Goal: Task Accomplishment & Management: Use online tool/utility

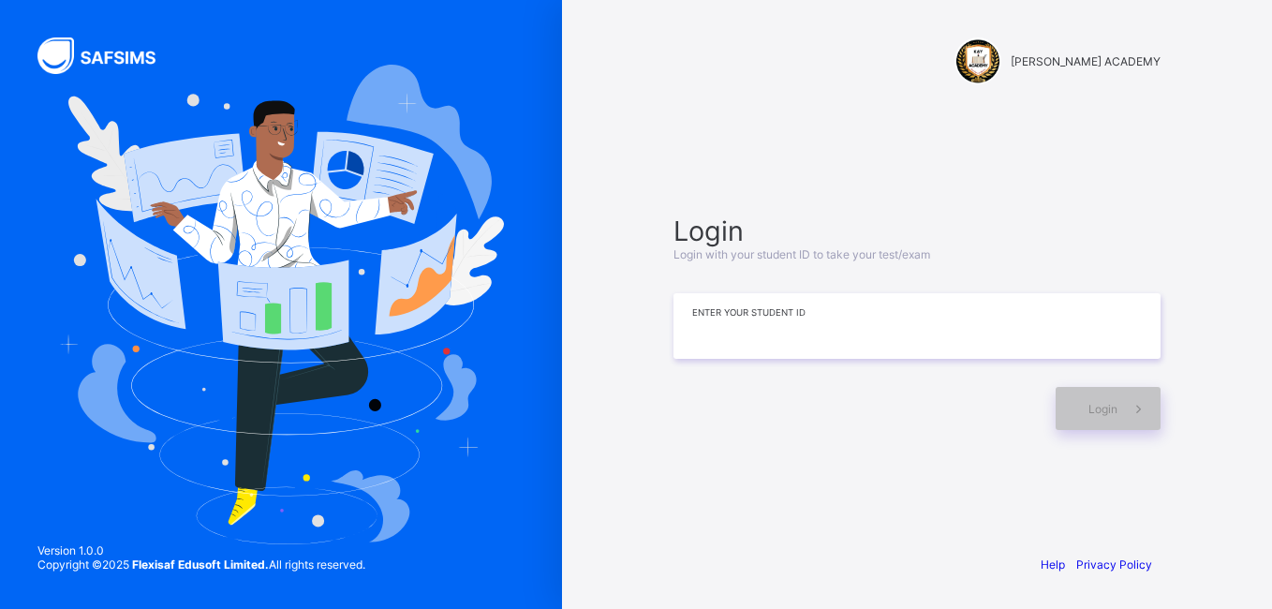
click at [778, 320] on input at bounding box center [917, 326] width 487 height 66
type input "**********"
click at [1109, 404] on span "Login" at bounding box center [1103, 409] width 29 height 14
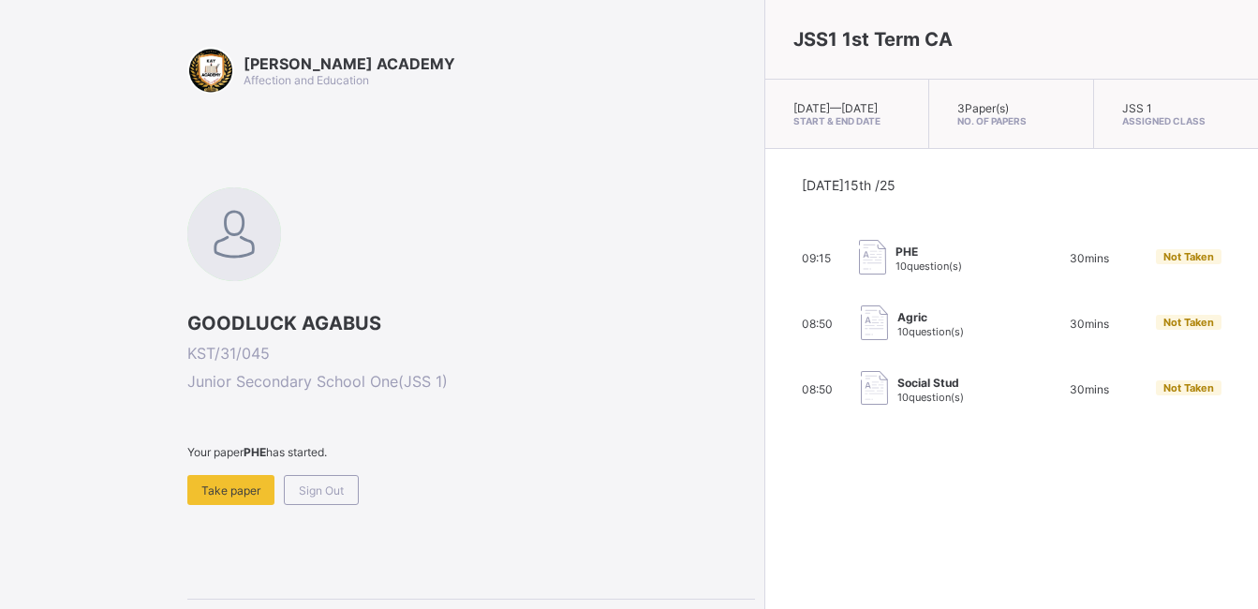
click at [896, 259] on span "PHE" at bounding box center [929, 252] width 67 height 14
click at [896, 273] on span "10 question(s)" at bounding box center [929, 266] width 67 height 13
click at [237, 485] on span "Take paper" at bounding box center [230, 491] width 59 height 14
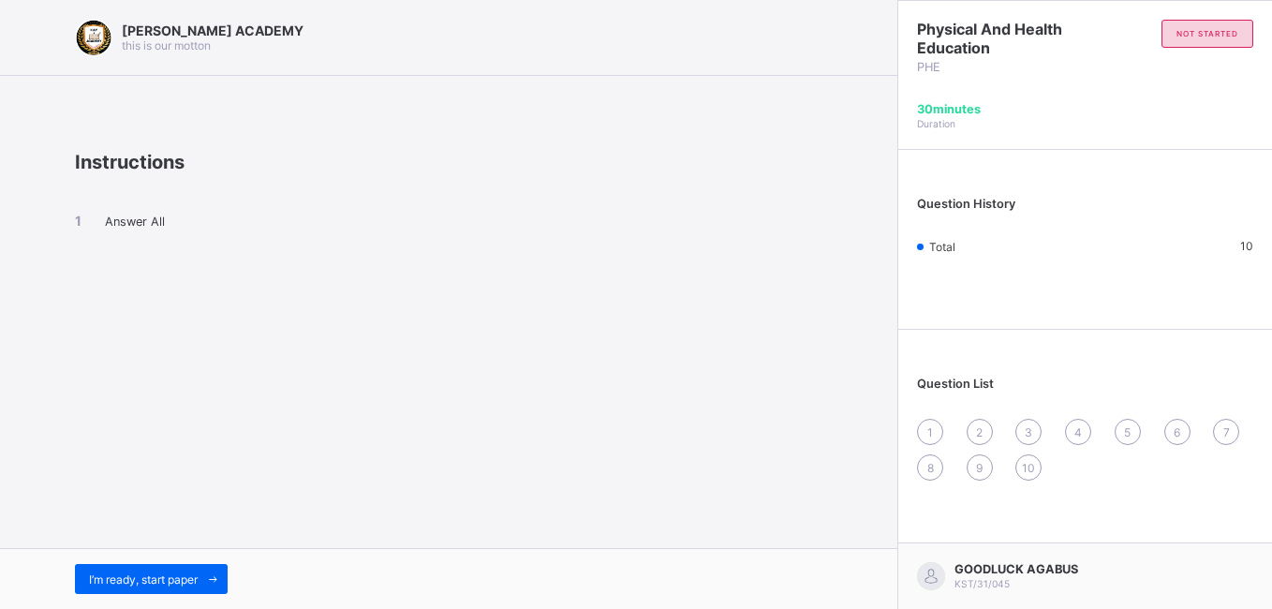
click at [117, 235] on div "Answer All" at bounding box center [449, 237] width 748 height 128
click at [930, 428] on span "1" at bounding box center [931, 432] width 6 height 14
click at [933, 436] on div "1" at bounding box center [930, 432] width 26 height 26
click at [649, 381] on div "[PERSON_NAME] ACADEMY this is our [PERSON_NAME] Instructions Answer All I’m rea…" at bounding box center [449, 304] width 898 height 609
click at [600, 360] on div "[PERSON_NAME] ACADEMY this is our [PERSON_NAME] Instructions Answer All I’m rea…" at bounding box center [449, 304] width 898 height 609
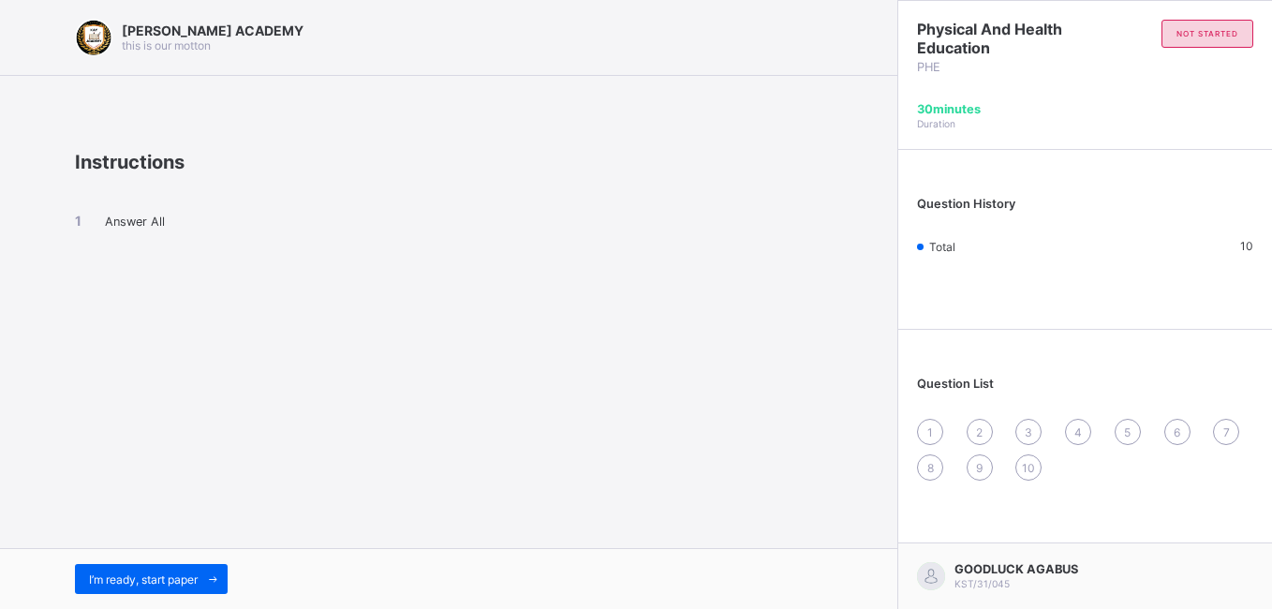
click at [701, 432] on div "[PERSON_NAME] ACADEMY this is our [PERSON_NAME] Instructions Answer All I’m rea…" at bounding box center [449, 304] width 898 height 609
click at [177, 583] on span "I’m ready, start paper" at bounding box center [143, 580] width 109 height 14
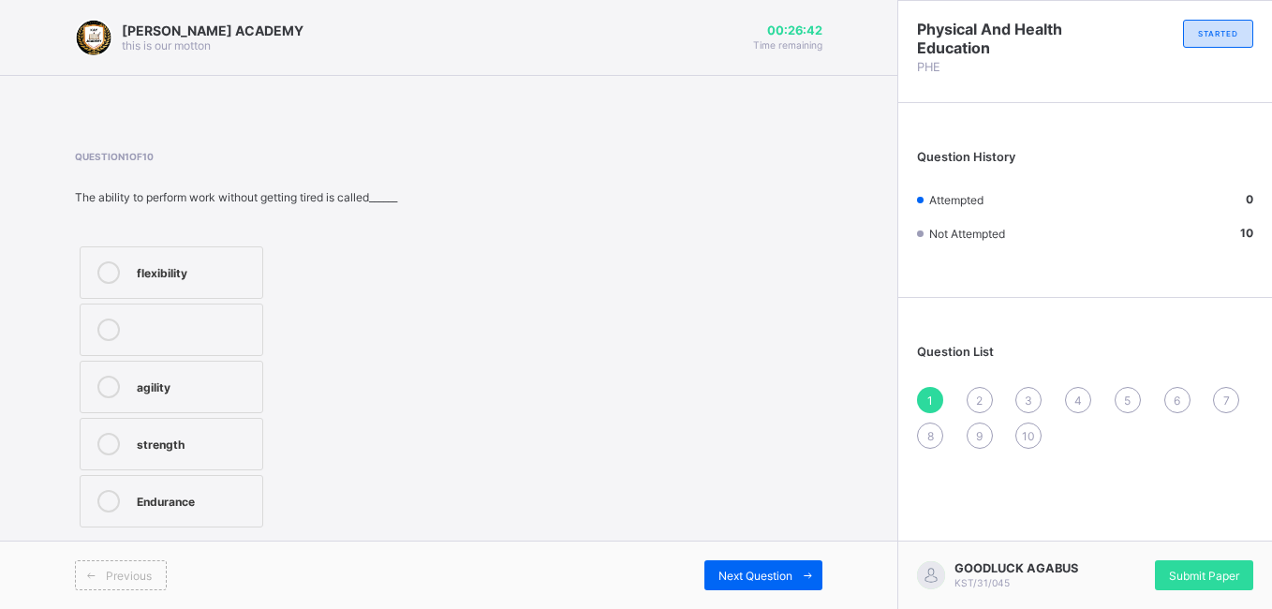
click at [228, 441] on div "strength" at bounding box center [195, 442] width 116 height 19
click at [766, 562] on div "Next Question" at bounding box center [764, 575] width 118 height 30
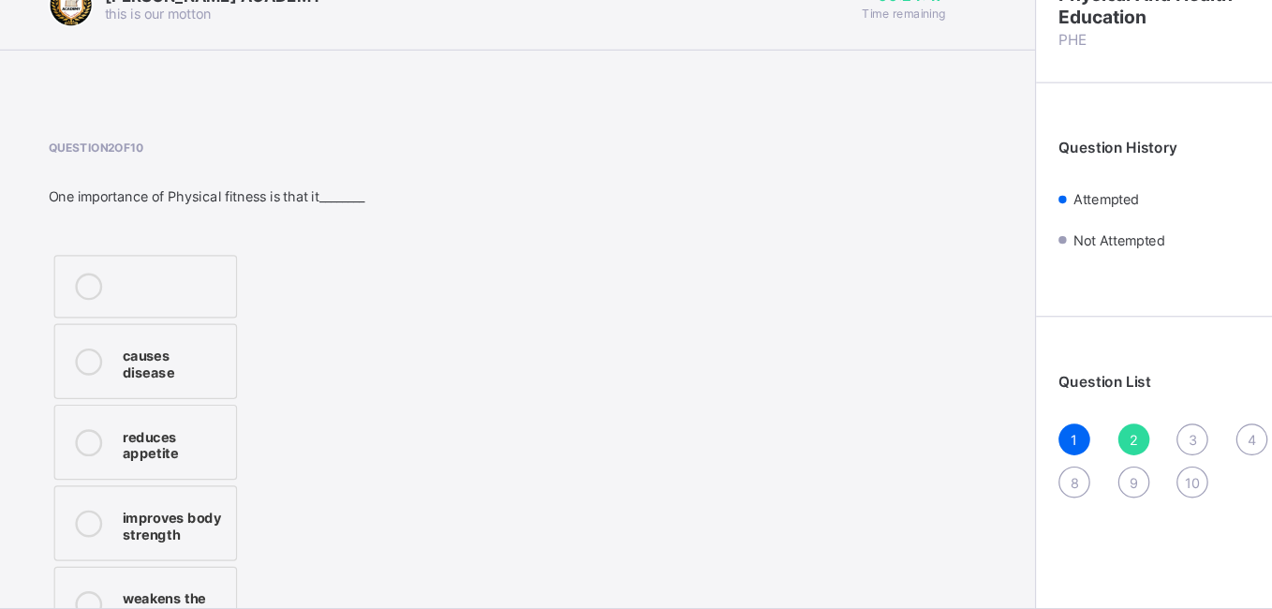
click at [320, 245] on div "causes disease reduces appetite improves body strength weakens the body" at bounding box center [210, 408] width 270 height 332
click at [348, 265] on div "Question 2 of 10 One importance of Physical fitness is that it________ causes d…" at bounding box center [449, 362] width 748 height 423
click at [322, 233] on div "Question 2 of 10 One importance of Physical fitness is that it________ causes d…" at bounding box center [210, 362] width 270 height 423
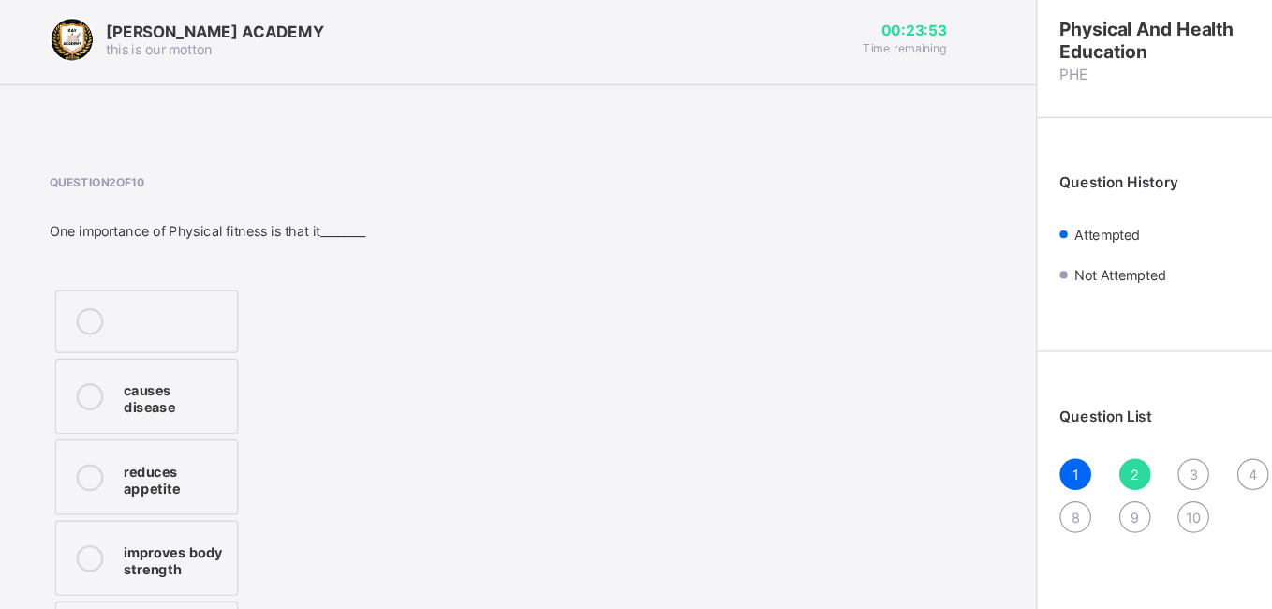
drag, startPoint x: 389, startPoint y: 335, endPoint x: 371, endPoint y: 336, distance: 17.9
click at [371, 336] on div "Question 2 of 10 One importance of Physical fitness is that it________ causes d…" at bounding box center [449, 362] width 748 height 423
click at [393, 268] on div "Question 2 of 10 One importance of Physical fitness is that it________ causes d…" at bounding box center [449, 362] width 748 height 423
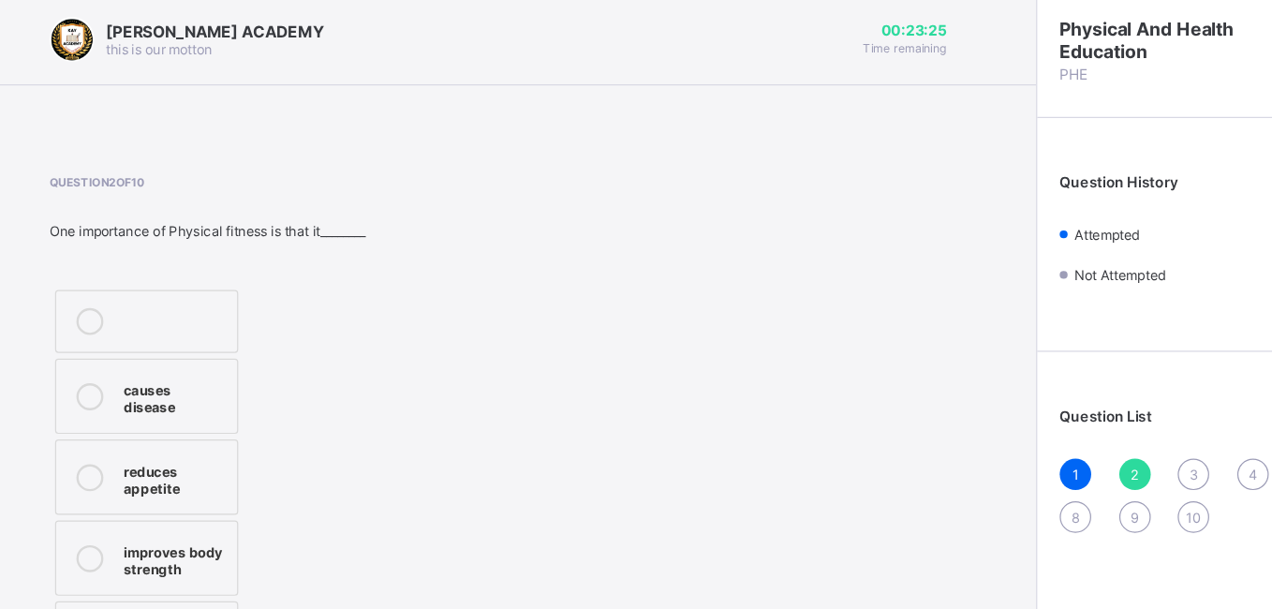
click at [318, 192] on div "One importance of Physical fitness is that it________" at bounding box center [210, 197] width 270 height 14
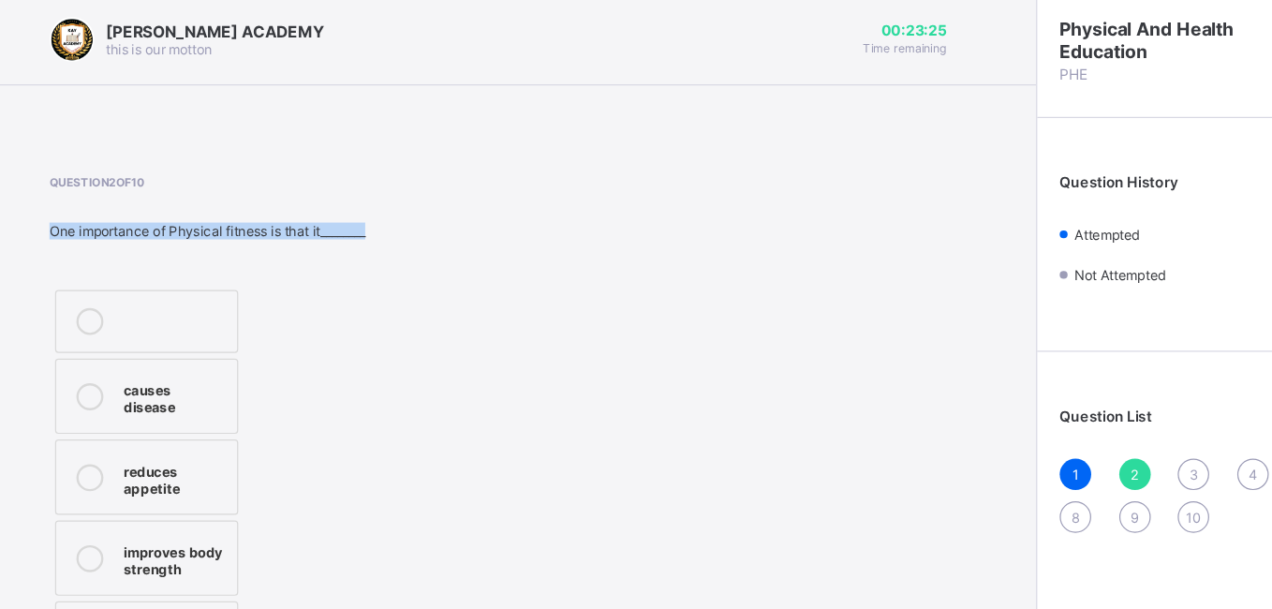
click at [318, 192] on div "One importance of Physical fitness is that it________" at bounding box center [210, 197] width 270 height 14
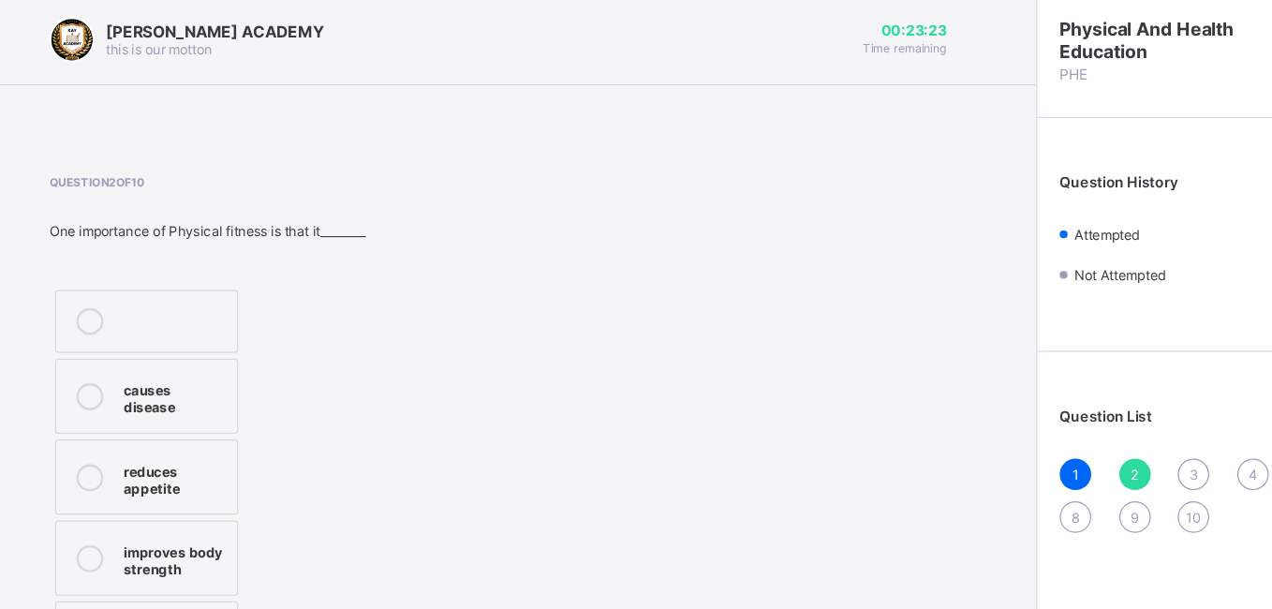
drag, startPoint x: 318, startPoint y: 192, endPoint x: 410, endPoint y: 206, distance: 93.8
click at [410, 206] on div "Question 2 of 10 One importance of Physical fitness is that it________ causes d…" at bounding box center [449, 362] width 748 height 423
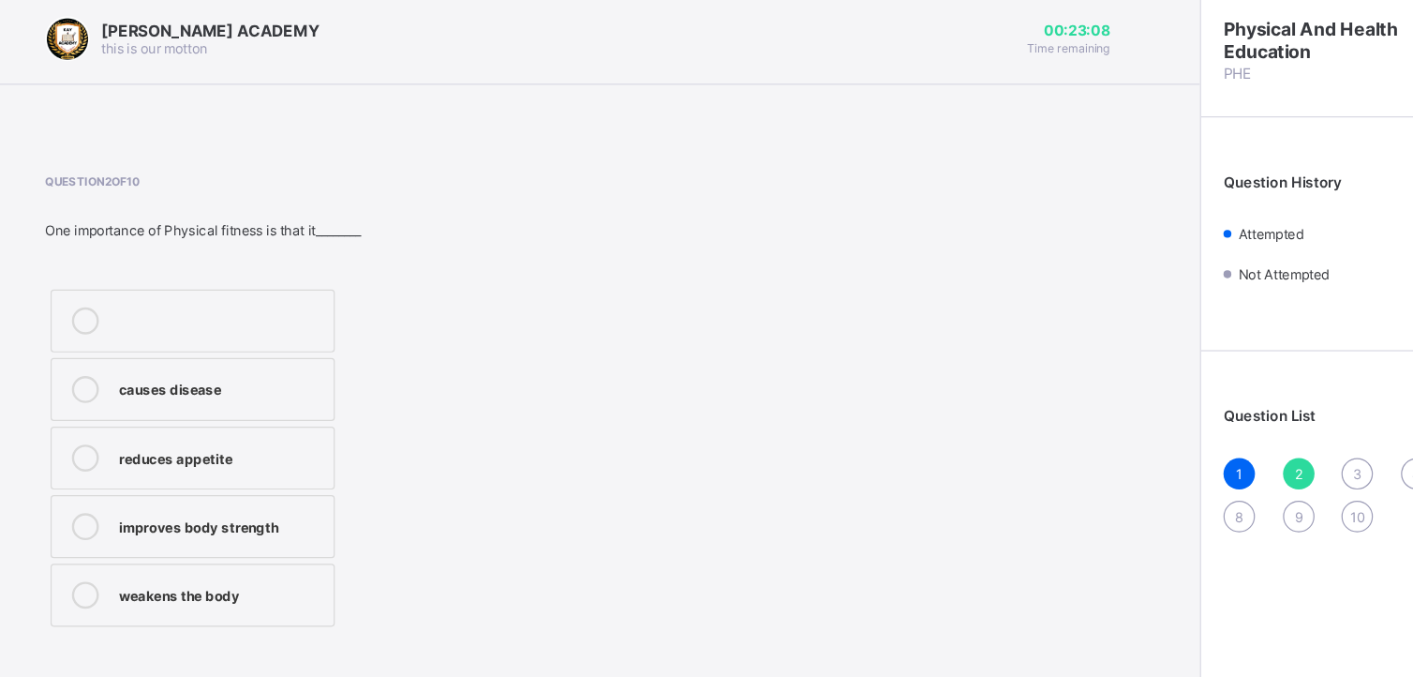
drag, startPoint x: 1053, startPoint y: 5, endPoint x: 772, endPoint y: 180, distance: 331.3
click at [772, 180] on div "Question 2 of 10 One importance of Physical fitness is that it________ causes d…" at bounding box center [519, 341] width 888 height 381
click at [233, 445] on div "improves body strength" at bounding box center [222, 442] width 170 height 19
click at [694, 310] on div "Question 2 of 10 One importance of Physical fitness is that it________ causes d…" at bounding box center [519, 341] width 888 height 381
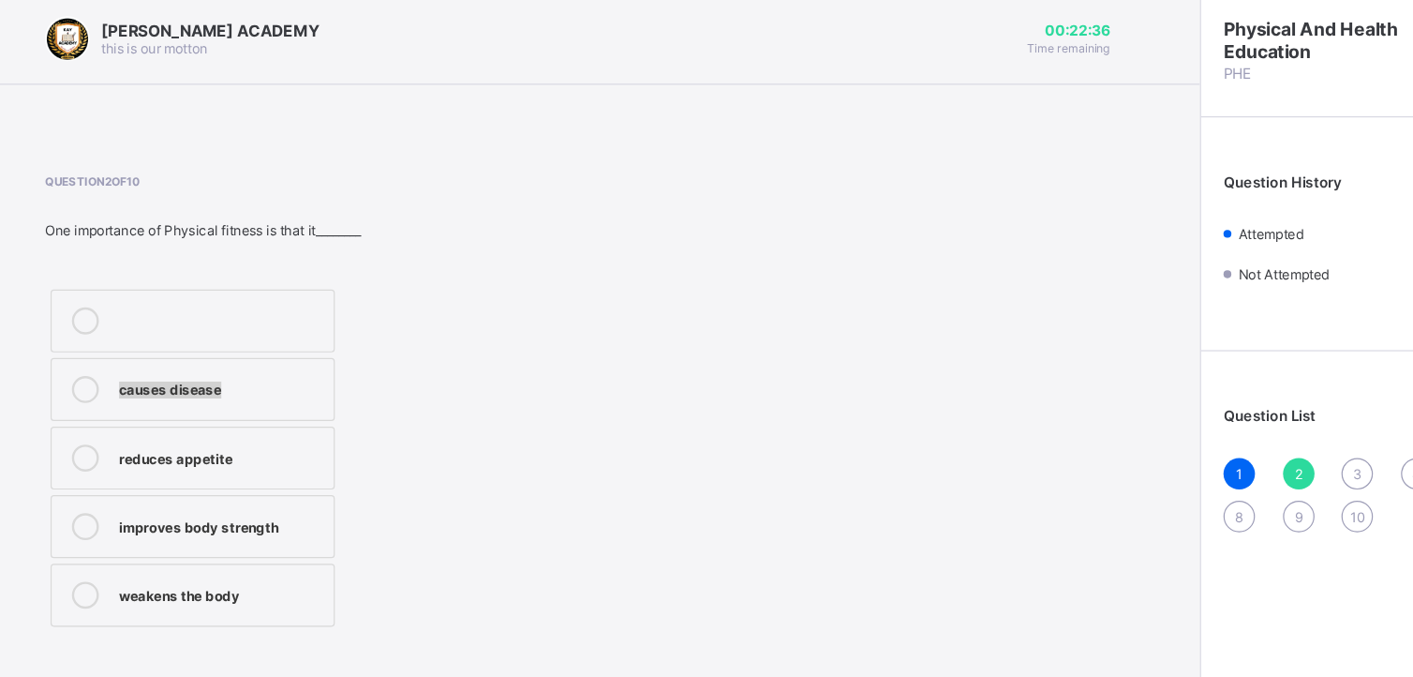
drag, startPoint x: 694, startPoint y: 310, endPoint x: 700, endPoint y: 257, distance: 53.7
click at [700, 257] on div "Question 2 of 10 One importance of Physical fitness is that it________ causes d…" at bounding box center [519, 341] width 888 height 381
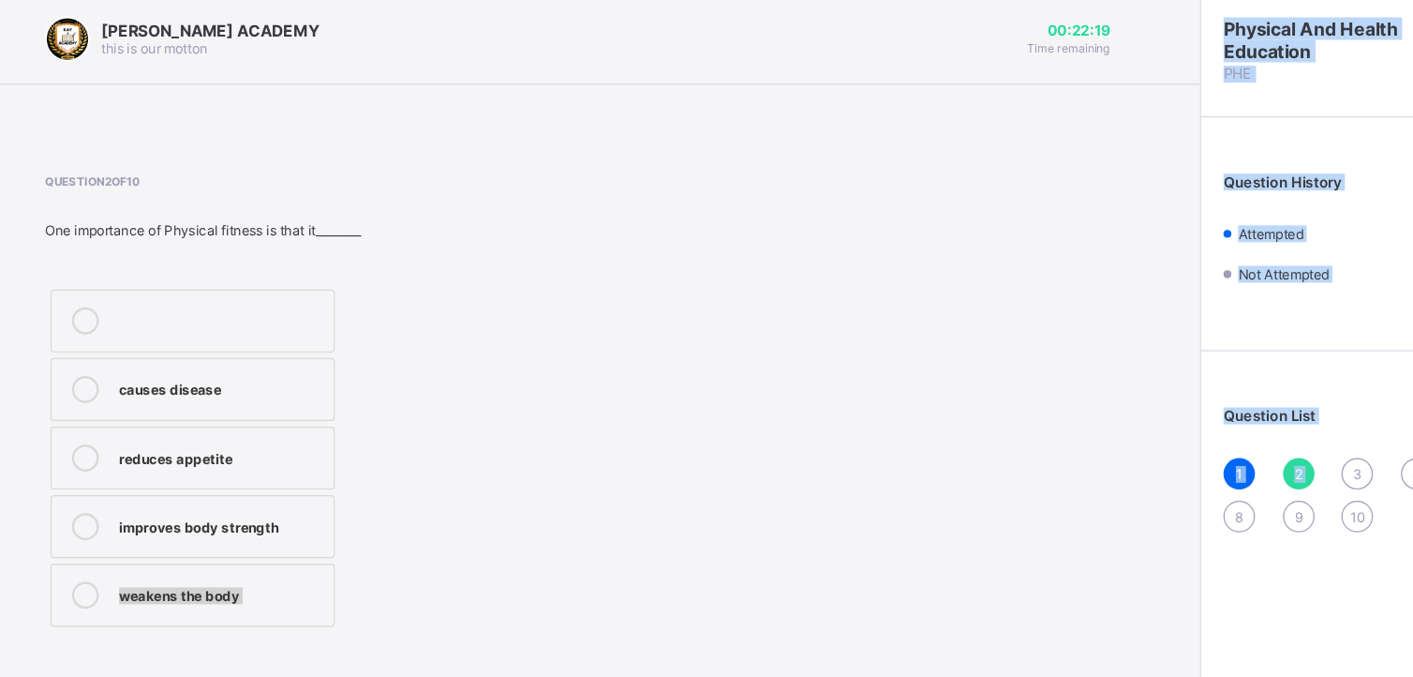
drag, startPoint x: 1167, startPoint y: 404, endPoint x: 953, endPoint y: 462, distance: 221.4
click at [953, 462] on div "[PERSON_NAME] ACADEMY this is our [PERSON_NAME] 00:22:19 Time remaining Questio…" at bounding box center [706, 338] width 1413 height 677
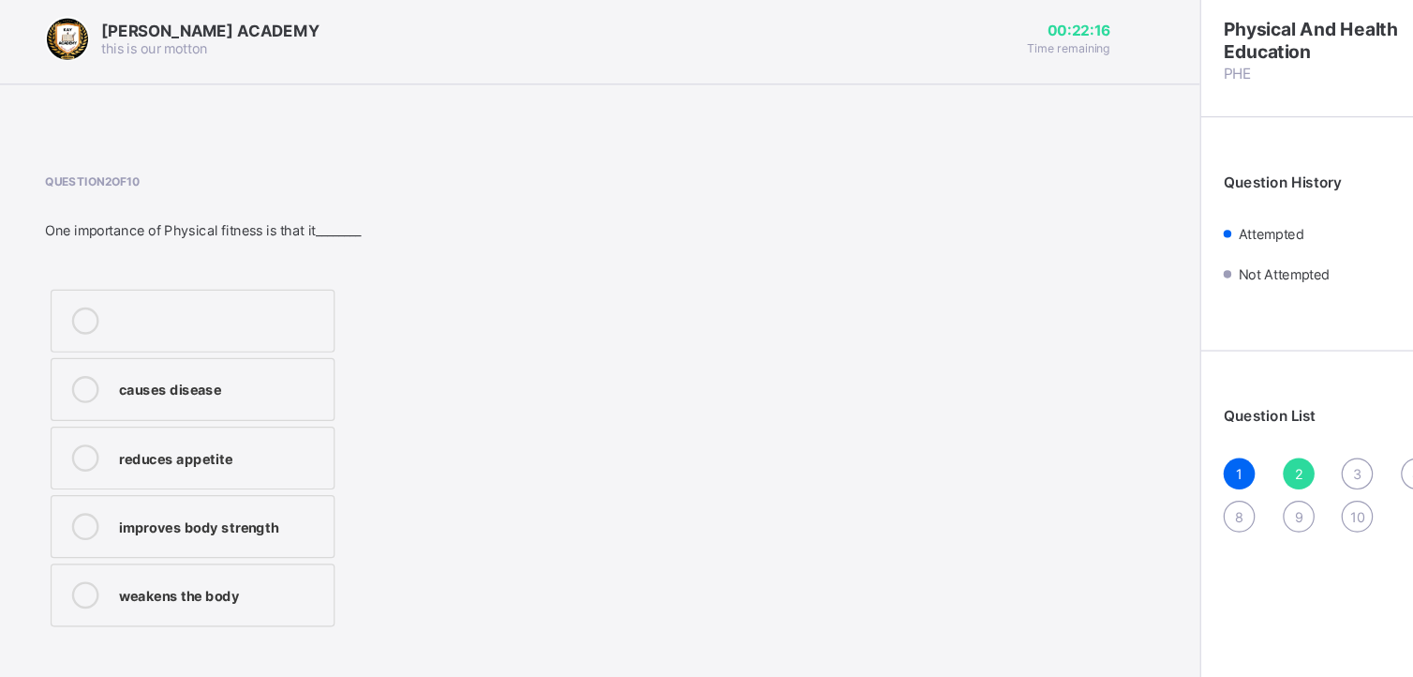
drag, startPoint x: 953, startPoint y: 462, endPoint x: 735, endPoint y: 407, distance: 225.2
click at [735, 407] on div "Question 2 of 10 One importance of Physical fitness is that it________ causes d…" at bounding box center [519, 341] width 888 height 381
drag, startPoint x: 735, startPoint y: 407, endPoint x: 684, endPoint y: 308, distance: 110.6
click at [684, 308] on div "Question 2 of 10 One importance of Physical fitness is that it________ causes d…" at bounding box center [519, 341] width 888 height 381
drag, startPoint x: 684, startPoint y: 308, endPoint x: 737, endPoint y: 310, distance: 53.4
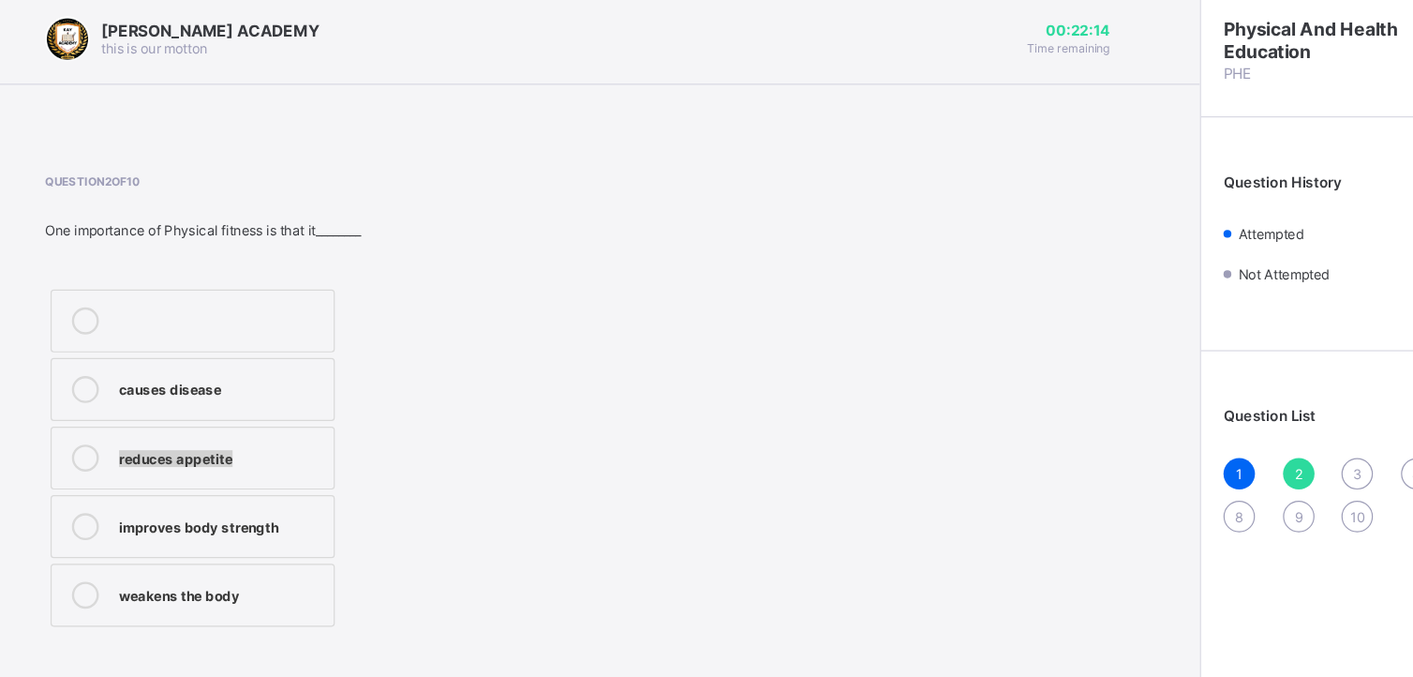
click at [737, 310] on div "Question 2 of 10 One importance of Physical fitness is that it________ causes d…" at bounding box center [519, 341] width 888 height 381
click at [1172, 394] on span "3" at bounding box center [1169, 401] width 7 height 14
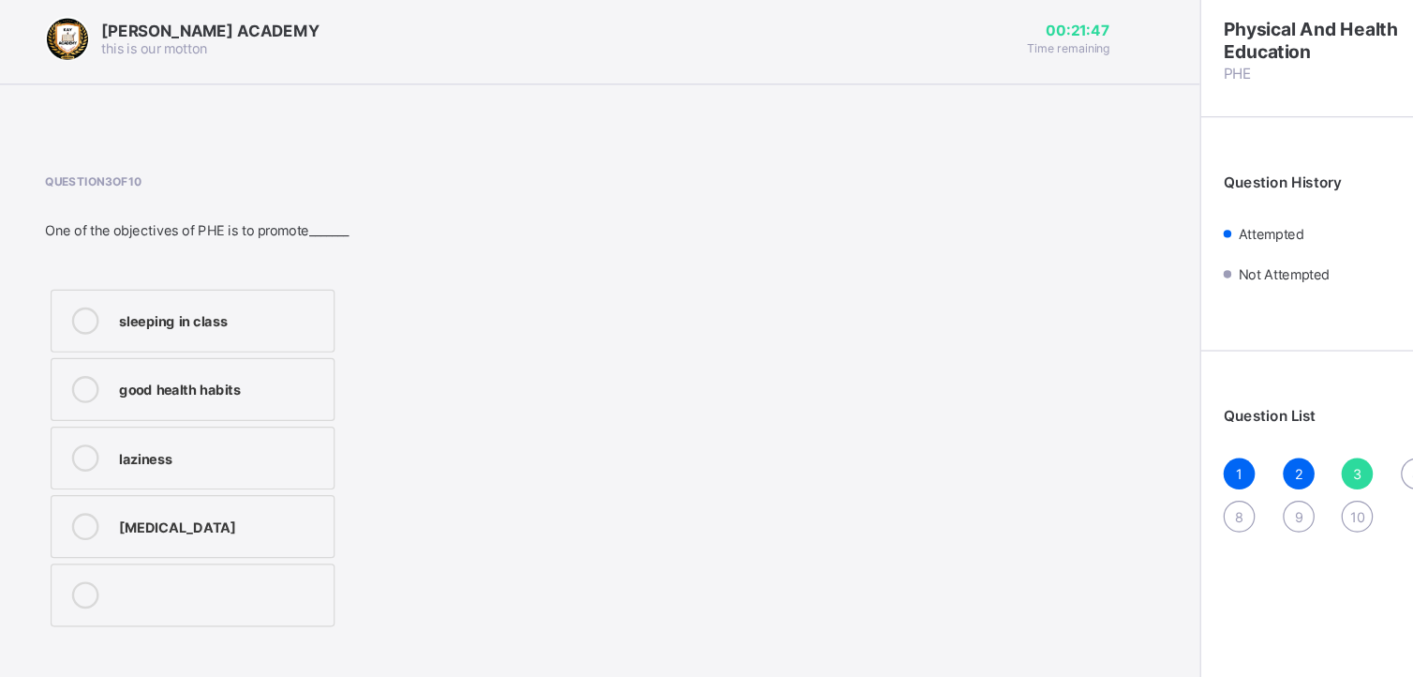
click at [1172, 394] on span "3" at bounding box center [1169, 401] width 7 height 14
click at [246, 319] on div "good health habits" at bounding box center [222, 328] width 170 height 19
drag, startPoint x: 246, startPoint y: 319, endPoint x: 361, endPoint y: 330, distance: 114.9
click at [361, 330] on div "sleeping in class good health habits laziness [MEDICAL_DATA]" at bounding box center [280, 387] width 410 height 290
click at [1204, 391] on div "1 2 3 4 5 6 7 8 9 10" at bounding box center [1226, 418] width 336 height 62
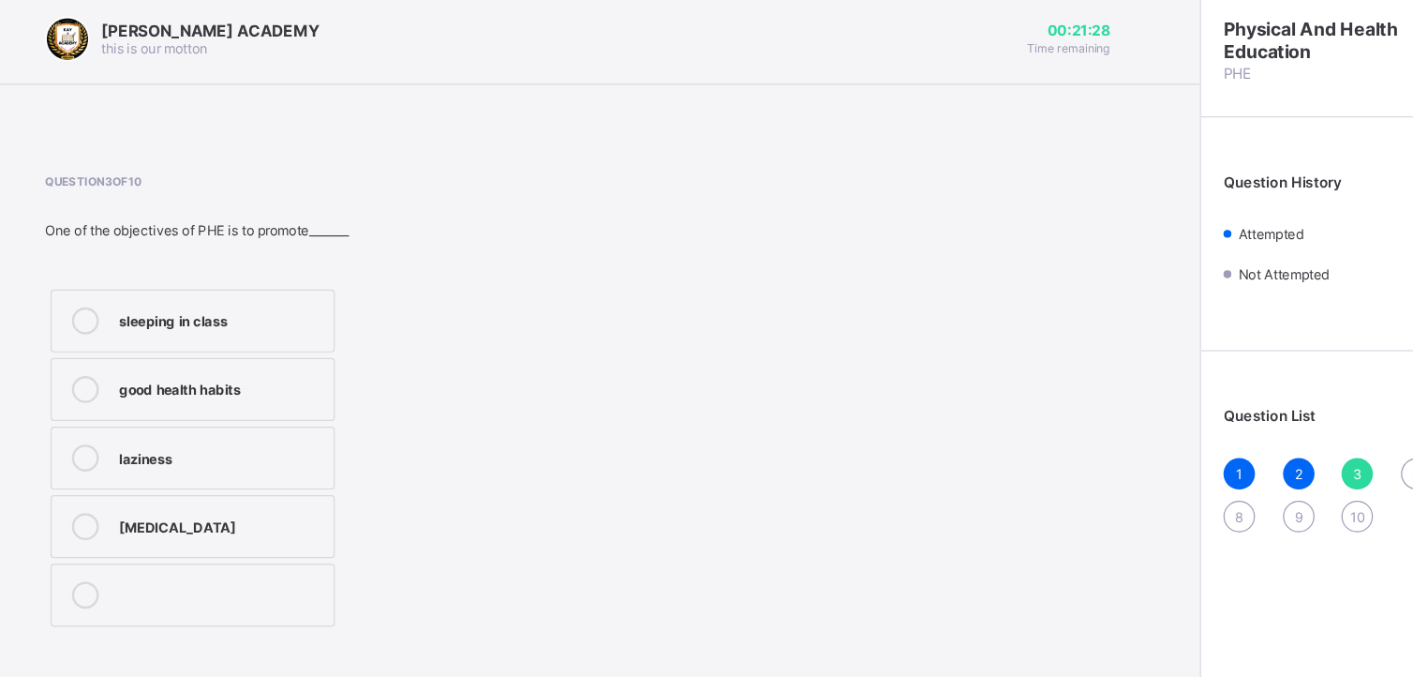
click at [1218, 398] on div "4" at bounding box center [1219, 400] width 26 height 26
drag, startPoint x: 490, startPoint y: 301, endPoint x: 558, endPoint y: 317, distance: 70.2
click at [558, 317] on div "Question 4 of 10 The main objective of PHE in schools is to________ teach mathe…" at bounding box center [519, 341] width 888 height 381
click at [628, 391] on div "Question 4 of 10 The main objective of PHE in schools is to________ teach mathe…" at bounding box center [519, 341] width 888 height 381
click at [535, 333] on div "Question 4 of 10 The main objective of PHE in schools is to________ teach mathe…" at bounding box center [519, 341] width 888 height 381
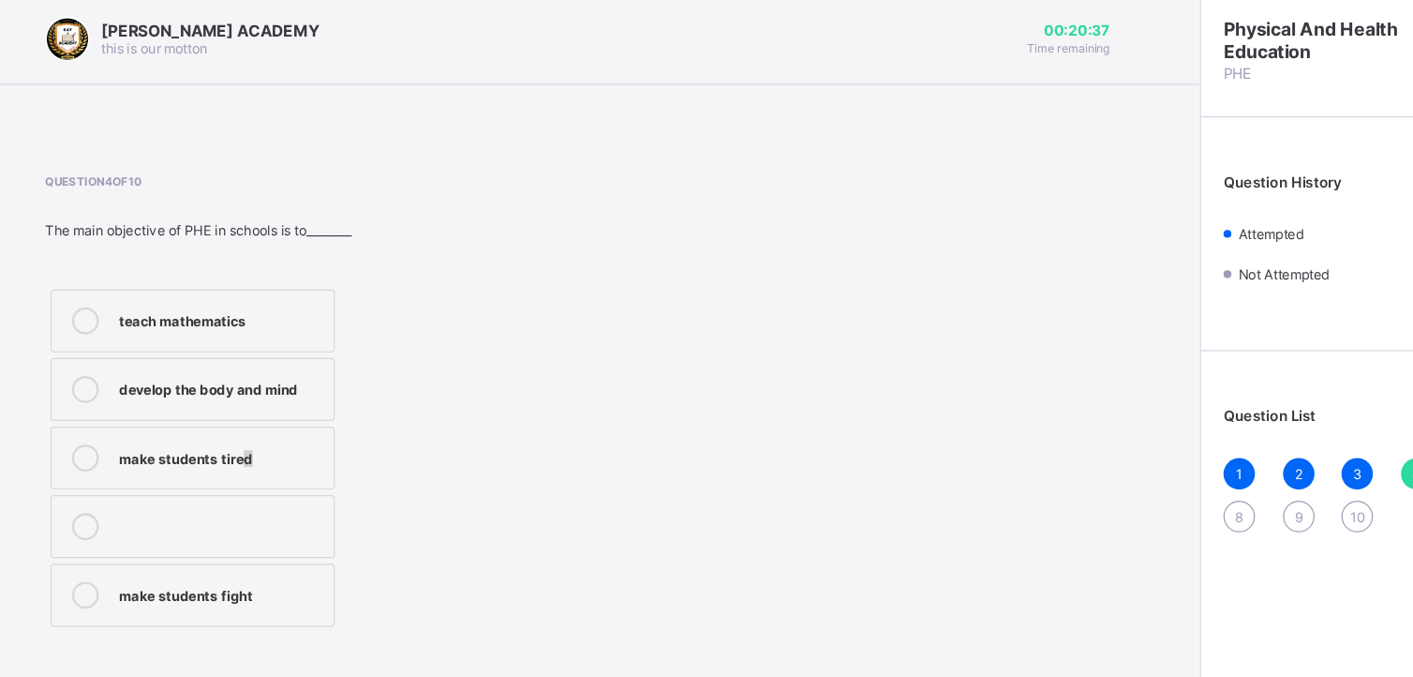
drag, startPoint x: 238, startPoint y: 386, endPoint x: 577, endPoint y: 484, distance: 353.2
click at [577, 484] on div "Question 4 of 10 The main objective of PHE in schools is to________ teach mathe…" at bounding box center [519, 341] width 888 height 381
click at [263, 379] on div "make students tired" at bounding box center [222, 385] width 170 height 19
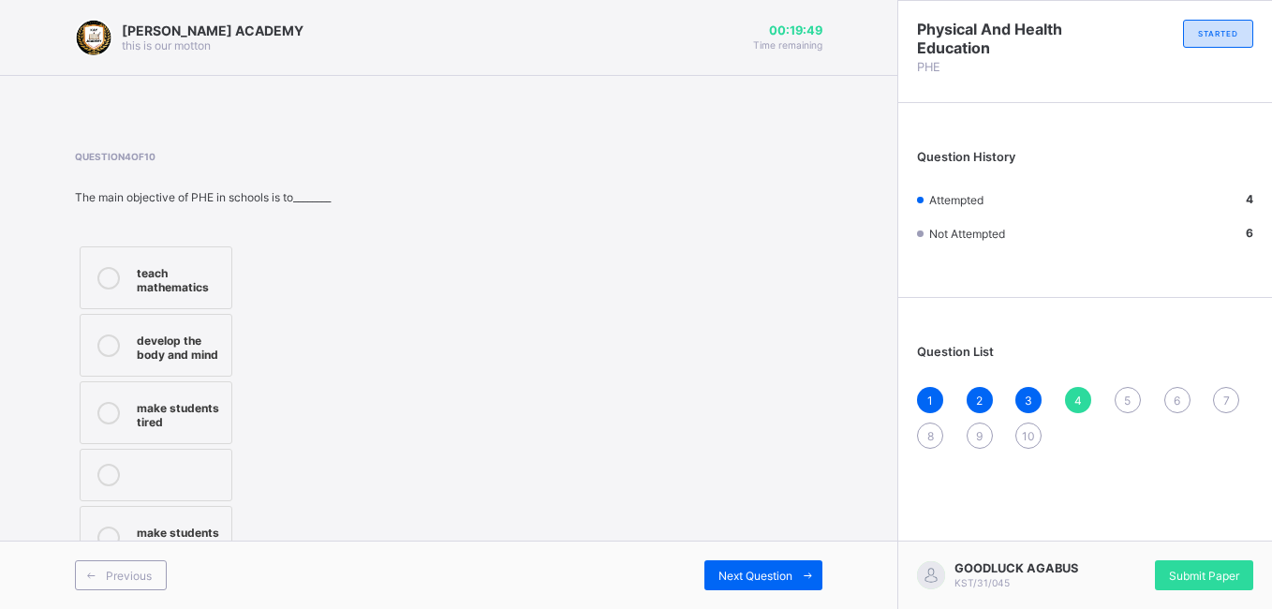
click at [1142, 393] on div "1 2 3 4 5 6 7 8 9 10" at bounding box center [1085, 418] width 336 height 62
click at [1128, 398] on span "5" at bounding box center [1127, 401] width 7 height 14
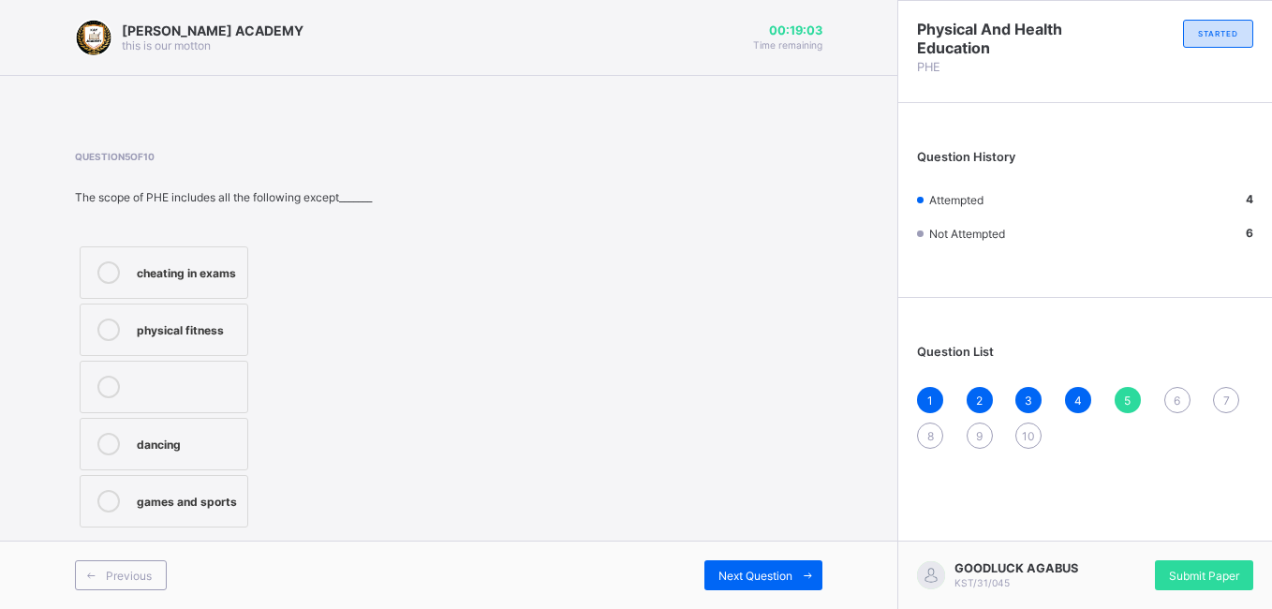
click at [231, 323] on div "physical fitness" at bounding box center [187, 328] width 101 height 19
drag, startPoint x: 231, startPoint y: 323, endPoint x: 306, endPoint y: 352, distance: 81.3
click at [306, 352] on div "cheating in exams physical fitness dancing games and sports" at bounding box center [223, 387] width 297 height 290
click at [1180, 399] on span "6" at bounding box center [1177, 401] width 7 height 14
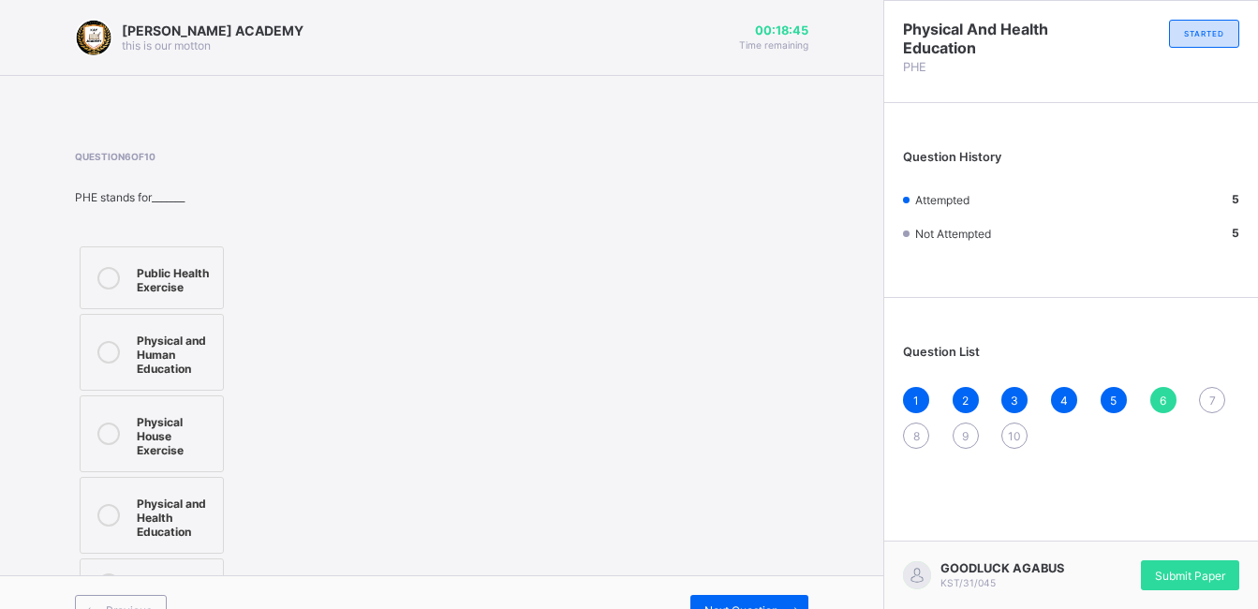
click at [163, 527] on label "Physical and Health Education" at bounding box center [152, 515] width 144 height 77
click at [1217, 399] on div "7" at bounding box center [1212, 400] width 26 height 26
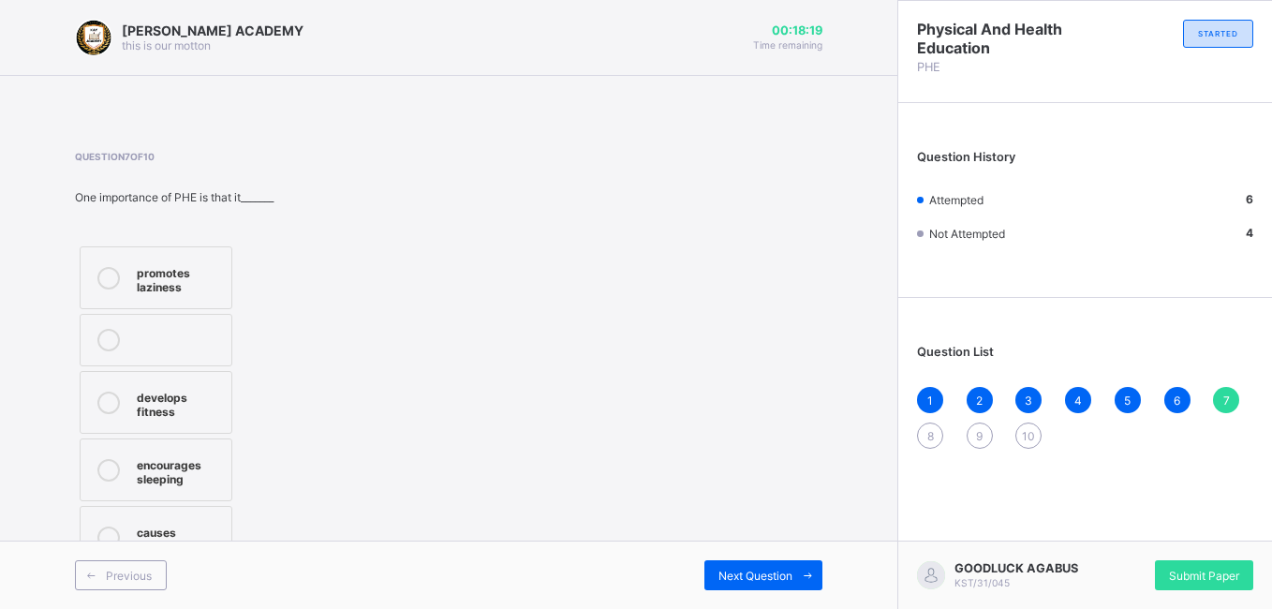
drag, startPoint x: 196, startPoint y: 408, endPoint x: 486, endPoint y: 403, distance: 290.5
click at [486, 403] on div "Question 7 of 10 One importance of PHE is that it_______ promotes laziness deve…" at bounding box center [449, 362] width 748 height 423
click at [137, 396] on div "develops fitness" at bounding box center [179, 402] width 85 height 33
click at [931, 430] on span "8" at bounding box center [931, 436] width 7 height 14
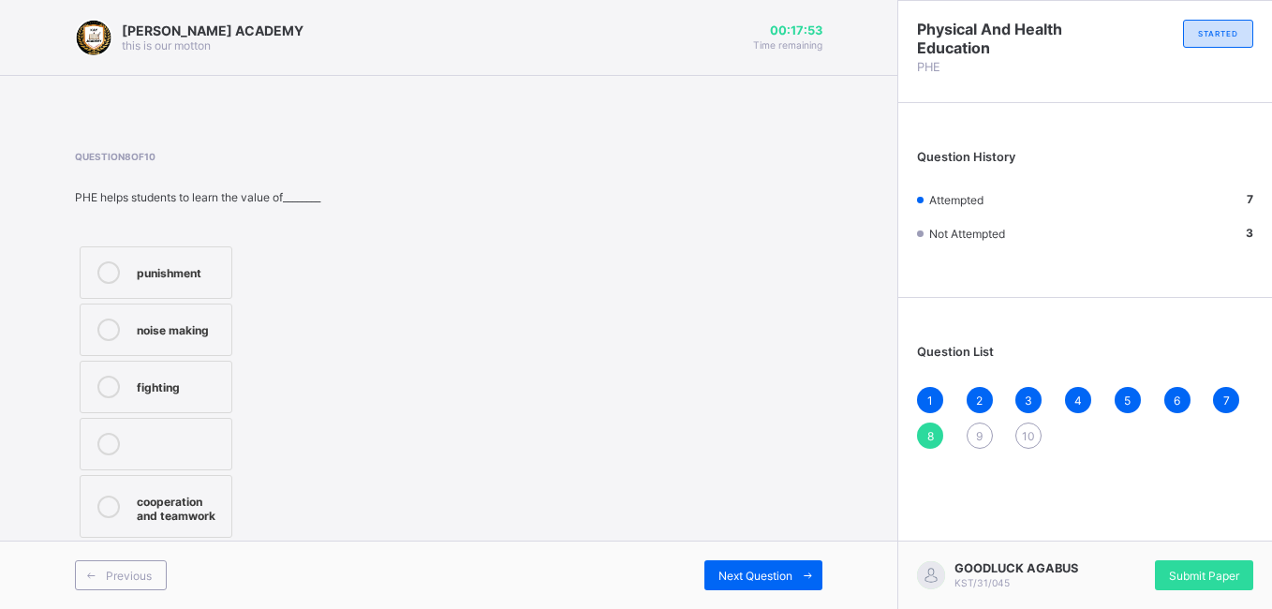
click at [111, 499] on icon at bounding box center [108, 507] width 22 height 22
drag, startPoint x: 111, startPoint y: 499, endPoint x: 269, endPoint y: 513, distance: 159.0
click at [269, 513] on div "punishment noise making fighting cooperation and teamwork" at bounding box center [210, 392] width 270 height 301
click at [979, 432] on span "9" at bounding box center [979, 436] width 7 height 14
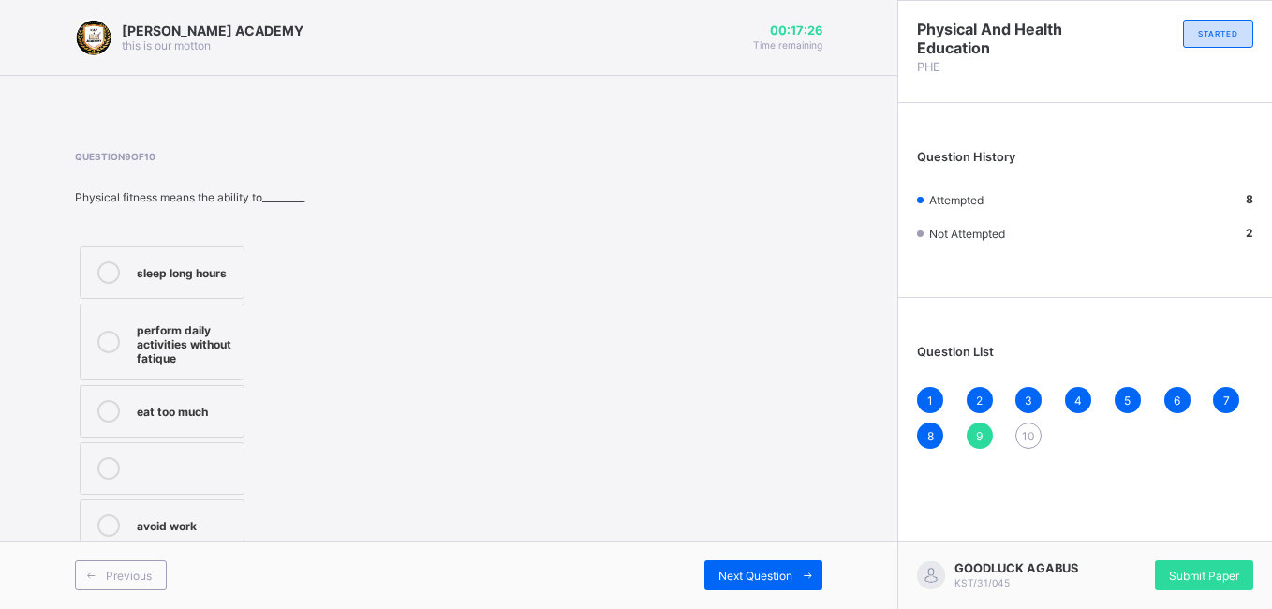
click at [109, 342] on icon at bounding box center [108, 342] width 22 height 22
click at [1022, 436] on span "10" at bounding box center [1028, 436] width 13 height 14
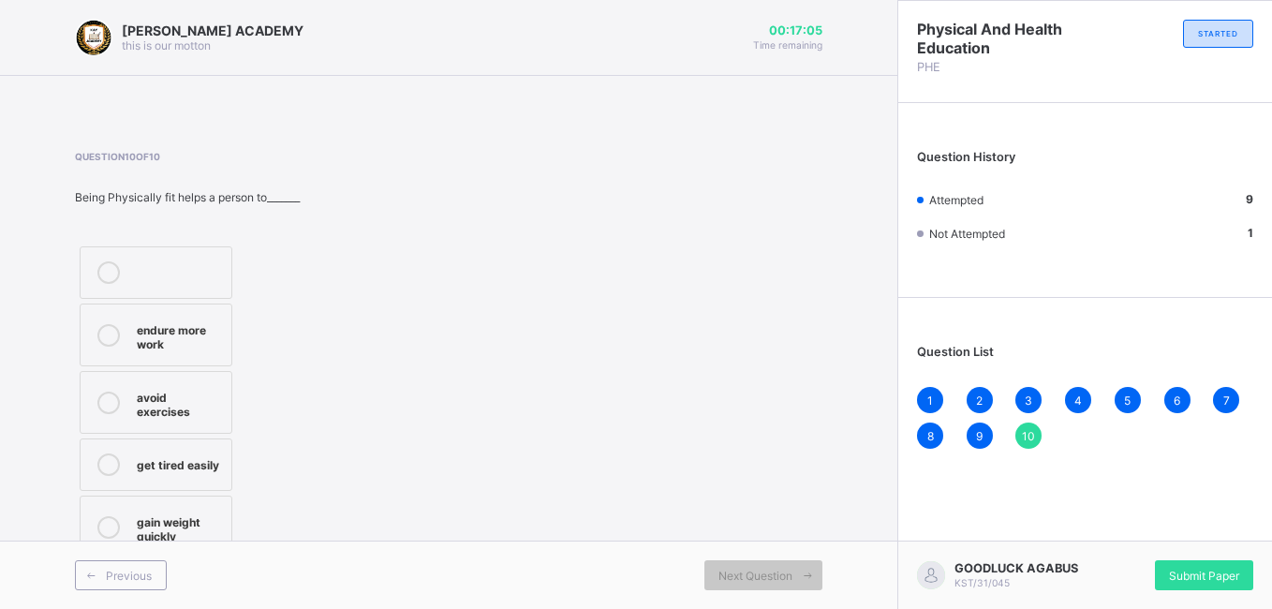
click at [155, 344] on div "endure more work" at bounding box center [179, 335] width 85 height 33
click at [1198, 575] on span "Submit Paper" at bounding box center [1204, 576] width 70 height 14
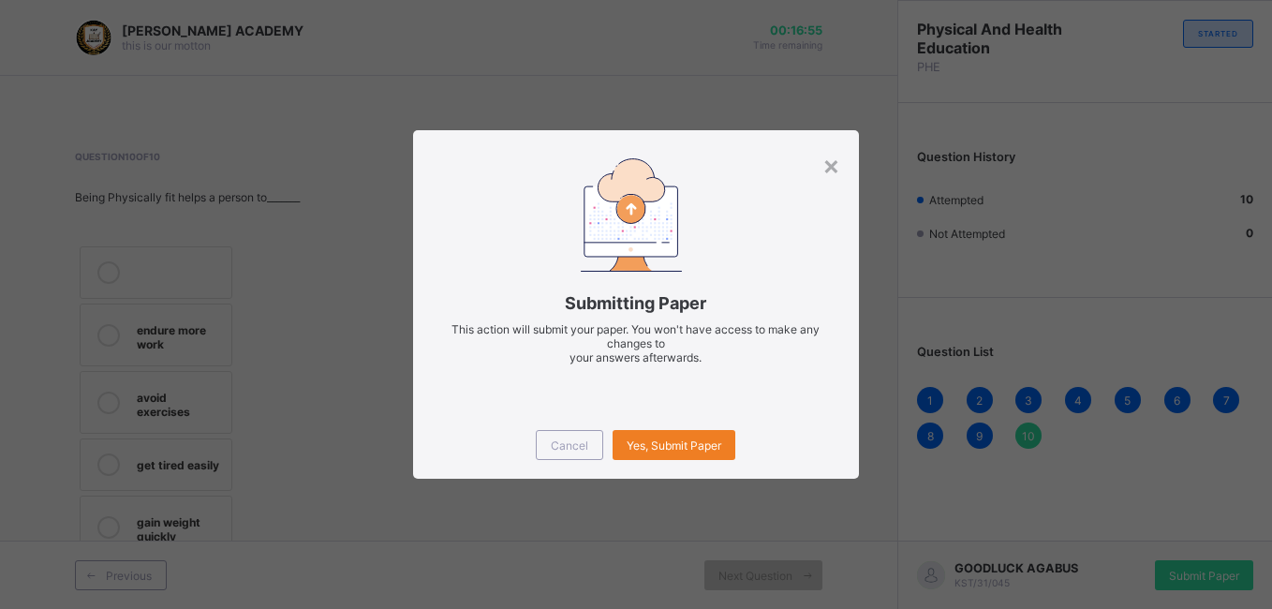
click at [673, 460] on div "Cancel Yes, Submit Paper" at bounding box center [635, 444] width 445 height 67
click at [668, 436] on div "Yes, Submit Paper" at bounding box center [674, 445] width 123 height 30
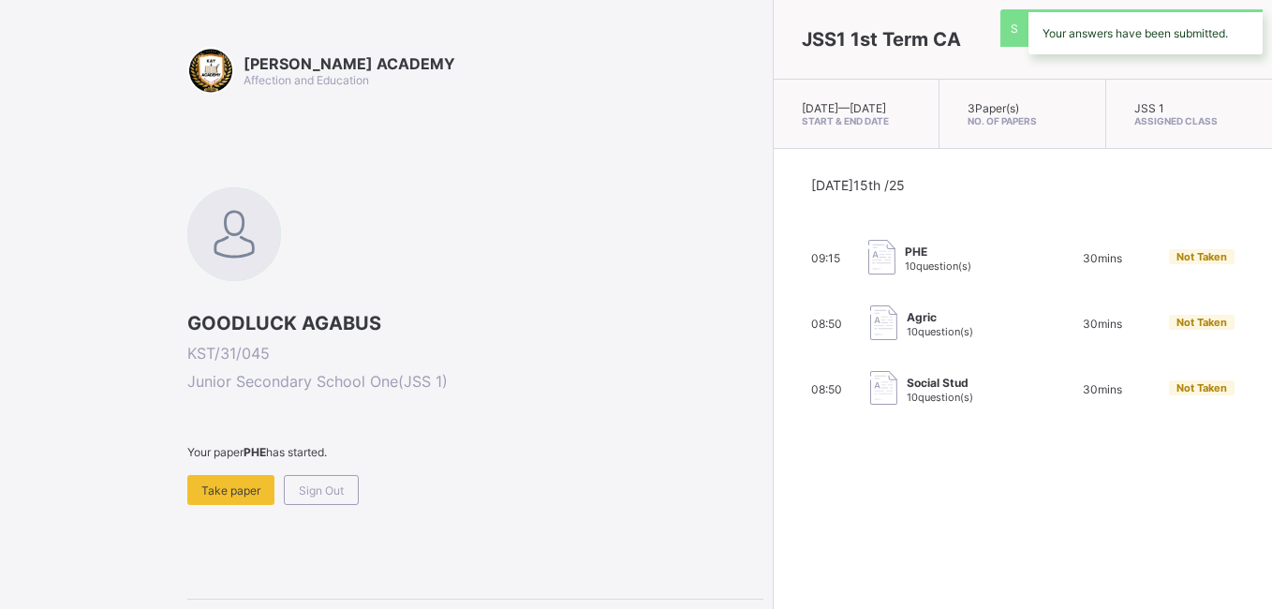
click at [773, 451] on div "JSS1 1st Term CA [DATE] — [DATE] Start & End Date 3 Paper(s) No. of Papers JSS …" at bounding box center [1022, 304] width 499 height 609
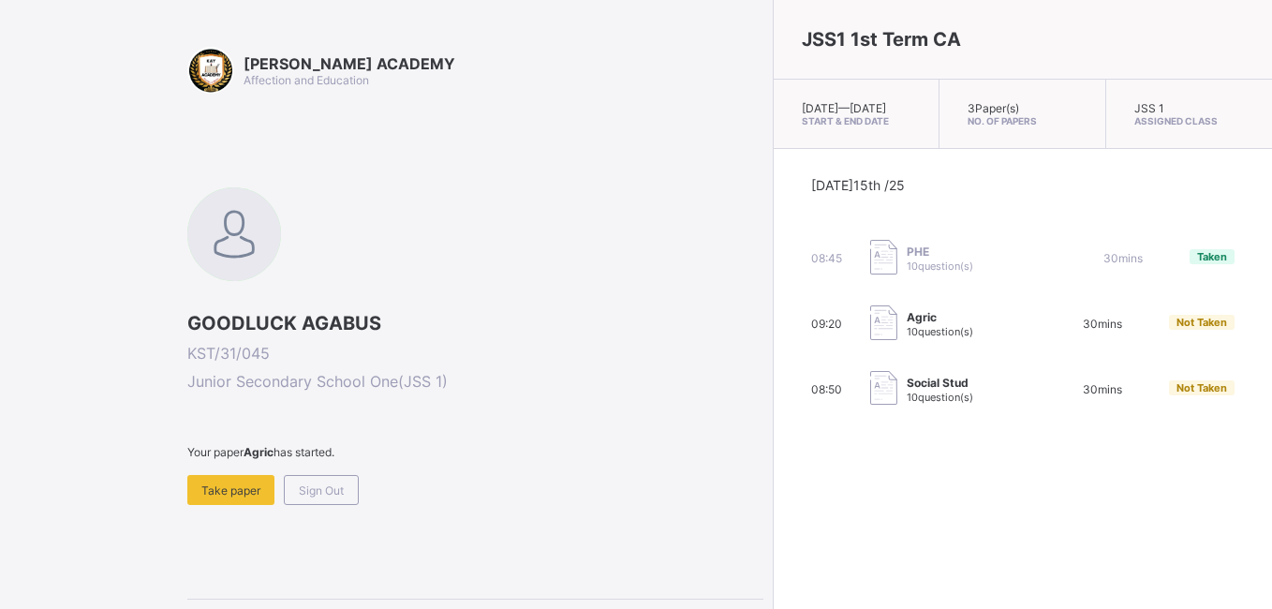
click at [871, 326] on div "Agric 10 question(s)" at bounding box center [954, 323] width 166 height 37
click at [907, 338] on span "10 question(s)" at bounding box center [940, 331] width 67 height 13
click at [204, 495] on span "Take paper" at bounding box center [230, 491] width 59 height 14
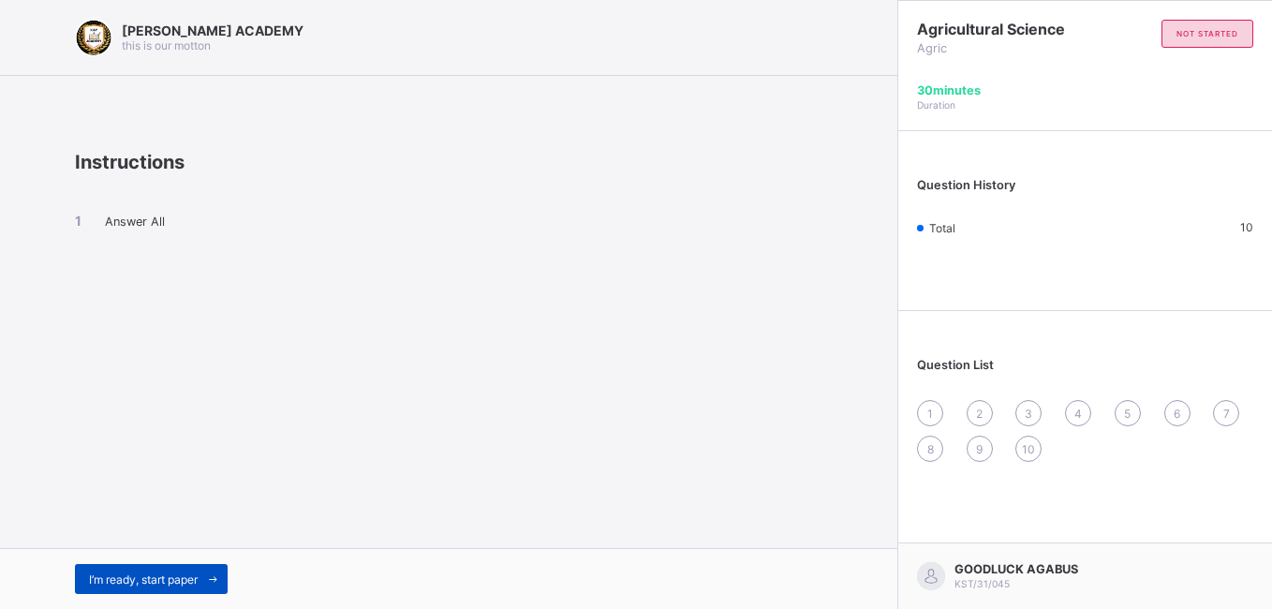
click at [155, 583] on span "I’m ready, start paper" at bounding box center [143, 580] width 109 height 14
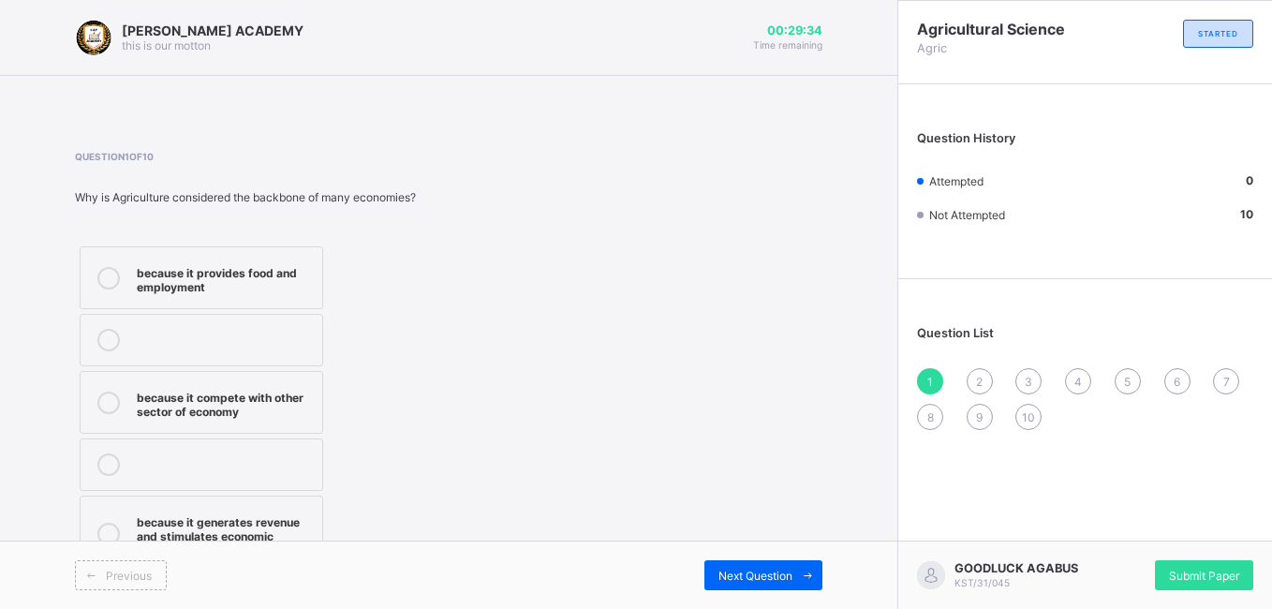
click at [924, 374] on div "1" at bounding box center [930, 381] width 26 height 26
click at [987, 373] on div "2" at bounding box center [980, 381] width 26 height 26
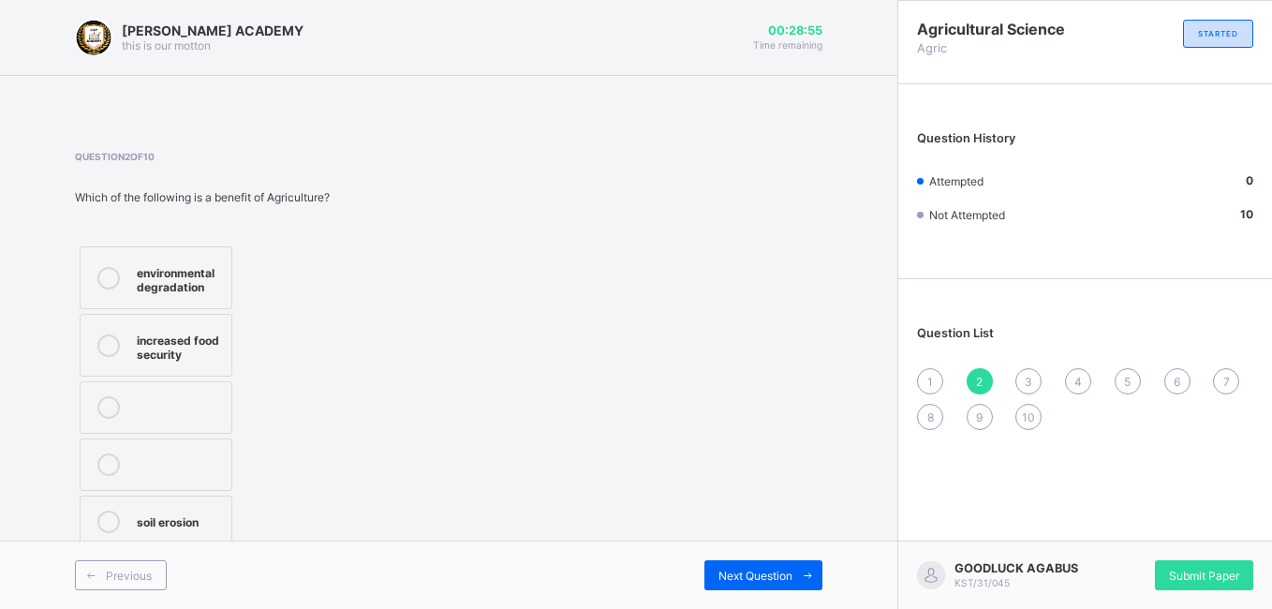
click at [1040, 376] on div "3" at bounding box center [1029, 381] width 26 height 26
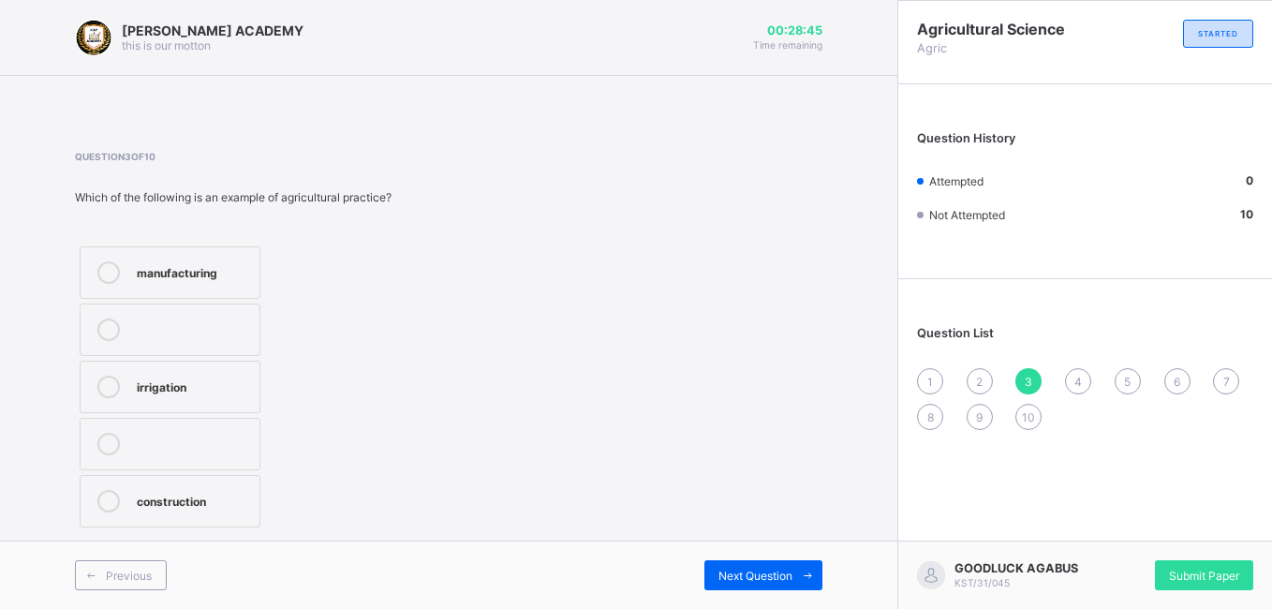
click at [1035, 410] on div "10" at bounding box center [1029, 417] width 26 height 26
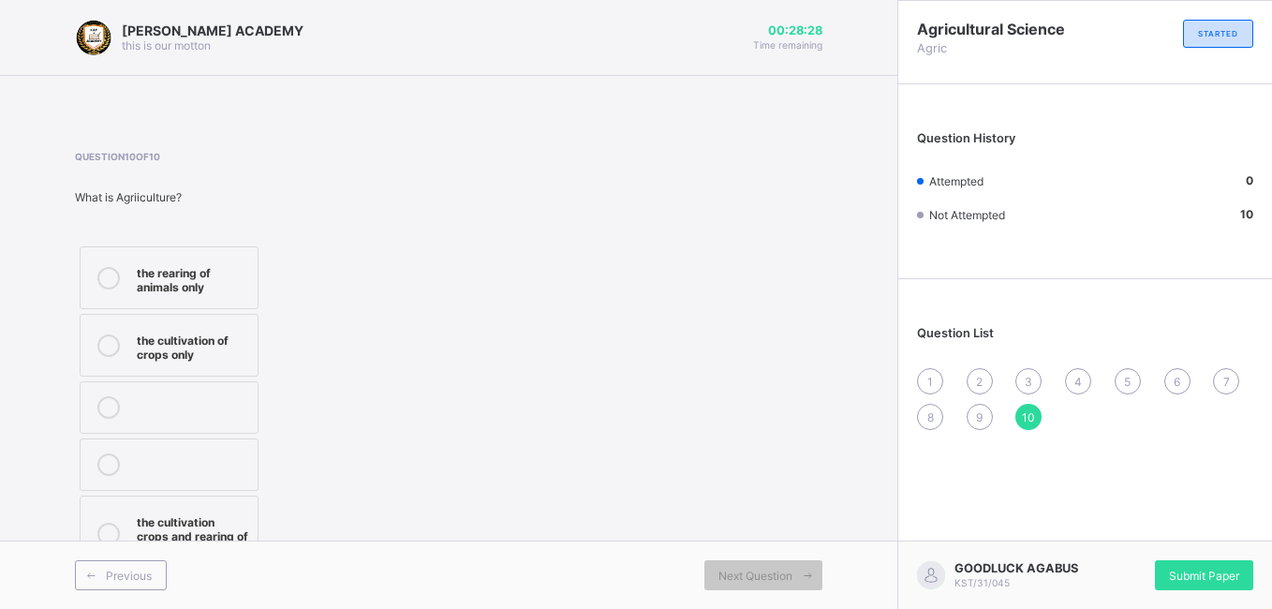
click at [123, 532] on div at bounding box center [108, 534] width 37 height 47
click at [936, 382] on div "1" at bounding box center [930, 381] width 26 height 26
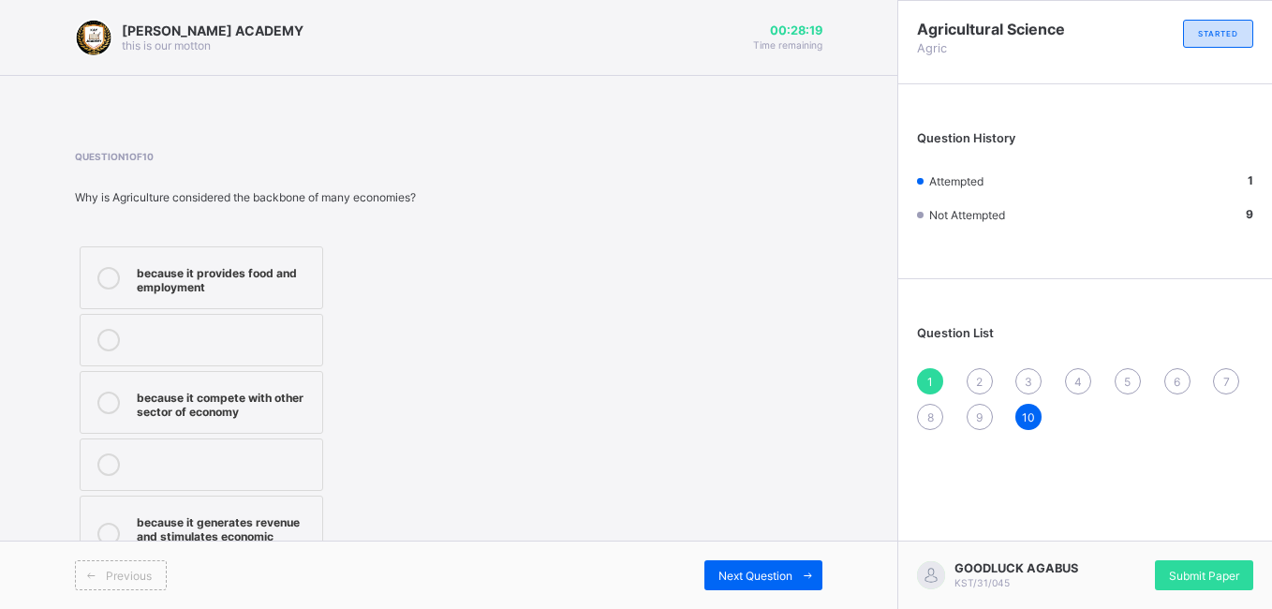
click at [277, 293] on div "because it provides food and employment" at bounding box center [225, 277] width 176 height 33
click at [983, 380] on span "2" at bounding box center [979, 382] width 7 height 14
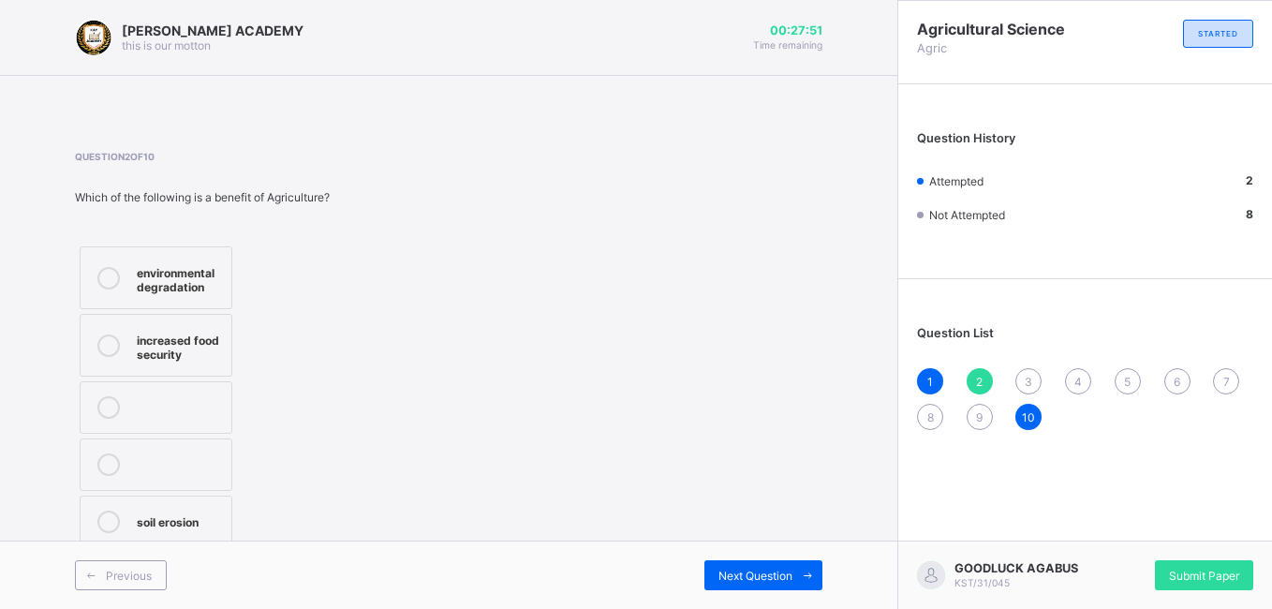
click at [181, 282] on div "environmental degradation" at bounding box center [179, 277] width 85 height 33
click at [171, 294] on label "environmental degradation" at bounding box center [156, 277] width 153 height 63
click at [146, 259] on label "environmental degradation" at bounding box center [156, 277] width 153 height 63
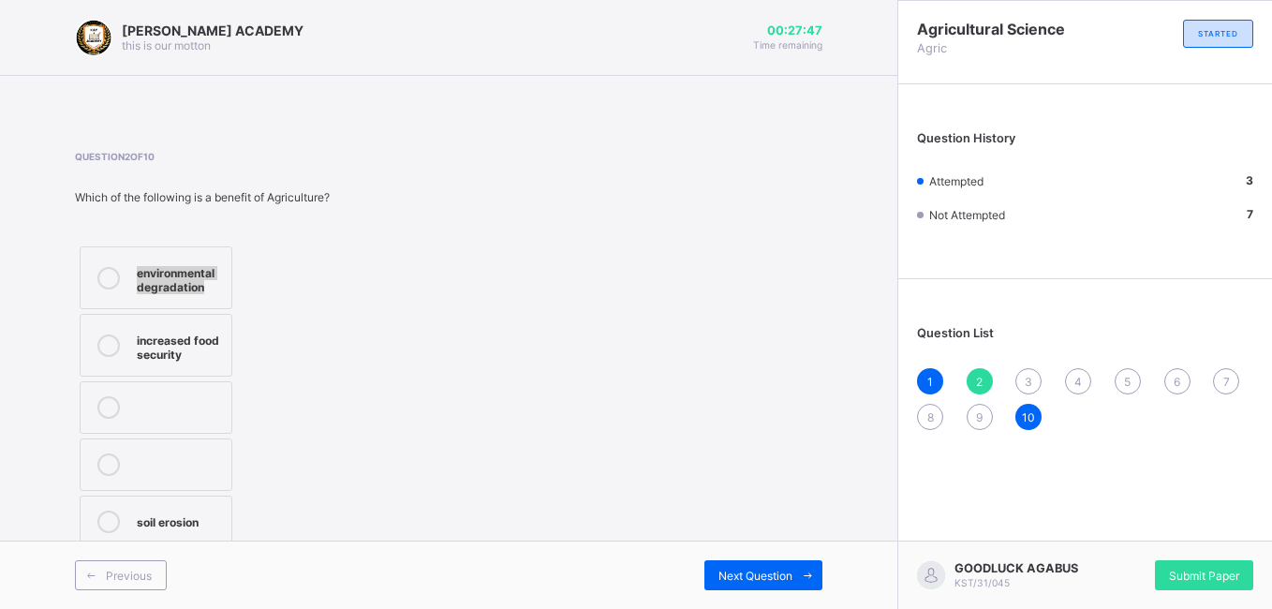
click at [146, 259] on label "environmental degradation" at bounding box center [156, 277] width 153 height 63
click at [106, 287] on icon at bounding box center [108, 278] width 22 height 22
click at [977, 379] on span "2" at bounding box center [979, 382] width 7 height 14
click at [930, 369] on div "1" at bounding box center [930, 381] width 26 height 26
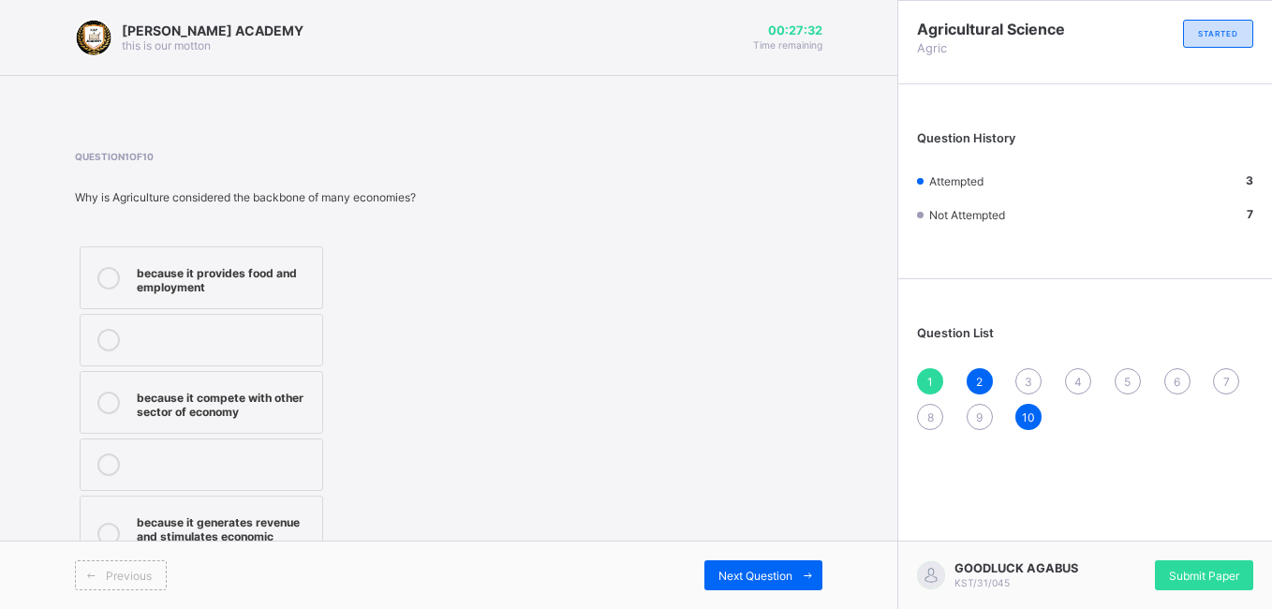
click at [265, 409] on div "because it compete with other sector of economy" at bounding box center [225, 402] width 176 height 33
click at [223, 534] on div "because it generates revenue and stimulates economic growth" at bounding box center [225, 534] width 176 height 47
click at [927, 379] on div "1" at bounding box center [930, 381] width 26 height 26
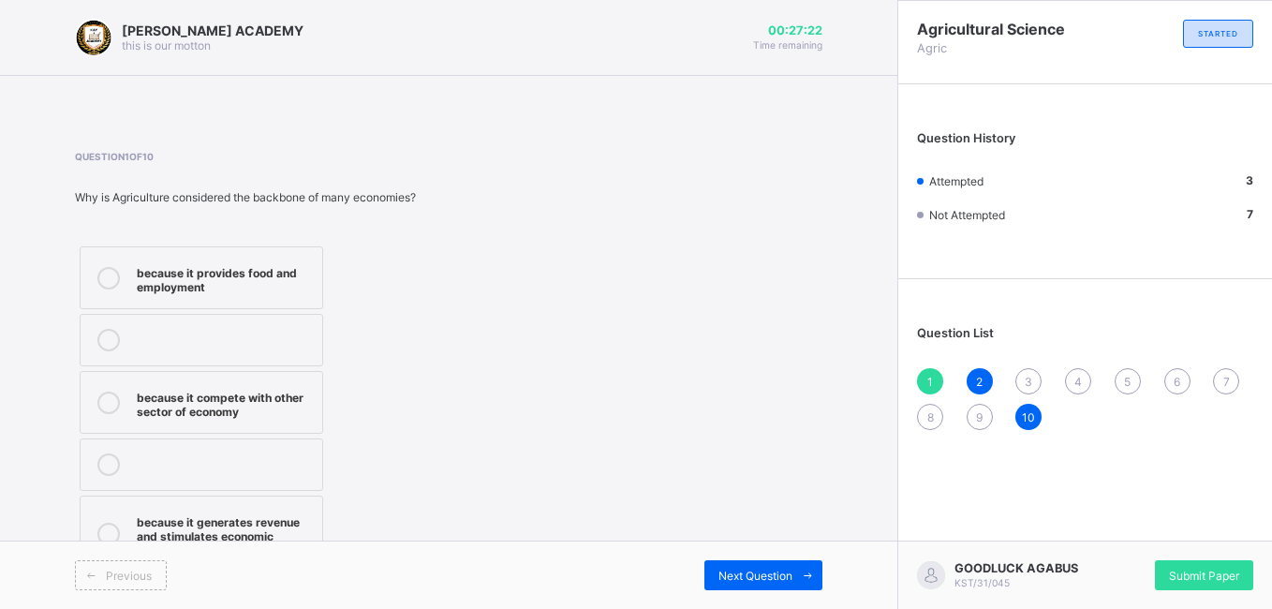
click at [927, 379] on div "1" at bounding box center [930, 381] width 26 height 26
click at [936, 379] on div "1" at bounding box center [930, 381] width 26 height 26
drag, startPoint x: 936, startPoint y: 379, endPoint x: 1024, endPoint y: 384, distance: 88.3
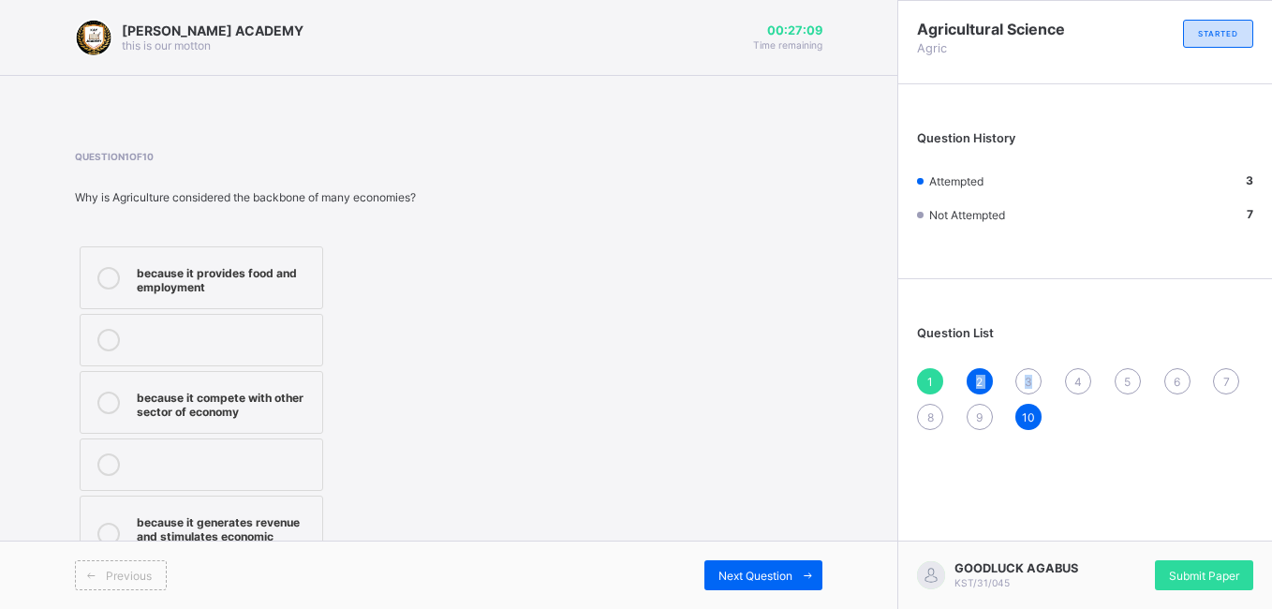
click at [1024, 384] on div "1 2 3 4 5 6 7 8 9 10" at bounding box center [1085, 399] width 336 height 62
click at [1024, 384] on div "3" at bounding box center [1029, 381] width 26 height 26
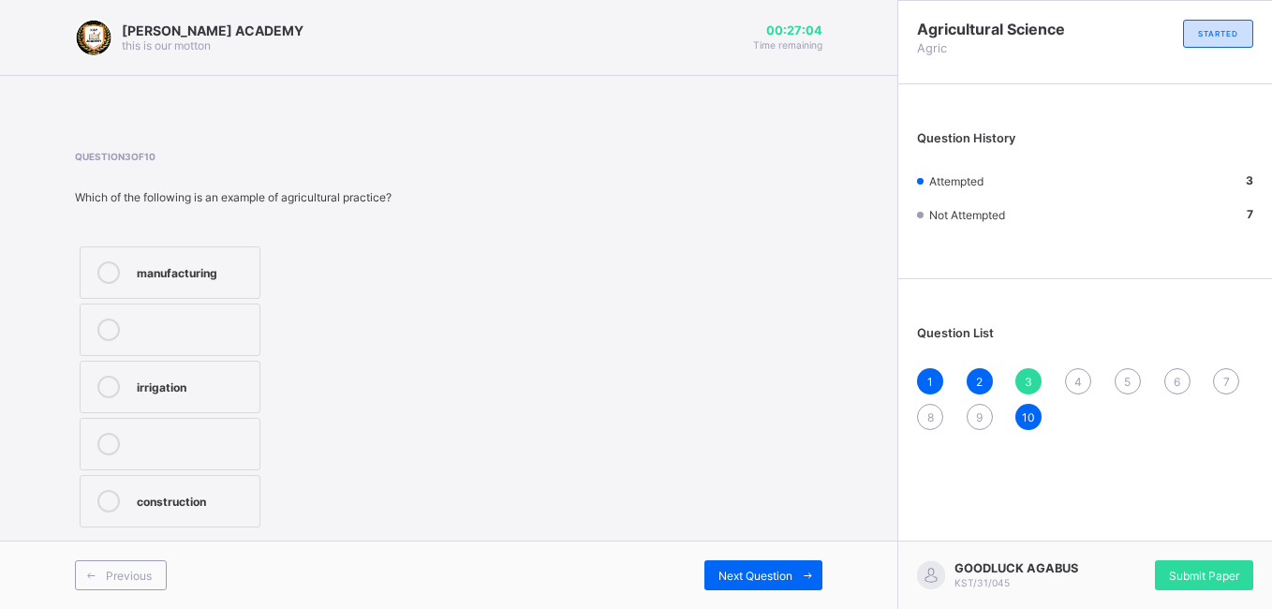
click at [565, 308] on div "Question 3 of 10 Which of the following is an example of agricultural practice?…" at bounding box center [449, 341] width 748 height 381
click at [231, 297] on label "manufacturing" at bounding box center [170, 272] width 181 height 52
click at [1076, 375] on span "4" at bounding box center [1078, 382] width 7 height 14
click at [1129, 394] on div "5" at bounding box center [1128, 381] width 26 height 26
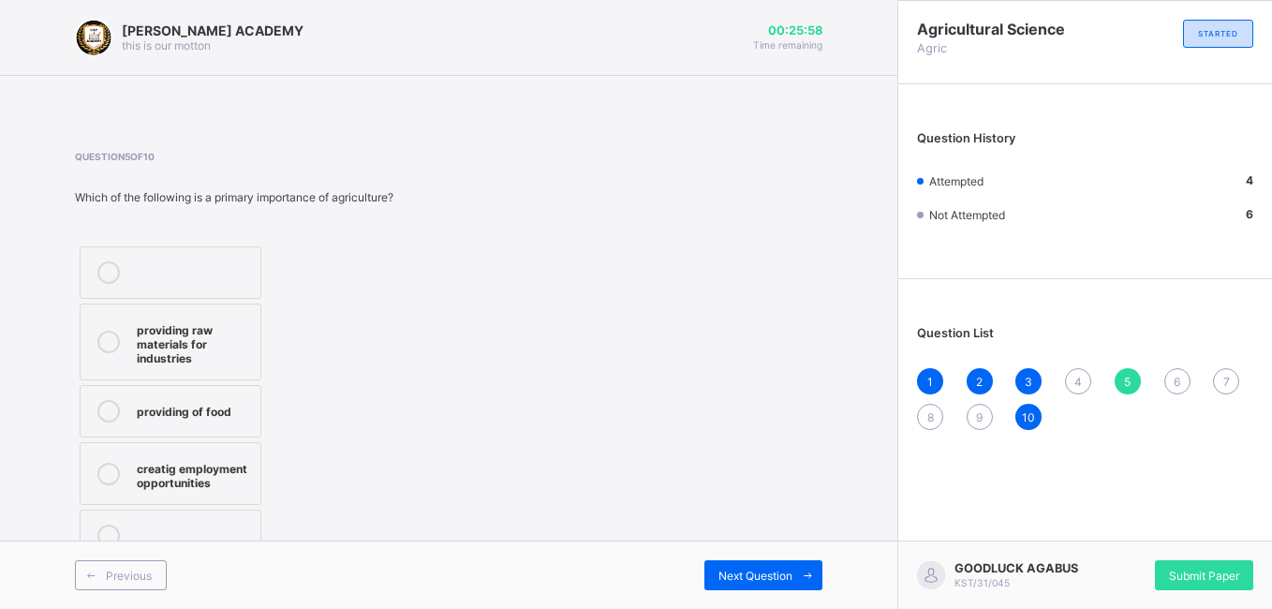
click at [1167, 387] on div "6" at bounding box center [1178, 381] width 26 height 26
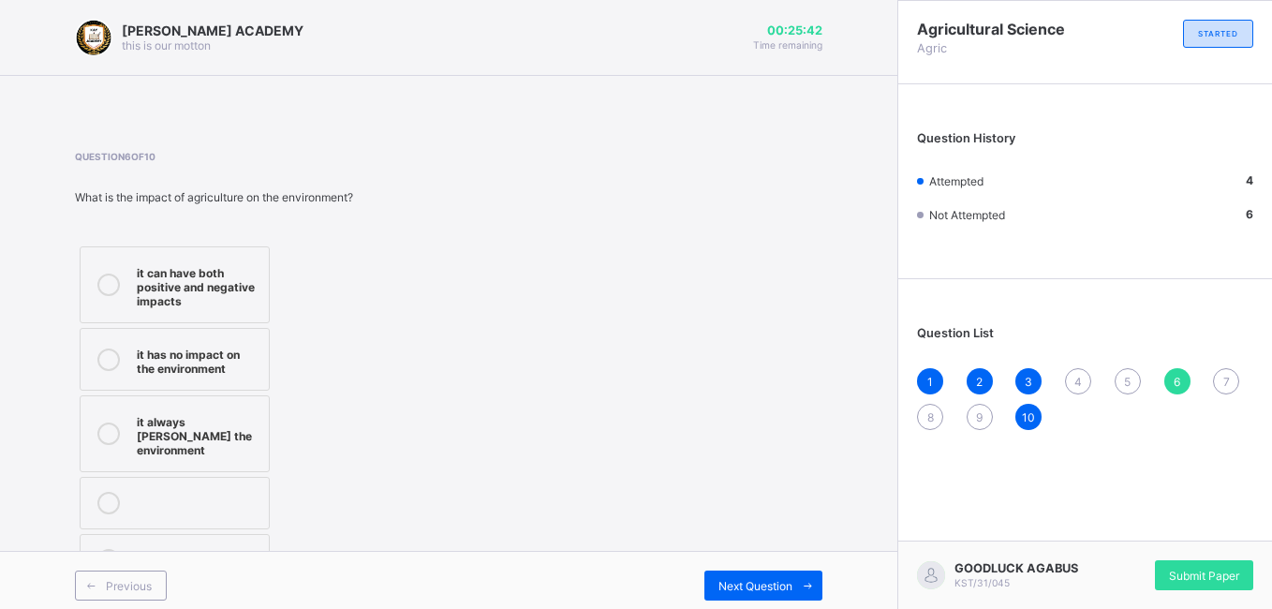
click at [922, 424] on div "8" at bounding box center [930, 417] width 26 height 26
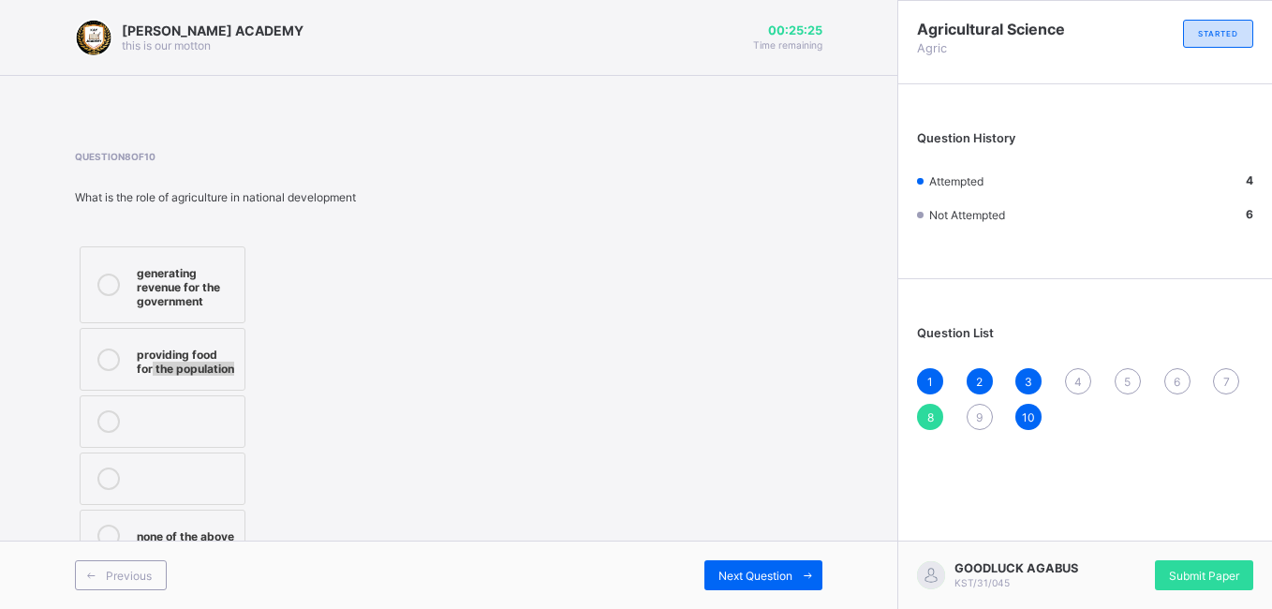
drag, startPoint x: 260, startPoint y: 354, endPoint x: 384, endPoint y: 365, distance: 124.1
click at [384, 365] on div "Question 8 of 10 What is the role of agriculture in national development genera…" at bounding box center [449, 359] width 748 height 416
click at [210, 524] on label "none of the above" at bounding box center [163, 536] width 166 height 52
drag, startPoint x: 210, startPoint y: 524, endPoint x: 361, endPoint y: 490, distance: 154.6
click at [361, 490] on div "generating revenue for the government providing food for the population none of…" at bounding box center [221, 404] width 292 height 325
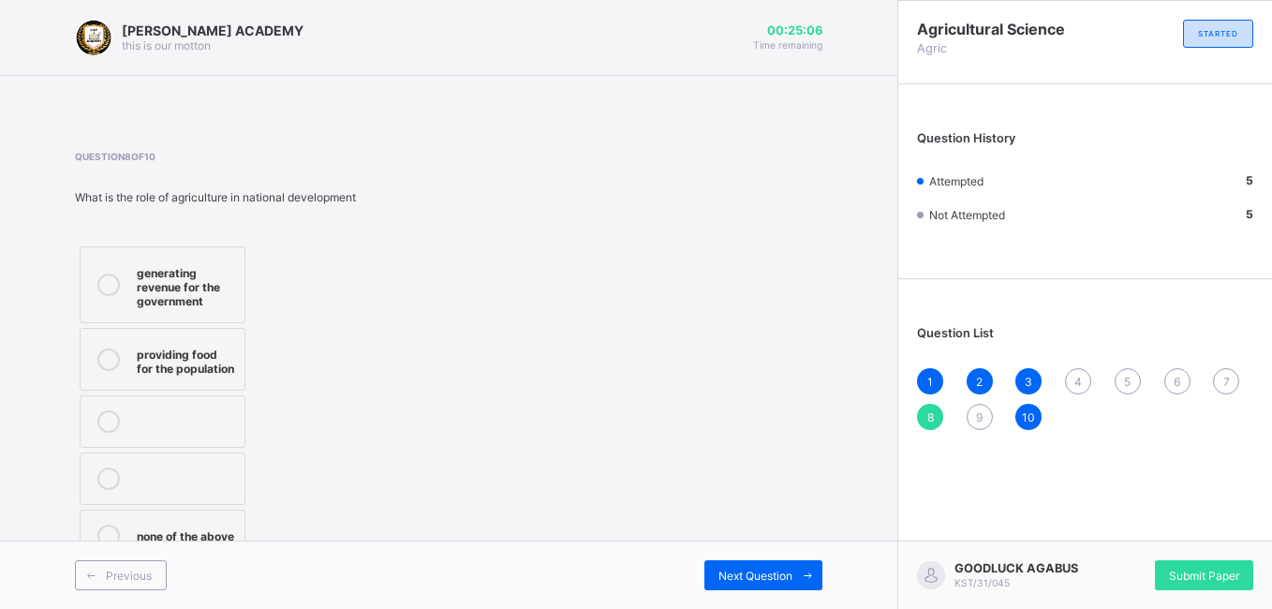
click at [1080, 392] on div "4" at bounding box center [1078, 381] width 26 height 26
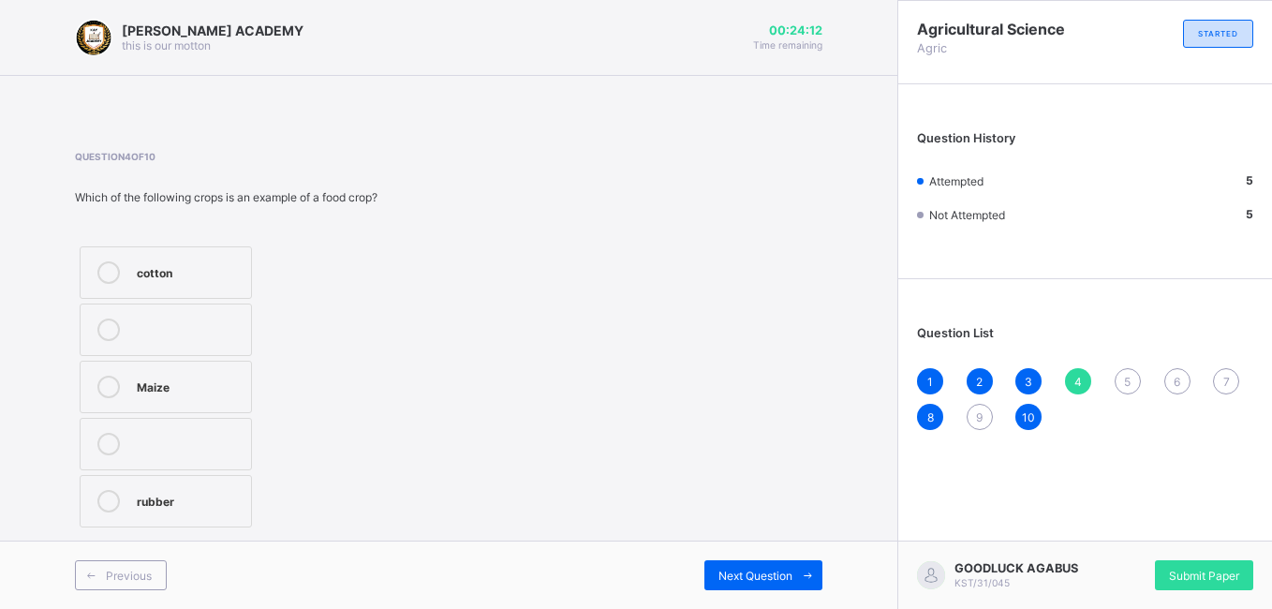
click at [242, 379] on div "Maize" at bounding box center [189, 385] width 105 height 19
click at [1135, 386] on div "5" at bounding box center [1128, 381] width 26 height 26
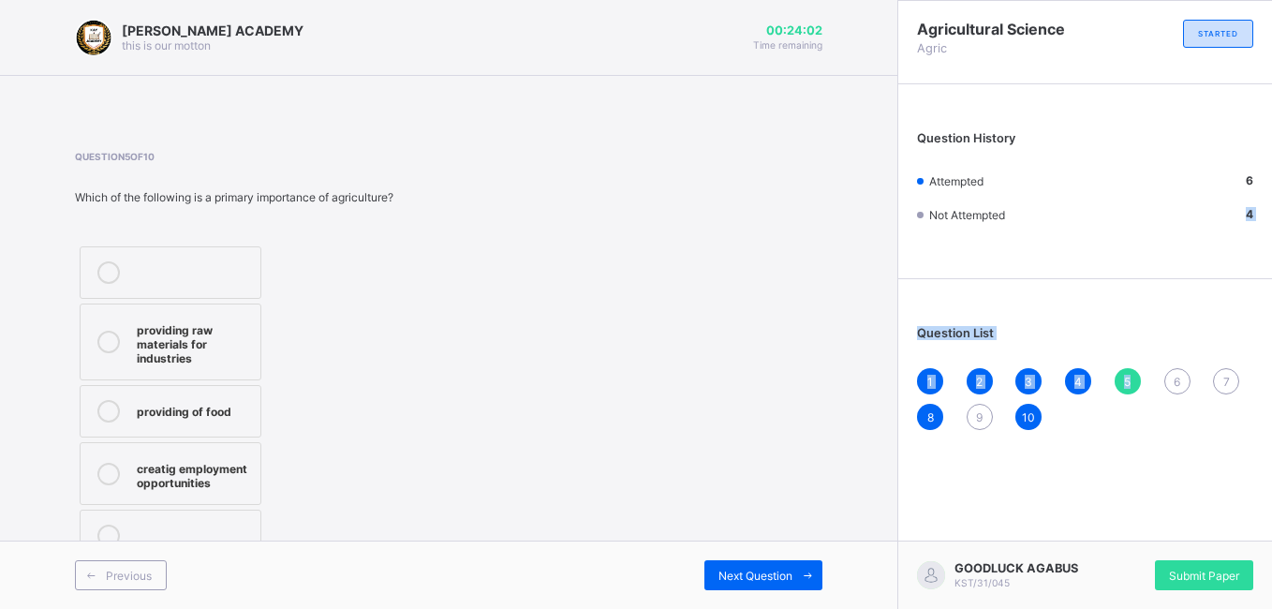
drag, startPoint x: 1135, startPoint y: 386, endPoint x: 1083, endPoint y: 252, distance: 143.6
click at [1083, 252] on div "Agricultural Science Agric STARTED Question History Attempted 6 Not Attempted 4…" at bounding box center [1086, 225] width 374 height 448
click at [1119, 270] on div "Question History Attempted 6 Not Attempted 4" at bounding box center [1086, 186] width 374 height 185
drag, startPoint x: 1119, startPoint y: 270, endPoint x: 975, endPoint y: 320, distance: 152.9
click at [975, 320] on div "Agricultural Science Agric STARTED Question History Attempted 6 Not Attempted 4…" at bounding box center [1086, 225] width 374 height 448
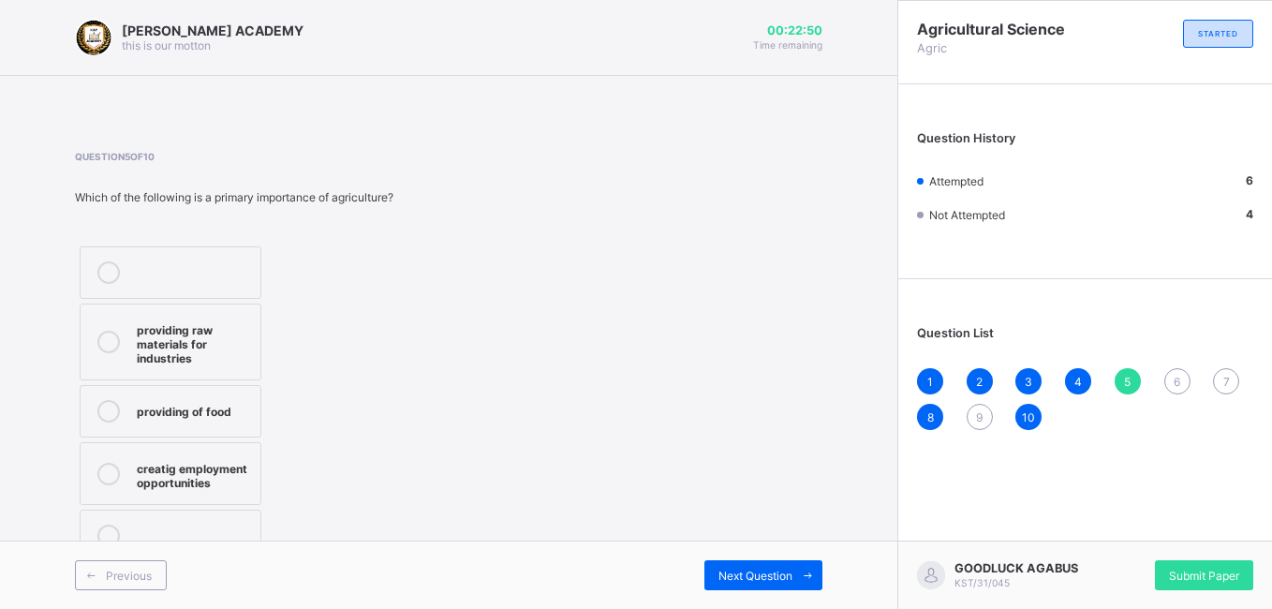
click at [229, 406] on div "providing of food" at bounding box center [194, 409] width 114 height 19
click at [176, 413] on div "providing of food" at bounding box center [194, 409] width 114 height 19
click at [199, 360] on div "providing raw materials for industries" at bounding box center [194, 342] width 114 height 47
click at [1168, 382] on div "6" at bounding box center [1178, 381] width 26 height 26
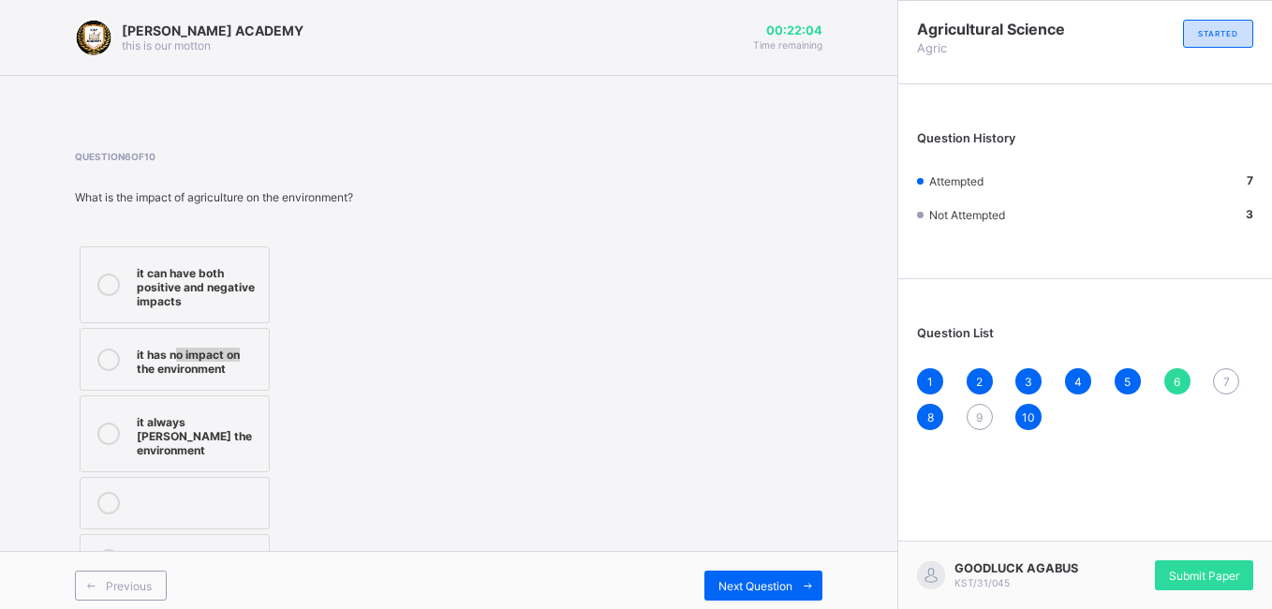
drag, startPoint x: 176, startPoint y: 346, endPoint x: 753, endPoint y: 399, distance: 579.7
click at [753, 399] on div "Question 6 of 10 What is the impact of agriculture on the environment? it can h…" at bounding box center [449, 371] width 748 height 440
click at [448, 409] on div "Question 6 of 10 What is the impact of agriculture on the environment? it can h…" at bounding box center [449, 371] width 748 height 440
click at [211, 364] on div "it has no impact on the environment" at bounding box center [198, 359] width 123 height 33
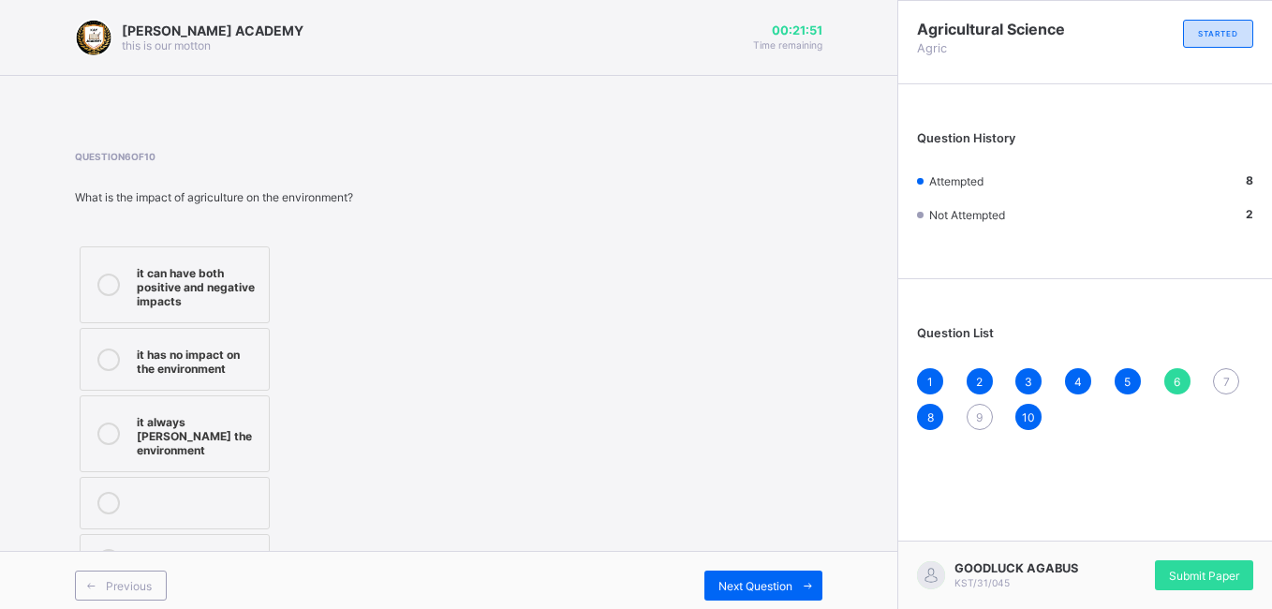
click at [1228, 384] on span "7" at bounding box center [1227, 382] width 7 height 14
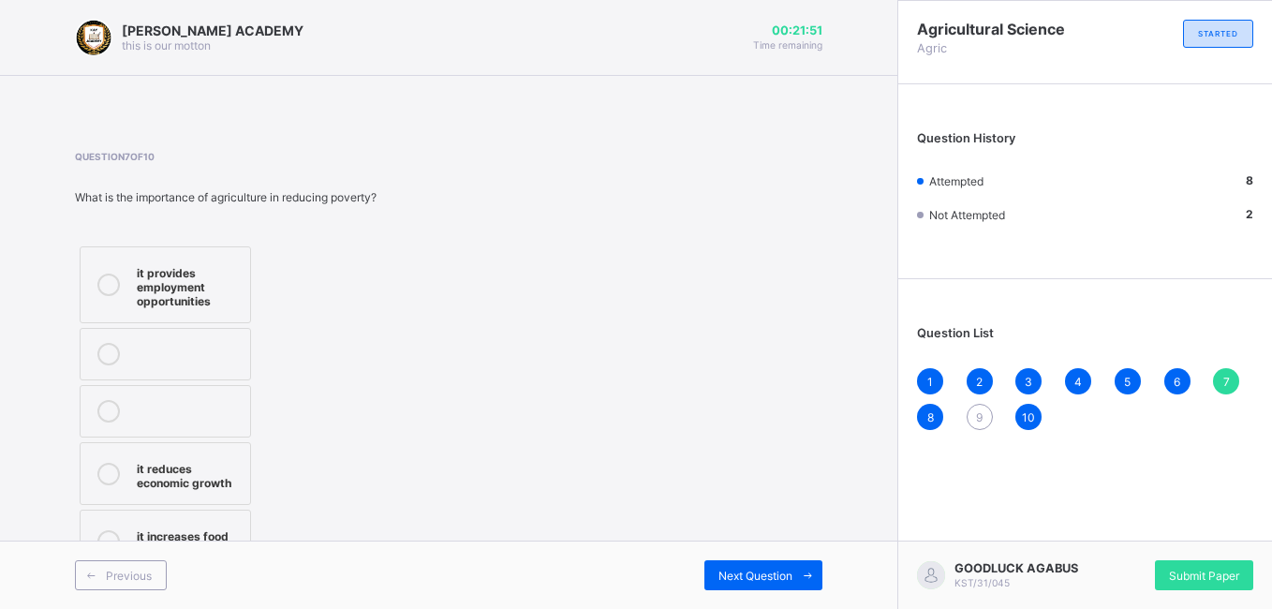
click at [1228, 384] on span "7" at bounding box center [1227, 382] width 7 height 14
click at [285, 466] on div "it provides employment opportunities it reduces economic growth it increases fo…" at bounding box center [226, 409] width 302 height 335
drag, startPoint x: 285, startPoint y: 466, endPoint x: 285, endPoint y: 424, distance: 42.2
click at [285, 424] on div "it provides employment opportunities it reduces economic growth it increases fo…" at bounding box center [226, 409] width 302 height 335
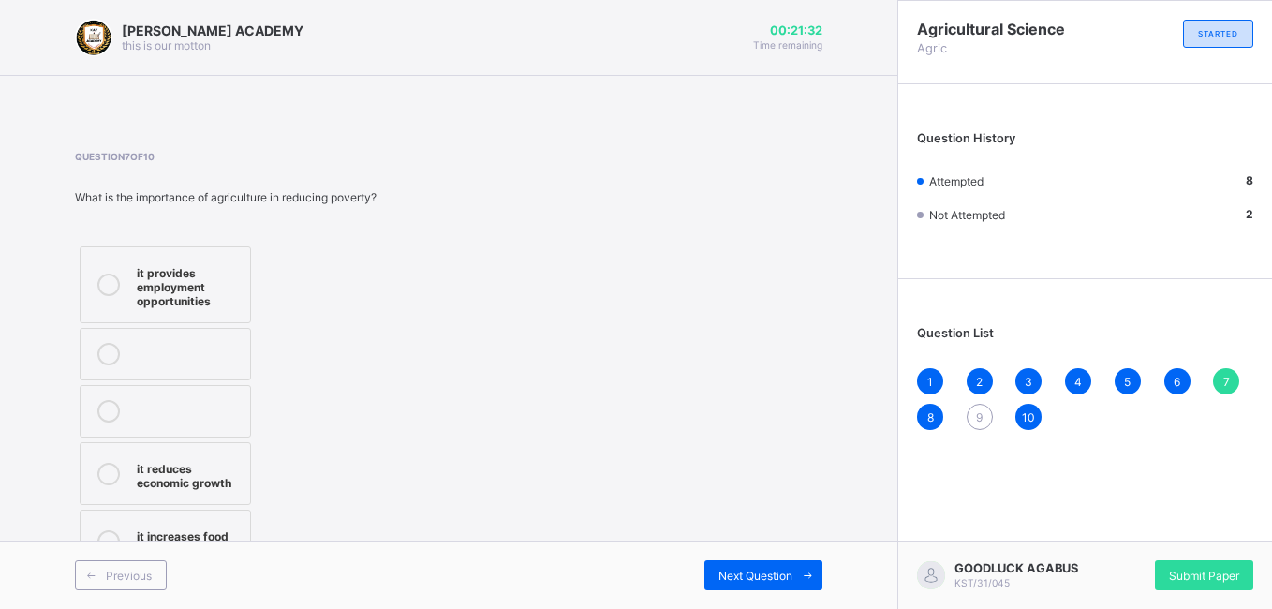
click at [285, 424] on div "it provides employment opportunities it reduces economic growth it increases fo…" at bounding box center [226, 409] width 302 height 335
click at [287, 418] on div "it provides employment opportunities it reduces economic growth it increases fo…" at bounding box center [226, 409] width 302 height 335
click at [136, 305] on label "it provides employment opportunities" at bounding box center [165, 284] width 171 height 77
drag, startPoint x: 273, startPoint y: 361, endPoint x: 707, endPoint y: 406, distance: 436.2
click at [707, 406] on div "Question 7 of 10 What is the importance of agriculture in reducing poverty? it …" at bounding box center [449, 364] width 748 height 426
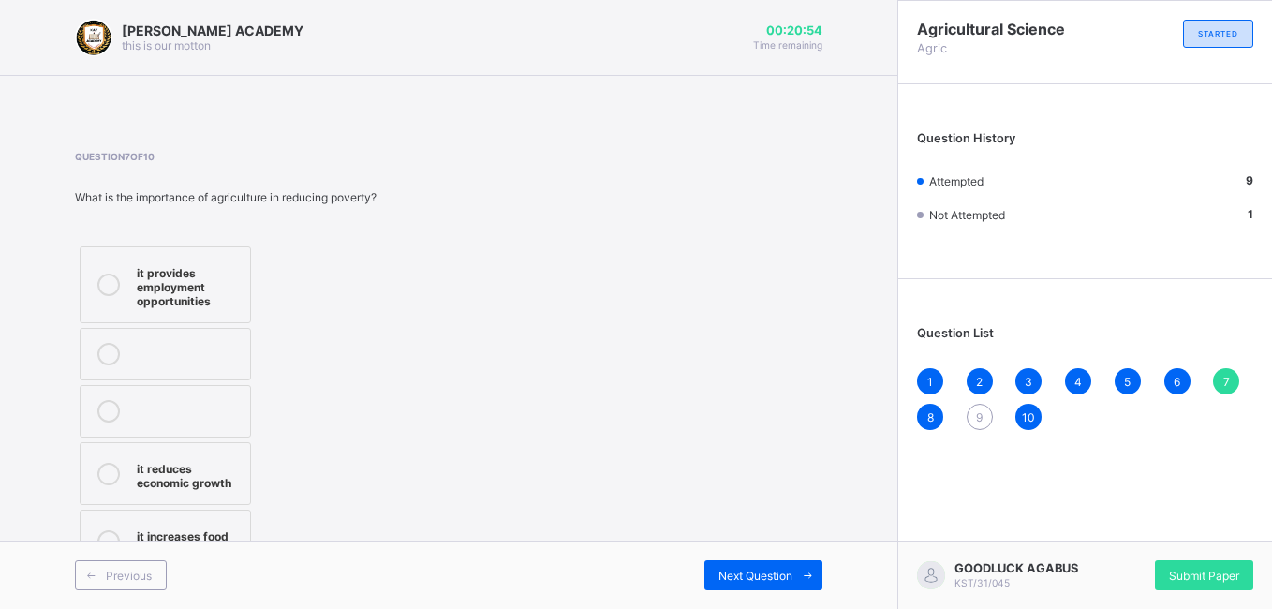
click at [981, 425] on div "9" at bounding box center [980, 417] width 26 height 26
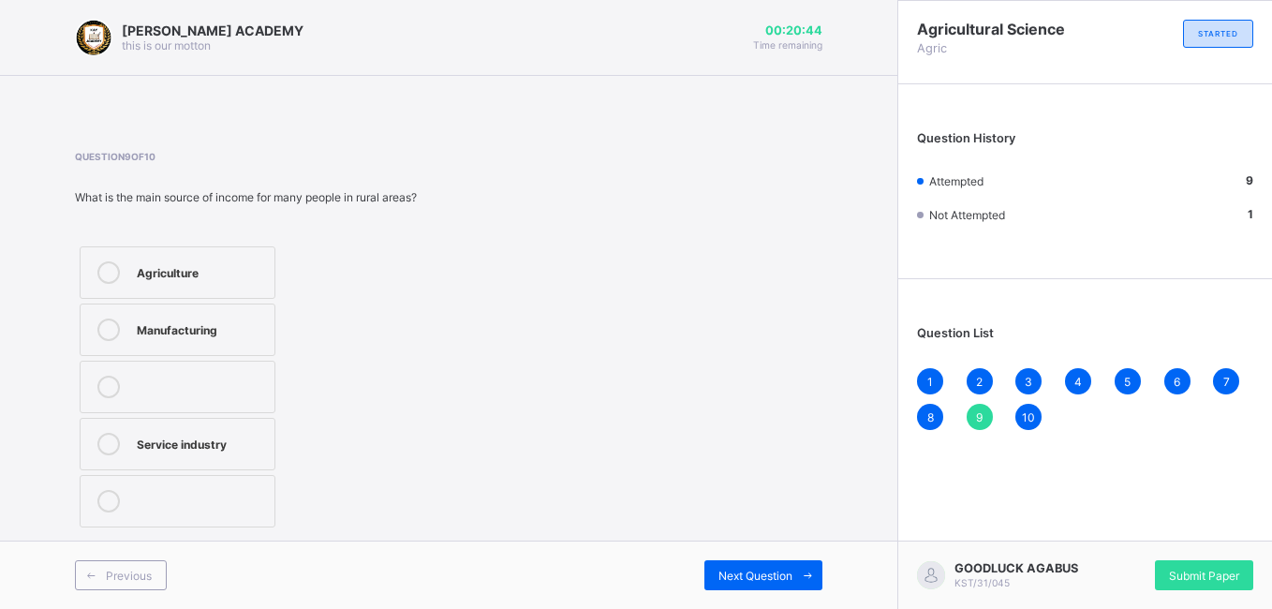
click at [189, 283] on div "Agriculture" at bounding box center [201, 272] width 128 height 22
click at [970, 377] on div "2" at bounding box center [980, 381] width 26 height 26
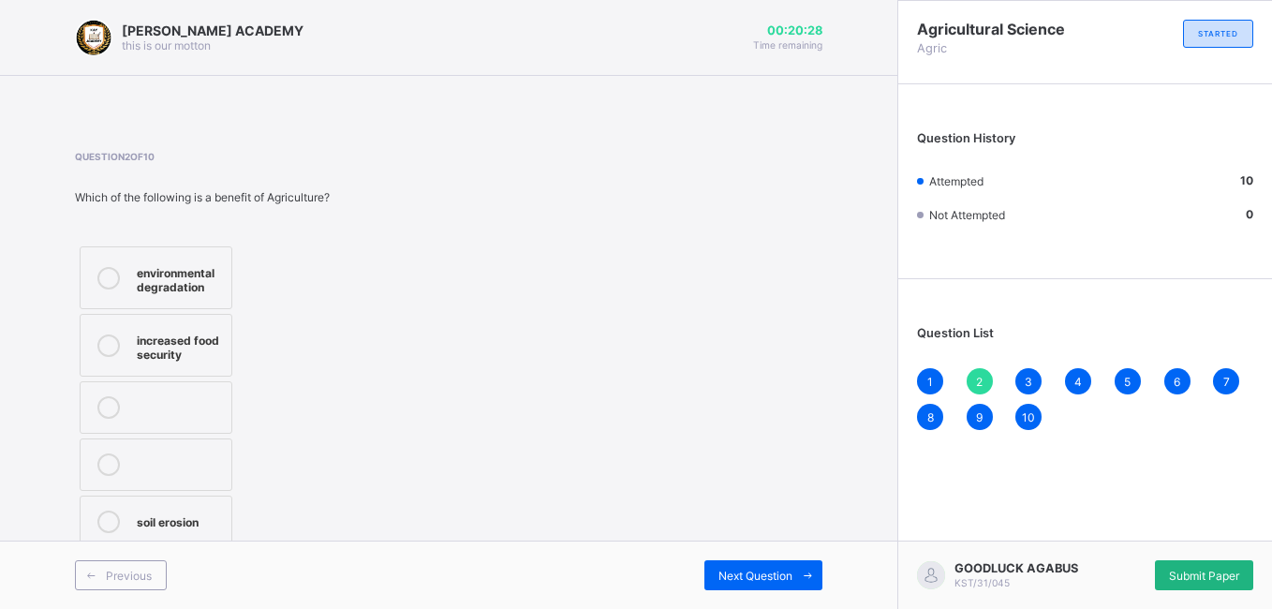
click at [1187, 563] on div "Submit Paper" at bounding box center [1204, 575] width 98 height 30
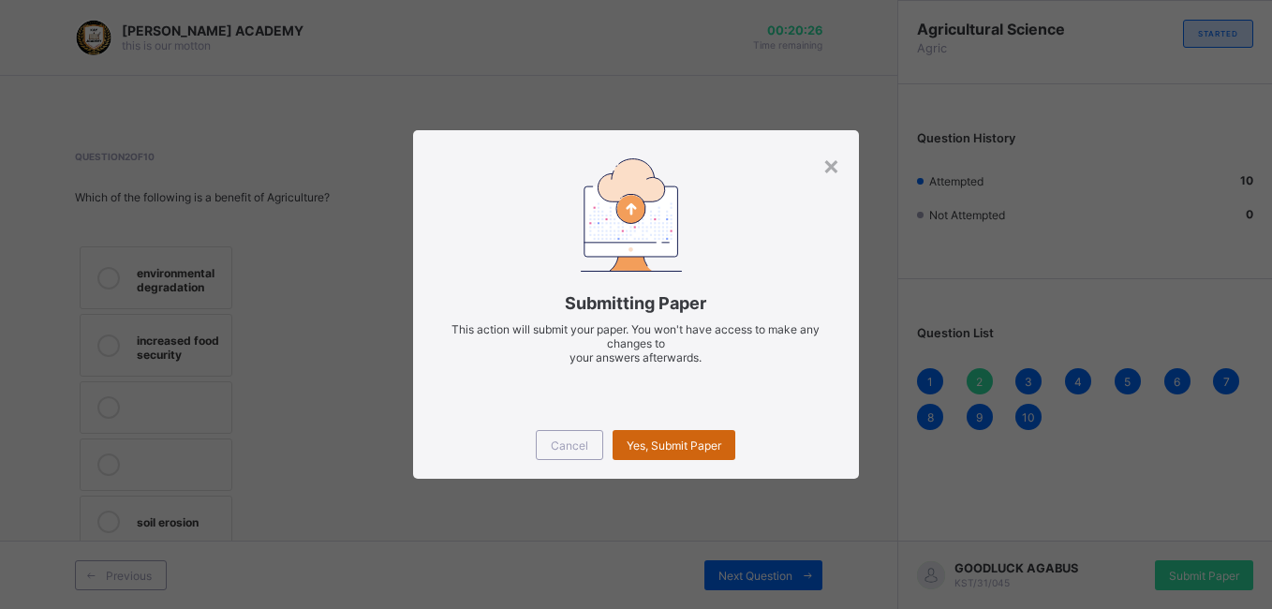
click at [701, 447] on span "Yes, Submit Paper" at bounding box center [674, 446] width 95 height 14
click at [701, 447] on div "Yes, Submit Paper" at bounding box center [674, 445] width 123 height 30
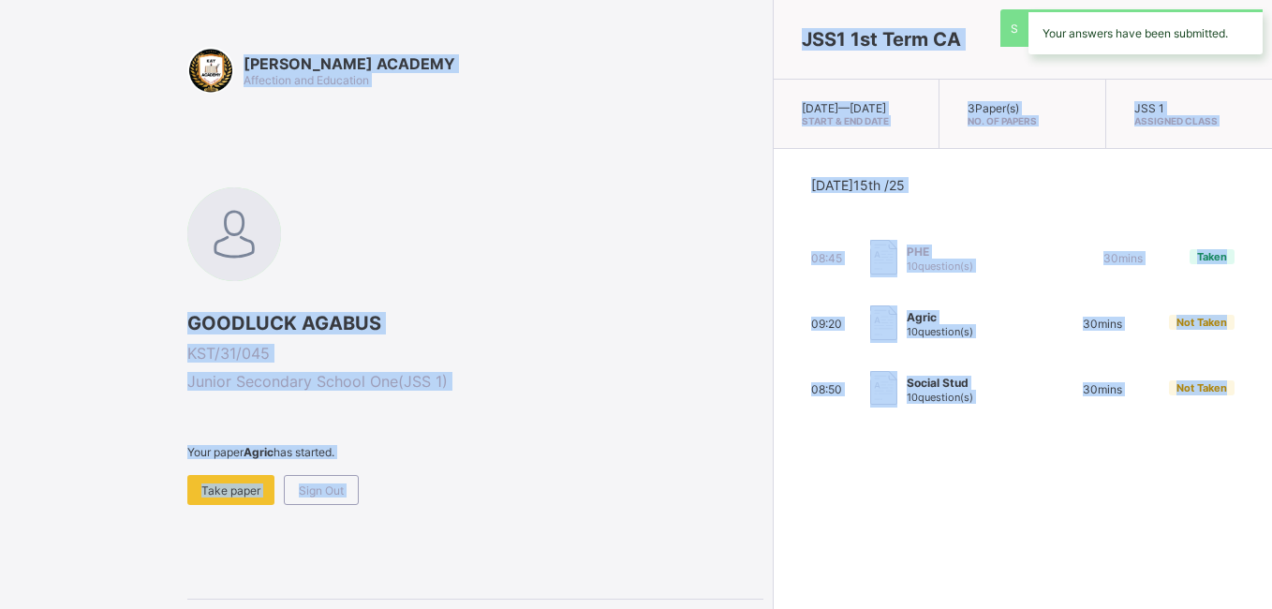
click at [774, 436] on div "[DATE] 15th /25 08:45 PHE 10 question(s) 30 mins Taken 09:20 Agric 10 question(…" at bounding box center [1023, 292] width 499 height 287
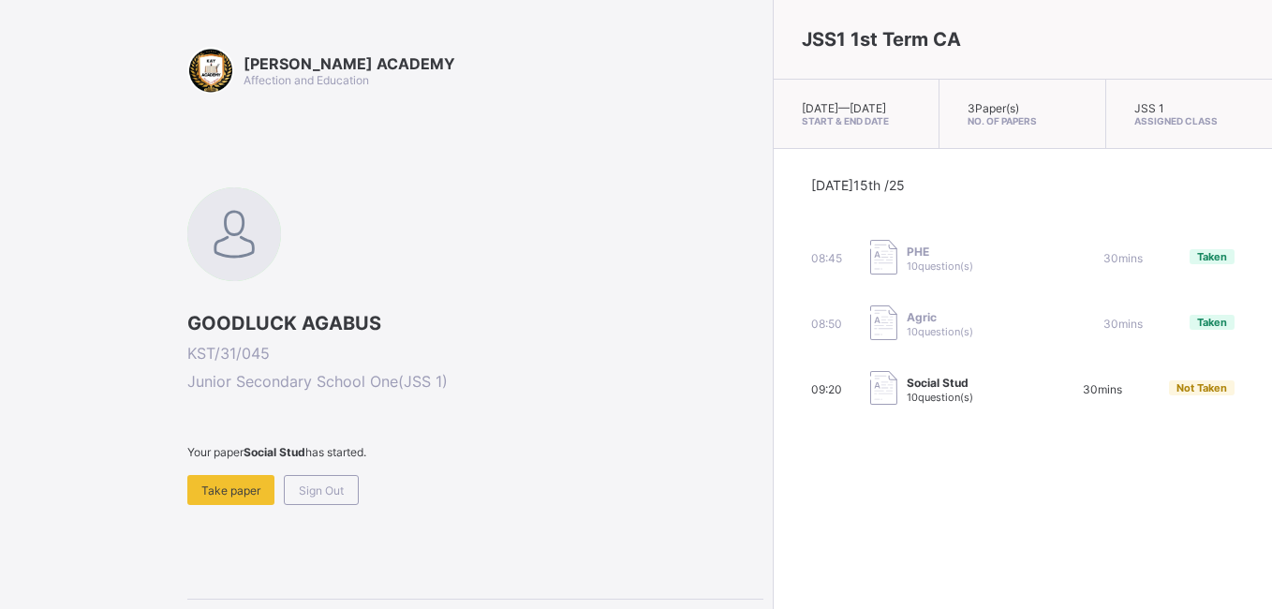
click at [887, 408] on div "Social Stud 10 question(s)" at bounding box center [954, 389] width 166 height 37
click at [907, 404] on span "10 question(s)" at bounding box center [940, 397] width 67 height 13
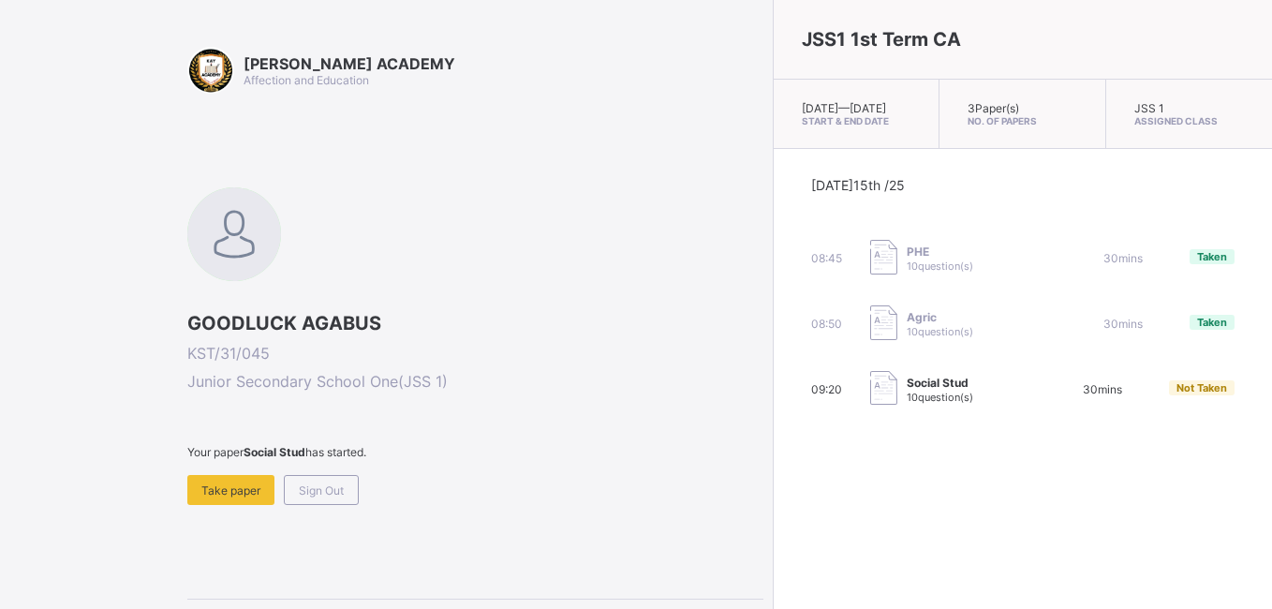
drag, startPoint x: 768, startPoint y: 413, endPoint x: 974, endPoint y: 451, distance: 208.6
click at [974, 451] on div "JSS1 1st Term CA [DATE] — [DATE] Start & End Date 3 Paper(s) No. of Papers JSS …" at bounding box center [1022, 304] width 499 height 609
drag, startPoint x: 719, startPoint y: 427, endPoint x: 584, endPoint y: 390, distance: 140.0
click at [584, 390] on div "[PERSON_NAME] ACADEMY Affection and Education GOODLUCK AGABUS KST/31/045 Junior…" at bounding box center [636, 351] width 1272 height 703
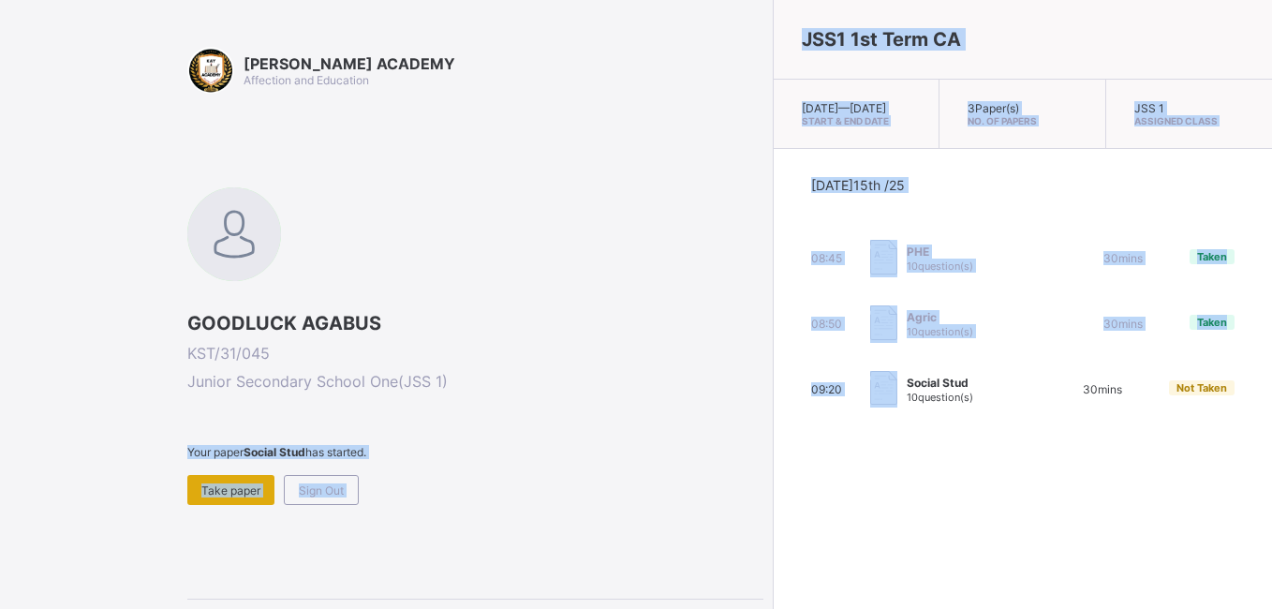
click at [237, 493] on span "Take paper" at bounding box center [230, 491] width 59 height 14
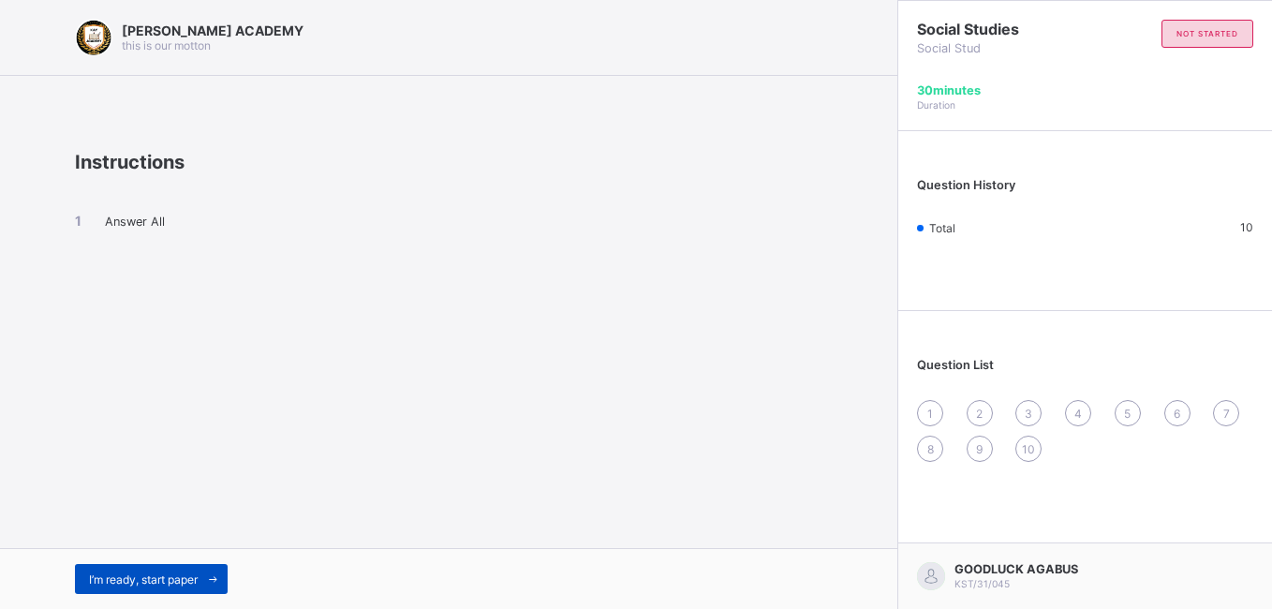
click at [171, 587] on div "I’m ready, start paper" at bounding box center [151, 579] width 153 height 30
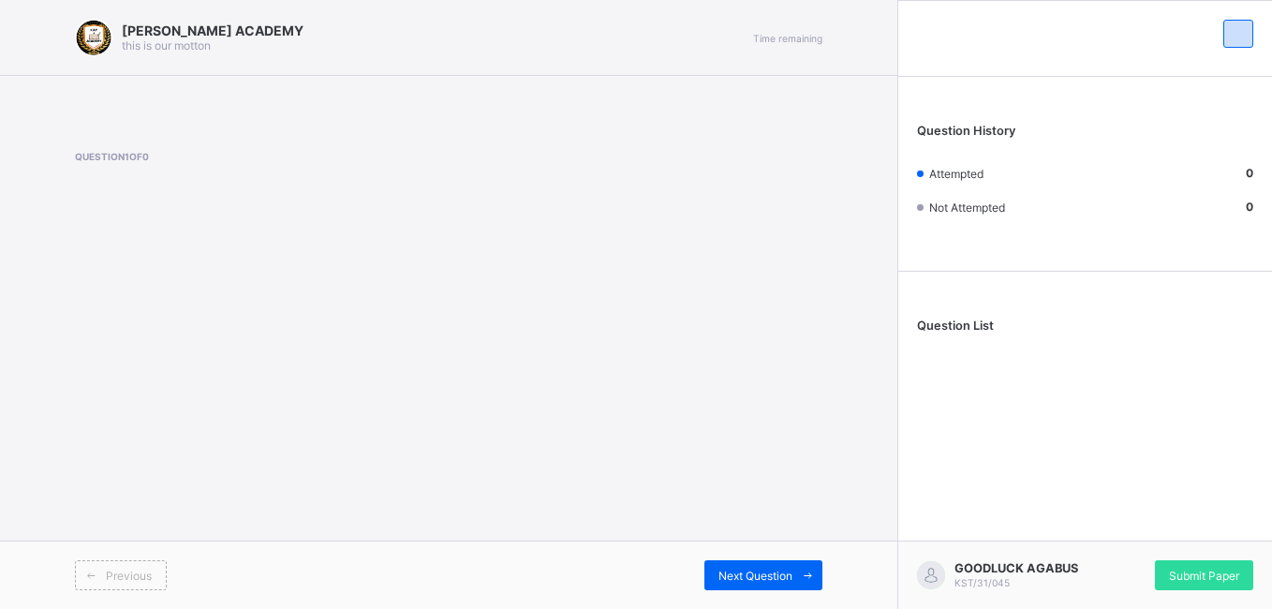
click at [205, 548] on div "Previous Next Question" at bounding box center [449, 575] width 898 height 68
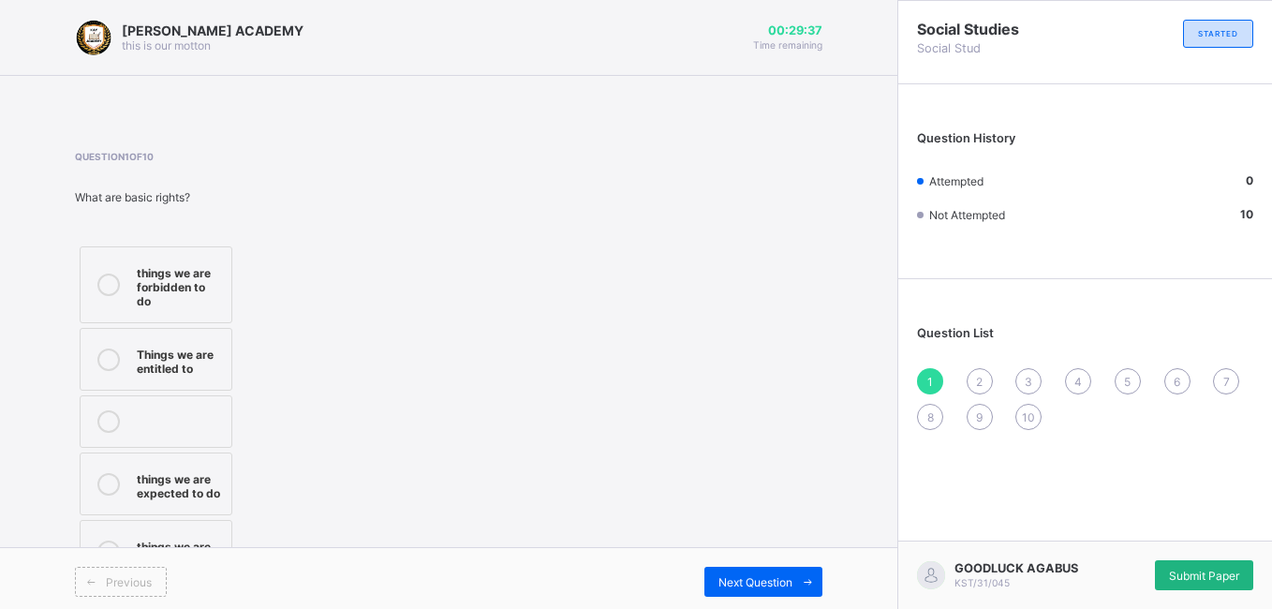
click at [1204, 584] on div "Submit Paper" at bounding box center [1204, 575] width 98 height 30
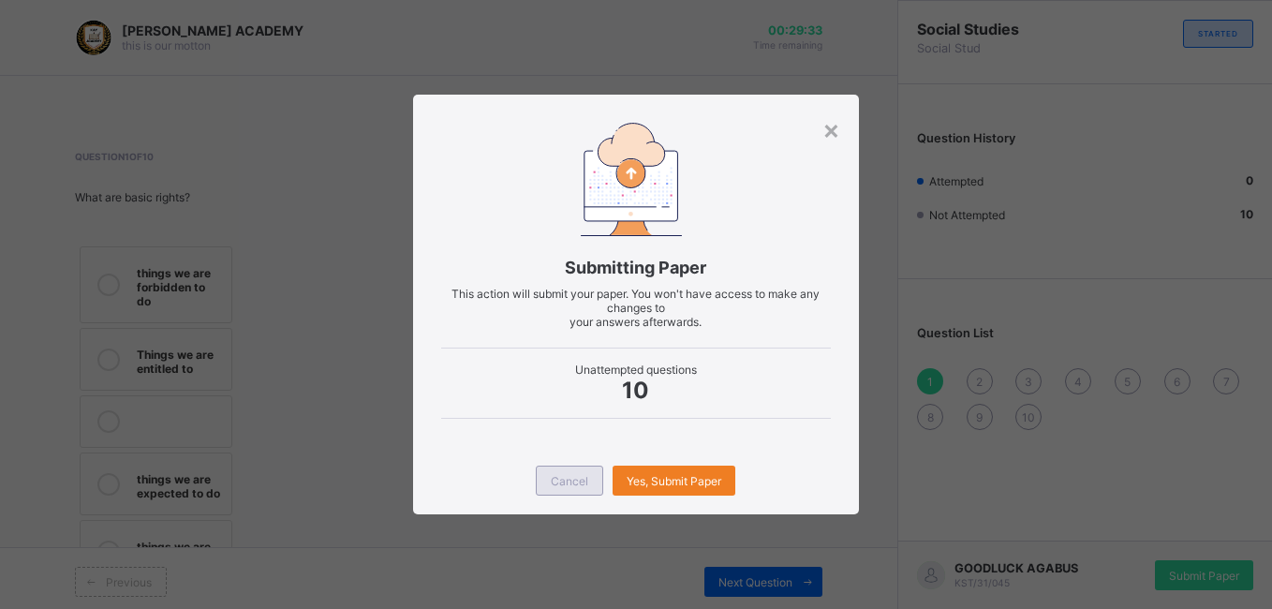
click at [557, 489] on div "Cancel" at bounding box center [569, 481] width 67 height 30
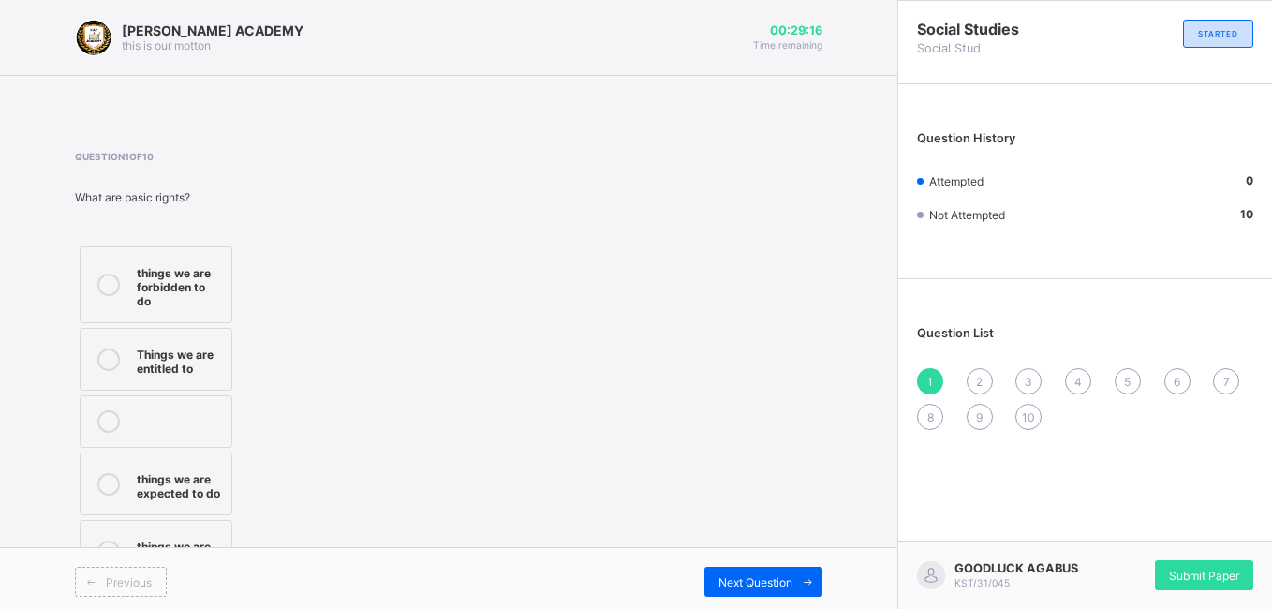
click at [166, 297] on label "things we are forbidden to do" at bounding box center [156, 284] width 153 height 77
drag, startPoint x: 166, startPoint y: 297, endPoint x: 251, endPoint y: 332, distance: 92.0
click at [251, 332] on div "things we are forbidden to do Things we are entitled to things we are expected …" at bounding box center [210, 415] width 270 height 346
click at [985, 379] on div "2" at bounding box center [980, 381] width 26 height 26
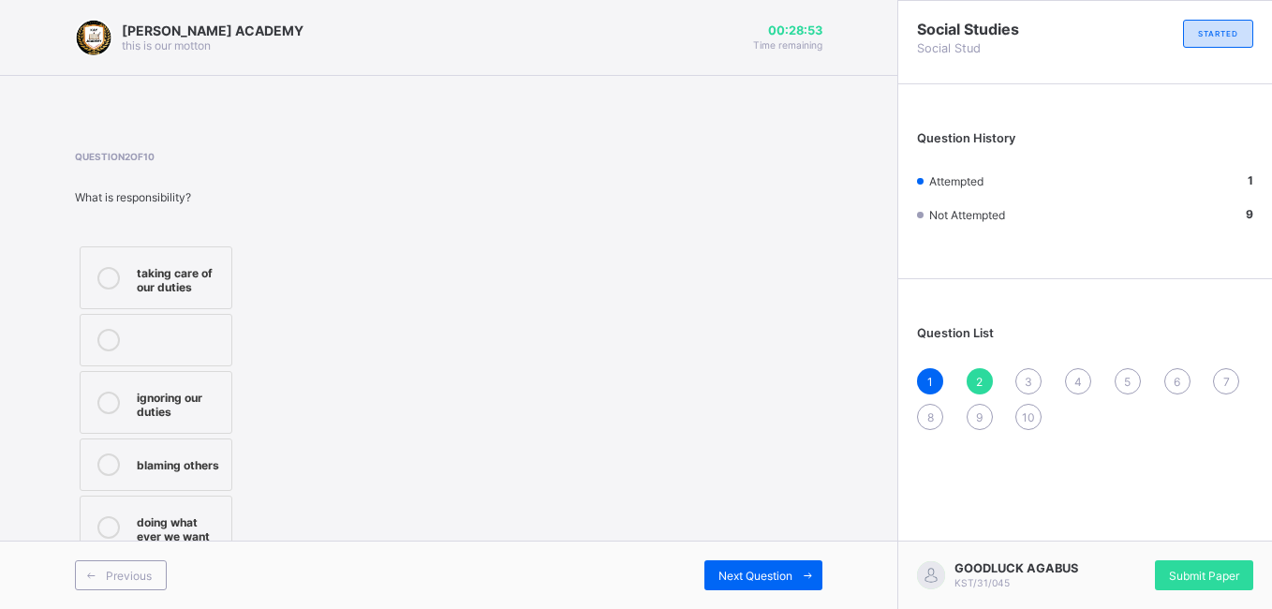
click at [1022, 389] on div "3" at bounding box center [1029, 381] width 26 height 26
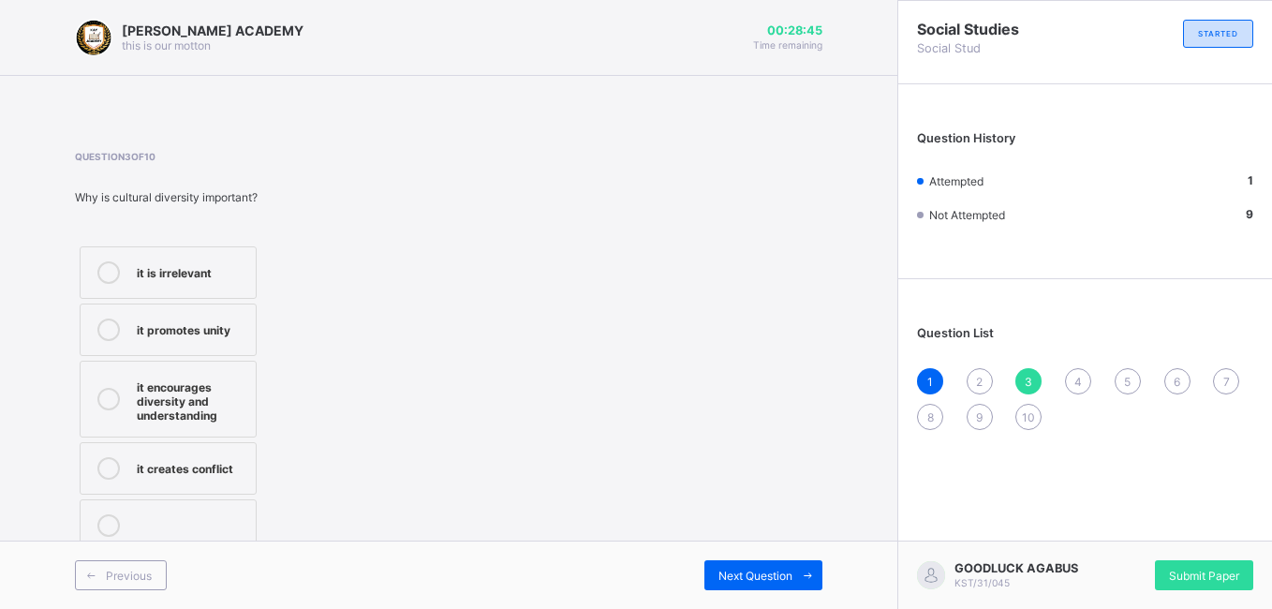
click at [1092, 386] on div "1 2 3 4 5 6 7 8 9 10" at bounding box center [1085, 399] width 336 height 62
drag, startPoint x: 1092, startPoint y: 386, endPoint x: 1079, endPoint y: 379, distance: 15.1
click at [1079, 379] on div "1 2 3 4 5 6 7 8 9 10" at bounding box center [1085, 399] width 336 height 62
click at [1079, 379] on span "4" at bounding box center [1078, 382] width 7 height 14
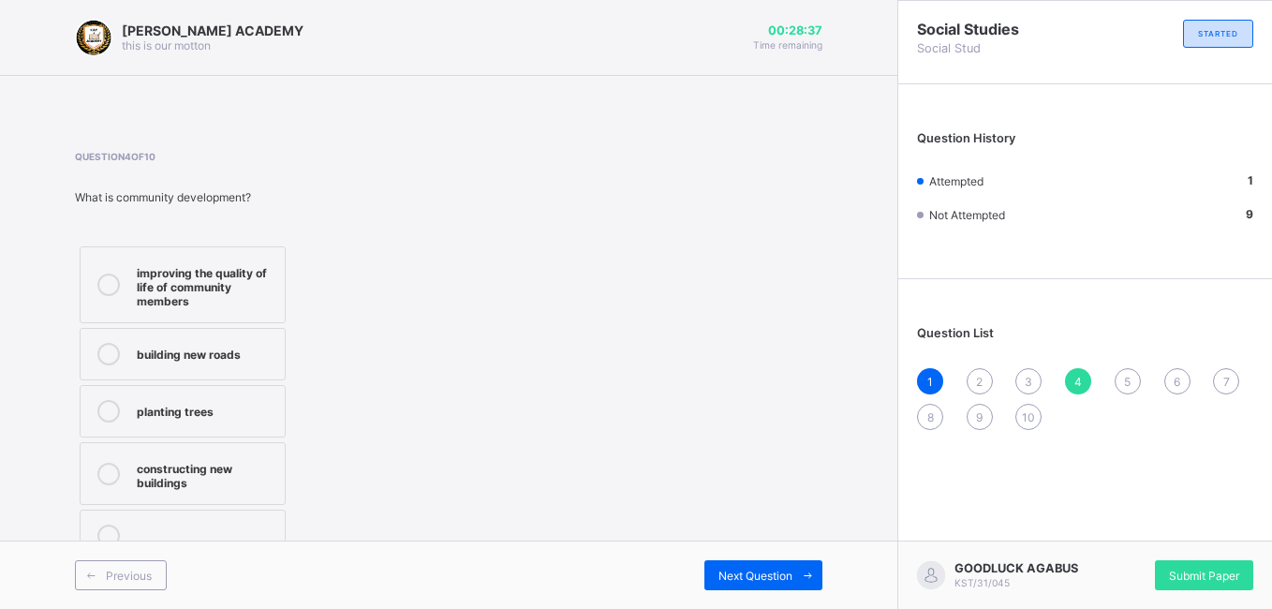
click at [1135, 379] on div "5" at bounding box center [1128, 381] width 26 height 26
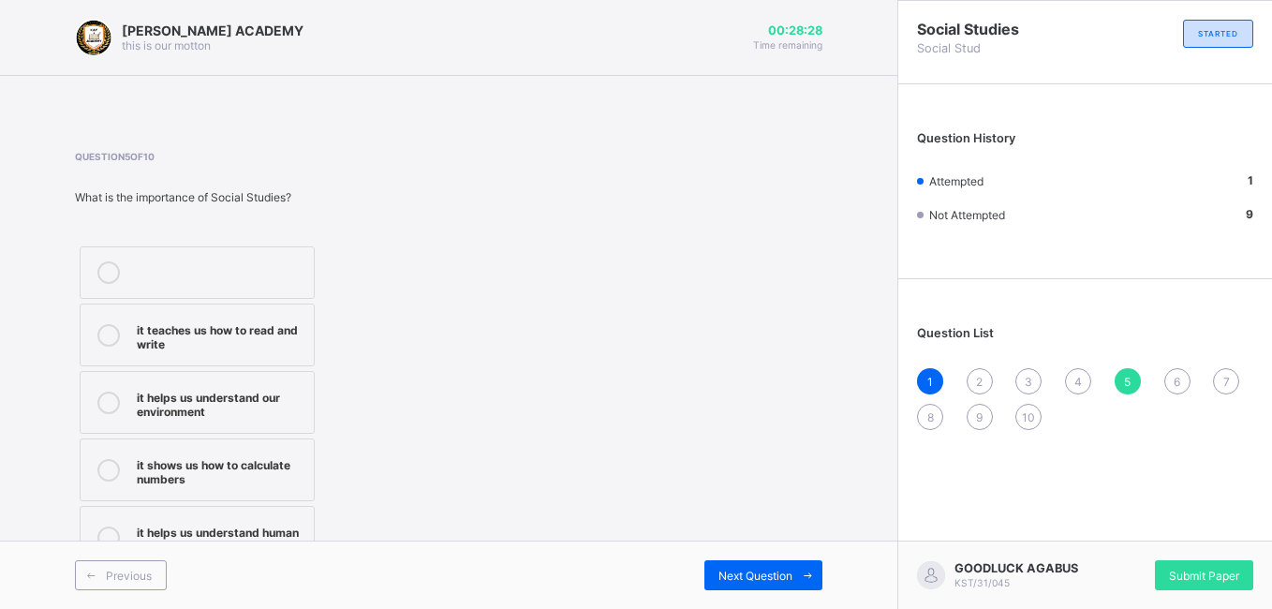
click at [250, 528] on div "it helps us understand human relationships and environment" at bounding box center [221, 537] width 168 height 33
click at [1185, 383] on div "6" at bounding box center [1178, 381] width 26 height 26
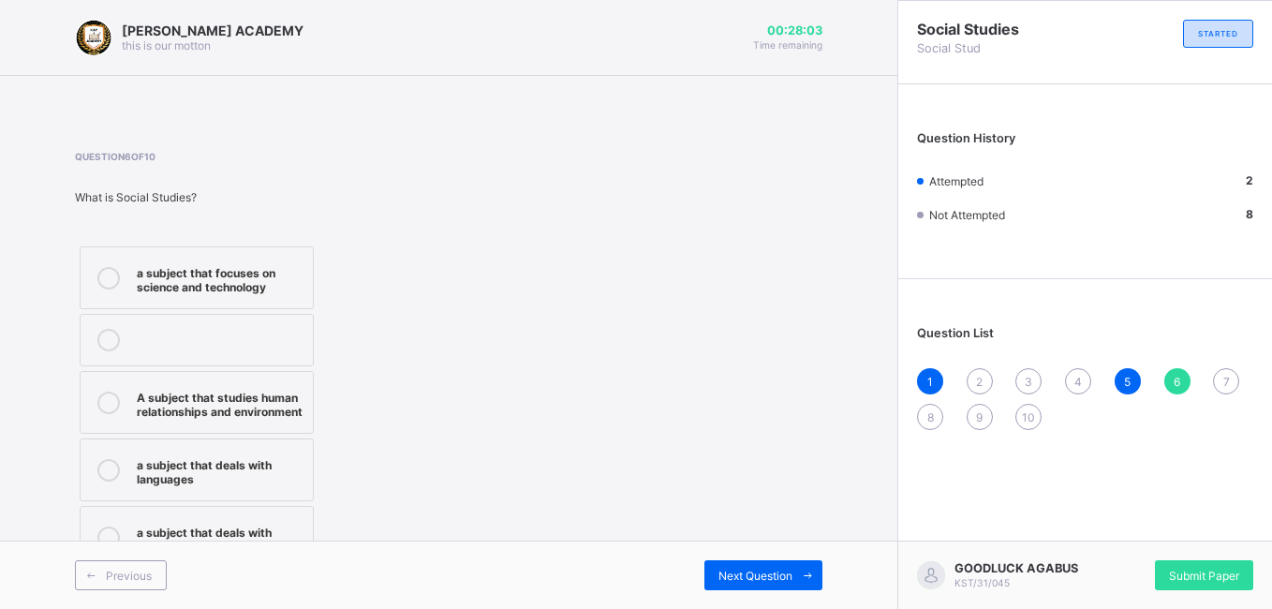
click at [453, 298] on div "a subject that focuses on science and technology A subject that studies human r…" at bounding box center [278, 408] width 407 height 332
click at [1224, 376] on span "7" at bounding box center [1227, 382] width 7 height 14
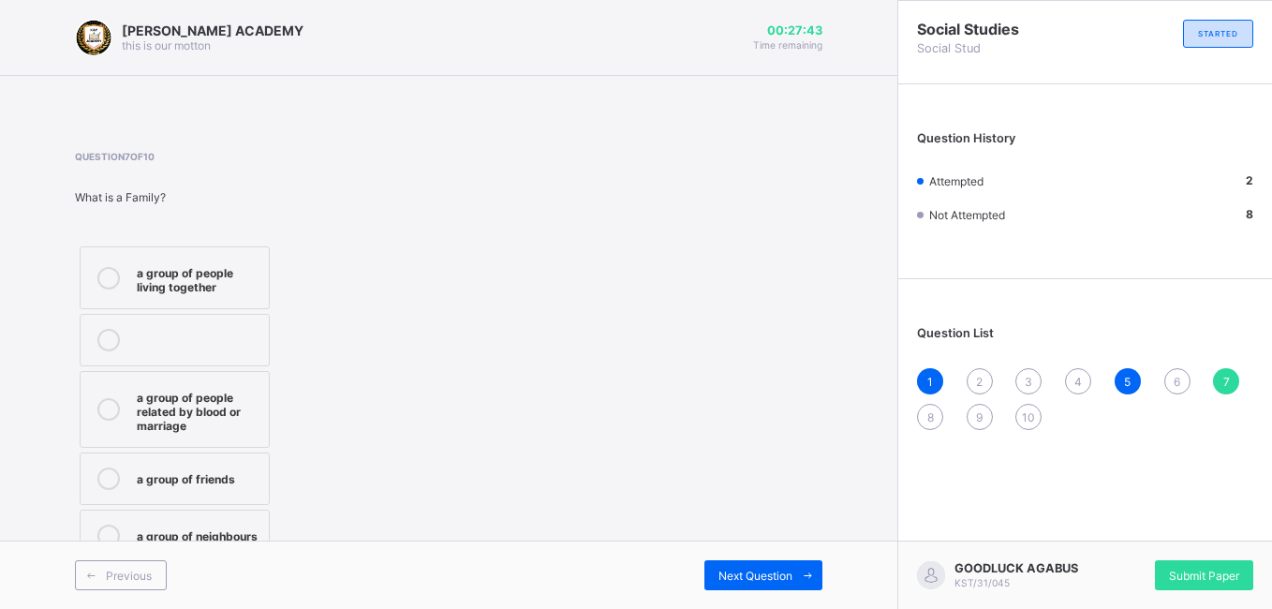
click at [220, 429] on div "a group of people related by blood or marriage" at bounding box center [198, 409] width 123 height 47
click at [929, 418] on span "8" at bounding box center [931, 417] width 7 height 14
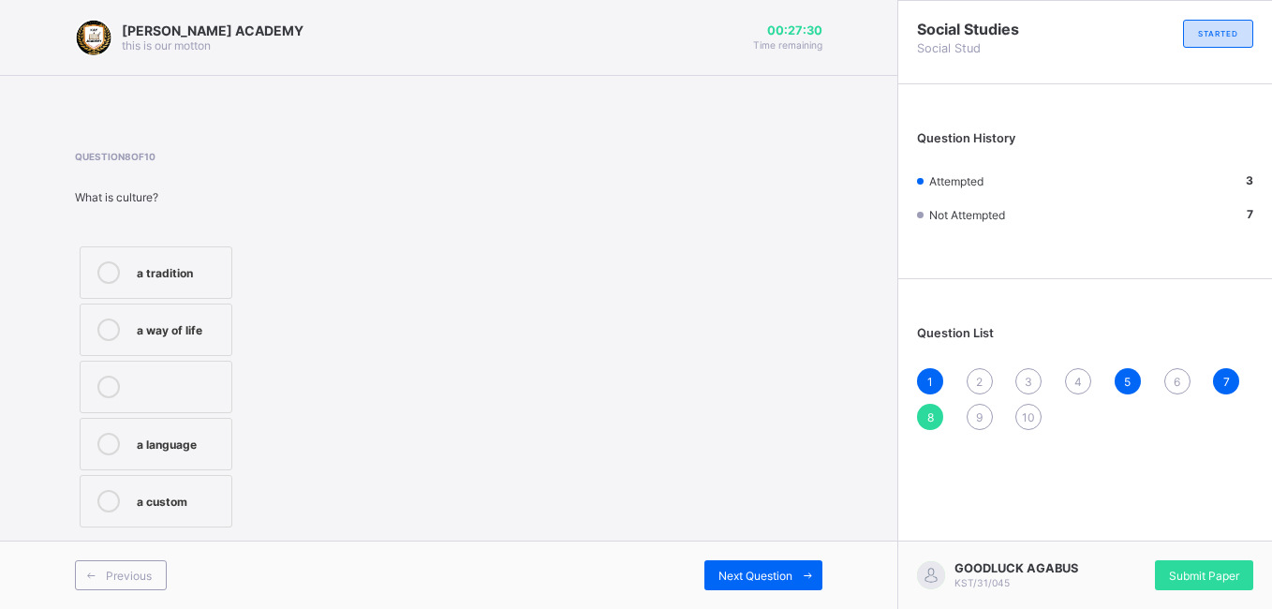
click at [194, 350] on label "a way of life" at bounding box center [156, 330] width 153 height 52
click at [982, 410] on span "9" at bounding box center [979, 417] width 7 height 14
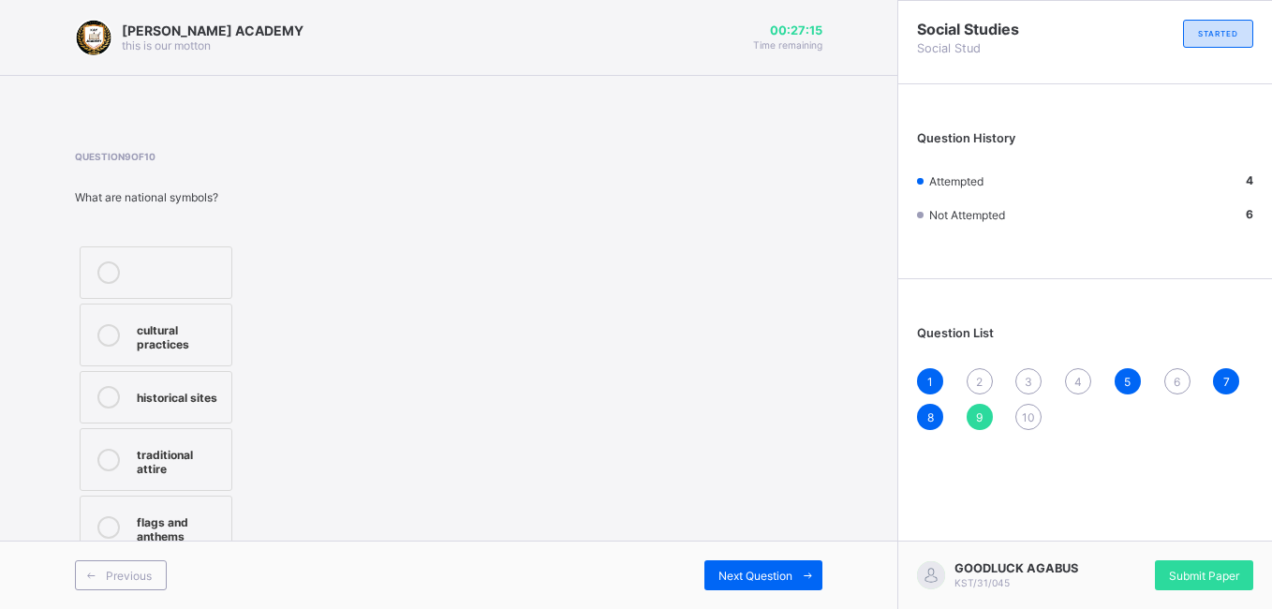
click at [120, 528] on div at bounding box center [108, 527] width 37 height 33
click at [1025, 413] on span "10" at bounding box center [1028, 417] width 13 height 14
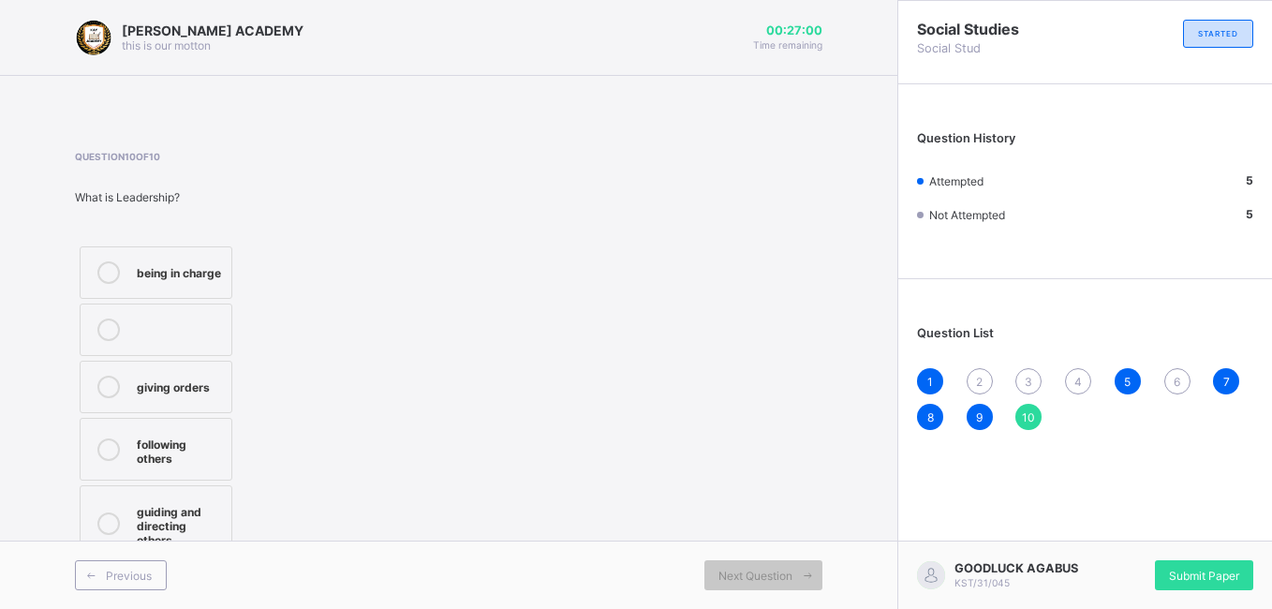
click at [661, 160] on div "Question 10 of 10 What is Leadership? being in charge giving orders following o…" at bounding box center [449, 359] width 748 height 416
click at [87, 196] on div "What is Leadership?" at bounding box center [210, 197] width 270 height 14
click at [102, 196] on div "What is Leadership?" at bounding box center [210, 197] width 270 height 14
drag, startPoint x: 75, startPoint y: 39, endPoint x: 202, endPoint y: 85, distance: 135.5
click at [202, 85] on div "[PERSON_NAME] ACADEMY this is our [PERSON_NAME] 00:26:45 Time remaining Questio…" at bounding box center [449, 304] width 898 height 609
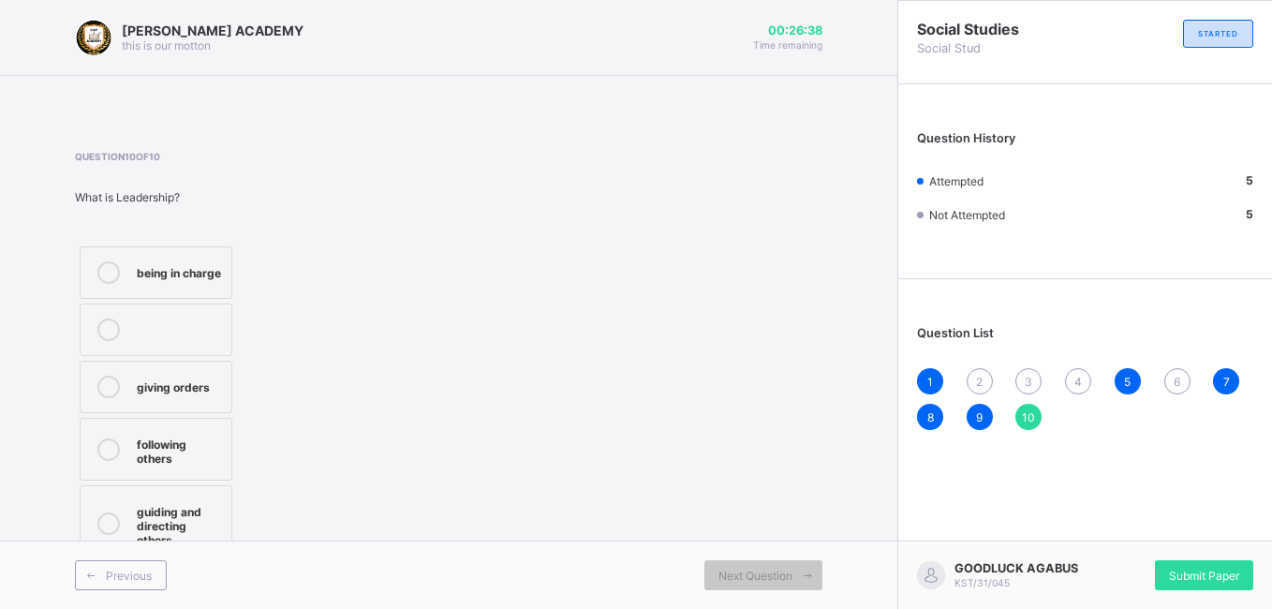
drag, startPoint x: 202, startPoint y: 85, endPoint x: 355, endPoint y: 165, distance: 172.3
click at [355, 165] on div "Question 10 of 10 What is Leadership? being in charge giving orders following o…" at bounding box center [449, 359] width 748 height 416
click at [392, 321] on div "Question 10 of 10 What is Leadership? being in charge giving orders following o…" at bounding box center [449, 359] width 748 height 416
click at [971, 388] on div "2" at bounding box center [980, 381] width 26 height 26
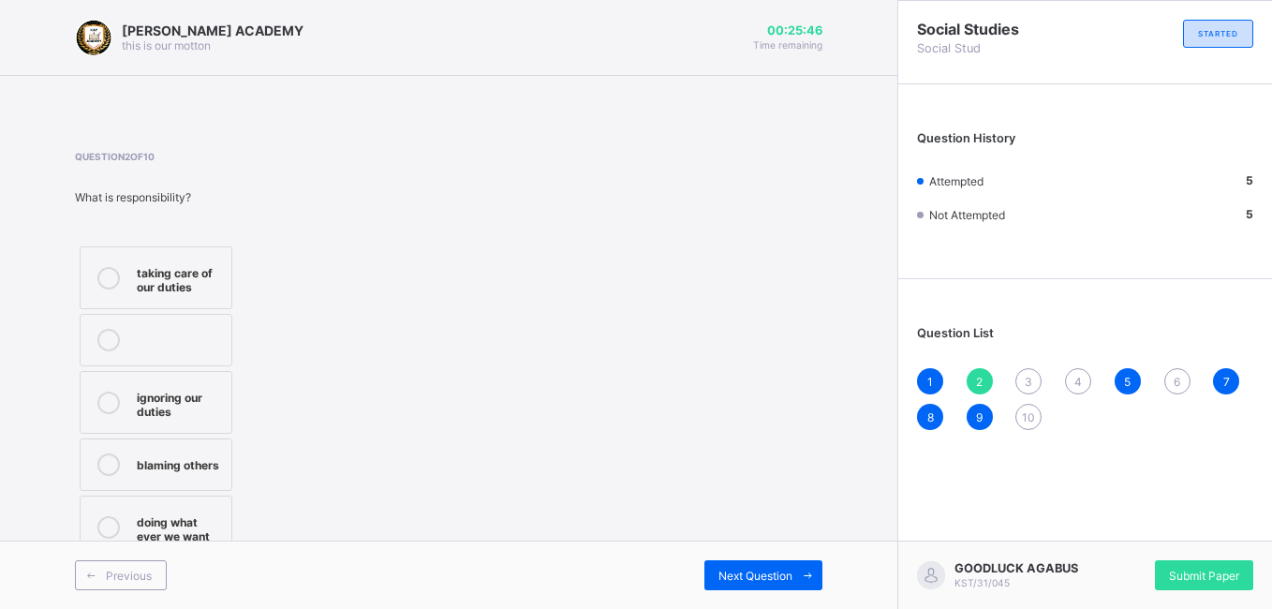
click at [1025, 366] on div "Question List 1 2 3 4 5 6 7 8 9 10" at bounding box center [1086, 369] width 374 height 160
click at [1025, 391] on div "3" at bounding box center [1029, 381] width 26 height 26
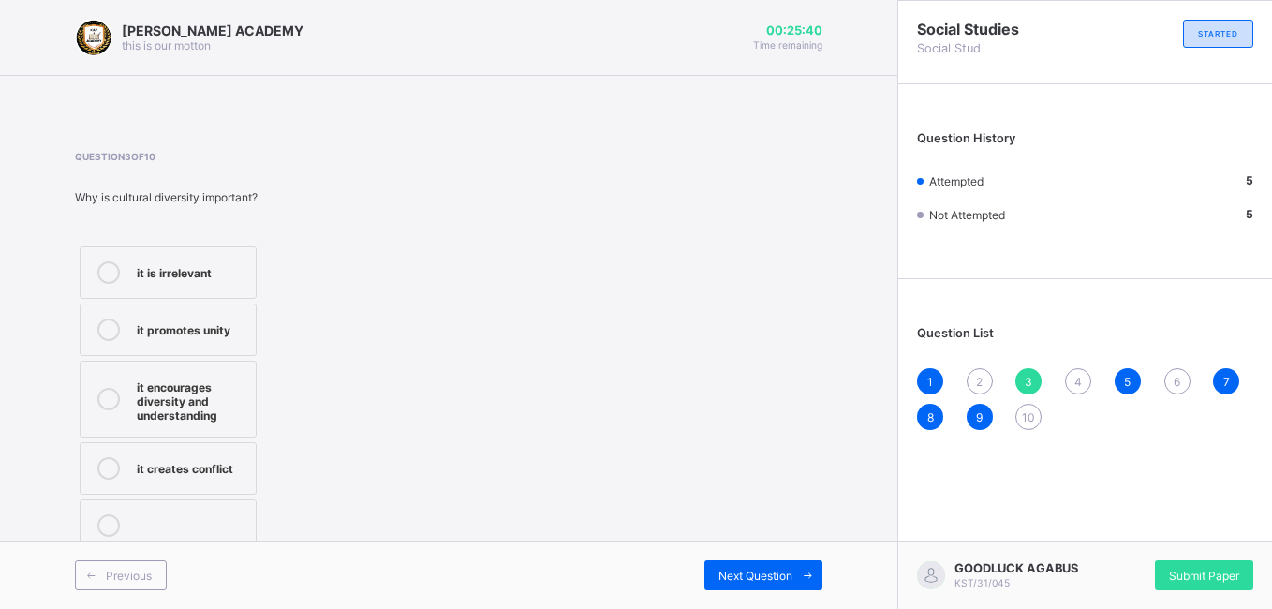
click at [1178, 390] on div "6" at bounding box center [1178, 381] width 26 height 26
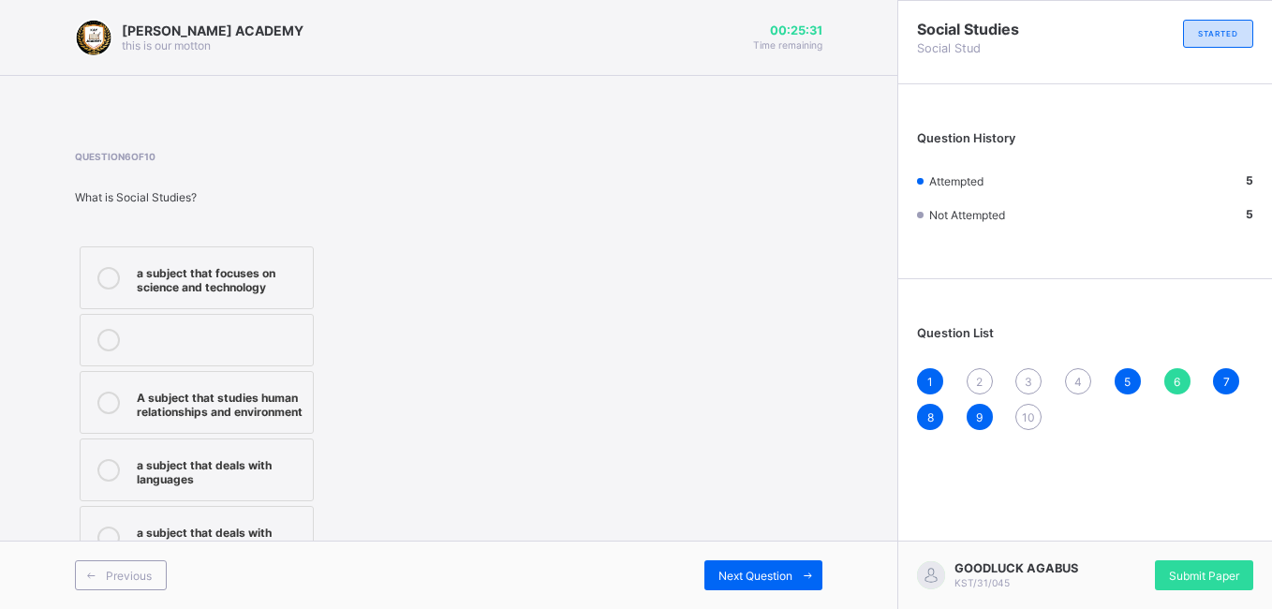
click at [1035, 418] on div "10" at bounding box center [1029, 417] width 26 height 26
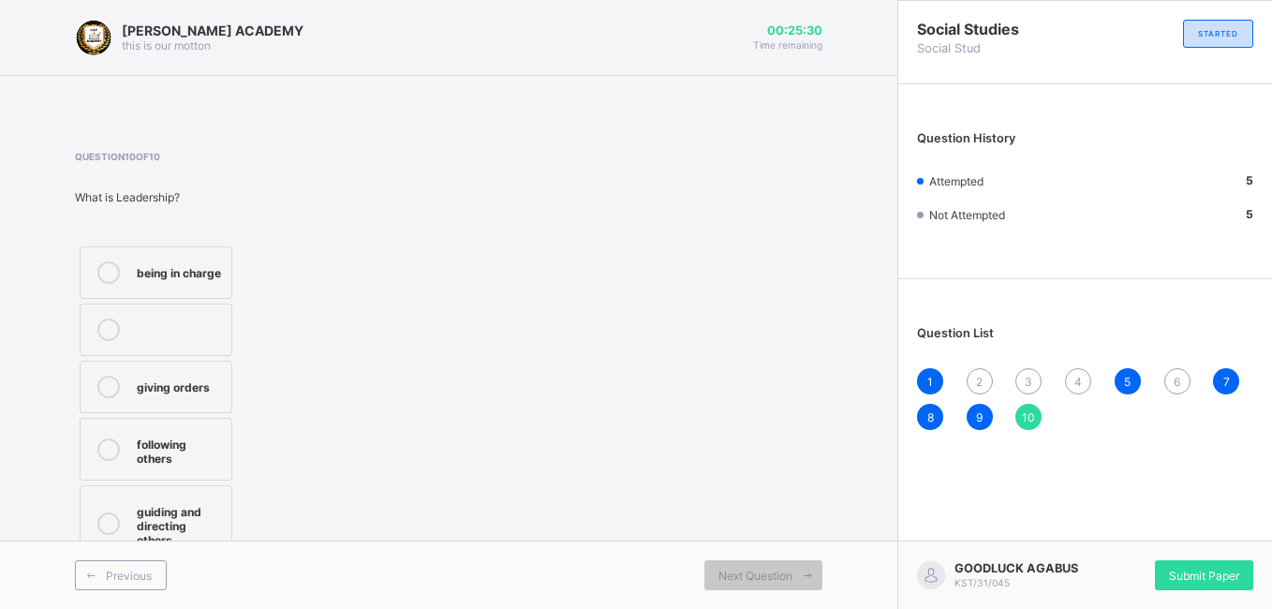
click at [1035, 418] on div "10" at bounding box center [1029, 417] width 26 height 26
click at [1215, 373] on div "7" at bounding box center [1226, 381] width 26 height 26
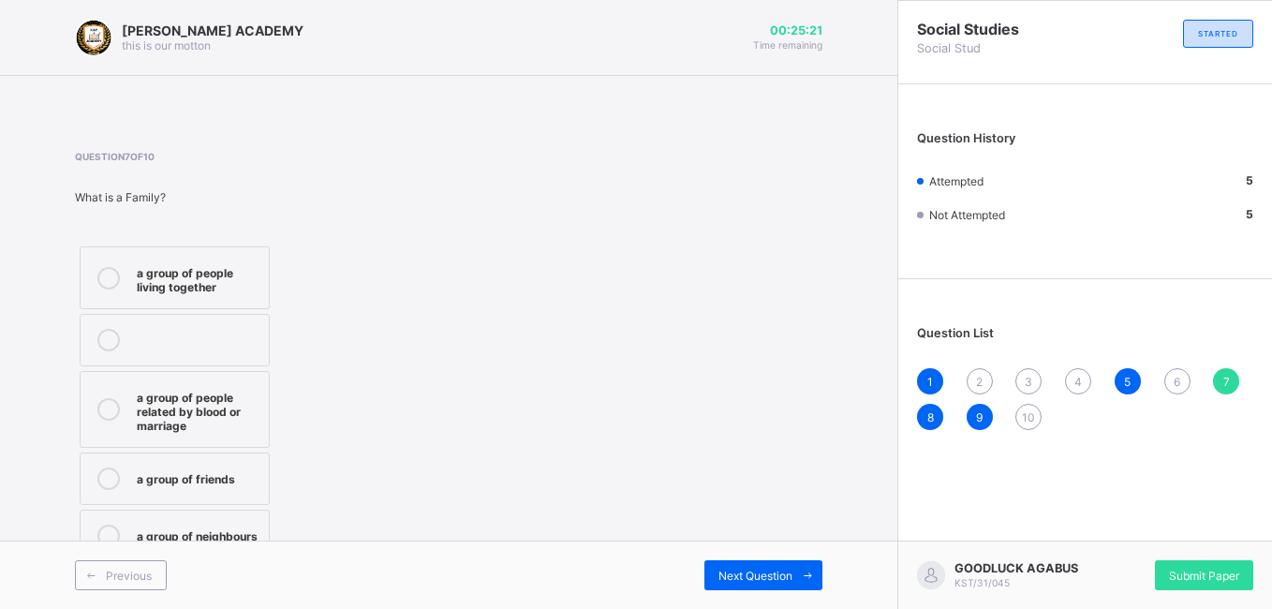
click at [930, 334] on span "Question List" at bounding box center [955, 333] width 77 height 14
click at [984, 392] on div "2" at bounding box center [980, 381] width 26 height 26
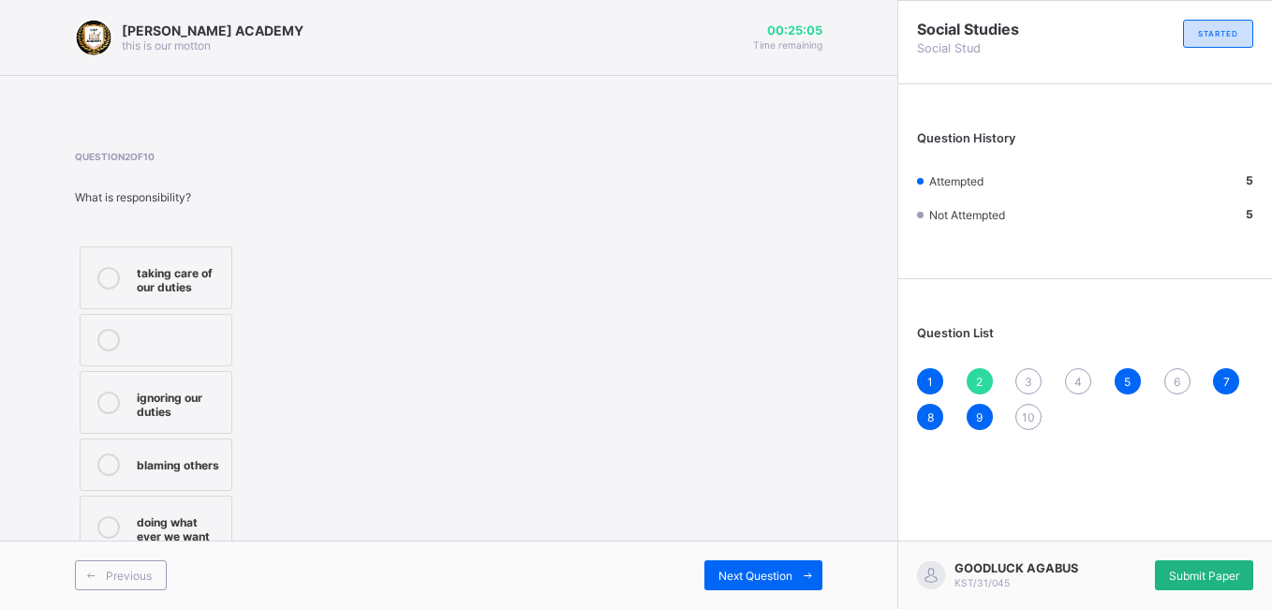
click at [1200, 574] on span "Submit Paper" at bounding box center [1204, 576] width 70 height 14
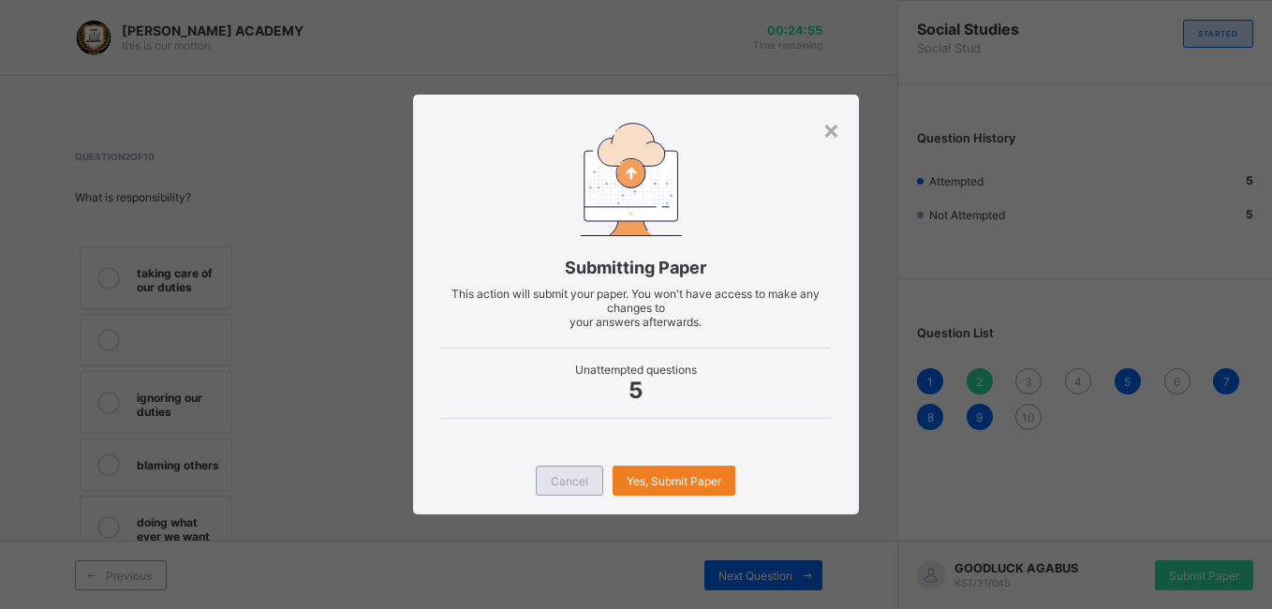
click at [551, 480] on span "Cancel" at bounding box center [569, 481] width 37 height 14
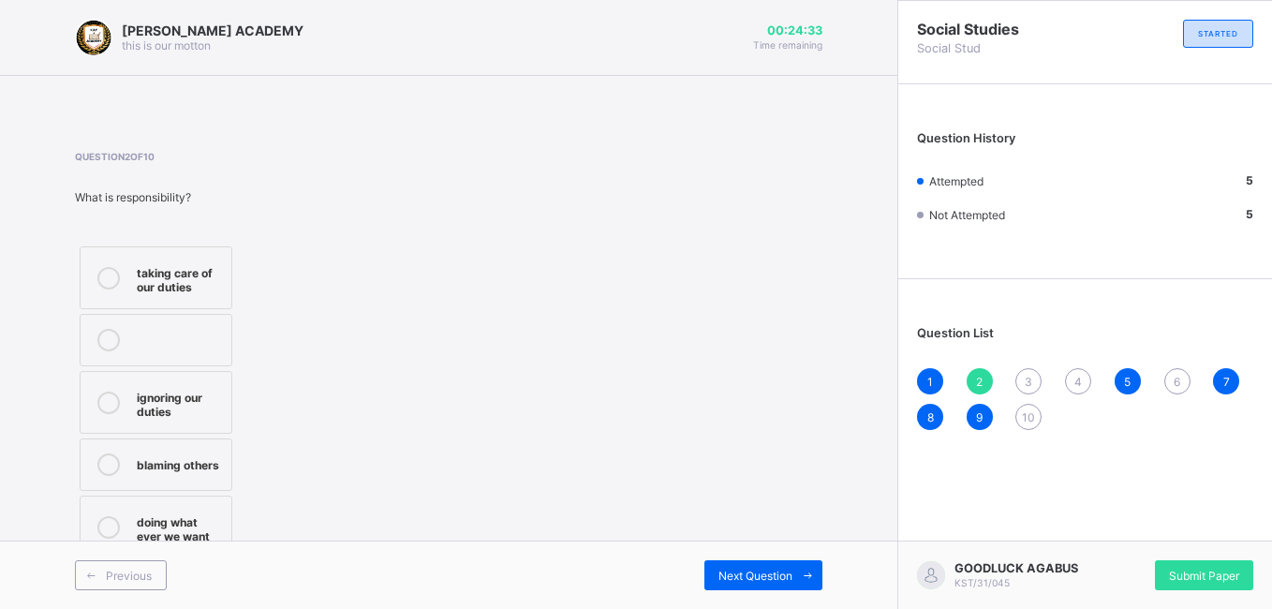
drag, startPoint x: 230, startPoint y: 573, endPoint x: 291, endPoint y: 513, distance: 86.1
click at [230, 573] on div "Previous" at bounding box center [262, 575] width 374 height 30
drag, startPoint x: 313, startPoint y: 528, endPoint x: 296, endPoint y: 556, distance: 32.8
click at [296, 556] on div "[PERSON_NAME] ACADEMY this is our [PERSON_NAME] 00:24:27 Time remaining Questio…" at bounding box center [449, 304] width 898 height 609
drag, startPoint x: 296, startPoint y: 556, endPoint x: 697, endPoint y: 327, distance: 461.6
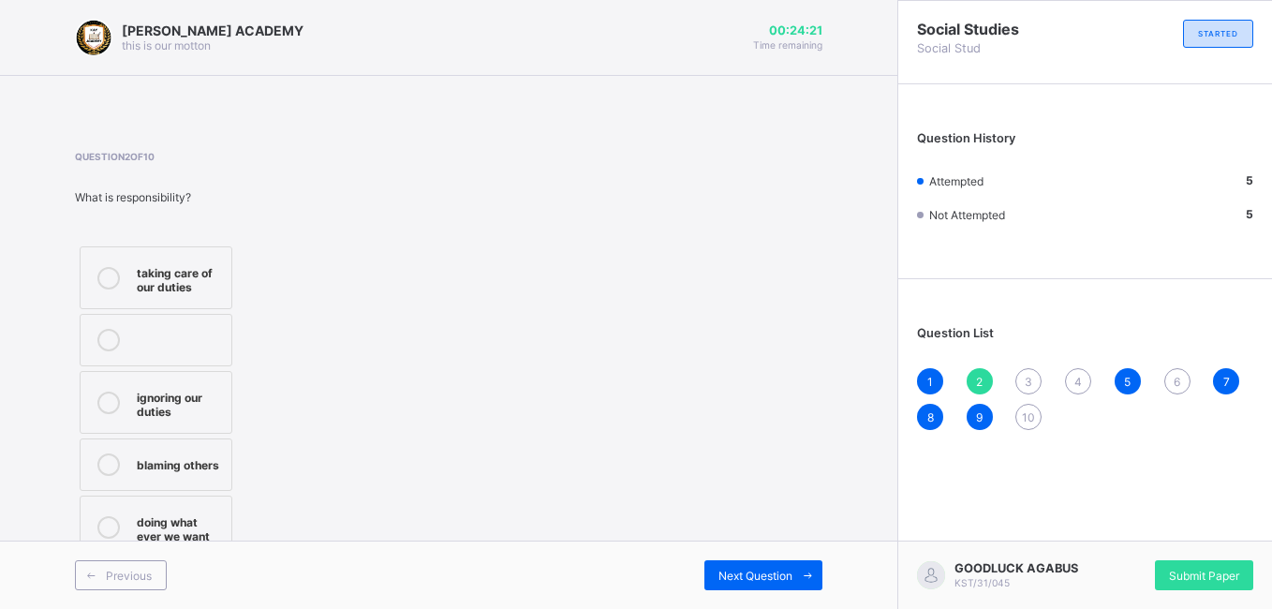
click at [697, 327] on div "Question 2 of 10 What is responsibility? taking care of our duties ignoring our…" at bounding box center [449, 357] width 748 height 412
click at [1219, 498] on div "Social Studies Social Stud STARTED Question History Attempted 5 Not Attempted 5…" at bounding box center [1085, 304] width 375 height 609
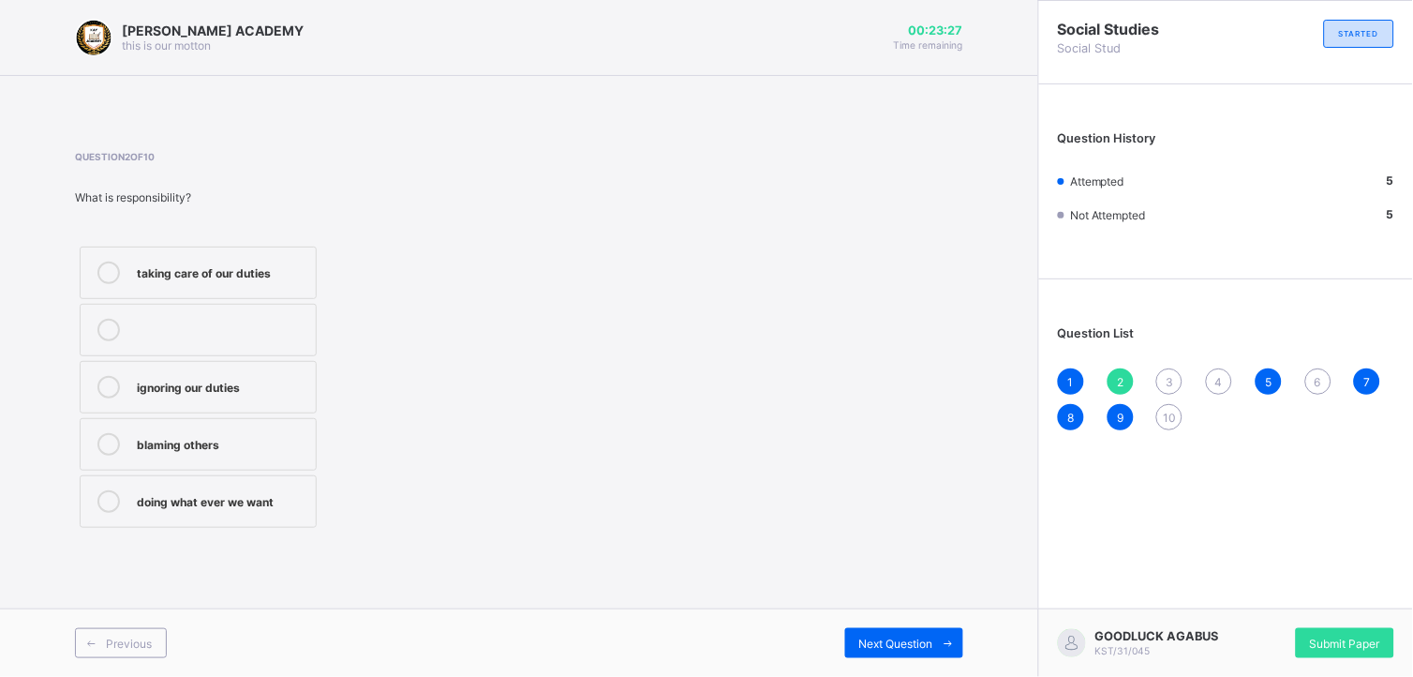
drag, startPoint x: 1144, startPoint y: 74, endPoint x: 710, endPoint y: 197, distance: 450.9
click at [710, 197] on div "Question 2 of 10 What is responsibility? taking care of our duties ignoring our…" at bounding box center [519, 341] width 888 height 381
click at [1174, 413] on span "10" at bounding box center [1169, 417] width 13 height 14
click at [959, 394] on div "Question 10 of 10 What is Leadership? being in charge giving orders following o…" at bounding box center [519, 341] width 888 height 381
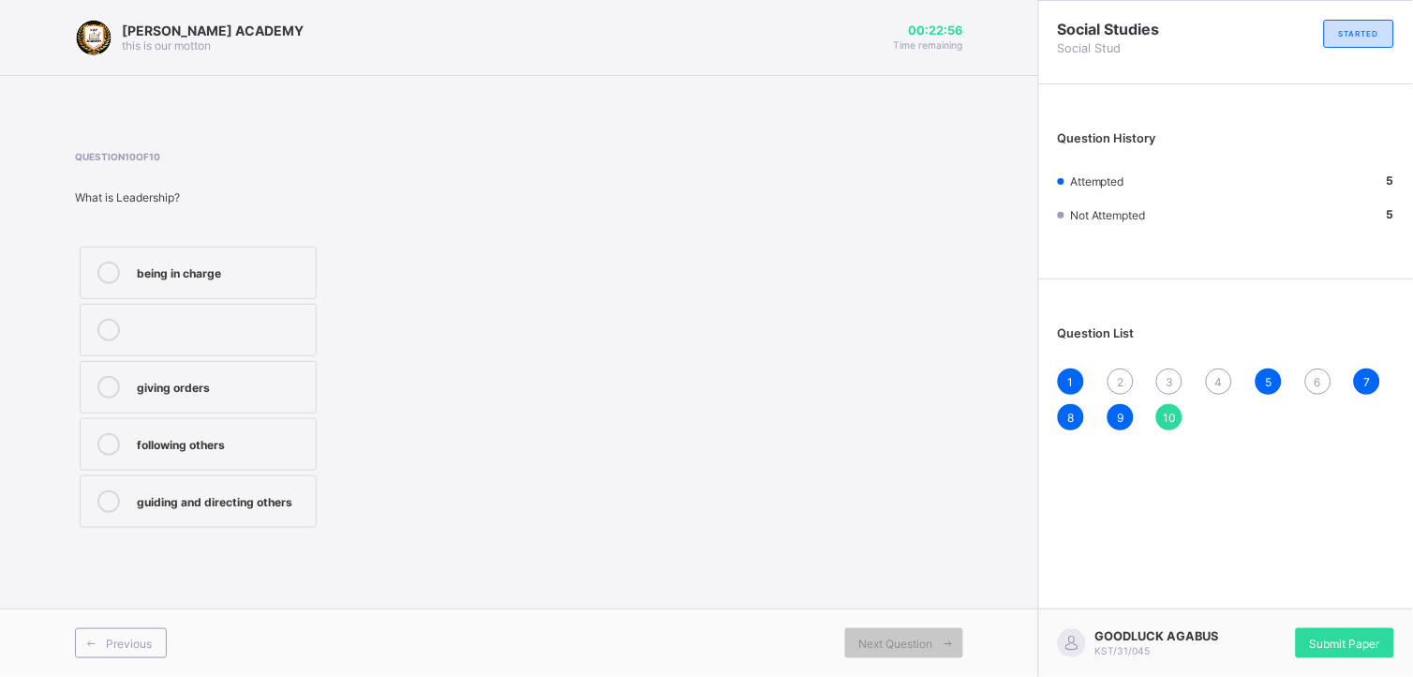
click at [248, 262] on div "being in charge" at bounding box center [222, 270] width 170 height 19
click at [1113, 372] on div "2" at bounding box center [1121, 381] width 26 height 26
click at [1272, 387] on div "6" at bounding box center [1318, 381] width 26 height 26
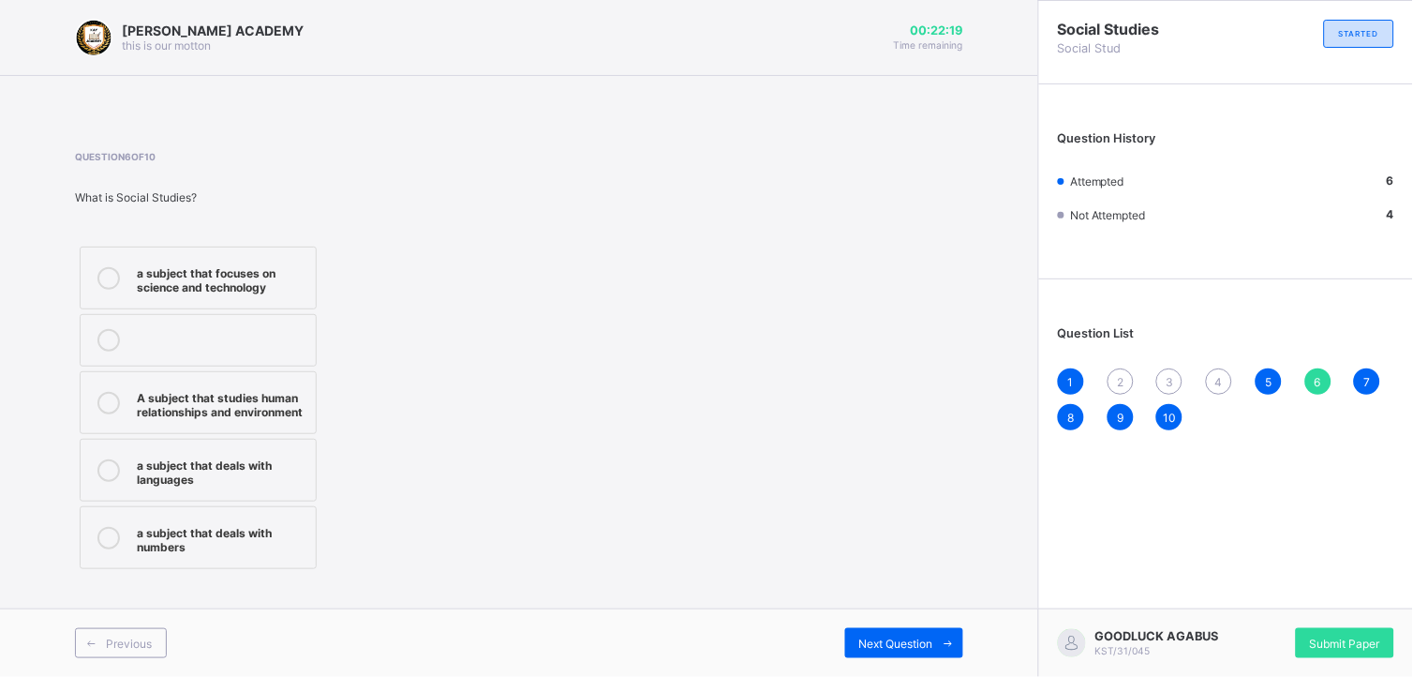
click at [239, 417] on label "A subject that studies human relationships and environment" at bounding box center [198, 402] width 237 height 63
click at [1175, 370] on div "3" at bounding box center [1169, 381] width 26 height 26
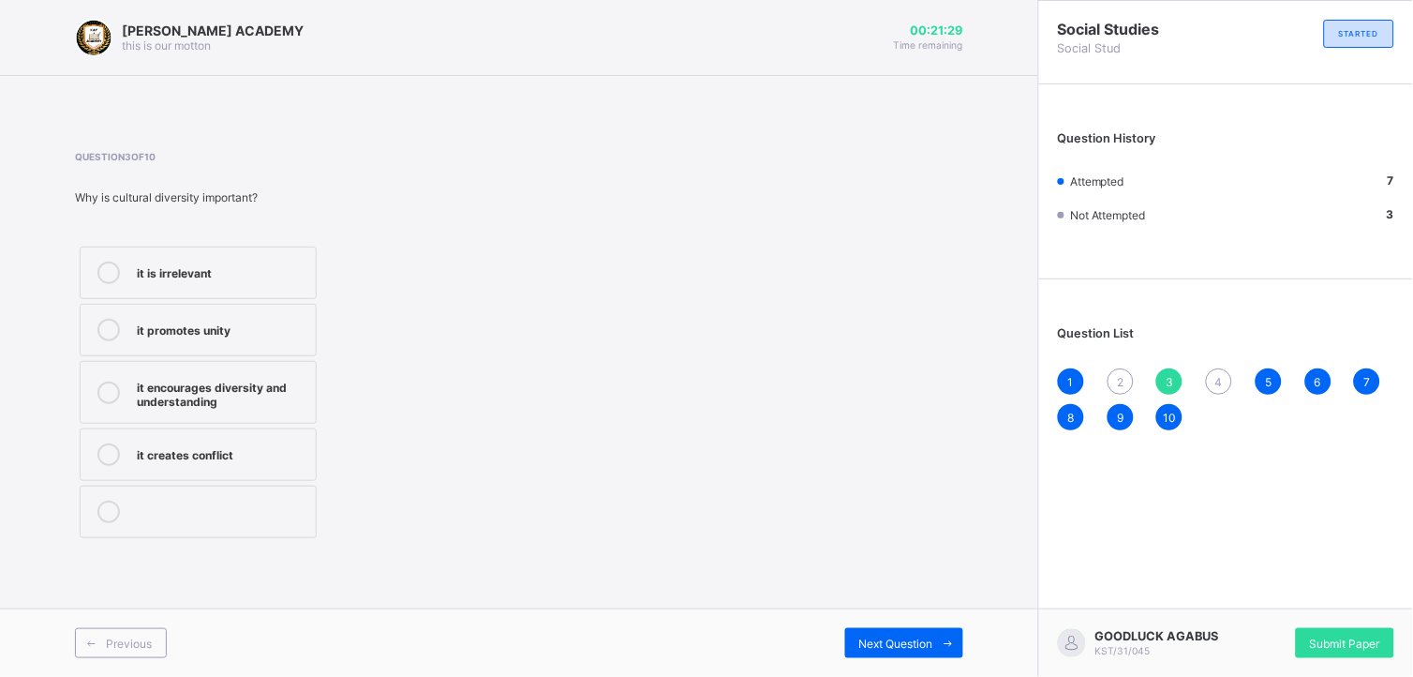
click at [120, 389] on div at bounding box center [108, 392] width 37 height 33
click at [1212, 381] on div "4" at bounding box center [1219, 381] width 26 height 26
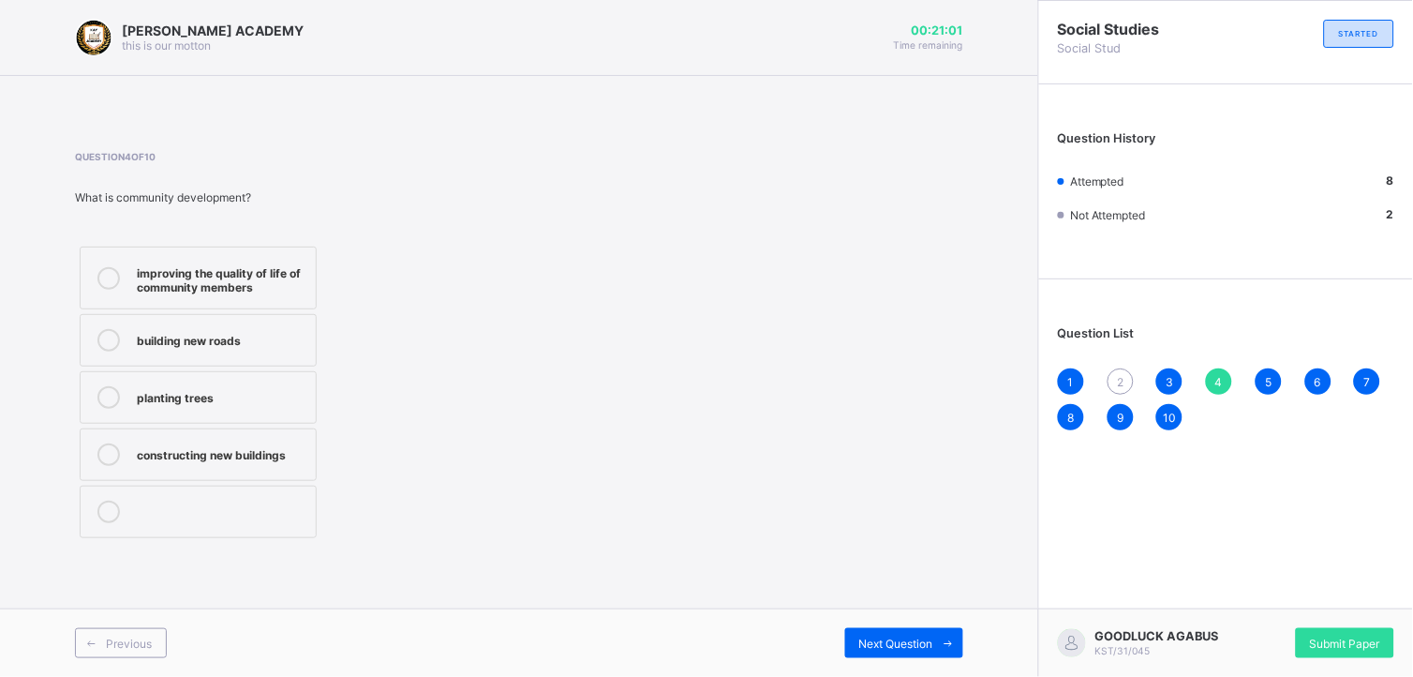
click at [1124, 385] on span "2" at bounding box center [1120, 382] width 7 height 14
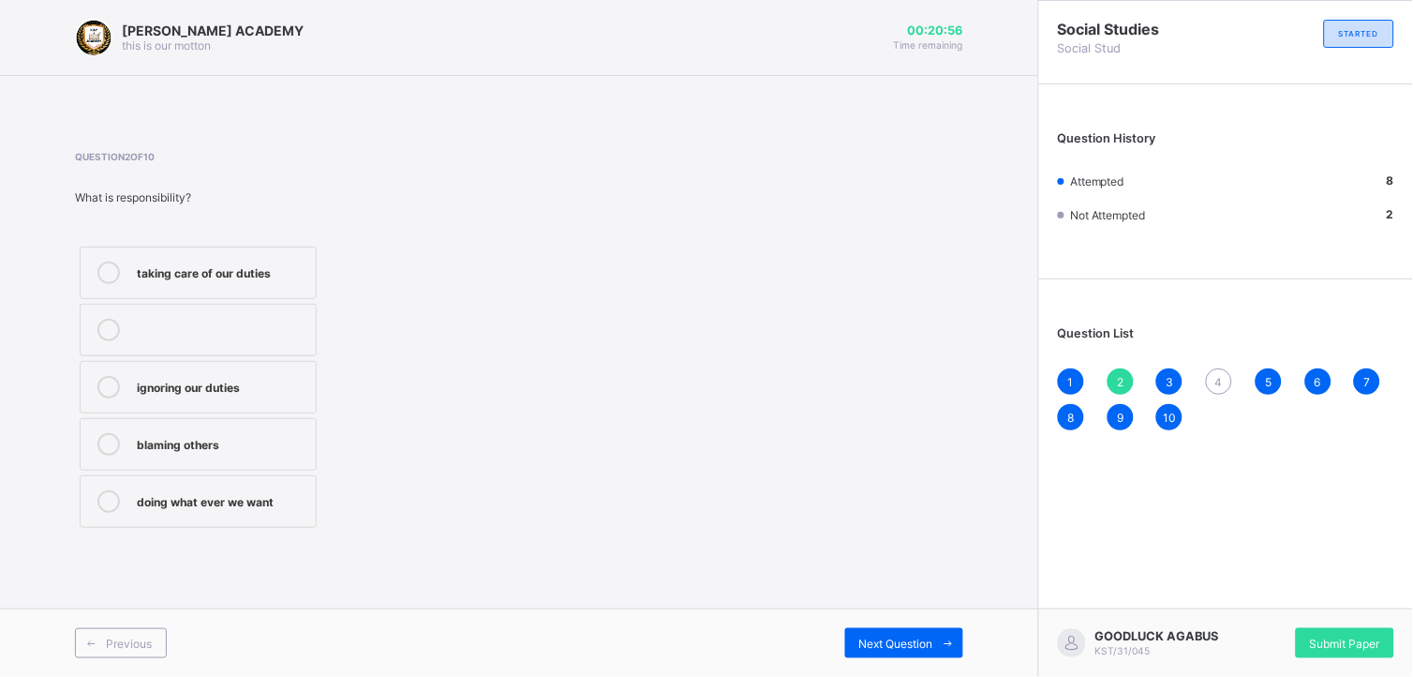
click at [197, 372] on label "ignoring our duties" at bounding box center [198, 387] width 237 height 52
click at [1207, 384] on div "4" at bounding box center [1219, 381] width 26 height 26
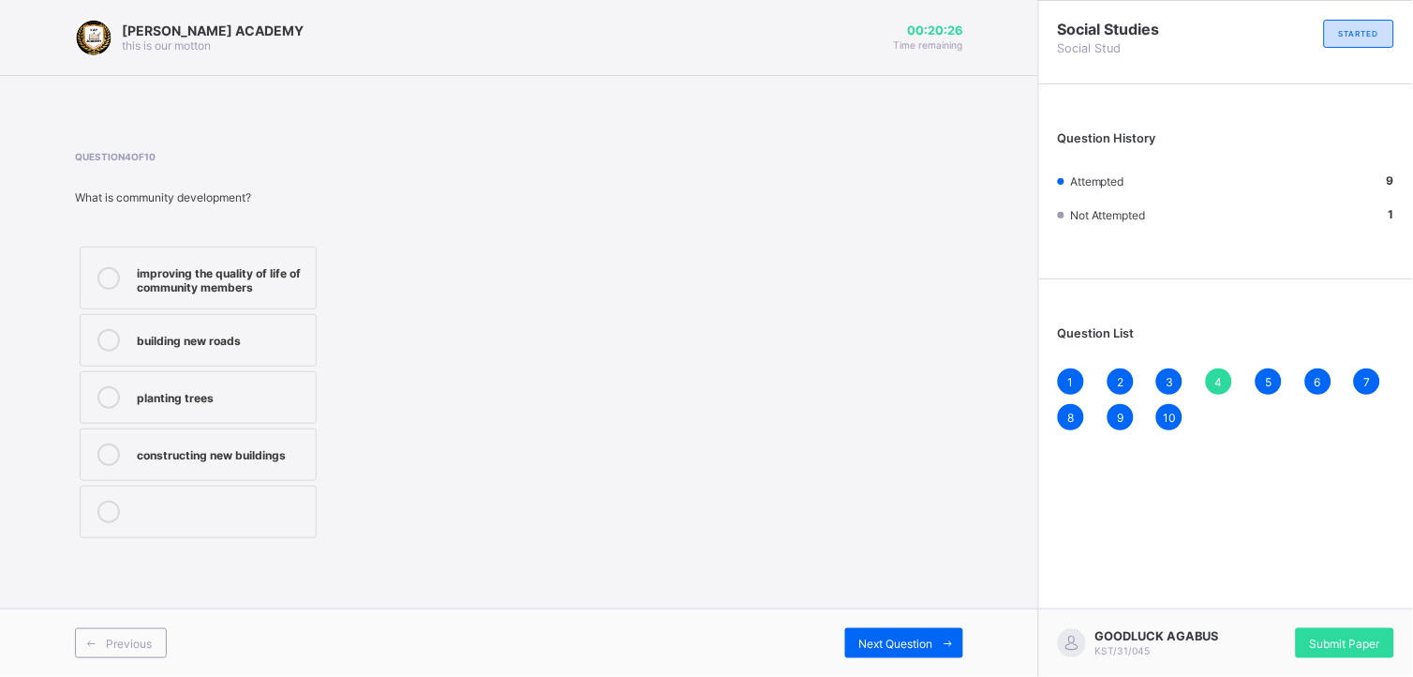
click at [687, 418] on div "Question 4 of 10 What is community development? improving the quality of life o…" at bounding box center [519, 347] width 888 height 392
drag, startPoint x: 701, startPoint y: 378, endPoint x: 697, endPoint y: 456, distance: 78.8
click at [697, 456] on div "Question 4 of 10 What is community development? improving the quality of life o…" at bounding box center [519, 347] width 888 height 392
drag, startPoint x: 697, startPoint y: 456, endPoint x: 631, endPoint y: 435, distance: 69.9
click at [631, 435] on div "Question 4 of 10 What is community development? improving the quality of life o…" at bounding box center [519, 347] width 888 height 392
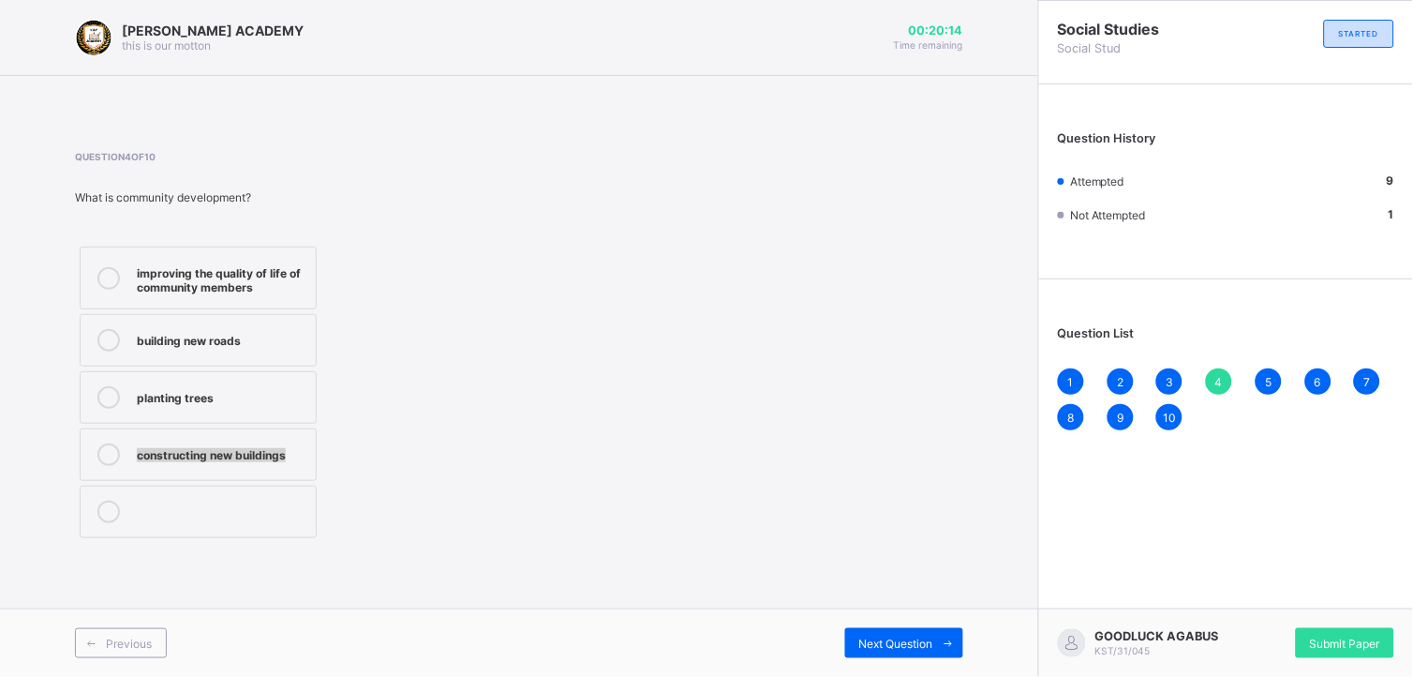
drag, startPoint x: 631, startPoint y: 435, endPoint x: 681, endPoint y: 453, distance: 53.6
click at [681, 453] on div "Question 4 of 10 What is community development? improving the quality of life o…" at bounding box center [519, 347] width 888 height 392
click at [1073, 377] on span "1" at bounding box center [1071, 382] width 6 height 14
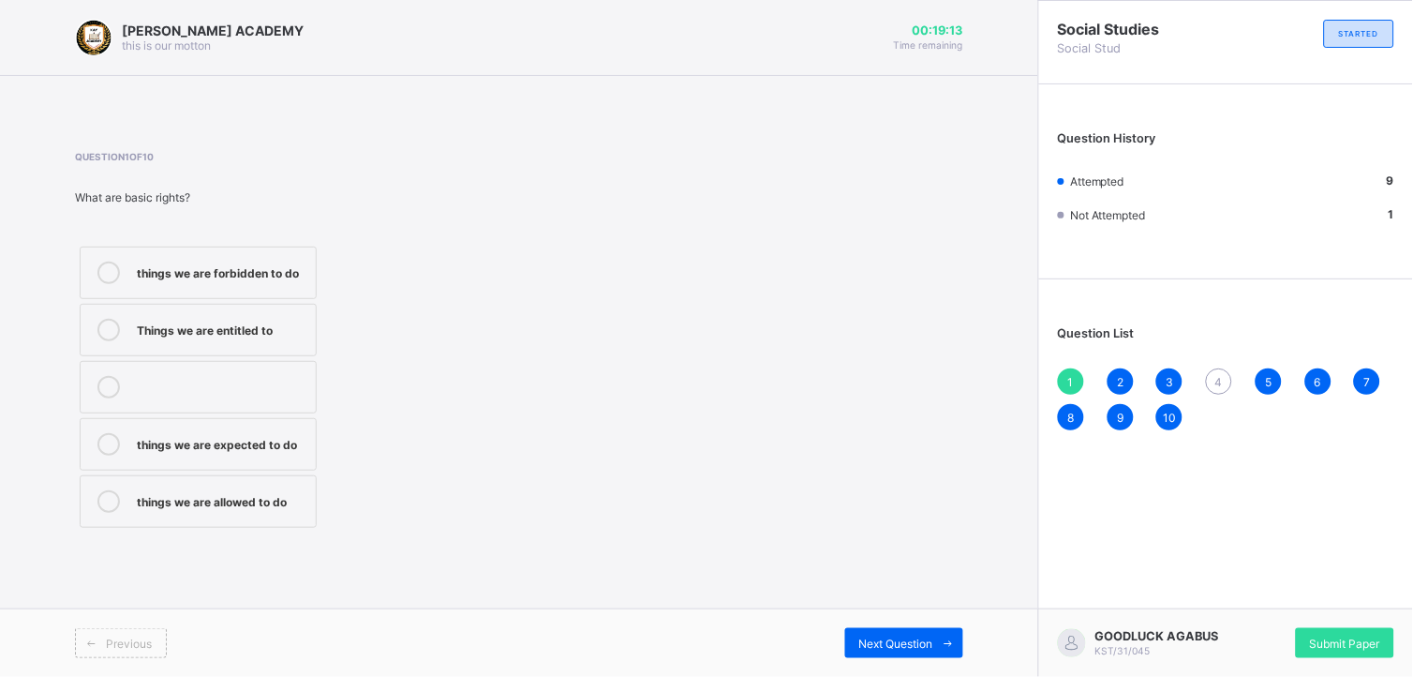
click at [1073, 377] on span "1" at bounding box center [1071, 382] width 6 height 14
click at [707, 353] on div "Question 1 of 10 What are basic rights? things we are forbidden to do Things we…" at bounding box center [519, 341] width 888 height 381
drag, startPoint x: 707, startPoint y: 353, endPoint x: 681, endPoint y: 378, distance: 35.8
click at [681, 378] on div "Question 1 of 10 What are basic rights? things we are forbidden to do Things we…" at bounding box center [519, 341] width 888 height 381
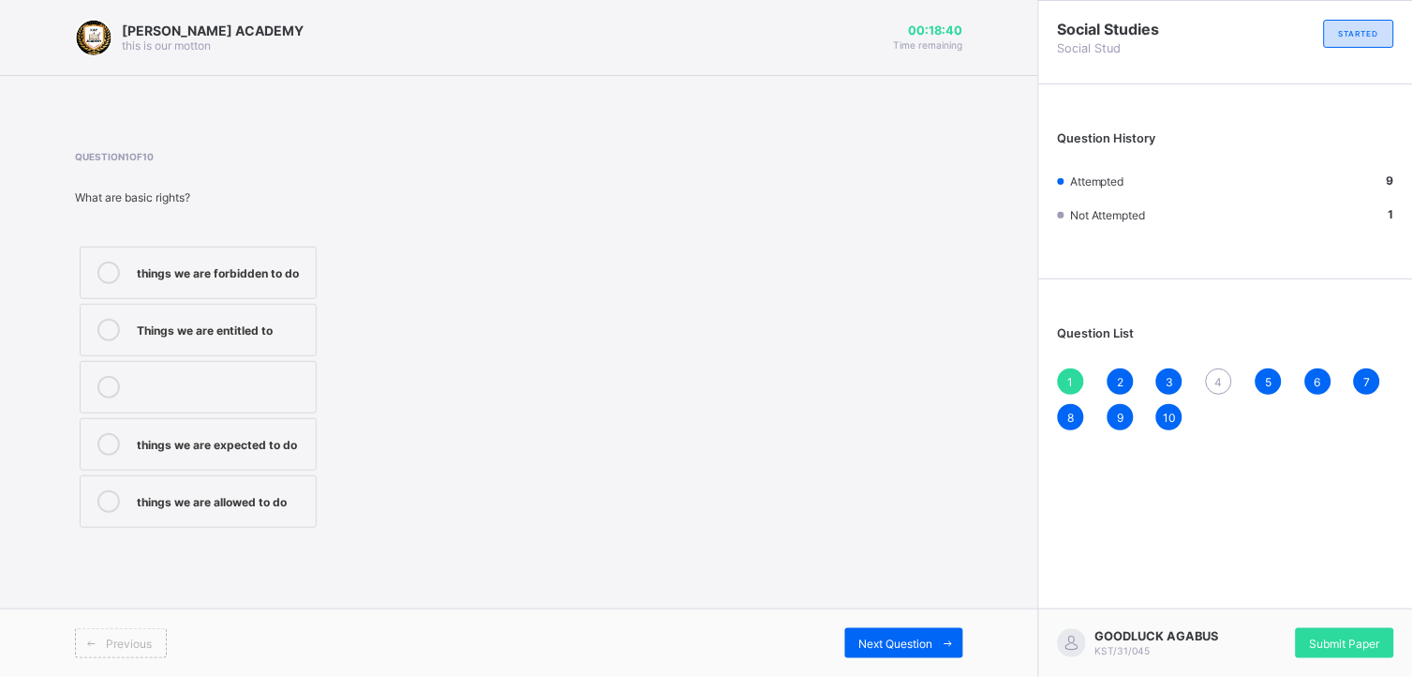
drag, startPoint x: 681, startPoint y: 378, endPoint x: 722, endPoint y: 445, distance: 78.6
click at [722, 445] on div "Question 1 of 10 What are basic rights? things we are forbidden to do Things we…" at bounding box center [519, 341] width 888 height 381
drag, startPoint x: 722, startPoint y: 445, endPoint x: 853, endPoint y: 476, distance: 134.8
click at [853, 476] on div "Question 1 of 10 What are basic rights? things we are forbidden to do Things we…" at bounding box center [519, 341] width 888 height 381
click at [1209, 375] on div "4" at bounding box center [1219, 381] width 26 height 26
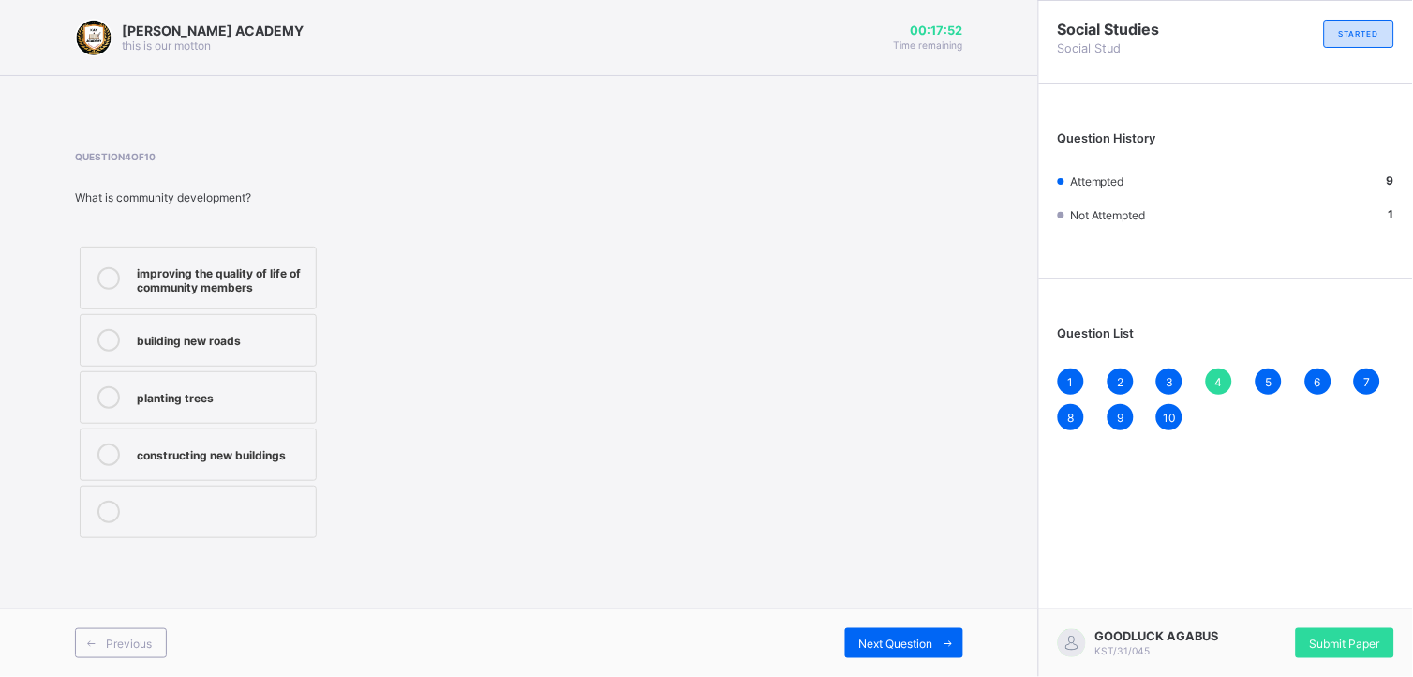
click at [226, 267] on div "improving the quality of life of community members" at bounding box center [222, 277] width 170 height 33
drag, startPoint x: 229, startPoint y: 438, endPoint x: 375, endPoint y: 481, distance: 152.4
click at [375, 481] on div "improving the quality of life of community members building new roads planting …" at bounding box center [280, 392] width 410 height 301
click at [184, 469] on label "constructing new buildings" at bounding box center [198, 454] width 237 height 52
click at [1272, 608] on span "Submit Paper" at bounding box center [1345, 643] width 70 height 14
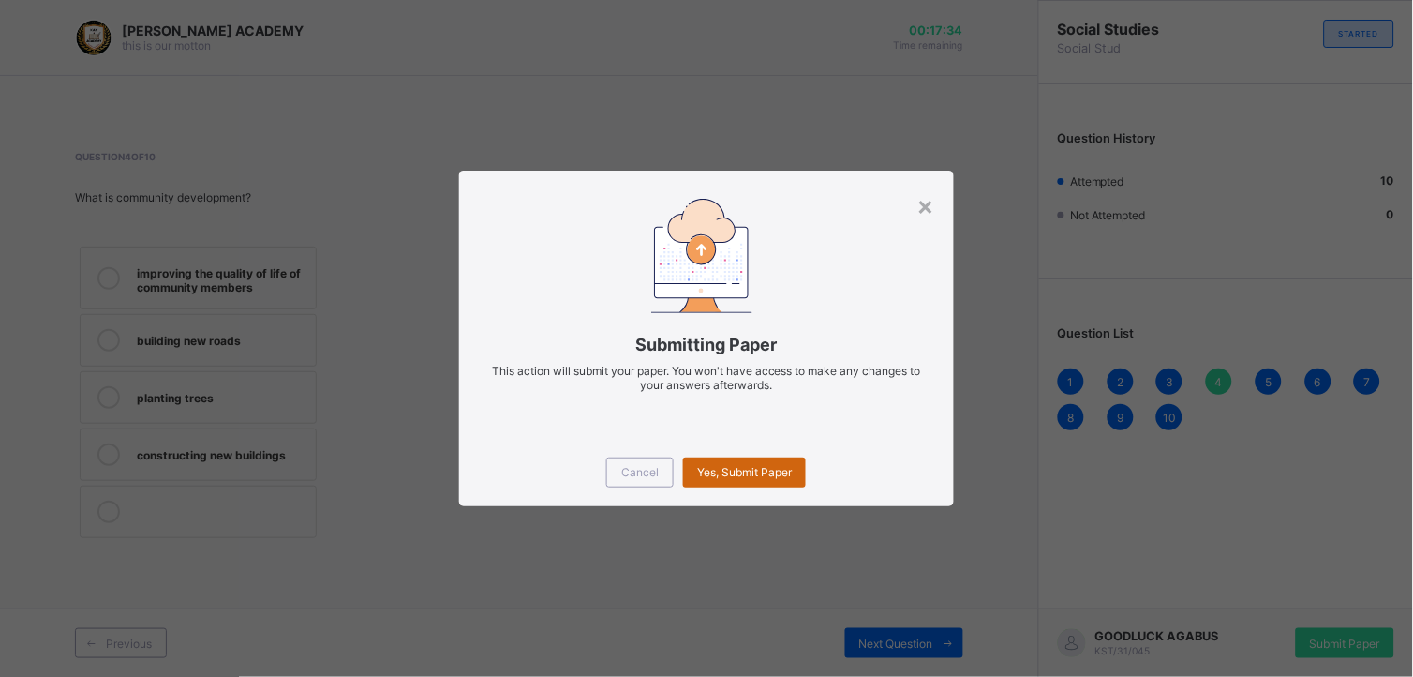
click at [760, 471] on span "Yes, Submit Paper" at bounding box center [744, 472] width 95 height 14
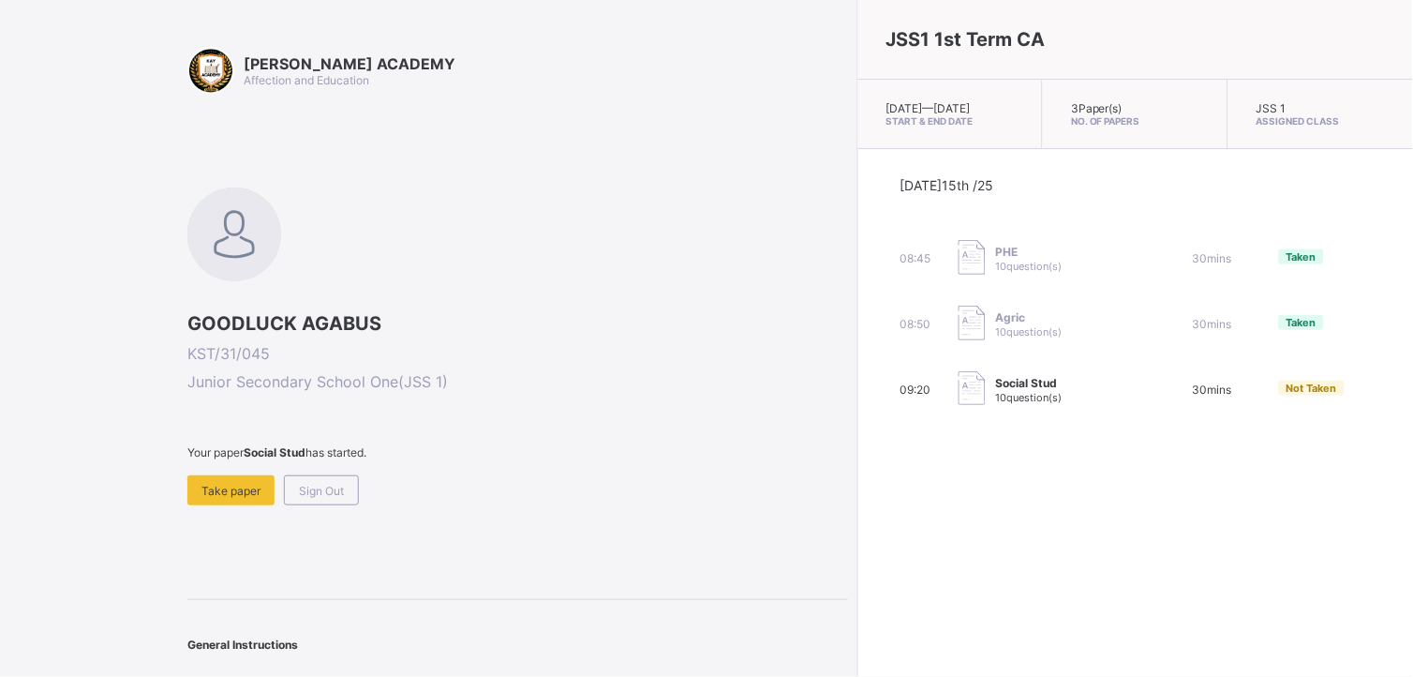
click at [981, 277] on div "PHE 10 question(s)" at bounding box center [1052, 258] width 187 height 37
click at [959, 272] on div "PHE 10 question(s)" at bounding box center [1052, 258] width 187 height 37
click at [995, 273] on span "10 question(s)" at bounding box center [1028, 266] width 67 height 13
drag, startPoint x: 858, startPoint y: 275, endPoint x: 1074, endPoint y: 269, distance: 215.6
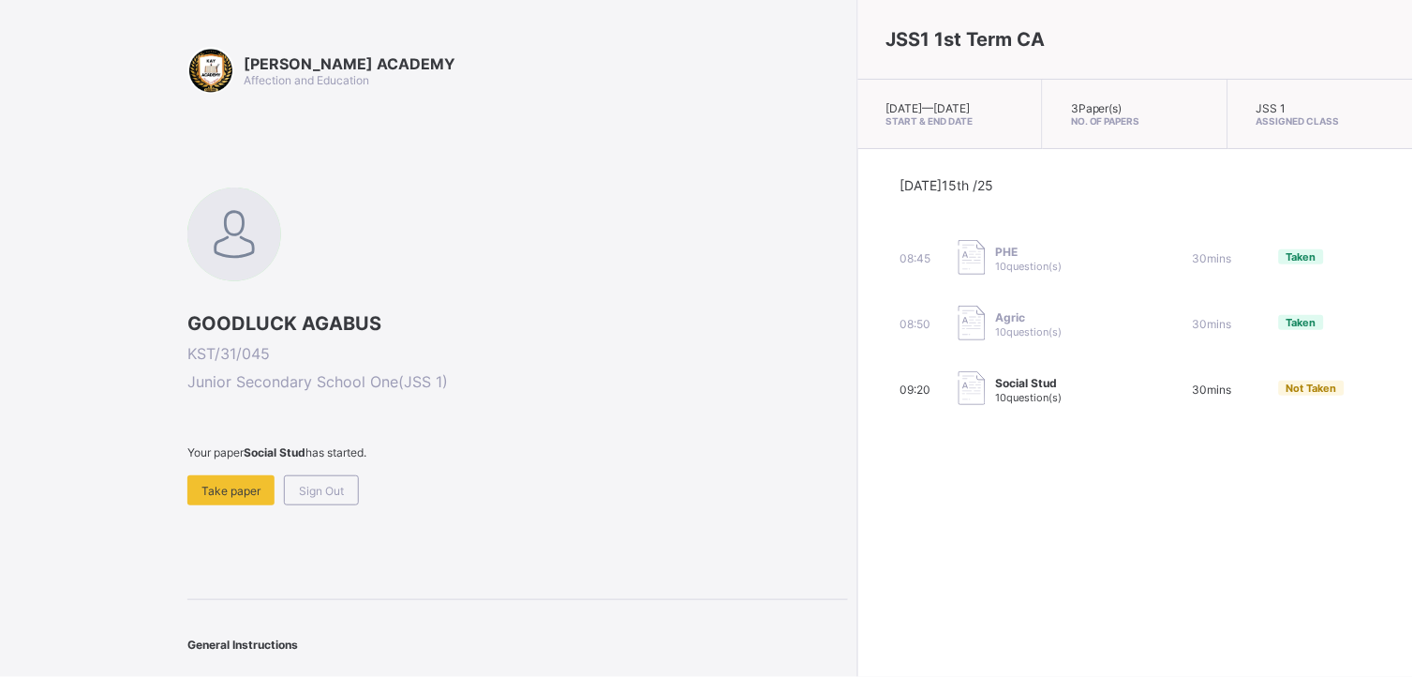
click at [1074, 269] on div "08:45 PHE 10 question(s) 30 mins Taken" at bounding box center [1135, 258] width 471 height 37
click at [217, 484] on span "Take paper" at bounding box center [230, 491] width 59 height 14
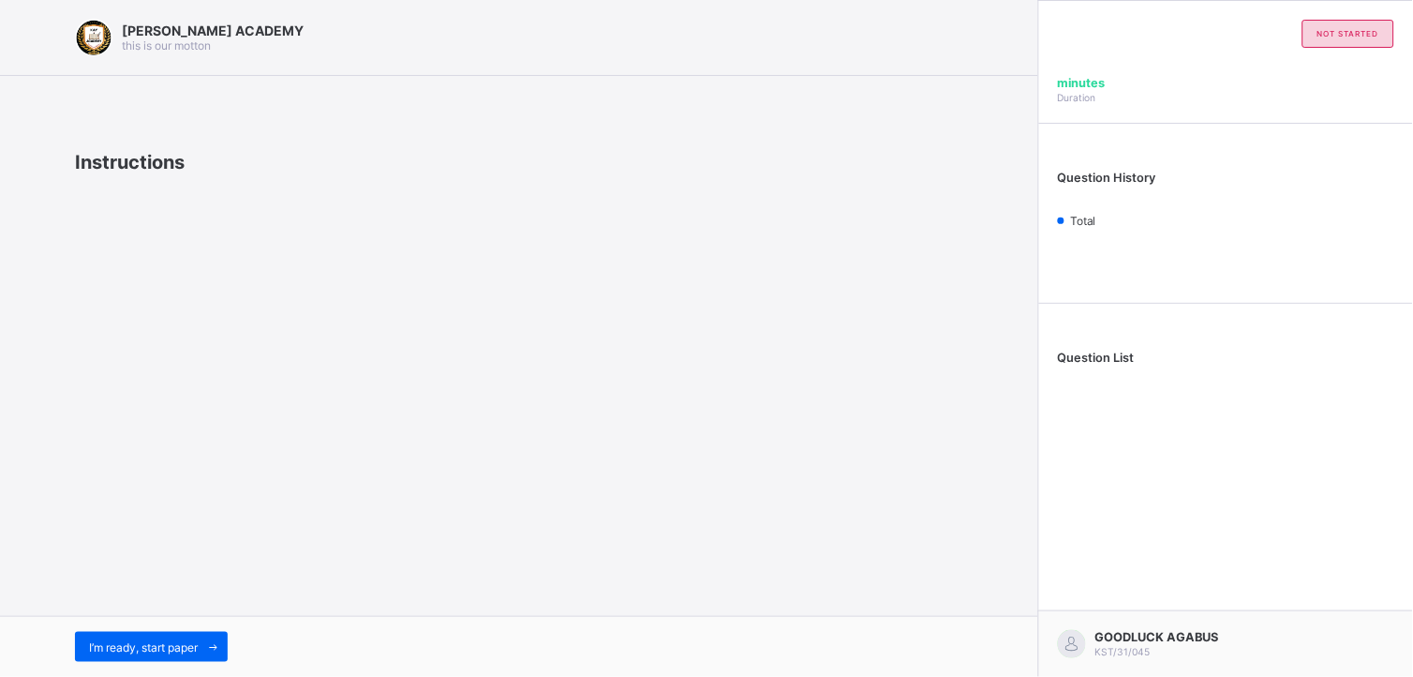
click at [217, 483] on div "[PERSON_NAME] ACADEMY this is our [PERSON_NAME] Instructions I’m ready, start p…" at bounding box center [519, 338] width 1038 height 677
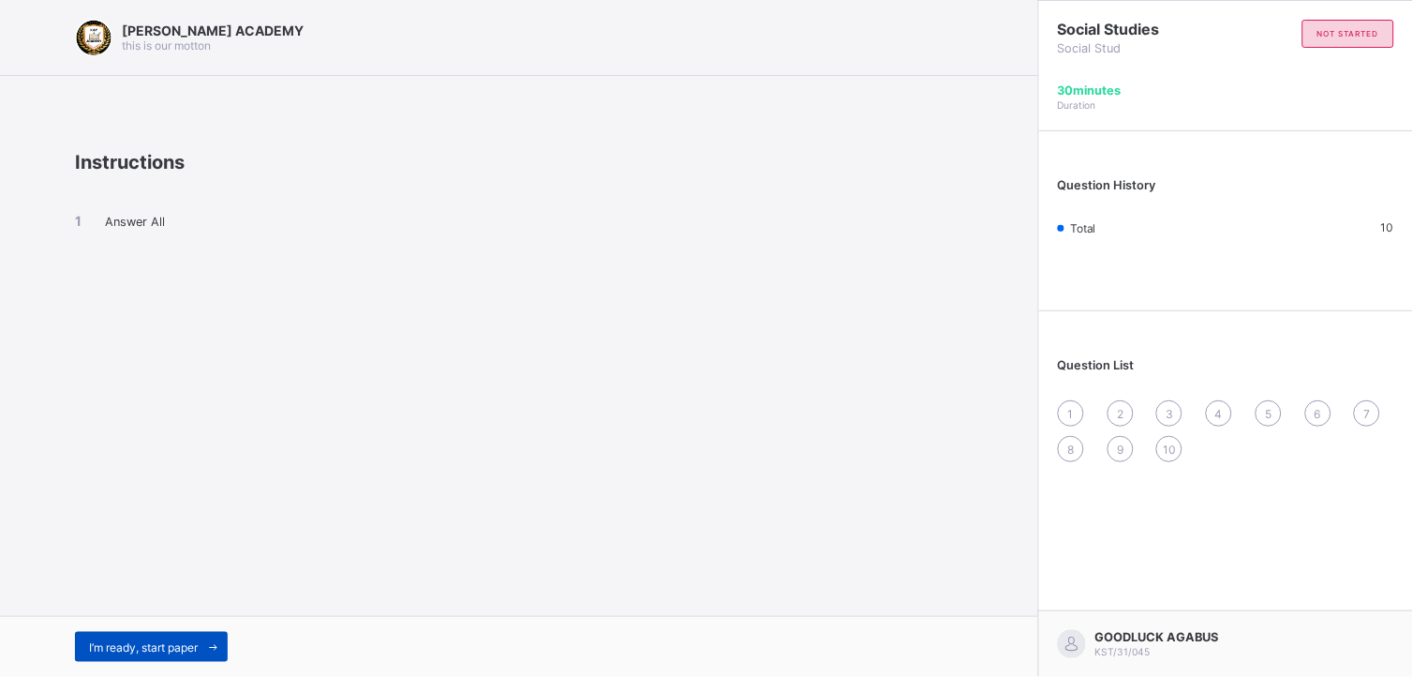
click at [171, 608] on span "I’m ready, start paper" at bounding box center [143, 647] width 109 height 14
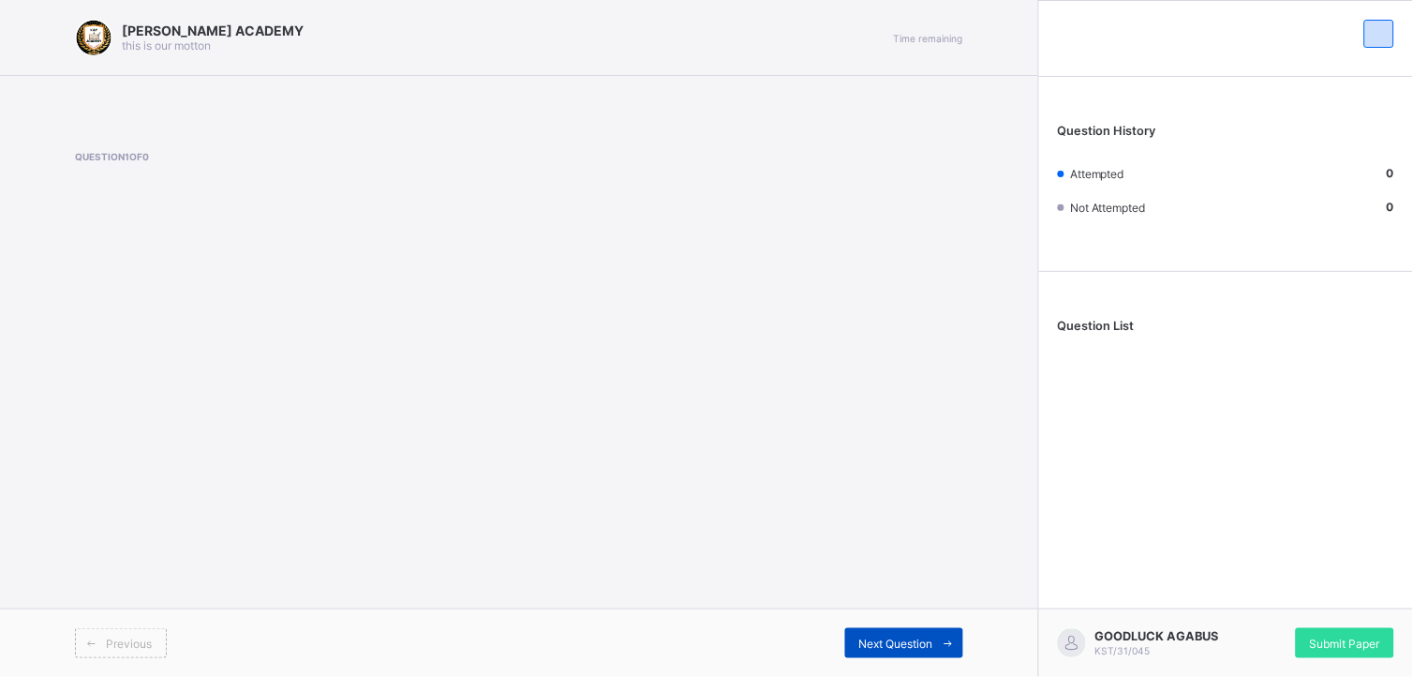
click at [915, 608] on div "Next Question" at bounding box center [904, 643] width 118 height 30
click at [1272, 608] on span "Submit Paper" at bounding box center [1345, 643] width 70 height 14
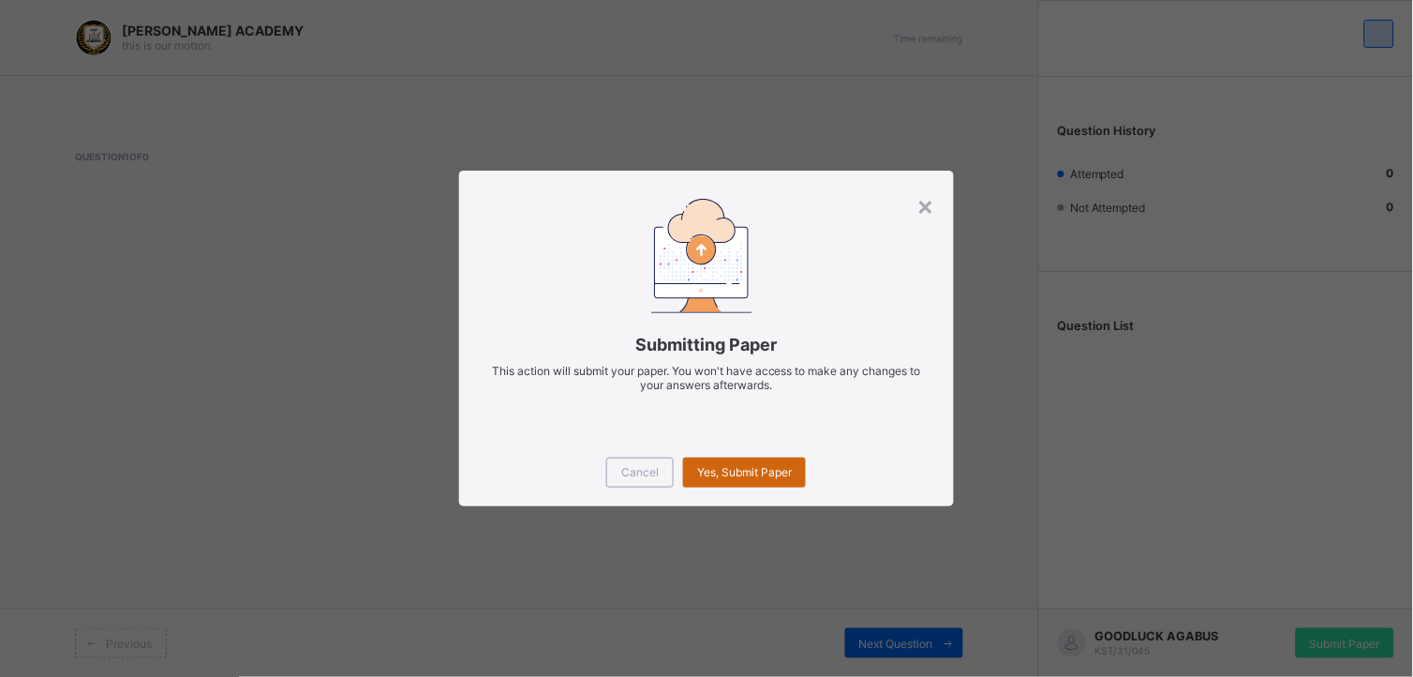
click at [751, 480] on div "Yes, Submit Paper" at bounding box center [744, 472] width 123 height 30
click at [740, 484] on div "Yes, Submit Paper" at bounding box center [744, 472] width 123 height 30
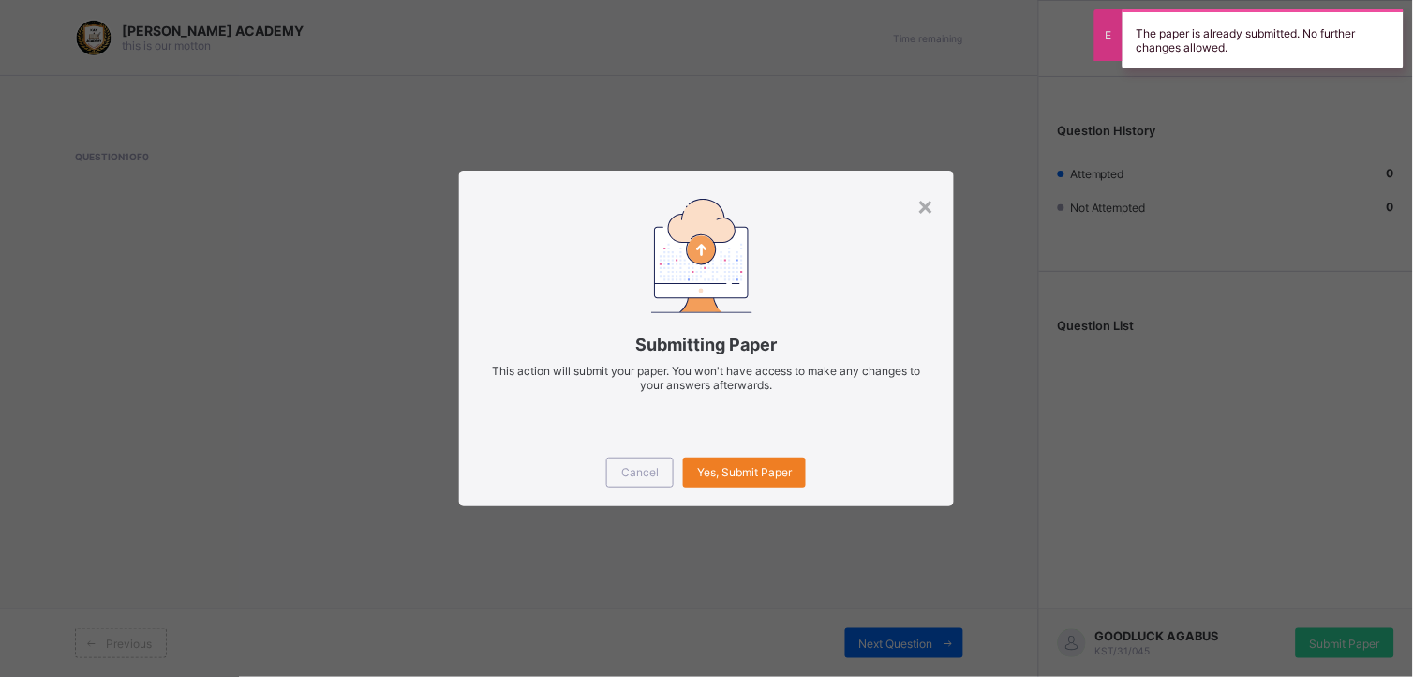
drag, startPoint x: 740, startPoint y: 484, endPoint x: 1016, endPoint y: 265, distance: 352.1
click at [1016, 265] on div "× Submitting Paper This action will submit your paper. You won't have access to…" at bounding box center [706, 338] width 1413 height 677
click at [930, 201] on div "×" at bounding box center [926, 205] width 18 height 32
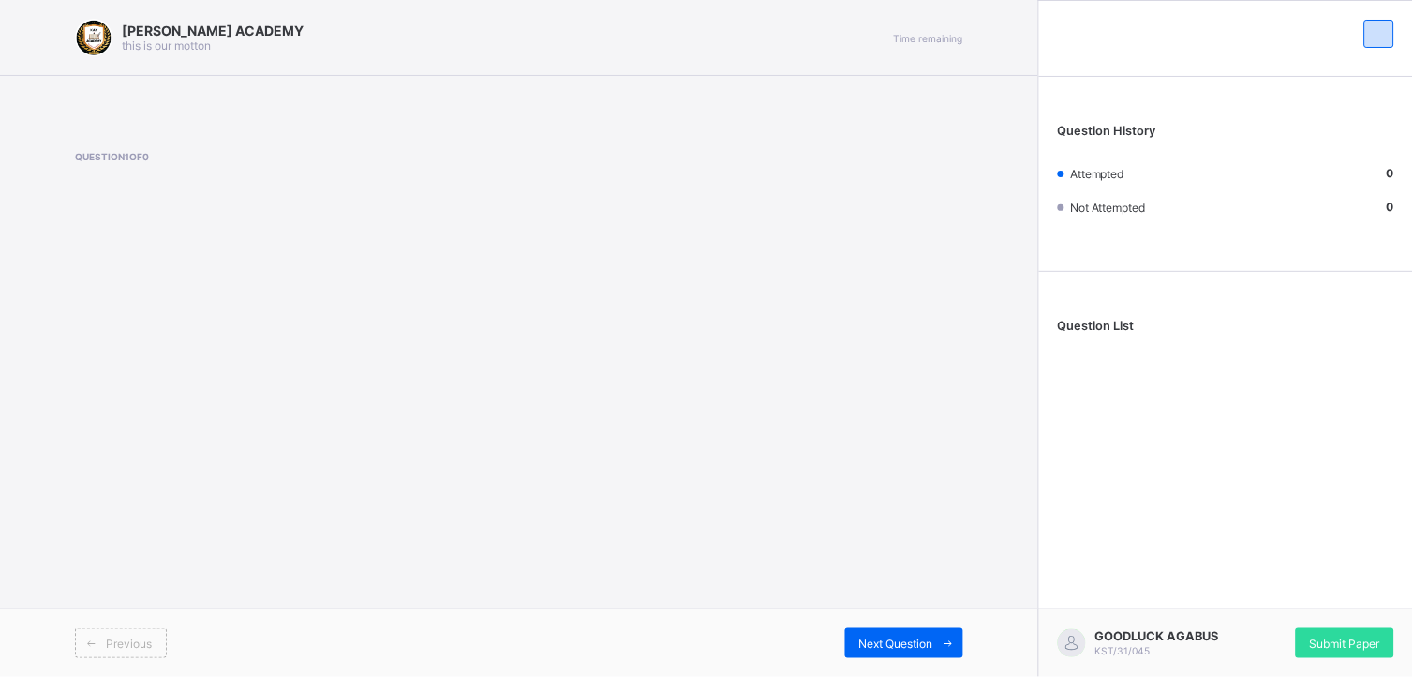
click at [1056, 182] on div "Question History Attempted 0 Not Attempted 0" at bounding box center [1226, 178] width 374 height 185
click at [879, 608] on span "Next Question" at bounding box center [896, 643] width 74 height 14
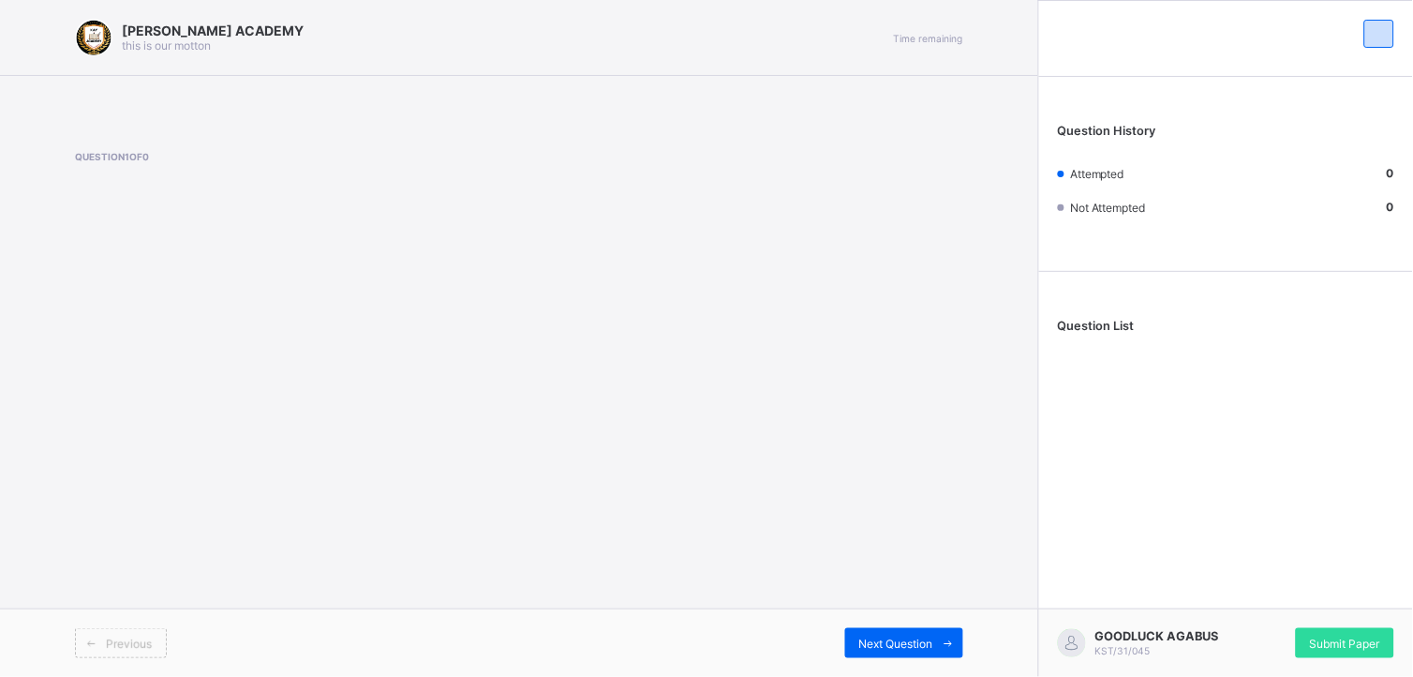
click at [148, 608] on span "Previous" at bounding box center [129, 643] width 46 height 14
click at [872, 608] on span "Next Question" at bounding box center [896, 643] width 74 height 14
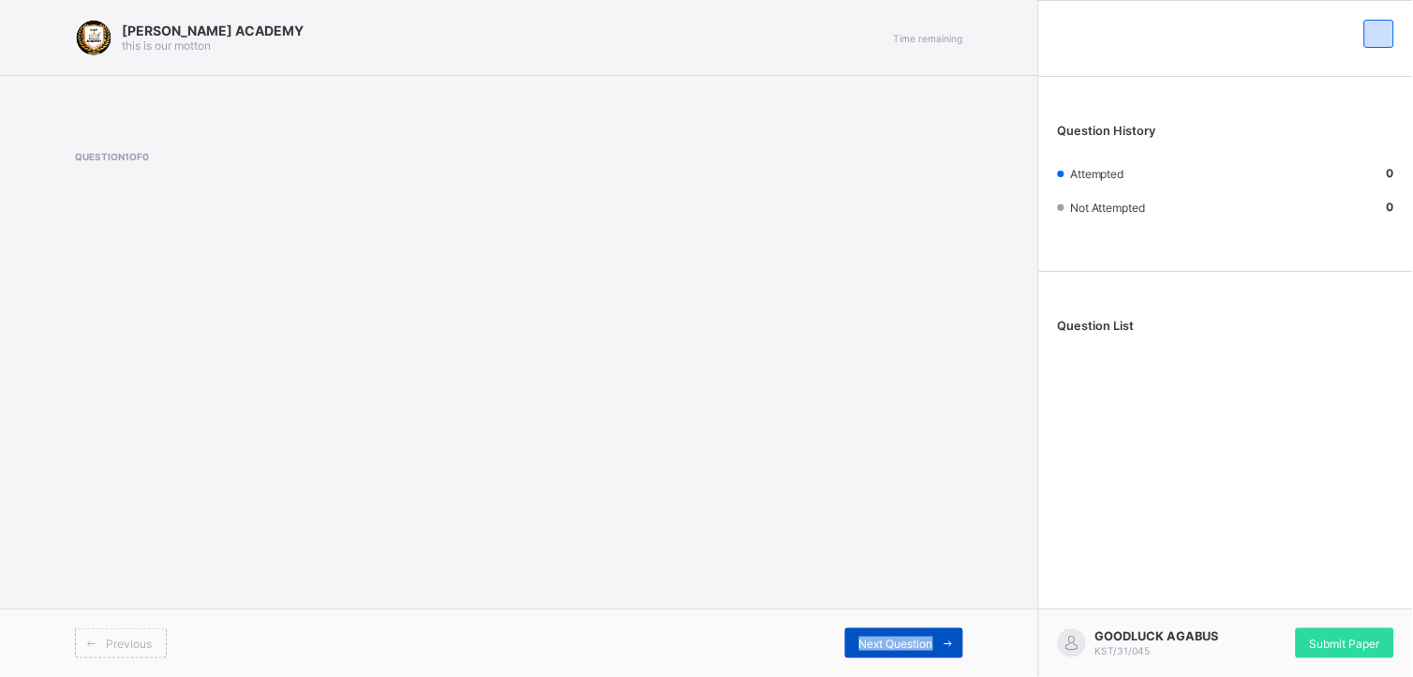
click at [872, 608] on span "Next Question" at bounding box center [896, 643] width 74 height 14
click at [1113, 332] on div "Question List" at bounding box center [1226, 330] width 374 height 98
click at [1109, 323] on span "Question List" at bounding box center [1096, 326] width 77 height 14
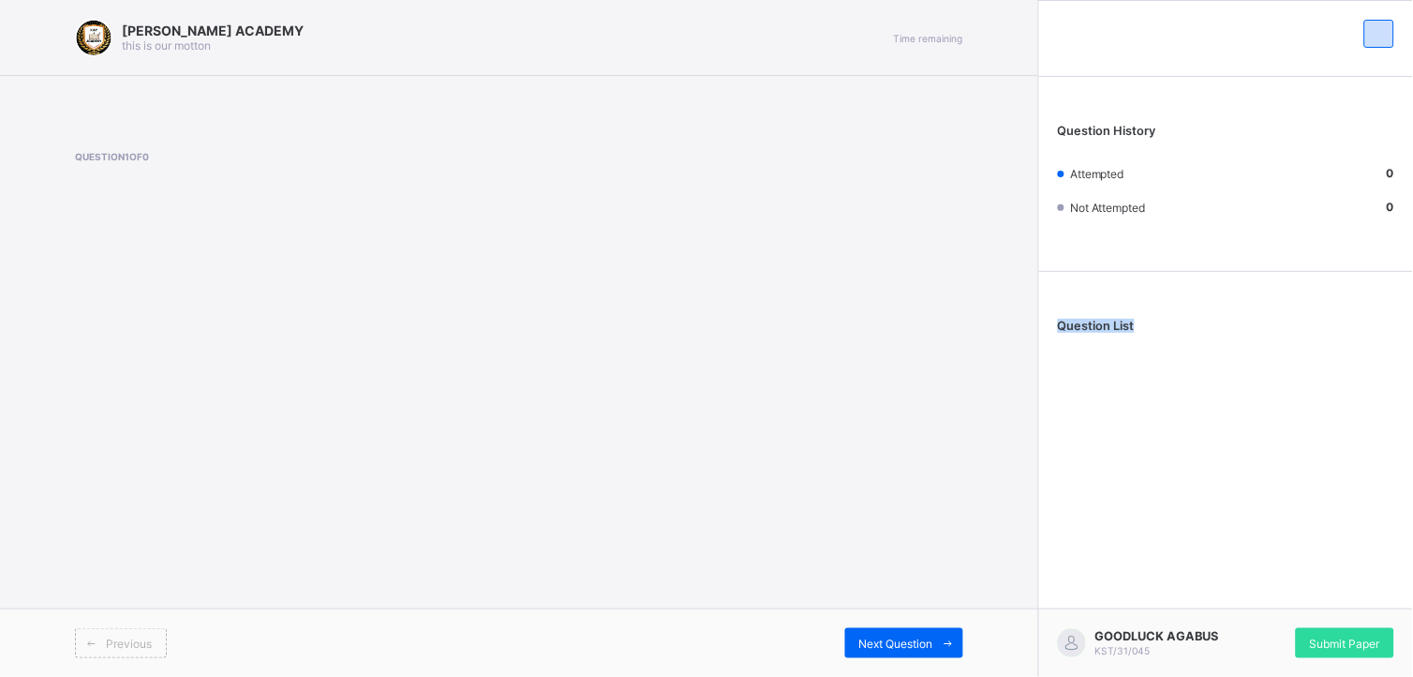
click at [1113, 319] on span "Question List" at bounding box center [1096, 326] width 77 height 14
click at [1272, 608] on span "Submit Paper" at bounding box center [1345, 643] width 70 height 14
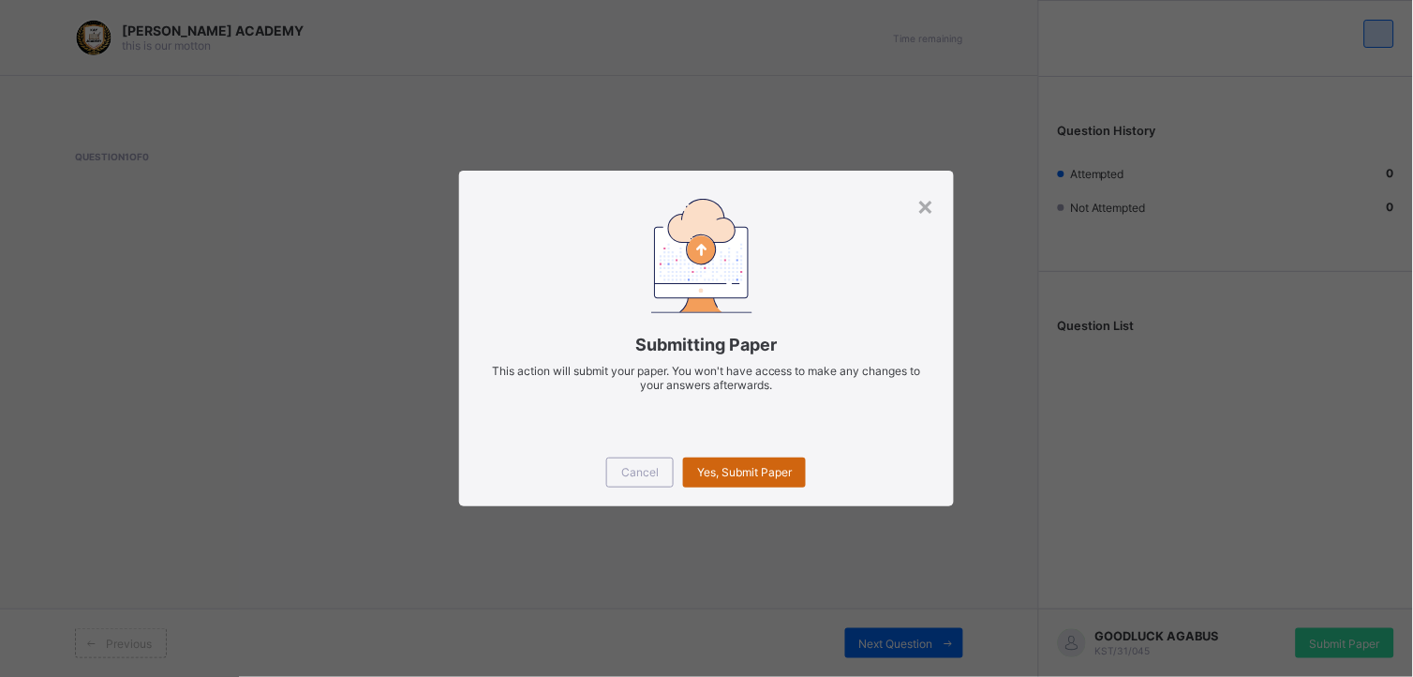
click at [743, 465] on span "Yes, Submit Paper" at bounding box center [744, 472] width 95 height 14
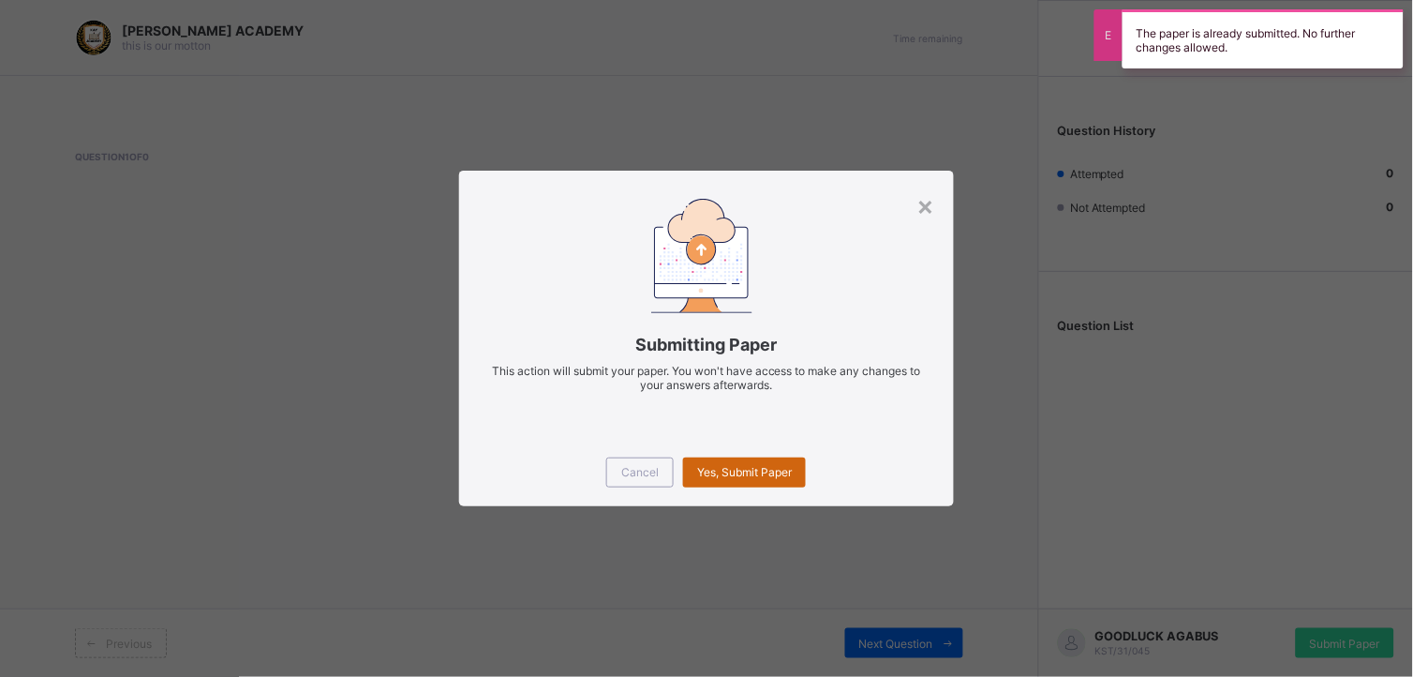
click at [743, 465] on span "Yes, Submit Paper" at bounding box center [744, 472] width 95 height 14
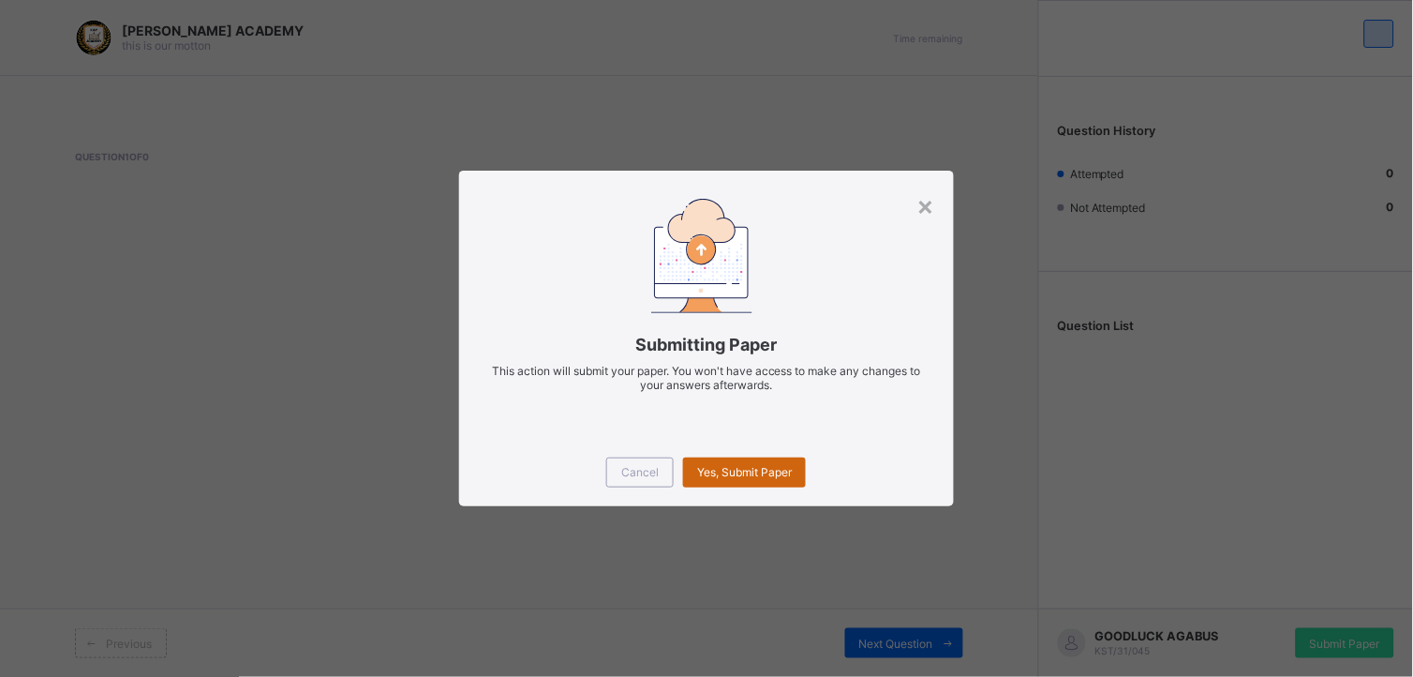
click at [743, 465] on span "Yes, Submit Paper" at bounding box center [744, 472] width 95 height 14
click at [926, 202] on div "×" at bounding box center [926, 205] width 18 height 32
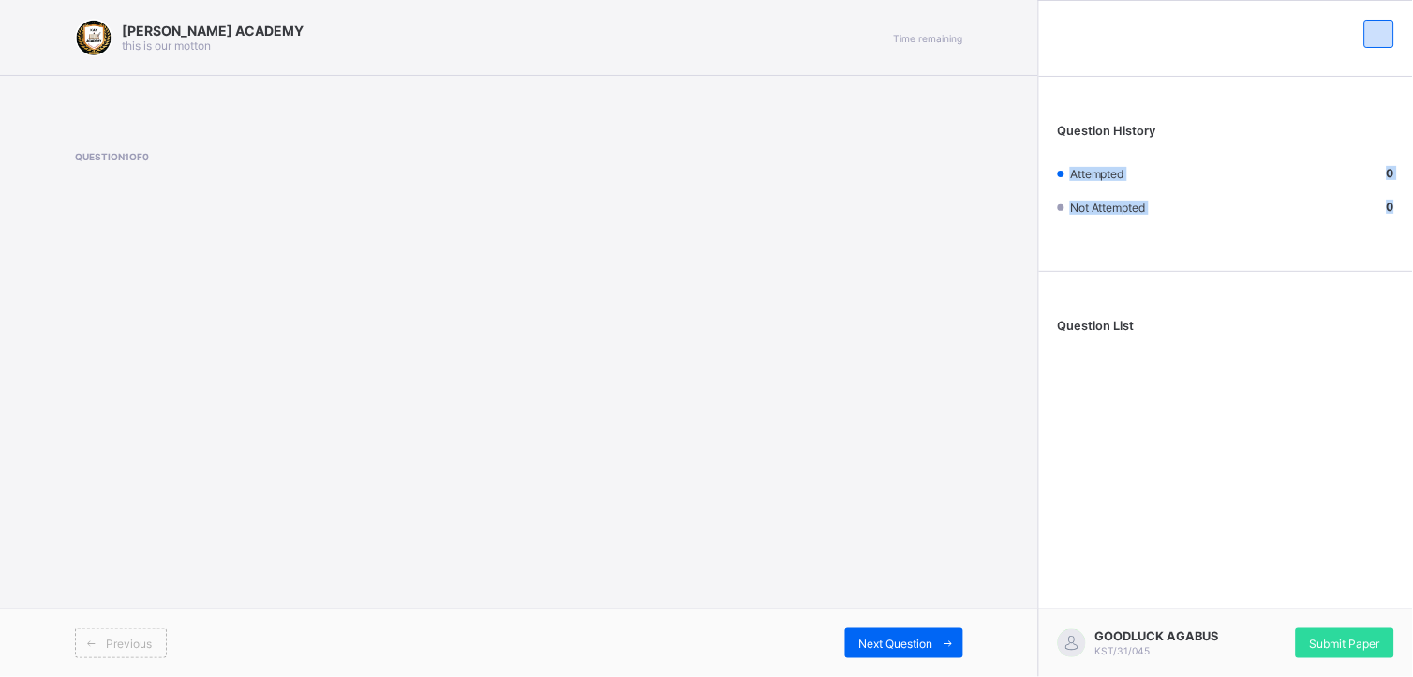
drag, startPoint x: 1316, startPoint y: 127, endPoint x: 1018, endPoint y: 388, distance: 395.8
click at [1018, 388] on div "[PERSON_NAME] ACADEMY this is our [PERSON_NAME] Time remaining Question 1 of 0 …" at bounding box center [706, 338] width 1413 height 677
click at [118, 608] on span "Previous" at bounding box center [129, 643] width 46 height 14
drag, startPoint x: 118, startPoint y: 638, endPoint x: 247, endPoint y: 510, distance: 182.2
click at [247, 510] on div "[PERSON_NAME] ACADEMY this is our [PERSON_NAME] Time remaining Question 1 of 0 …" at bounding box center [519, 338] width 1038 height 677
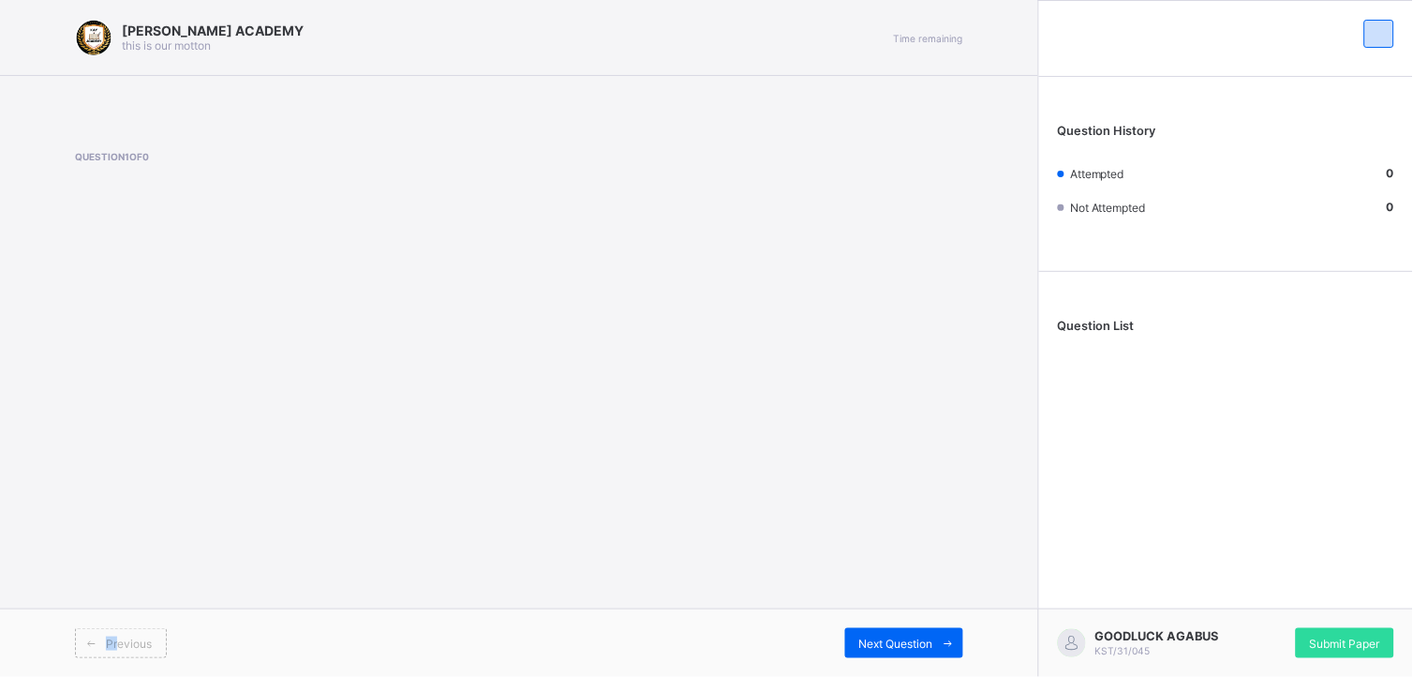
click at [247, 510] on div "[PERSON_NAME] ACADEMY this is our [PERSON_NAME] Time remaining Question 1 of 0 …" at bounding box center [519, 338] width 1038 height 677
click at [792, 518] on div "[PERSON_NAME] ACADEMY this is our [PERSON_NAME] Time remaining Question 1 of 0 …" at bounding box center [519, 338] width 1038 height 677
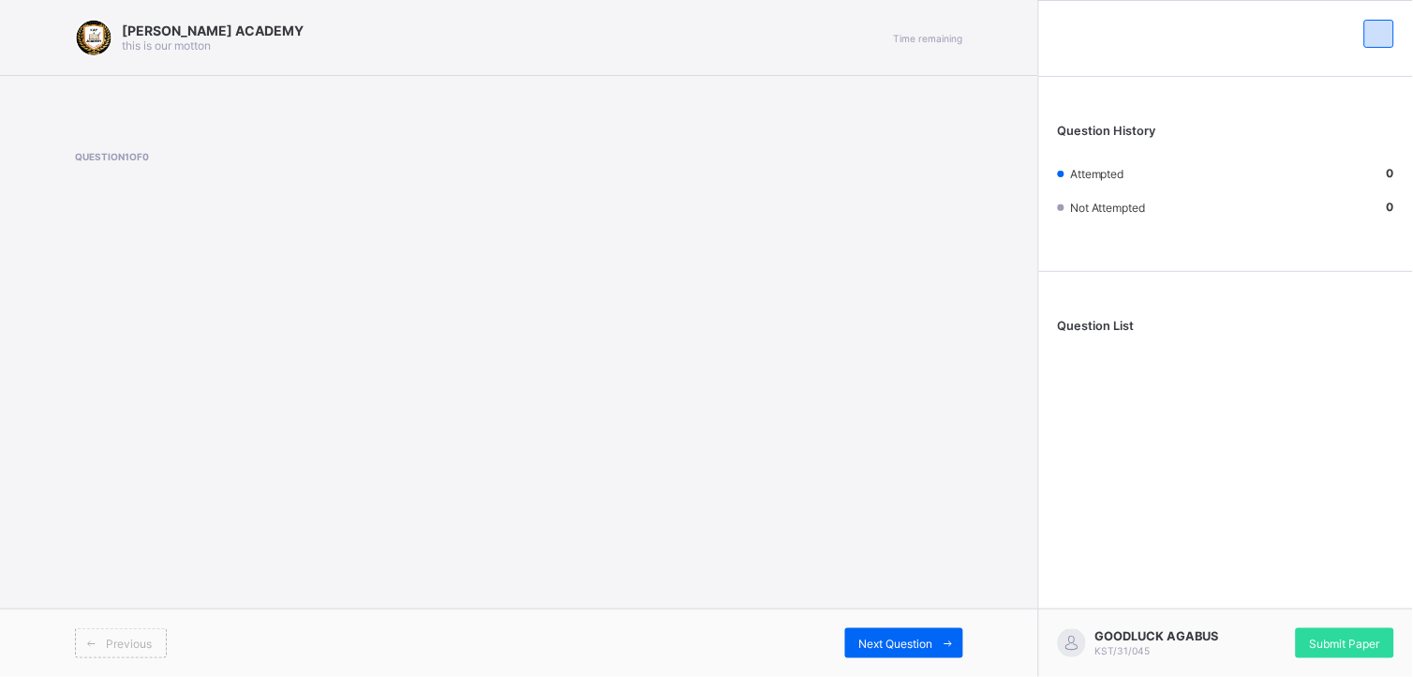
click at [946, 424] on div "[PERSON_NAME] ACADEMY this is our [PERSON_NAME] Time remaining Question 1 of 0 …" at bounding box center [519, 338] width 1038 height 677
click at [943, 425] on div "[PERSON_NAME] ACADEMY this is our [PERSON_NAME] Time remaining Question 1 of 0 …" at bounding box center [519, 338] width 1038 height 677
click at [1272, 475] on div "Question History Attempted 0 Not Attempted 0 Question List GOODLUCK AGABUS KST/…" at bounding box center [1225, 338] width 375 height 677
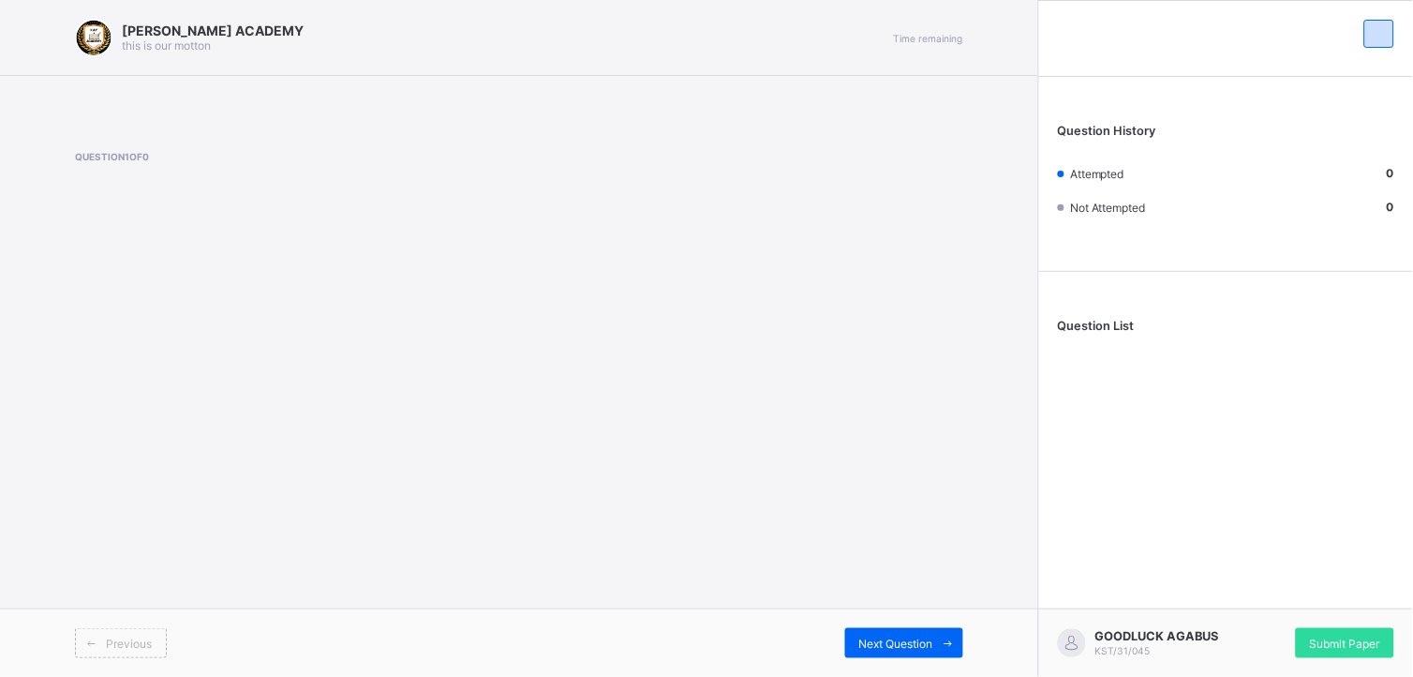
click at [1272, 475] on div "Question History Attempted 0 Not Attempted 0 Question List GOODLUCK AGABUS KST/…" at bounding box center [1225, 338] width 375 height 677
click at [872, 71] on div "[PERSON_NAME] ACADEMY this is our [PERSON_NAME] Time remaining" at bounding box center [519, 38] width 1038 height 76
click at [887, 608] on span "Next Question" at bounding box center [896, 643] width 74 height 14
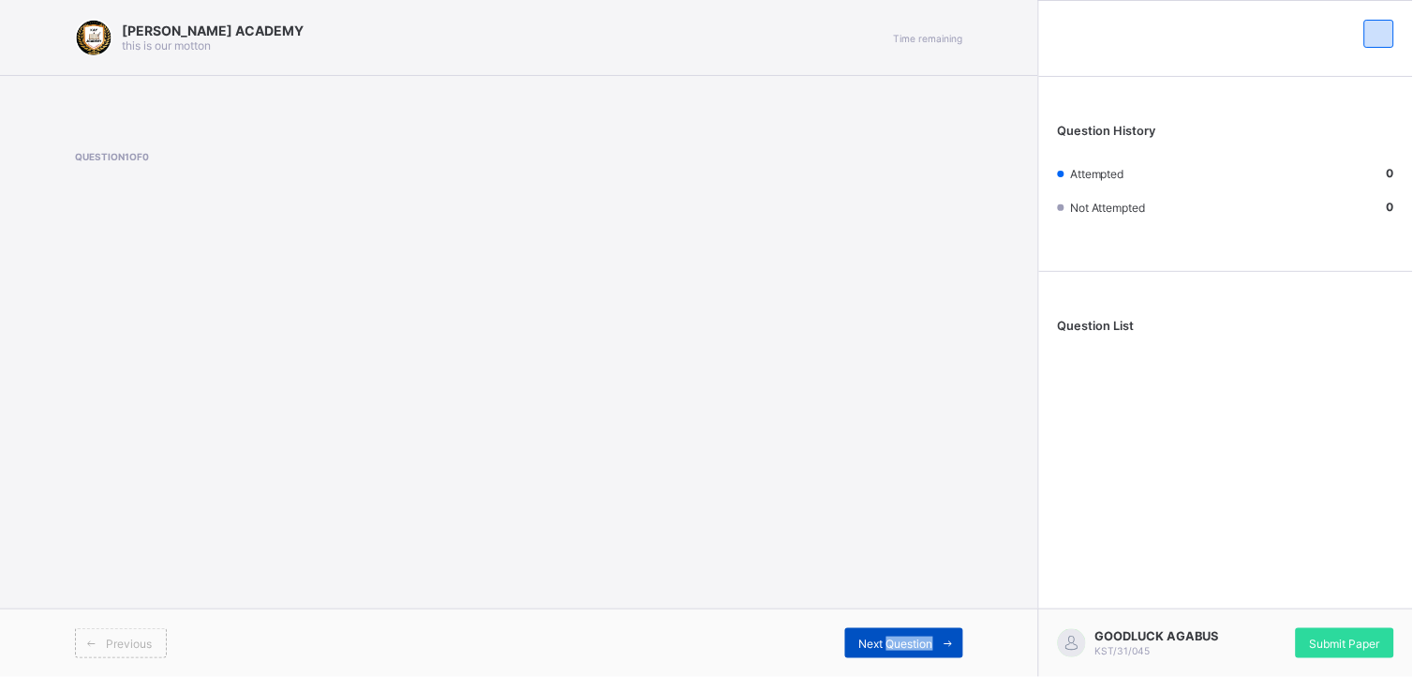
click at [887, 608] on span "Next Question" at bounding box center [896, 643] width 74 height 14
copy span "Next Question"
click at [949, 608] on icon at bounding box center [949, 643] width 14 height 12
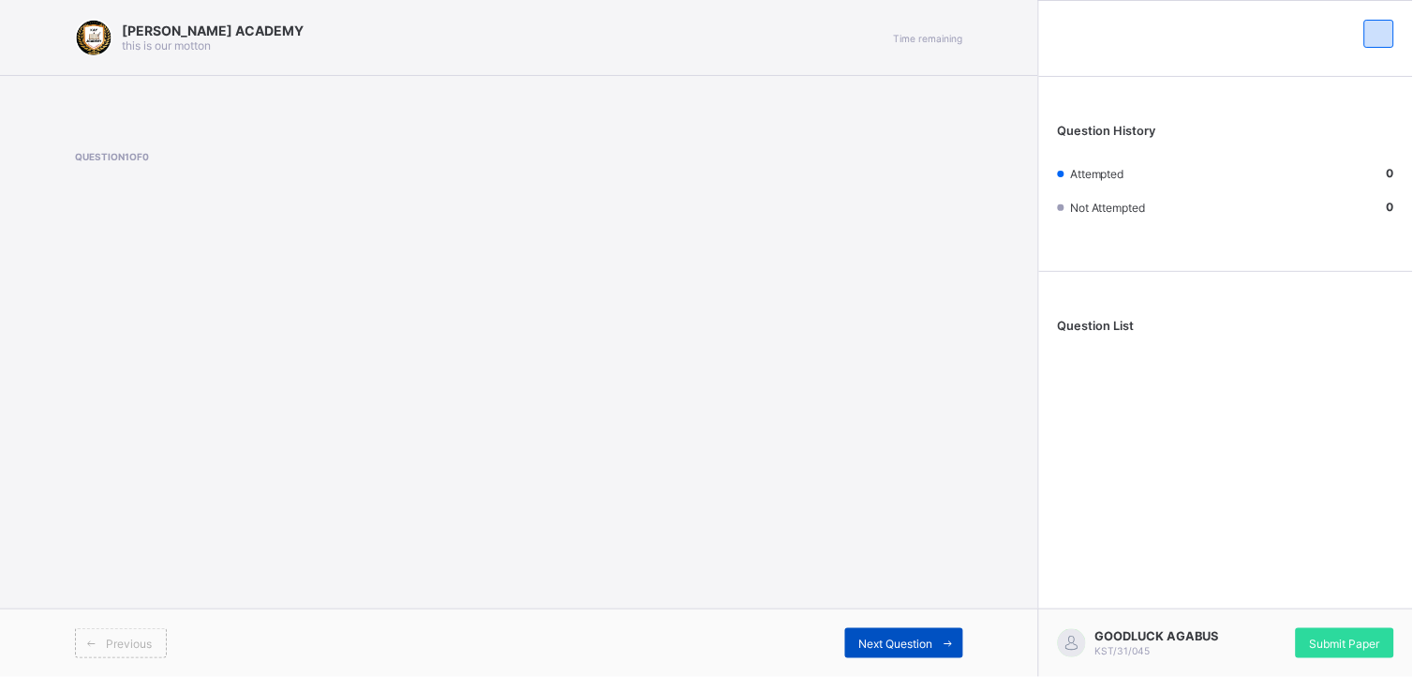
click at [944, 608] on icon at bounding box center [949, 643] width 14 height 12
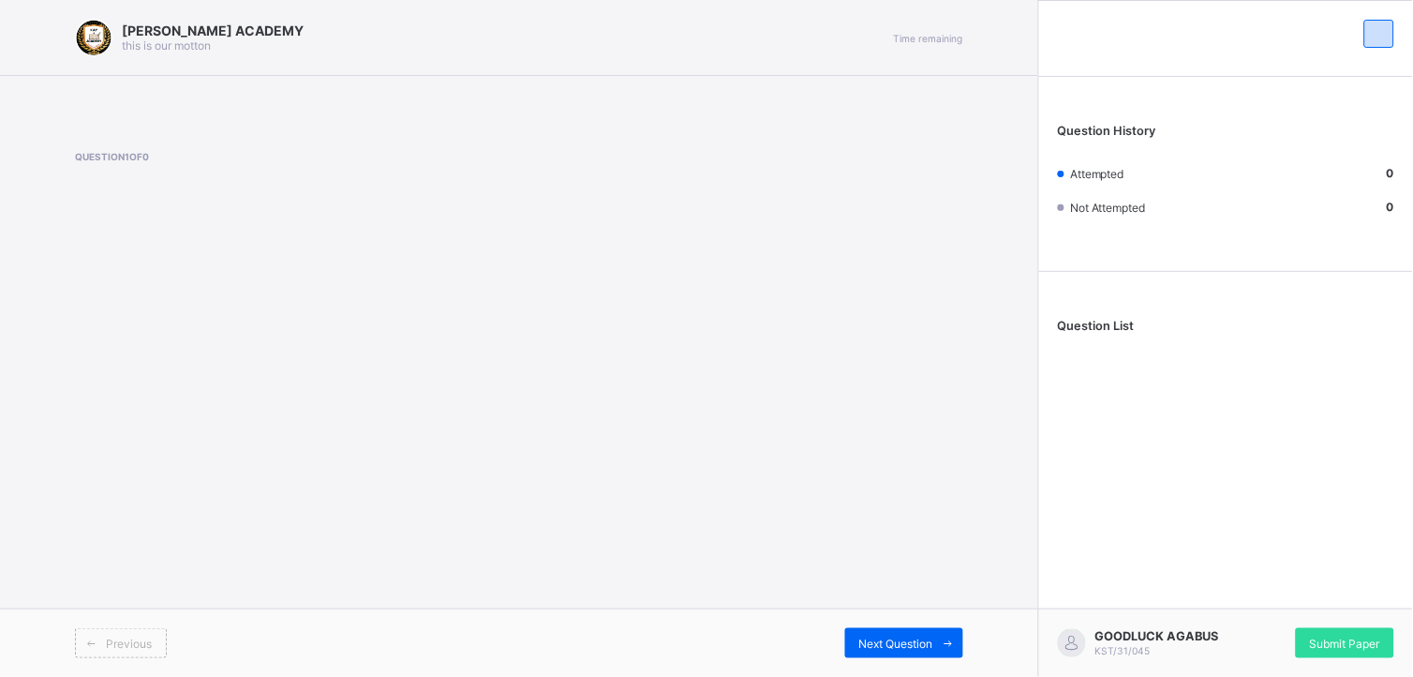
drag, startPoint x: 965, startPoint y: 557, endPoint x: 1078, endPoint y: 325, distance: 257.3
click at [1078, 325] on div "[PERSON_NAME] ACADEMY this is our [PERSON_NAME] Time remaining Question 1 of 0 …" at bounding box center [706, 338] width 1413 height 677
click at [1078, 325] on span "Question List" at bounding box center [1096, 326] width 77 height 14
click at [1272, 608] on span "Submit Paper" at bounding box center [1345, 643] width 70 height 14
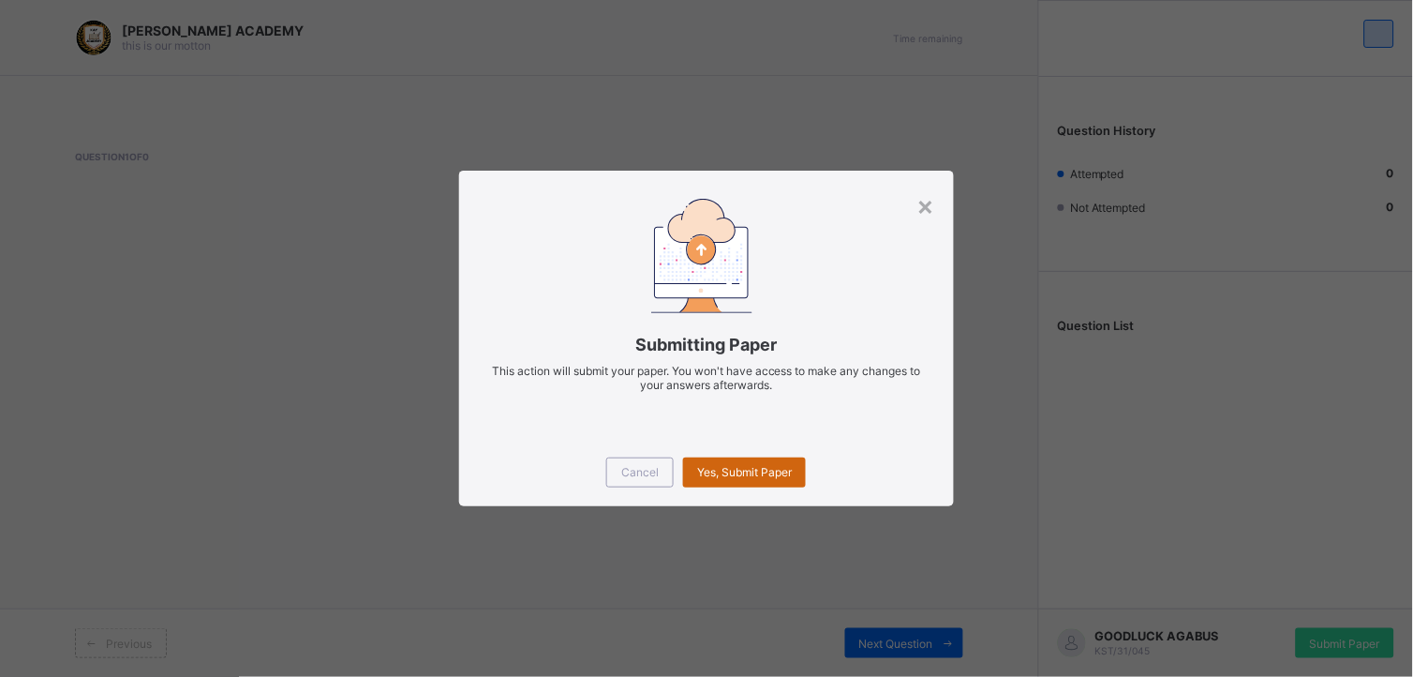
click at [700, 479] on div "Yes, Submit Paper" at bounding box center [744, 472] width 123 height 30
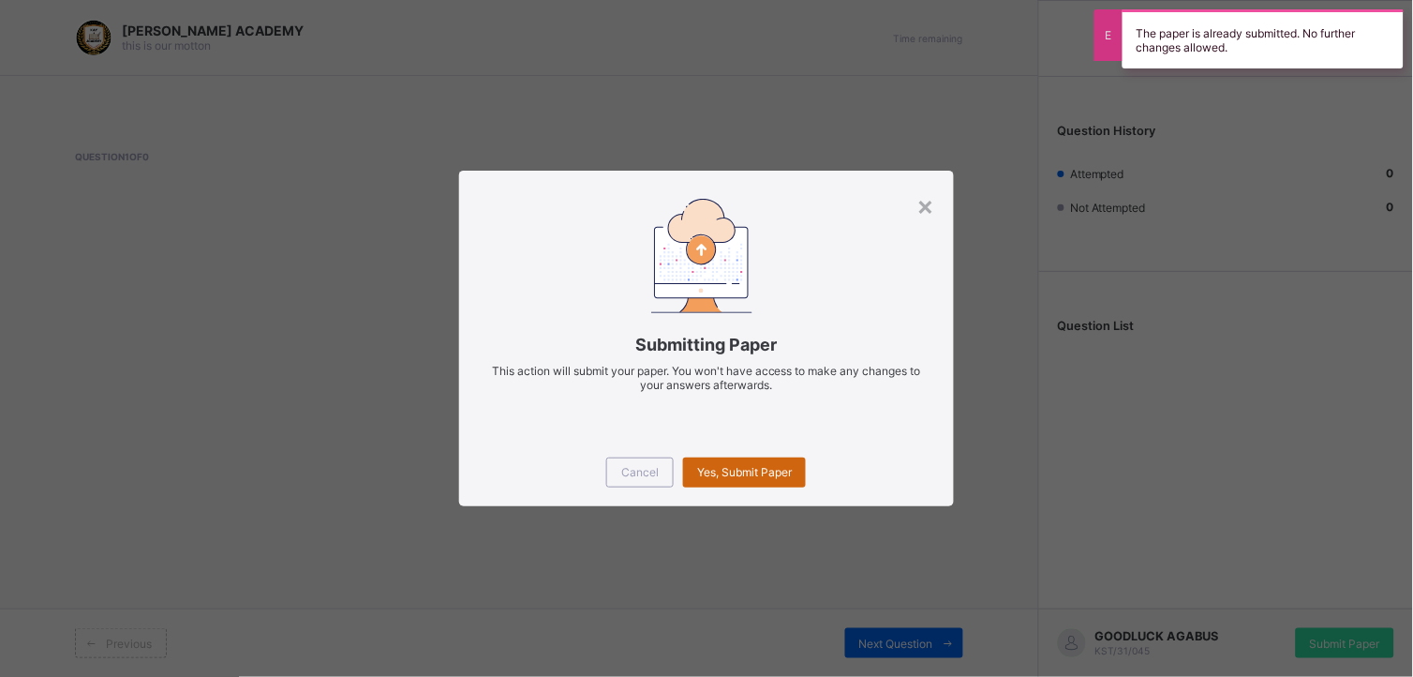
click at [700, 479] on div "Yes, Submit Paper" at bounding box center [744, 472] width 123 height 30
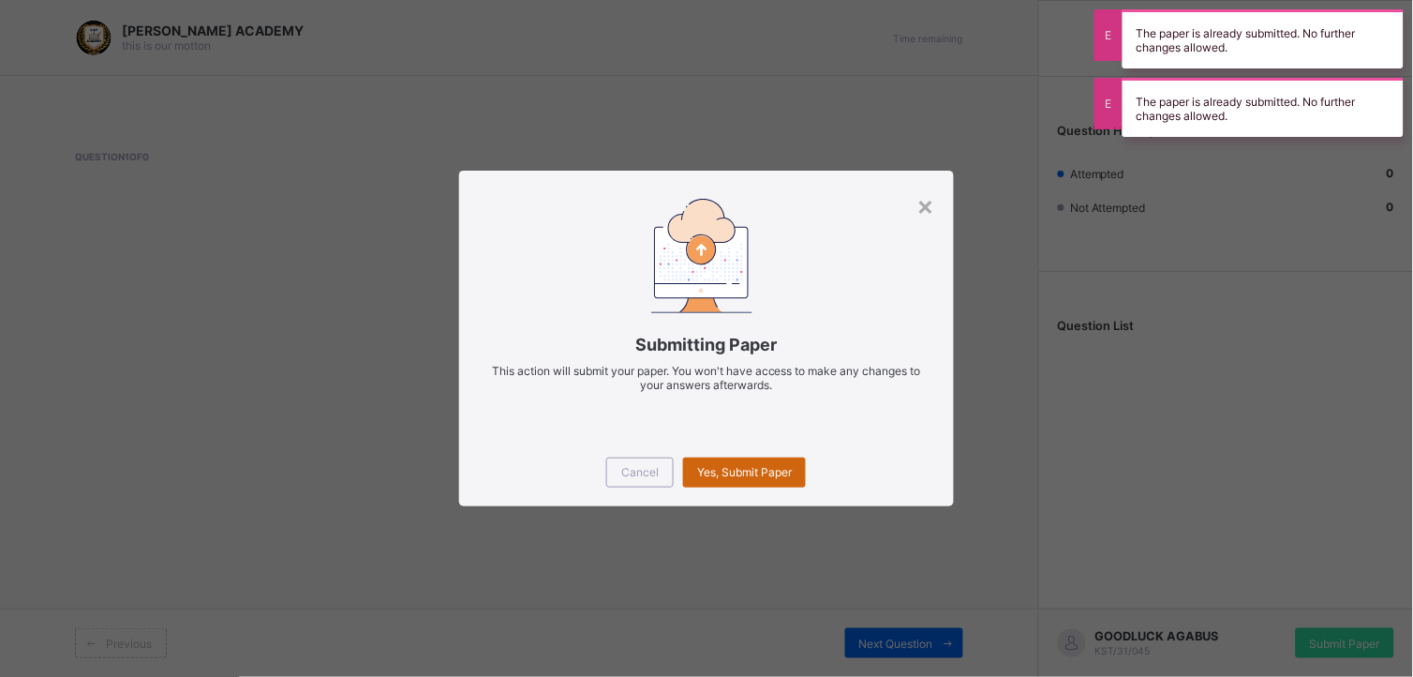
click at [700, 479] on div "Yes, Submit Paper" at bounding box center [744, 472] width 123 height 30
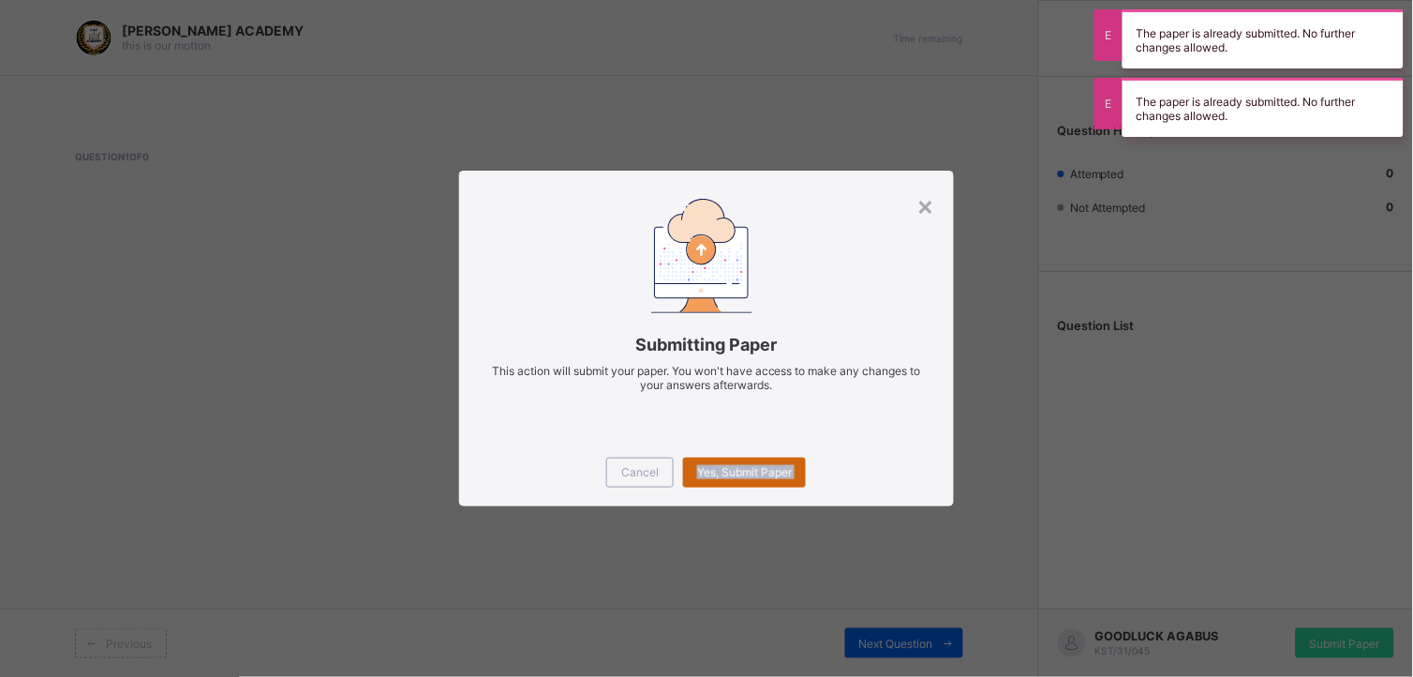
click at [700, 479] on div "Yes, Submit Paper" at bounding box center [744, 472] width 123 height 30
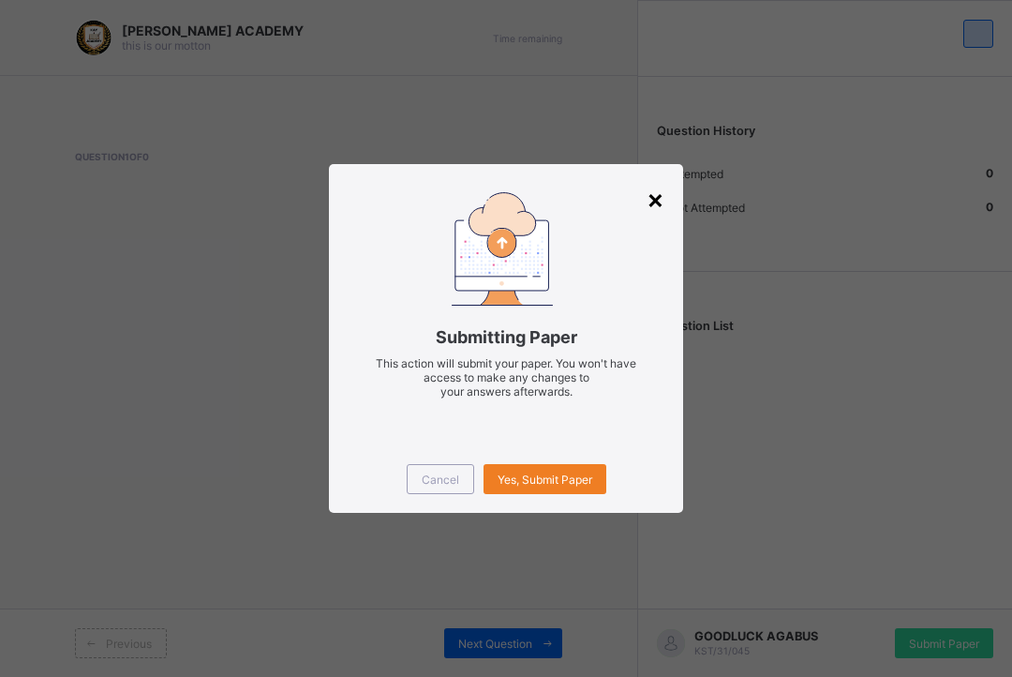
click at [656, 204] on div "×" at bounding box center [656, 199] width 18 height 32
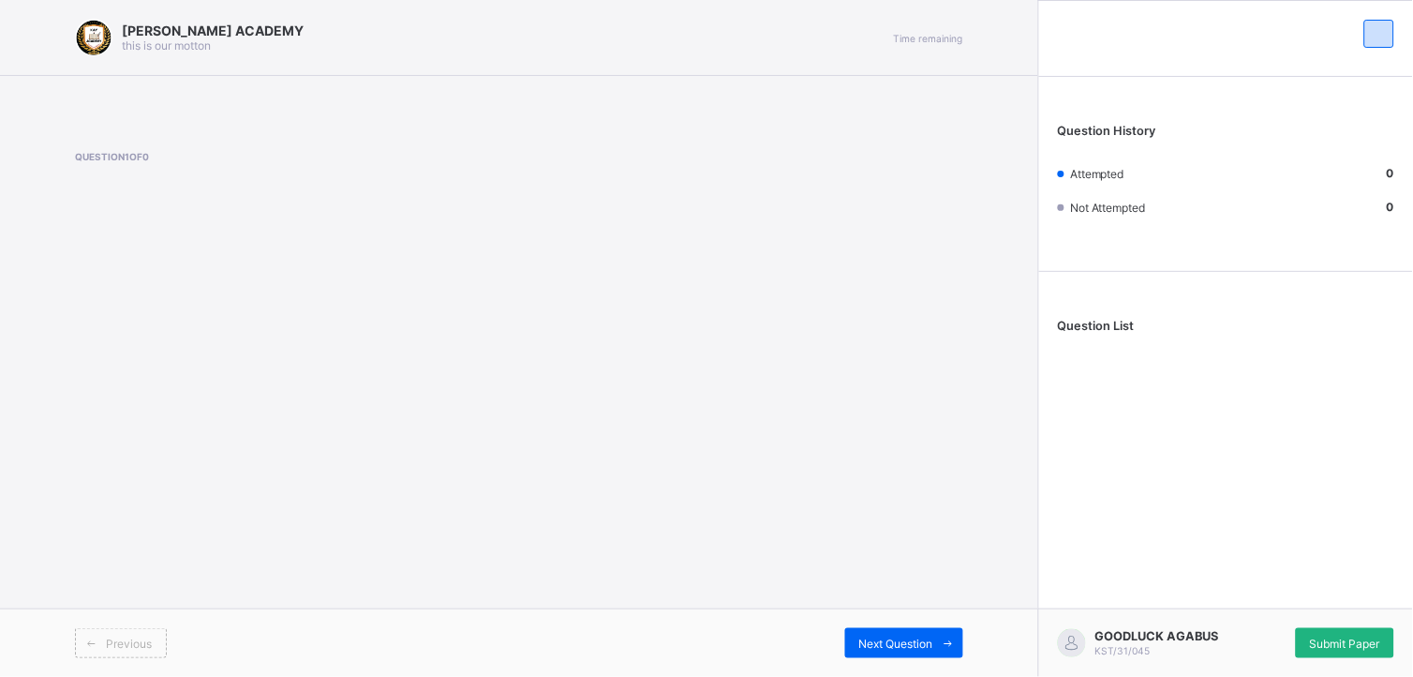
click at [1272, 608] on span "Submit Paper" at bounding box center [1345, 643] width 70 height 14
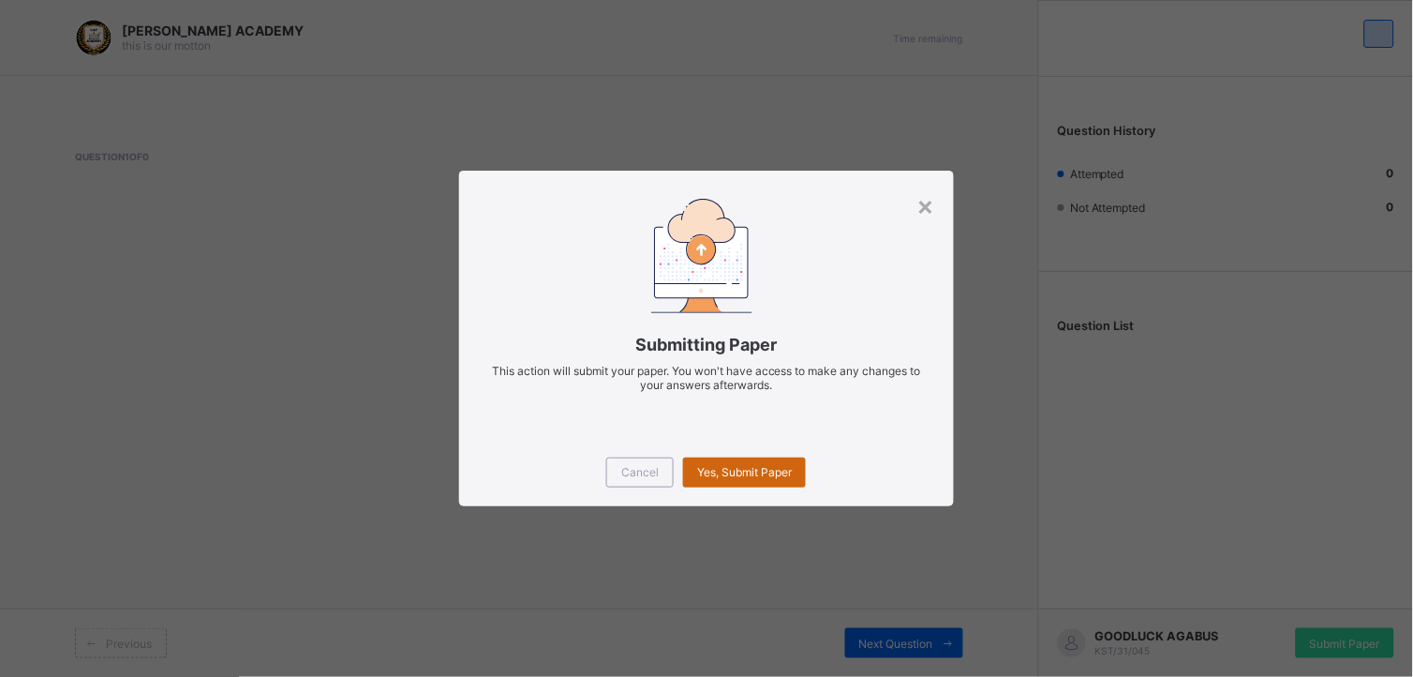
click at [738, 470] on span "Yes, Submit Paper" at bounding box center [744, 472] width 95 height 14
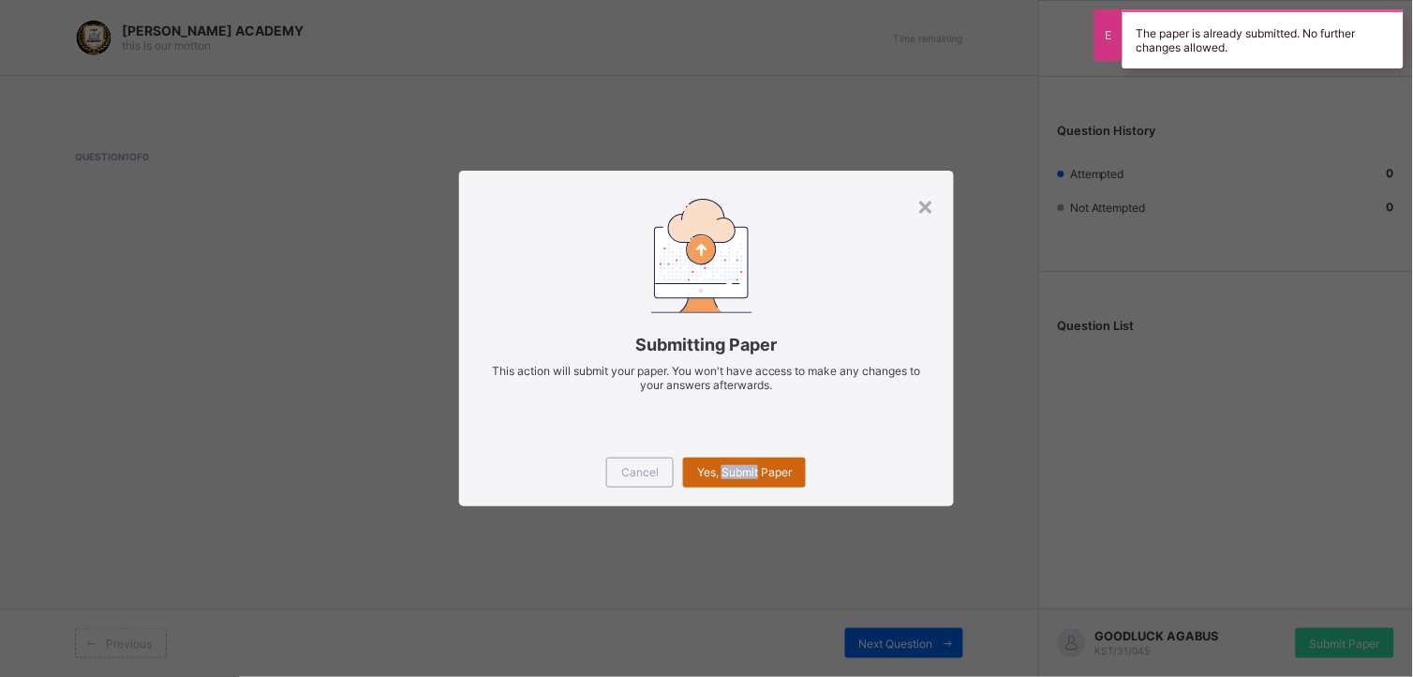
click at [738, 470] on span "Yes, Submit Paper" at bounding box center [744, 472] width 95 height 14
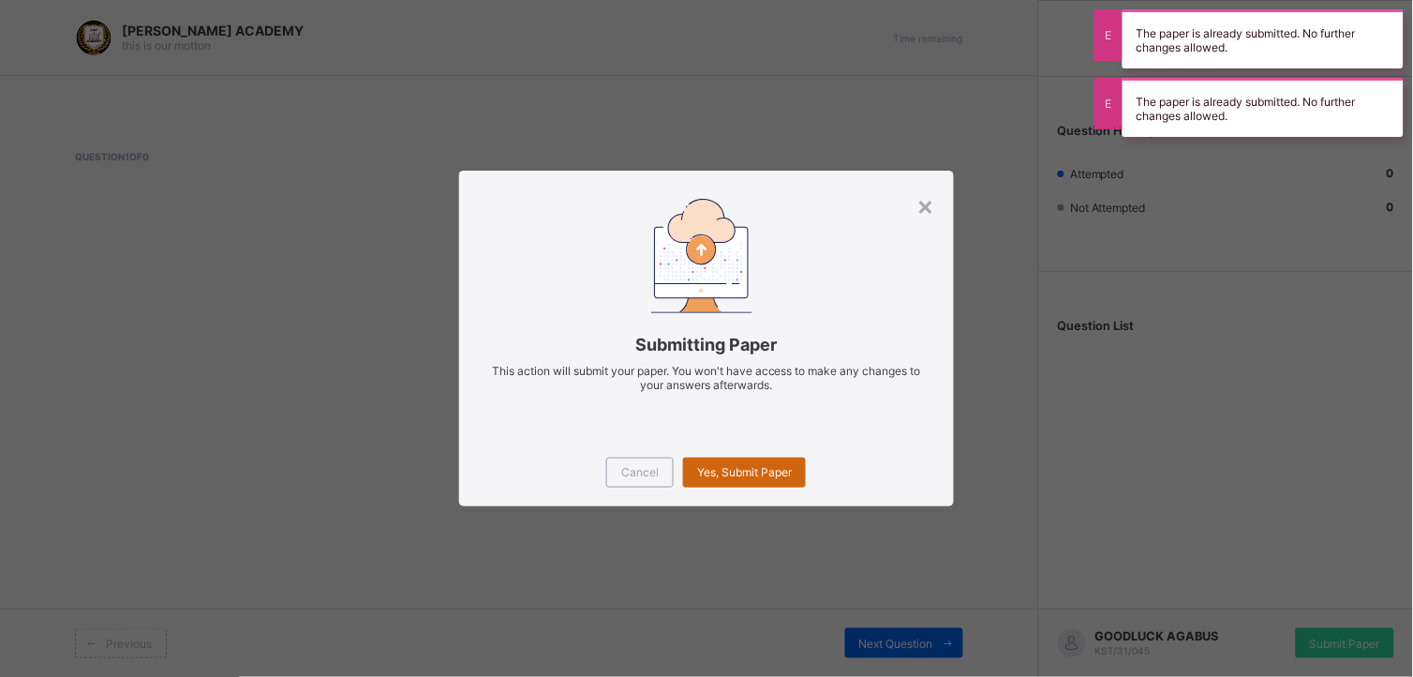
click at [746, 470] on span "Yes, Submit Paper" at bounding box center [744, 472] width 95 height 14
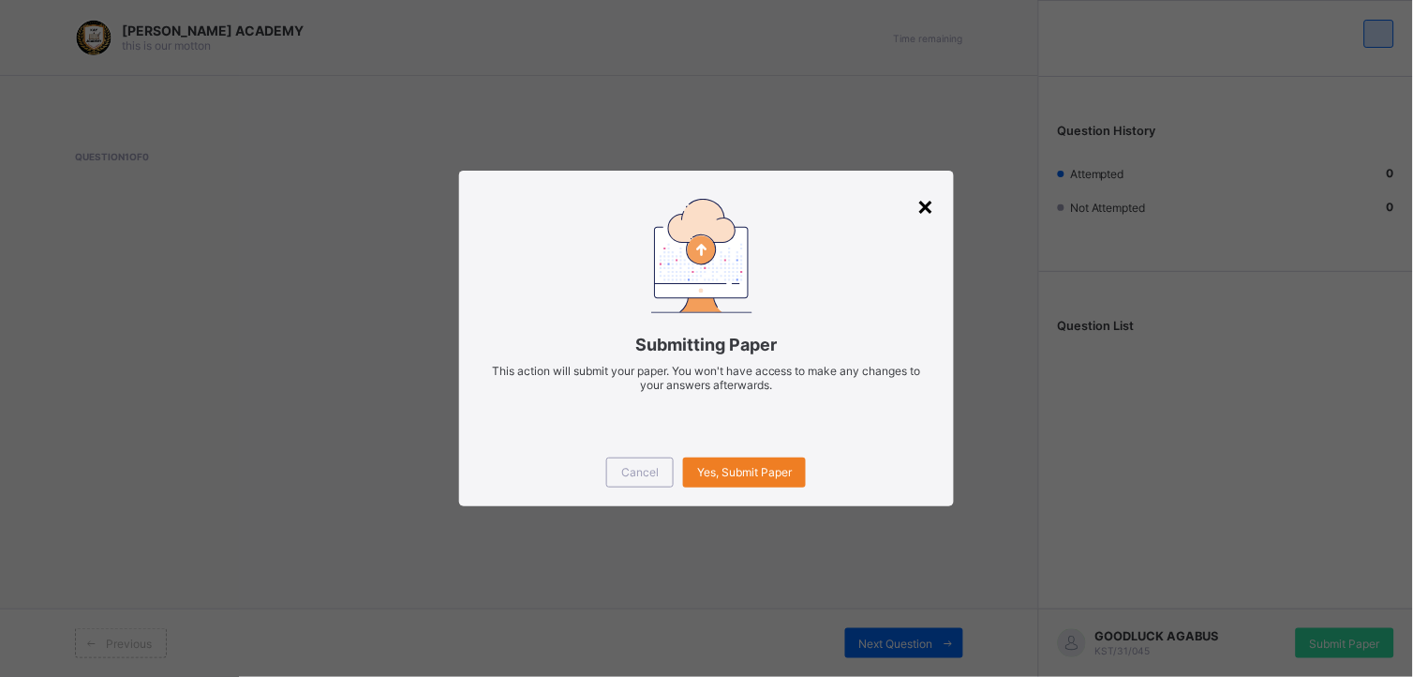
click at [932, 198] on div "×" at bounding box center [926, 205] width 18 height 32
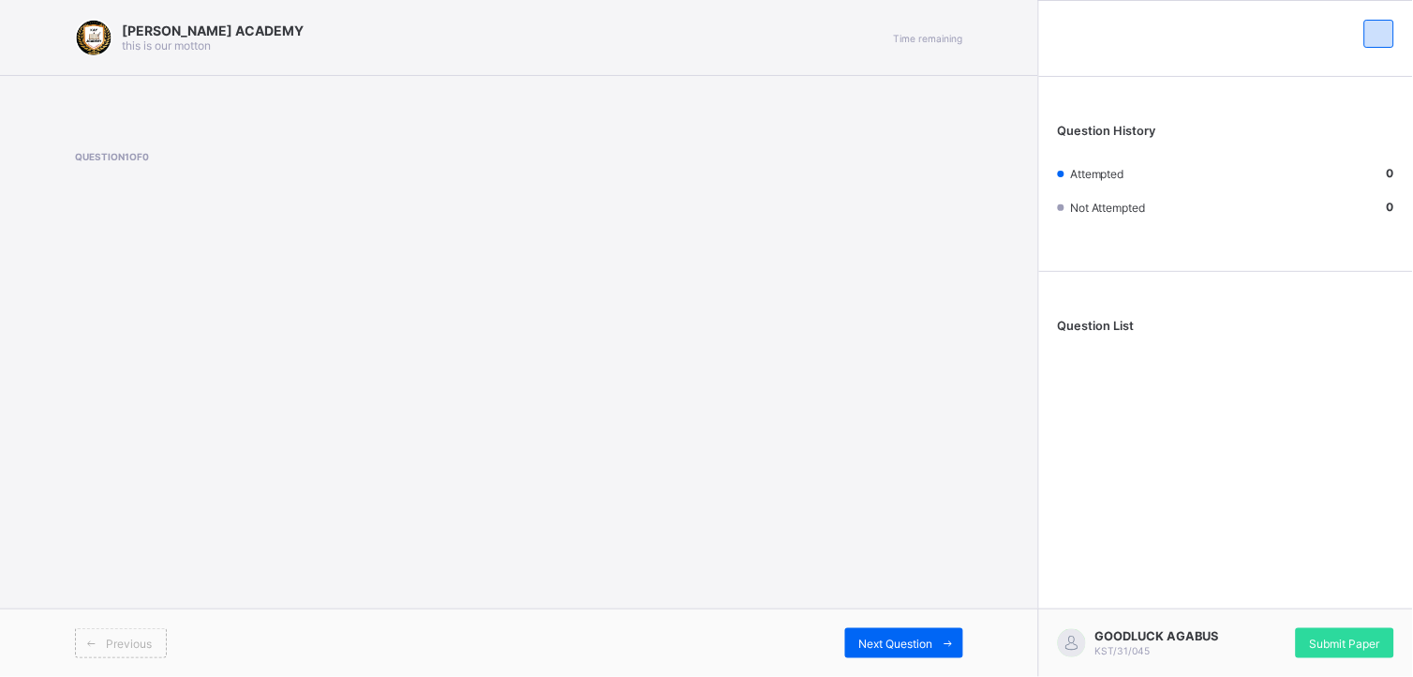
click at [617, 203] on div "Question 1 of 0" at bounding box center [519, 189] width 888 height 77
click at [95, 37] on div at bounding box center [93, 37] width 37 height 37
drag, startPoint x: 95, startPoint y: 37, endPoint x: 165, endPoint y: 44, distance: 70.6
click at [165, 44] on div "[PERSON_NAME] ACADEMY this is our [PERSON_NAME]" at bounding box center [189, 37] width 229 height 37
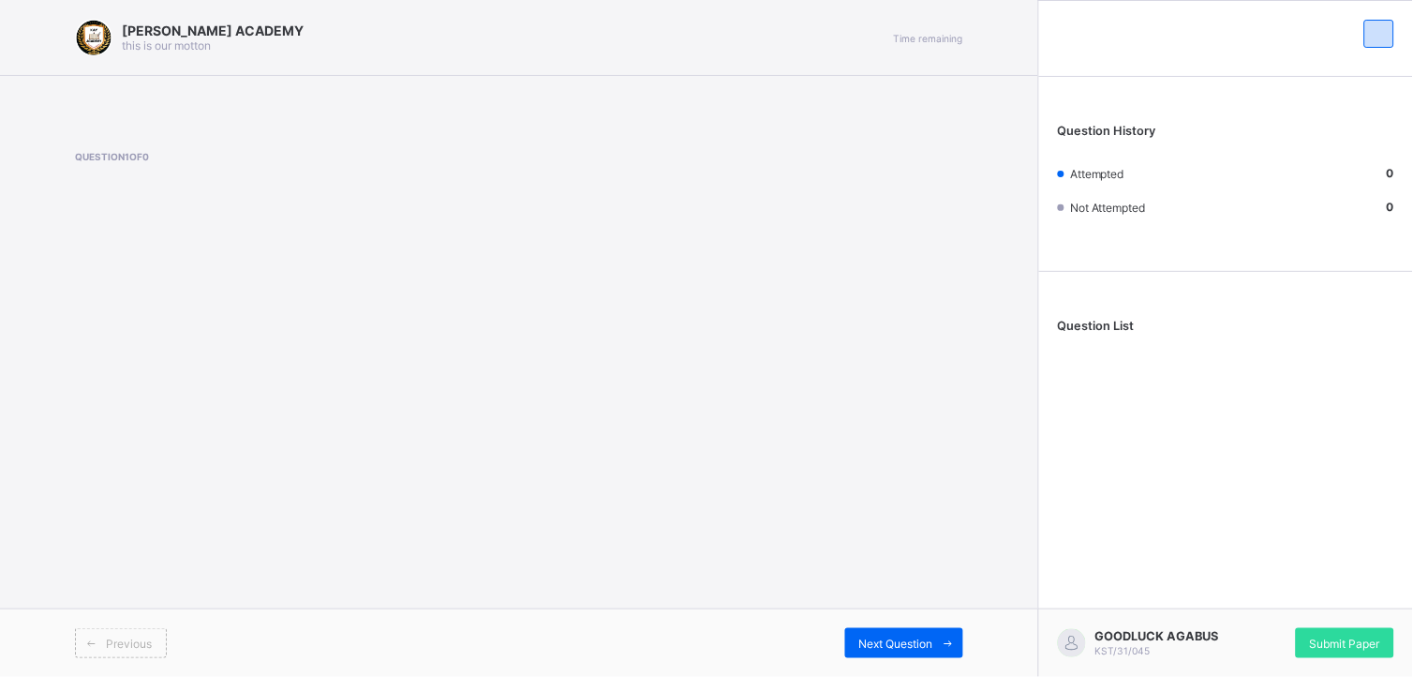
drag, startPoint x: 165, startPoint y: 44, endPoint x: 116, endPoint y: 148, distance: 114.9
click at [116, 148] on div "Question 1 of 0" at bounding box center [519, 189] width 888 height 133
drag, startPoint x: 116, startPoint y: 148, endPoint x: 275, endPoint y: 185, distance: 162.5
click at [275, 185] on div "Question 1 of 0" at bounding box center [519, 189] width 888 height 133
click at [275, 185] on span at bounding box center [280, 176] width 410 height 28
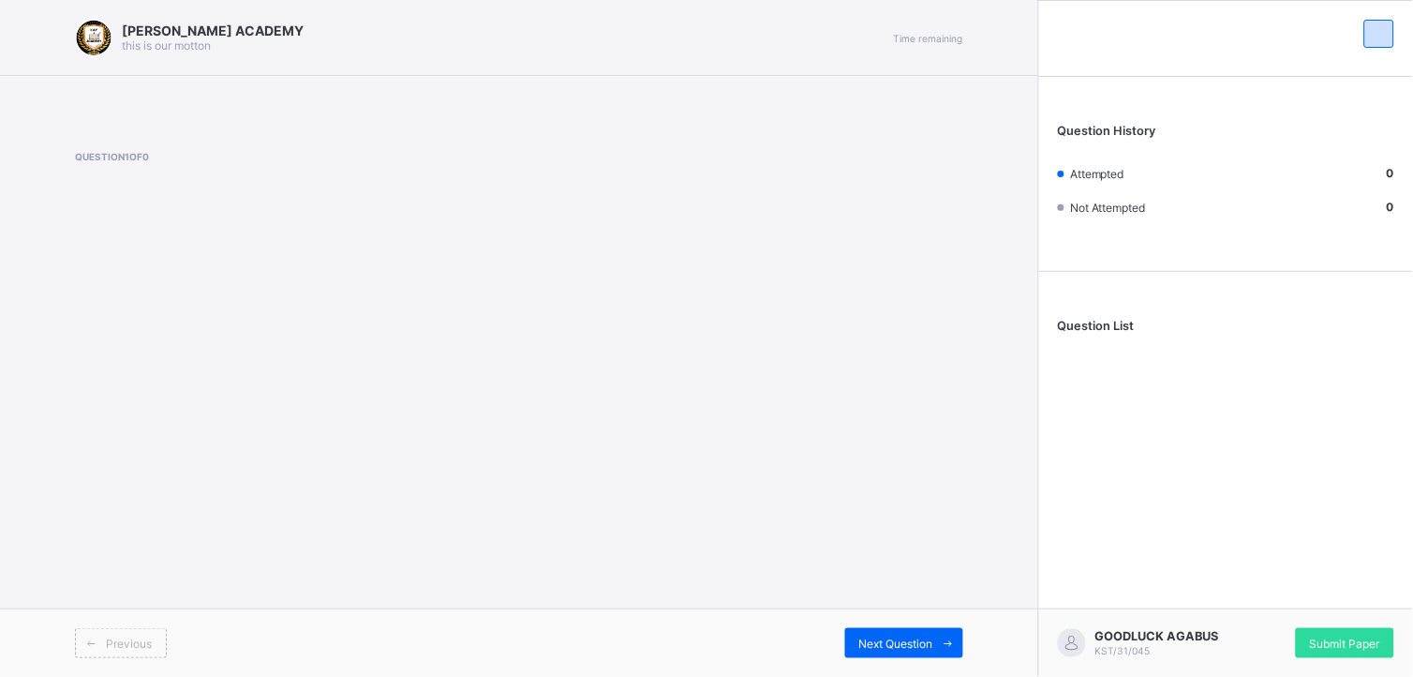
click at [275, 185] on span at bounding box center [280, 176] width 410 height 28
click at [364, 114] on span at bounding box center [519, 99] width 1038 height 47
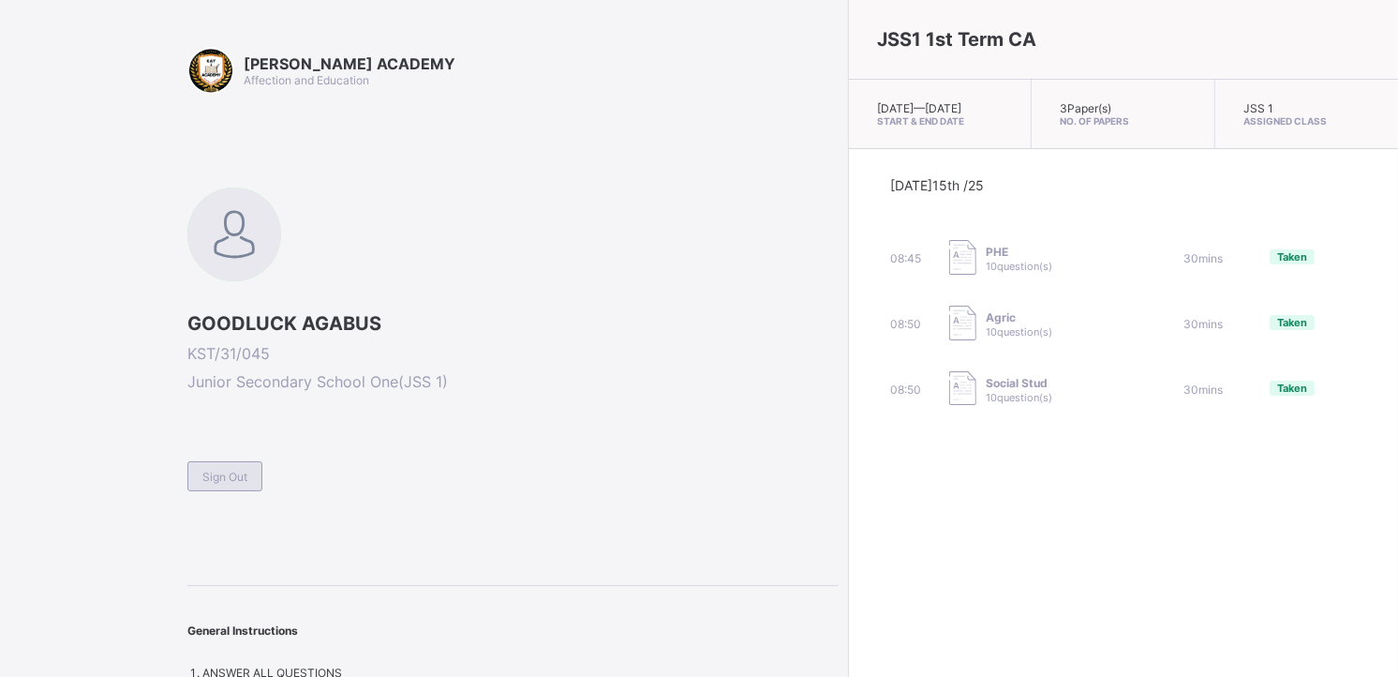
click at [230, 469] on span "Sign Out" at bounding box center [224, 476] width 45 height 14
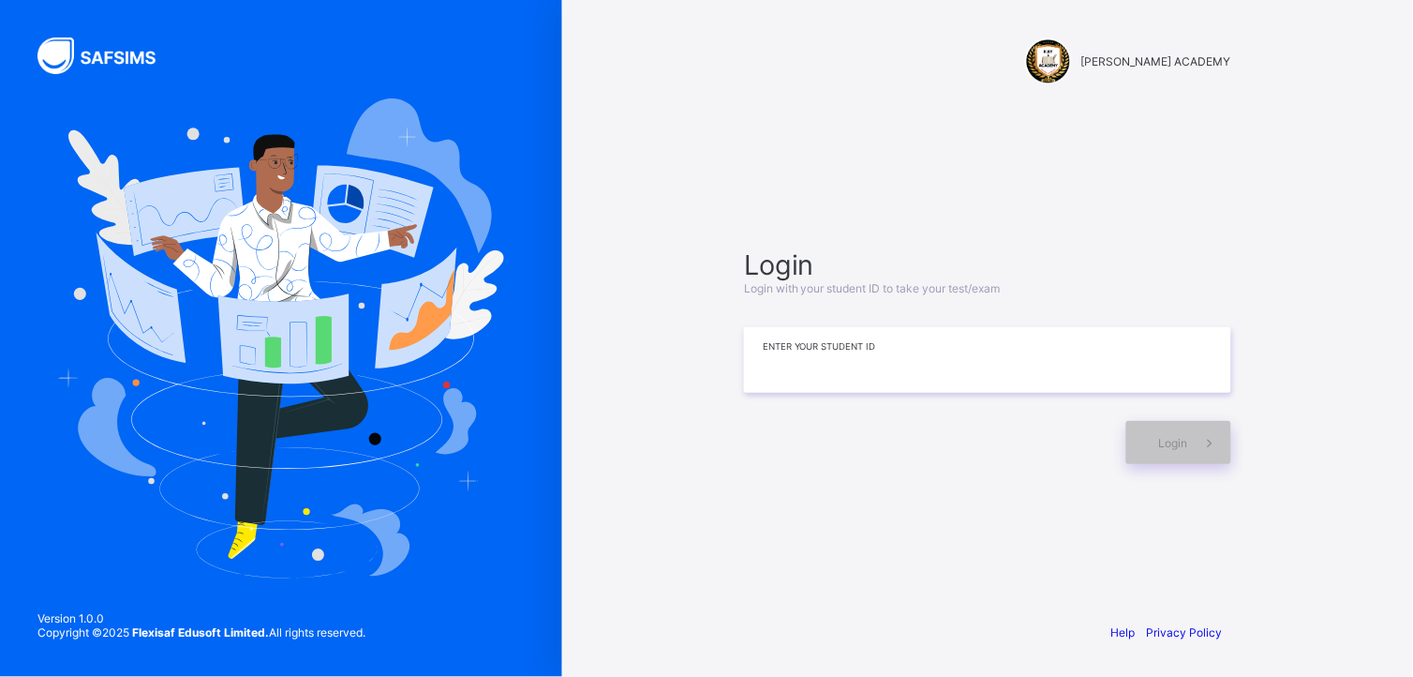
click at [841, 359] on input at bounding box center [987, 360] width 487 height 66
type input "**********"
click at [1177, 424] on div "Login" at bounding box center [1178, 442] width 105 height 43
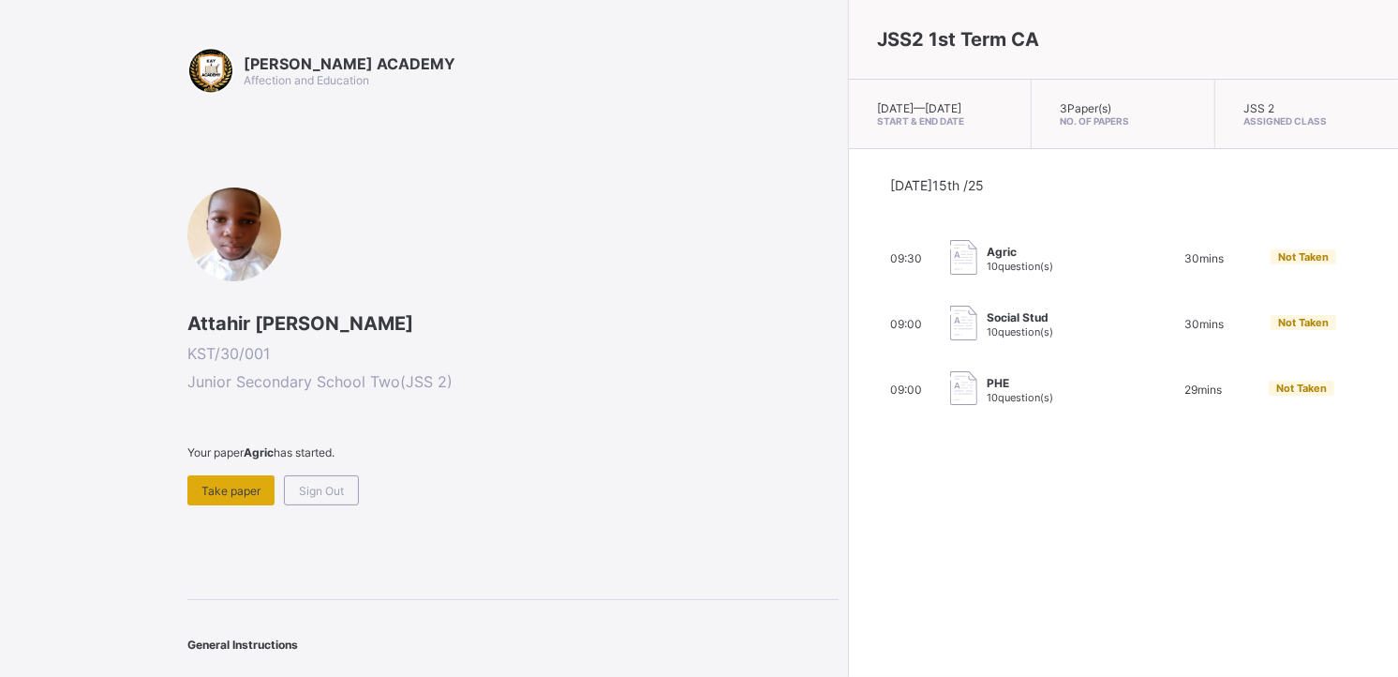
click at [234, 489] on span "Take paper" at bounding box center [230, 491] width 59 height 14
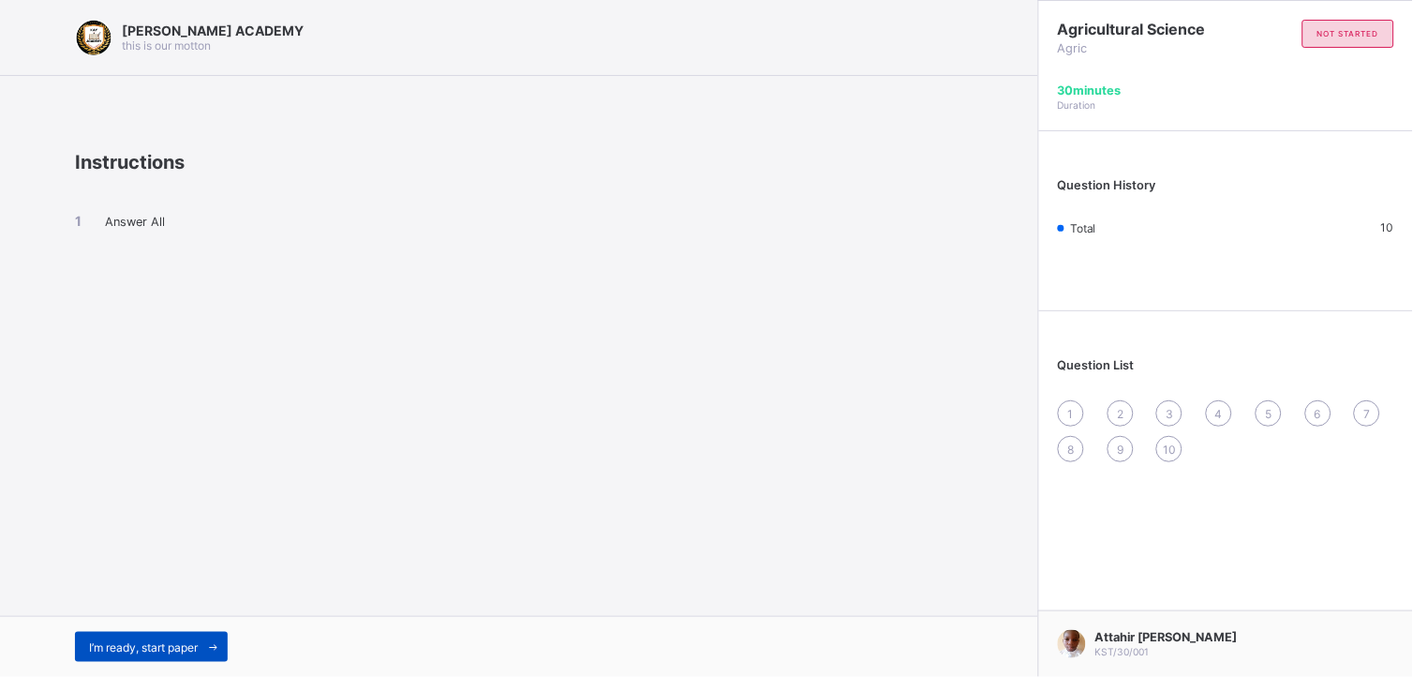
click at [181, 608] on span "I’m ready, start paper" at bounding box center [143, 647] width 109 height 14
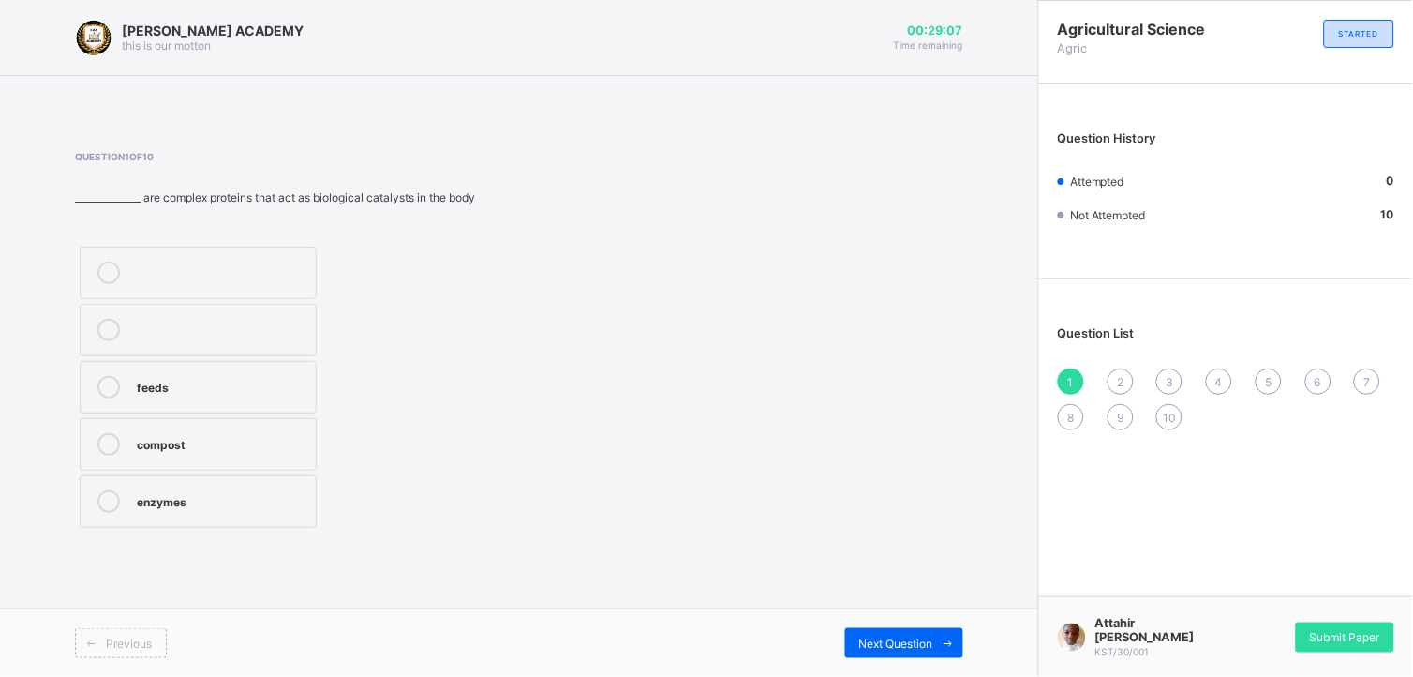
click at [212, 507] on div "enzymes" at bounding box center [222, 499] width 170 height 19
click at [1118, 378] on span "2" at bounding box center [1120, 382] width 7 height 14
click at [183, 507] on div "coal tar" at bounding box center [222, 499] width 170 height 19
click at [1177, 379] on div "3" at bounding box center [1169, 381] width 26 height 26
click at [269, 452] on div "tanks" at bounding box center [222, 444] width 170 height 22
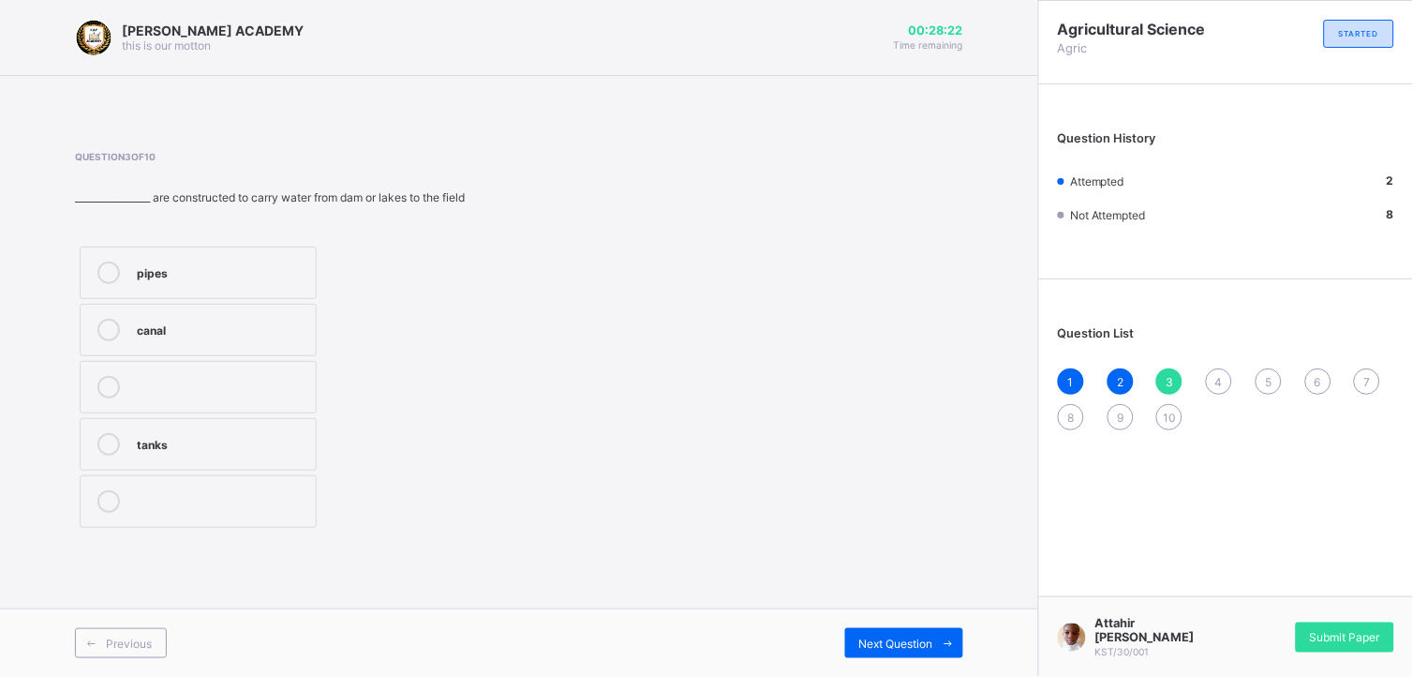
click at [1214, 379] on div "4" at bounding box center [1219, 381] width 26 height 26
click at [263, 334] on div "water" at bounding box center [222, 328] width 170 height 19
click at [1270, 379] on span "5" at bounding box center [1268, 382] width 7 height 14
click at [203, 380] on div "loamy" at bounding box center [222, 385] width 170 height 19
click at [1272, 381] on span "6" at bounding box center [1318, 382] width 7 height 14
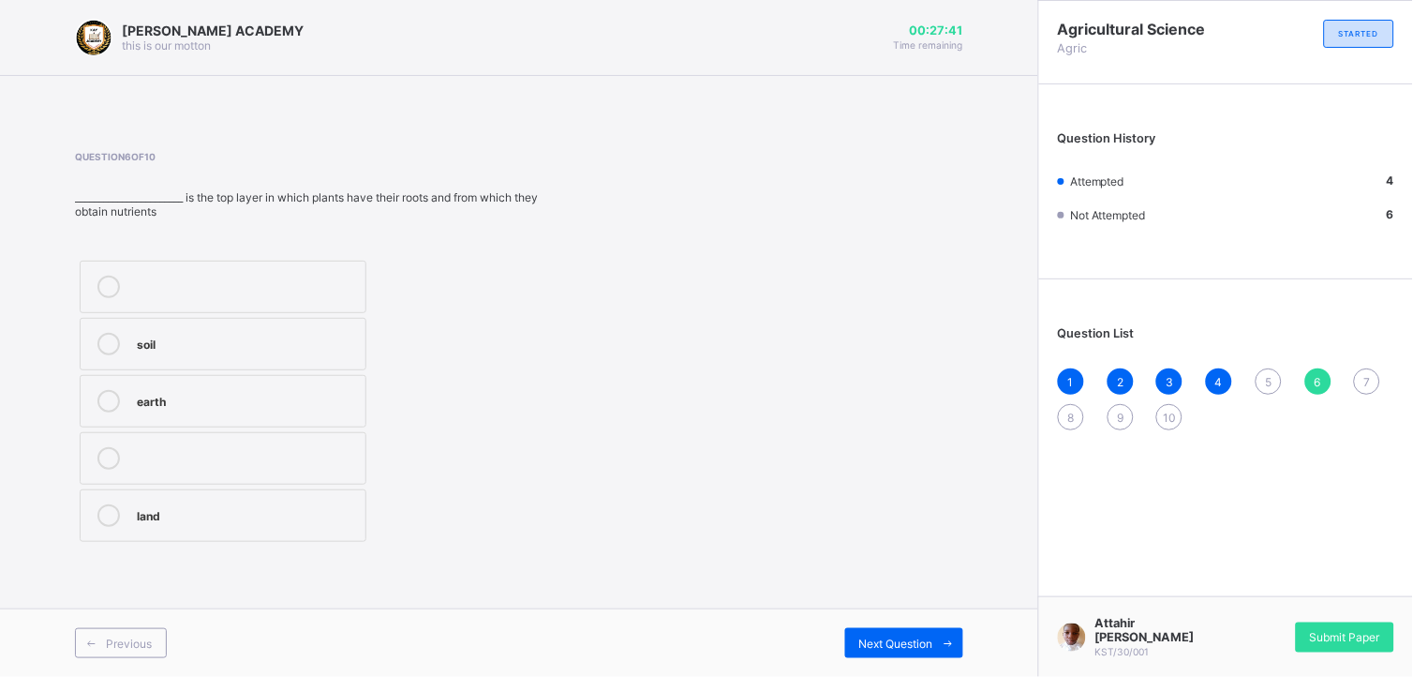
click at [263, 335] on div "soil" at bounding box center [246, 342] width 219 height 19
click at [1272, 379] on span "7" at bounding box center [1367, 382] width 7 height 14
click at [319, 448] on div "soil structure" at bounding box center [250, 456] width 226 height 19
click at [1065, 410] on div "8" at bounding box center [1071, 417] width 26 height 26
click at [278, 261] on div "silos" at bounding box center [246, 270] width 219 height 19
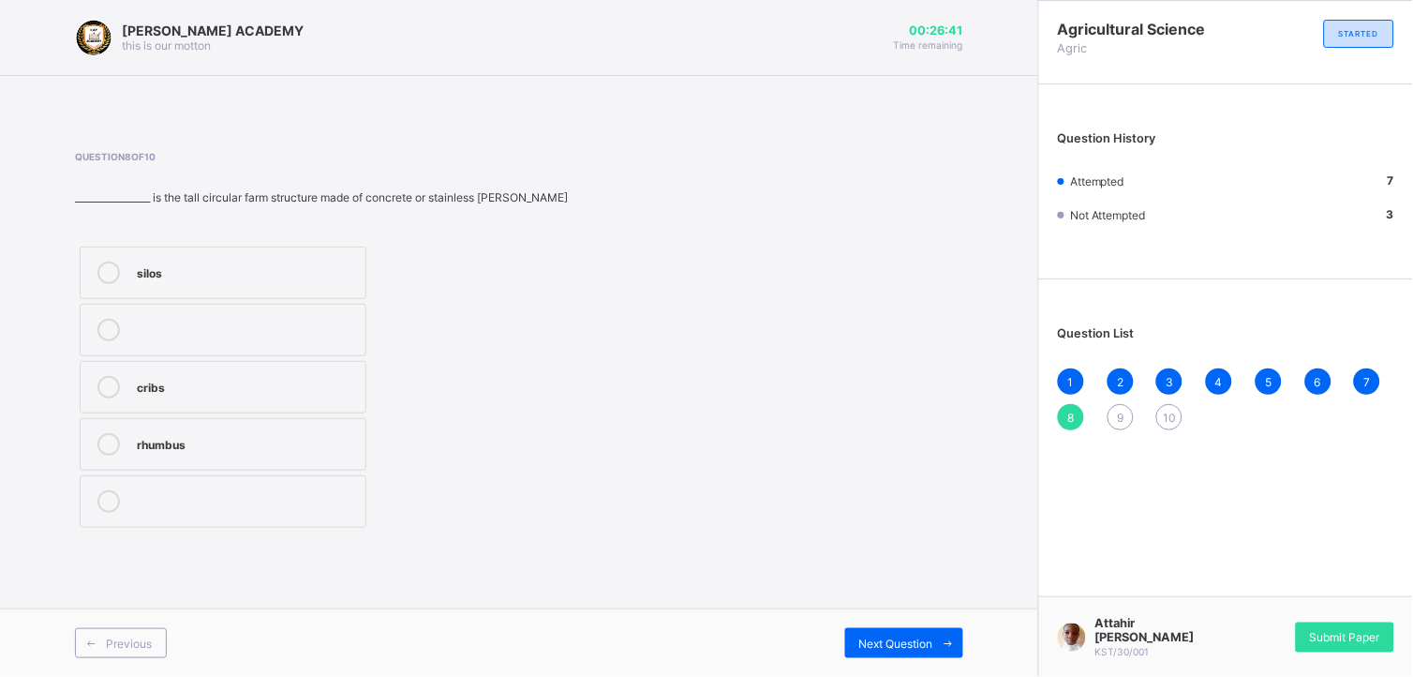
click at [1118, 418] on span "9" at bounding box center [1120, 417] width 7 height 14
click at [308, 384] on div "animal dip" at bounding box center [222, 385] width 171 height 19
click at [1168, 417] on span "10" at bounding box center [1169, 417] width 13 height 14
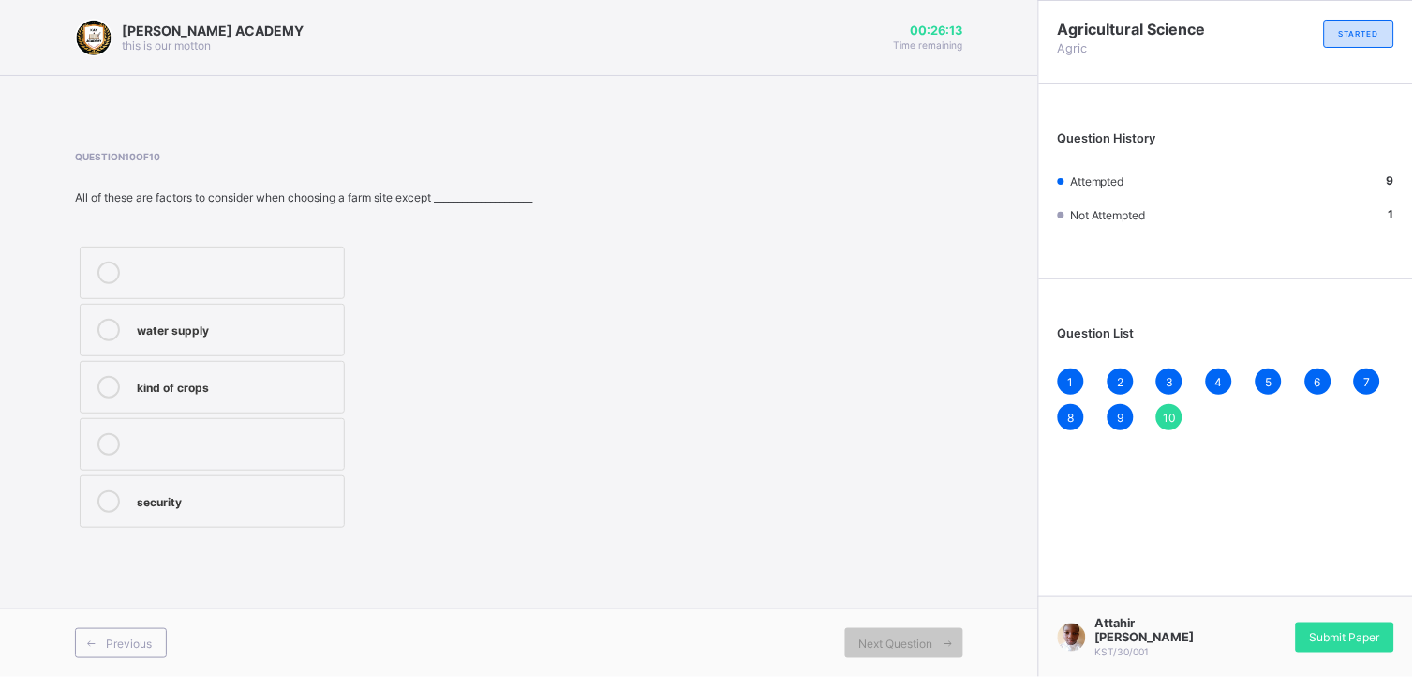
click at [320, 492] on div "security" at bounding box center [236, 499] width 198 height 19
click at [1272, 608] on div "Submit Paper" at bounding box center [1345, 637] width 98 height 30
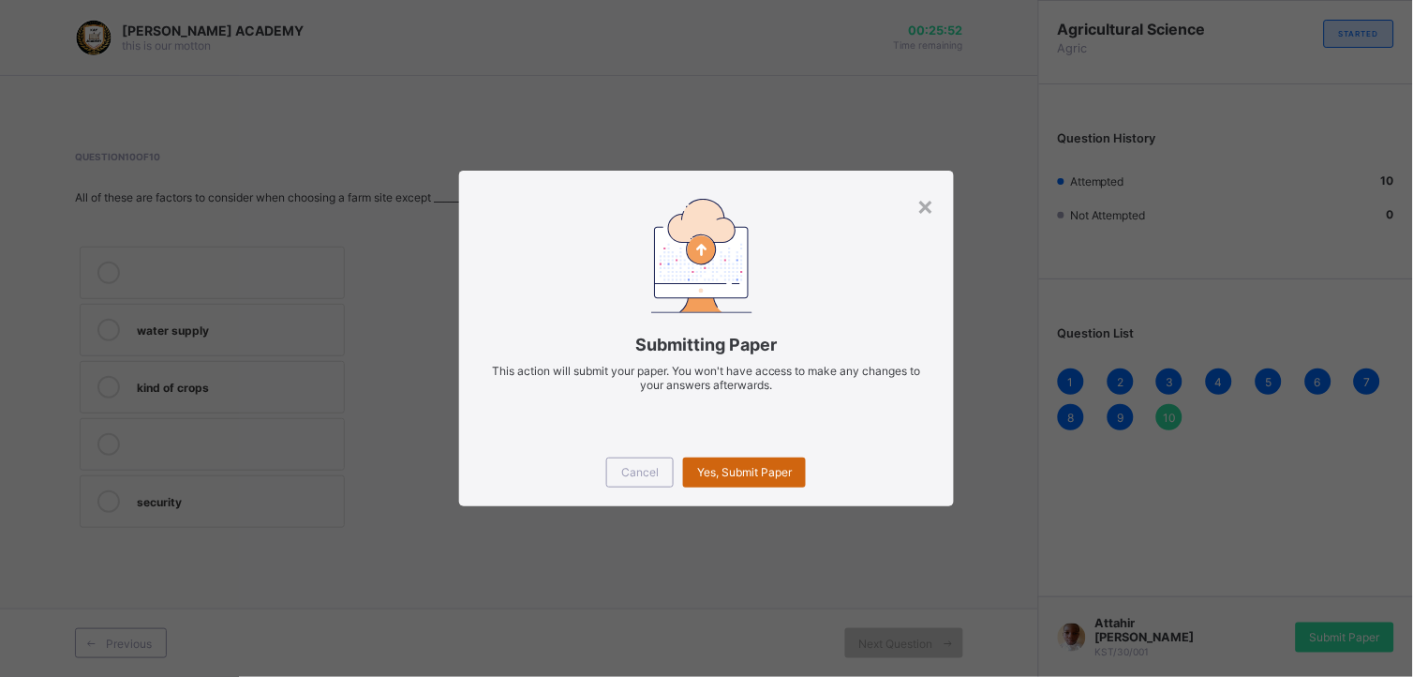
click at [754, 474] on span "Yes, Submit Paper" at bounding box center [744, 472] width 95 height 14
click at [754, 474] on div "Yes, Submit Paper" at bounding box center [744, 472] width 123 height 30
click at [765, 469] on div "Yes, Submit Paper" at bounding box center [744, 472] width 123 height 30
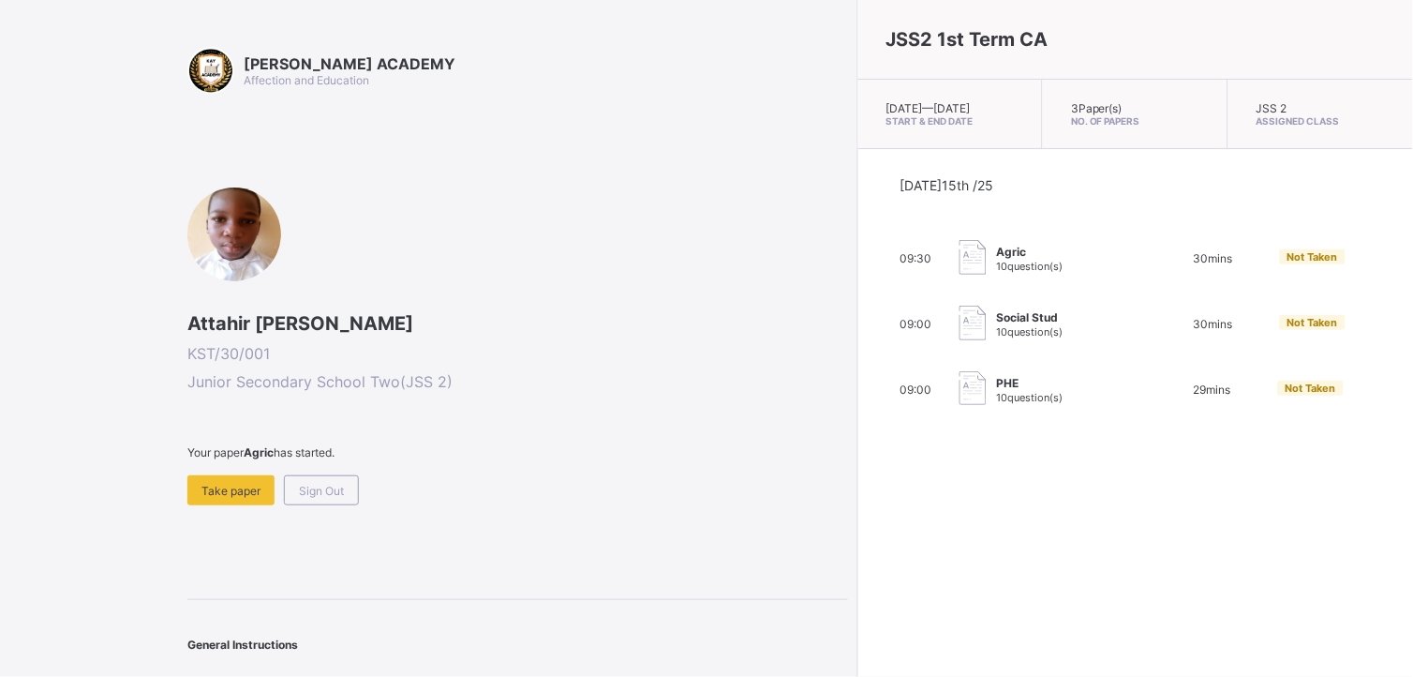
click at [900, 331] on span "09:00" at bounding box center [916, 324] width 32 height 14
click at [323, 491] on span "Sign Out" at bounding box center [321, 491] width 45 height 14
click at [245, 490] on span "Take paper" at bounding box center [230, 491] width 59 height 14
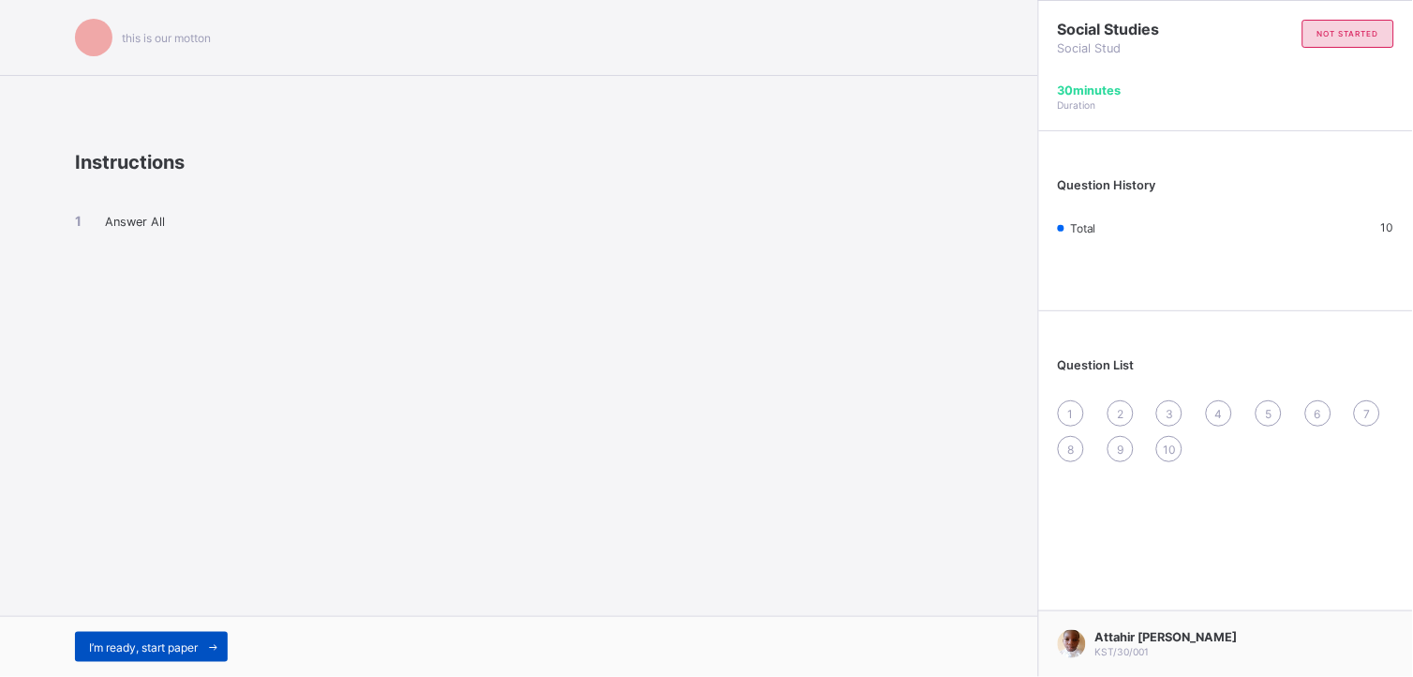
click at [193, 608] on span "I’m ready, start paper" at bounding box center [143, 647] width 109 height 14
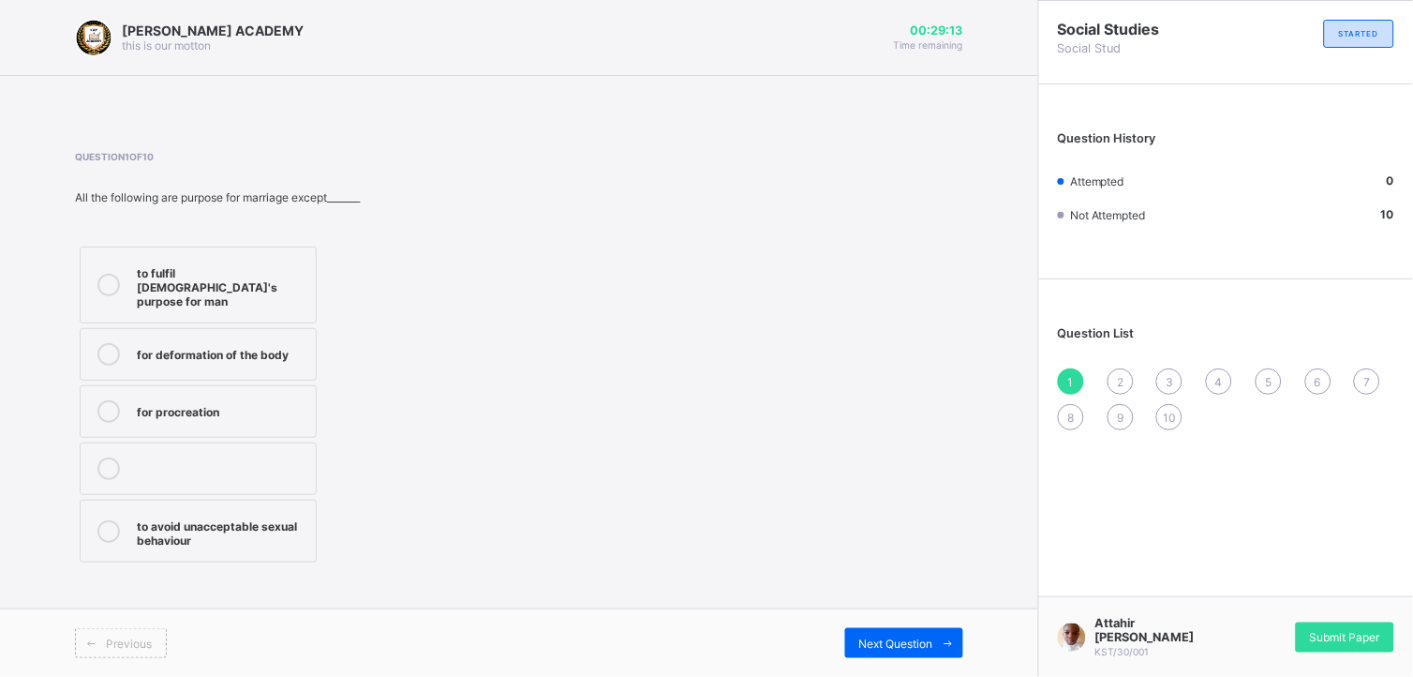
click at [279, 343] on div "for deformation of the body" at bounding box center [222, 352] width 170 height 19
click at [869, 608] on span "Next Question" at bounding box center [896, 643] width 74 height 14
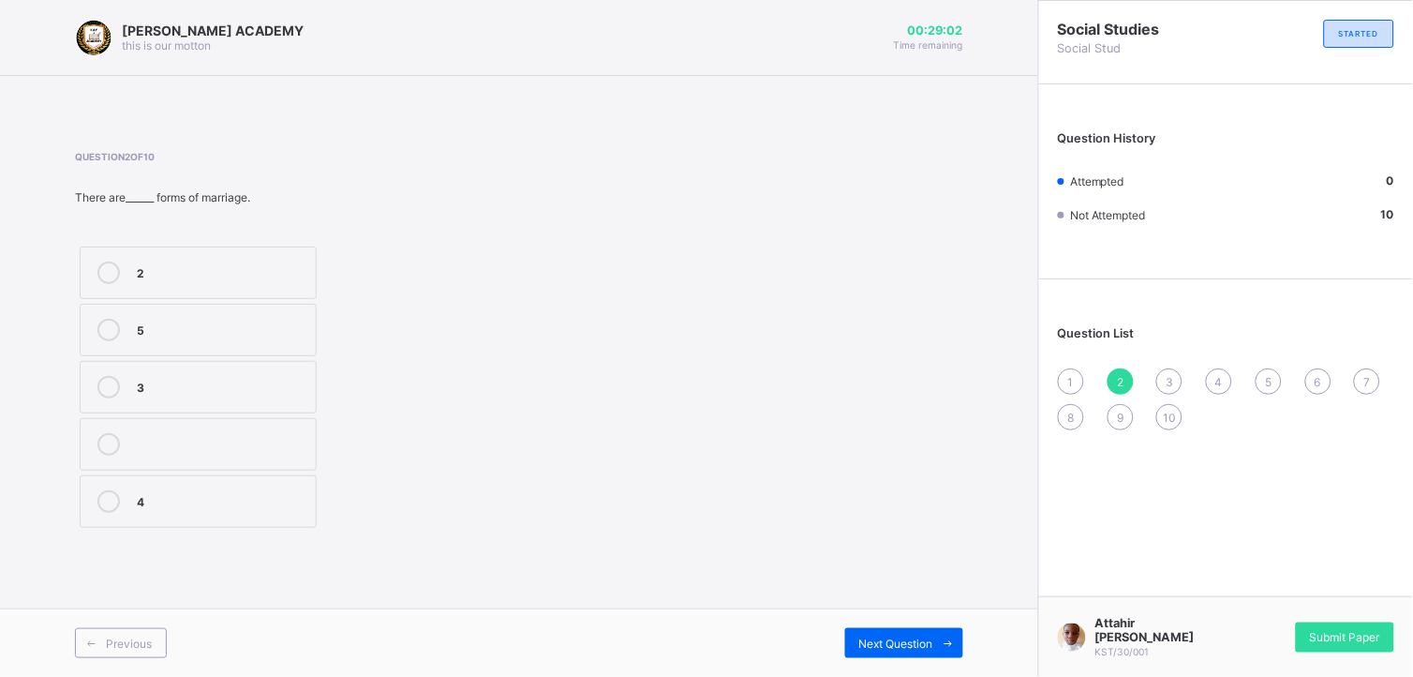
click at [286, 266] on div "2" at bounding box center [222, 270] width 170 height 19
click at [887, 608] on span "Next Question" at bounding box center [896, 643] width 74 height 14
click at [297, 278] on div "greek" at bounding box center [222, 270] width 170 height 19
click at [896, 608] on span "Next Question" at bounding box center [896, 643] width 74 height 14
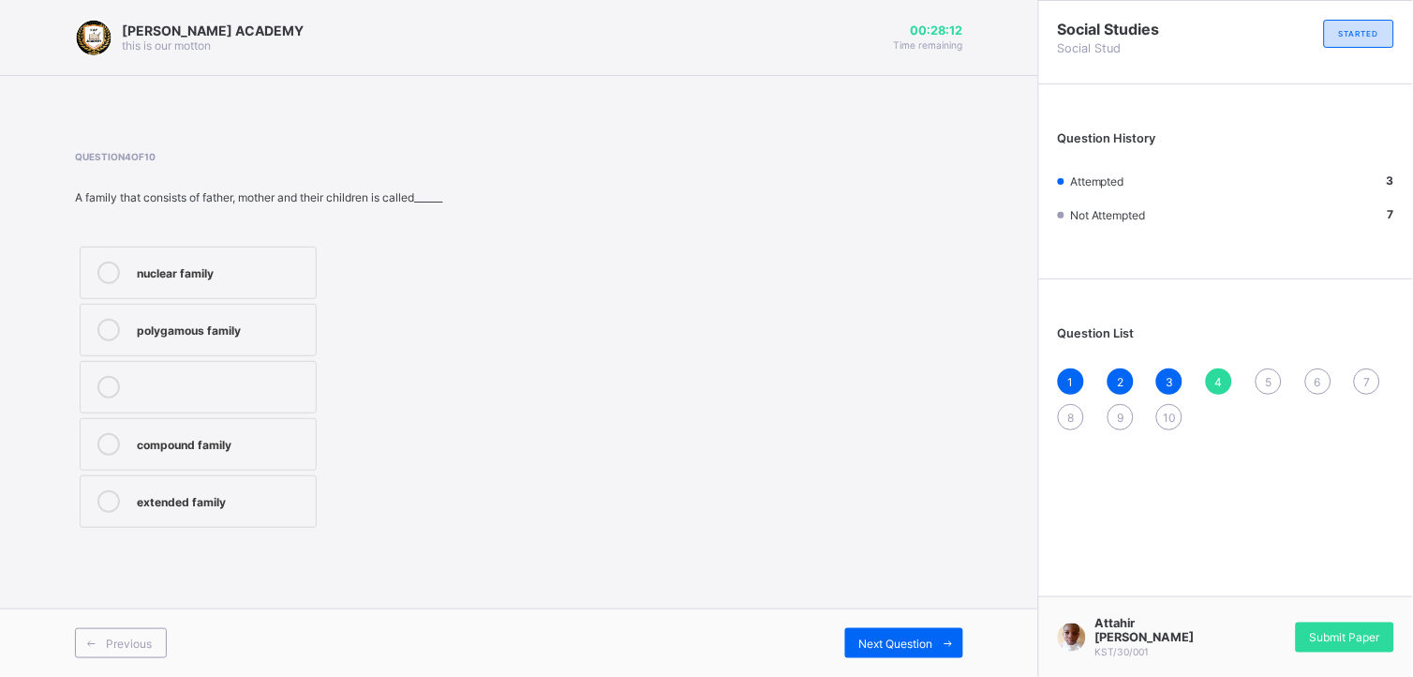
click at [291, 278] on div "nuclear family" at bounding box center [222, 270] width 170 height 19
click at [895, 608] on span "Next Question" at bounding box center [896, 643] width 74 height 14
click at [275, 392] on div "society" at bounding box center [222, 385] width 170 height 19
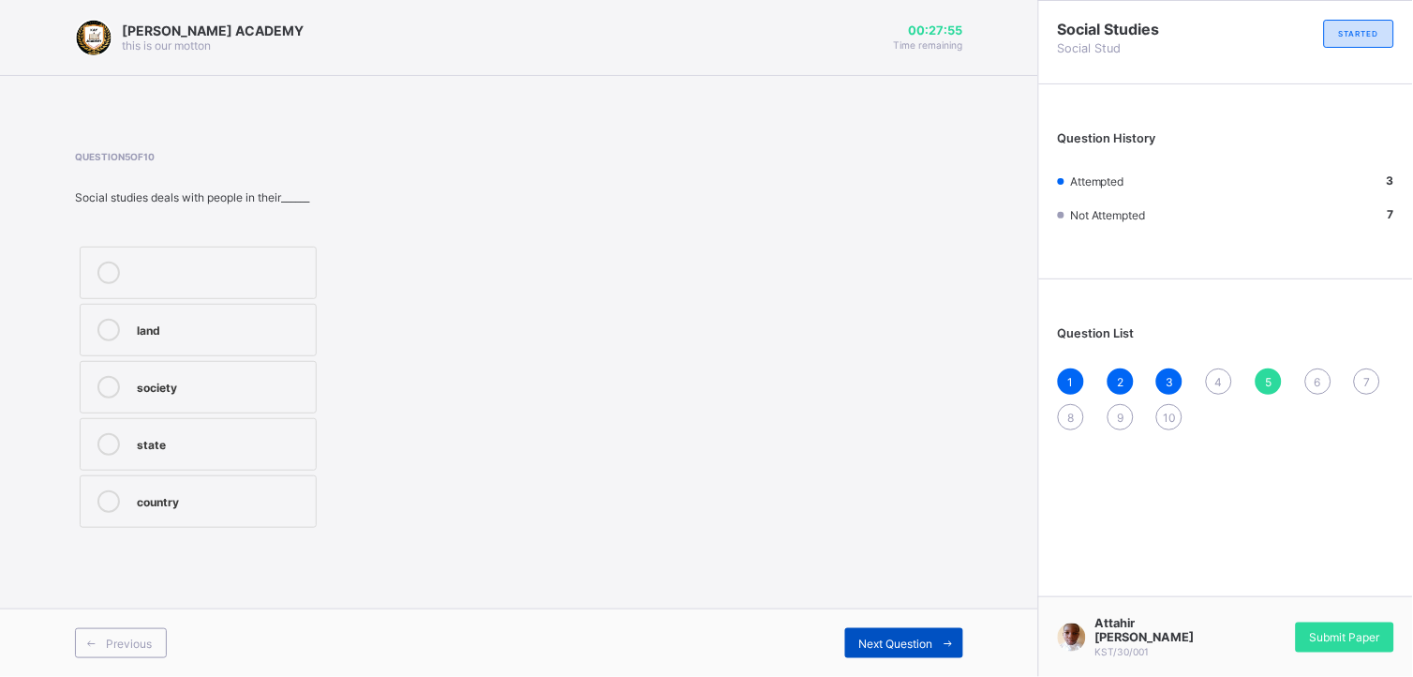
click at [870, 608] on span "Next Question" at bounding box center [896, 643] width 74 height 14
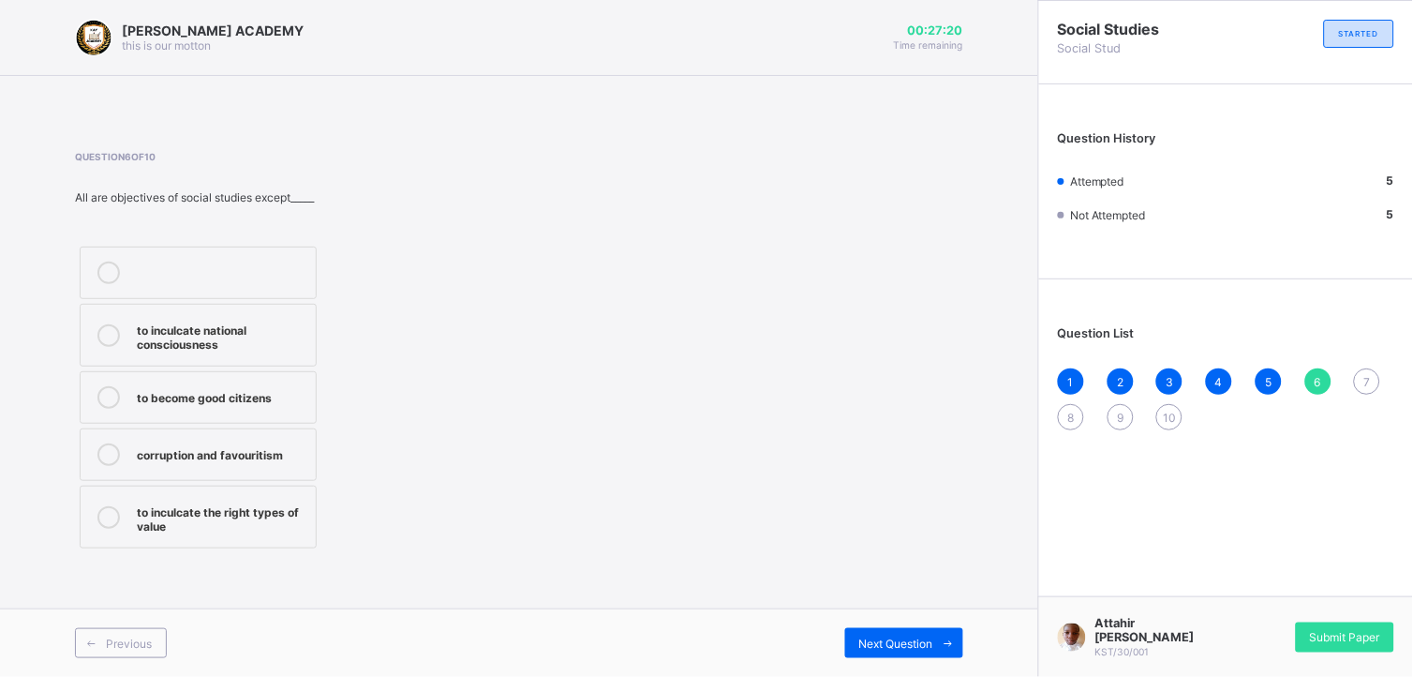
click at [290, 446] on div "corruption and favouritism" at bounding box center [222, 452] width 170 height 19
click at [905, 608] on span "Next Question" at bounding box center [896, 643] width 74 height 14
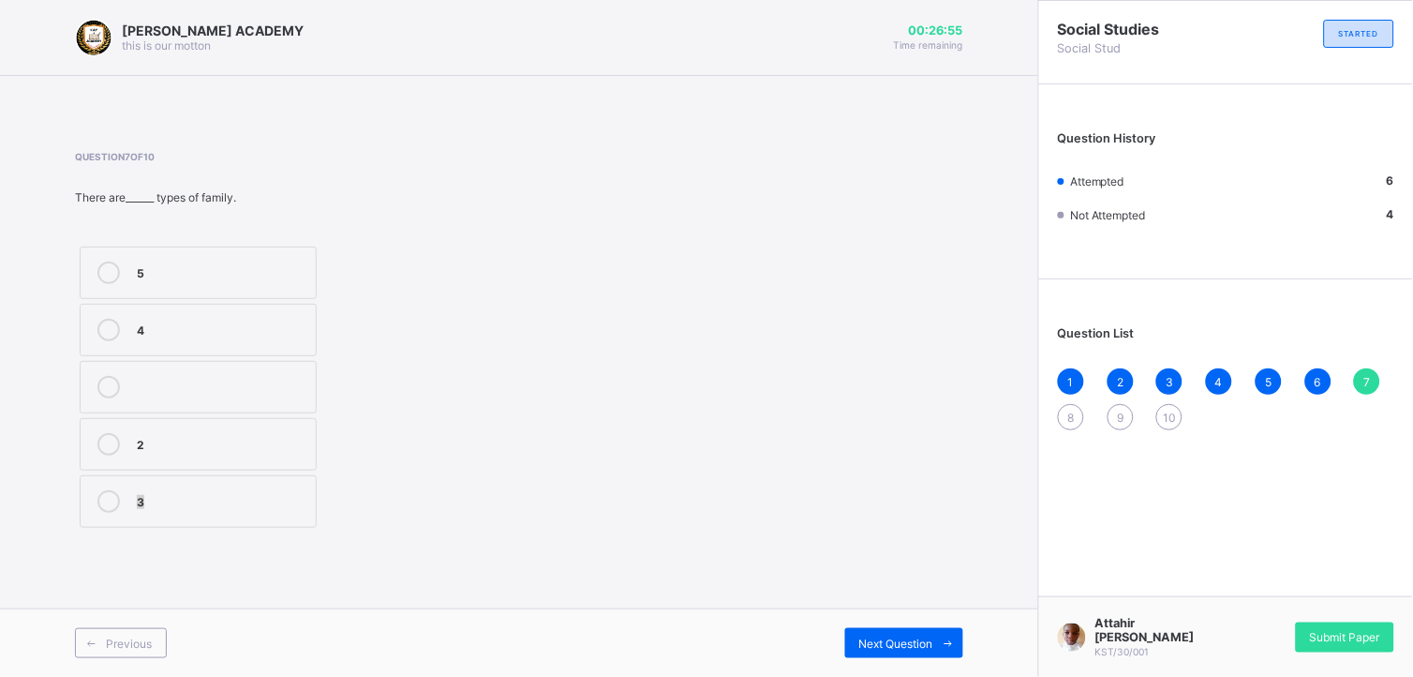
drag, startPoint x: 590, startPoint y: 473, endPoint x: 304, endPoint y: 436, distance: 289.2
click at [304, 436] on div "Question 7 of 10 There are______ types of family. 5 4 2 3" at bounding box center [519, 341] width 888 height 381
drag, startPoint x: 304, startPoint y: 436, endPoint x: 284, endPoint y: 452, distance: 25.3
click at [284, 452] on div "2" at bounding box center [222, 444] width 170 height 22
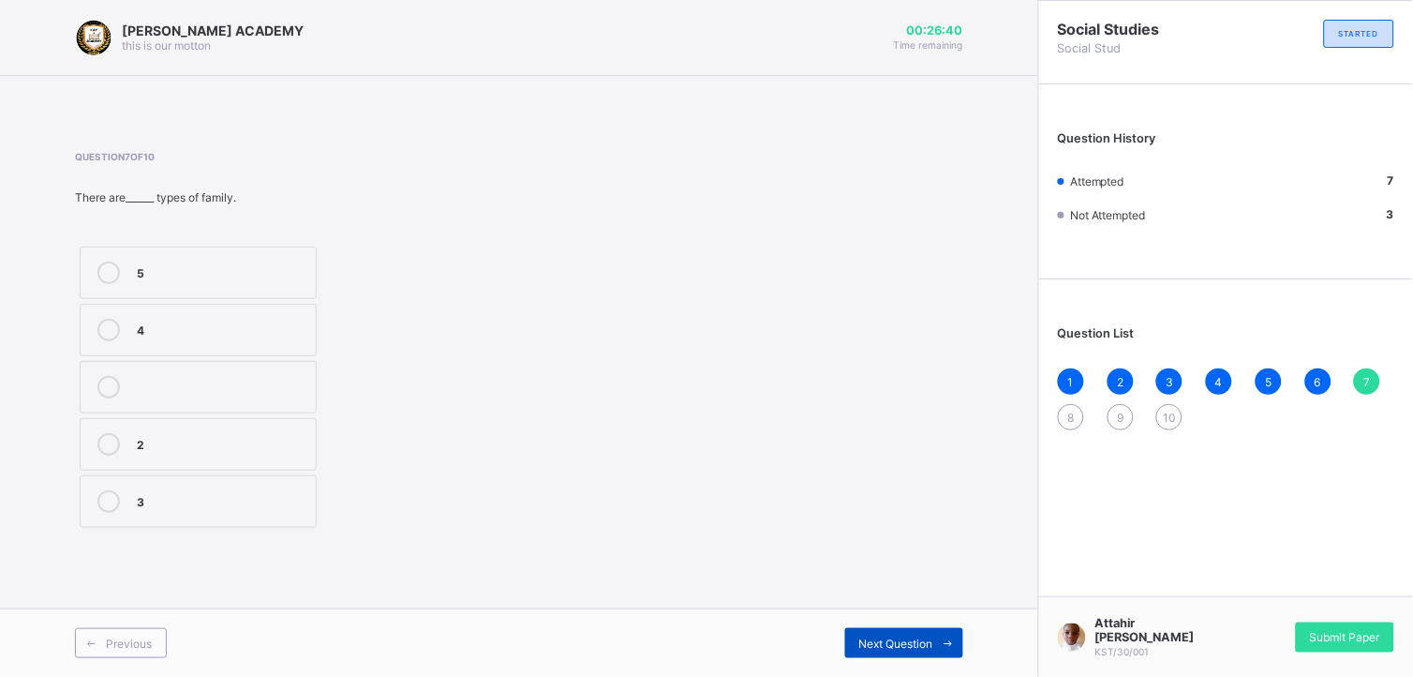
click at [932, 608] on span "Next Question" at bounding box center [896, 643] width 74 height 14
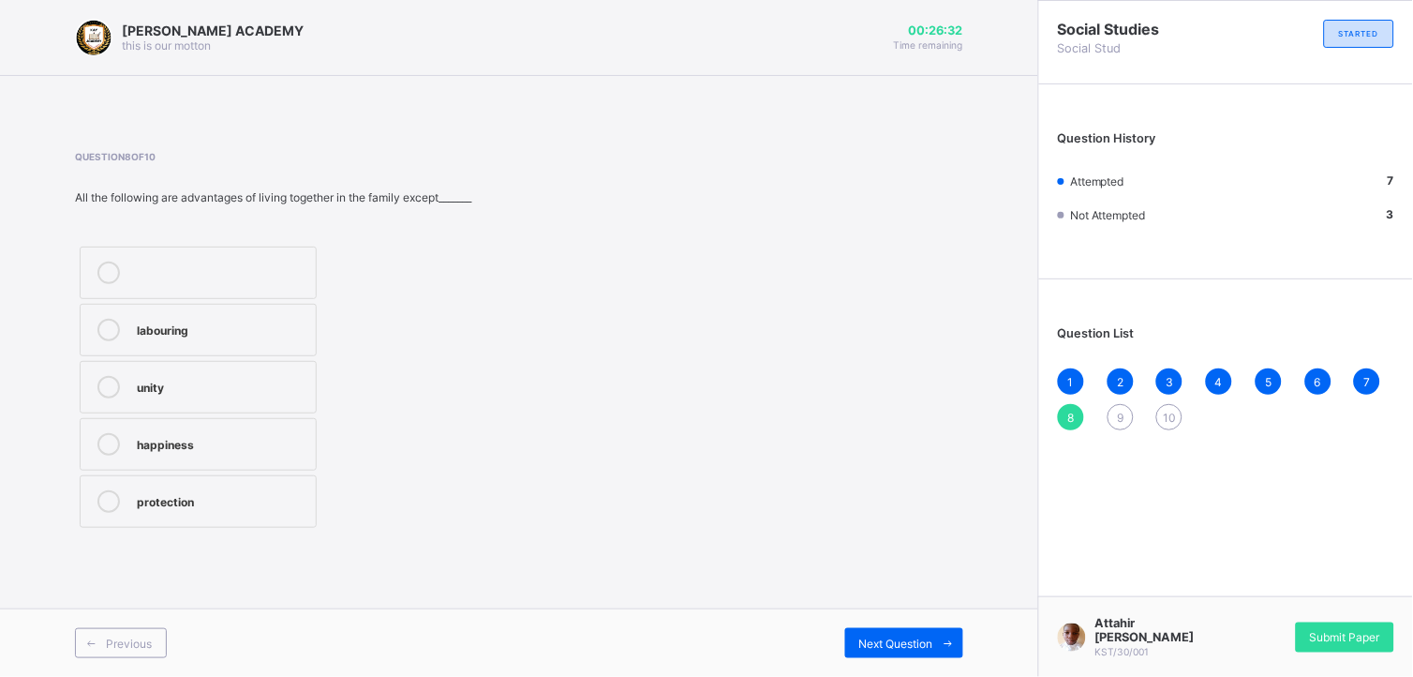
click at [282, 343] on label "labouring" at bounding box center [198, 330] width 237 height 52
click at [902, 608] on div "Next Question" at bounding box center [904, 643] width 118 height 30
click at [283, 427] on label "family bond and cohesion" at bounding box center [198, 444] width 237 height 52
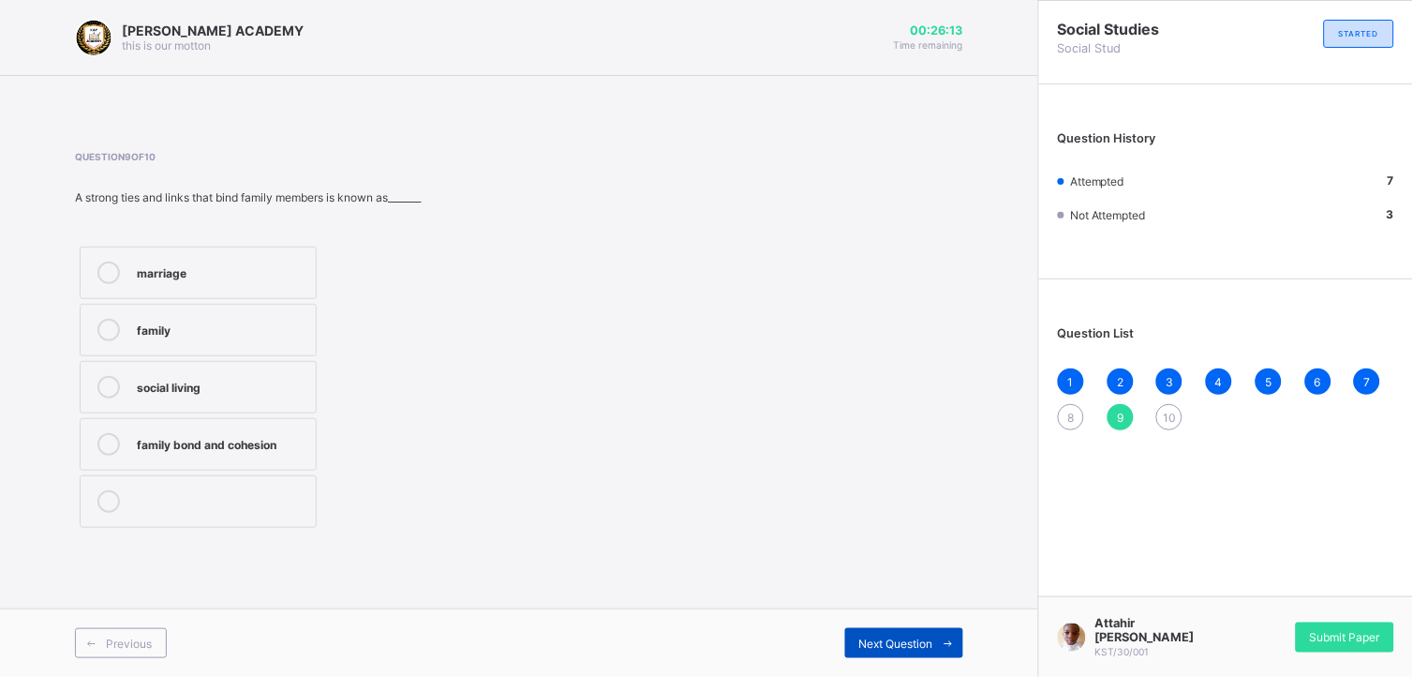
click at [890, 608] on span "Next Question" at bounding box center [896, 643] width 74 height 14
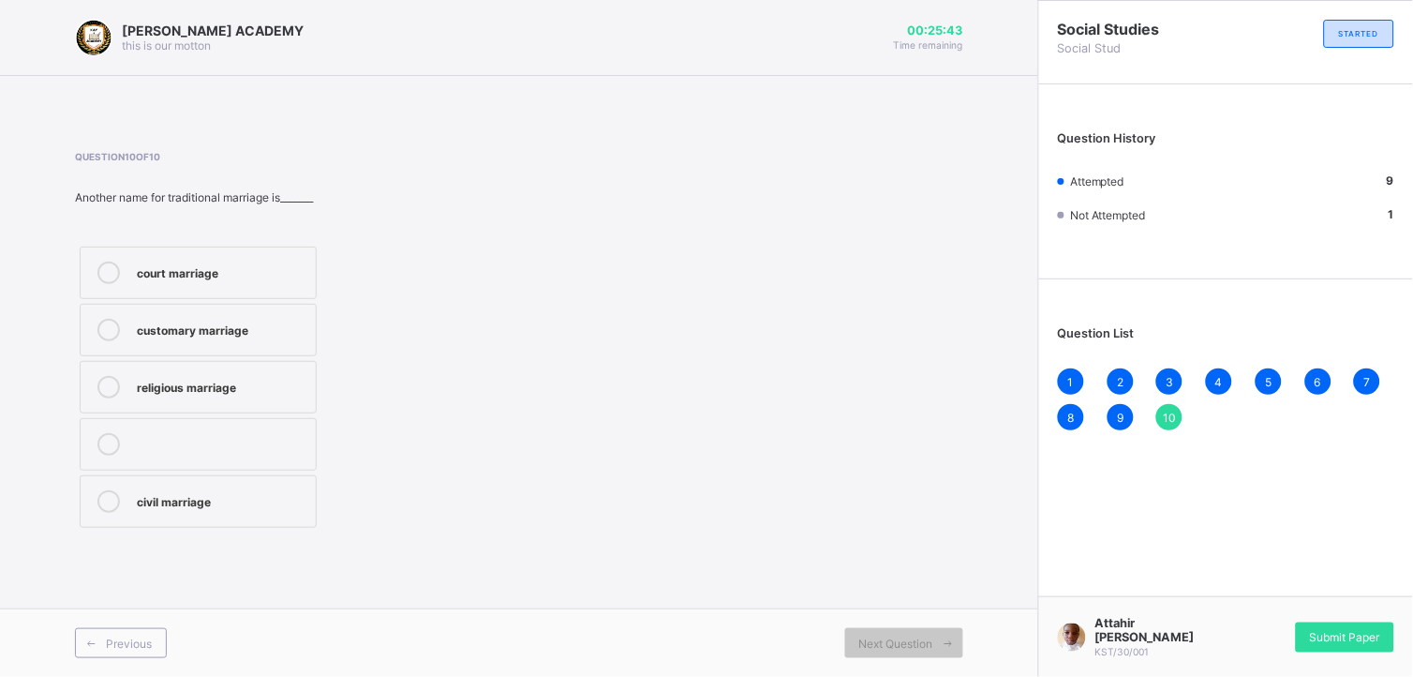
click at [305, 333] on div "customary marriage" at bounding box center [222, 328] width 170 height 19
click at [1272, 608] on span "Submit Paper" at bounding box center [1345, 637] width 70 height 14
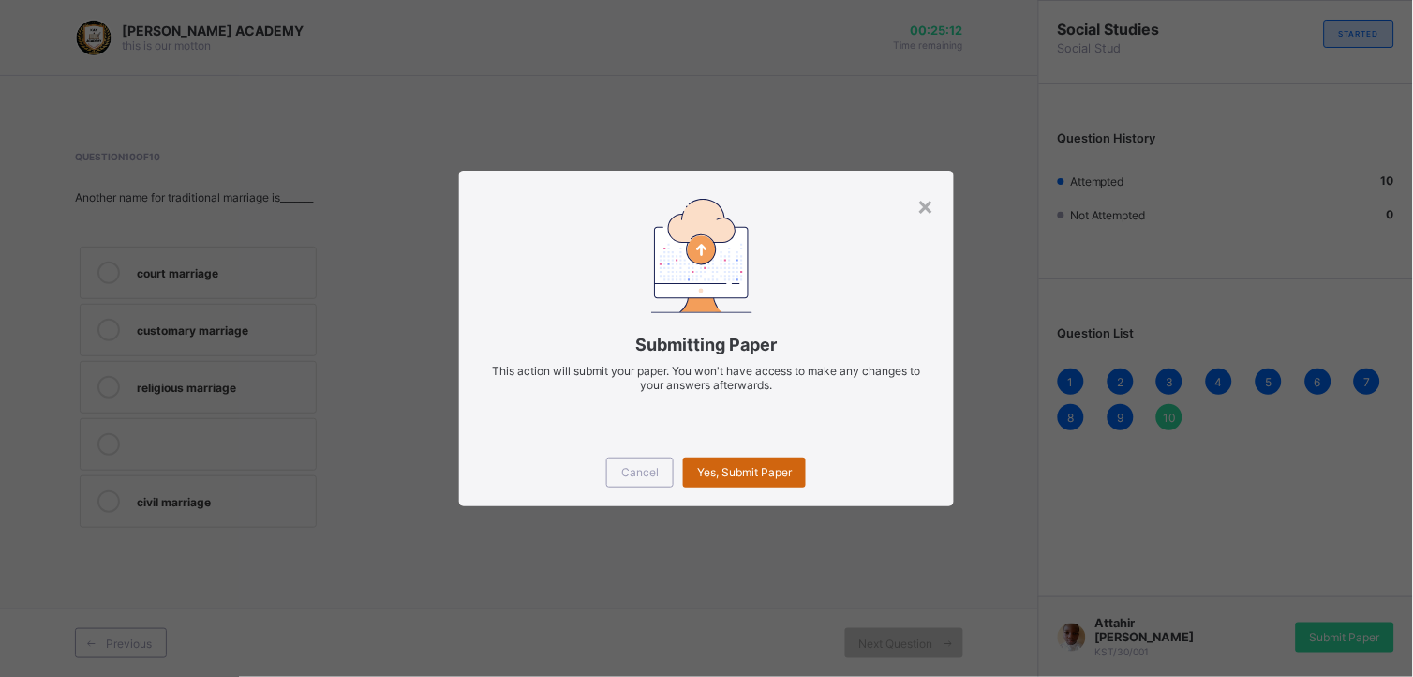
click at [762, 476] on span "Yes, Submit Paper" at bounding box center [744, 472] width 95 height 14
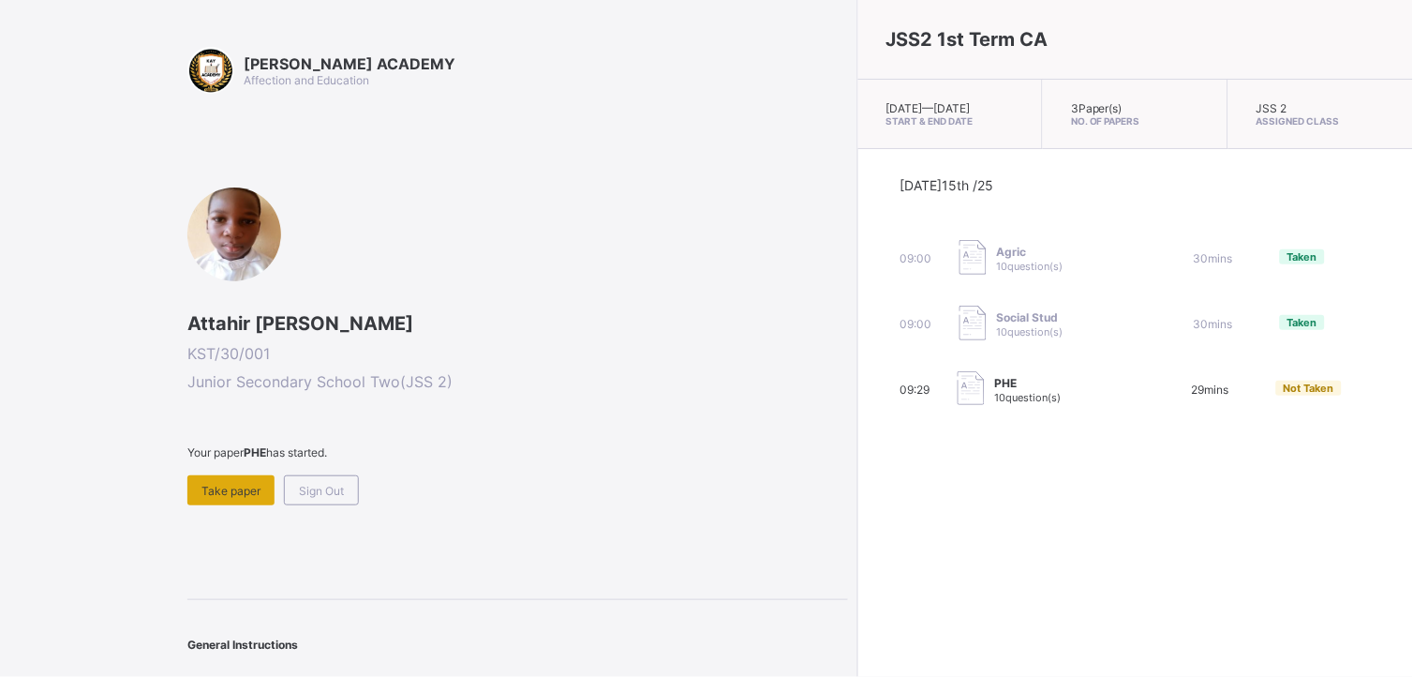
click at [241, 490] on span "Take paper" at bounding box center [230, 491] width 59 height 14
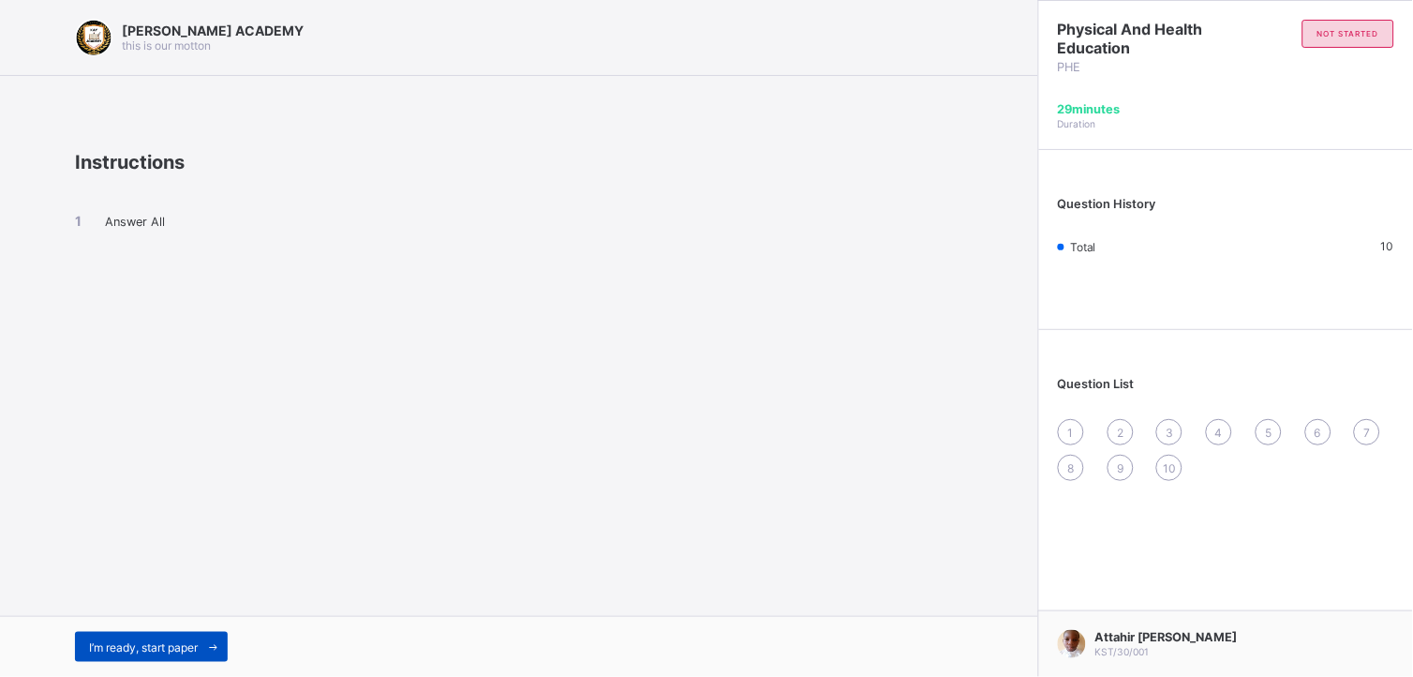
click at [195, 608] on span "I’m ready, start paper" at bounding box center [143, 647] width 109 height 14
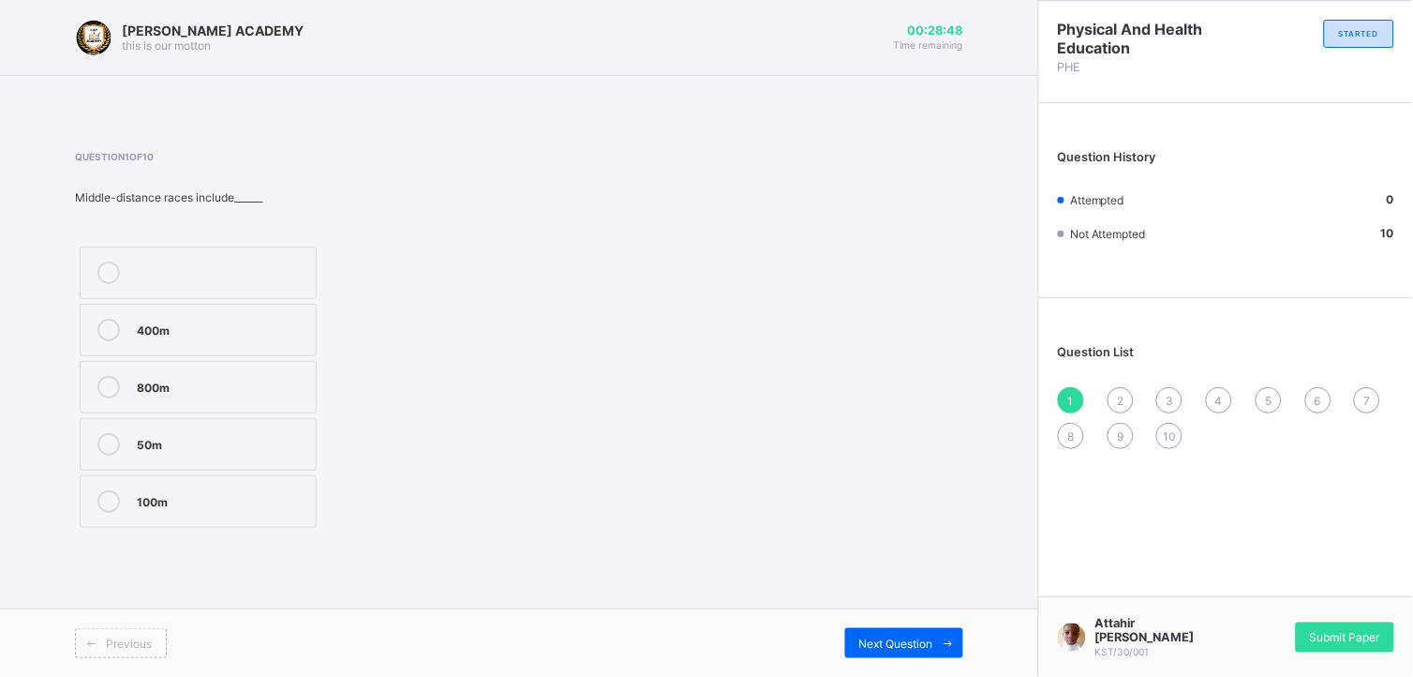
click at [296, 396] on div "800m" at bounding box center [222, 387] width 170 height 22
click at [913, 608] on span "Next Question" at bounding box center [896, 643] width 74 height 14
click at [287, 322] on div "Igbo" at bounding box center [222, 328] width 170 height 19
click at [874, 608] on span "Next Question" at bounding box center [896, 643] width 74 height 14
click at [258, 487] on label "Indoor" at bounding box center [198, 501] width 237 height 52
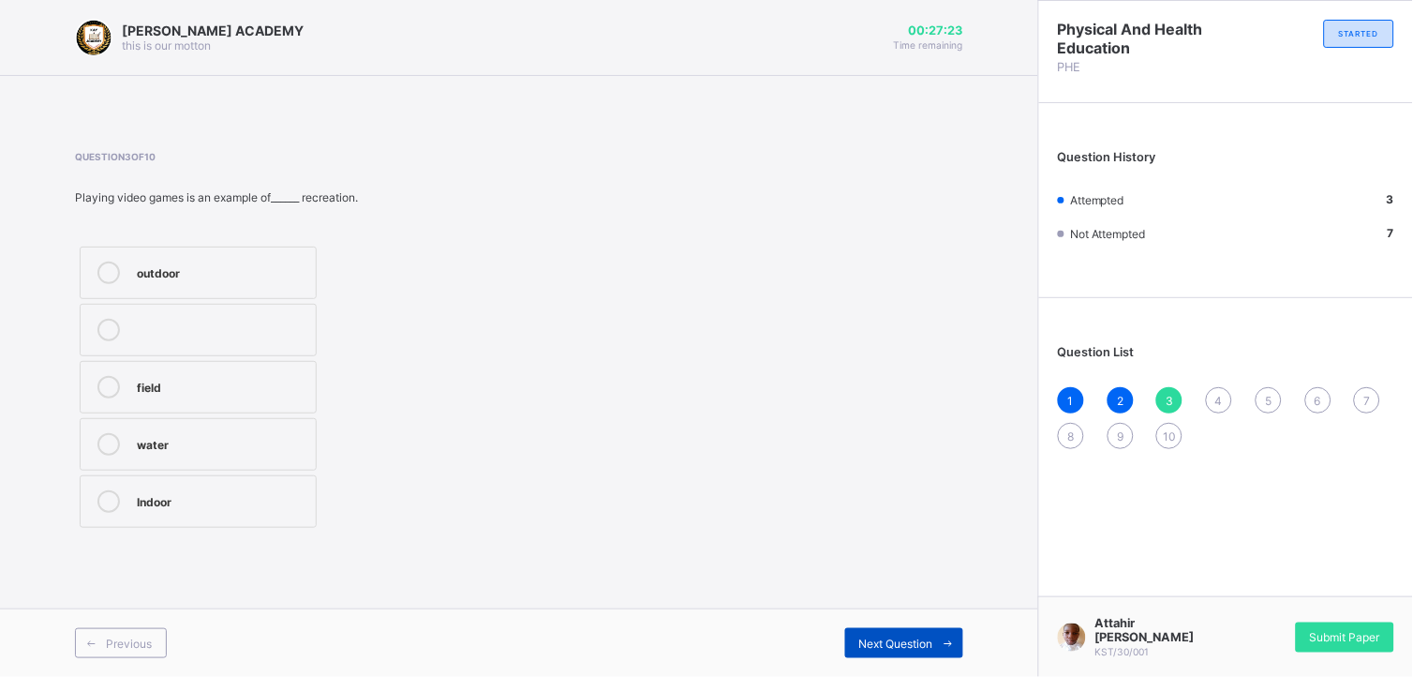
click at [916, 608] on span "Next Question" at bounding box center [896, 643] width 74 height 14
click at [286, 277] on div "outdoor" at bounding box center [222, 270] width 170 height 19
click at [865, 608] on span "Next Question" at bounding box center [896, 643] width 74 height 14
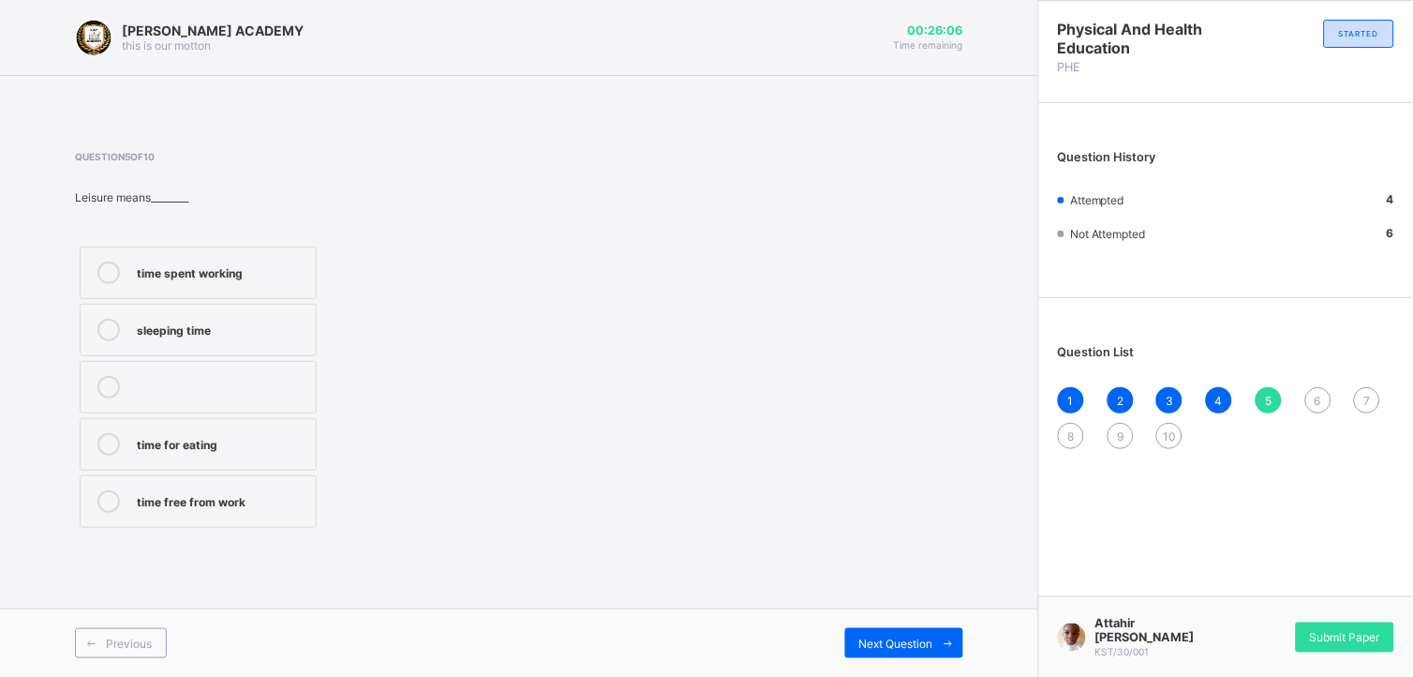
click at [258, 513] on label "time free from work" at bounding box center [198, 501] width 237 height 52
click at [878, 608] on span "Next Question" at bounding box center [896, 643] width 74 height 14
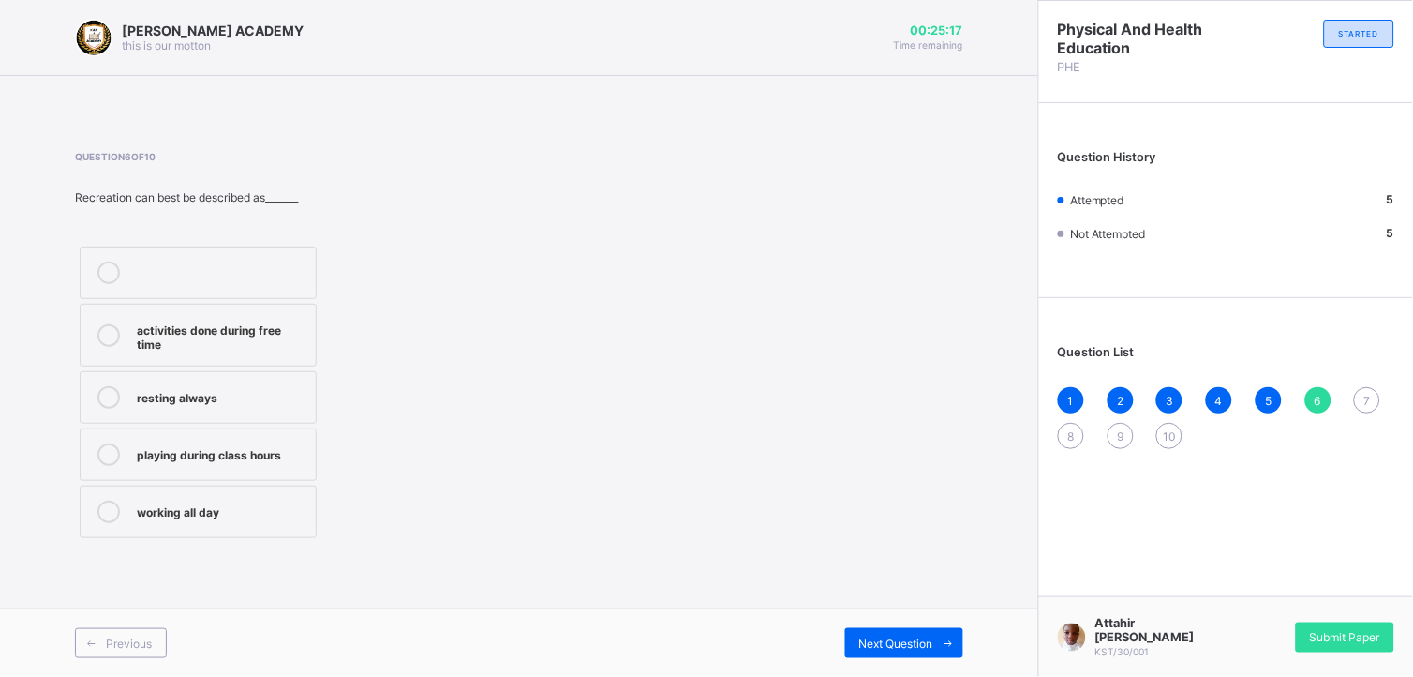
click at [310, 330] on label "activities done during free time" at bounding box center [198, 335] width 237 height 63
click at [888, 608] on span "Next Question" at bounding box center [896, 643] width 74 height 14
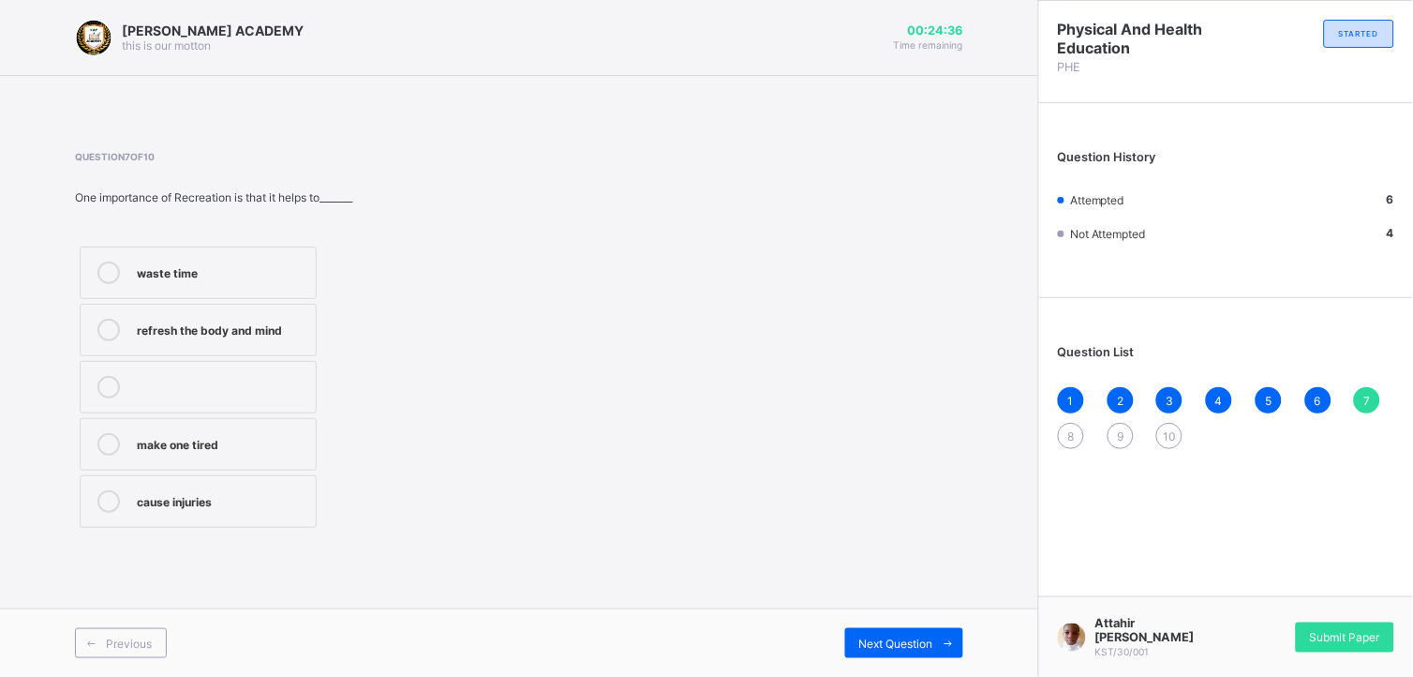
click at [296, 320] on div "refresh the body and mind" at bounding box center [222, 328] width 170 height 19
click at [698, 350] on div "Question 7 of 10 One importance of Recreation is that it helps to_______ waste …" at bounding box center [519, 341] width 888 height 381
click at [926, 608] on span "Next Question" at bounding box center [896, 643] width 74 height 14
click at [277, 432] on label "Hausa" at bounding box center [198, 444] width 237 height 52
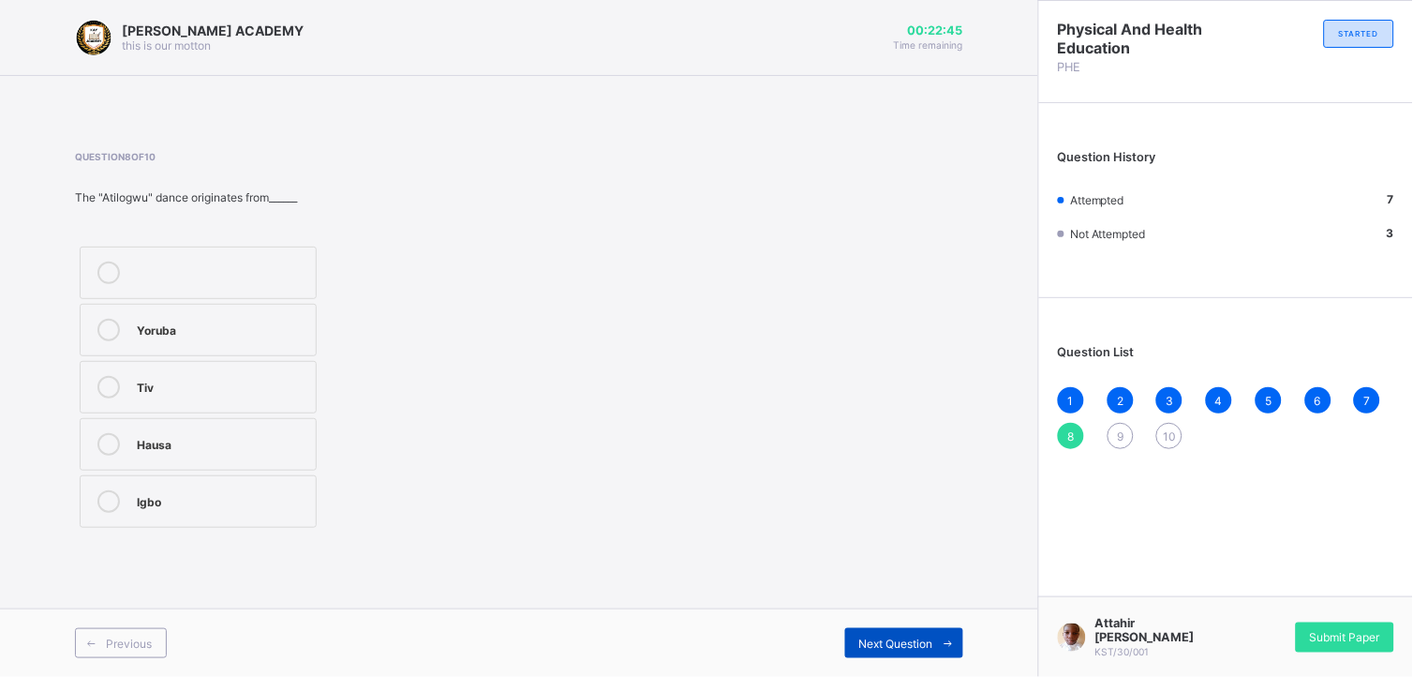
click at [882, 608] on span "Next Question" at bounding box center [896, 643] width 74 height 14
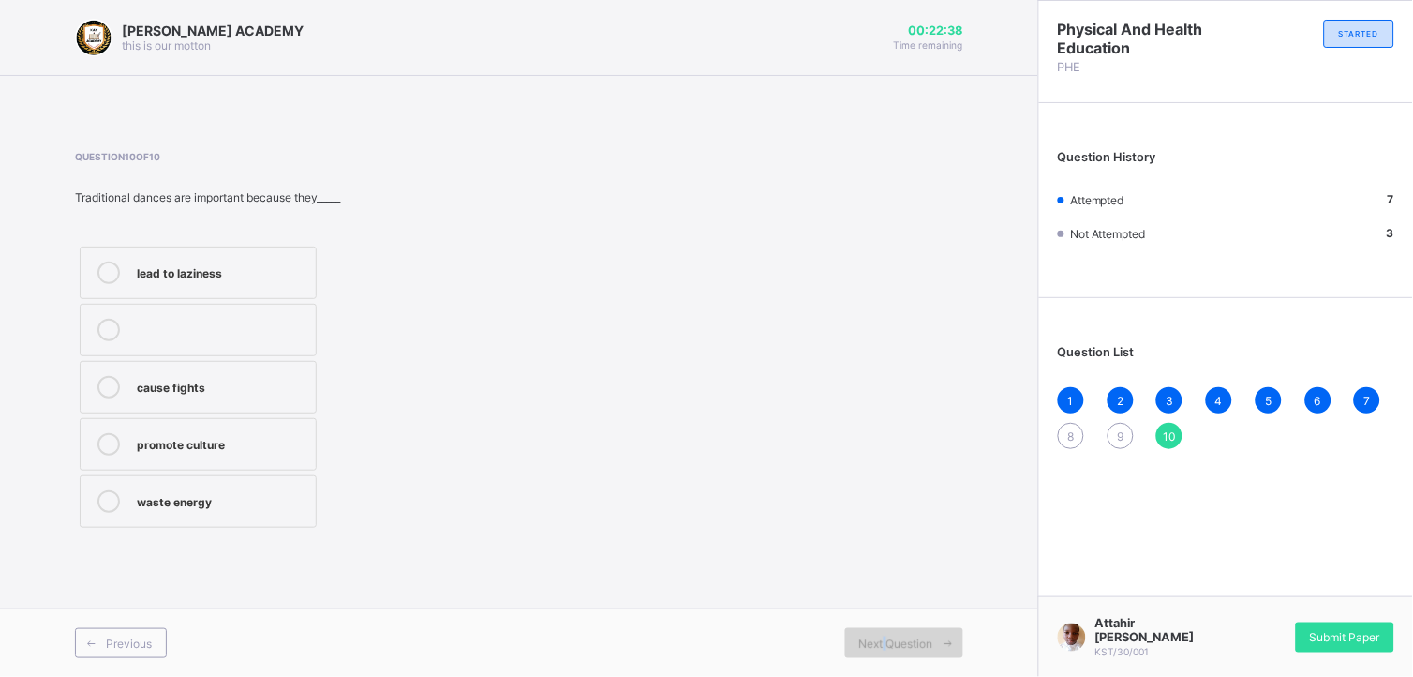
click at [882, 608] on span "Next Question" at bounding box center [896, 643] width 74 height 14
click at [279, 454] on div "promote culture" at bounding box center [222, 444] width 170 height 22
click at [894, 608] on span "Next Question" at bounding box center [896, 643] width 74 height 14
click at [283, 379] on div "cause fights" at bounding box center [222, 385] width 170 height 19
click at [237, 447] on div "promote culture" at bounding box center [222, 442] width 170 height 19
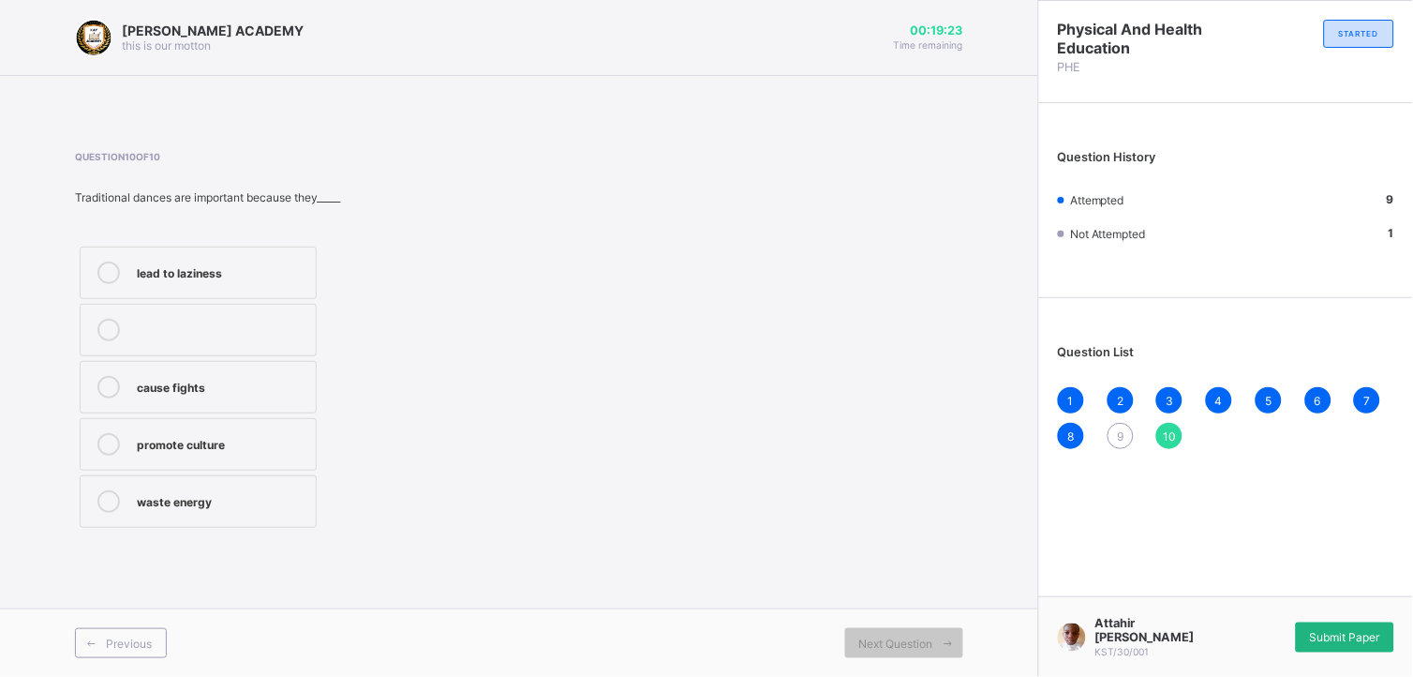
click at [1272, 608] on span "Submit Paper" at bounding box center [1345, 637] width 70 height 14
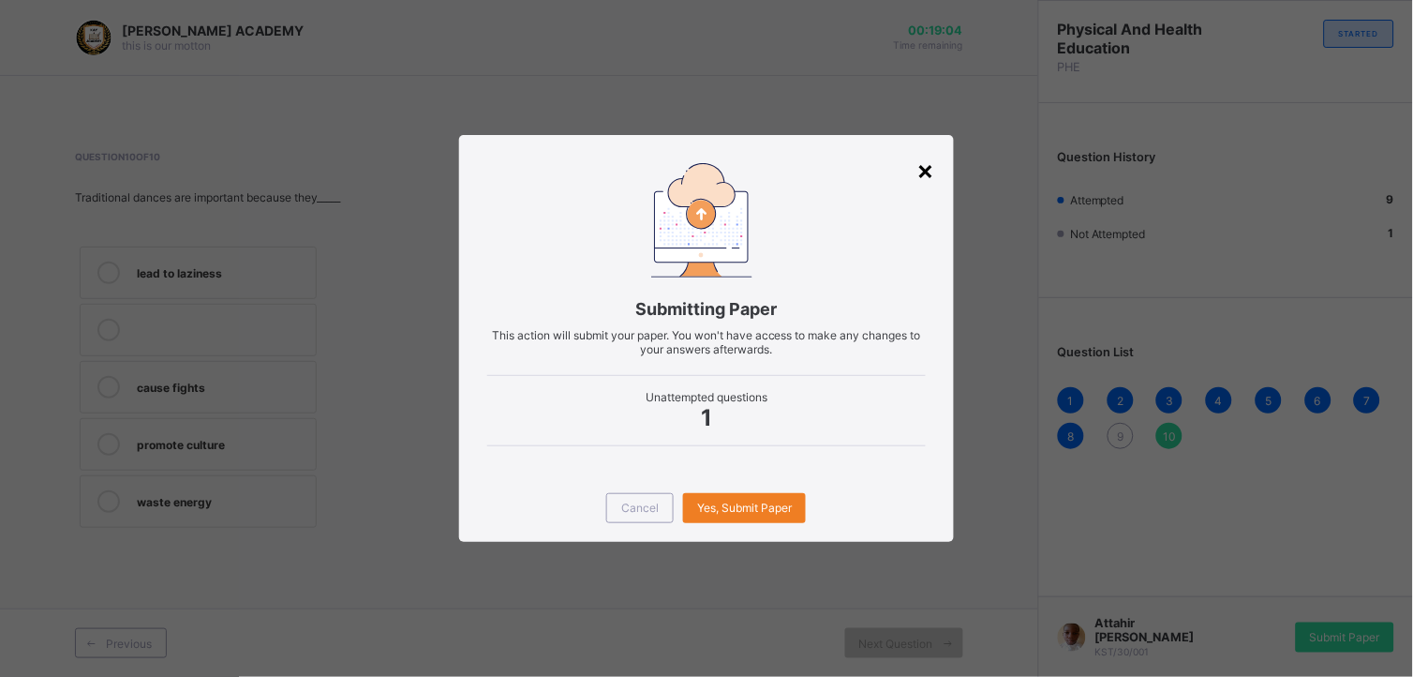
click at [921, 173] on div "×" at bounding box center [926, 170] width 18 height 32
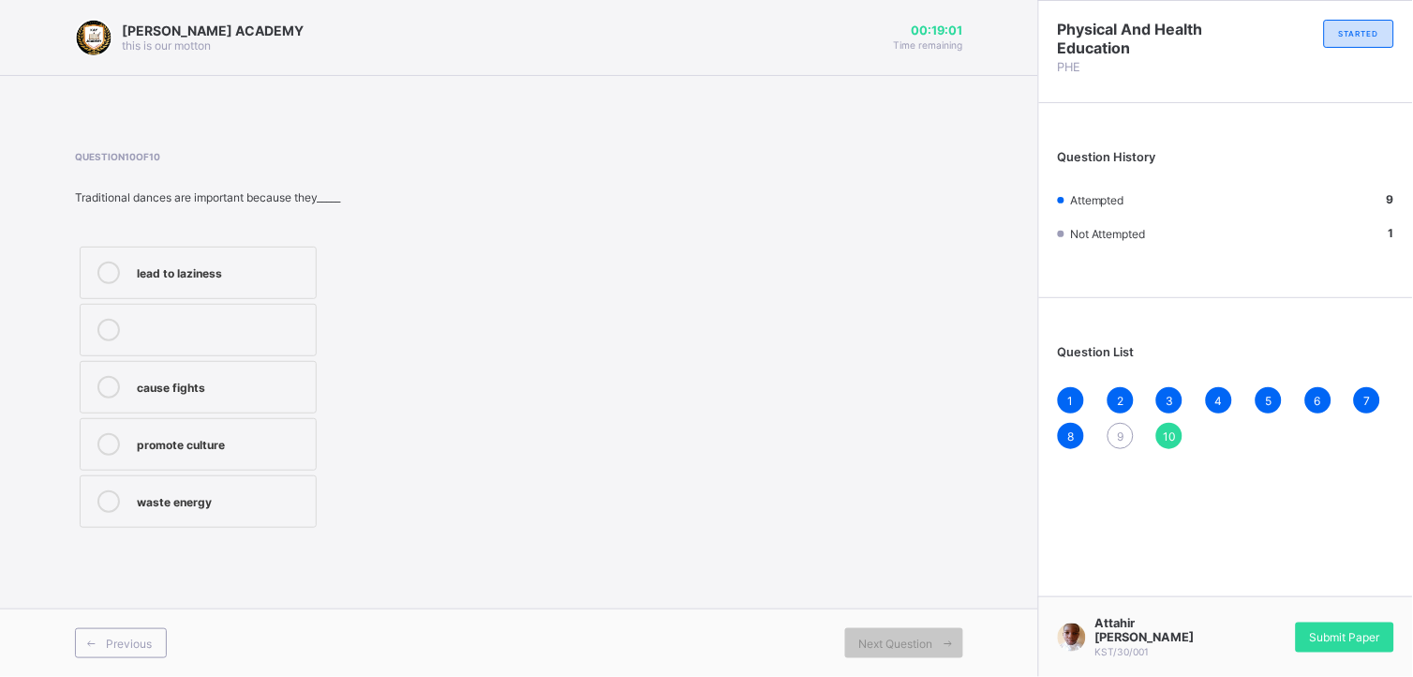
click at [1123, 431] on span "9" at bounding box center [1120, 436] width 7 height 14
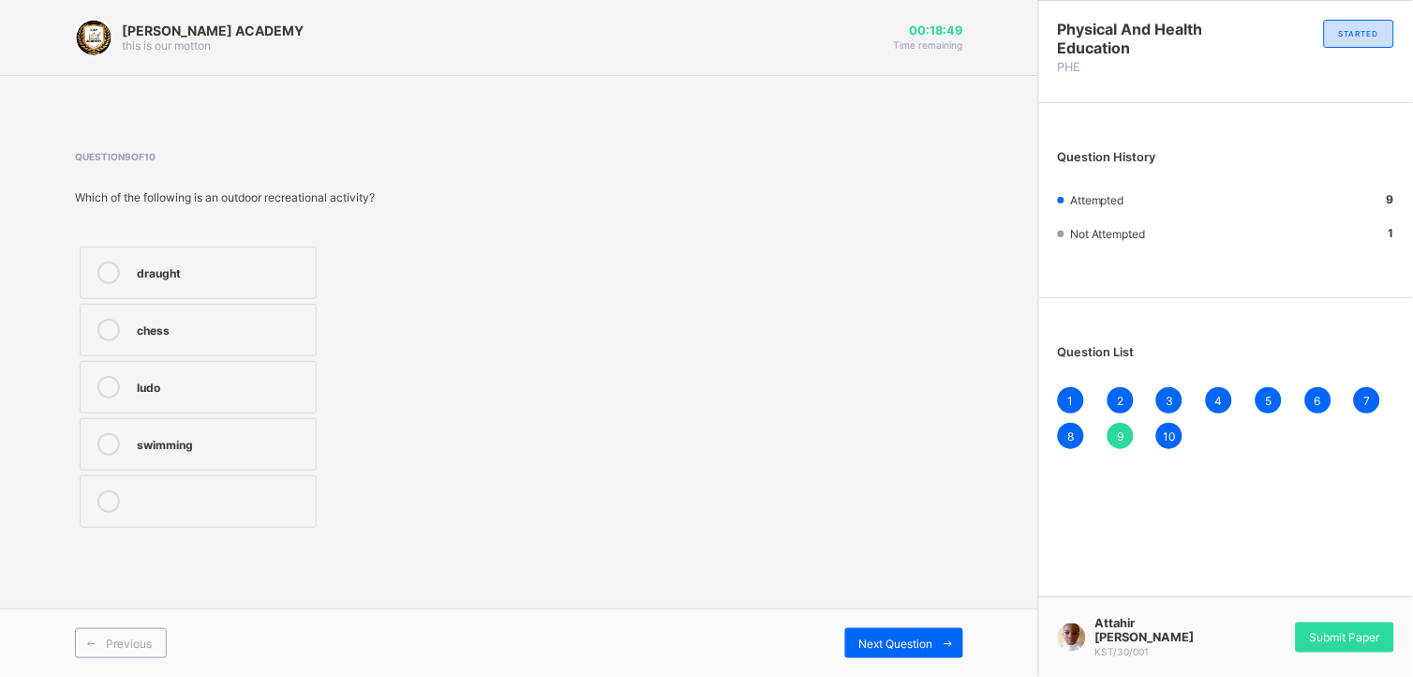
click at [290, 442] on div "swimming" at bounding box center [222, 442] width 170 height 19
click at [1272, 608] on span "Submit Paper" at bounding box center [1345, 637] width 70 height 14
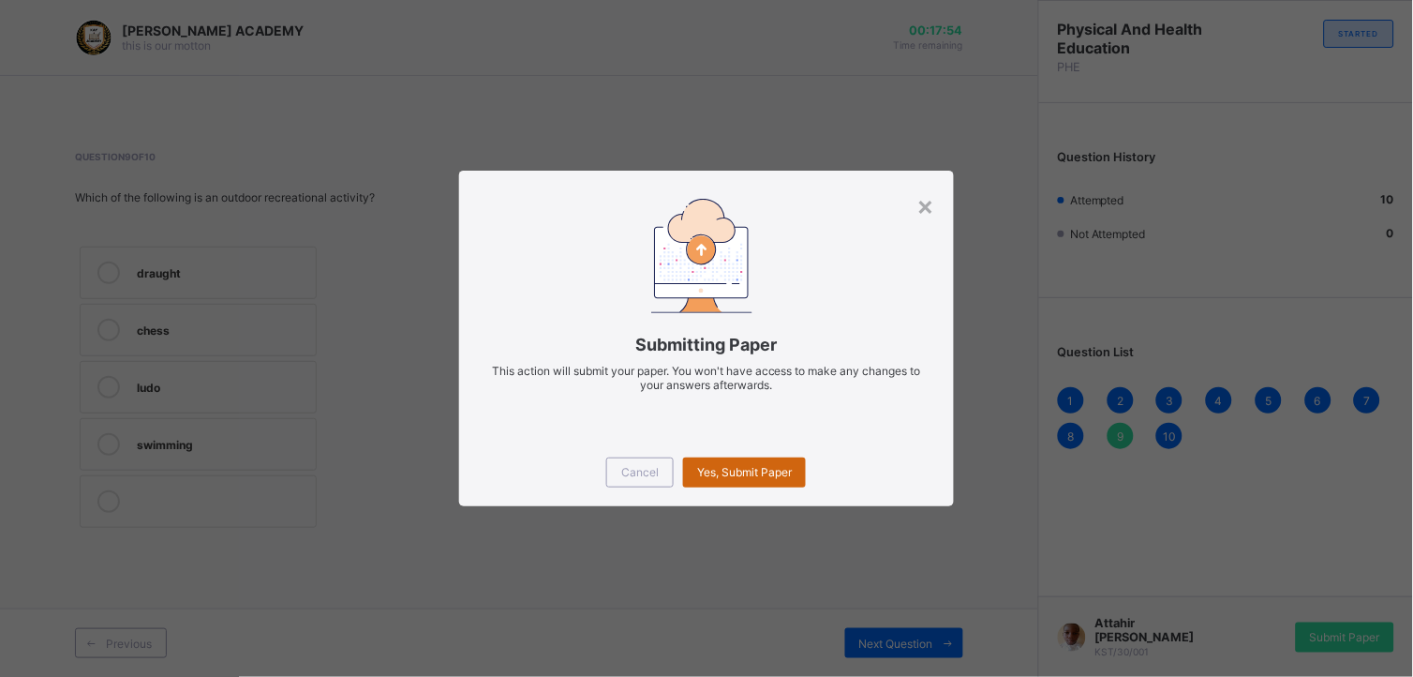
click at [770, 465] on span "Yes, Submit Paper" at bounding box center [744, 472] width 95 height 14
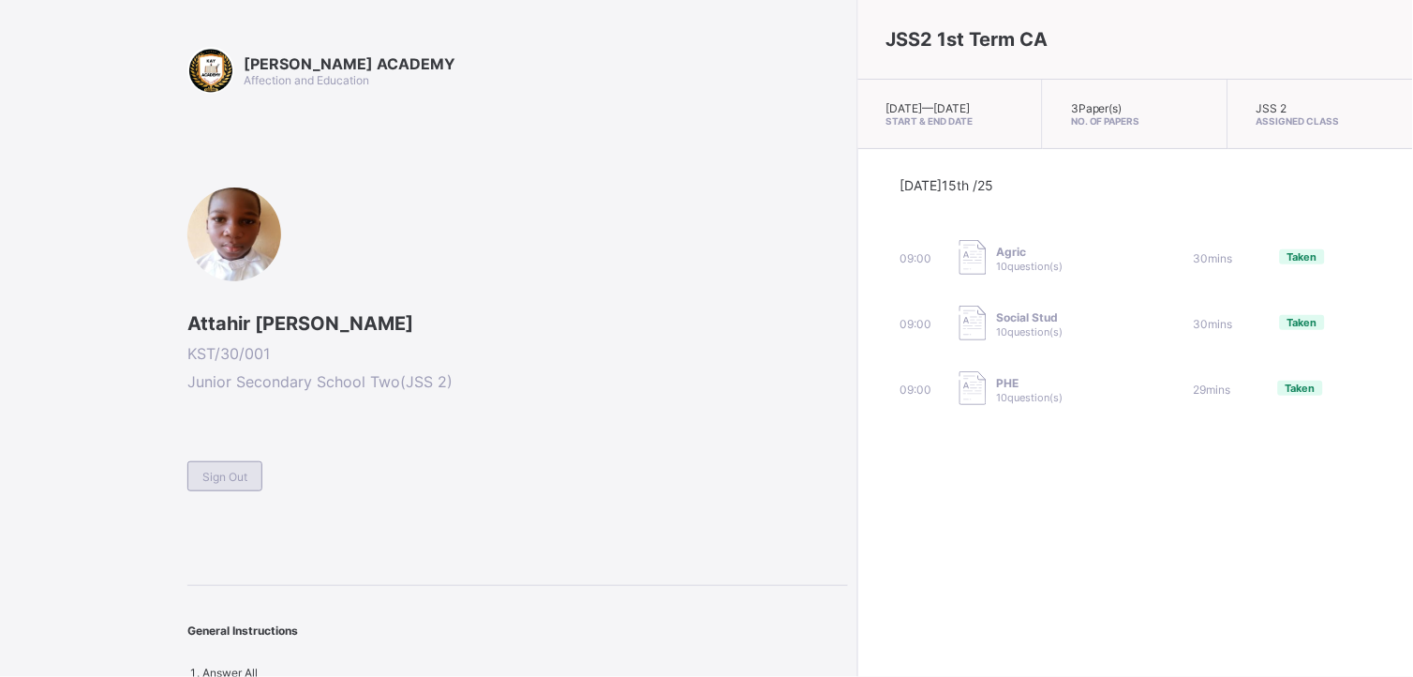
click at [222, 471] on span "Sign Out" at bounding box center [224, 476] width 45 height 14
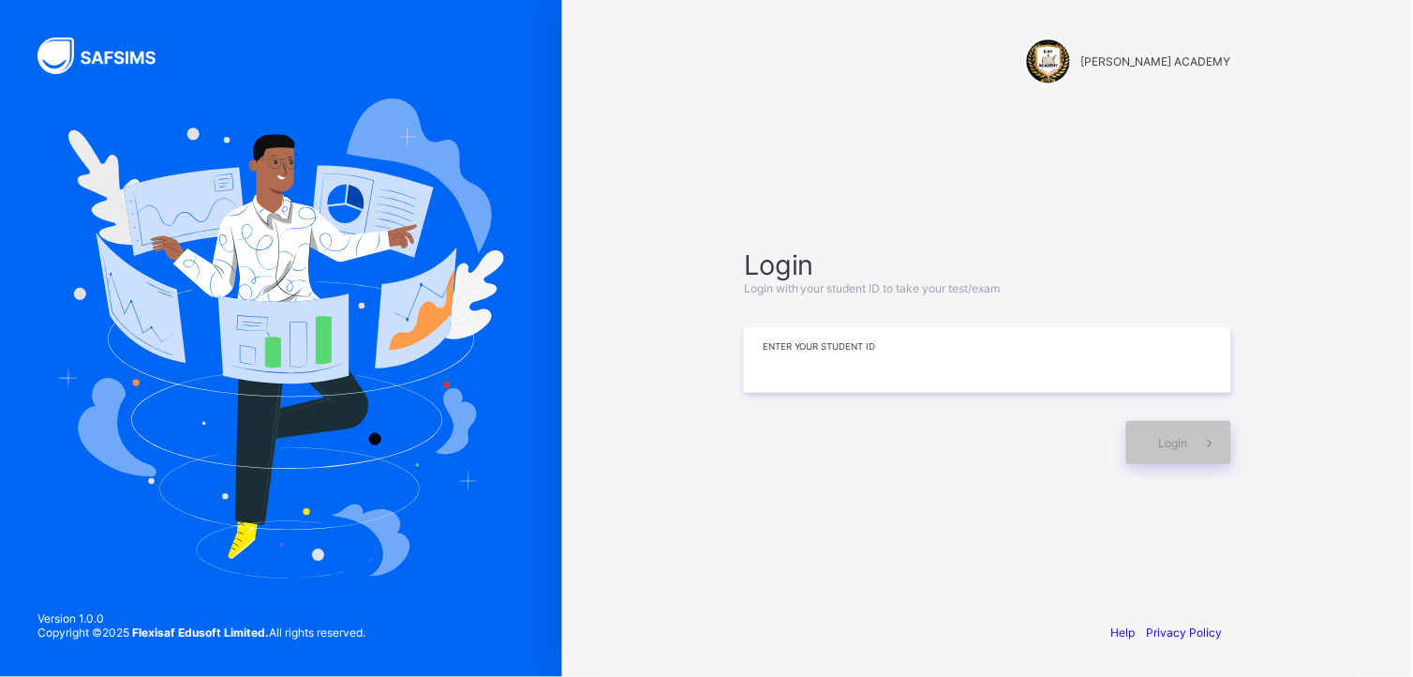
click at [813, 354] on input at bounding box center [987, 360] width 487 height 66
type input "**********"
click at [1191, 442] on span at bounding box center [1209, 442] width 43 height 43
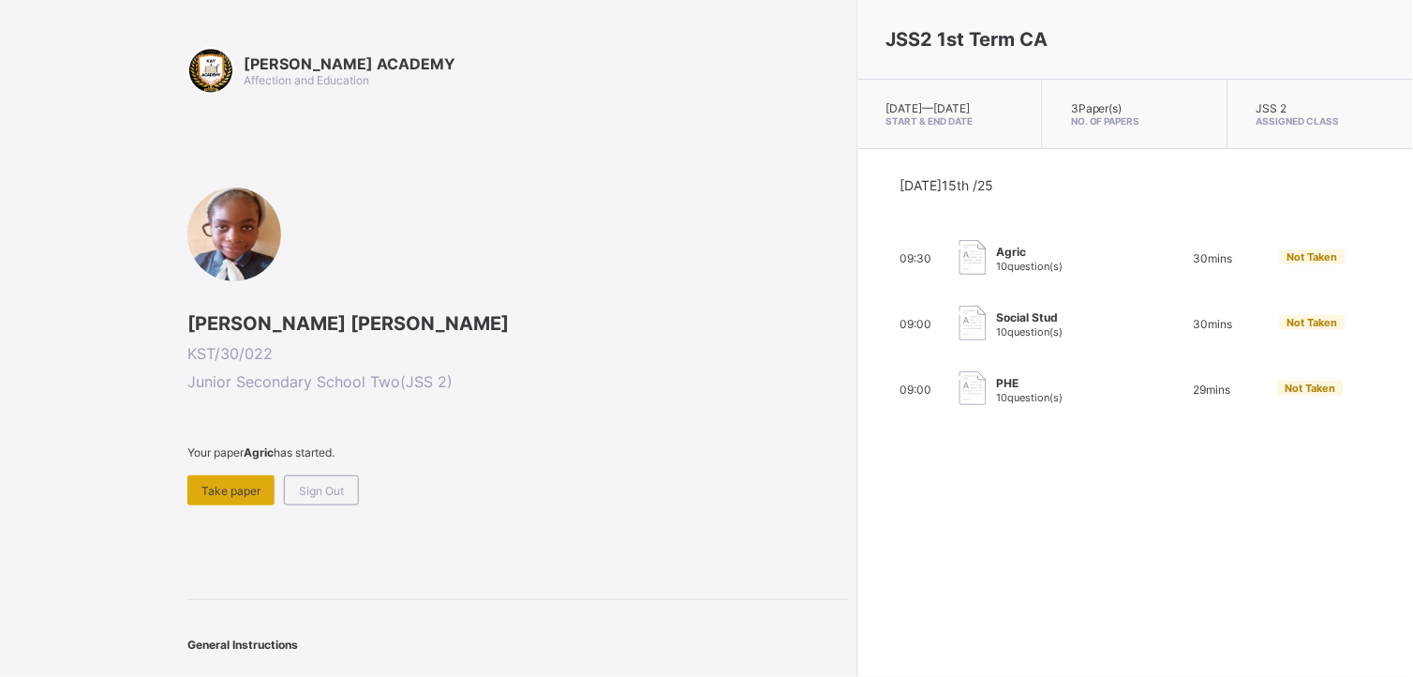
click at [248, 499] on div "Take paper" at bounding box center [230, 490] width 87 height 30
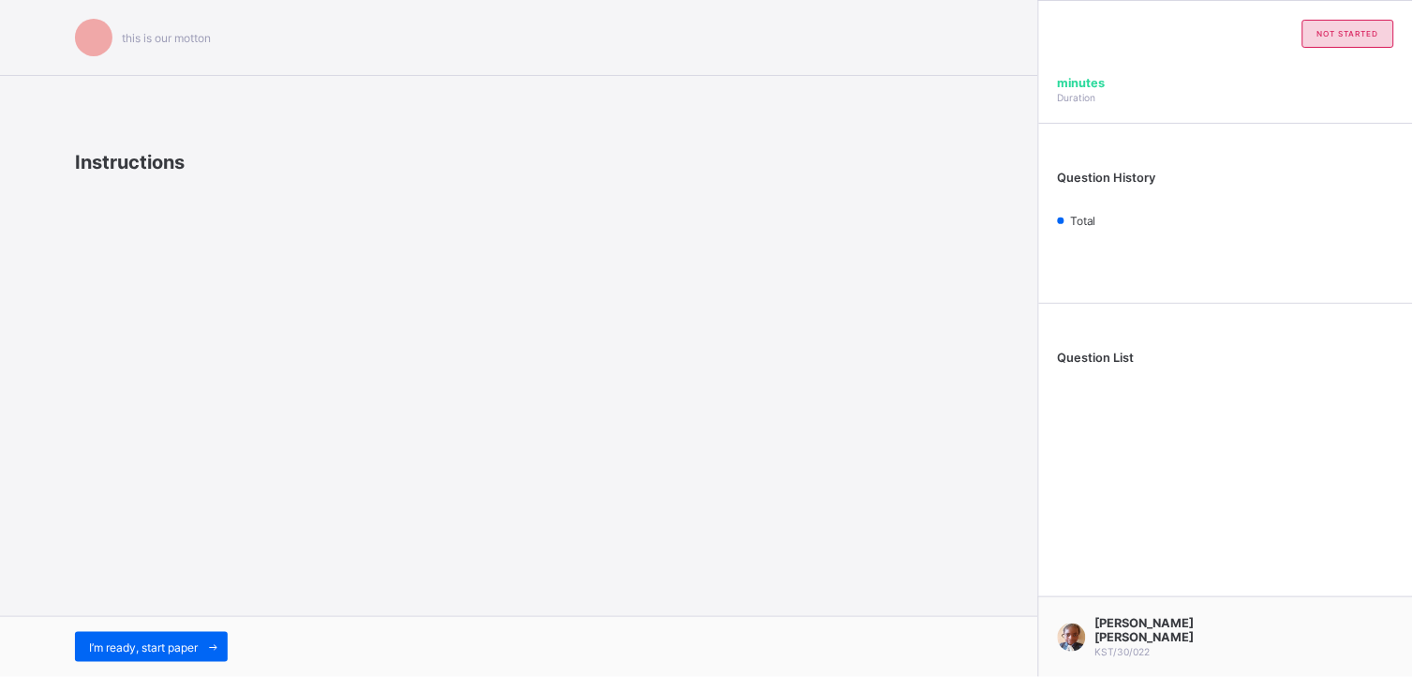
click at [248, 499] on div "this is our [PERSON_NAME] Instructions I’m ready, start paper" at bounding box center [519, 338] width 1038 height 677
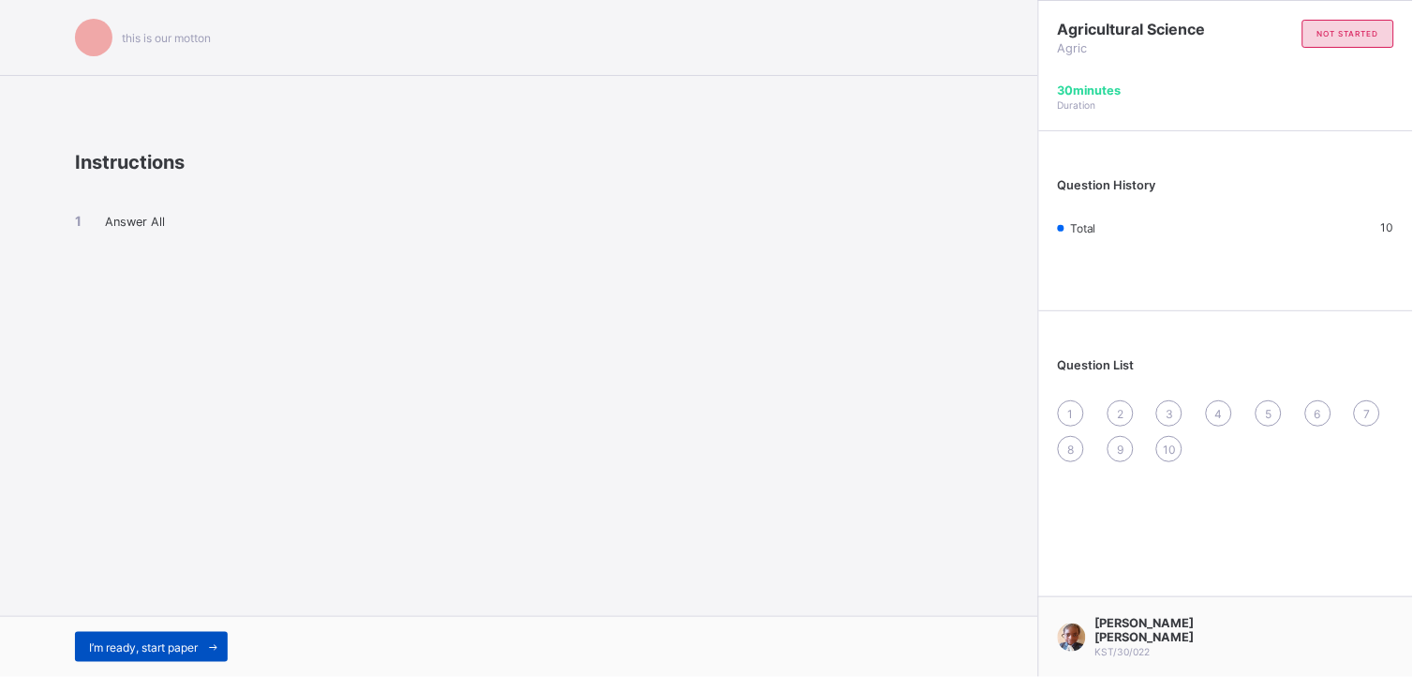
click at [190, 608] on div "I’m ready, start paper" at bounding box center [151, 647] width 153 height 30
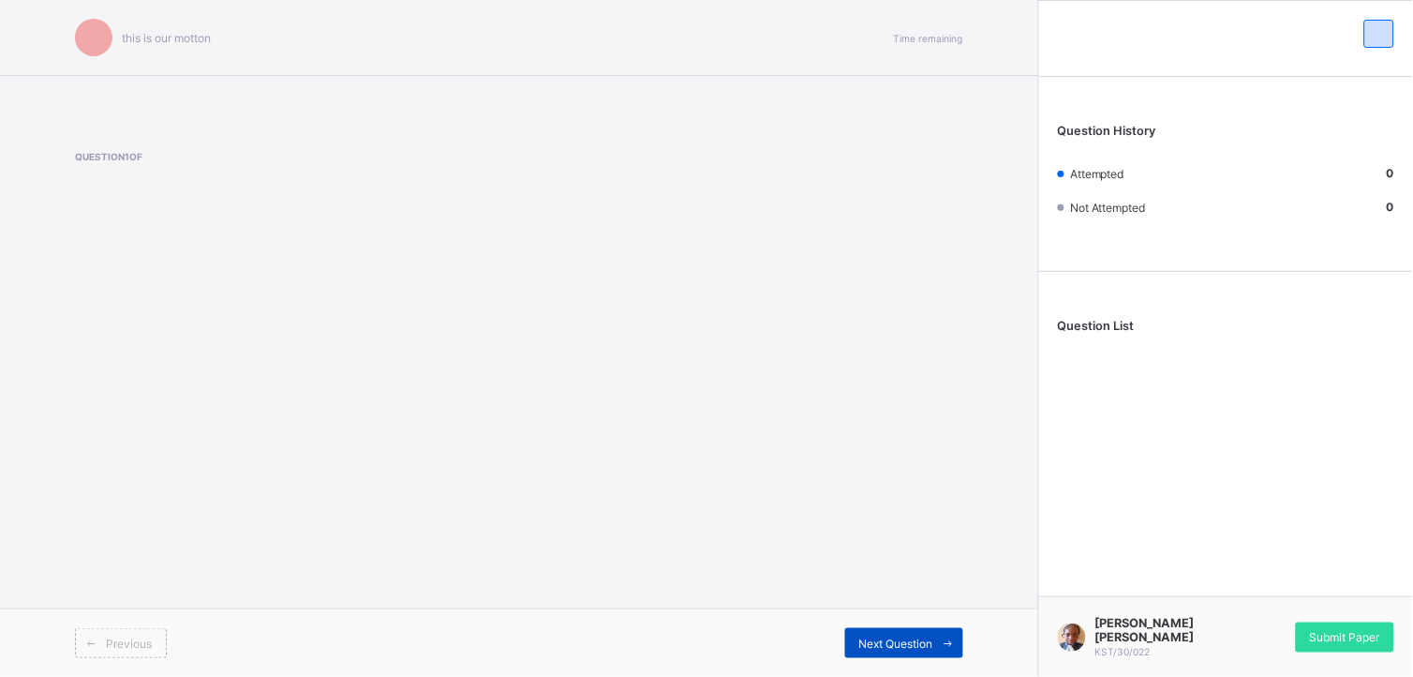
click at [895, 608] on span "Next Question" at bounding box center [896, 643] width 74 height 14
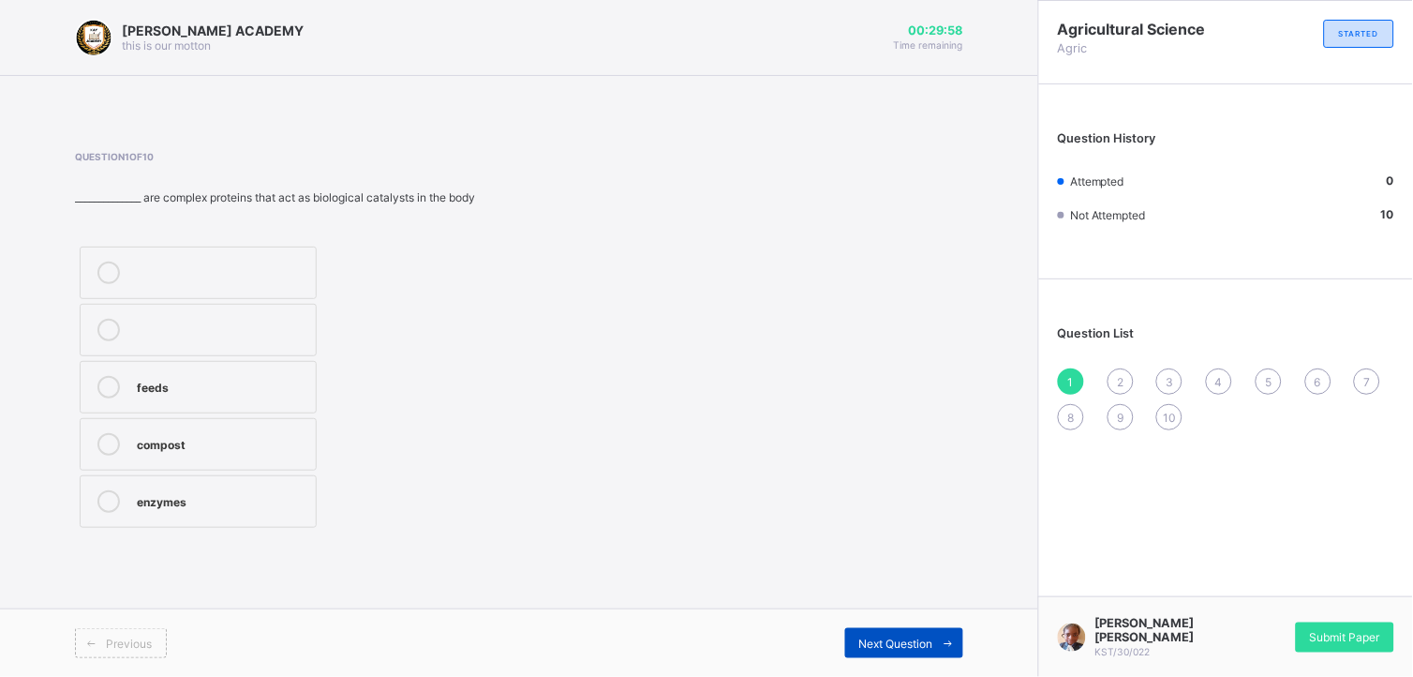
click at [895, 608] on span "Next Question" at bounding box center [896, 643] width 74 height 14
click at [900, 608] on span "Next Question" at bounding box center [896, 643] width 74 height 14
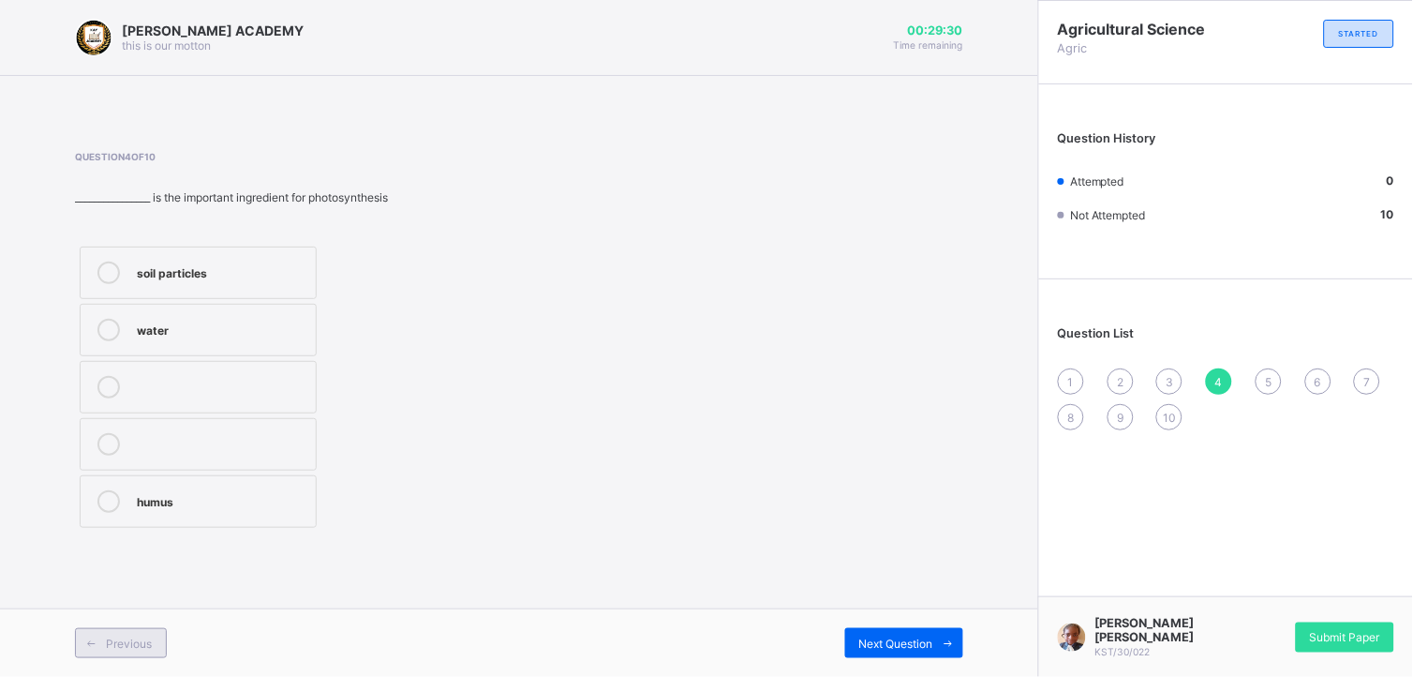
drag, startPoint x: 900, startPoint y: 639, endPoint x: 109, endPoint y: 631, distance: 791.8
click at [109, 608] on div "Previous" at bounding box center [121, 643] width 92 height 30
drag, startPoint x: 109, startPoint y: 631, endPoint x: 1070, endPoint y: 365, distance: 997.3
click at [1070, 365] on div "Question List 1 2 3 4 5 6 7 8 9 10" at bounding box center [1226, 369] width 374 height 160
click at [227, 278] on div "pipes" at bounding box center [222, 270] width 170 height 19
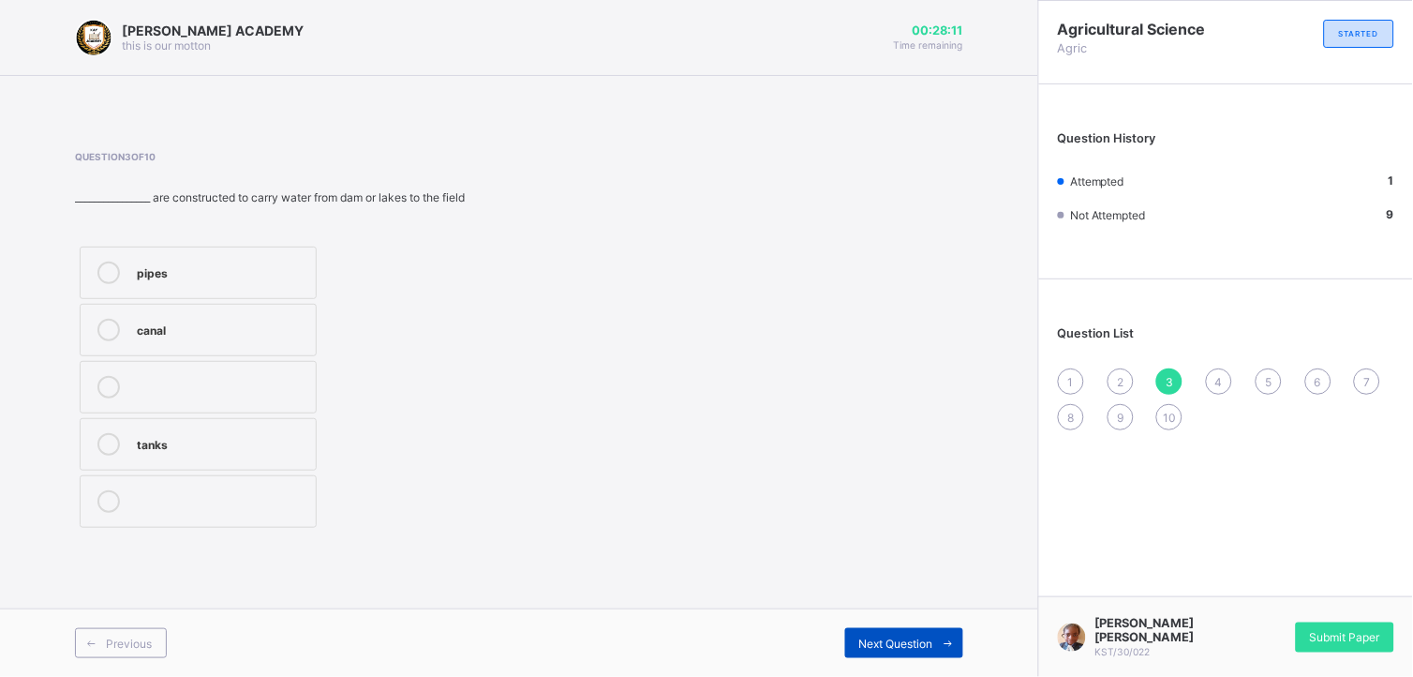
click at [867, 608] on div "Next Question" at bounding box center [904, 643] width 118 height 30
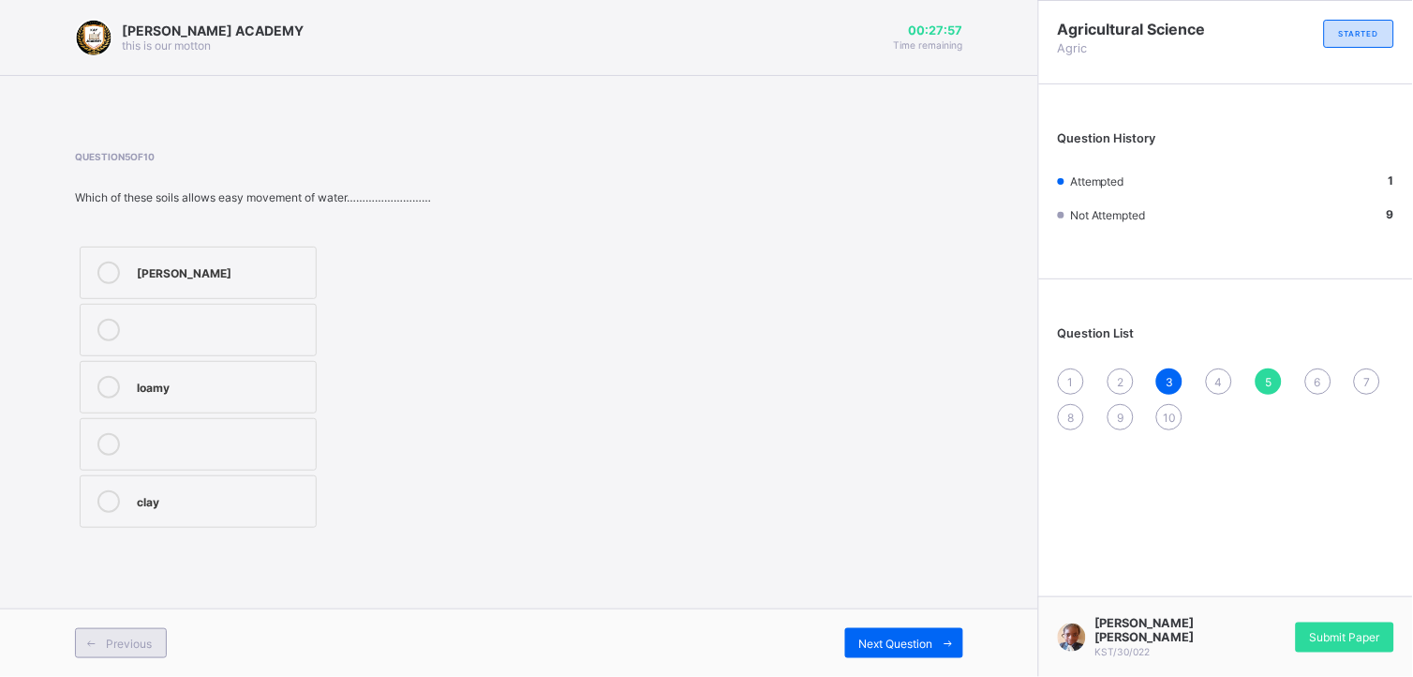
click at [138, 608] on span "Previous" at bounding box center [129, 643] width 46 height 14
click at [195, 498] on div "enzymes" at bounding box center [222, 499] width 170 height 19
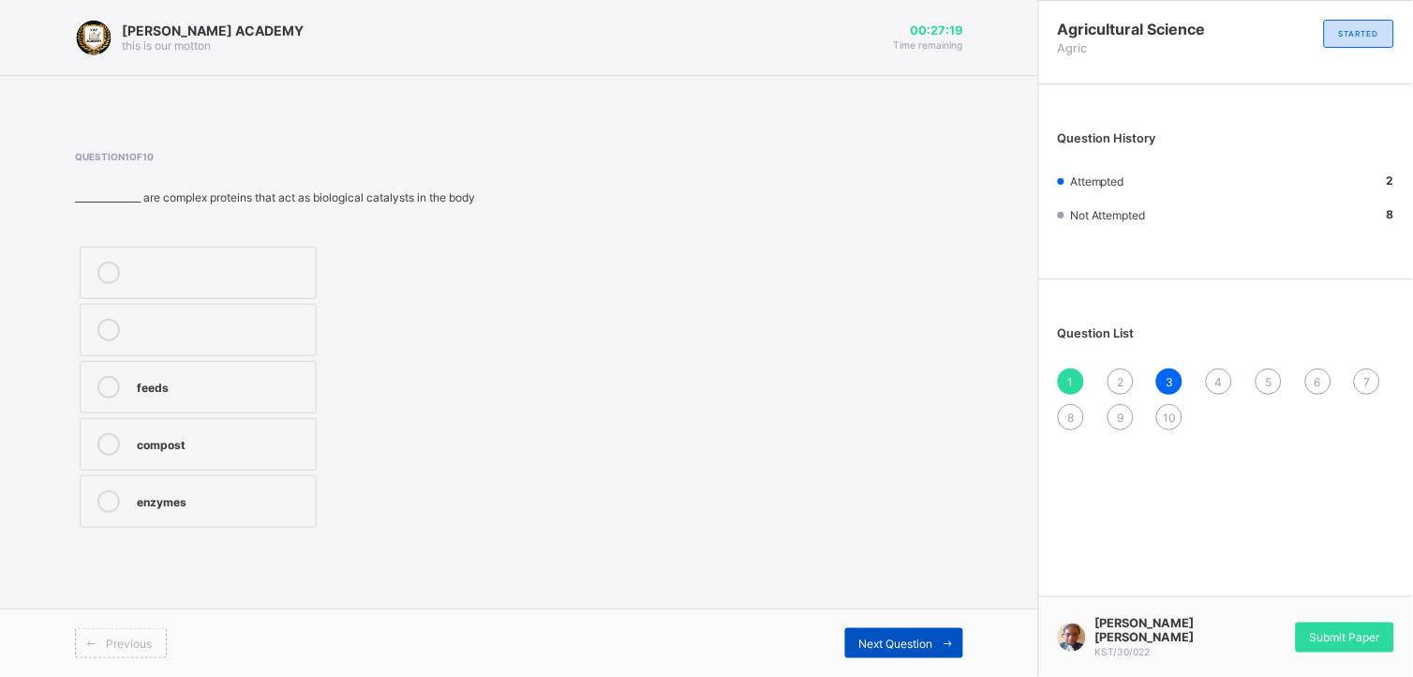
click at [921, 608] on span "Next Question" at bounding box center [896, 643] width 74 height 14
click at [203, 504] on div "coal tar" at bounding box center [222, 499] width 170 height 19
click at [897, 608] on div "Next Question" at bounding box center [904, 643] width 118 height 30
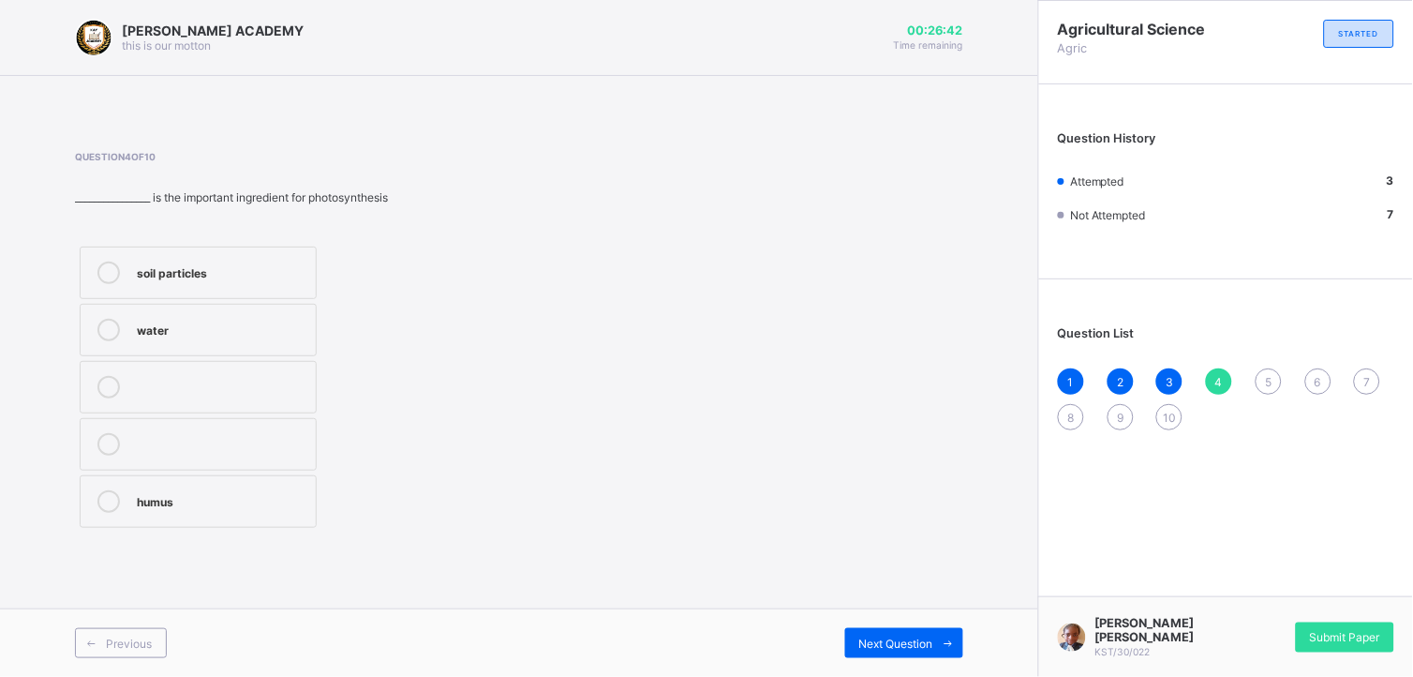
click at [232, 521] on label "humus" at bounding box center [198, 501] width 237 height 52
click at [859, 608] on span "Next Question" at bounding box center [896, 643] width 74 height 14
click at [275, 268] on div "[PERSON_NAME]" at bounding box center [222, 270] width 170 height 19
click at [915, 608] on div "Next Question" at bounding box center [904, 643] width 118 height 30
click at [248, 351] on div "soil" at bounding box center [246, 344] width 219 height 22
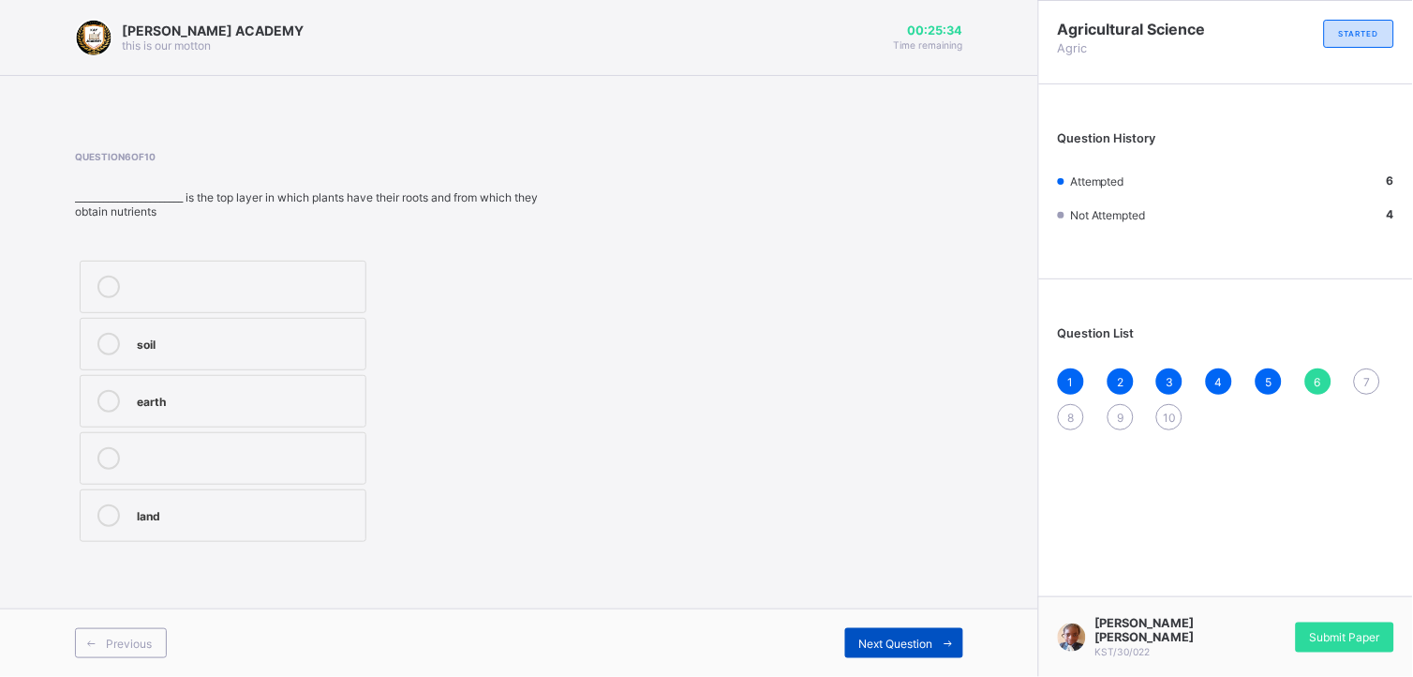
click at [915, 608] on div "Next Question" at bounding box center [904, 643] width 118 height 30
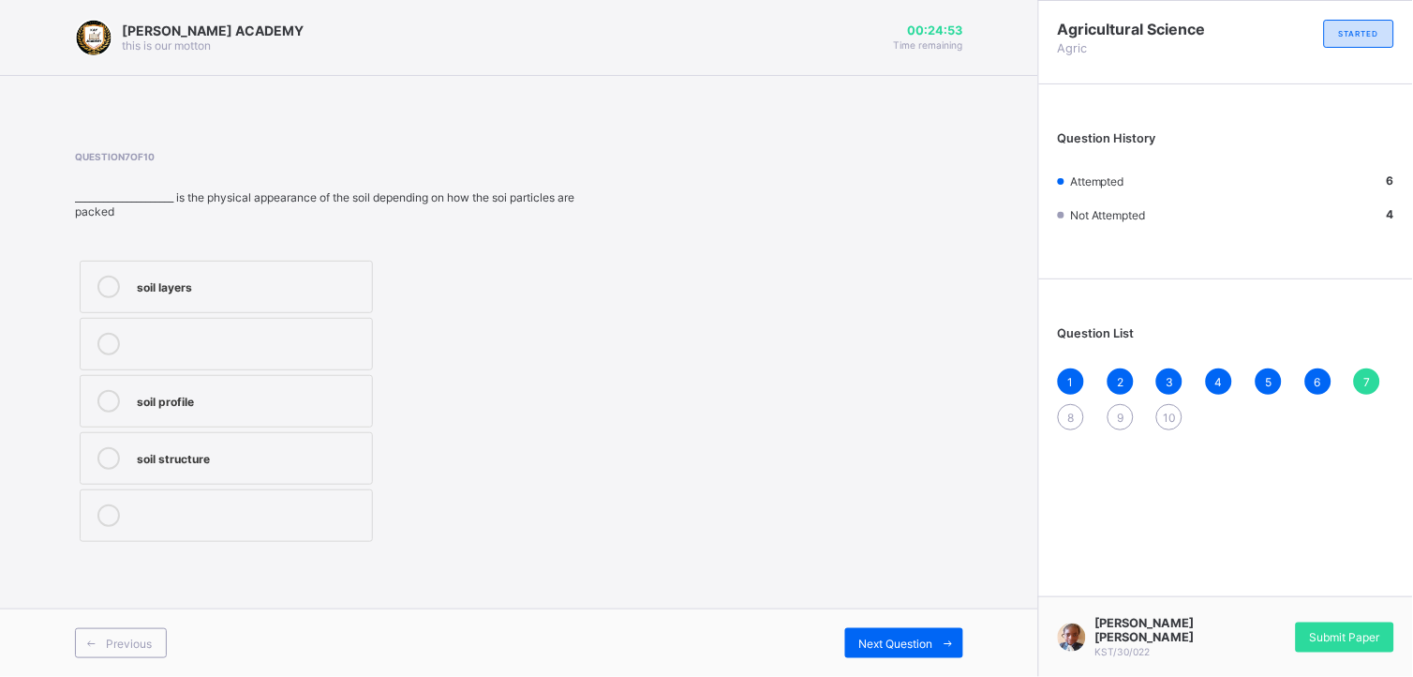
drag, startPoint x: 337, startPoint y: 399, endPoint x: 258, endPoint y: 396, distance: 79.7
click at [258, 396] on div "soil profile" at bounding box center [250, 399] width 226 height 19
drag, startPoint x: 862, startPoint y: 631, endPoint x: 885, endPoint y: 635, distance: 23.9
click at [885, 608] on span "Next Question" at bounding box center [896, 643] width 74 height 14
click at [285, 264] on div "silos" at bounding box center [246, 270] width 219 height 19
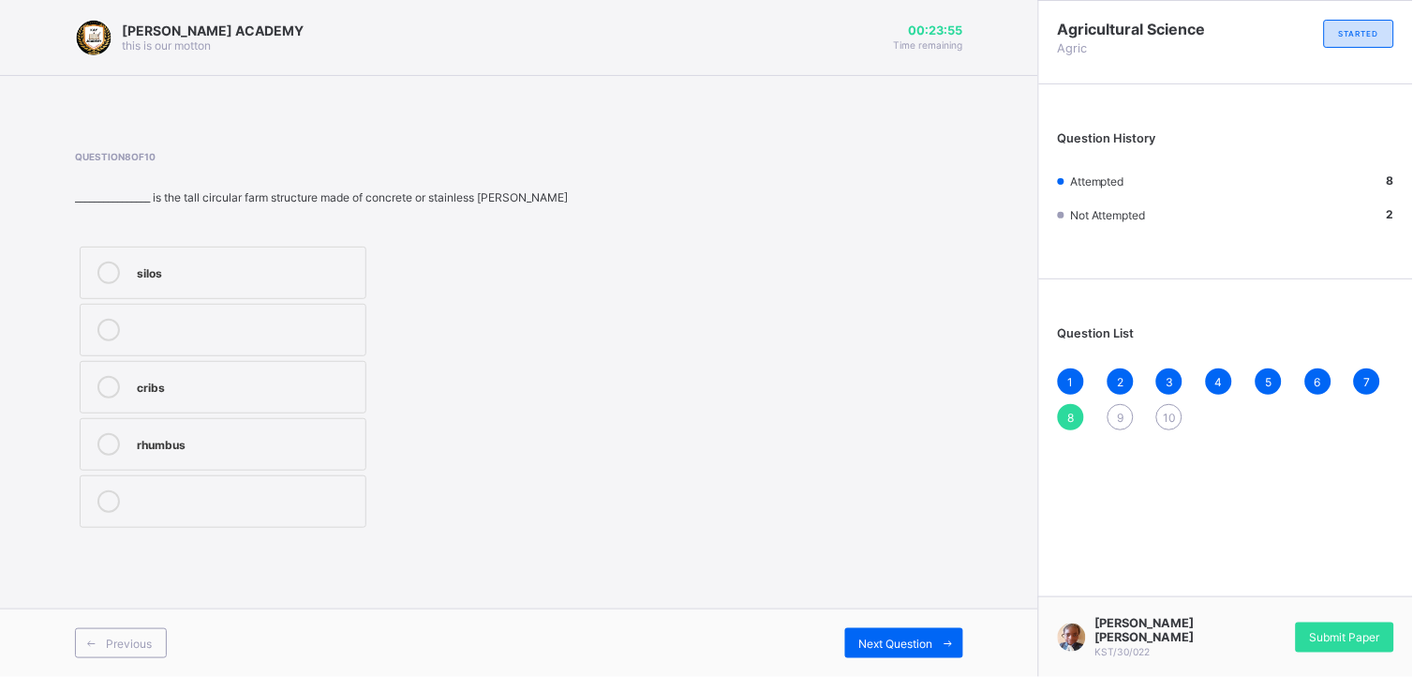
click at [755, 563] on div "[PERSON_NAME] ACADEMY this is our [PERSON_NAME] 00:23:55 Time remaining Questio…" at bounding box center [519, 338] width 1038 height 677
click at [915, 608] on div "Previous Next Question" at bounding box center [519, 642] width 1038 height 68
click at [923, 608] on div "Next Question" at bounding box center [904, 643] width 118 height 30
click at [290, 381] on div "animal dip" at bounding box center [222, 385] width 171 height 19
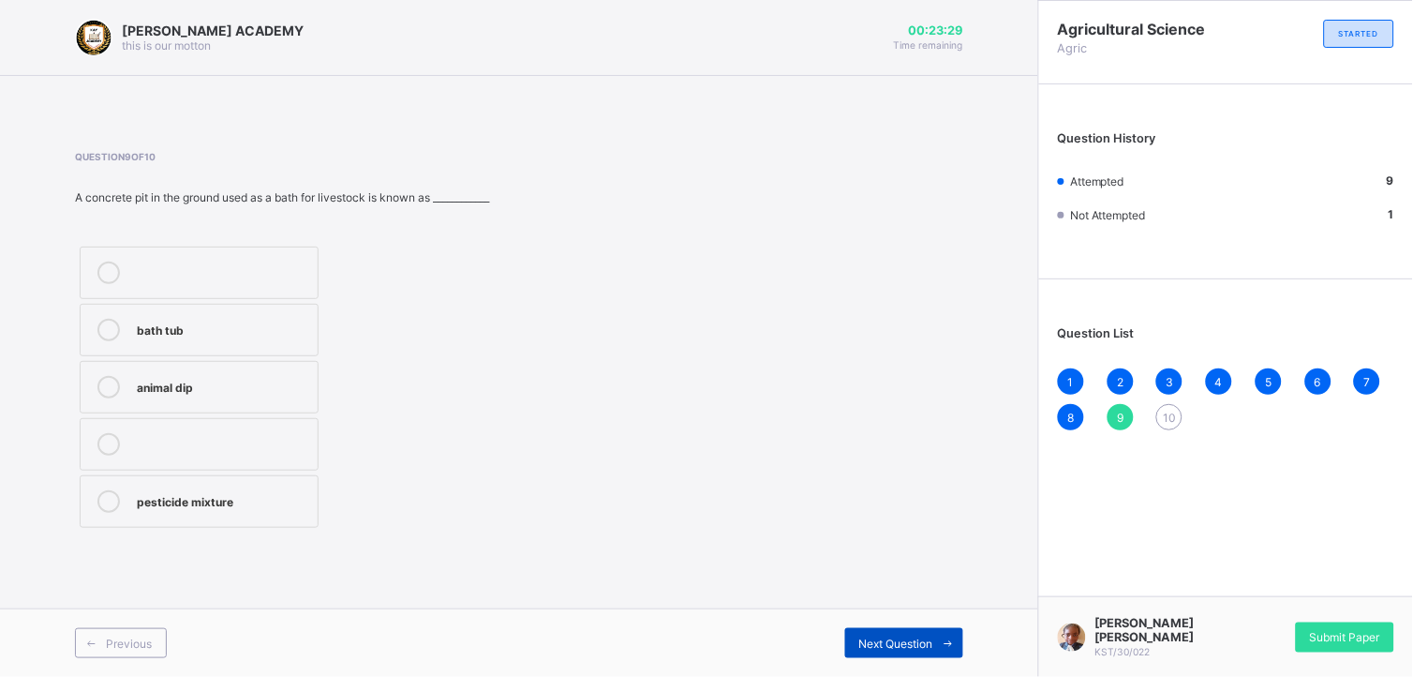
click at [891, 608] on div "Next Question" at bounding box center [904, 643] width 118 height 30
click at [307, 382] on div "kind of crops" at bounding box center [236, 385] width 198 height 19
click at [946, 608] on icon at bounding box center [949, 643] width 14 height 12
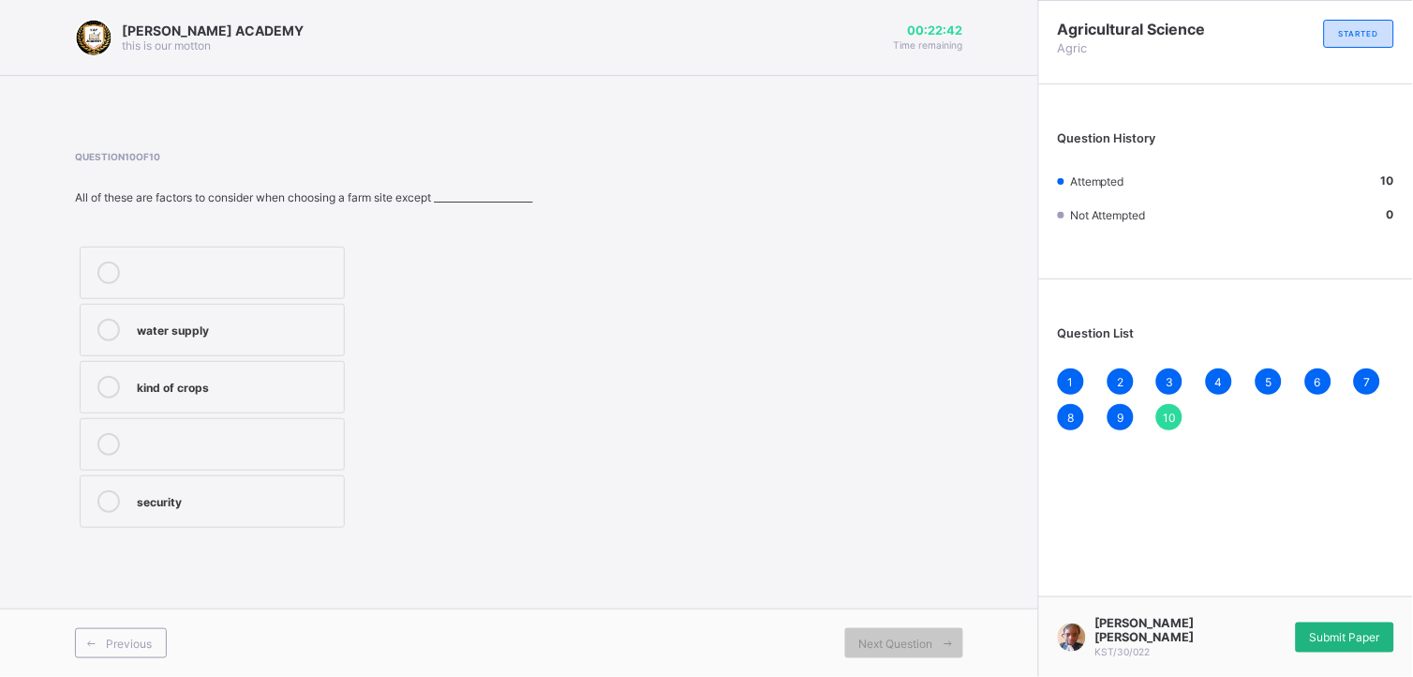
click at [1272, 608] on div "Submit Paper" at bounding box center [1345, 637] width 98 height 30
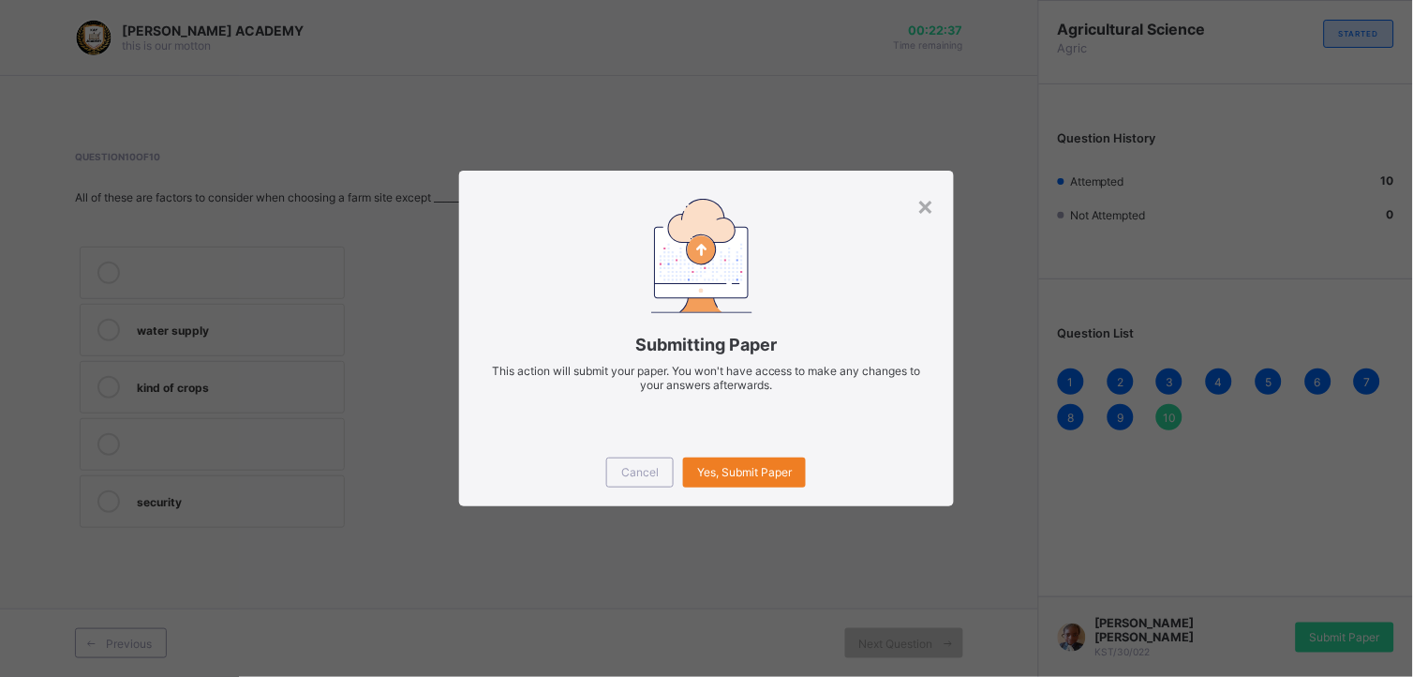
click at [785, 532] on div "× Submitting Paper This action will submit your paper. You won't have access to…" at bounding box center [706, 338] width 1413 height 677
click at [731, 466] on span "Yes, Submit Paper" at bounding box center [744, 472] width 95 height 14
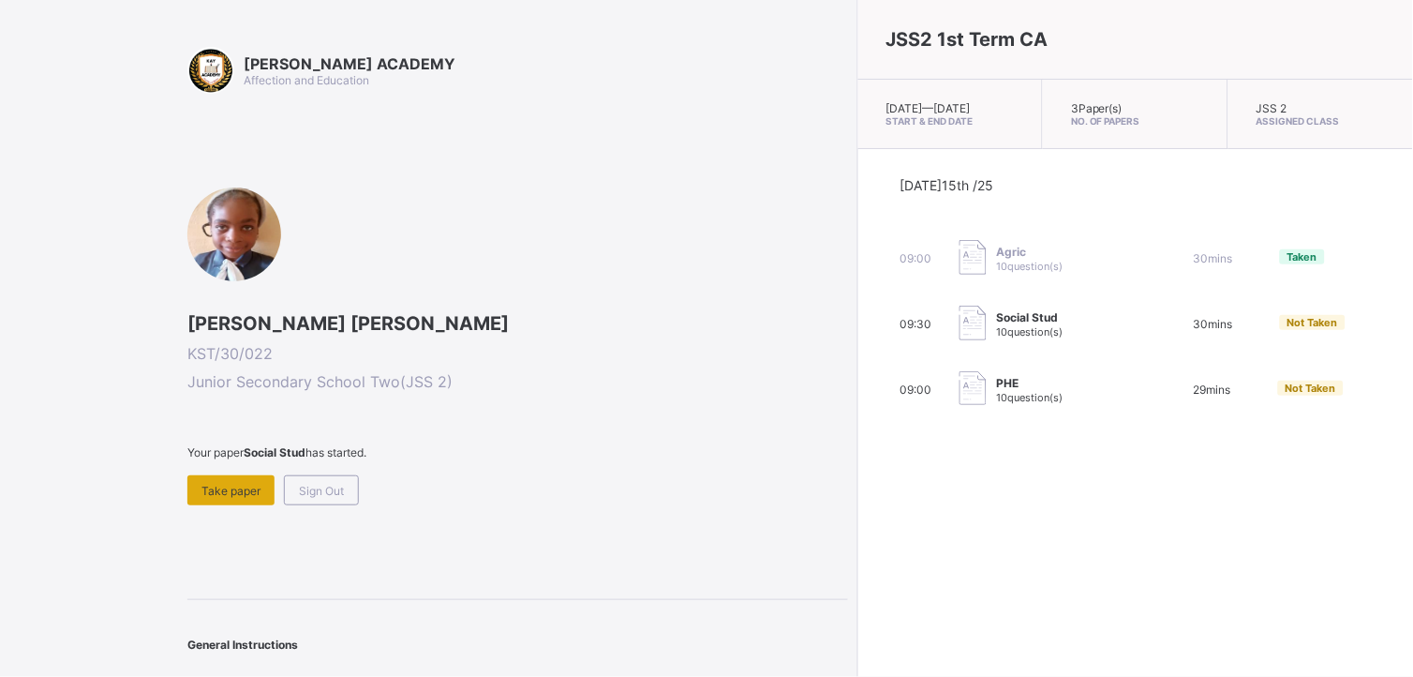
click at [245, 475] on div "Take paper" at bounding box center [230, 490] width 87 height 30
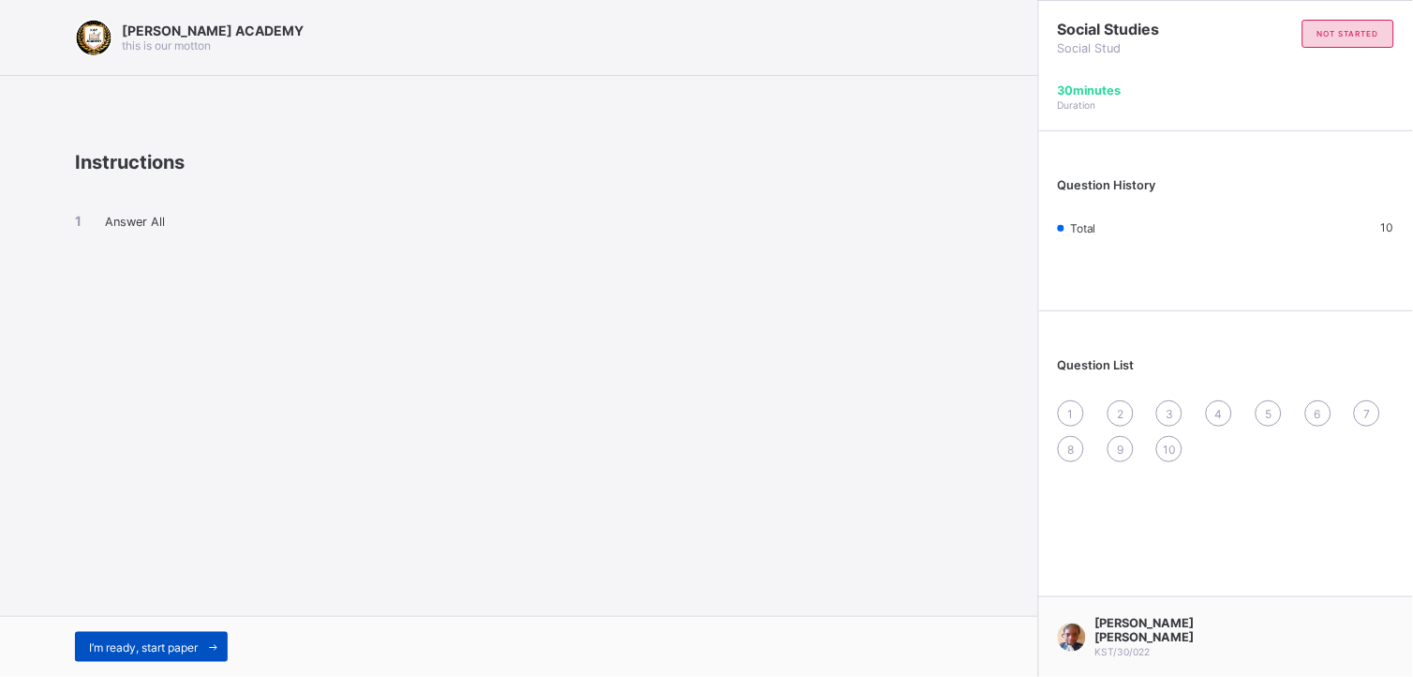
click at [194, 608] on div "I’m ready, start paper" at bounding box center [151, 647] width 153 height 30
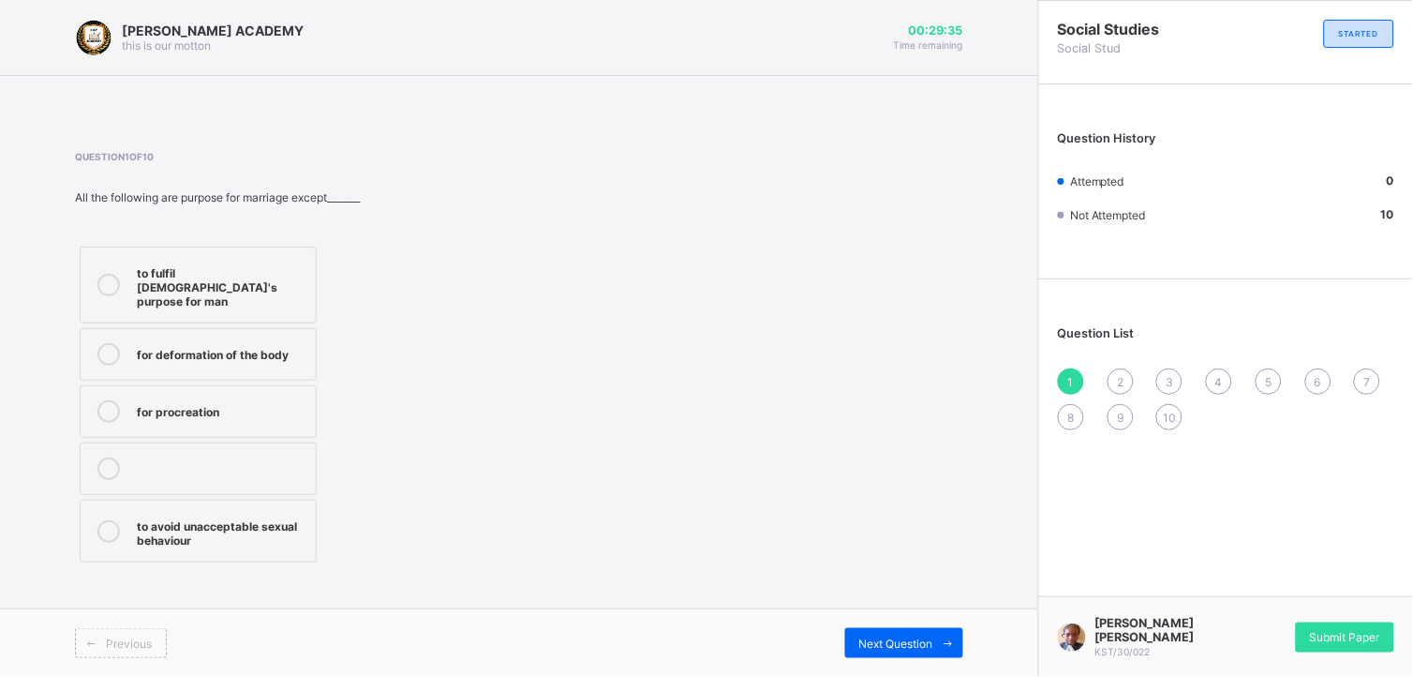
click at [237, 514] on div "to avoid unacceptable sexual behaviour" at bounding box center [222, 530] width 170 height 33
click at [891, 608] on div "Next Question" at bounding box center [904, 643] width 118 height 30
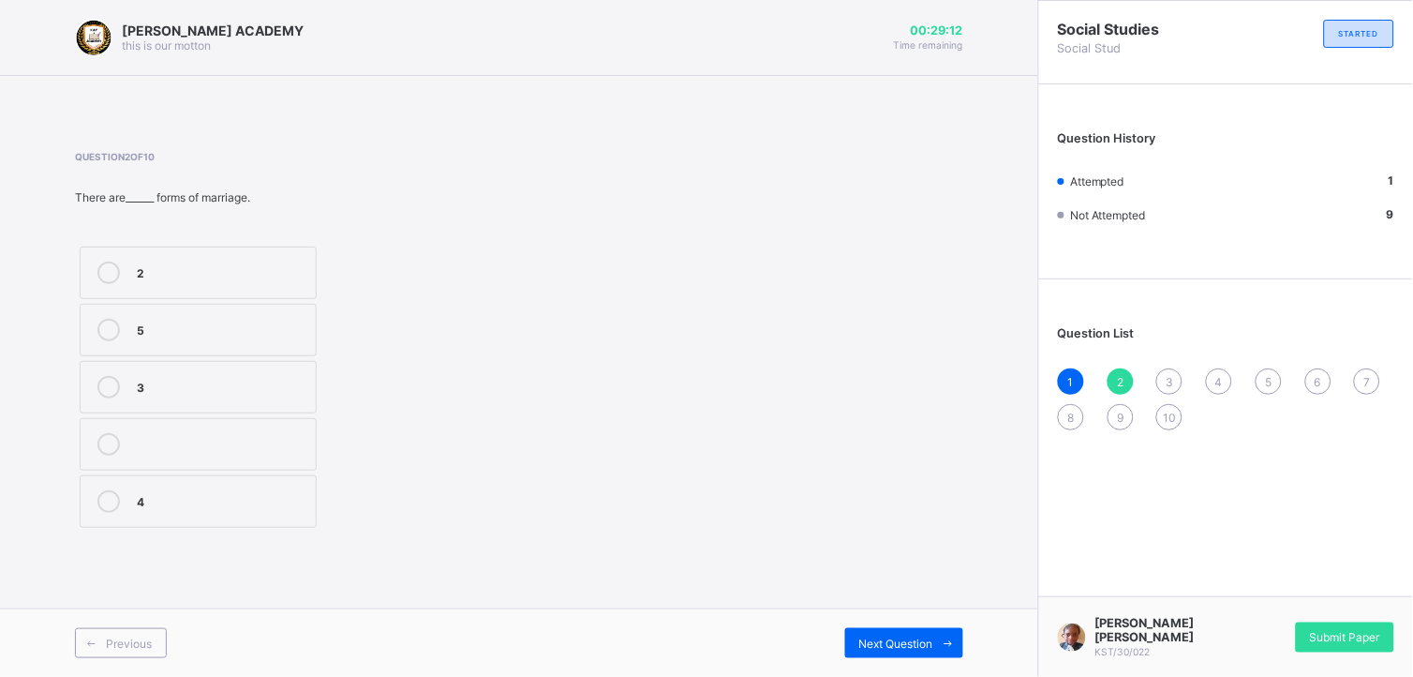
drag, startPoint x: 283, startPoint y: 277, endPoint x: 289, endPoint y: 293, distance: 16.9
click at [286, 292] on label "2" at bounding box center [198, 272] width 237 height 52
click at [872, 608] on div "Next Question" at bounding box center [904, 643] width 118 height 30
click at [309, 493] on label "latin" at bounding box center [198, 501] width 237 height 52
click at [897, 608] on span "Next Question" at bounding box center [896, 643] width 74 height 14
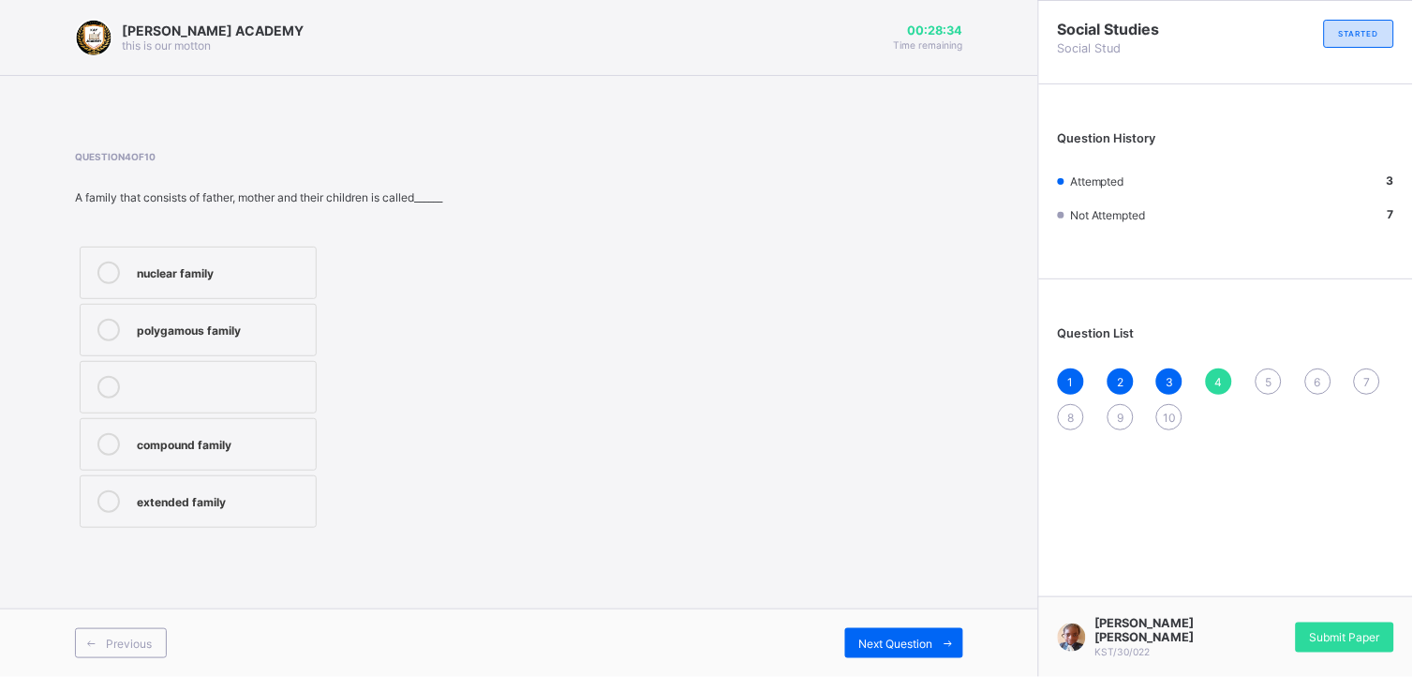
click at [281, 259] on label "nuclear family" at bounding box center [198, 272] width 237 height 52
click at [911, 608] on span "Next Question" at bounding box center [896, 643] width 74 height 14
click at [284, 395] on div "society" at bounding box center [222, 387] width 170 height 22
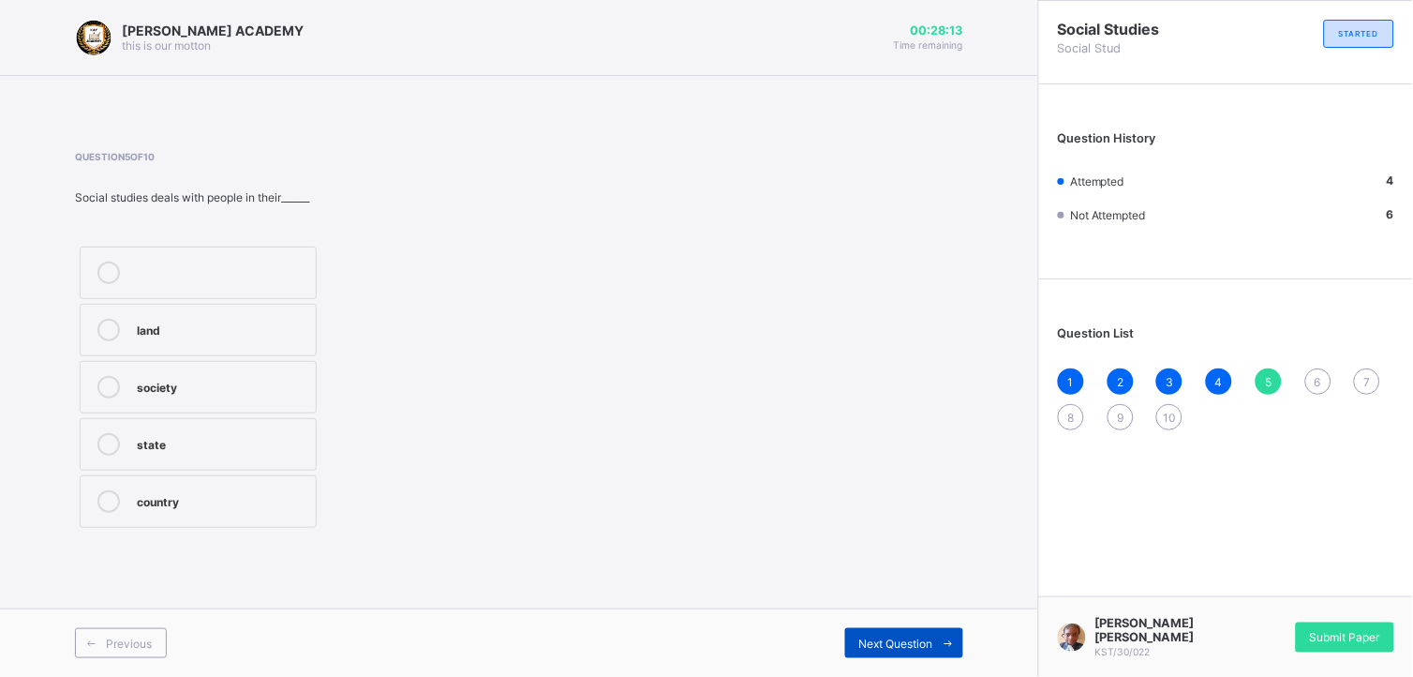
click at [905, 608] on span "Next Question" at bounding box center [896, 643] width 74 height 14
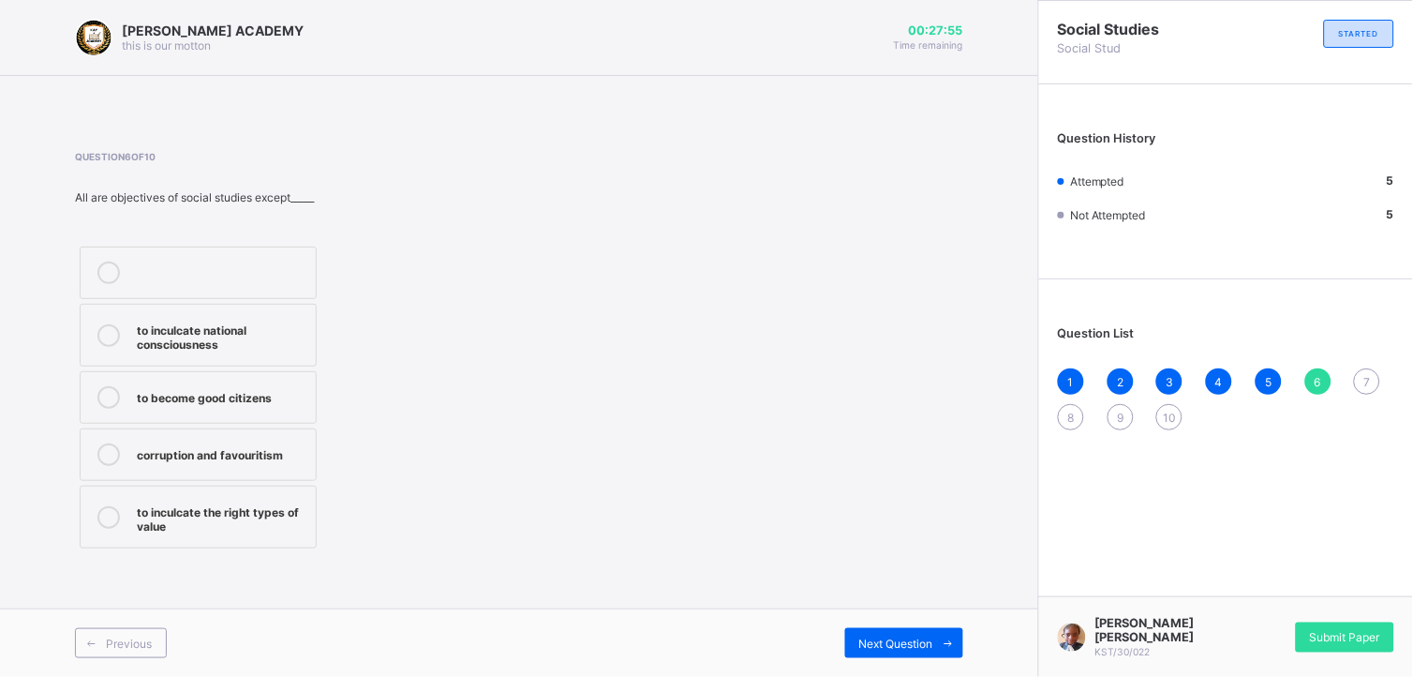
click at [285, 439] on label "corruption and favouritism" at bounding box center [198, 454] width 237 height 52
click at [916, 608] on span "Next Question" at bounding box center [896, 643] width 74 height 14
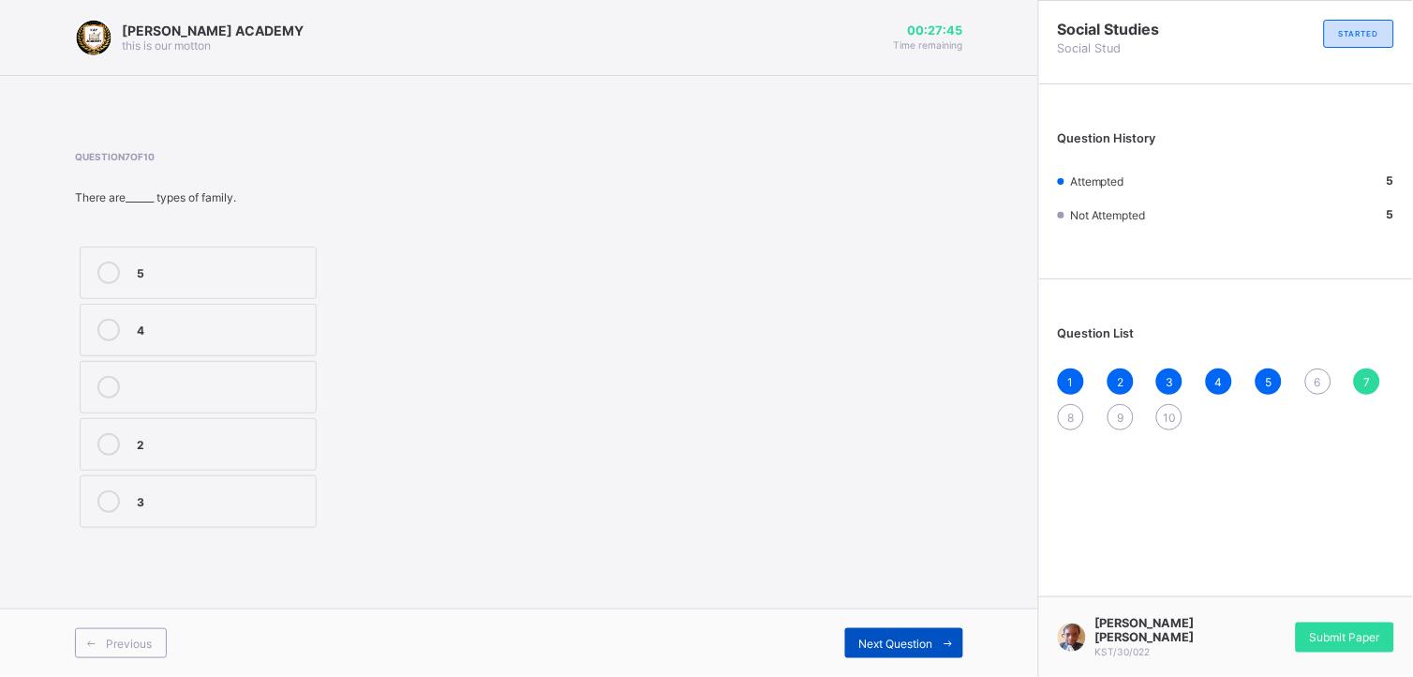
click at [916, 608] on span "Next Question" at bounding box center [896, 643] width 74 height 14
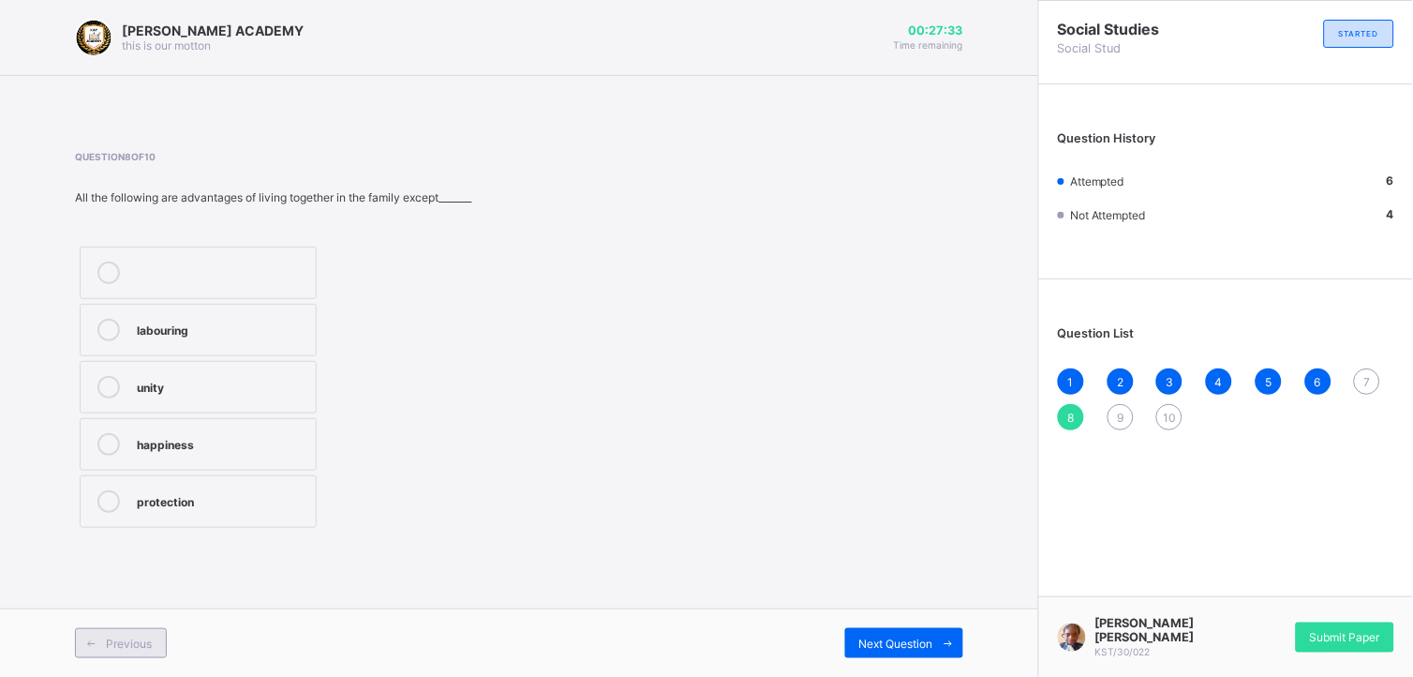
click at [126, 608] on div "Previous" at bounding box center [121, 643] width 92 height 30
click at [126, 608] on span "Previous" at bounding box center [129, 643] width 46 height 14
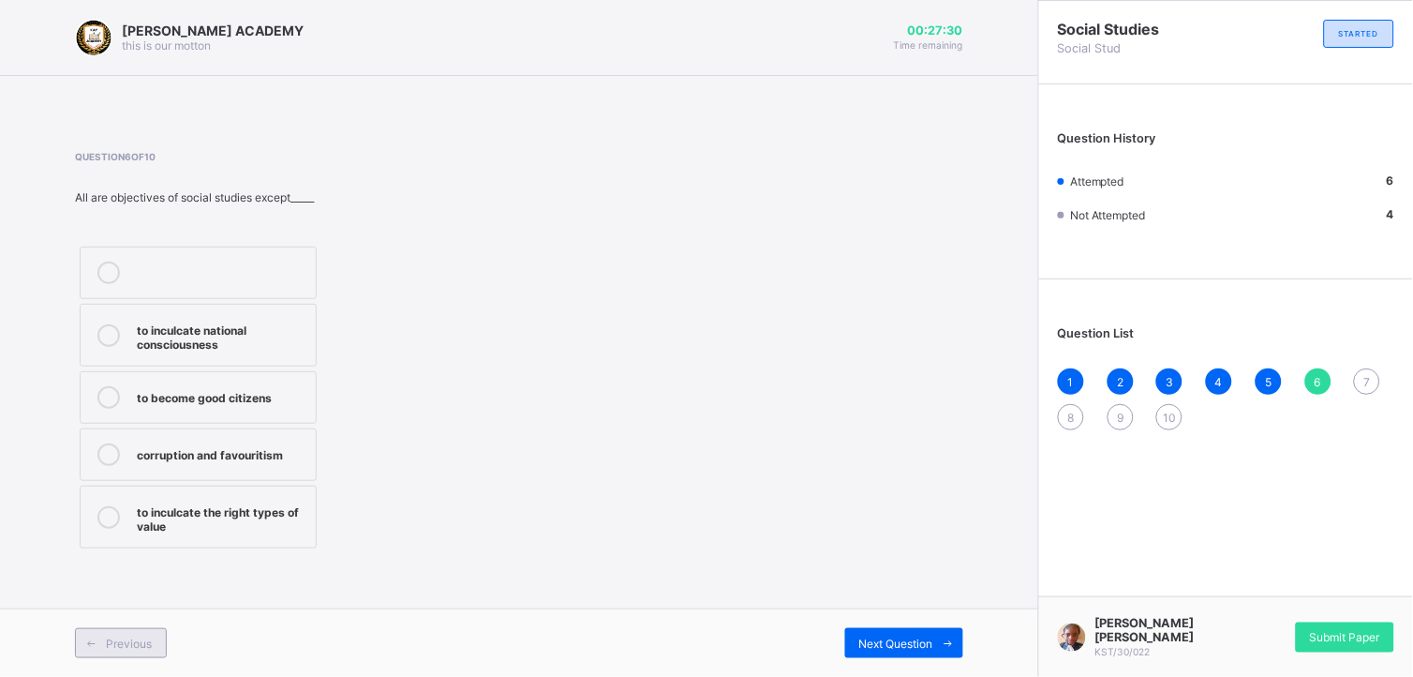
click at [126, 608] on span "Previous" at bounding box center [129, 643] width 46 height 14
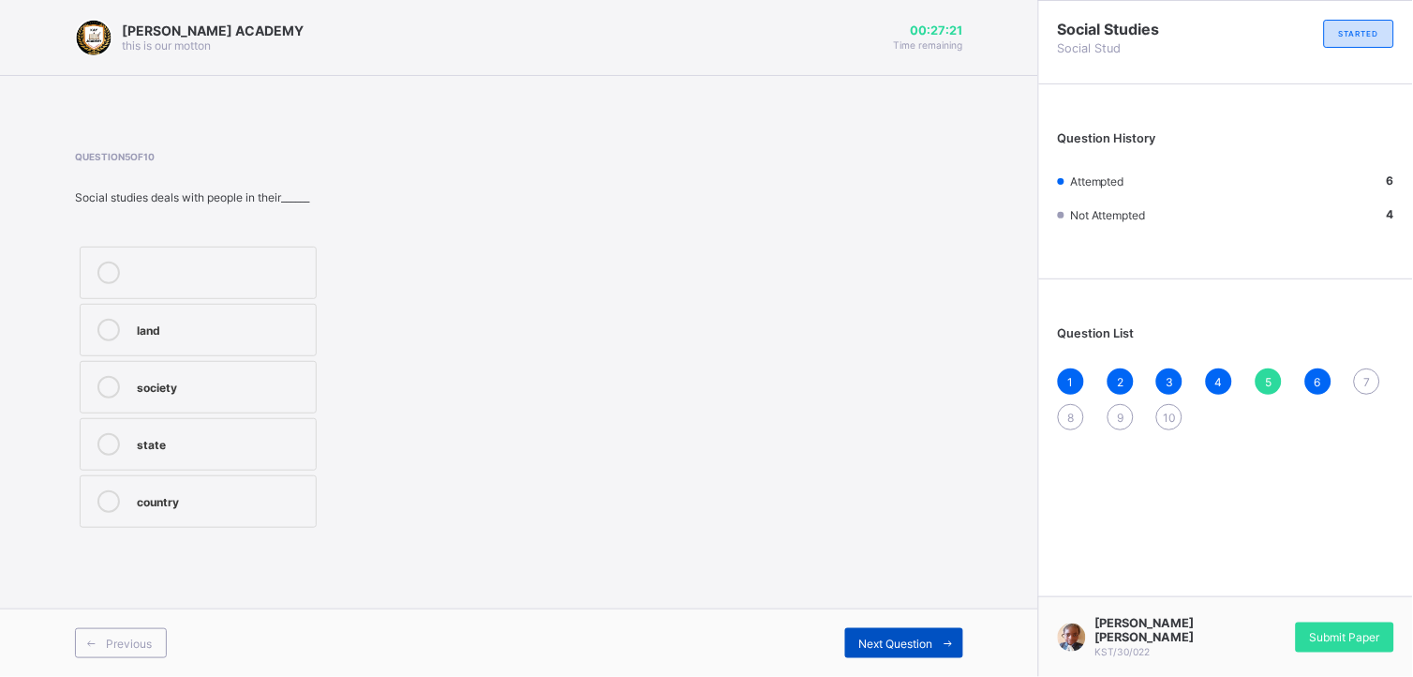
click at [900, 608] on span "Next Question" at bounding box center [896, 643] width 74 height 14
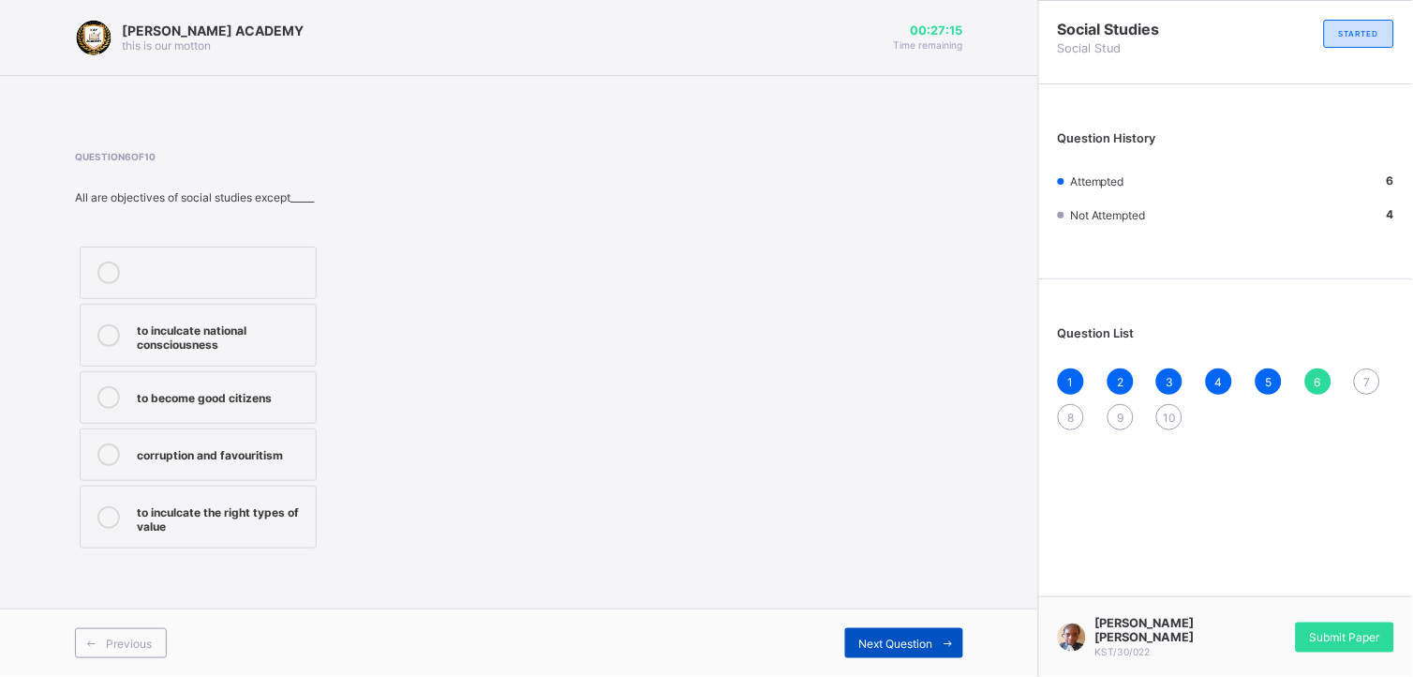
click at [891, 608] on div "Next Question" at bounding box center [904, 643] width 118 height 30
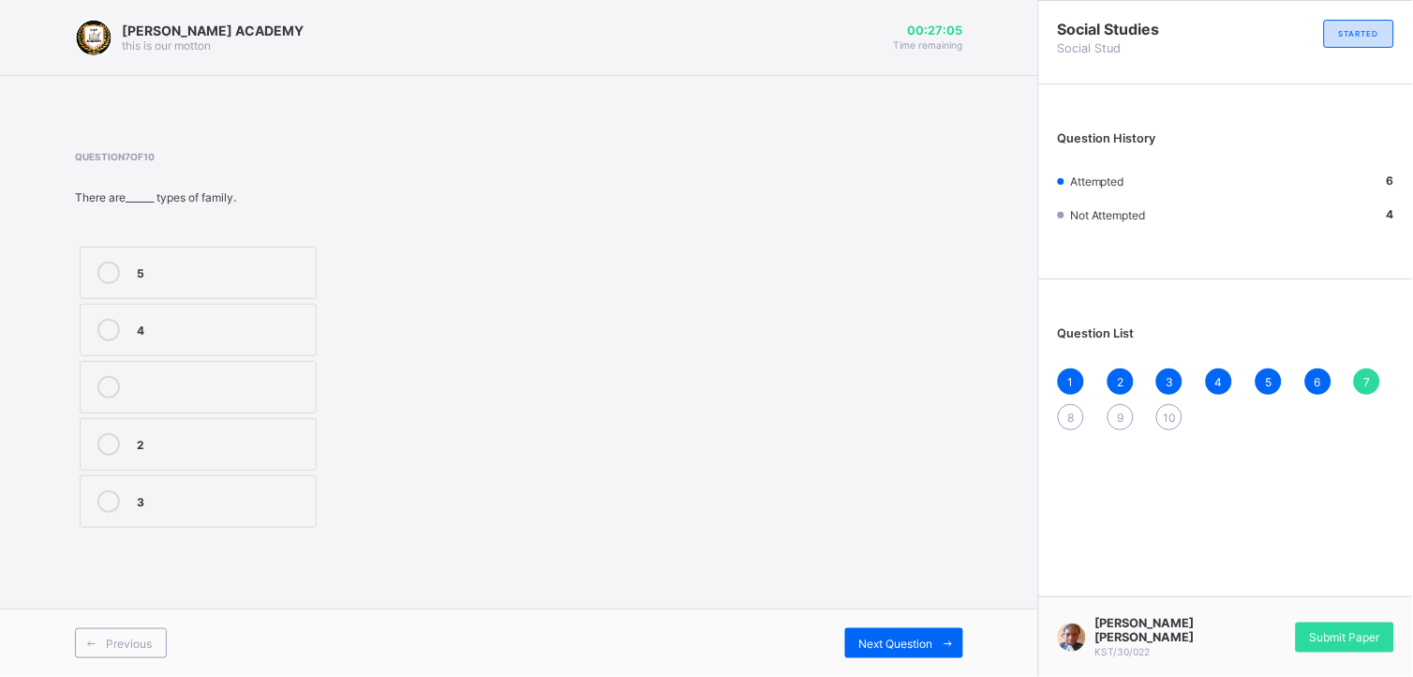
click at [241, 446] on div "2" at bounding box center [222, 442] width 170 height 19
click at [905, 608] on span "Next Question" at bounding box center [896, 643] width 74 height 14
click at [390, 392] on div "labouring unity happiness protection" at bounding box center [280, 387] width 410 height 290
drag, startPoint x: 241, startPoint y: 317, endPoint x: 240, endPoint y: 328, distance: 11.3
click at [240, 328] on label "labouring" at bounding box center [198, 330] width 237 height 52
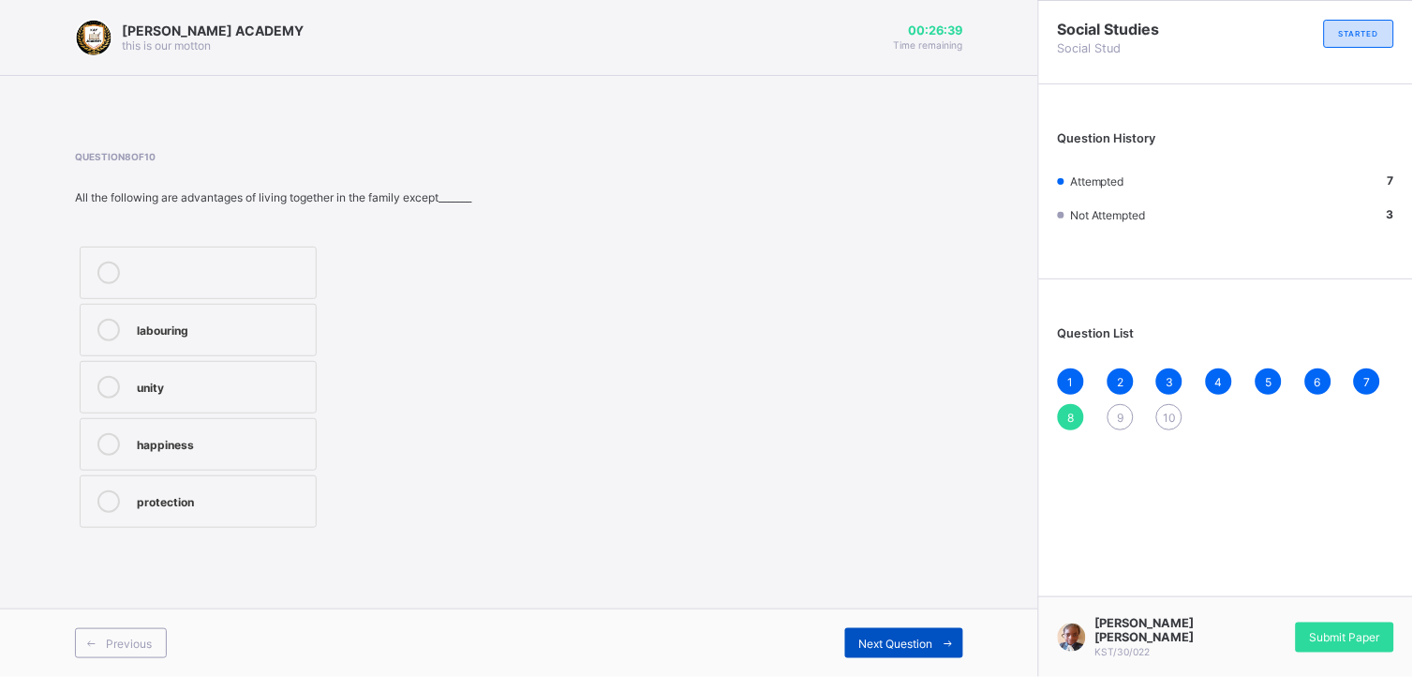
click at [913, 608] on div "Next Question" at bounding box center [904, 643] width 118 height 30
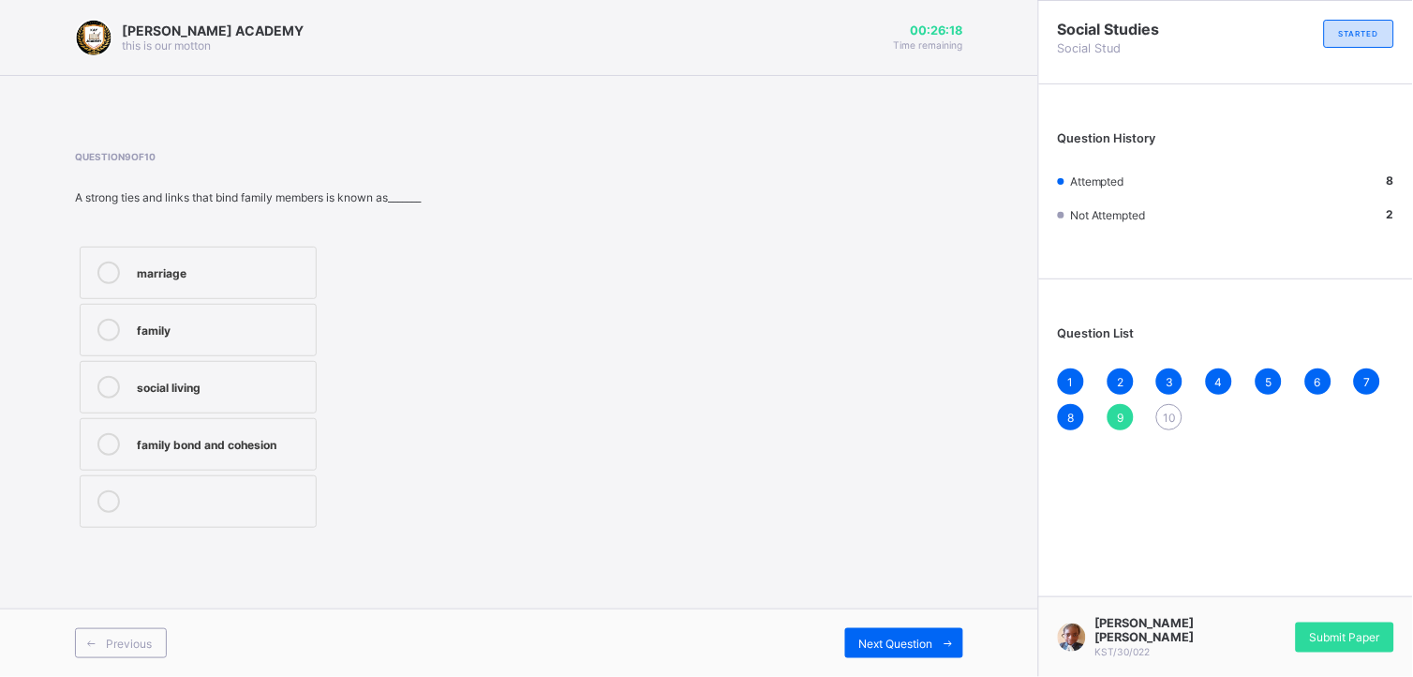
click at [286, 253] on label "marriage" at bounding box center [198, 272] width 237 height 52
click at [910, 608] on div "Previous Next Question" at bounding box center [519, 642] width 1038 height 68
click at [900, 608] on span "Next Question" at bounding box center [896, 643] width 74 height 14
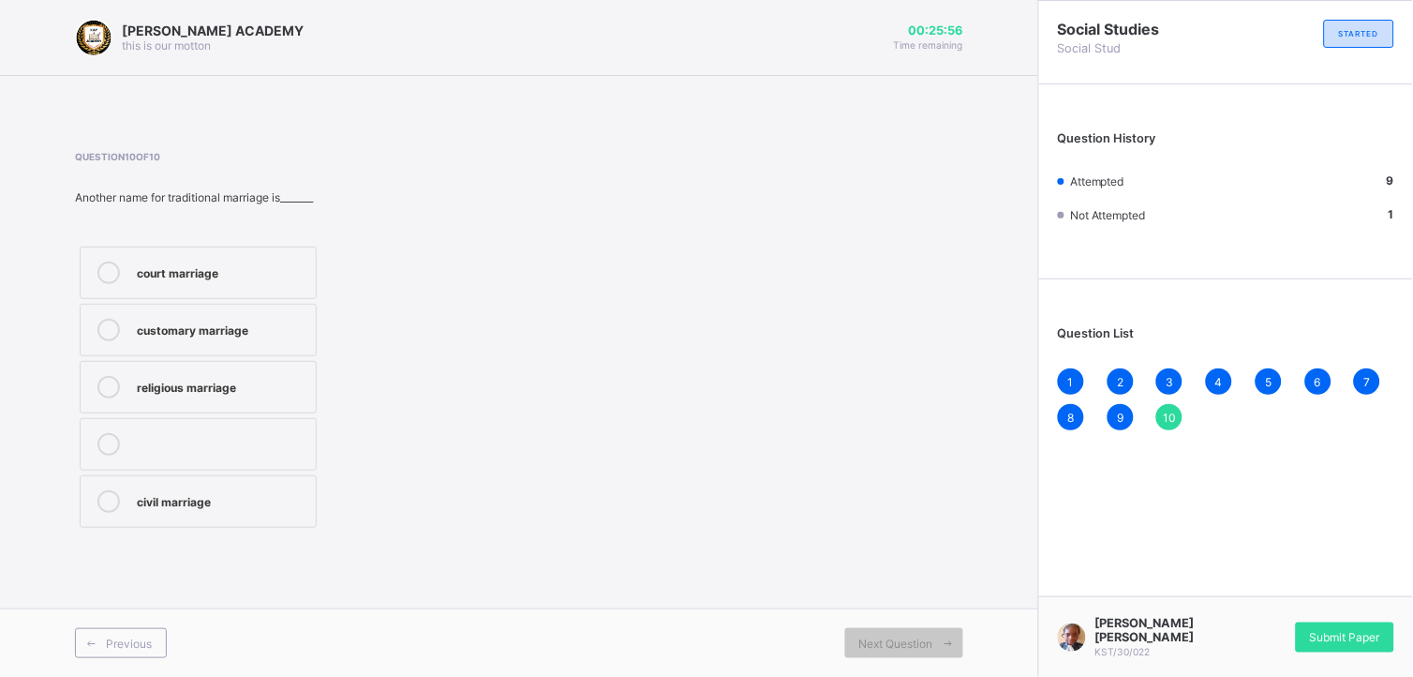
click at [290, 322] on div "customary marriage" at bounding box center [222, 328] width 170 height 19
click at [811, 572] on div "[PERSON_NAME] ACADEMY this is our [PERSON_NAME] 00:25:53 Time remaining Questio…" at bounding box center [519, 338] width 1038 height 677
click at [1272, 608] on div "Submit Paper" at bounding box center [1345, 637] width 98 height 30
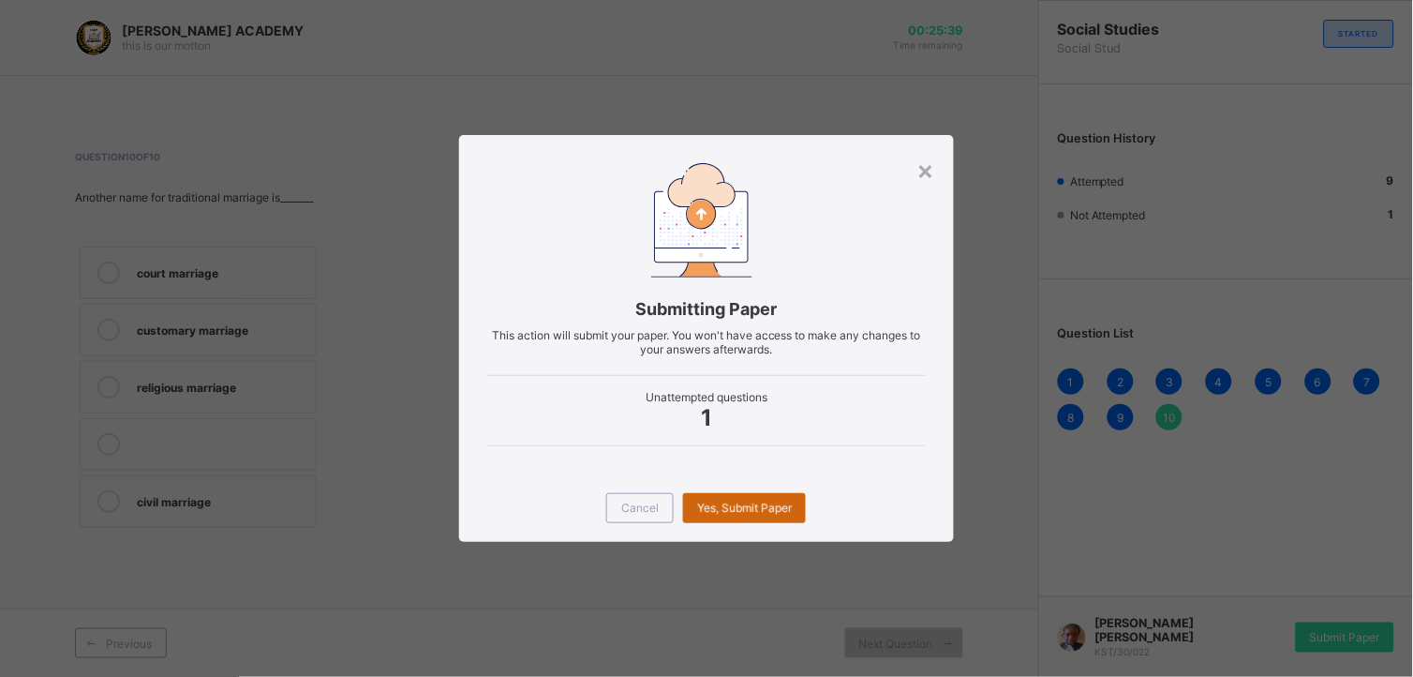
click at [775, 502] on div "Yes, Submit Paper" at bounding box center [744, 508] width 123 height 30
click at [775, 502] on span "Yes, Submit Paper" at bounding box center [744, 507] width 95 height 14
click at [769, 493] on div "Yes, Submit Paper" at bounding box center [744, 508] width 123 height 30
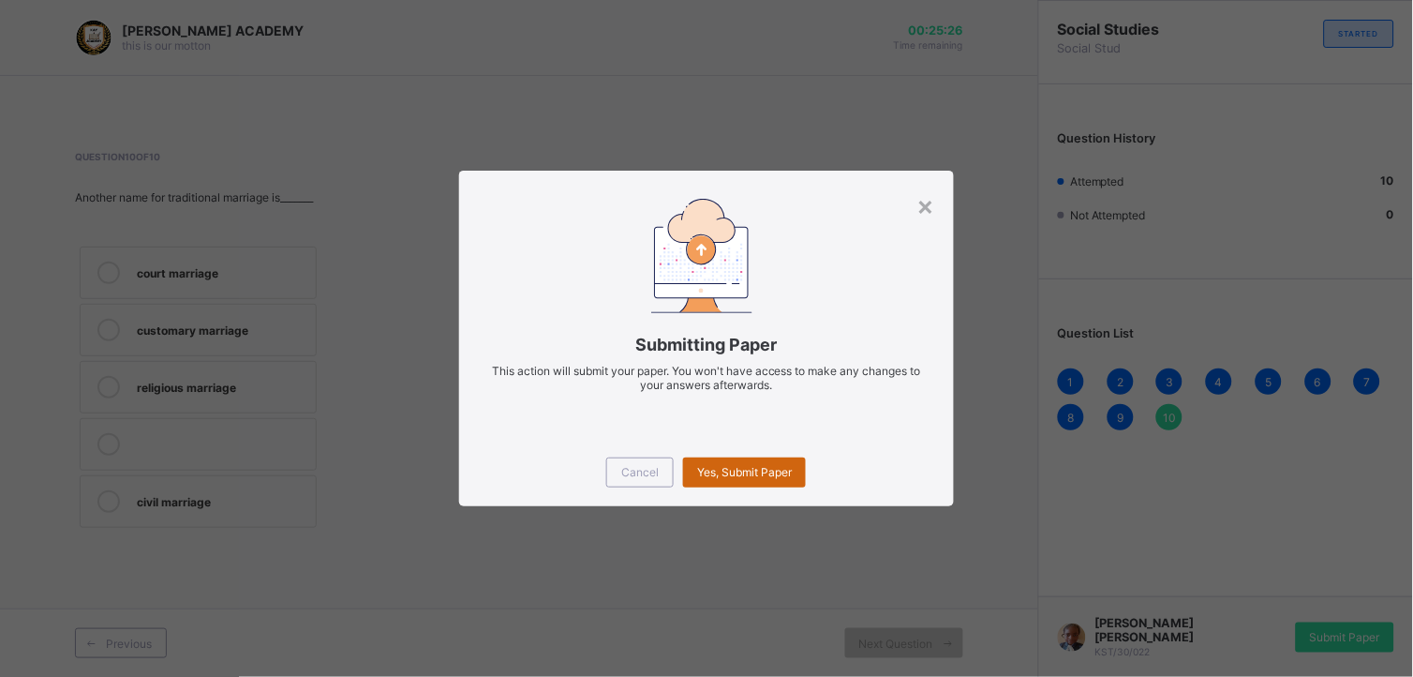
drag, startPoint x: 761, startPoint y: 460, endPoint x: 707, endPoint y: 463, distance: 54.4
click at [707, 463] on div "Yes, Submit Paper" at bounding box center [744, 472] width 123 height 30
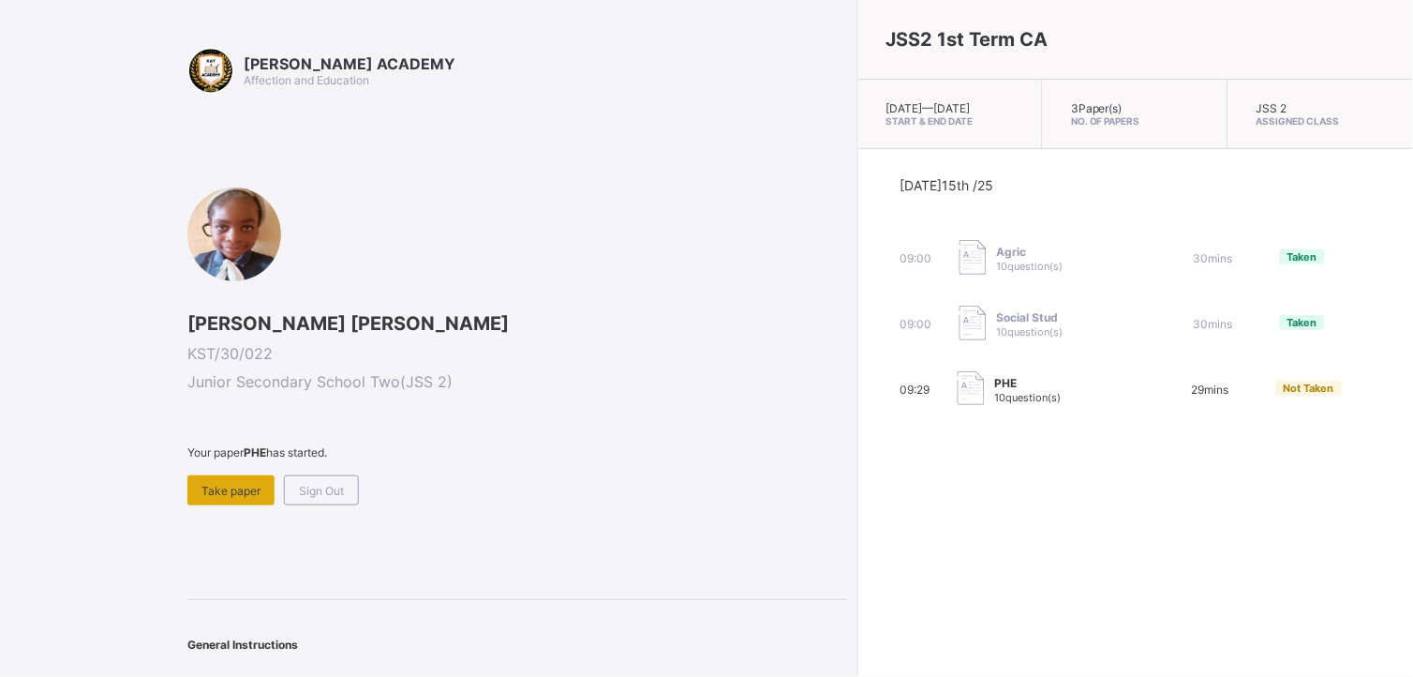
click at [229, 490] on span "Take paper" at bounding box center [230, 491] width 59 height 14
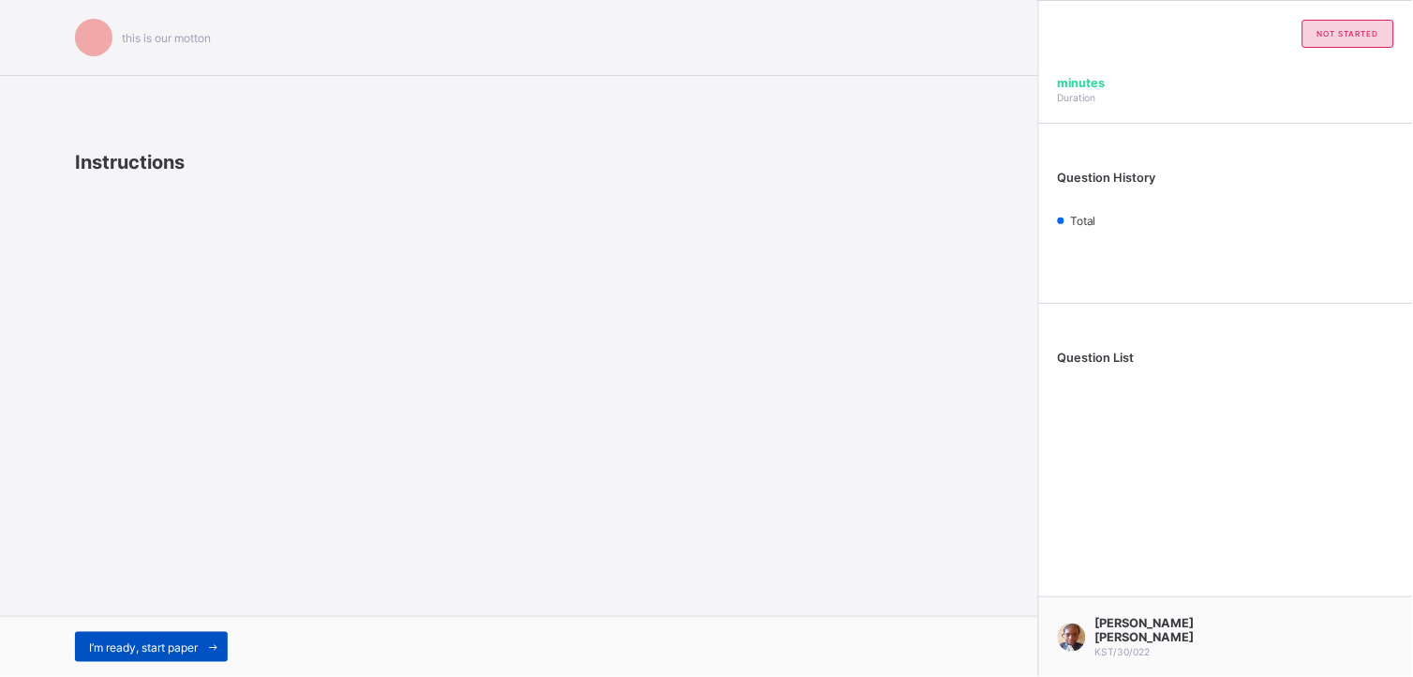
click at [198, 608] on div "I’m ready, start paper" at bounding box center [151, 647] width 153 height 30
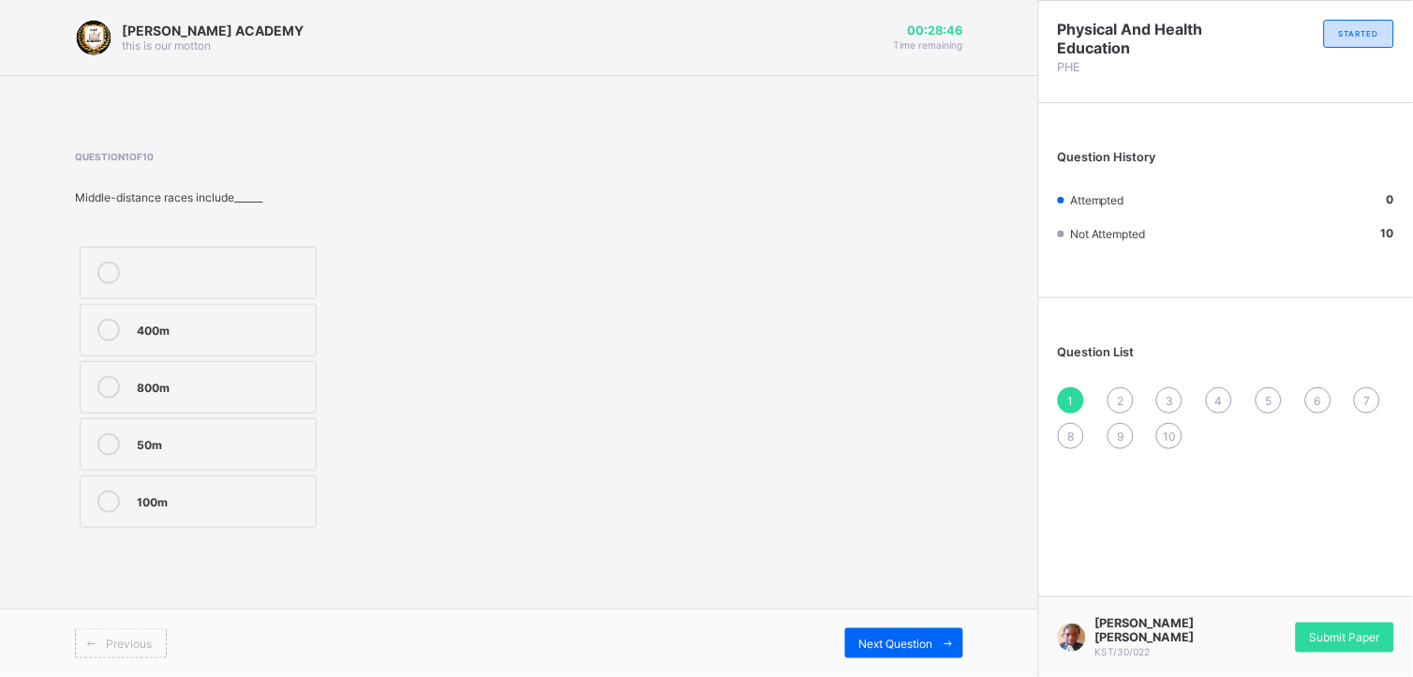
click at [258, 372] on label "800m" at bounding box center [198, 387] width 237 height 52
click at [902, 608] on span "Next Question" at bounding box center [896, 643] width 74 height 14
click at [267, 510] on div "Yoruba" at bounding box center [222, 501] width 170 height 22
click at [907, 608] on span "Next Question" at bounding box center [896, 643] width 74 height 14
click at [276, 489] on label "Indoor" at bounding box center [198, 501] width 237 height 52
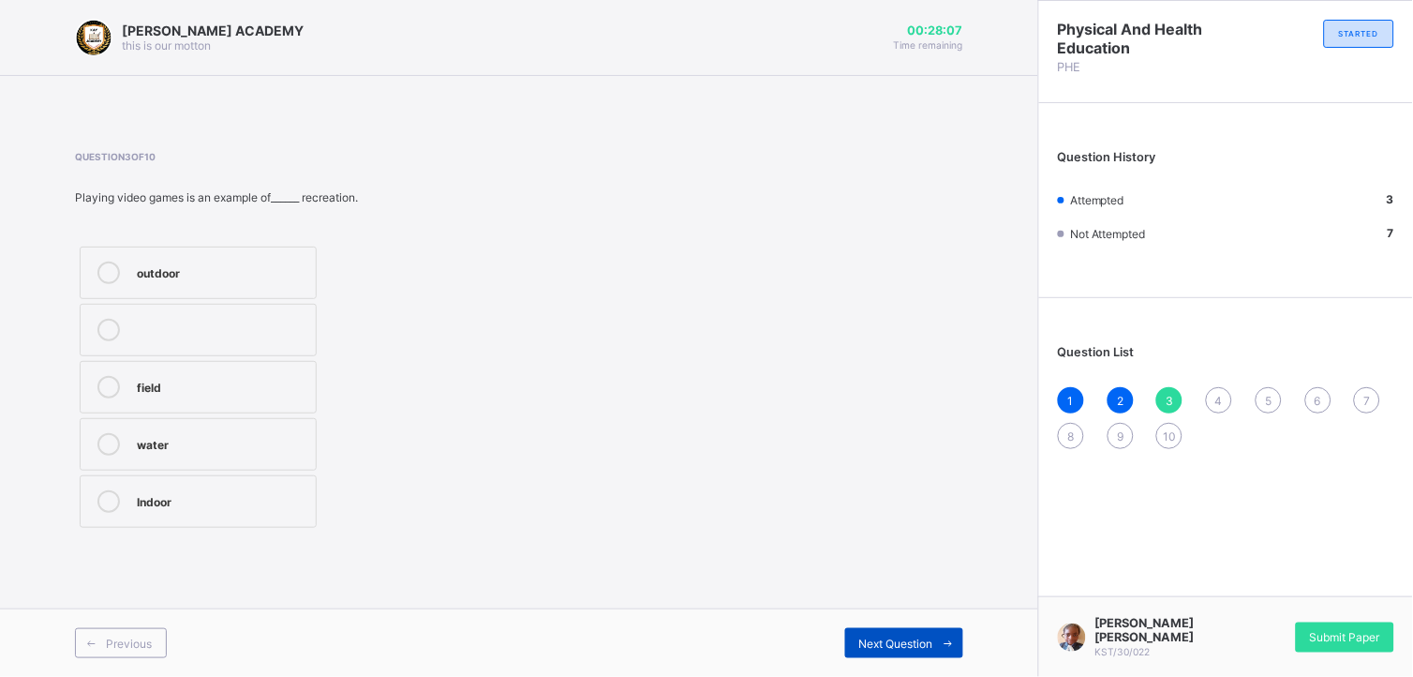
click at [898, 608] on span "Next Question" at bounding box center [896, 643] width 74 height 14
click at [286, 279] on div "outdoor" at bounding box center [222, 272] width 170 height 22
drag, startPoint x: 886, startPoint y: 643, endPoint x: 919, endPoint y: 699, distance: 65.1
click at [919, 608] on html "[PERSON_NAME] ACADEMY this is our [PERSON_NAME] 00:27:50 Time remaining Questio…" at bounding box center [706, 338] width 1413 height 677
drag, startPoint x: 919, startPoint y: 699, endPoint x: 897, endPoint y: 632, distance: 71.1
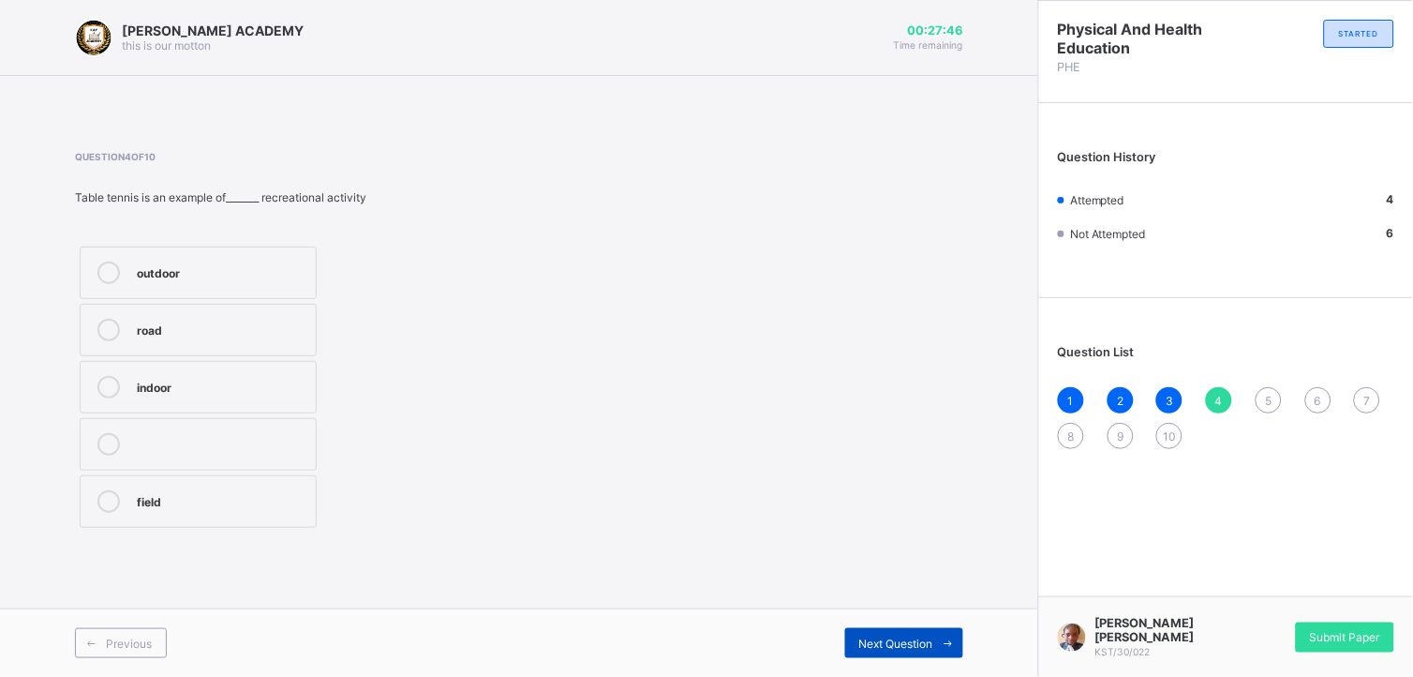
click at [897, 608] on div "Next Question" at bounding box center [904, 643] width 118 height 30
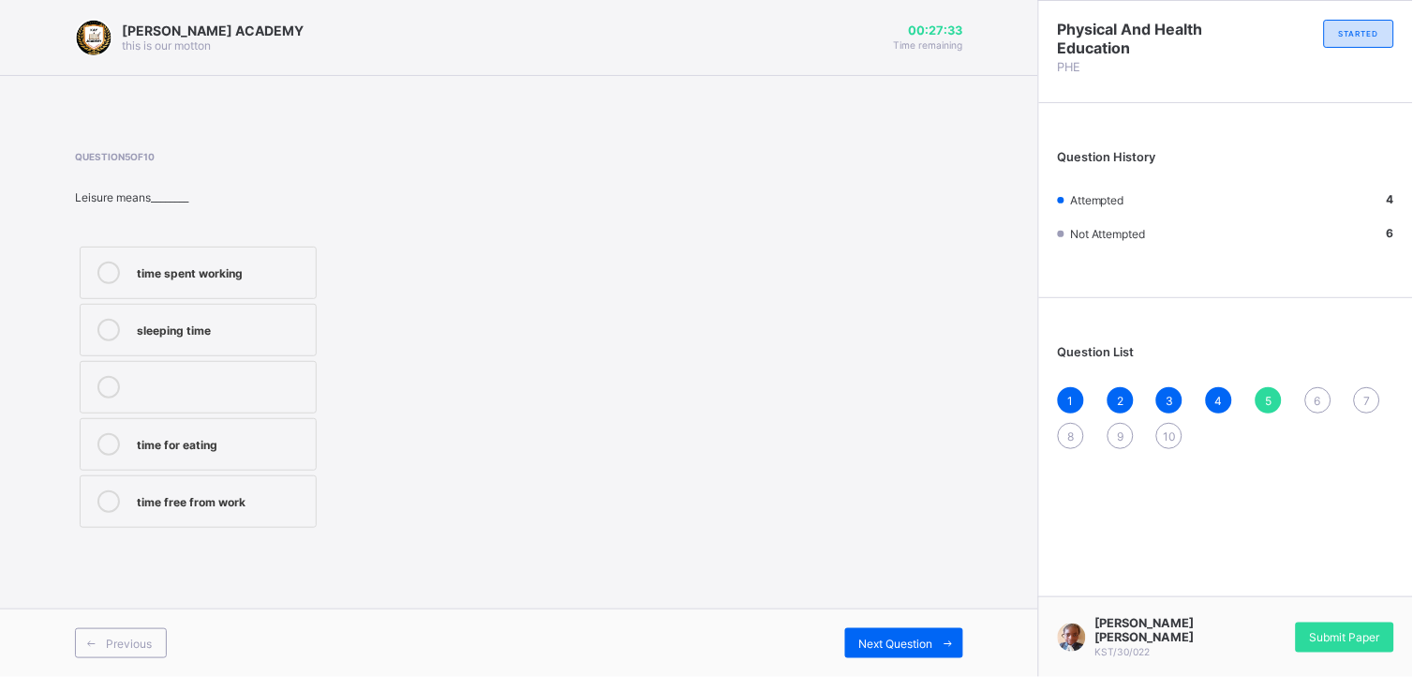
click at [295, 500] on div "time free from work" at bounding box center [222, 499] width 170 height 19
click at [937, 608] on span at bounding box center [948, 643] width 30 height 30
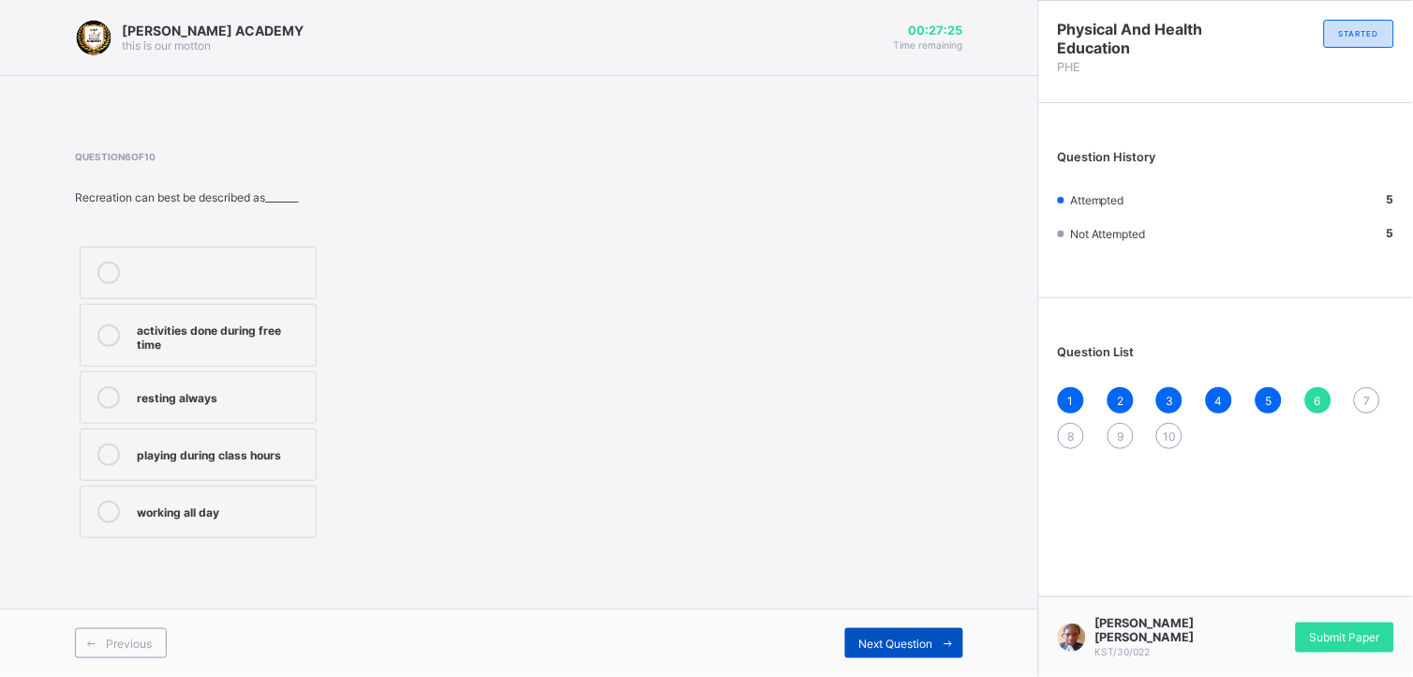
click at [937, 608] on span at bounding box center [948, 643] width 30 height 30
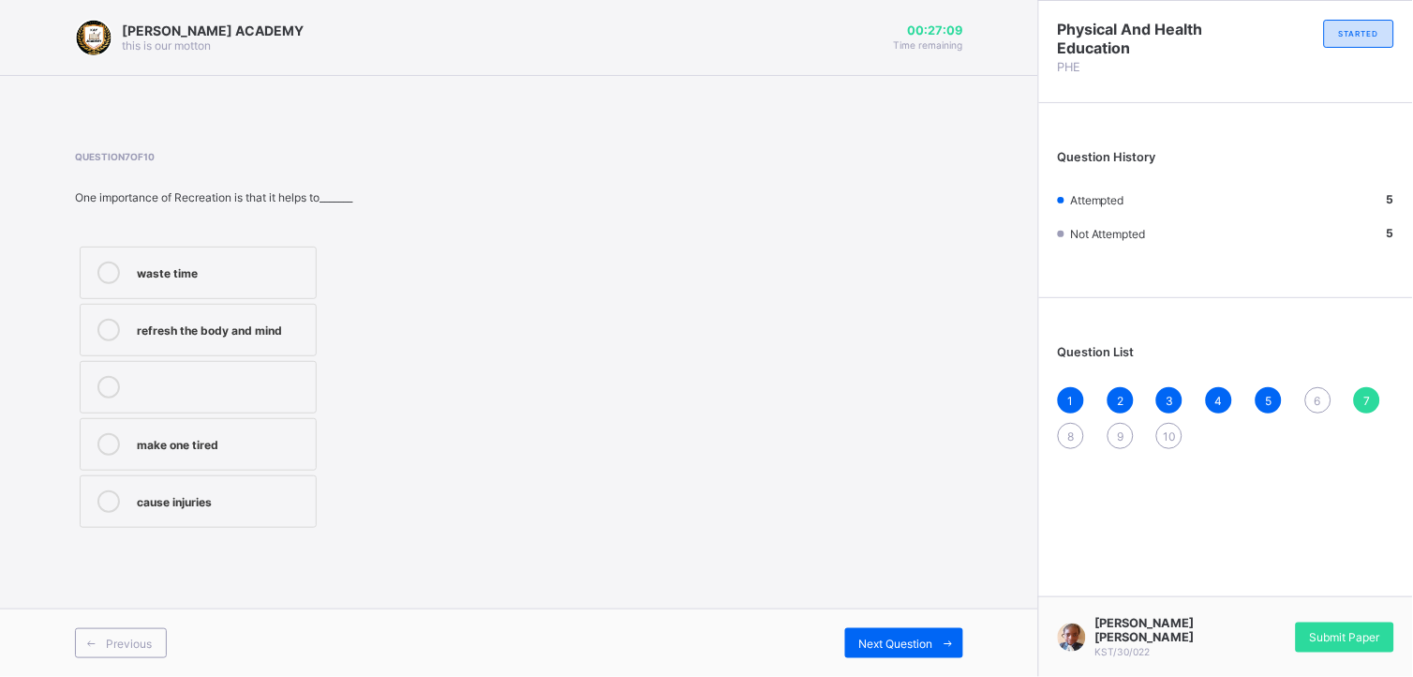
click at [273, 316] on label "refresh the body and mind" at bounding box center [198, 330] width 237 height 52
click at [901, 608] on span "Next Question" at bounding box center [896, 643] width 74 height 14
click at [309, 369] on label "Tiv" at bounding box center [198, 387] width 237 height 52
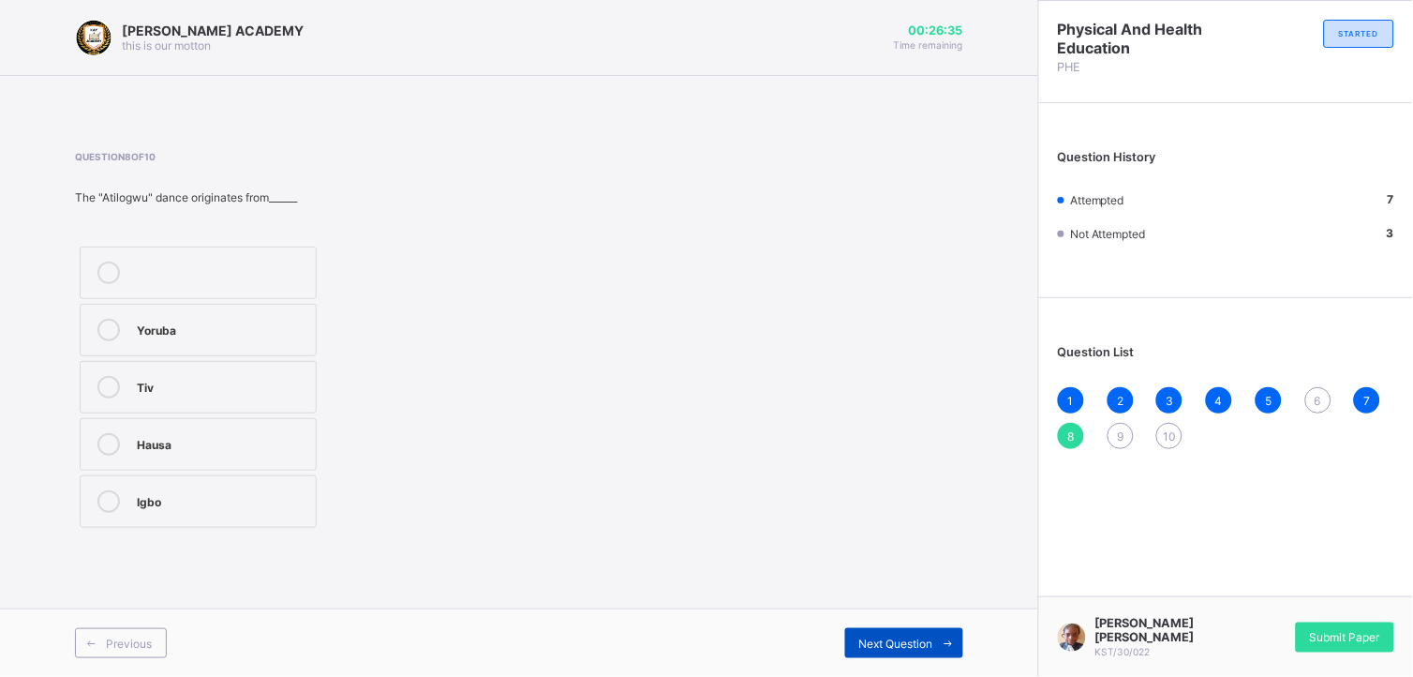
click at [902, 608] on span "Next Question" at bounding box center [896, 643] width 74 height 14
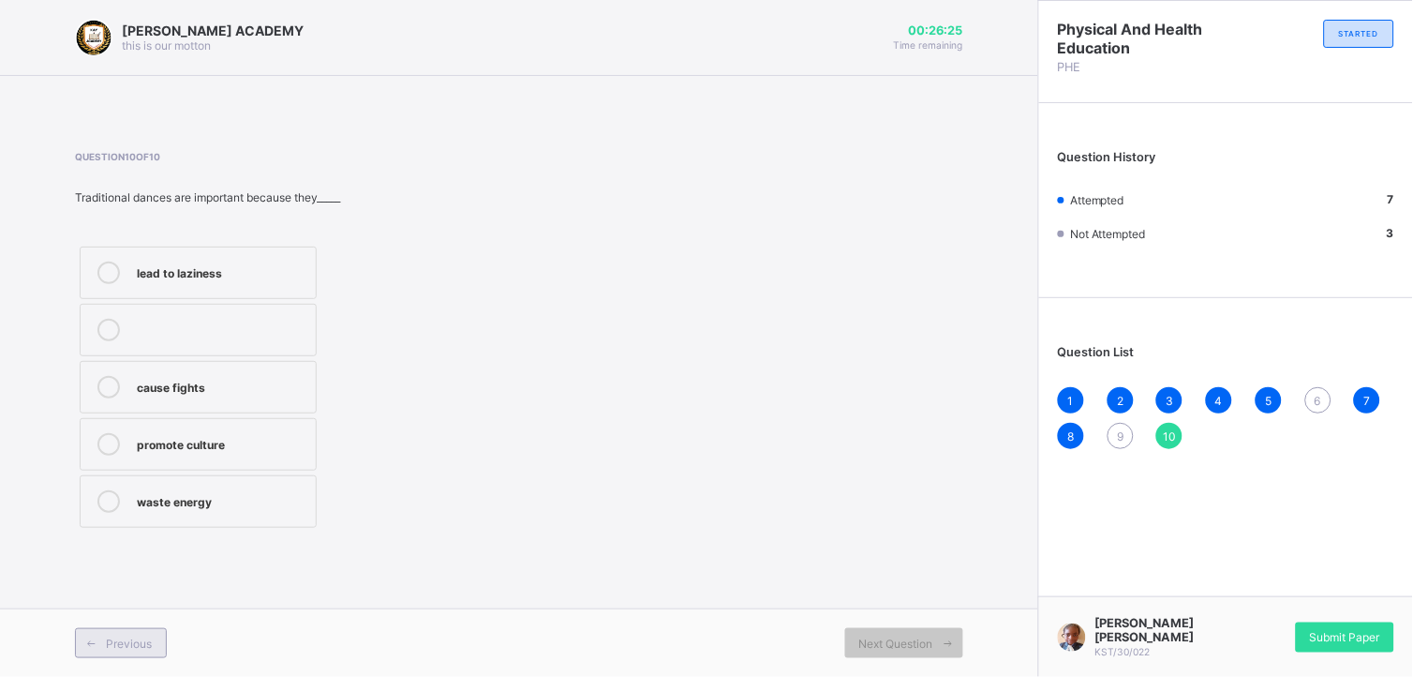
click at [141, 608] on span "Previous" at bounding box center [129, 643] width 46 height 14
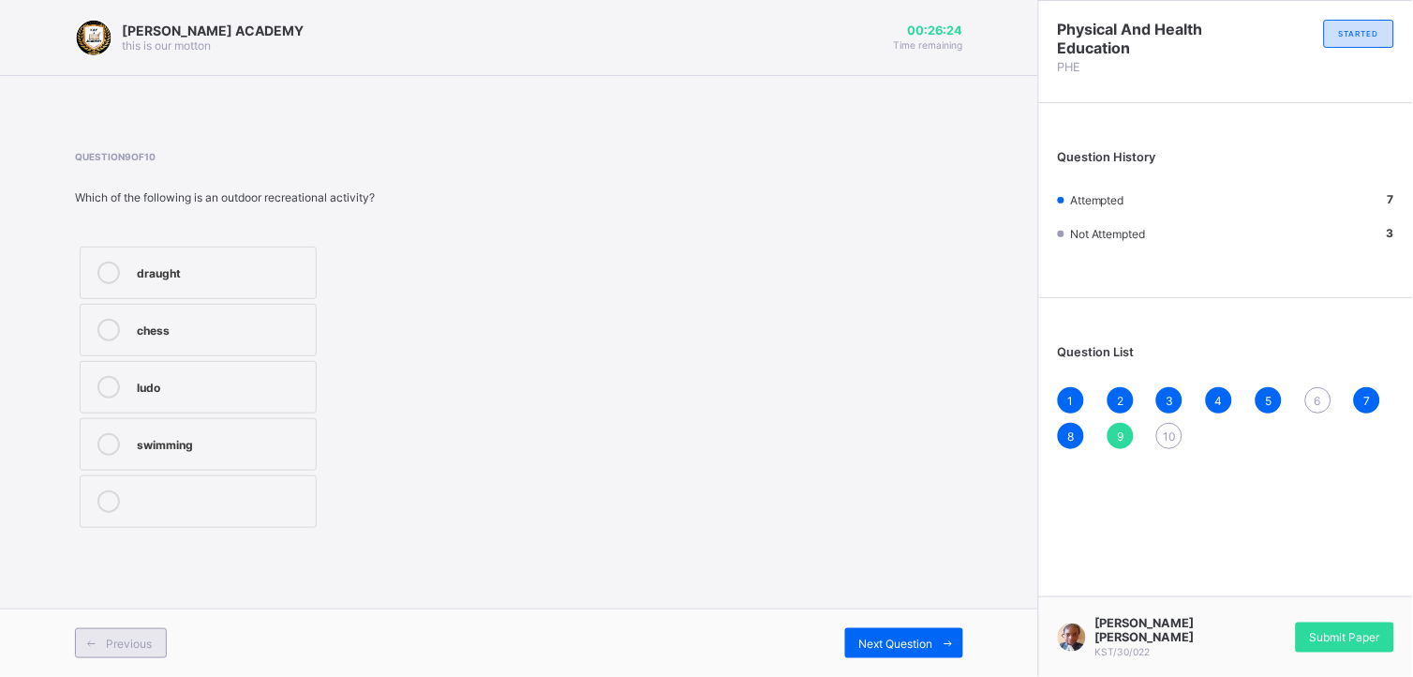
click at [141, 608] on span "Previous" at bounding box center [129, 643] width 46 height 14
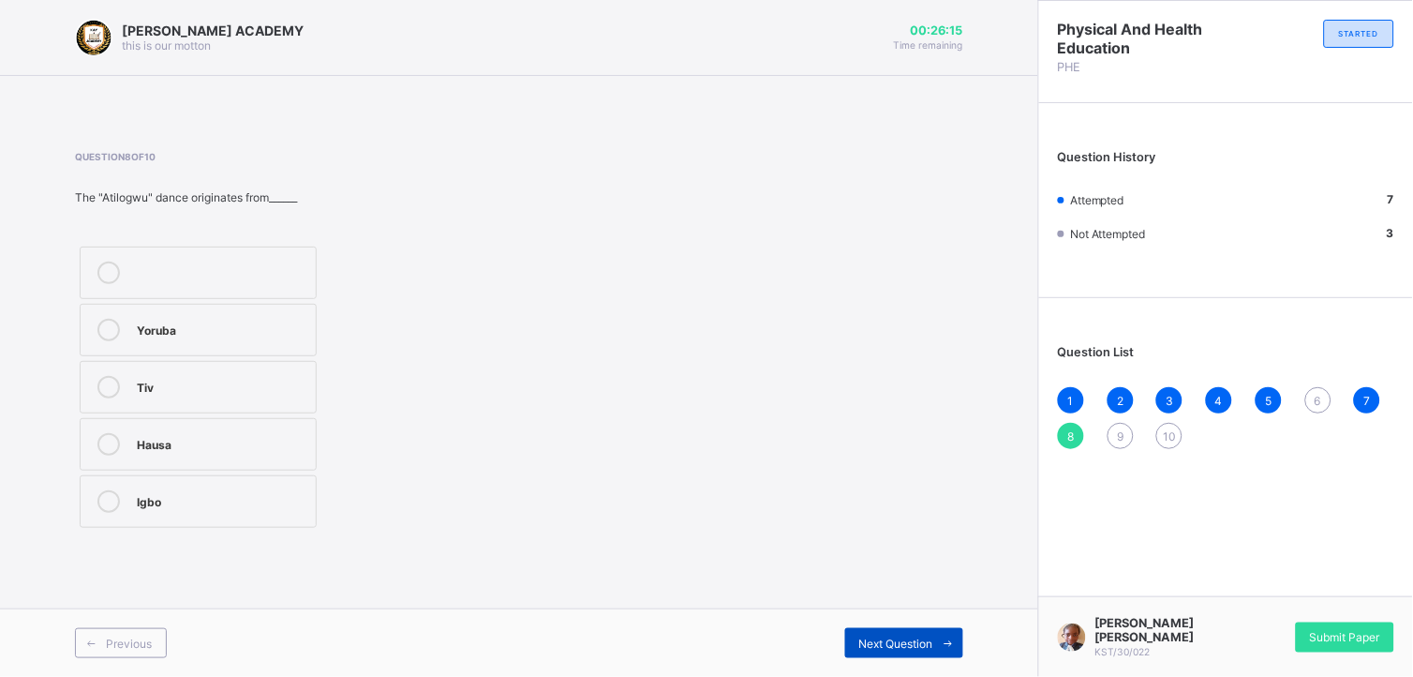
click at [896, 608] on span "Next Question" at bounding box center [896, 643] width 74 height 14
click at [293, 426] on label "swimming" at bounding box center [198, 444] width 237 height 52
click at [870, 608] on div "Next Question" at bounding box center [904, 643] width 118 height 30
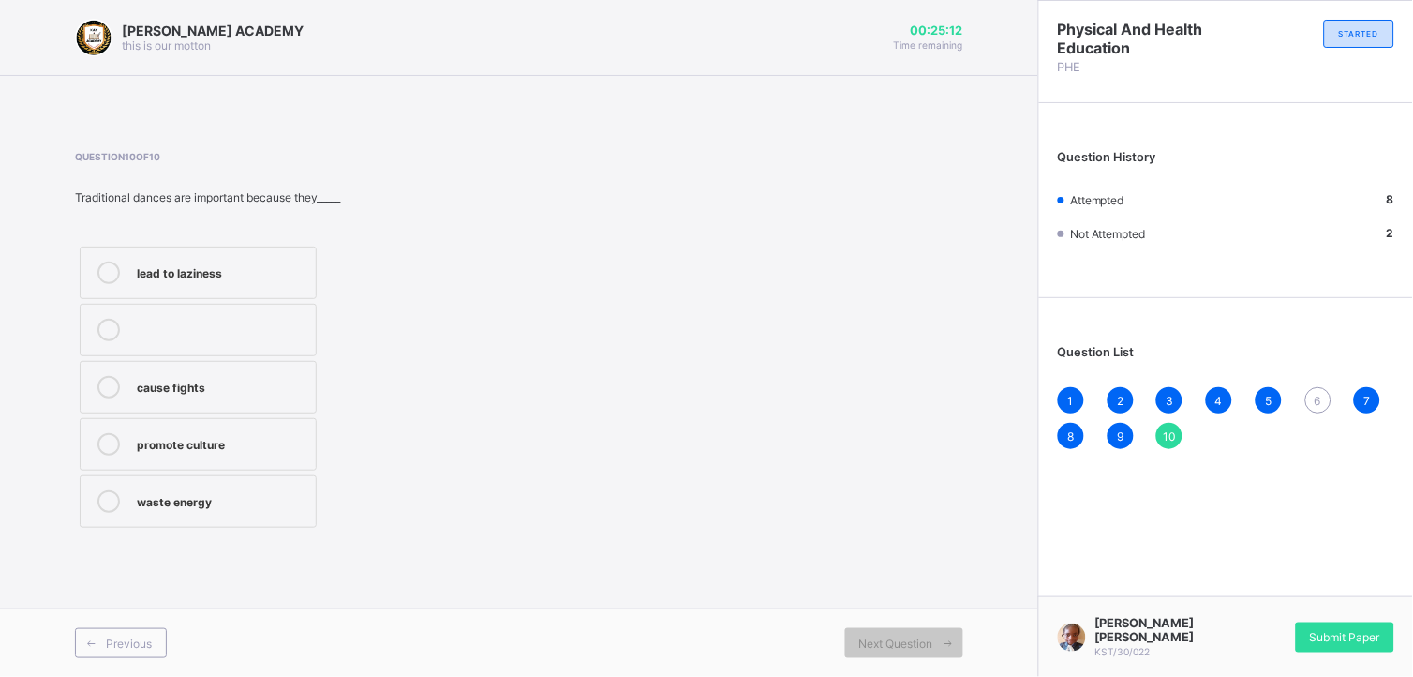
click at [303, 423] on label "promote culture" at bounding box center [198, 444] width 237 height 52
click at [1272, 608] on div "Submit Paper" at bounding box center [1345, 637] width 98 height 30
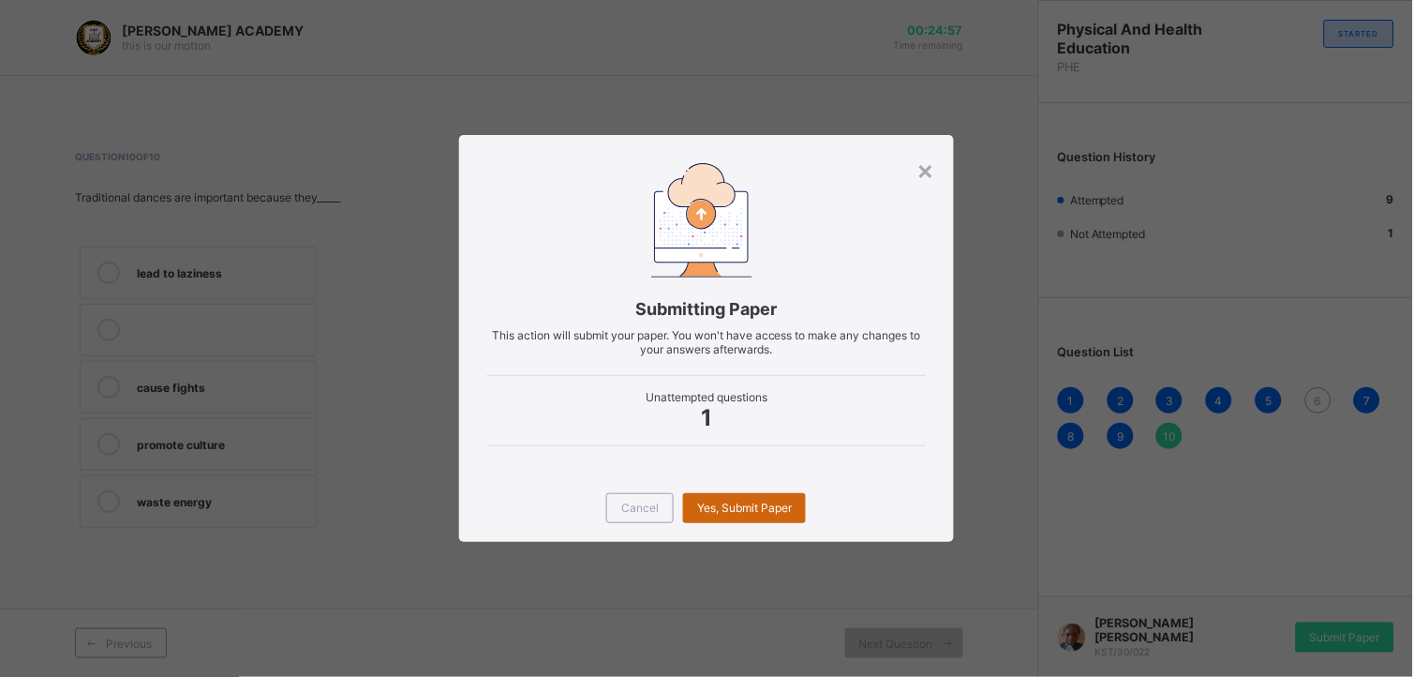
click at [763, 508] on span "Yes, Submit Paper" at bounding box center [744, 507] width 95 height 14
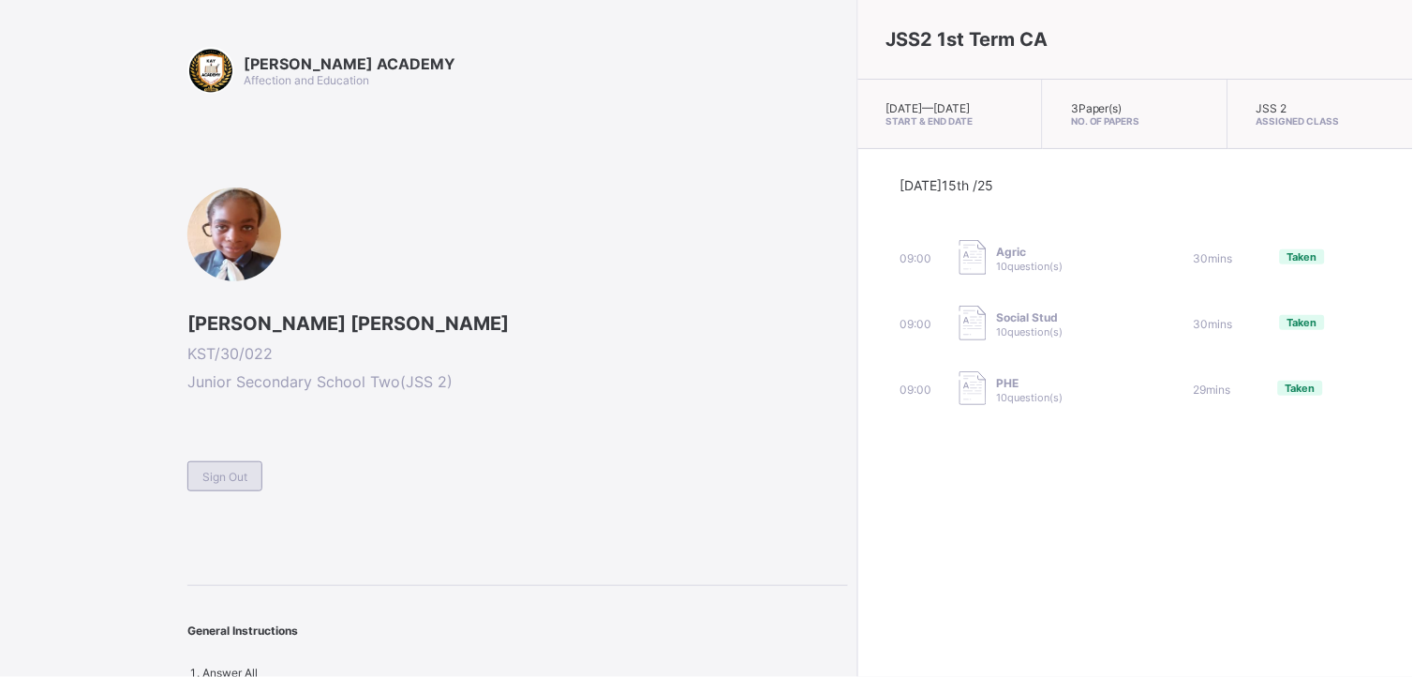
click at [234, 471] on span "Sign Out" at bounding box center [224, 476] width 45 height 14
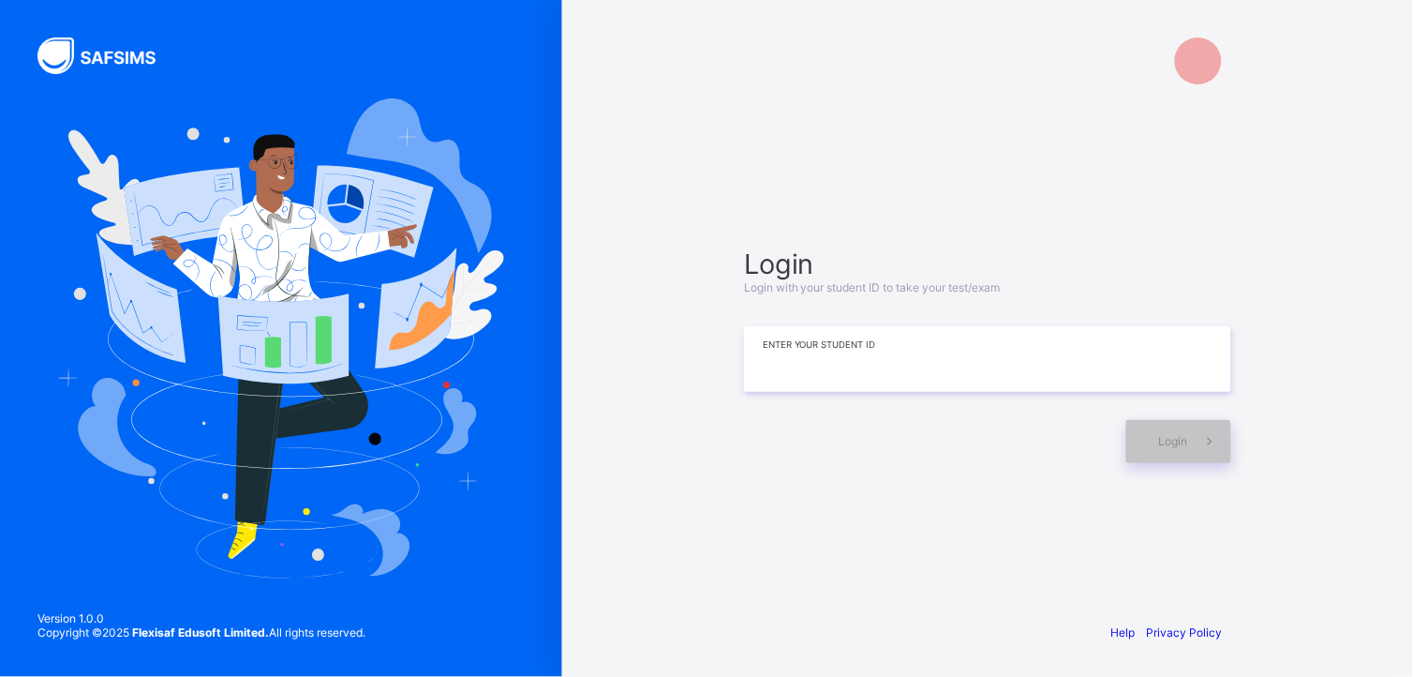
click at [877, 372] on input at bounding box center [987, 359] width 487 height 66
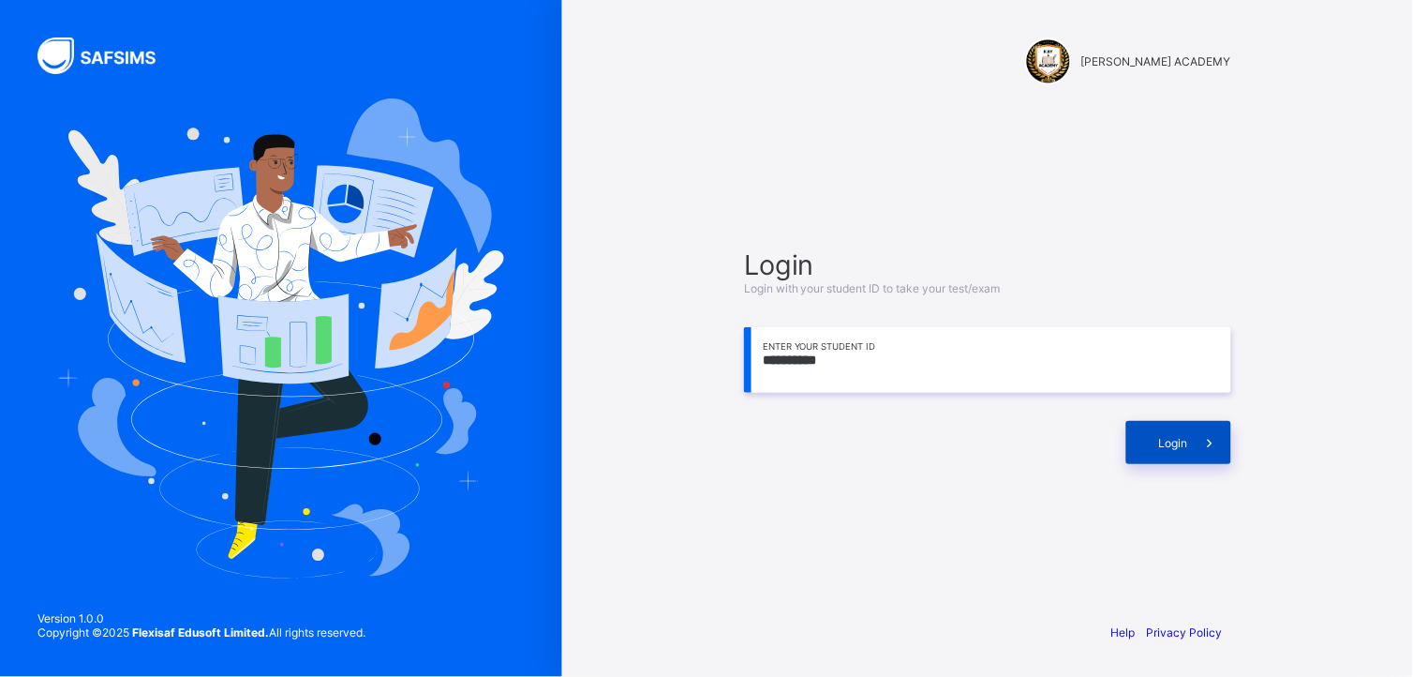
type input "**********"
click at [1165, 454] on div "Login" at bounding box center [1178, 442] width 105 height 43
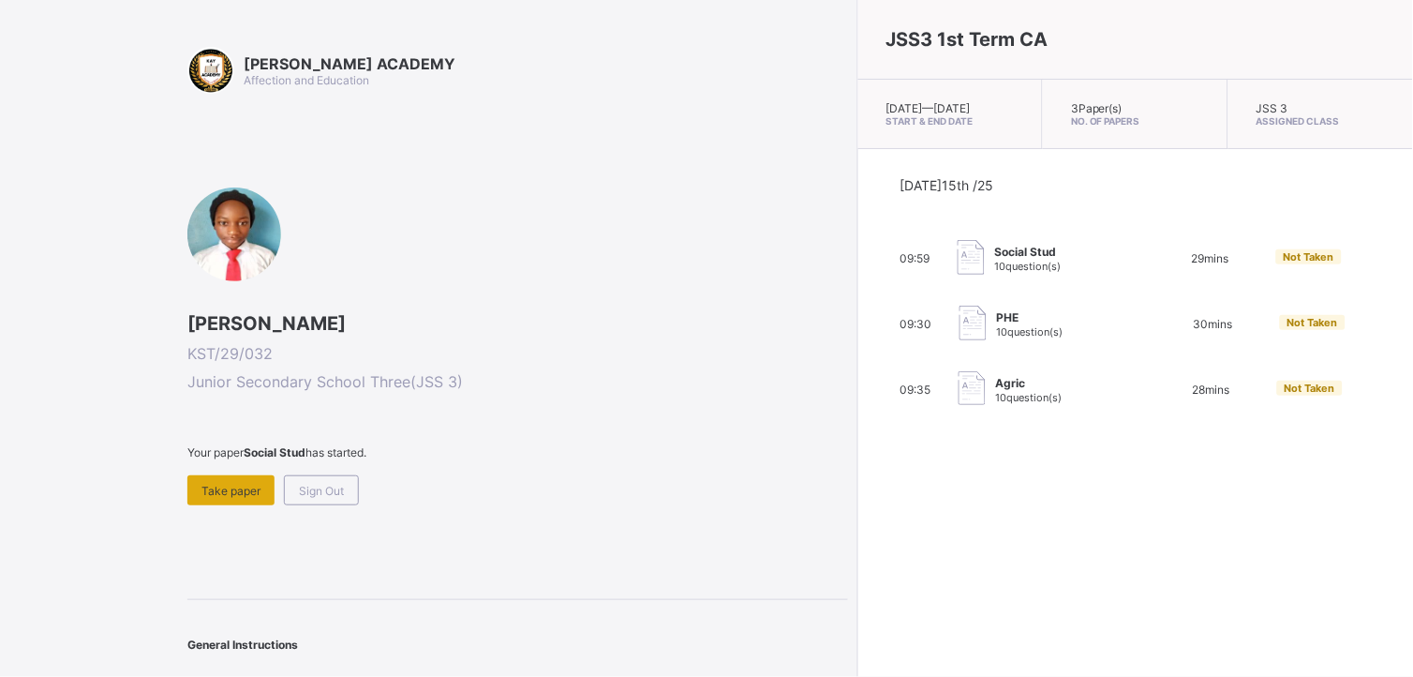
click at [225, 484] on span "Take paper" at bounding box center [230, 491] width 59 height 14
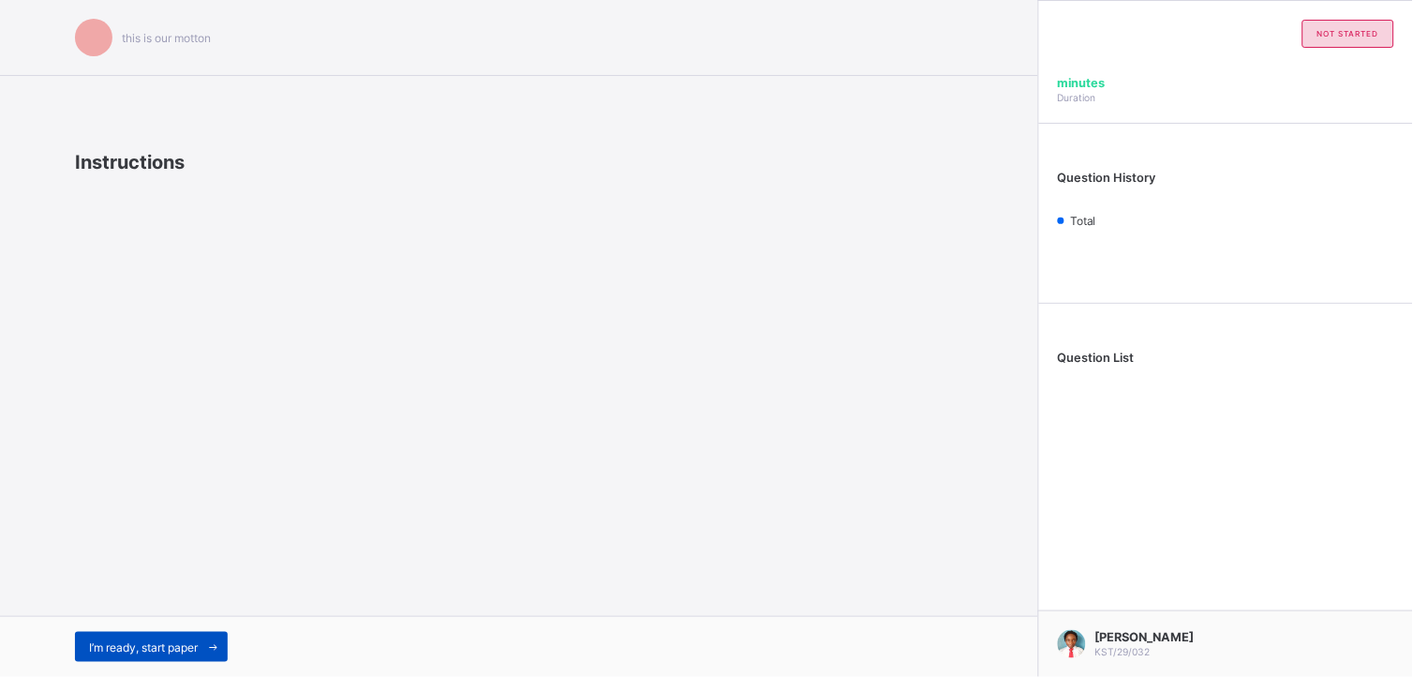
click at [144, 608] on span "I’m ready, start paper" at bounding box center [143, 647] width 109 height 14
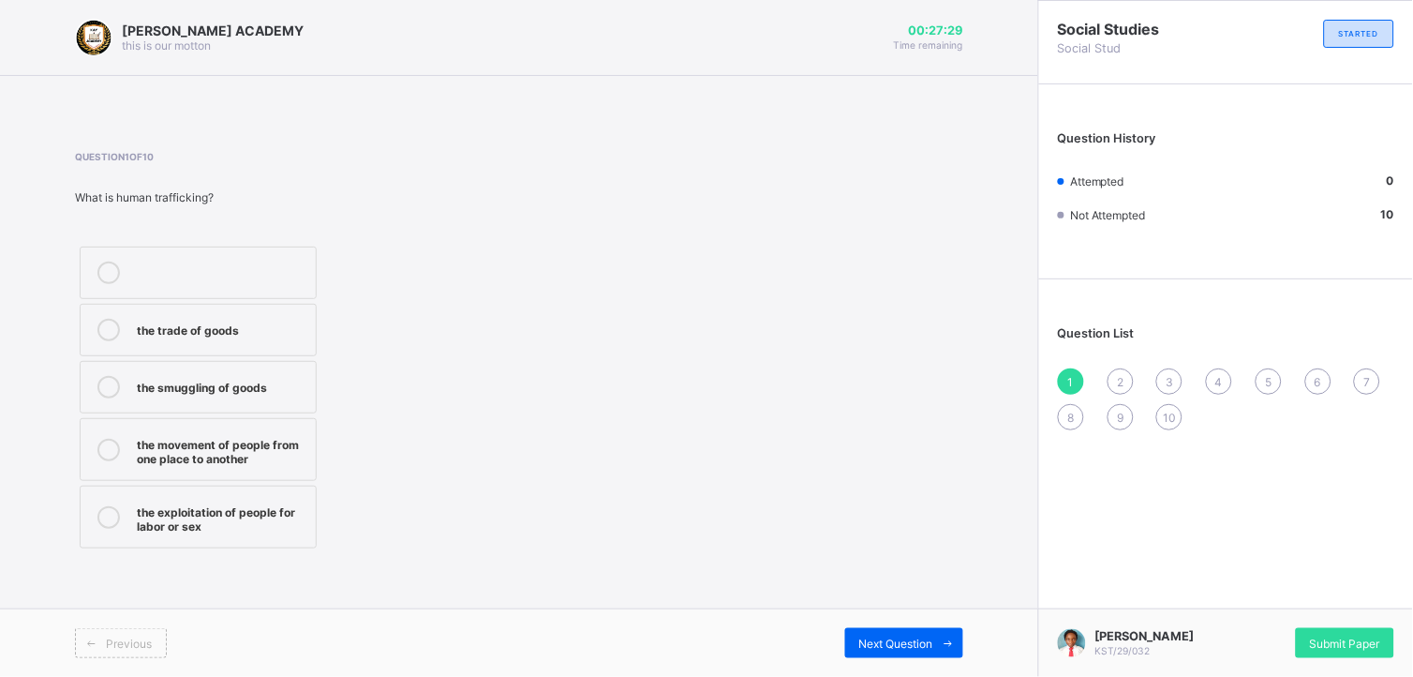
click at [264, 443] on div "the movement of people from one place to another" at bounding box center [222, 449] width 170 height 33
click at [904, 608] on span "Next Question" at bounding box center [896, 643] width 74 height 14
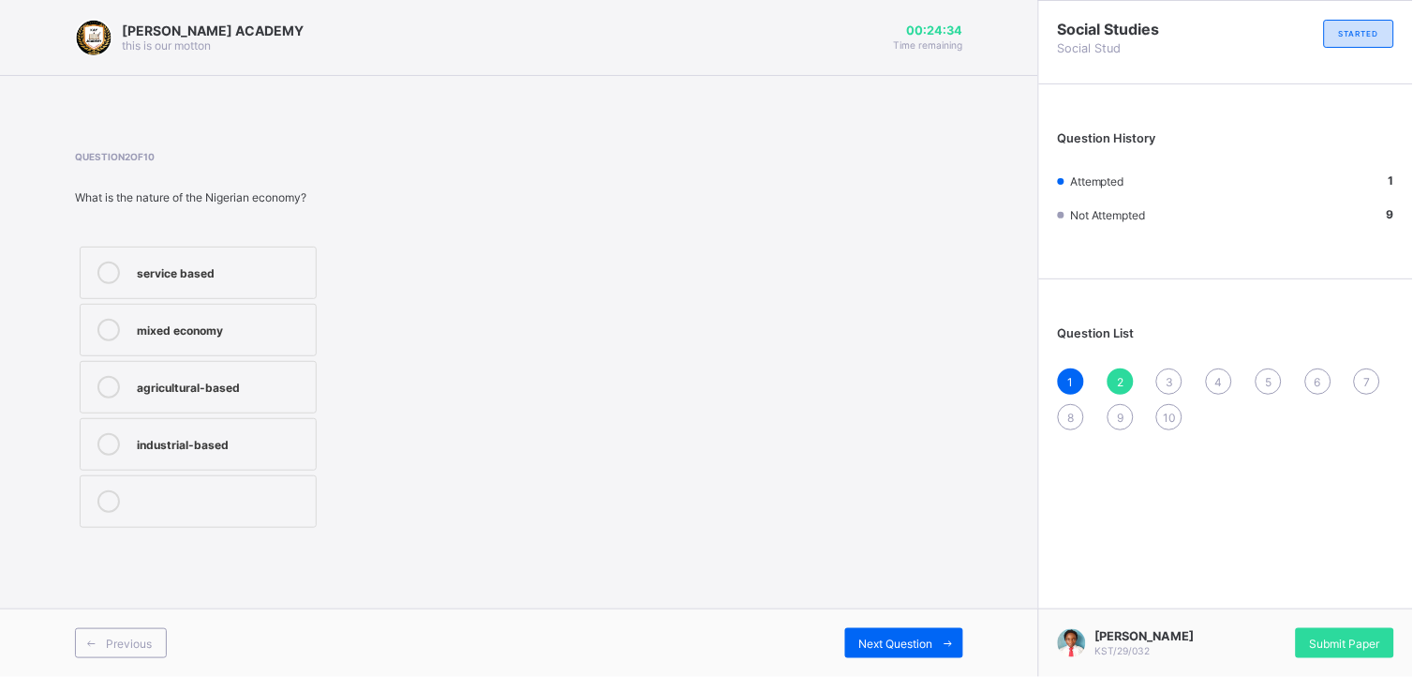
click at [301, 325] on div "mixed economy" at bounding box center [222, 328] width 170 height 19
click at [931, 608] on span "Next Question" at bounding box center [896, 643] width 74 height 14
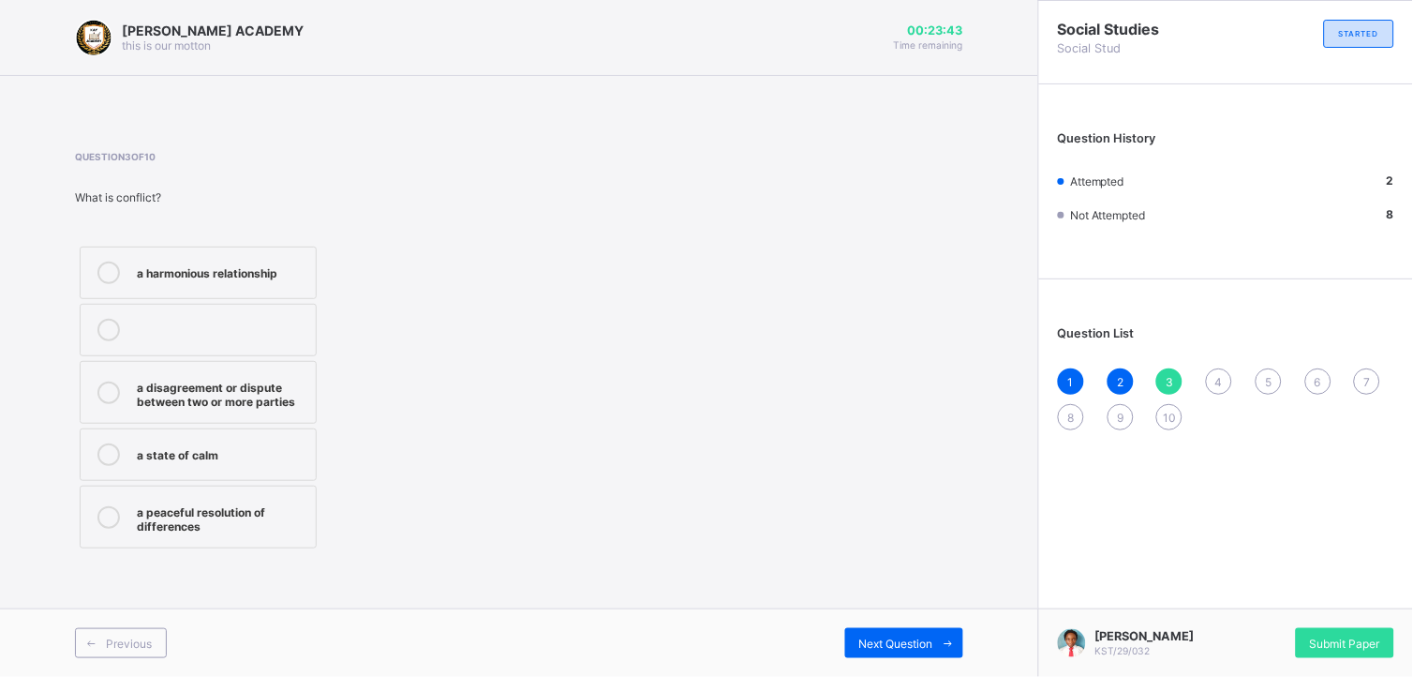
click at [283, 443] on div "a state of calm" at bounding box center [222, 452] width 170 height 19
click at [876, 608] on div "Previous Next Question" at bounding box center [519, 642] width 1038 height 68
click at [881, 608] on div "Next Question" at bounding box center [904, 643] width 118 height 30
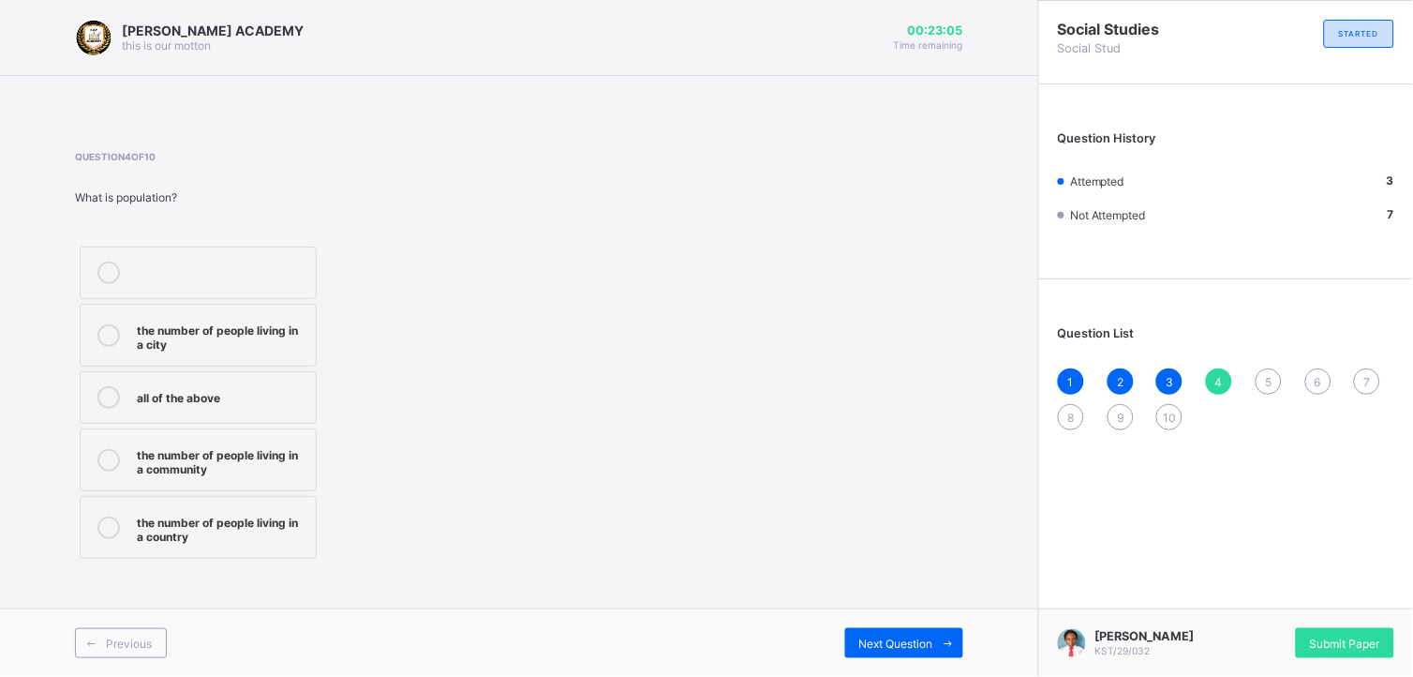
click at [260, 386] on div "all of the above" at bounding box center [222, 395] width 170 height 19
click at [242, 382] on label "all of the above" at bounding box center [198, 397] width 237 height 52
click at [923, 608] on span "Next Question" at bounding box center [896, 643] width 74 height 14
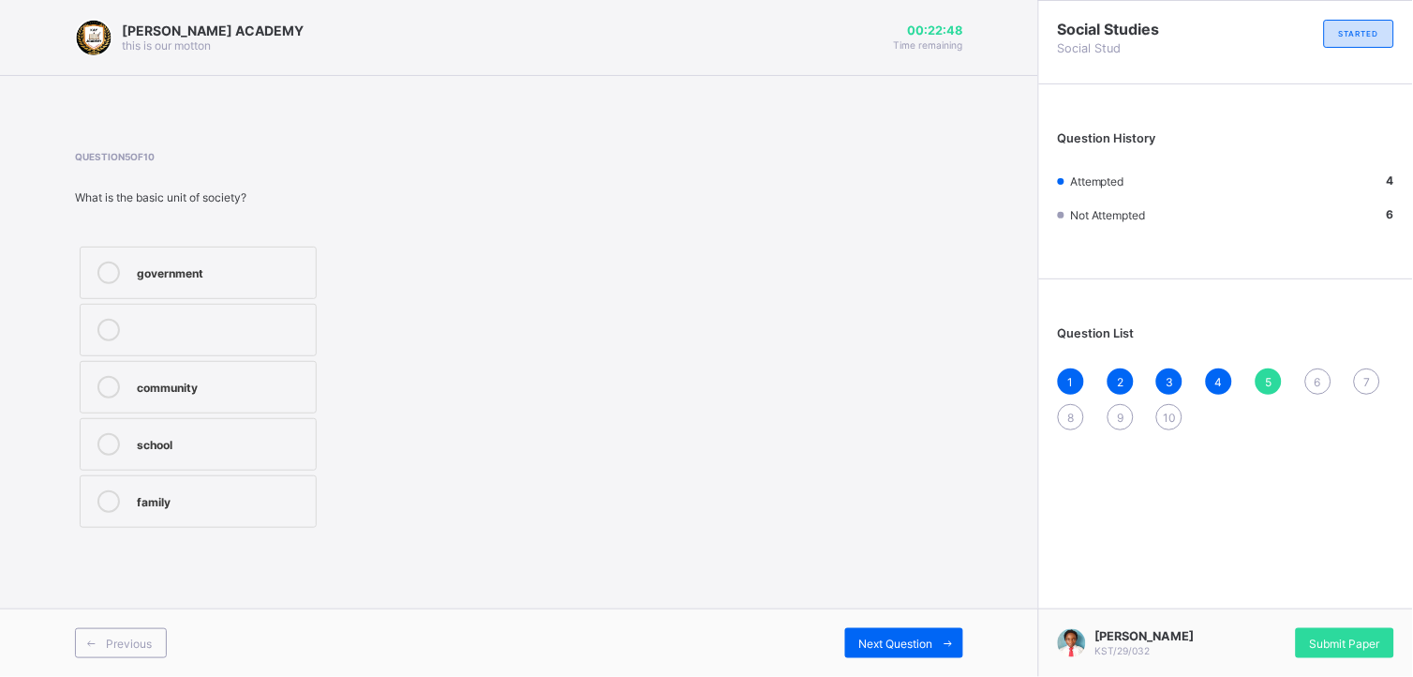
click at [286, 495] on div "family" at bounding box center [222, 499] width 170 height 19
click at [903, 608] on span "Next Question" at bounding box center [896, 643] width 74 height 14
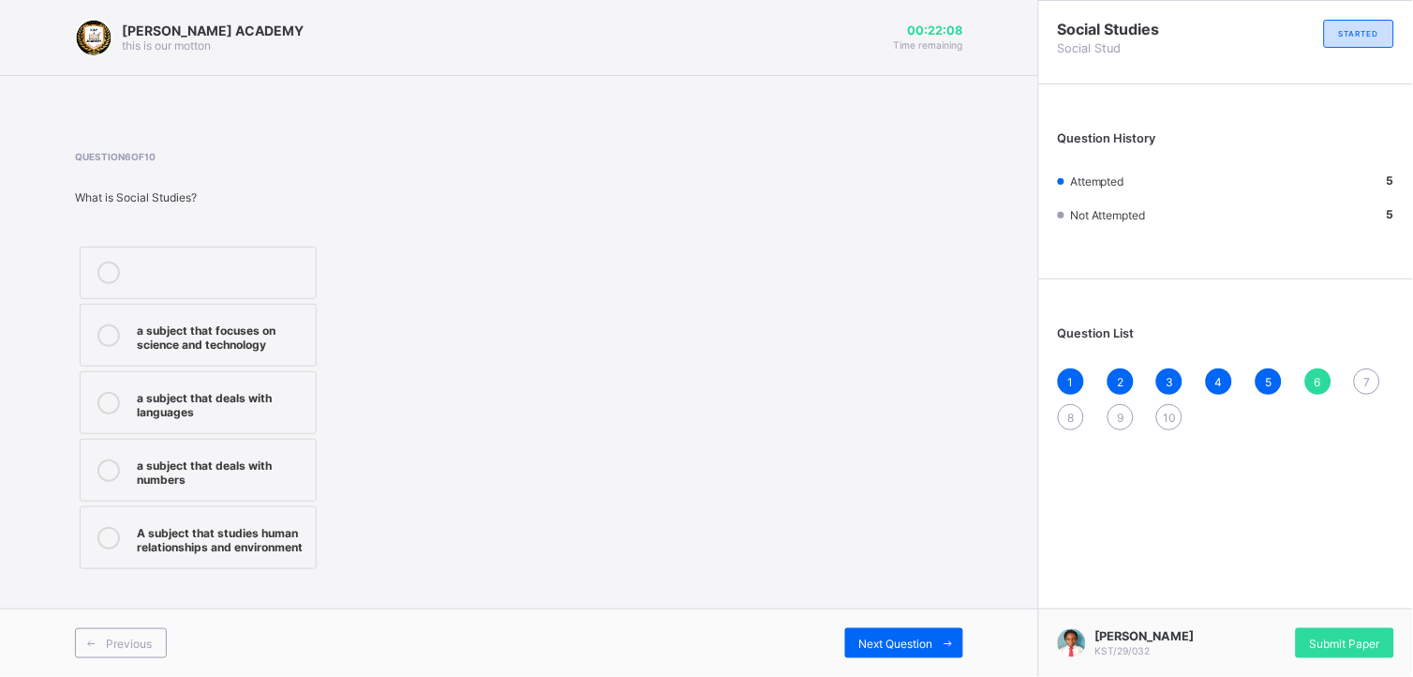
click at [276, 536] on div "A subject that studies human relationships and environment" at bounding box center [222, 537] width 170 height 33
click at [891, 608] on span "Next Question" at bounding box center [896, 643] width 74 height 14
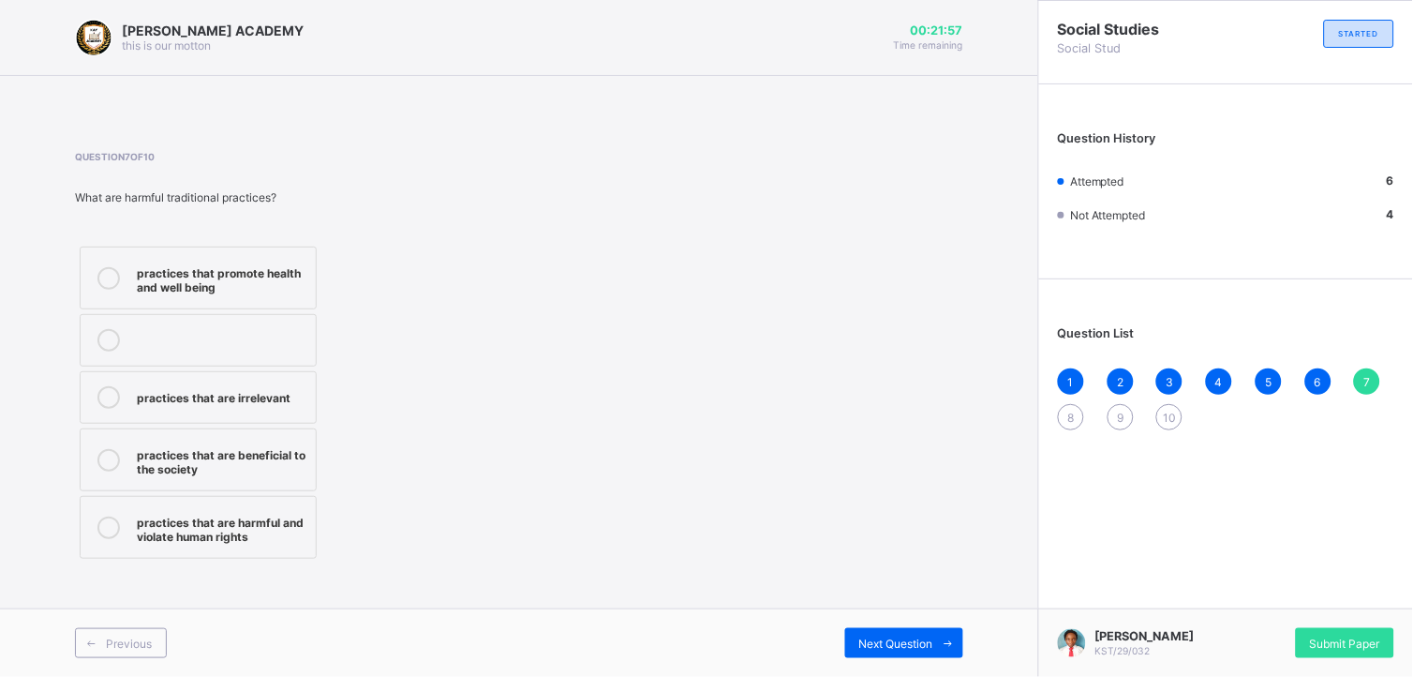
click at [359, 354] on div "practices that promote health and well being practices that are irrelevant prac…" at bounding box center [280, 402] width 410 height 321
click at [269, 446] on div "practices that are beneficial to the society" at bounding box center [222, 459] width 170 height 33
click at [919, 608] on span "Next Question" at bounding box center [896, 643] width 74 height 14
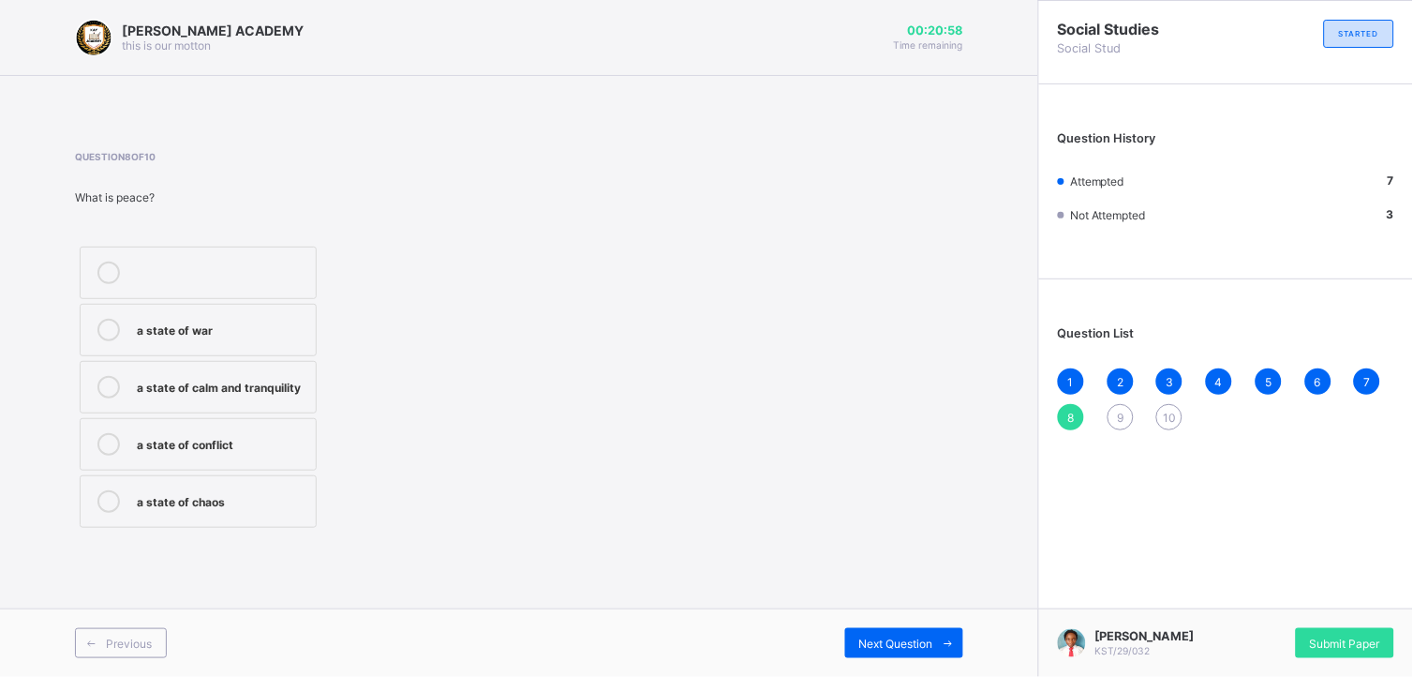
click at [288, 381] on div "a state of calm and tranquility" at bounding box center [222, 385] width 170 height 19
click at [892, 608] on div "Next Question" at bounding box center [904, 643] width 118 height 30
click at [291, 320] on div "the economy of a family" at bounding box center [222, 328] width 170 height 19
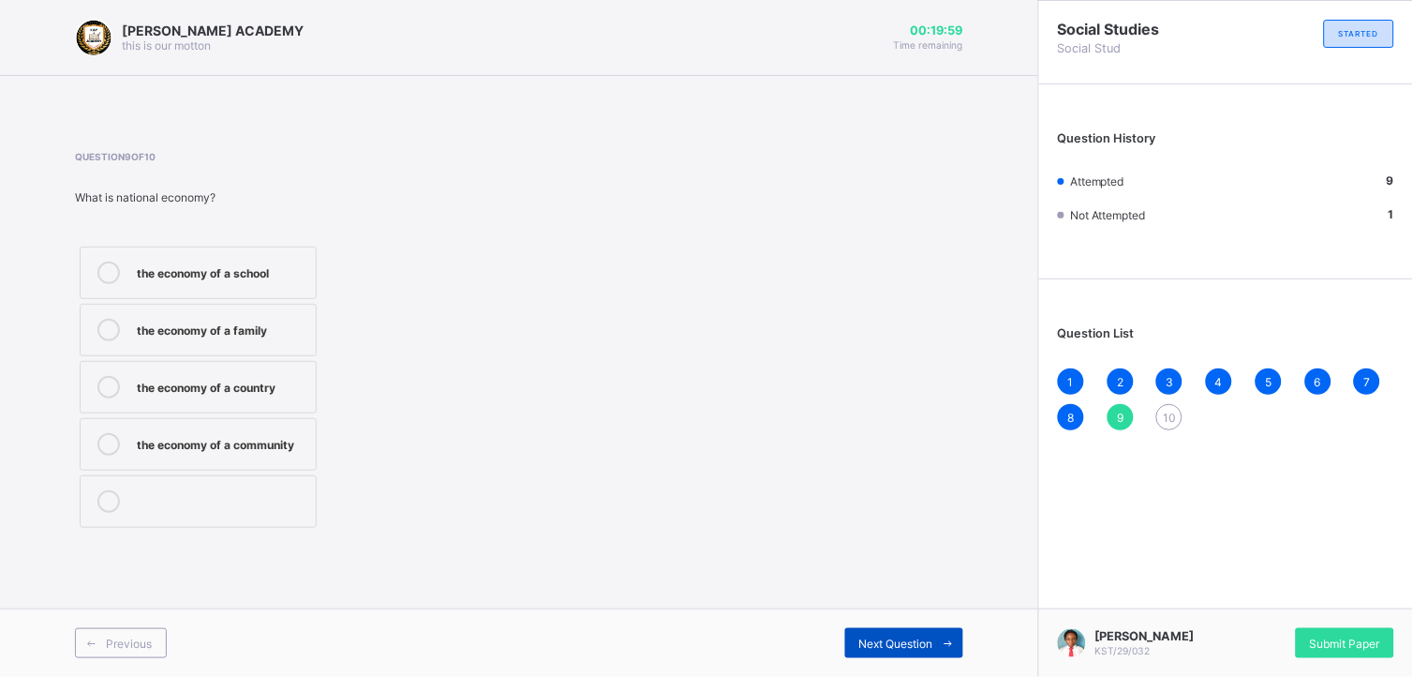
click at [884, 608] on span "Next Question" at bounding box center [896, 643] width 74 height 14
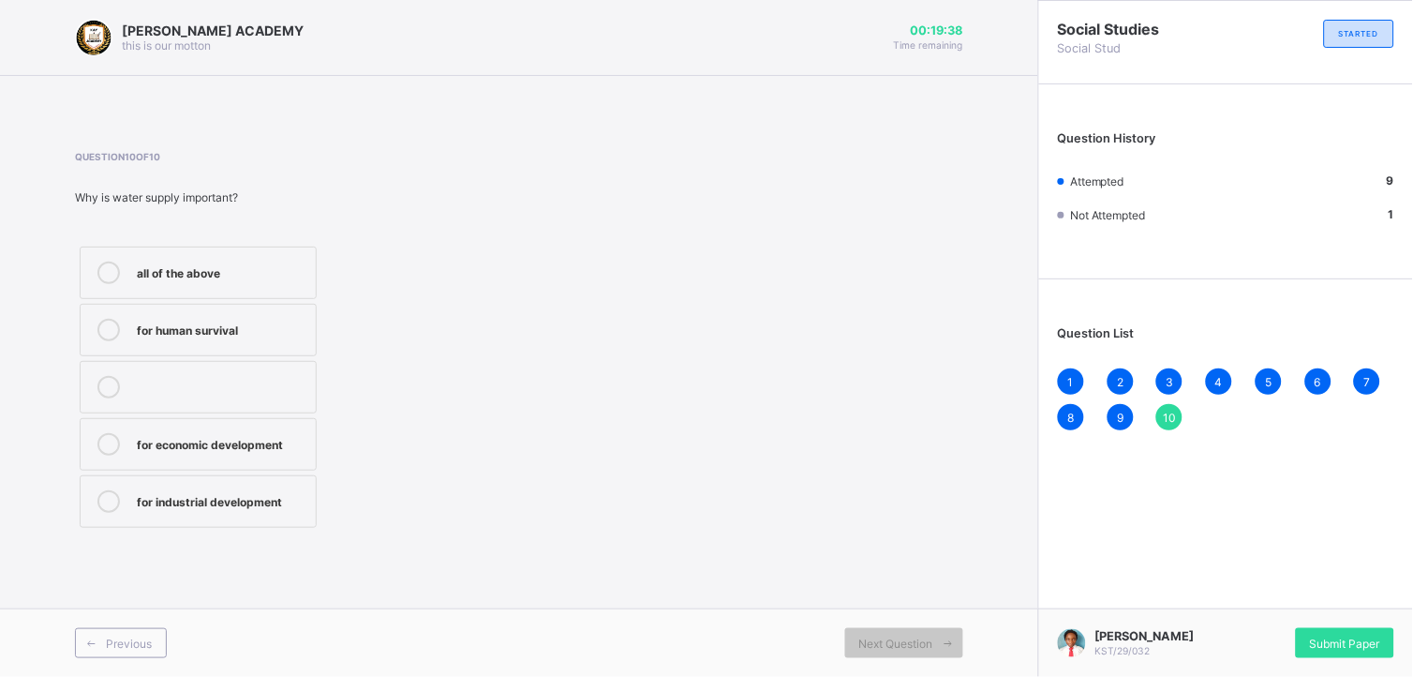
click at [274, 246] on label "all of the above" at bounding box center [198, 272] width 237 height 52
click at [893, 608] on div "Next Question" at bounding box center [904, 643] width 118 height 30
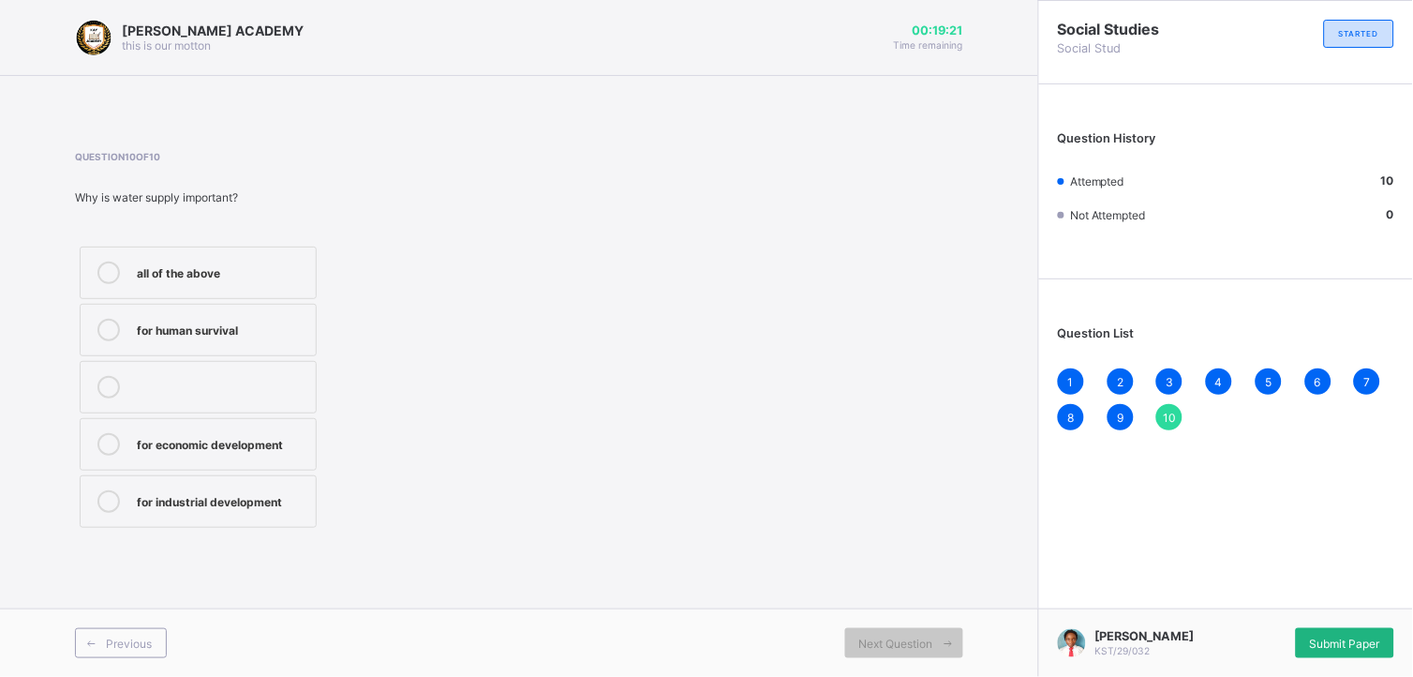
click at [1272, 608] on span "Submit Paper" at bounding box center [1345, 643] width 70 height 14
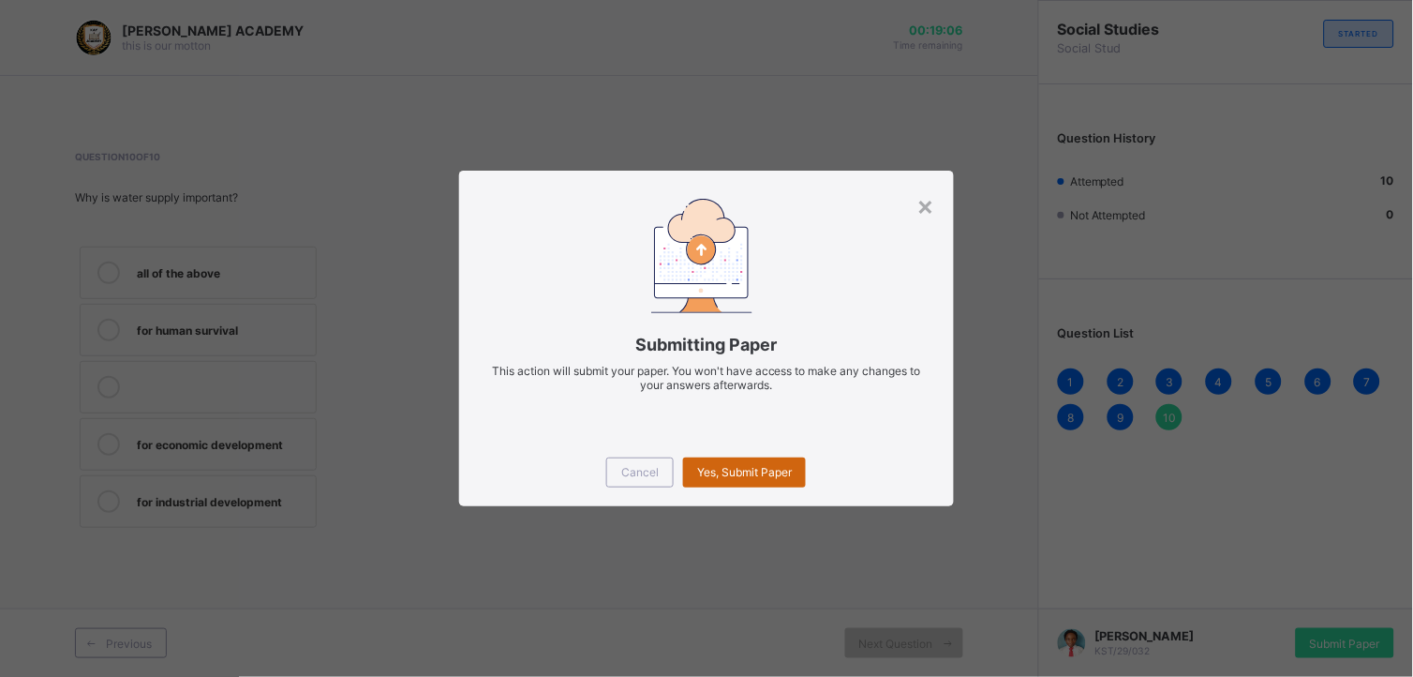
click at [741, 465] on span "Yes, Submit Paper" at bounding box center [744, 472] width 95 height 14
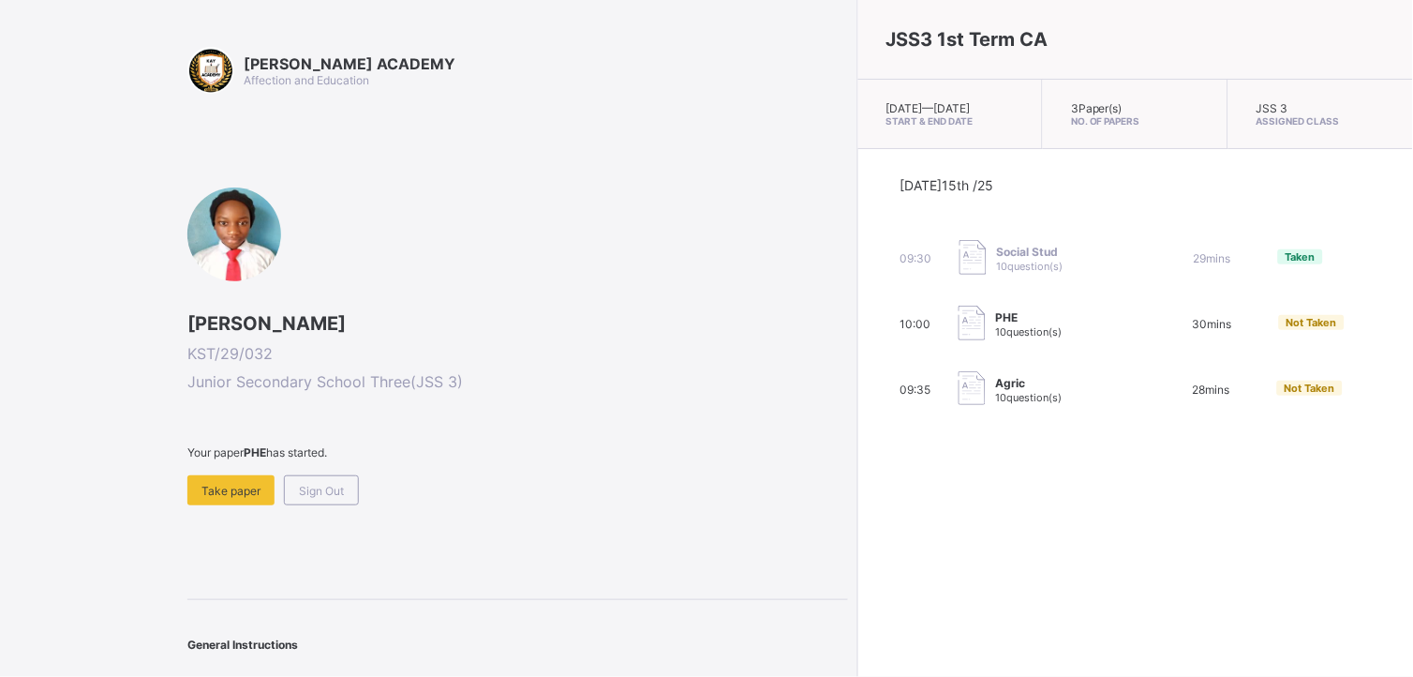
click at [237, 467] on span at bounding box center [517, 467] width 661 height 16
click at [219, 490] on span "Take paper" at bounding box center [230, 491] width 59 height 14
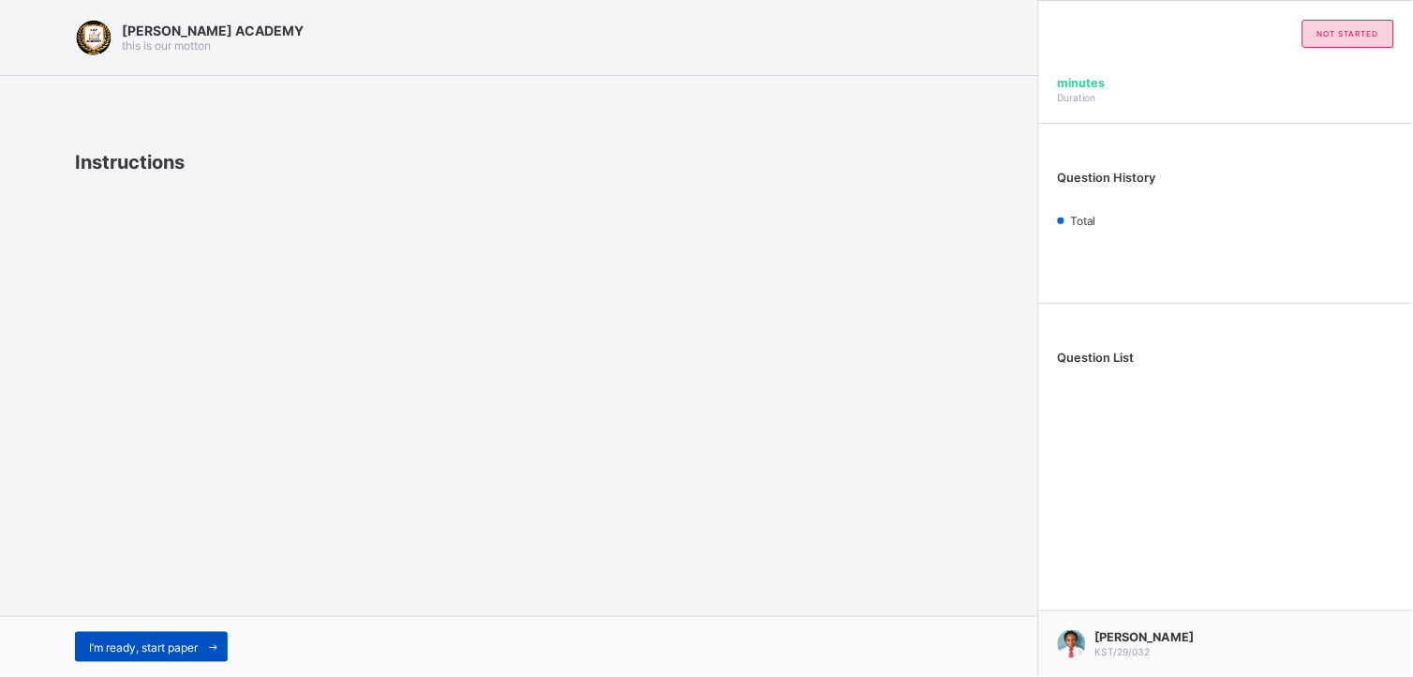
click at [143, 608] on span "I’m ready, start paper" at bounding box center [143, 647] width 109 height 14
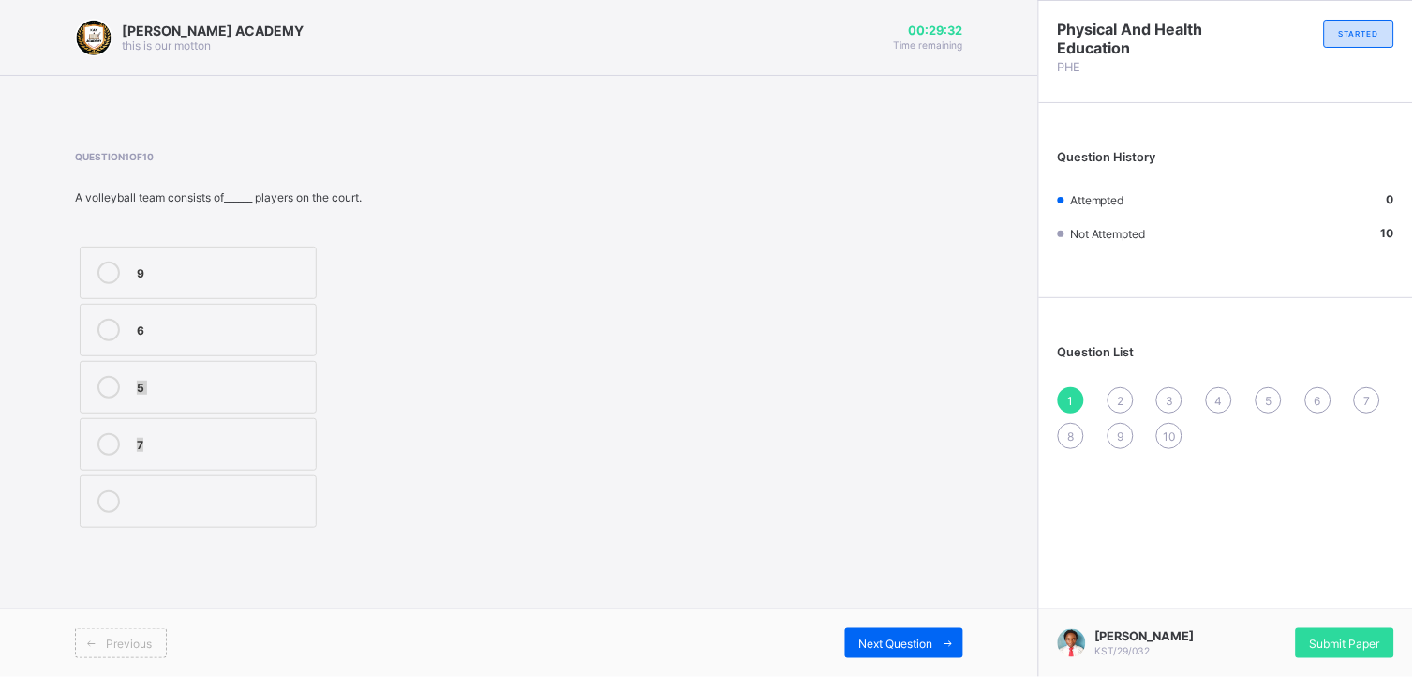
drag, startPoint x: 407, startPoint y: 454, endPoint x: 317, endPoint y: 335, distance: 149.2
click at [317, 335] on div "9 6 5 7" at bounding box center [280, 387] width 410 height 290
drag, startPoint x: 317, startPoint y: 335, endPoint x: 258, endPoint y: 267, distance: 89.6
click at [258, 267] on div "9" at bounding box center [222, 270] width 170 height 19
click at [901, 608] on span "Next Question" at bounding box center [896, 643] width 74 height 14
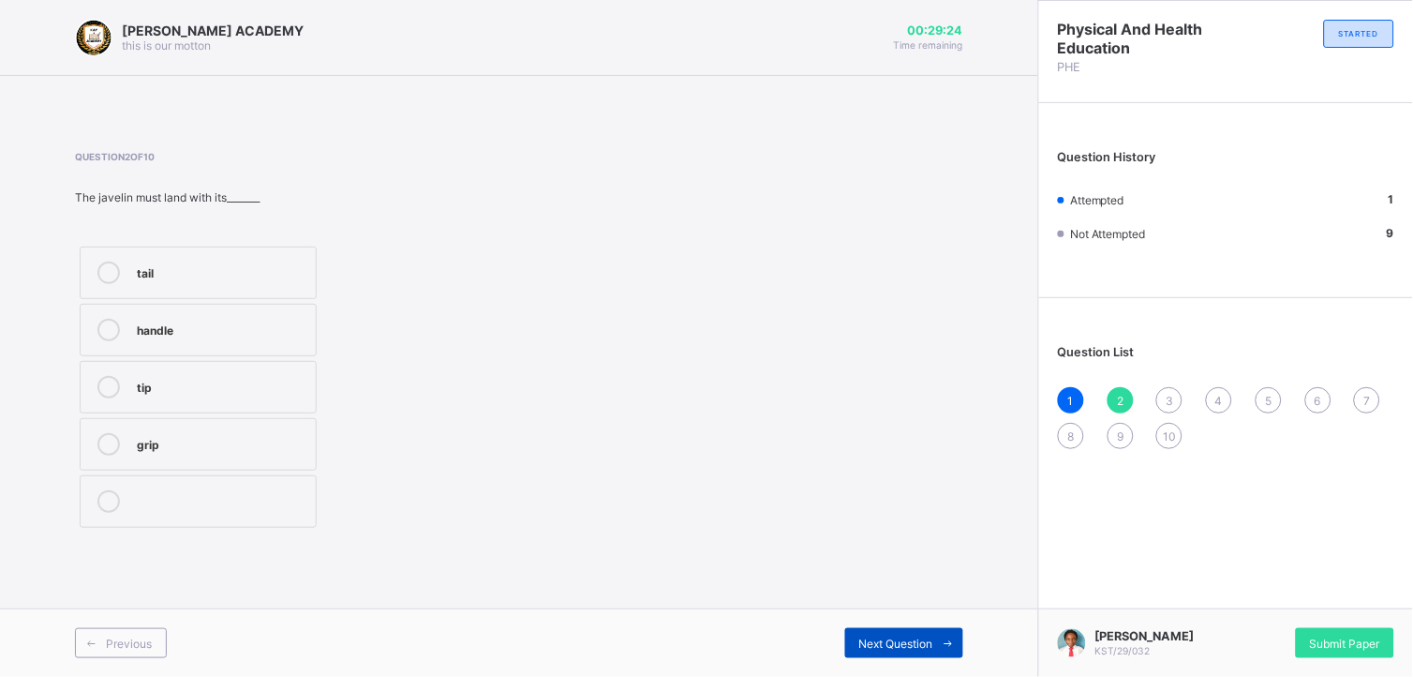
click at [901, 608] on span "Next Question" at bounding box center [896, 643] width 74 height 14
click at [848, 608] on div "Next Question" at bounding box center [904, 643] width 118 height 30
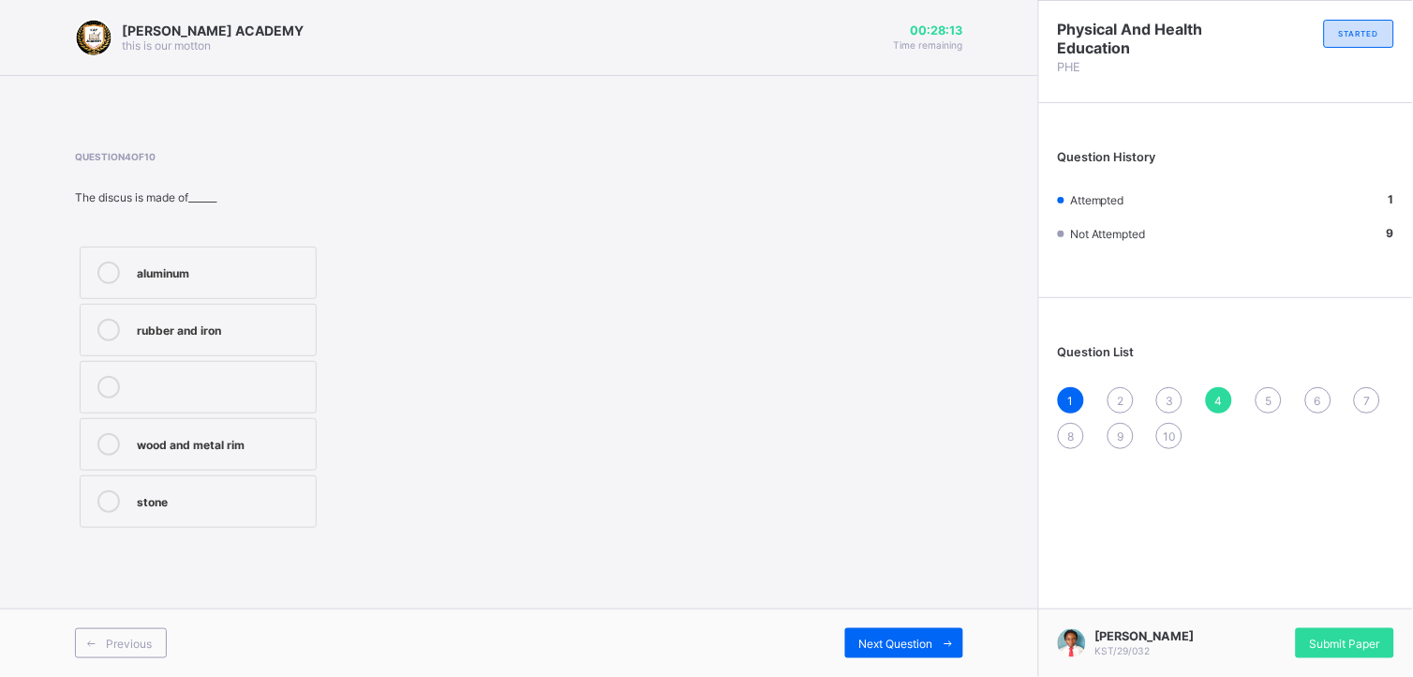
click at [1129, 401] on div "2" at bounding box center [1121, 400] width 26 height 26
click at [269, 321] on div "handle" at bounding box center [222, 328] width 170 height 19
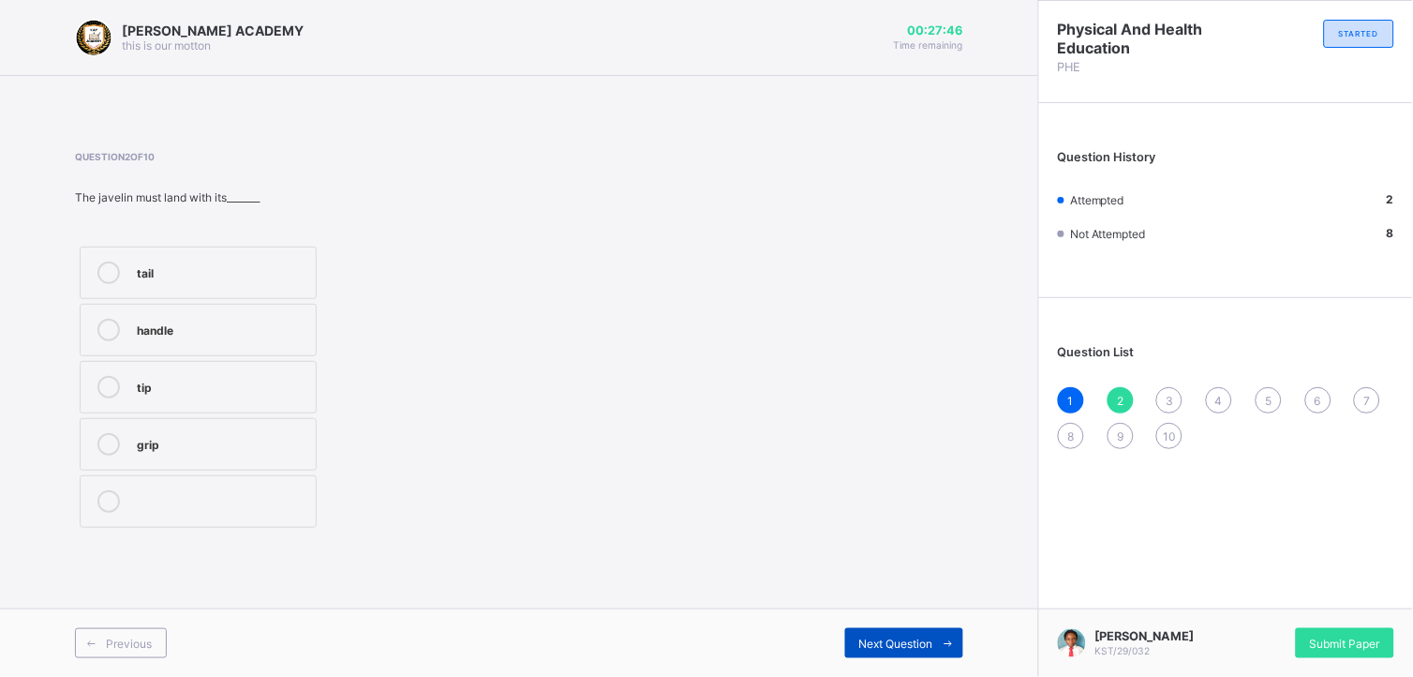
click at [865, 608] on div "Next Question" at bounding box center [904, 643] width 118 height 30
click at [283, 257] on label "push" at bounding box center [198, 272] width 237 height 52
click at [879, 608] on span "Next Question" at bounding box center [896, 643] width 74 height 14
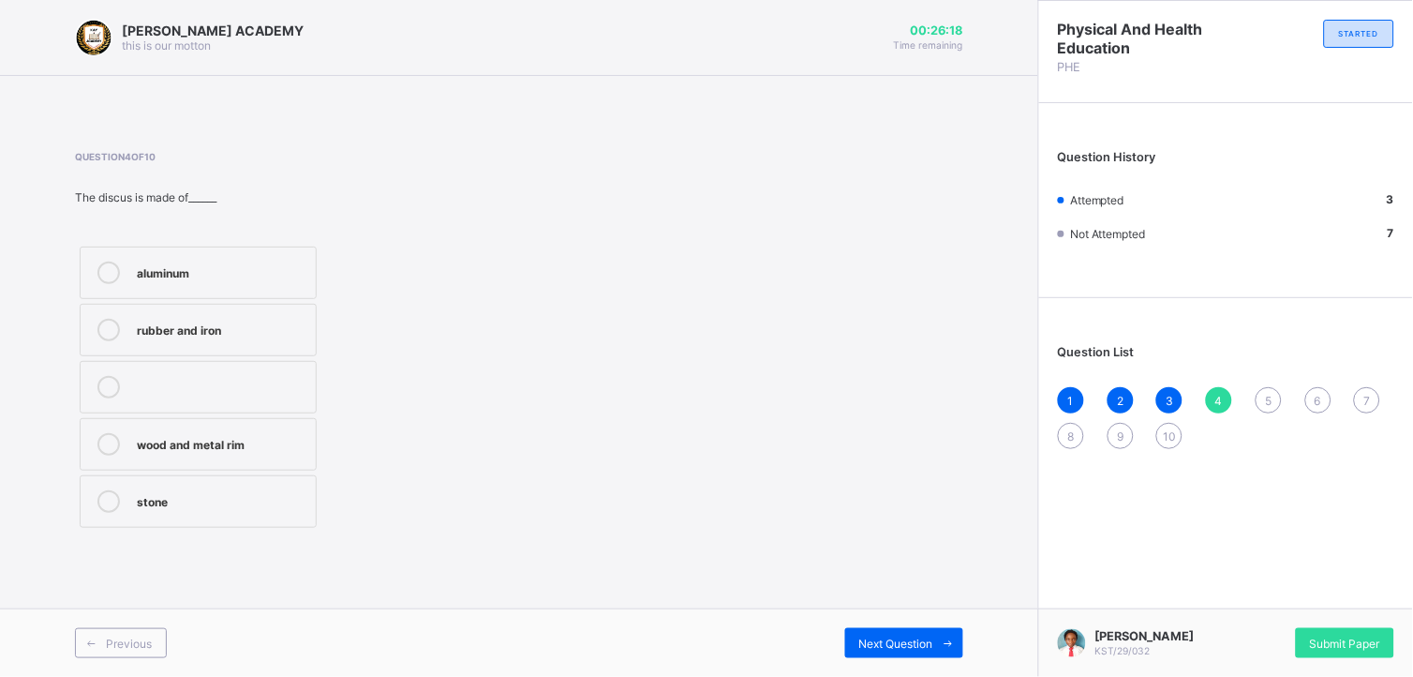
click at [229, 453] on div "wood and metal rim" at bounding box center [222, 444] width 170 height 22
click at [871, 608] on span "Next Question" at bounding box center [896, 643] width 74 height 14
click at [228, 315] on label "discus" at bounding box center [198, 330] width 237 height 52
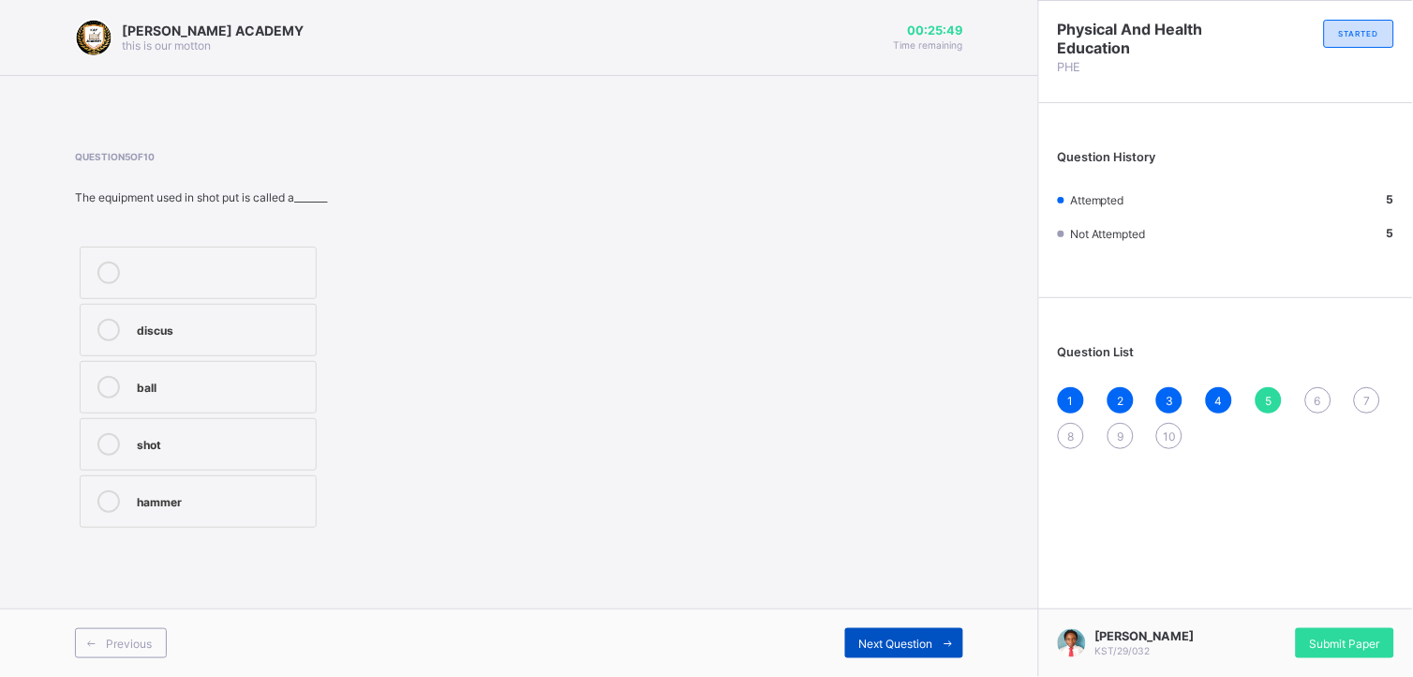
click at [895, 608] on div "Next Question" at bounding box center [904, 643] width 118 height 30
click at [415, 347] on div "jump-up backward pull run-up bending" at bounding box center [280, 387] width 410 height 290
click at [241, 448] on div "run-up" at bounding box center [222, 442] width 170 height 19
click at [900, 608] on div "Next Question" at bounding box center [904, 643] width 118 height 30
click at [242, 508] on div "both hands" at bounding box center [222, 499] width 170 height 19
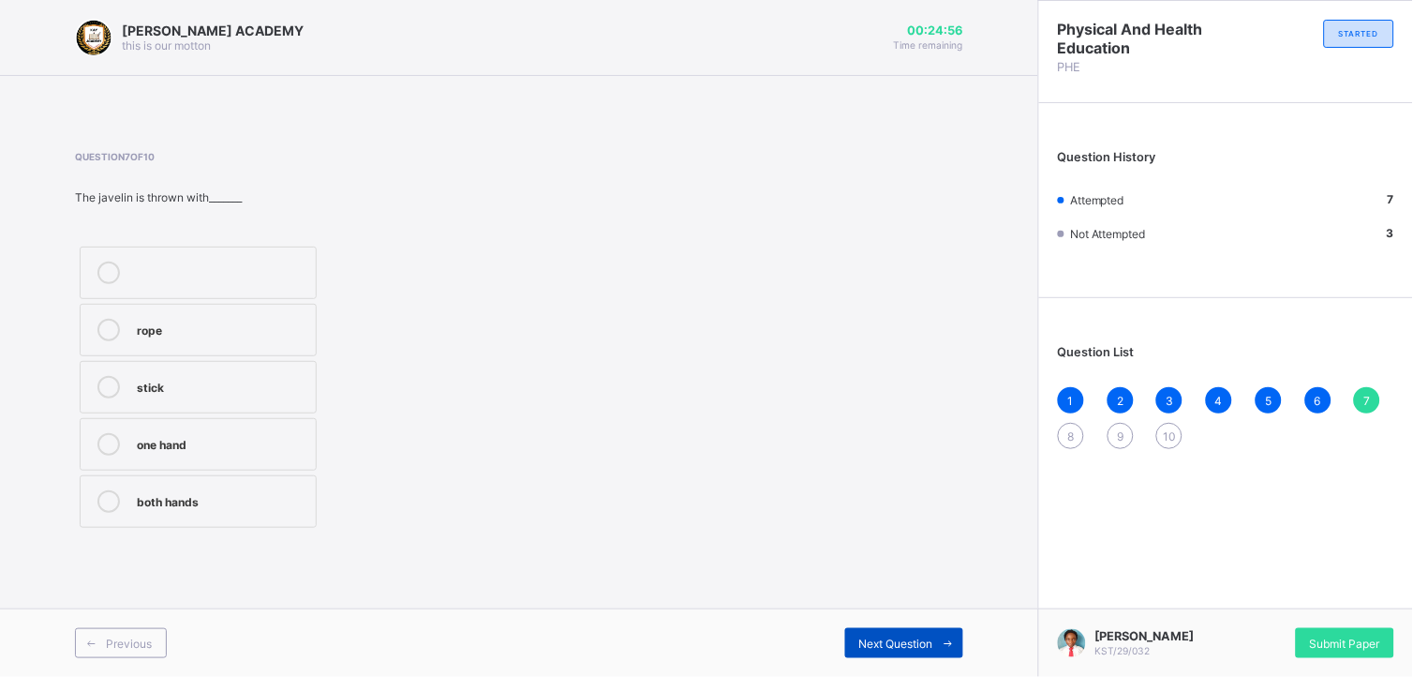
click at [911, 608] on span "Next Question" at bounding box center [896, 643] width 74 height 14
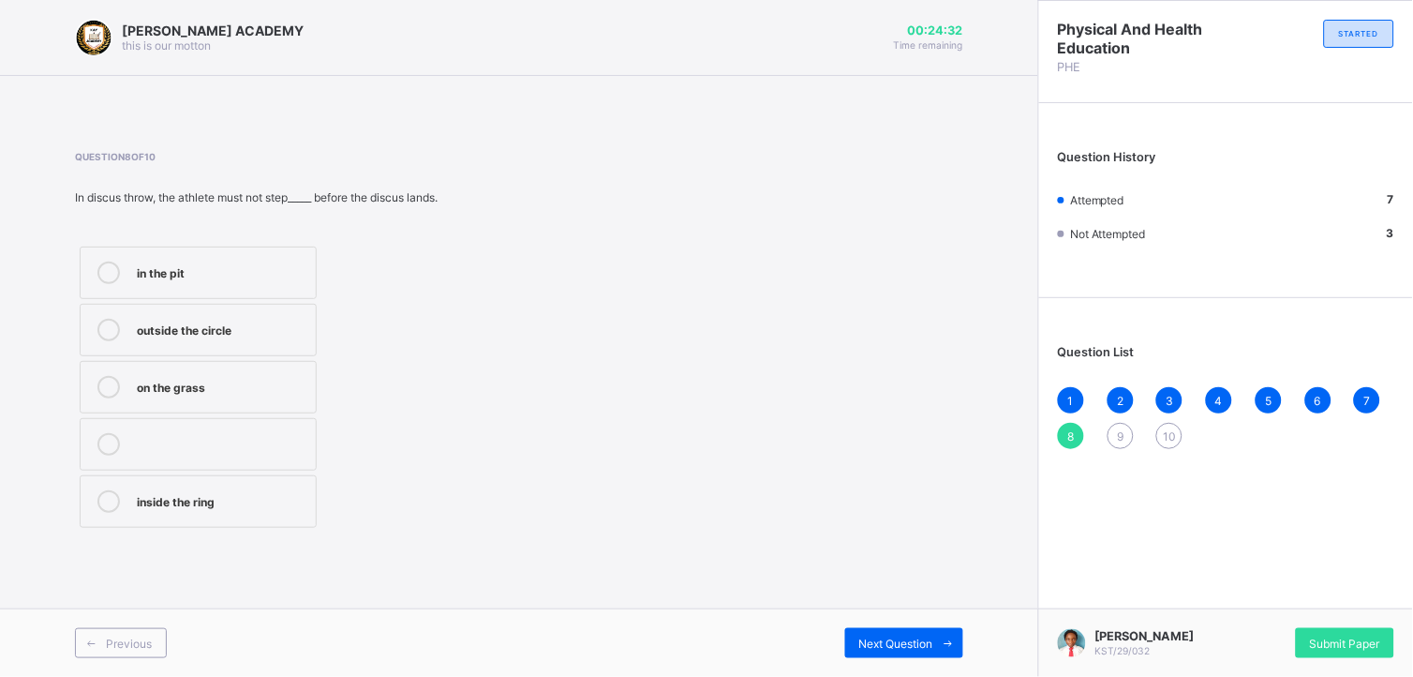
click at [282, 334] on div "outside the circle" at bounding box center [222, 328] width 170 height 19
click at [900, 608] on div "Previous Next Question" at bounding box center [519, 642] width 1038 height 68
click at [902, 608] on span "Next Question" at bounding box center [896, 643] width 74 height 14
drag, startPoint x: 567, startPoint y: 424, endPoint x: 454, endPoint y: 307, distance: 162.3
click at [454, 307] on div "Question 9 of 10 The circle for shot put throwing has a diameter of about_____ …" at bounding box center [519, 341] width 888 height 381
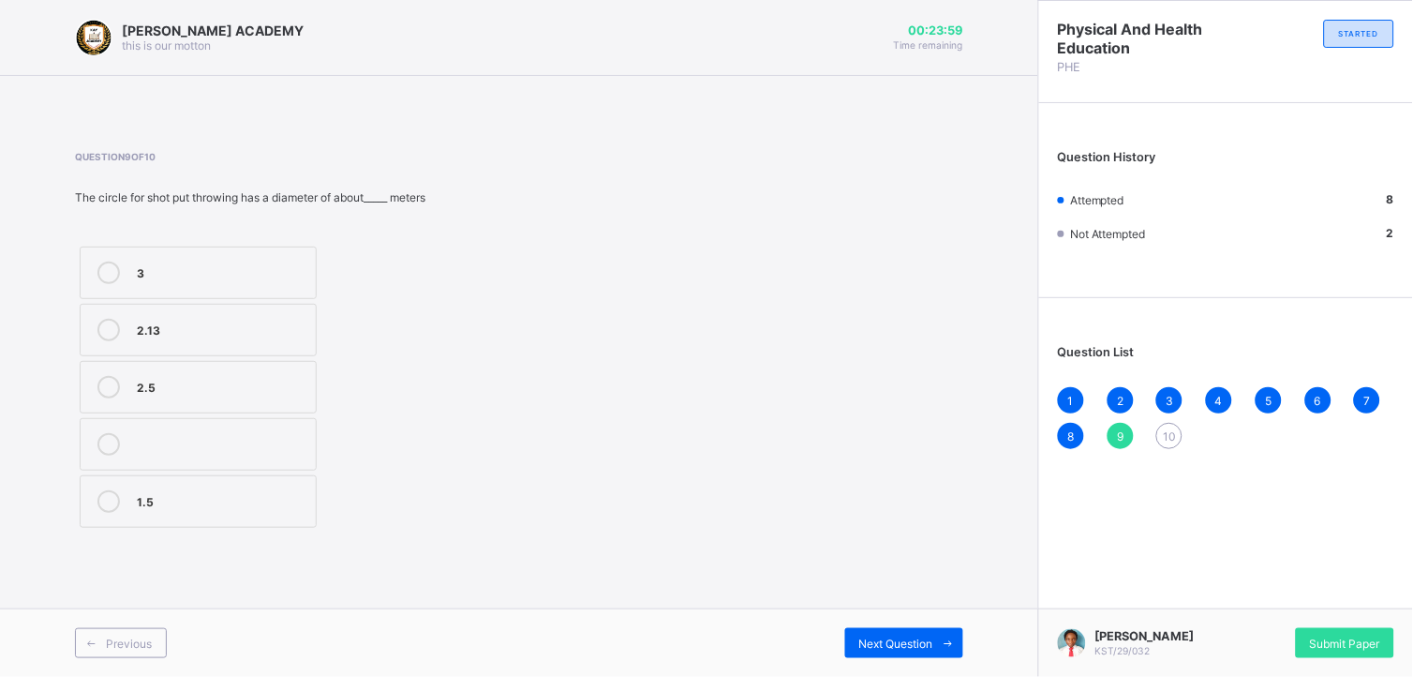
click at [236, 272] on div "3" at bounding box center [222, 270] width 170 height 19
click at [884, 608] on div "Next Question" at bounding box center [904, 643] width 118 height 30
click at [443, 350] on div "rolled kicked put thrown" at bounding box center [280, 387] width 410 height 290
click at [277, 253] on label "rolled" at bounding box center [198, 272] width 237 height 52
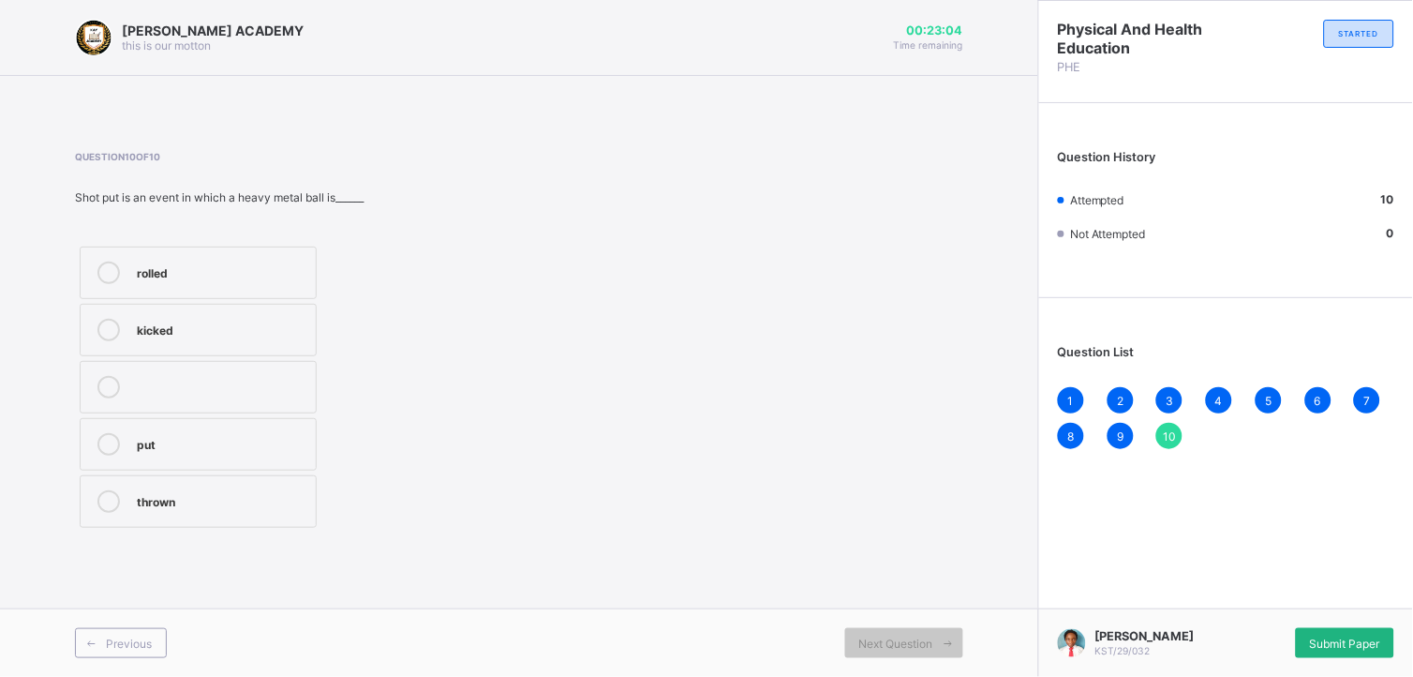
click at [1272, 608] on span "Submit Paper" at bounding box center [1345, 643] width 70 height 14
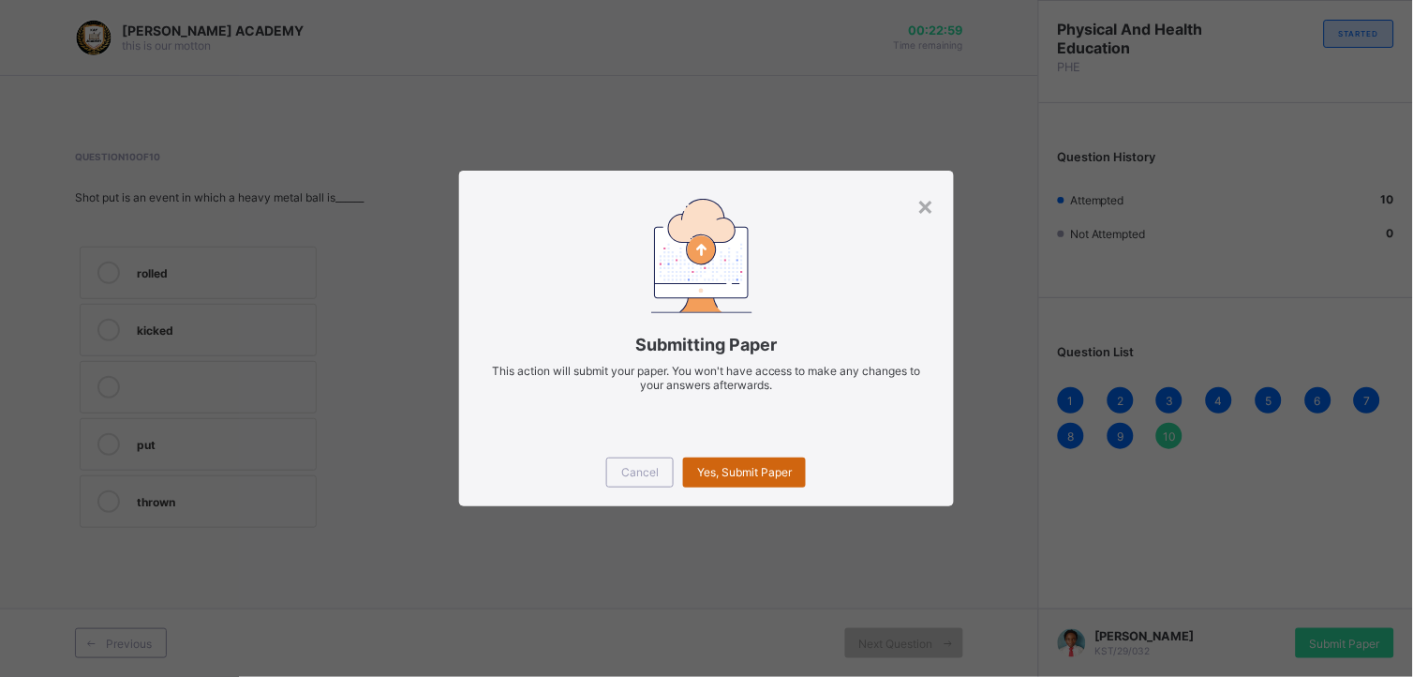
click at [736, 474] on span "Yes, Submit Paper" at bounding box center [744, 472] width 95 height 14
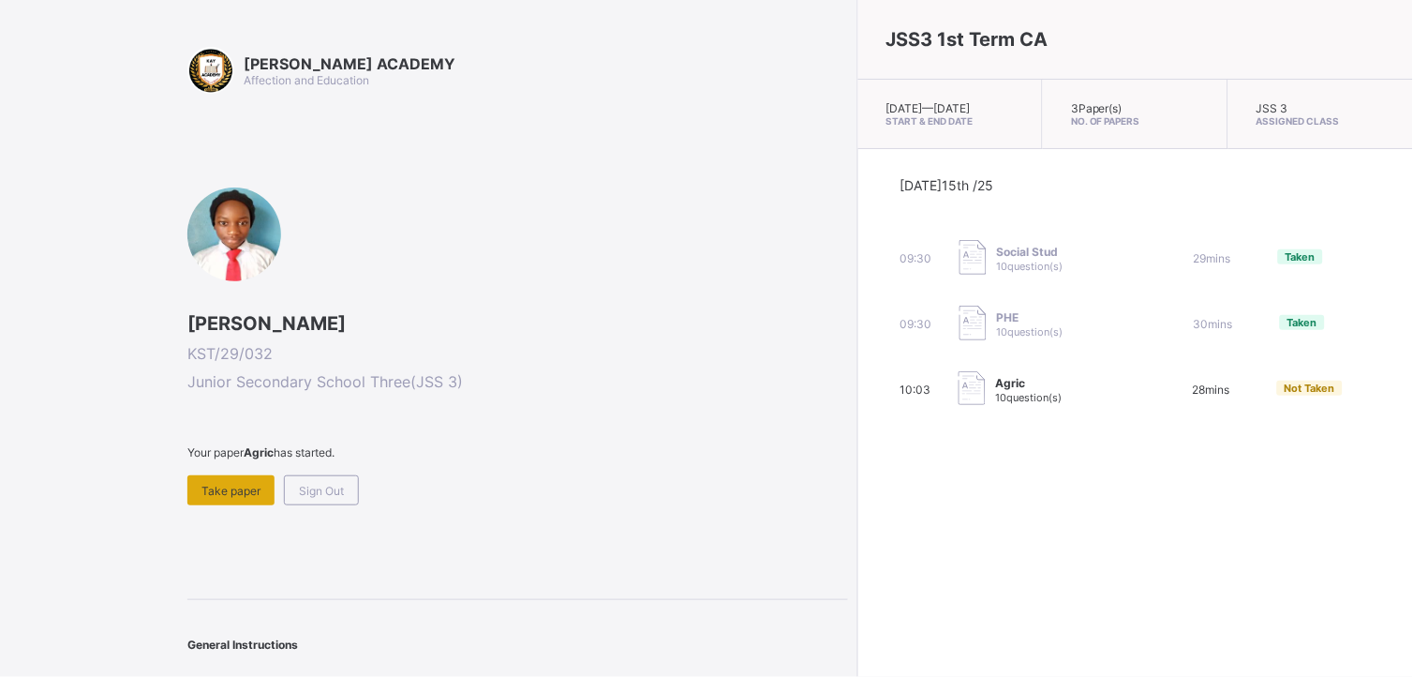
click at [228, 475] on div "Take paper" at bounding box center [230, 490] width 87 height 30
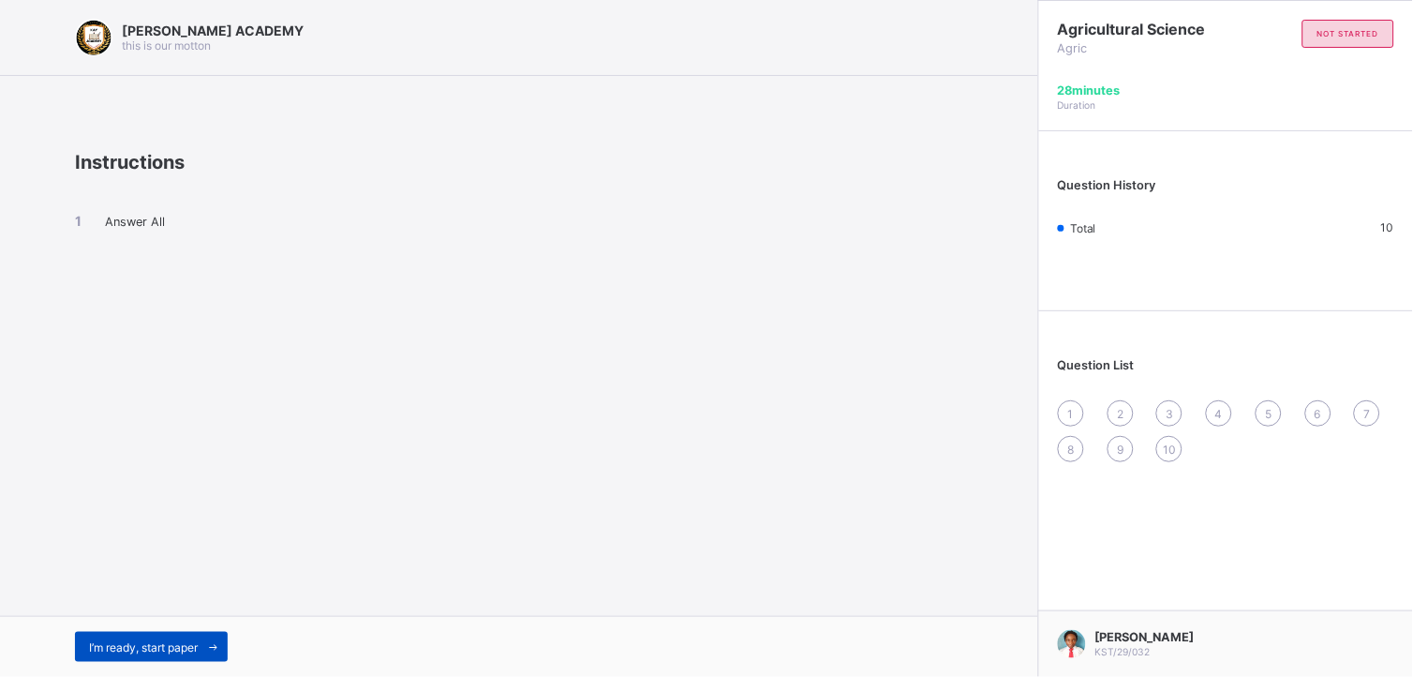
click at [139, 608] on div "I’m ready, start paper" at bounding box center [151, 647] width 153 height 30
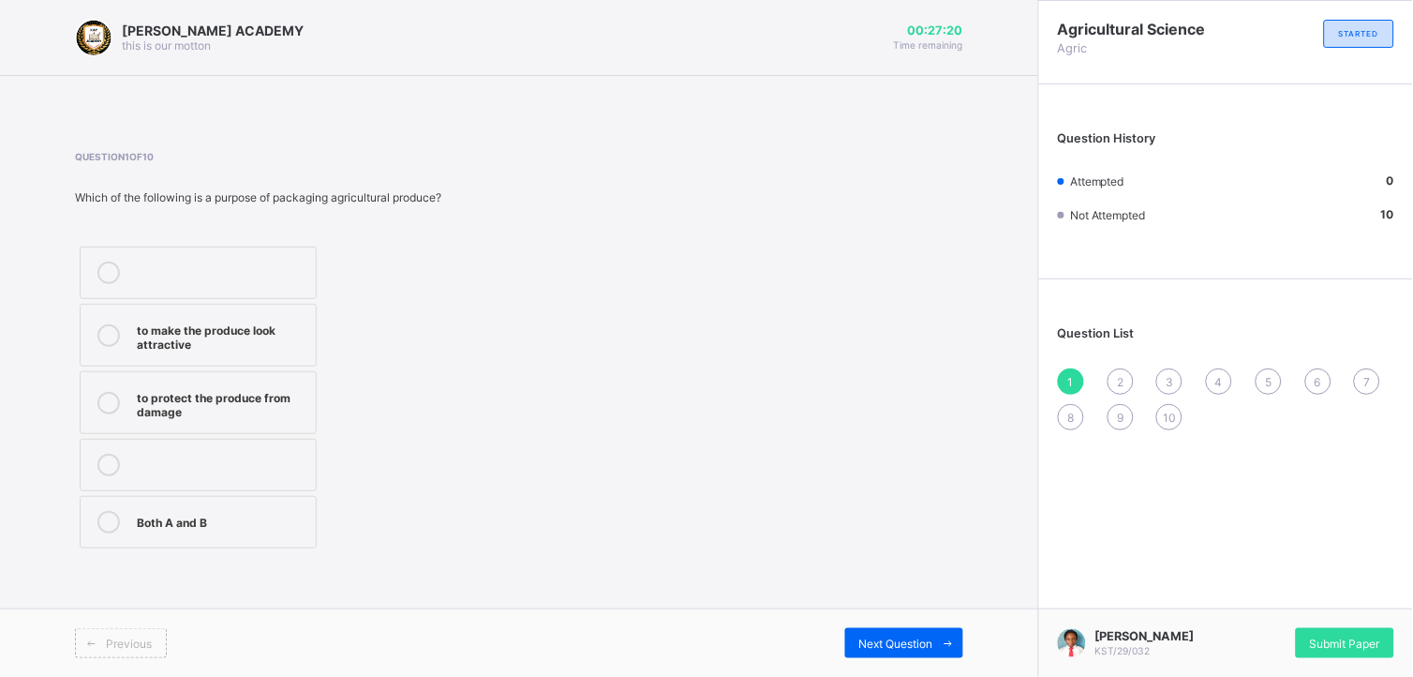
click at [240, 500] on label "Both A and B" at bounding box center [198, 522] width 237 height 52
click at [866, 608] on div "Next Question" at bounding box center [904, 643] width 118 height 30
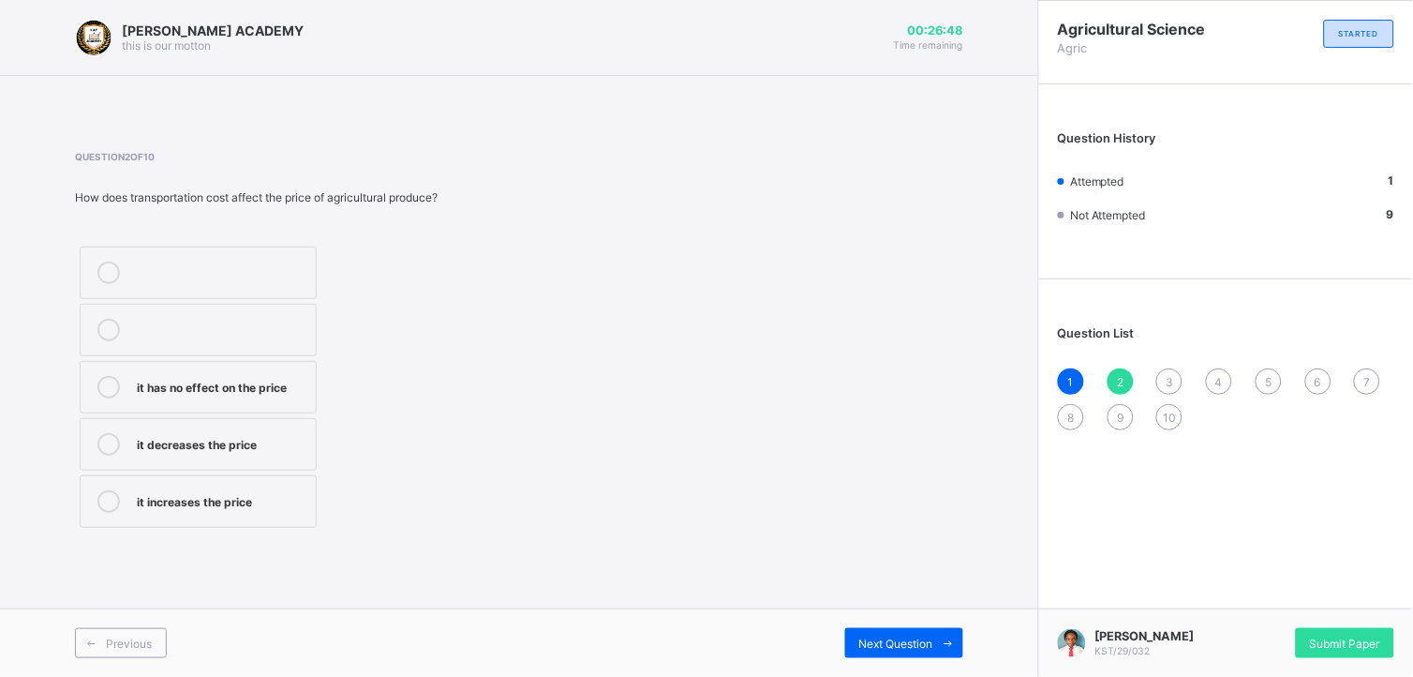
drag, startPoint x: 262, startPoint y: 500, endPoint x: 603, endPoint y: 574, distance: 349.0
click at [603, 574] on div "[PERSON_NAME] ACADEMY this is our [PERSON_NAME] 00:26:48 Time remaining Questio…" at bounding box center [519, 338] width 1038 height 677
click at [254, 515] on label "it increases the price" at bounding box center [198, 501] width 237 height 52
click at [868, 608] on div "Next Question" at bounding box center [904, 643] width 118 height 30
click at [250, 484] on label "polythene bags" at bounding box center [198, 501] width 237 height 52
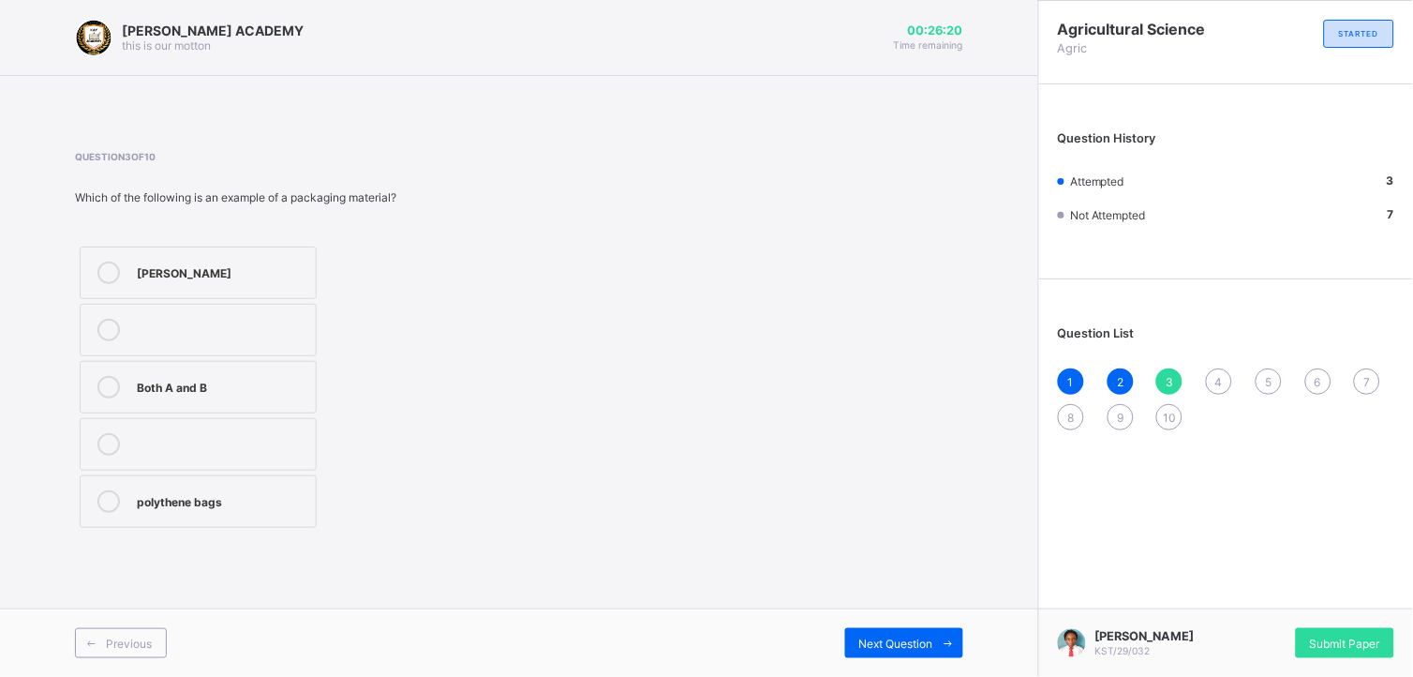
click at [279, 365] on label "Both A and B" at bounding box center [198, 387] width 237 height 52
click at [859, 608] on div "Next Question" at bounding box center [904, 643] width 118 height 30
click at [248, 391] on div "it helps maintain the price" at bounding box center [222, 385] width 170 height 19
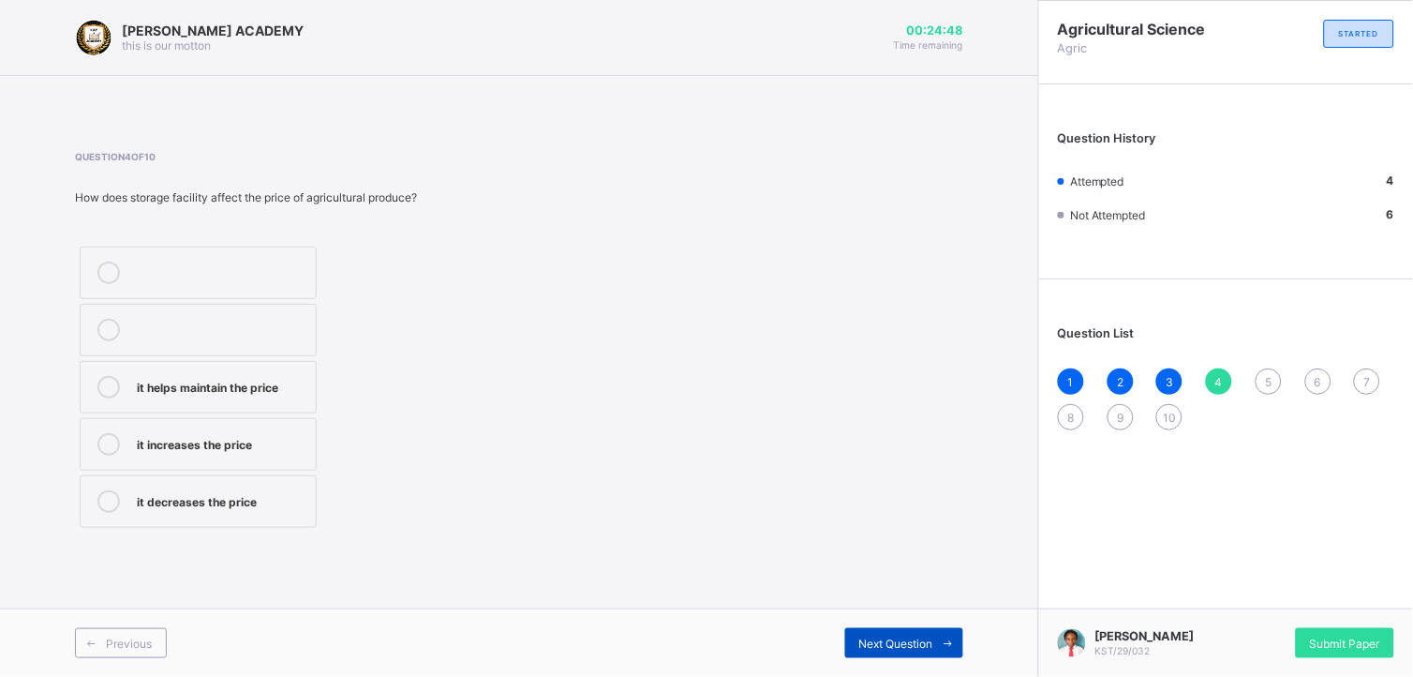
click at [865, 608] on div "Next Question" at bounding box center [904, 643] width 118 height 30
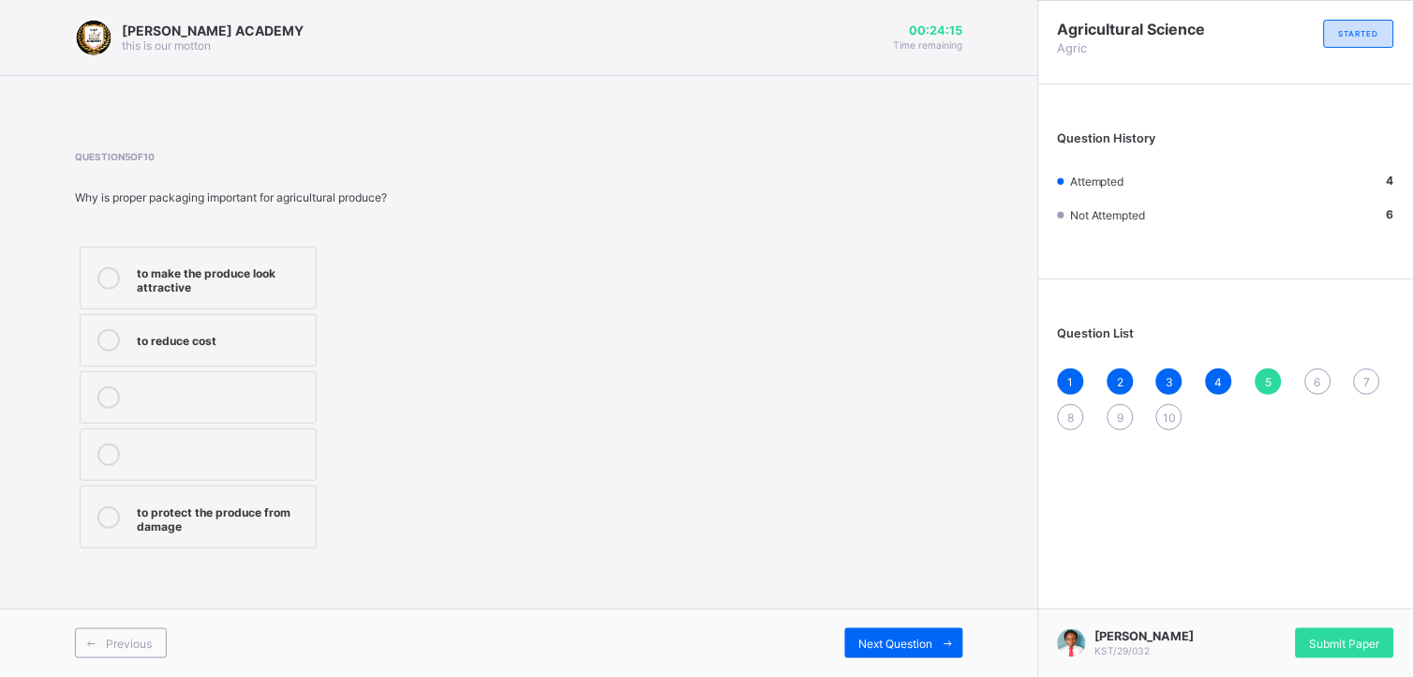
click at [223, 520] on div "to protect the produce from damage" at bounding box center [222, 516] width 170 height 33
click at [902, 608] on span "Next Question" at bounding box center [896, 643] width 74 height 14
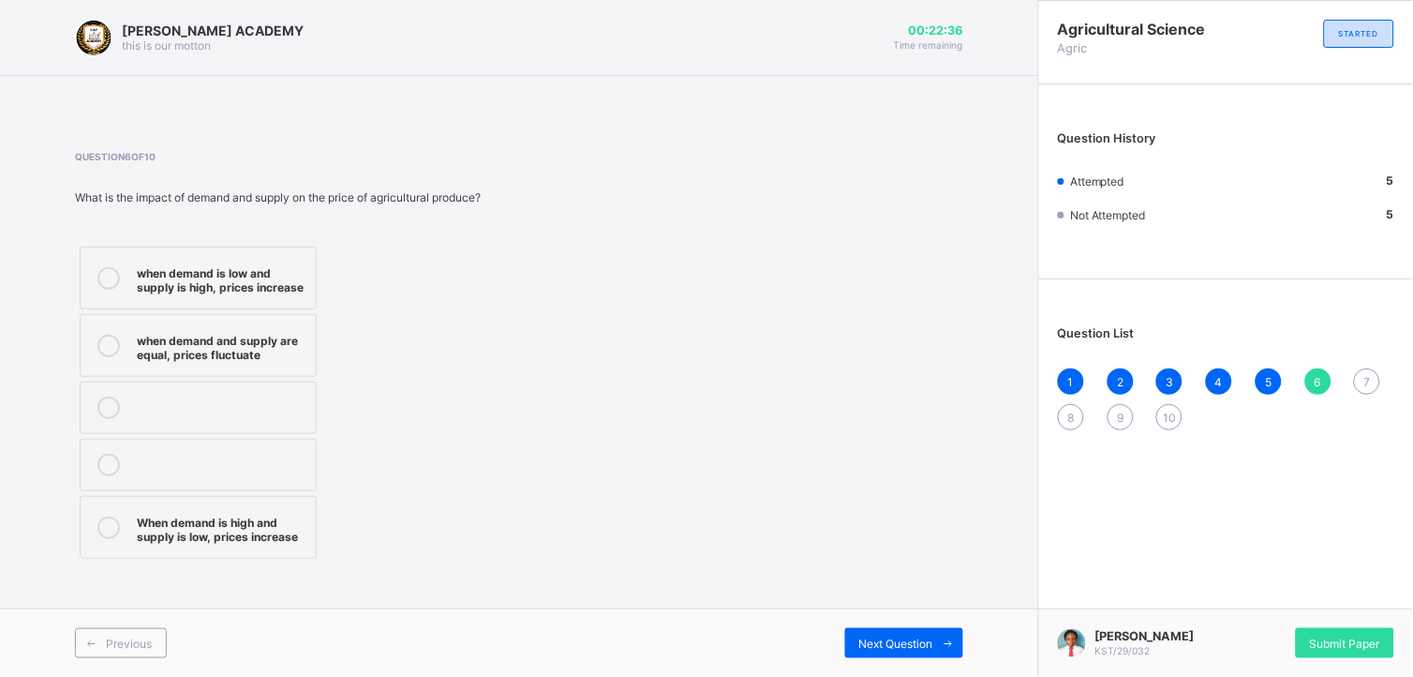
click at [246, 530] on div "When demand is high and supply is low, prices increase" at bounding box center [222, 527] width 170 height 33
click at [870, 608] on div "Next Question" at bounding box center [904, 643] width 118 height 30
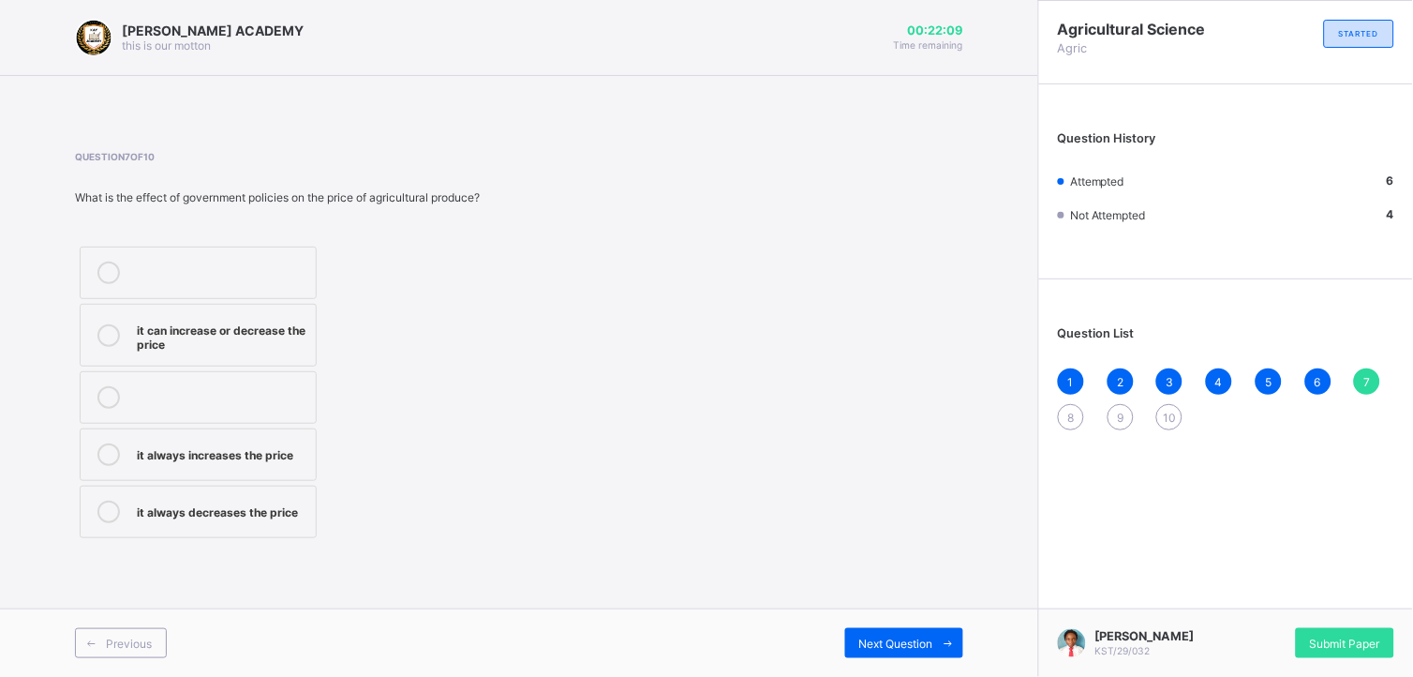
click at [305, 296] on label at bounding box center [198, 272] width 237 height 52
click at [304, 328] on div "it can increase or decrease the price" at bounding box center [222, 335] width 170 height 33
click at [896, 608] on div "Next Question" at bounding box center [904, 643] width 118 height 30
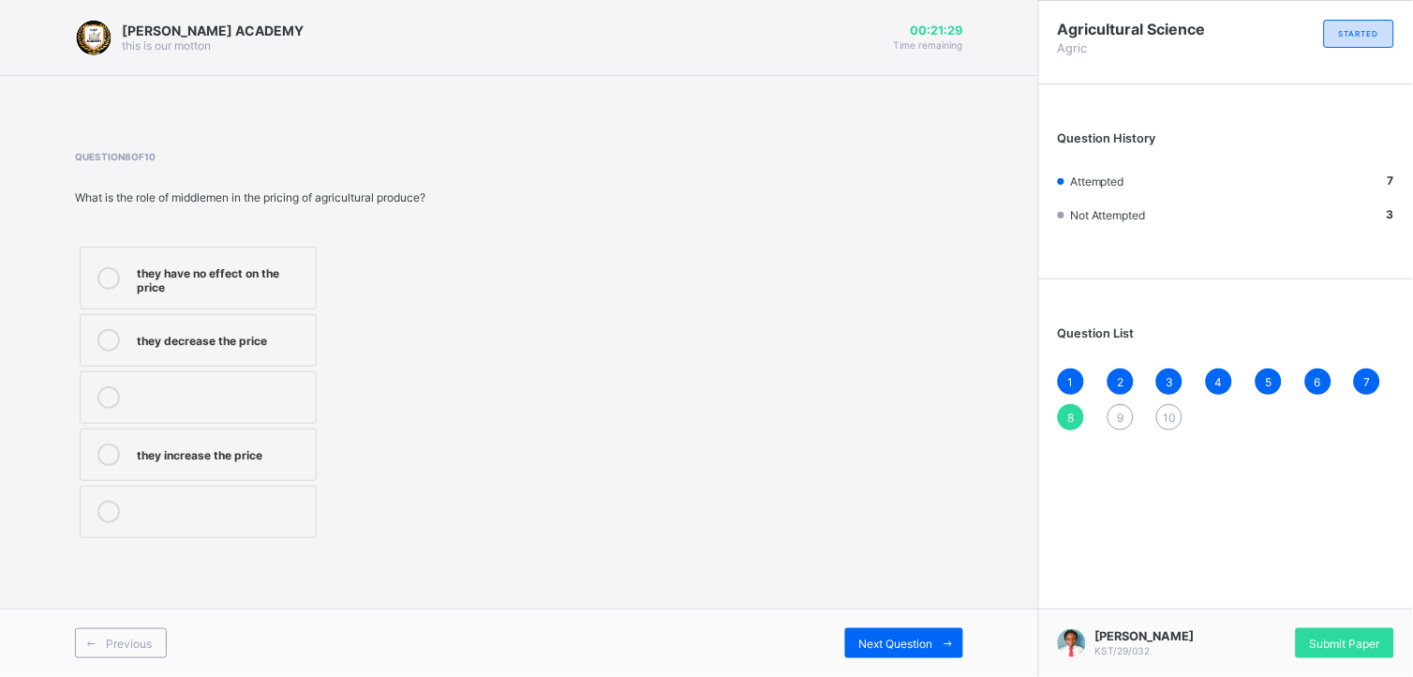
click at [254, 275] on div "they have no effect on the price" at bounding box center [222, 277] width 170 height 33
click at [910, 608] on span "Next Question" at bounding box center [896, 643] width 74 height 14
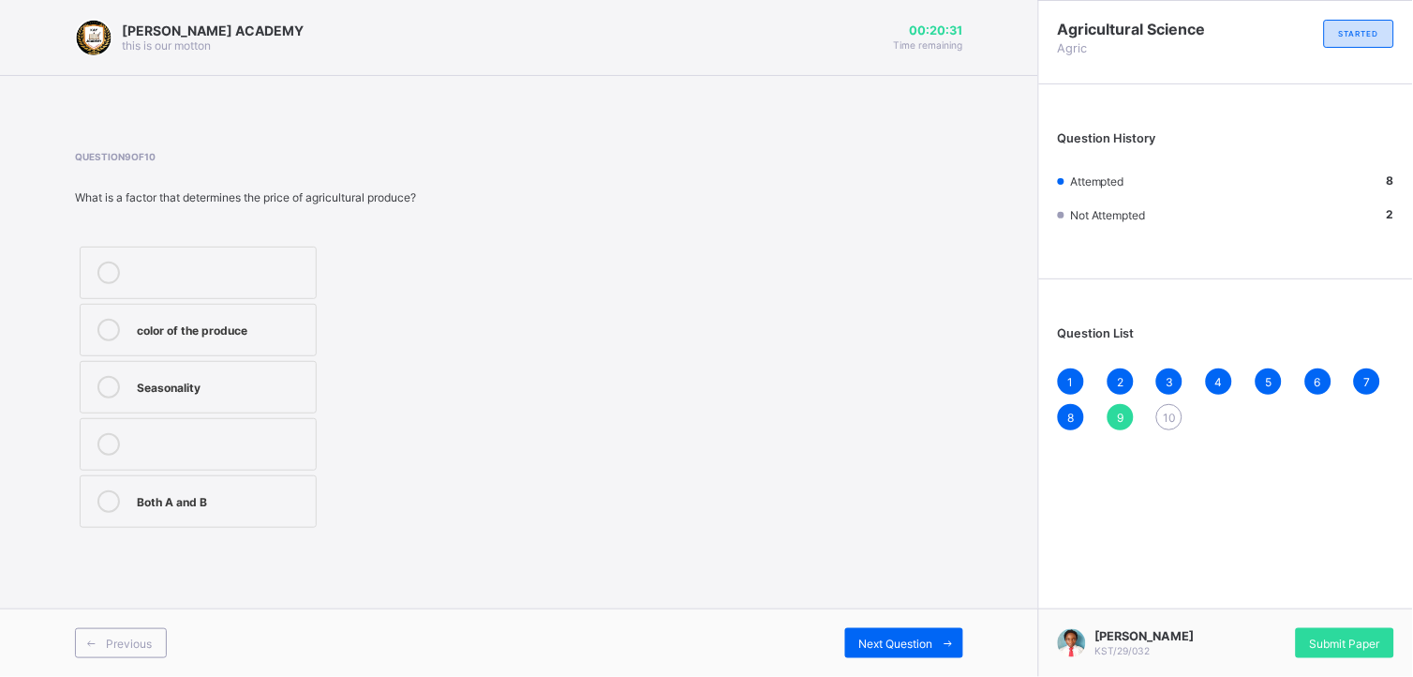
click at [304, 493] on div "Both A and B" at bounding box center [222, 499] width 170 height 19
click at [894, 608] on div "Next Question" at bounding box center [904, 643] width 118 height 30
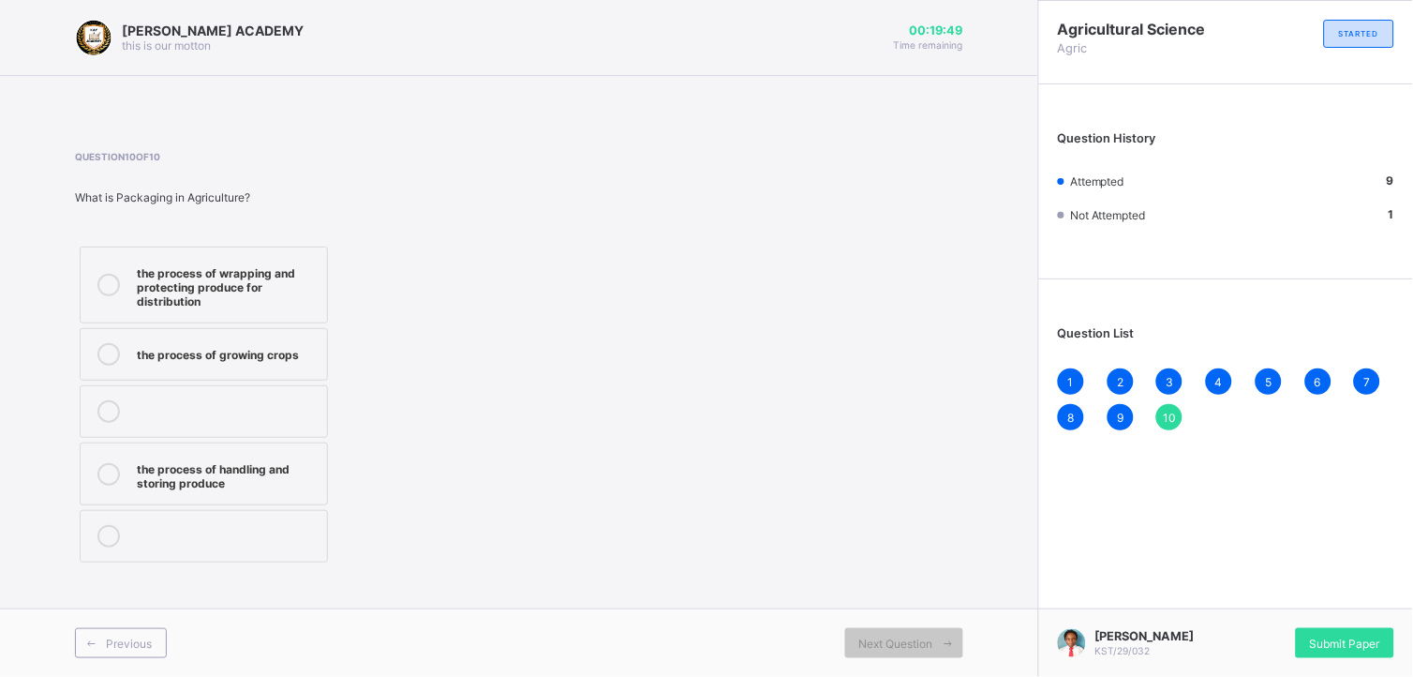
click at [275, 274] on div "the process of wrapping and protecting produce for distribution" at bounding box center [227, 284] width 181 height 47
click at [1272, 608] on span "Submit Paper" at bounding box center [1345, 643] width 70 height 14
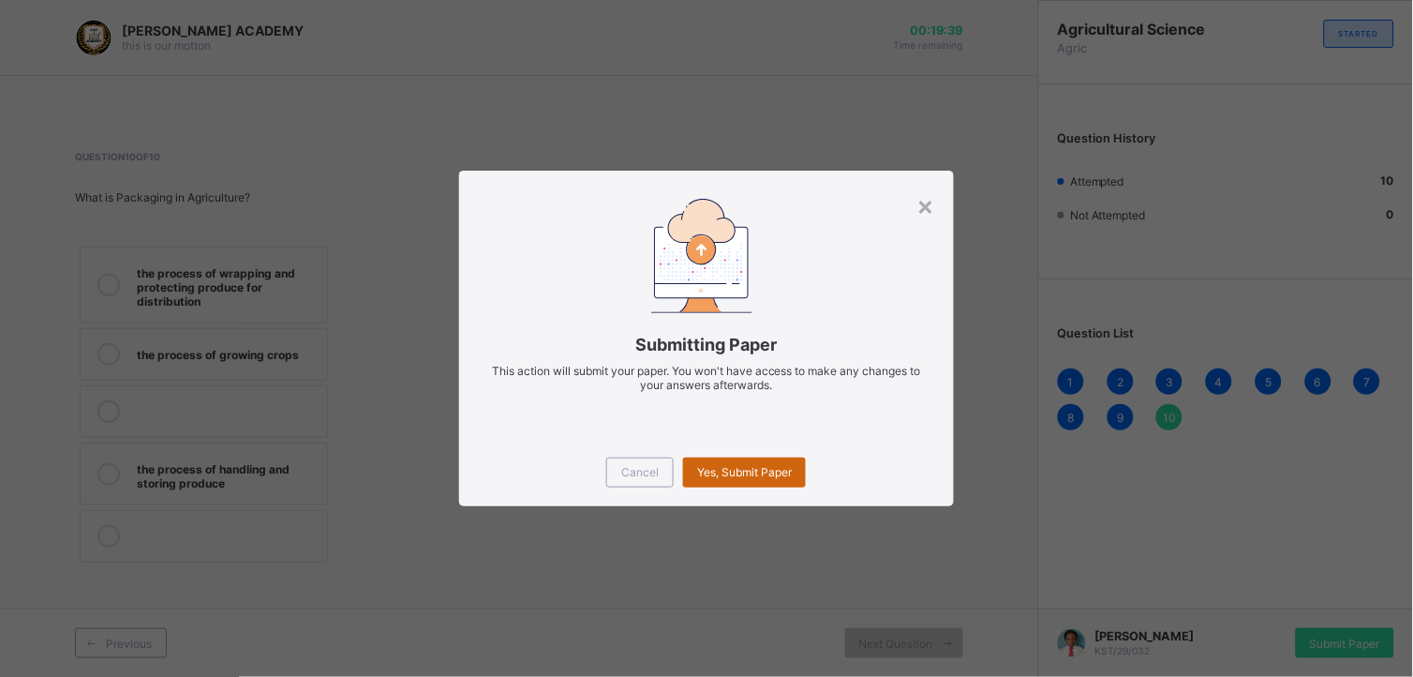
click at [787, 463] on div "Yes, Submit Paper" at bounding box center [744, 472] width 123 height 30
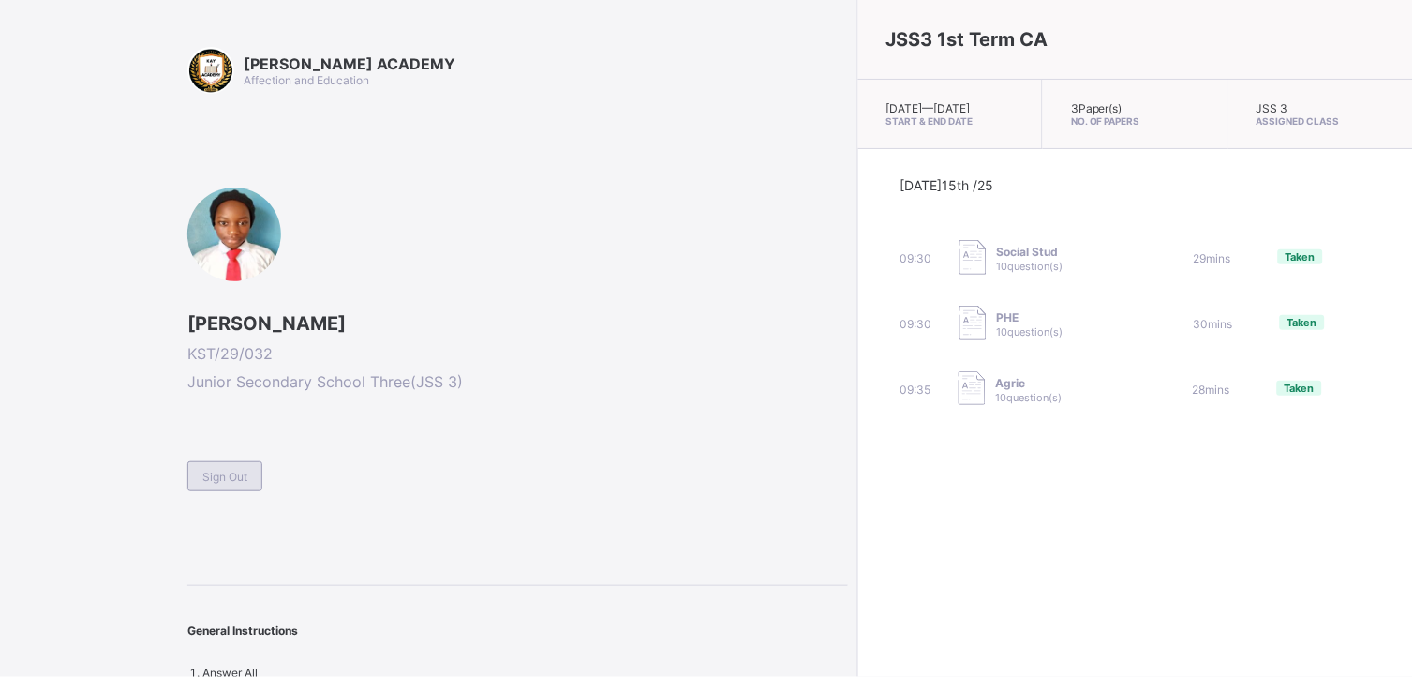
click at [240, 469] on span "Sign Out" at bounding box center [224, 476] width 45 height 14
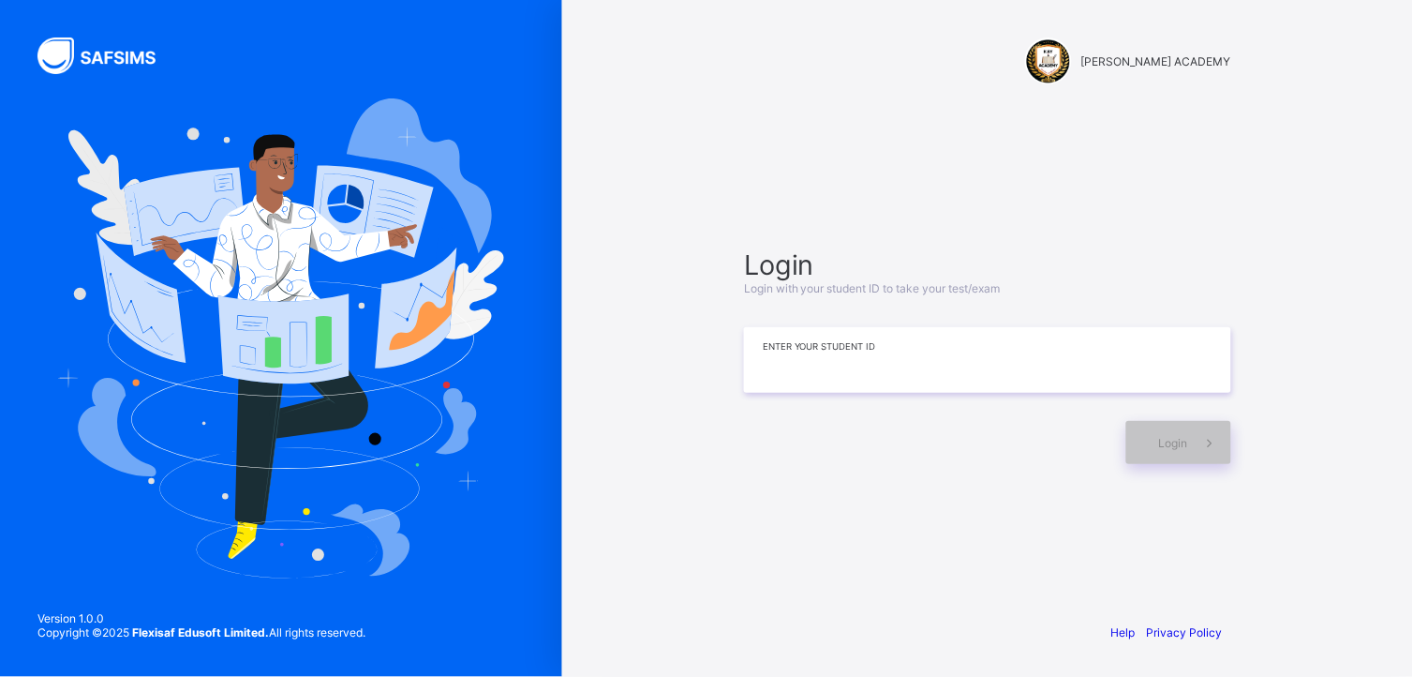
click at [832, 378] on input at bounding box center [987, 360] width 487 height 66
type input "**********"
click at [1211, 428] on span at bounding box center [1209, 442] width 43 height 43
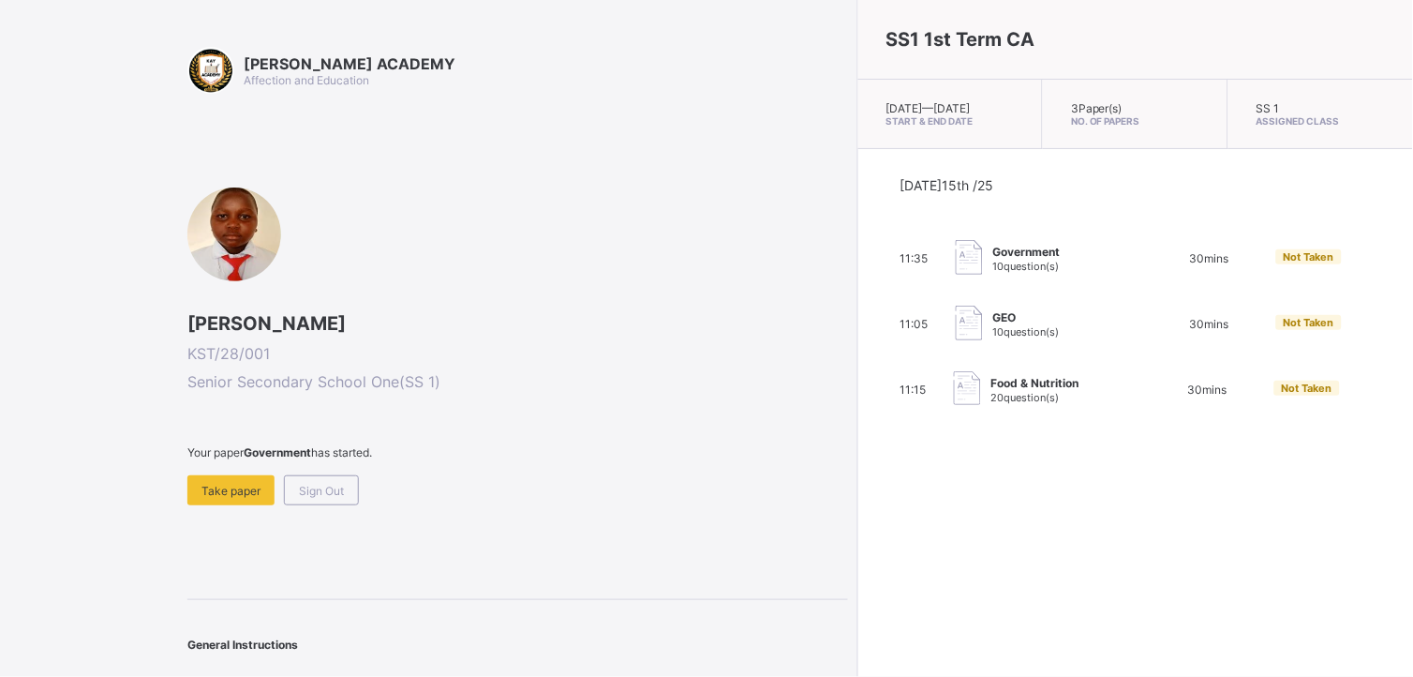
click at [1171, 331] on div "30 mins" at bounding box center [1209, 324] width 77 height 14
click at [222, 484] on span "Take paper" at bounding box center [230, 491] width 59 height 14
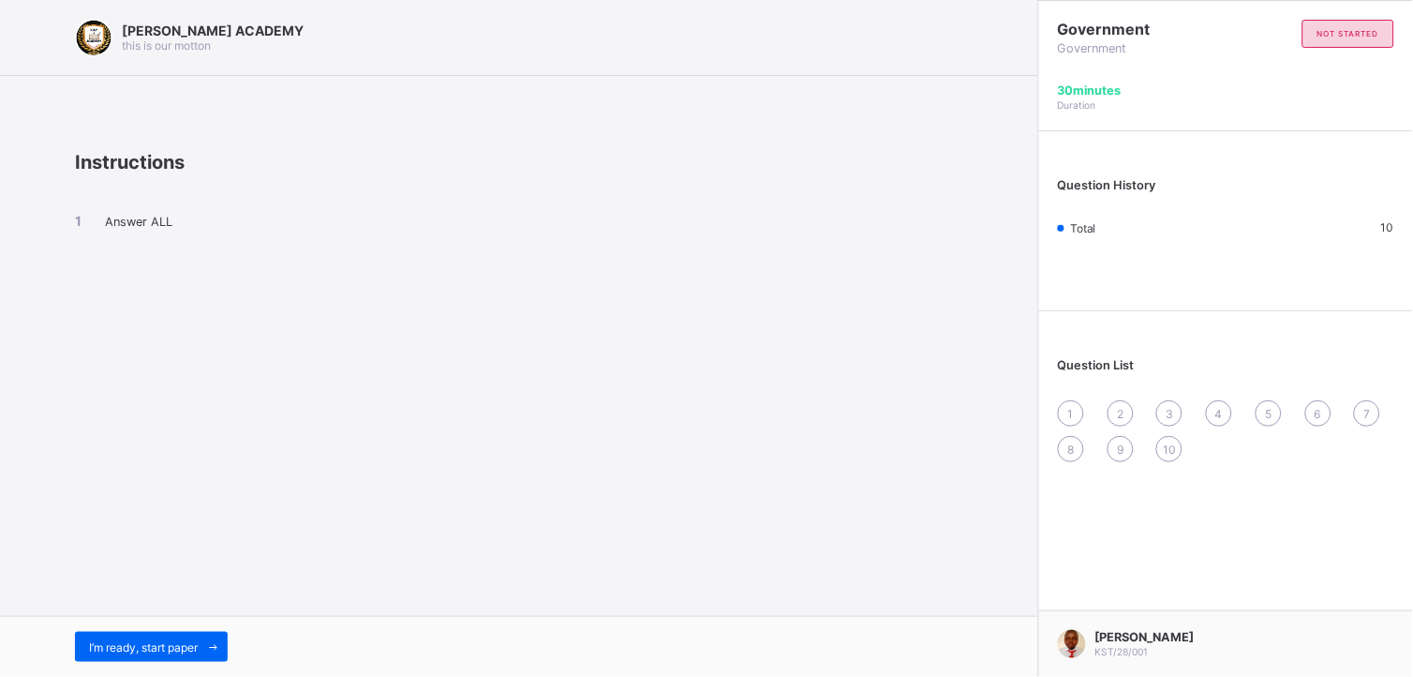
click at [1072, 414] on span "1" at bounding box center [1071, 414] width 6 height 14
click at [1066, 407] on div "1" at bounding box center [1071, 413] width 26 height 26
drag, startPoint x: 222, startPoint y: 427, endPoint x: 320, endPoint y: 303, distance: 158.8
click at [320, 303] on div "[PERSON_NAME] ACADEMY this is our [PERSON_NAME] Instructions Answer ALL I’m rea…" at bounding box center [519, 338] width 1038 height 677
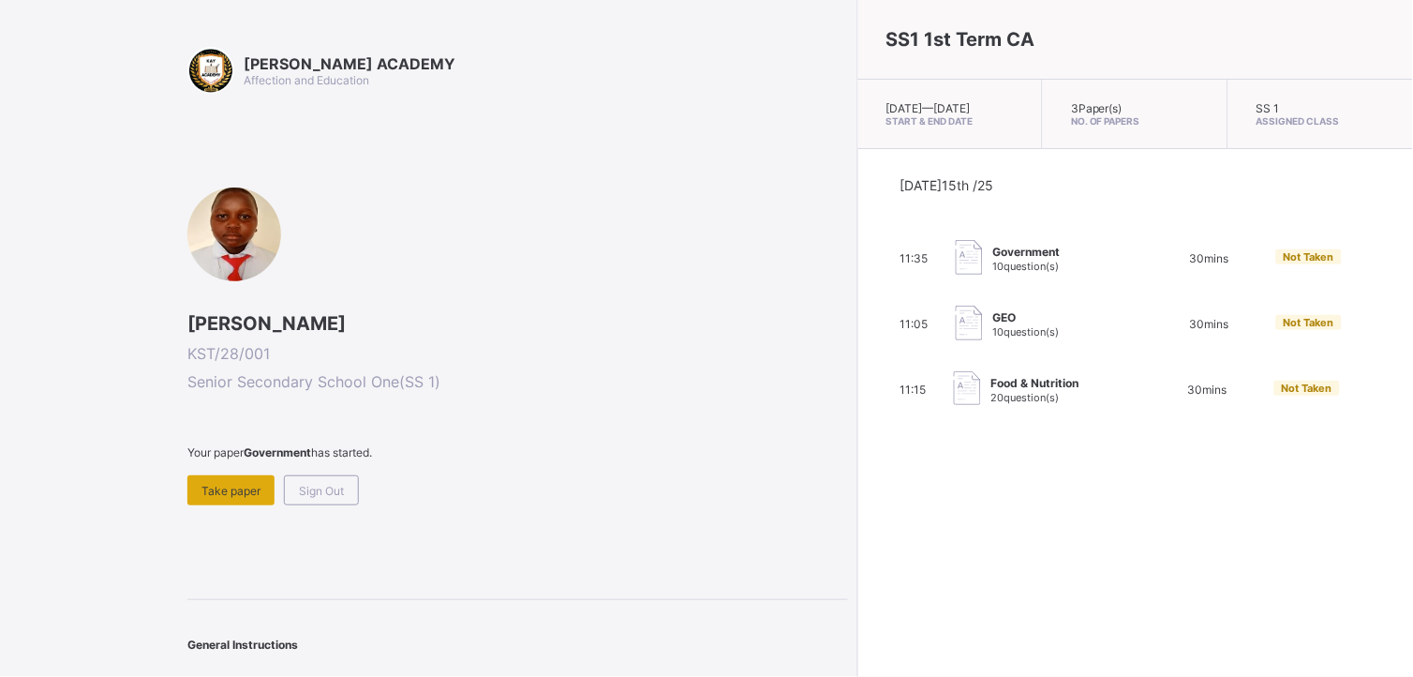
click at [225, 492] on span "Take paper" at bounding box center [230, 491] width 59 height 14
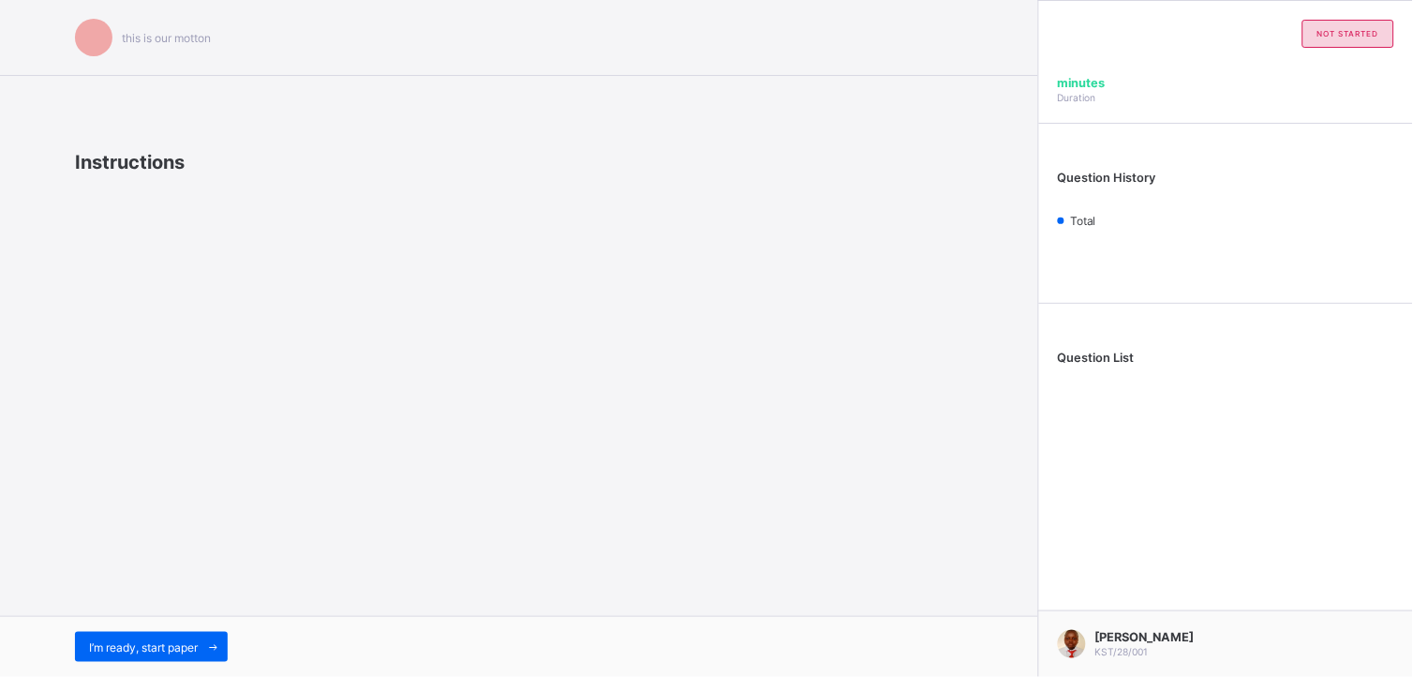
click at [225, 492] on div "this is our [PERSON_NAME] Instructions I’m ready, start paper" at bounding box center [519, 338] width 1038 height 677
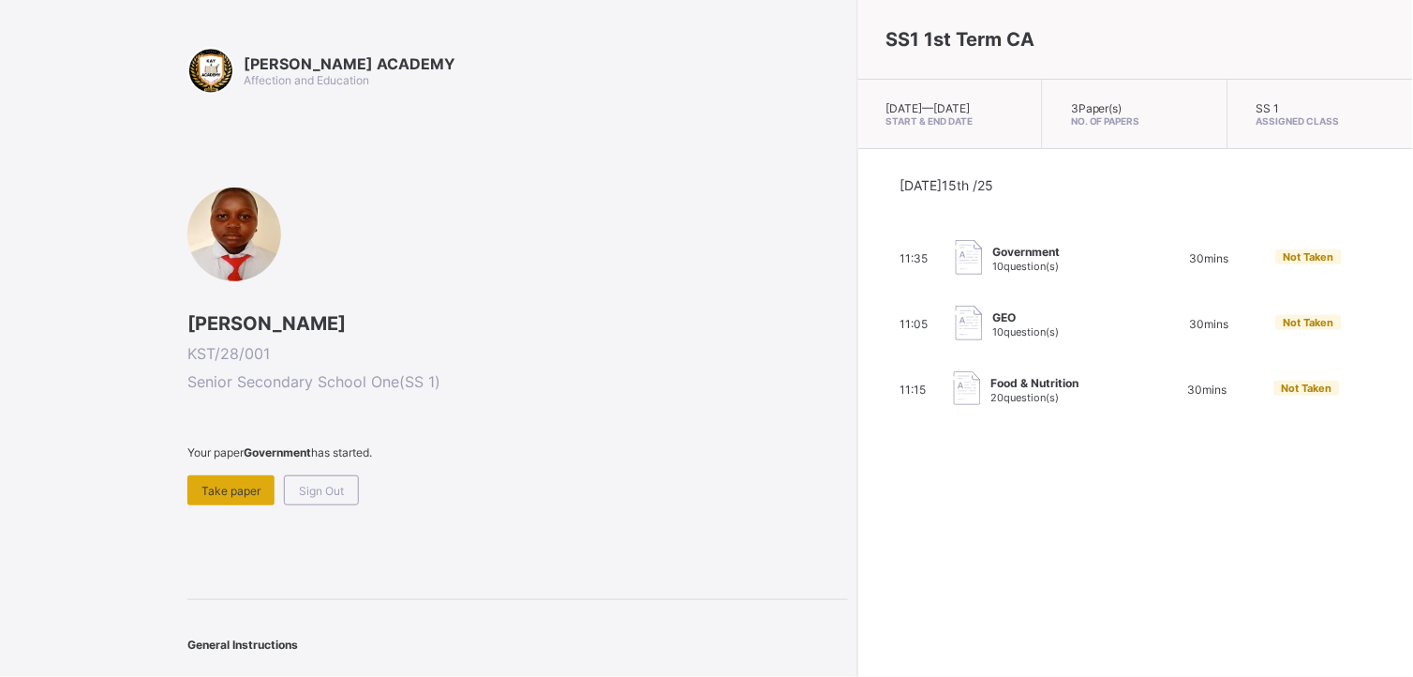
click at [225, 484] on span "Take paper" at bounding box center [230, 491] width 59 height 14
click at [234, 484] on span "Take paper" at bounding box center [230, 491] width 59 height 14
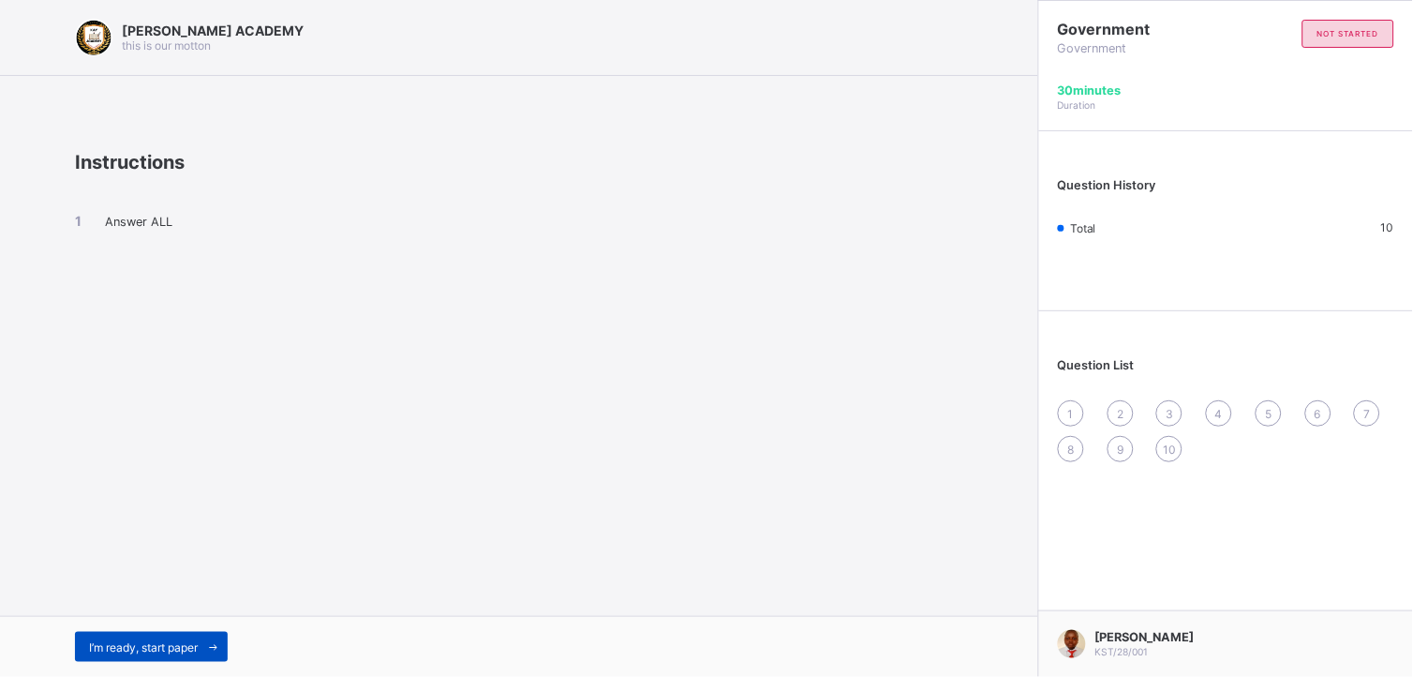
click at [142, 608] on span "I’m ready, start paper" at bounding box center [143, 647] width 109 height 14
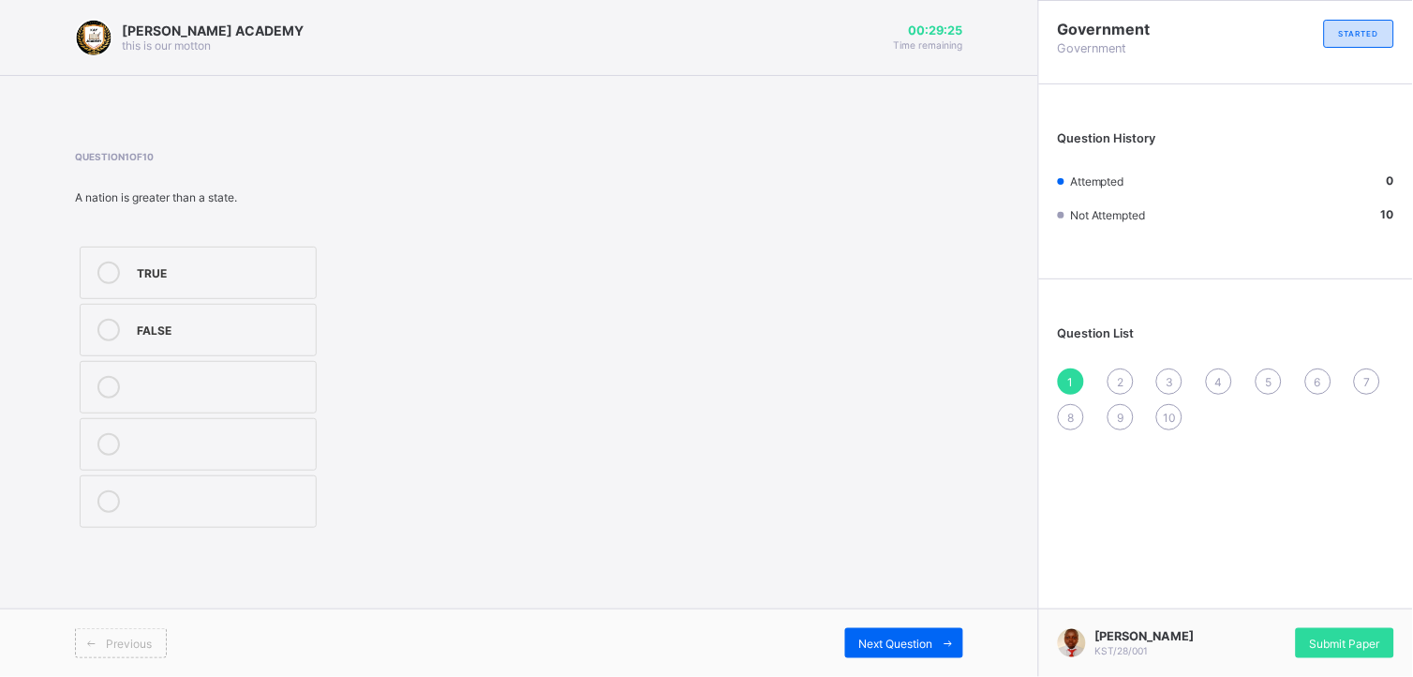
drag, startPoint x: 95, startPoint y: 314, endPoint x: 103, endPoint y: 323, distance: 12.6
click at [103, 323] on label "FALSE" at bounding box center [198, 330] width 237 height 52
drag, startPoint x: 103, startPoint y: 323, endPoint x: 539, endPoint y: 415, distance: 445.3
click at [539, 415] on div "Question 1 of 10 A nation is greater than a state. TRUE FALSE" at bounding box center [519, 341] width 888 height 381
click at [1272, 608] on span "Submit Paper" at bounding box center [1345, 643] width 70 height 14
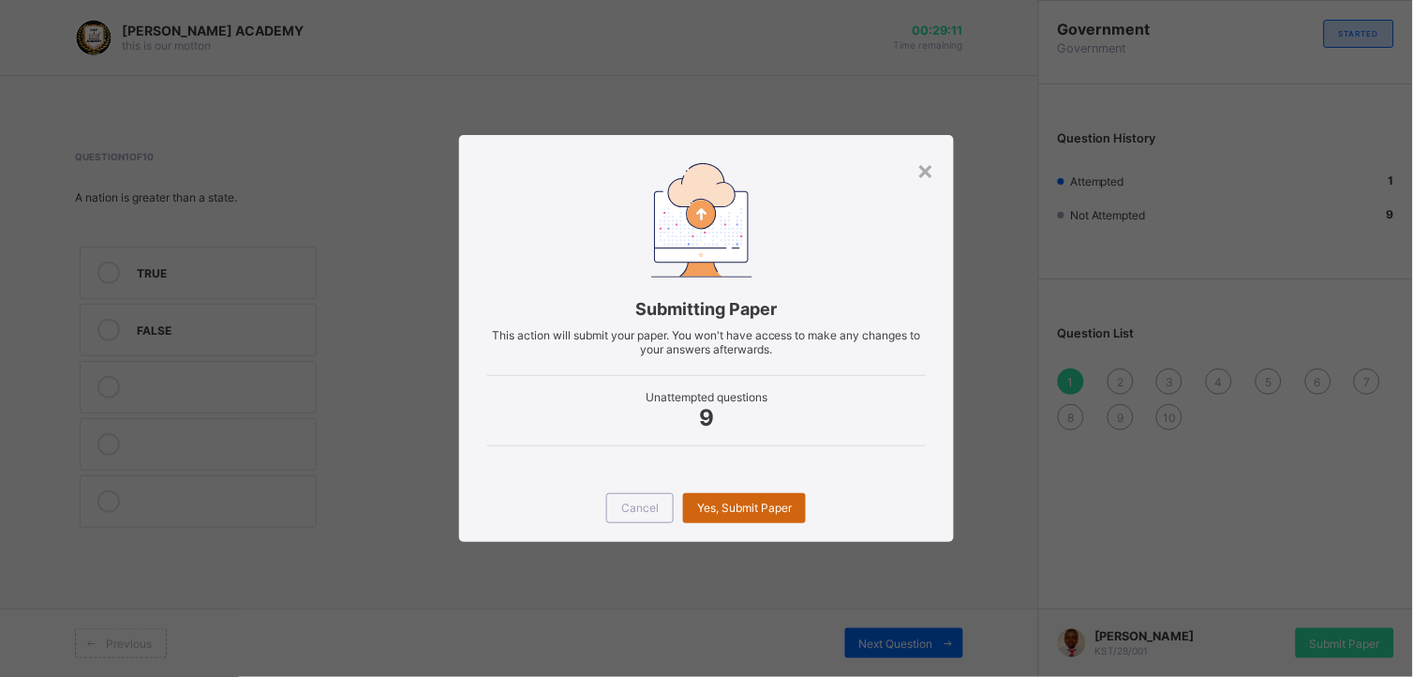
click at [775, 511] on span "Yes, Submit Paper" at bounding box center [744, 507] width 95 height 14
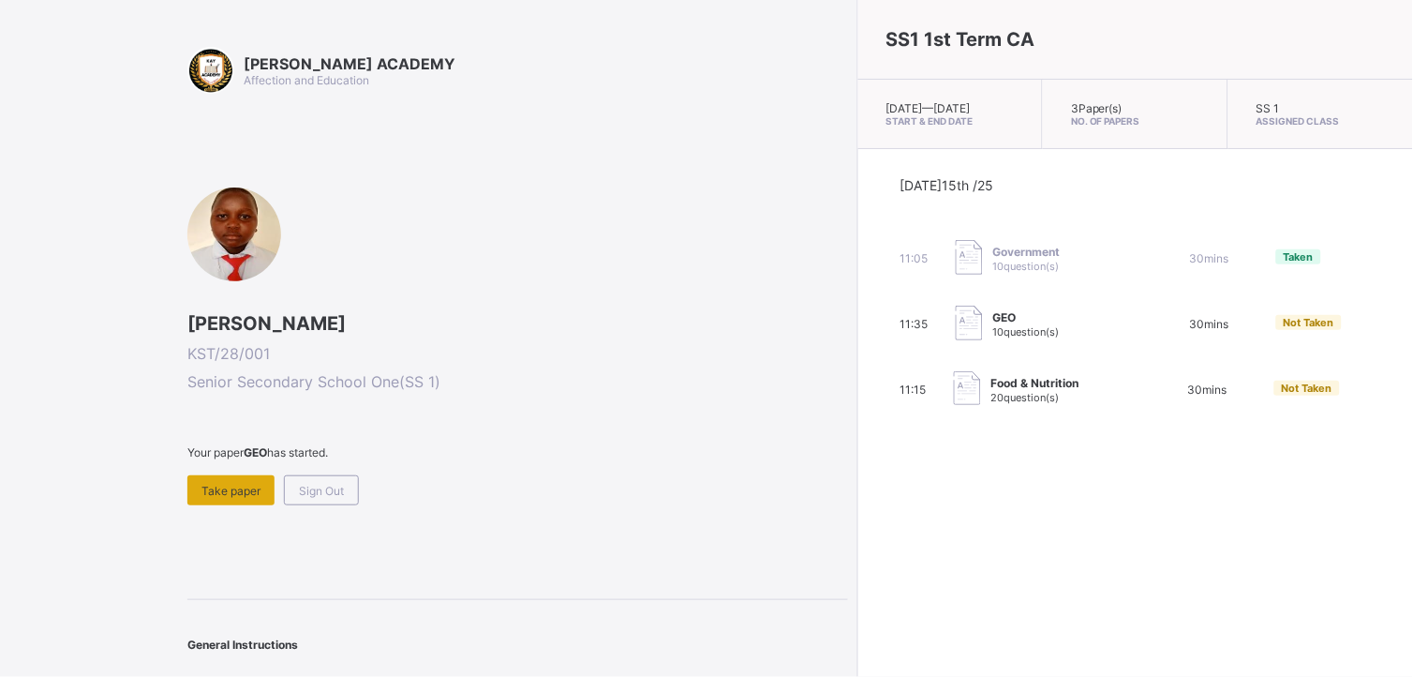
click at [231, 484] on span "Take paper" at bounding box center [230, 491] width 59 height 14
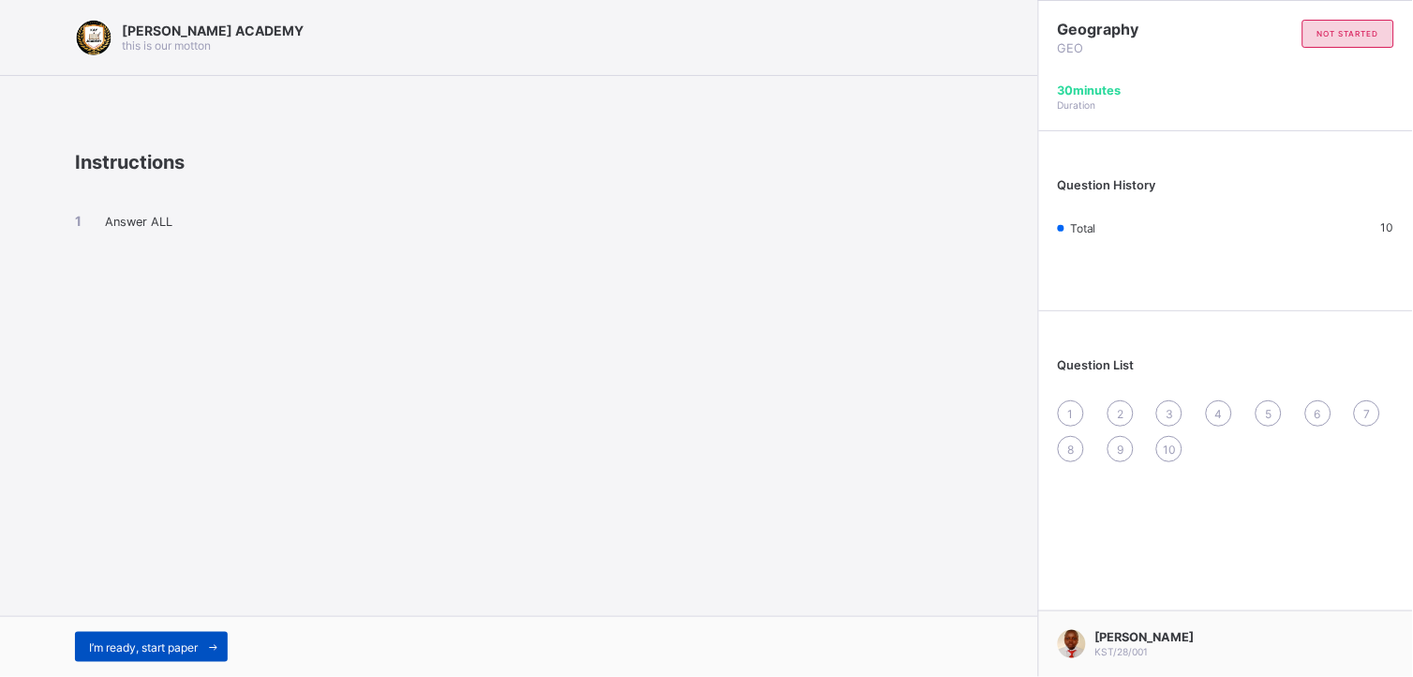
click at [154, 608] on span "I’m ready, start paper" at bounding box center [143, 647] width 109 height 14
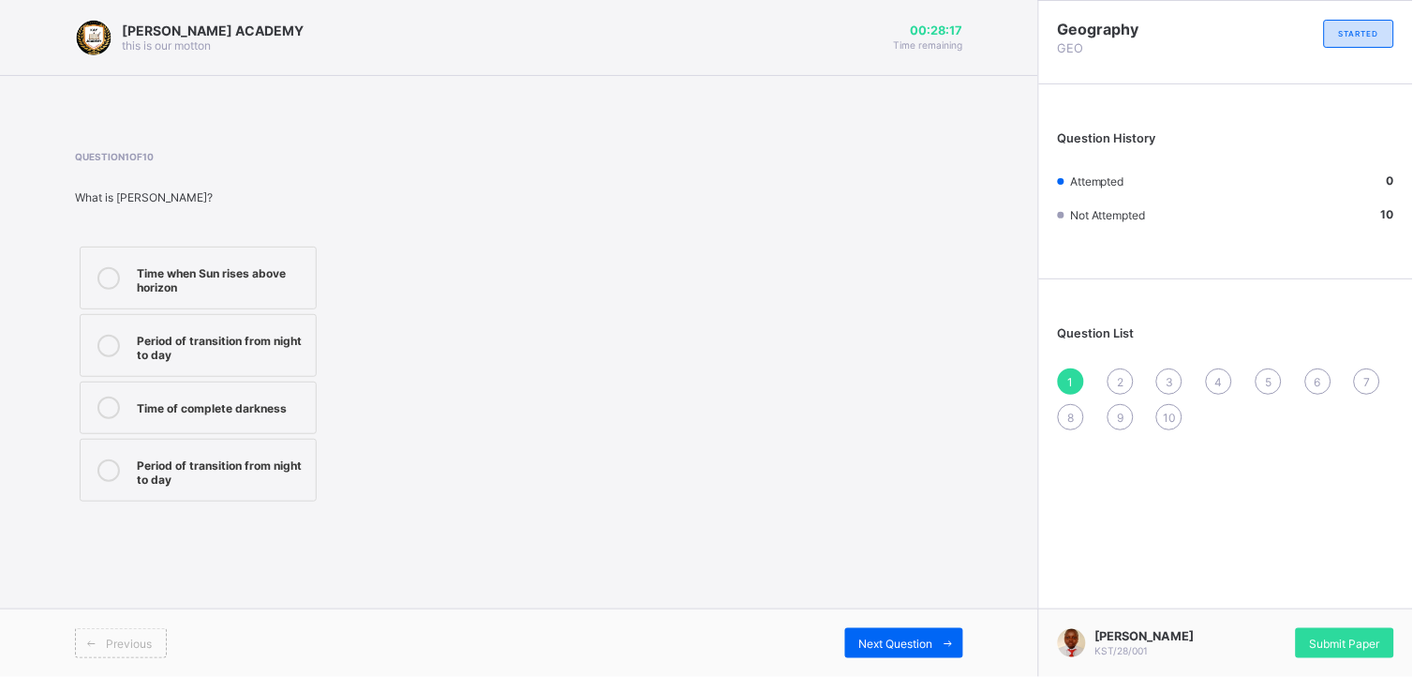
click at [275, 348] on div "Period of transition from night to day" at bounding box center [222, 345] width 170 height 33
click at [895, 608] on div "Next Question" at bounding box center [904, 643] width 118 height 30
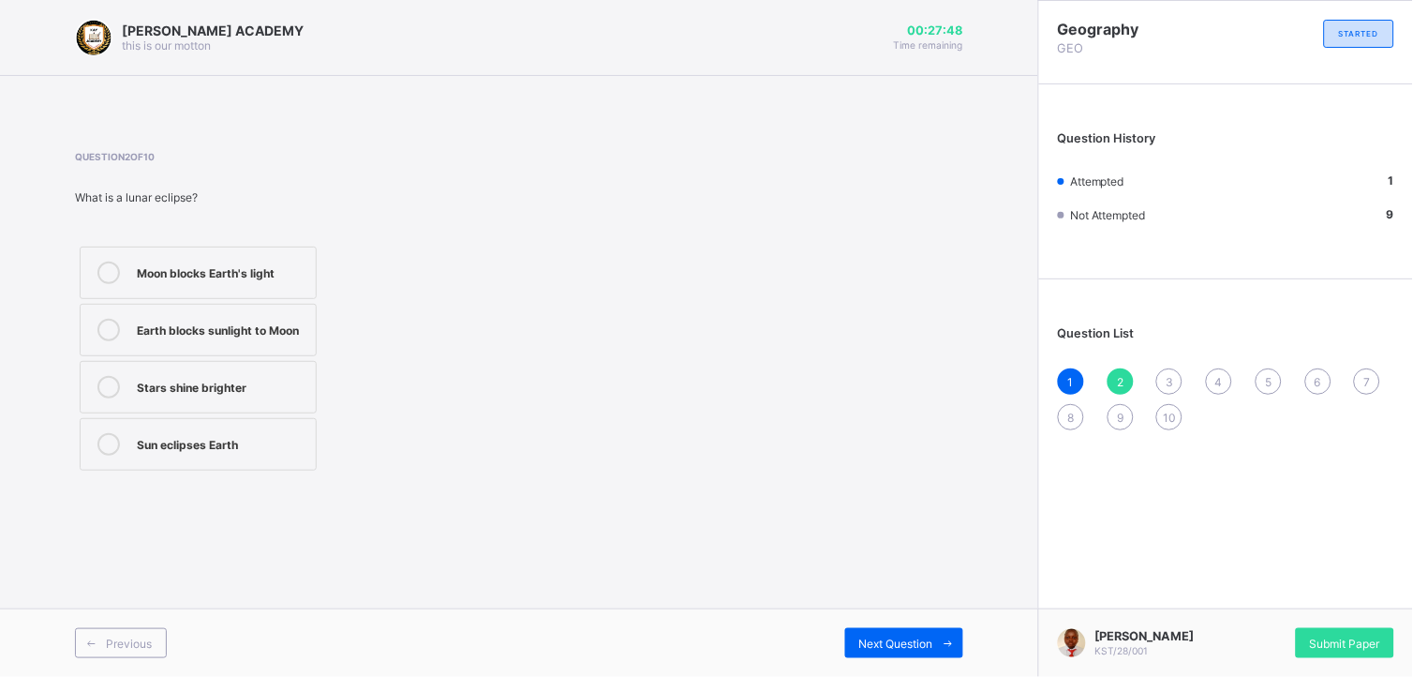
click at [110, 328] on icon at bounding box center [108, 330] width 22 height 22
click at [898, 608] on div "Next Question" at bounding box center [904, 643] width 118 height 30
click at [97, 330] on div at bounding box center [108, 335] width 37 height 33
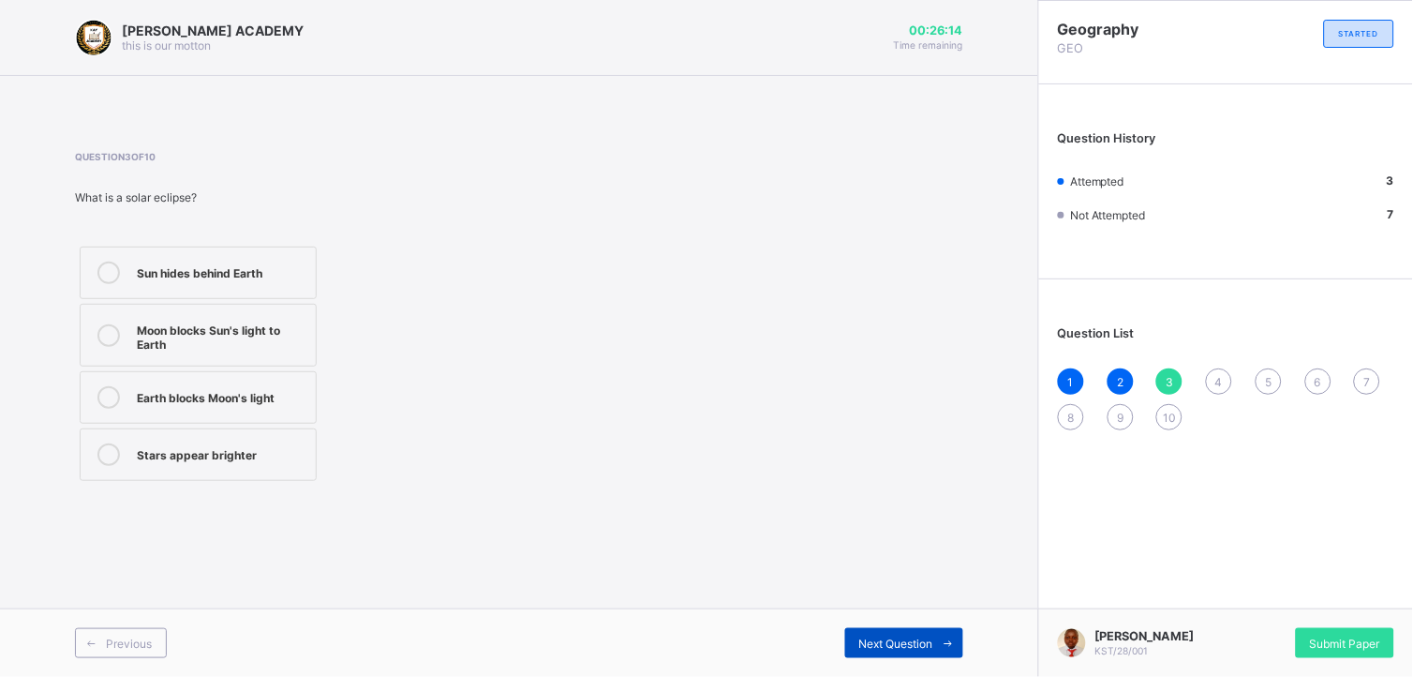
click at [903, 608] on span "Next Question" at bounding box center [896, 643] width 74 height 14
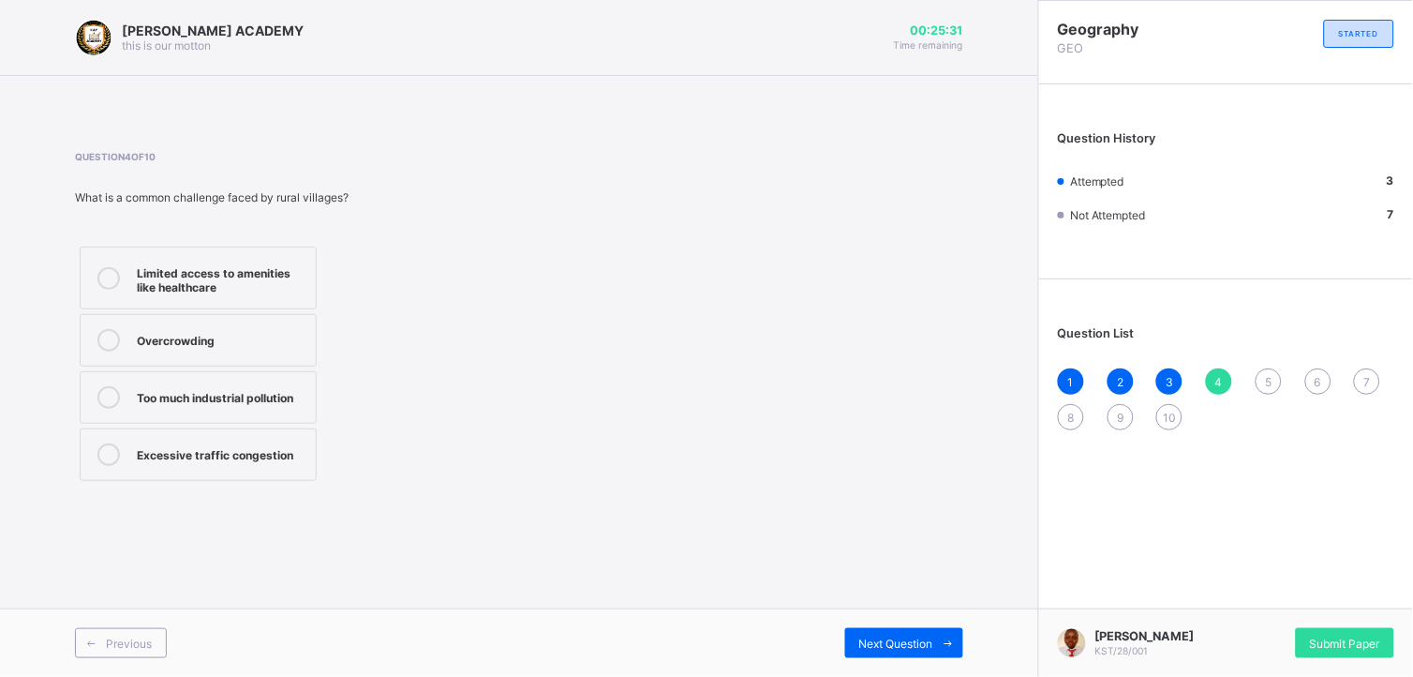
click at [103, 333] on icon at bounding box center [108, 340] width 22 height 22
click at [905, 608] on span "Next Question" at bounding box center [896, 643] width 74 height 14
click at [109, 281] on icon at bounding box center [108, 278] width 22 height 22
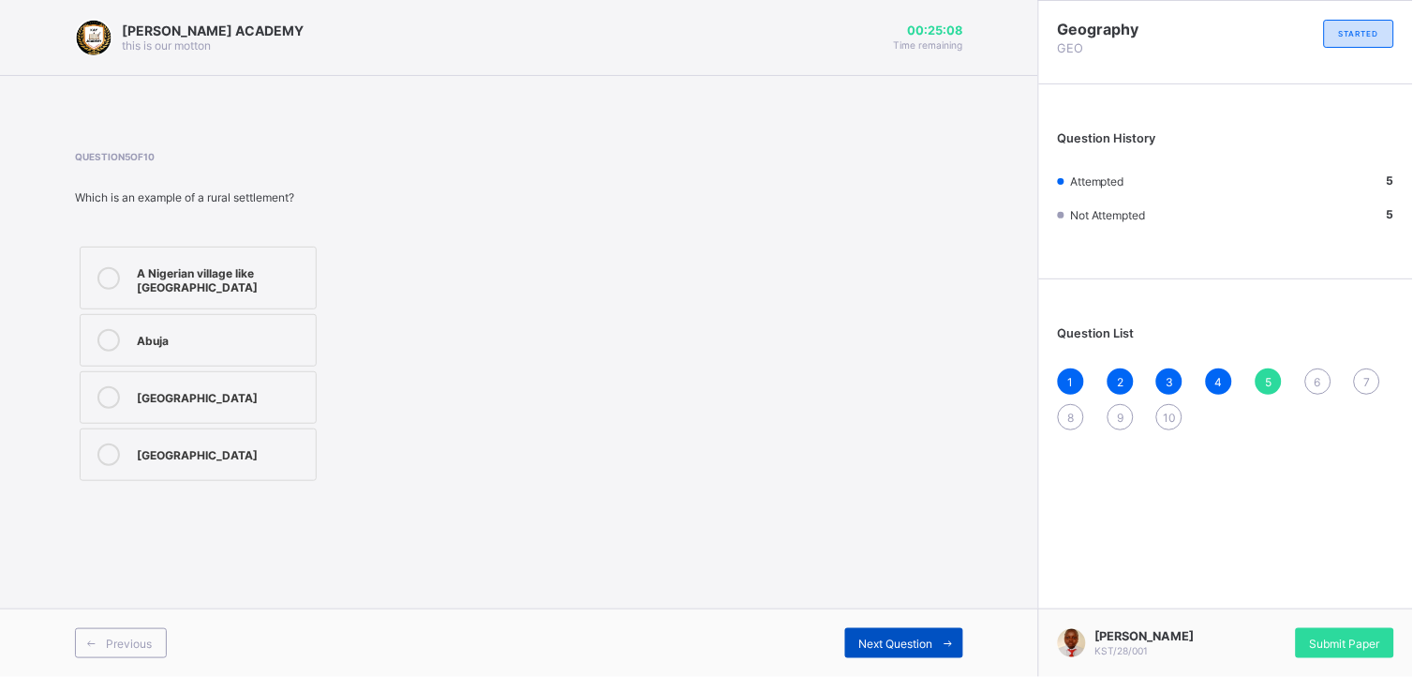
click at [898, 608] on span "Next Question" at bounding box center [896, 643] width 74 height 14
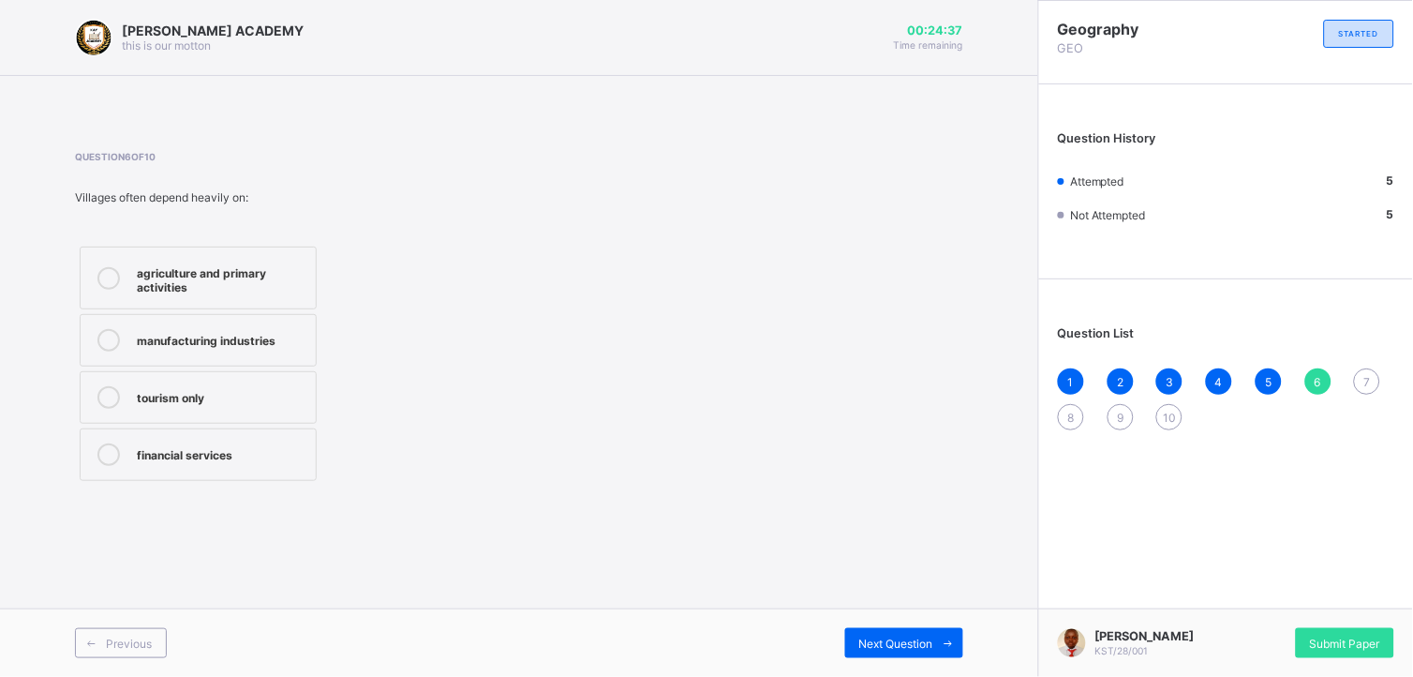
click at [101, 289] on div at bounding box center [108, 277] width 37 height 33
click at [926, 608] on div "Next Question" at bounding box center [904, 643] width 118 height 30
click at [108, 267] on icon at bounding box center [108, 278] width 22 height 22
click at [883, 608] on div "Previous Next Question" at bounding box center [519, 642] width 1038 height 68
click at [885, 608] on span "Next Question" at bounding box center [896, 643] width 74 height 14
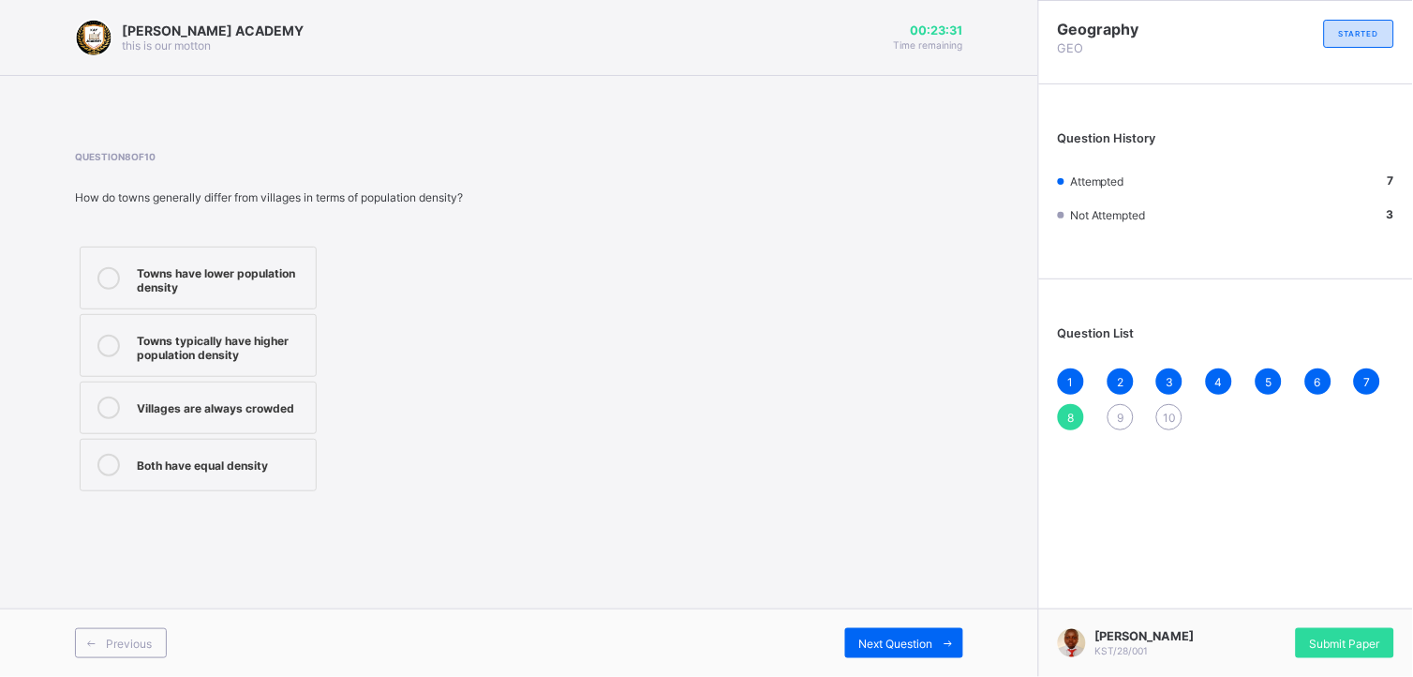
click at [112, 276] on icon at bounding box center [108, 278] width 22 height 22
click at [900, 608] on span "Next Question" at bounding box center [896, 643] width 74 height 14
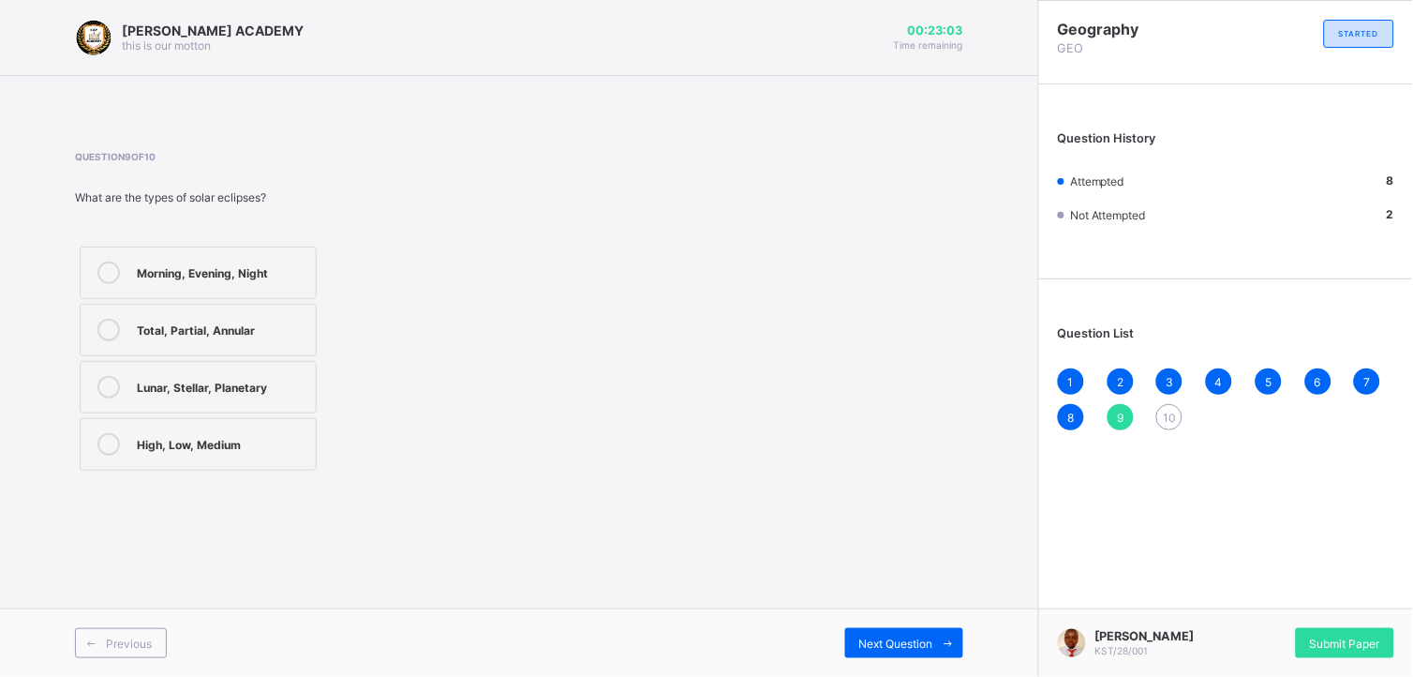
click at [90, 385] on div at bounding box center [108, 387] width 37 height 22
click at [906, 608] on div "Next Question" at bounding box center [904, 643] width 118 height 30
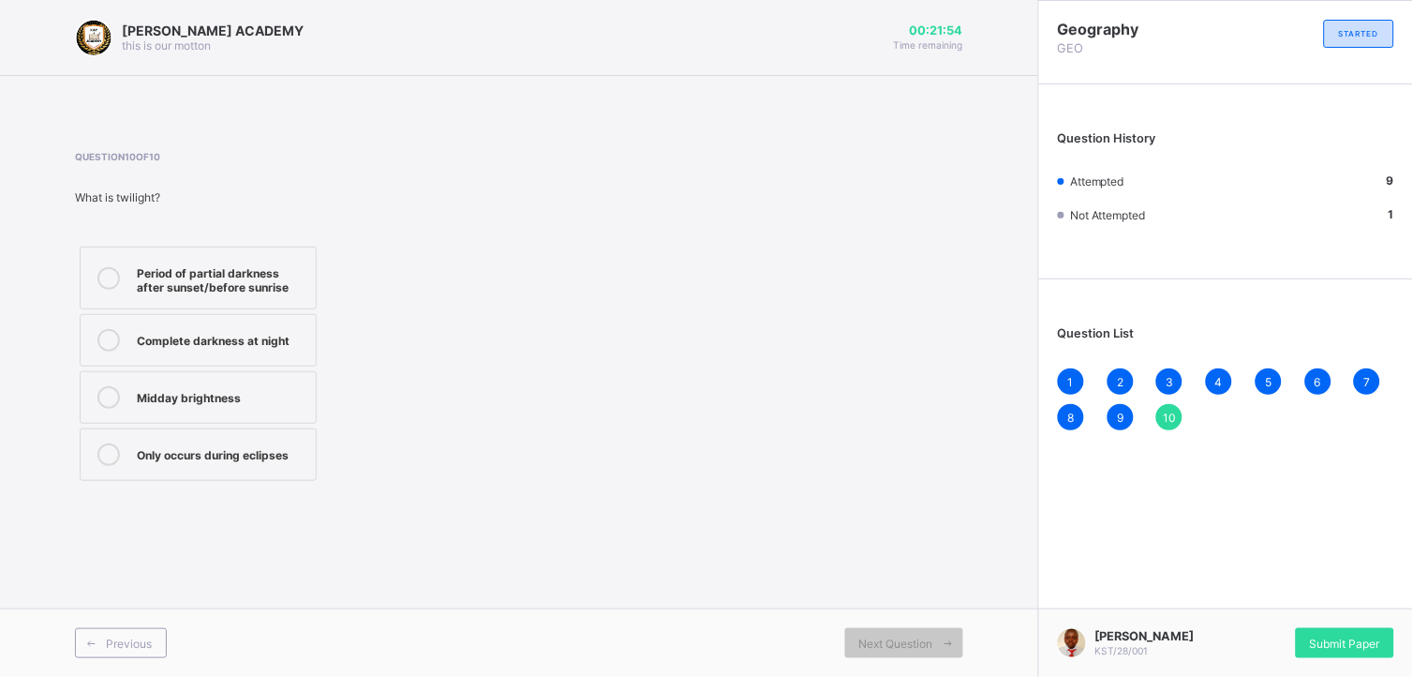
click at [104, 272] on icon at bounding box center [108, 278] width 22 height 22
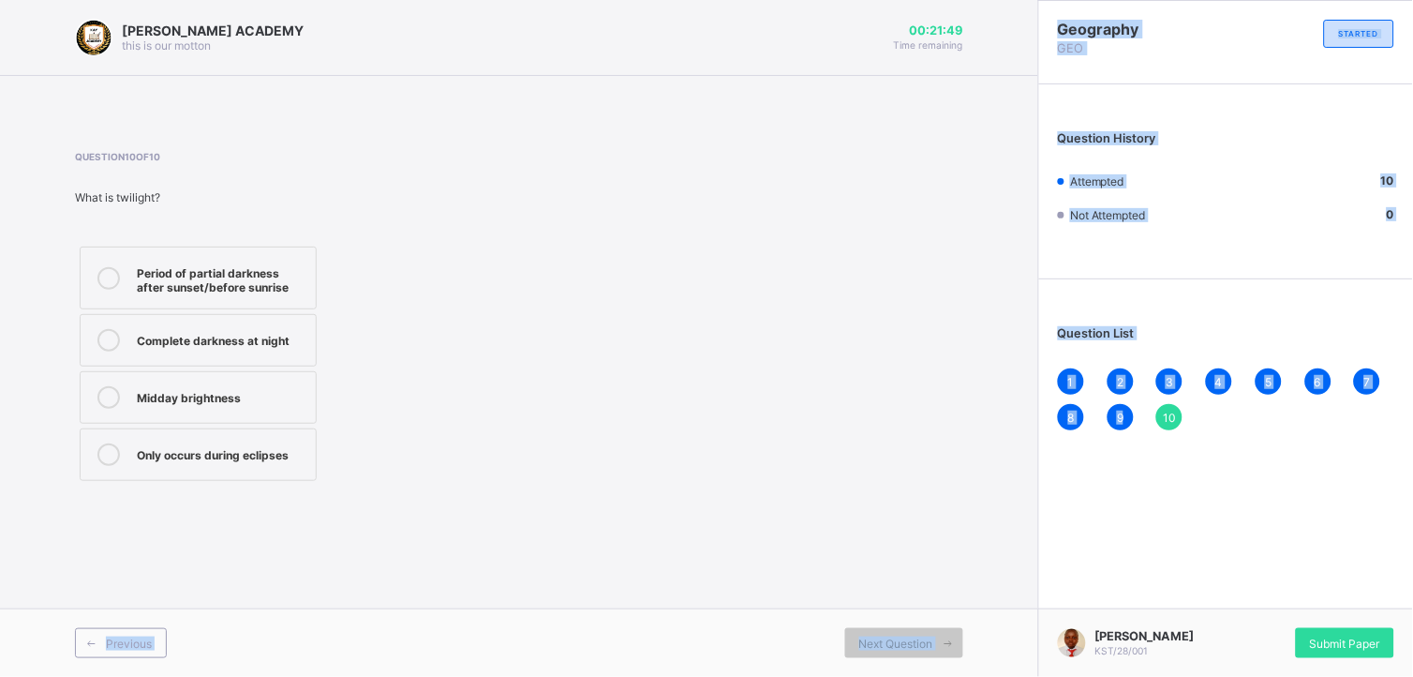
drag, startPoint x: 1126, startPoint y: 412, endPoint x: 1019, endPoint y: 462, distance: 118.7
click at [1019, 462] on div "[PERSON_NAME] ACADEMY this is our [PERSON_NAME] 00:21:49 Time remaining Questio…" at bounding box center [706, 338] width 1413 height 677
click at [907, 608] on div "Next Question" at bounding box center [904, 643] width 118 height 30
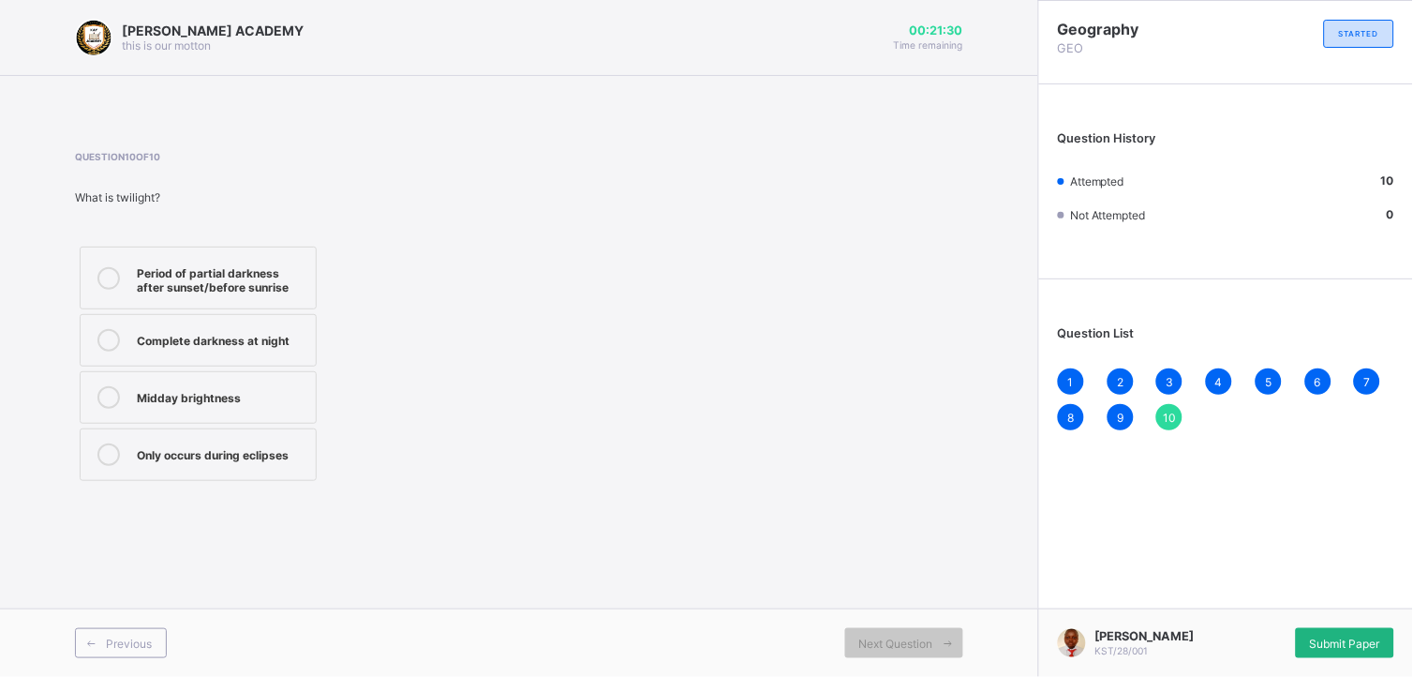
click at [1272, 608] on div "Submit Paper" at bounding box center [1345, 643] width 98 height 30
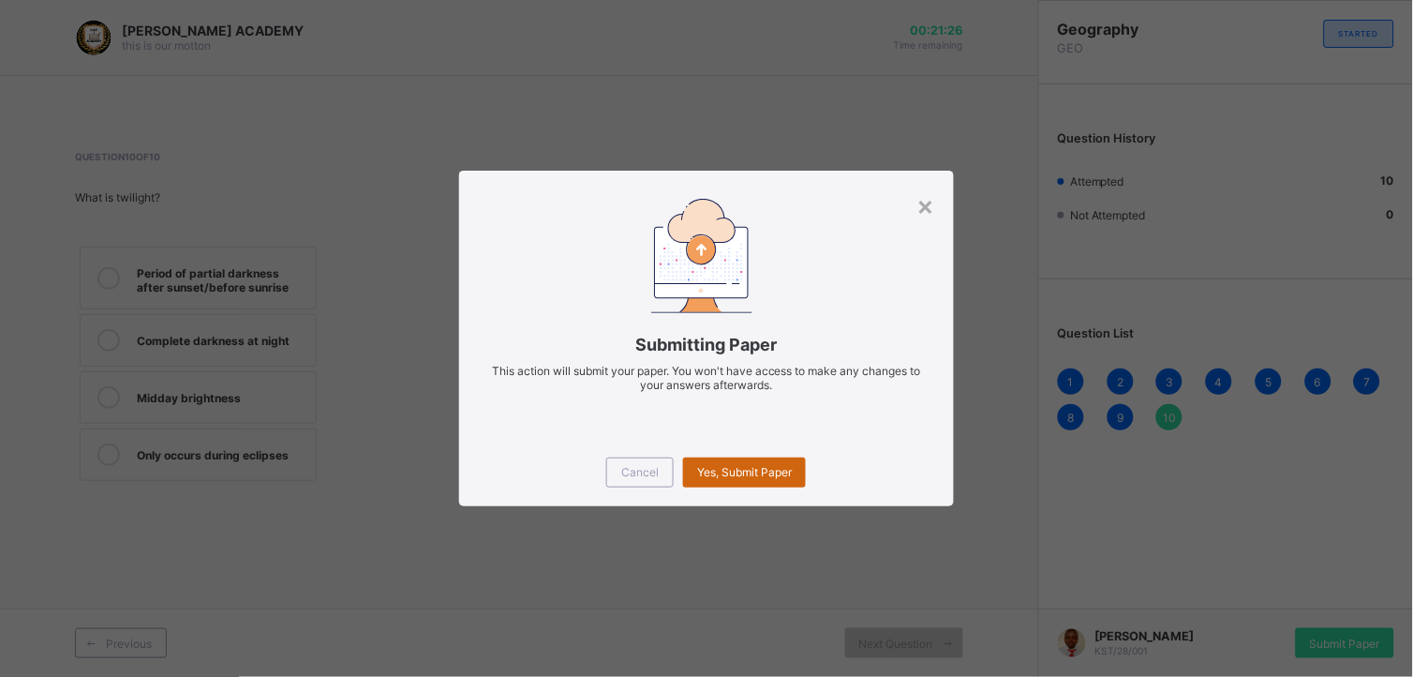
click at [753, 474] on span "Yes, Submit Paper" at bounding box center [744, 472] width 95 height 14
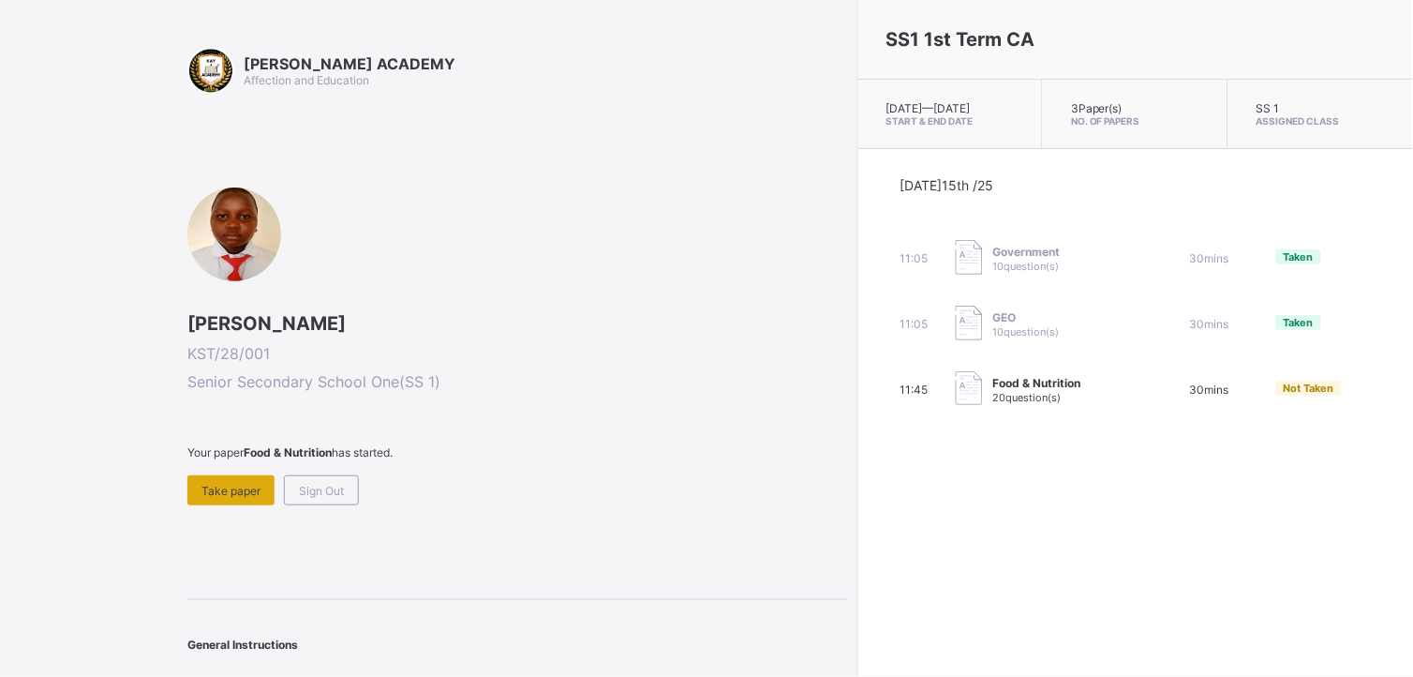
click at [230, 479] on div "Take paper" at bounding box center [230, 490] width 87 height 30
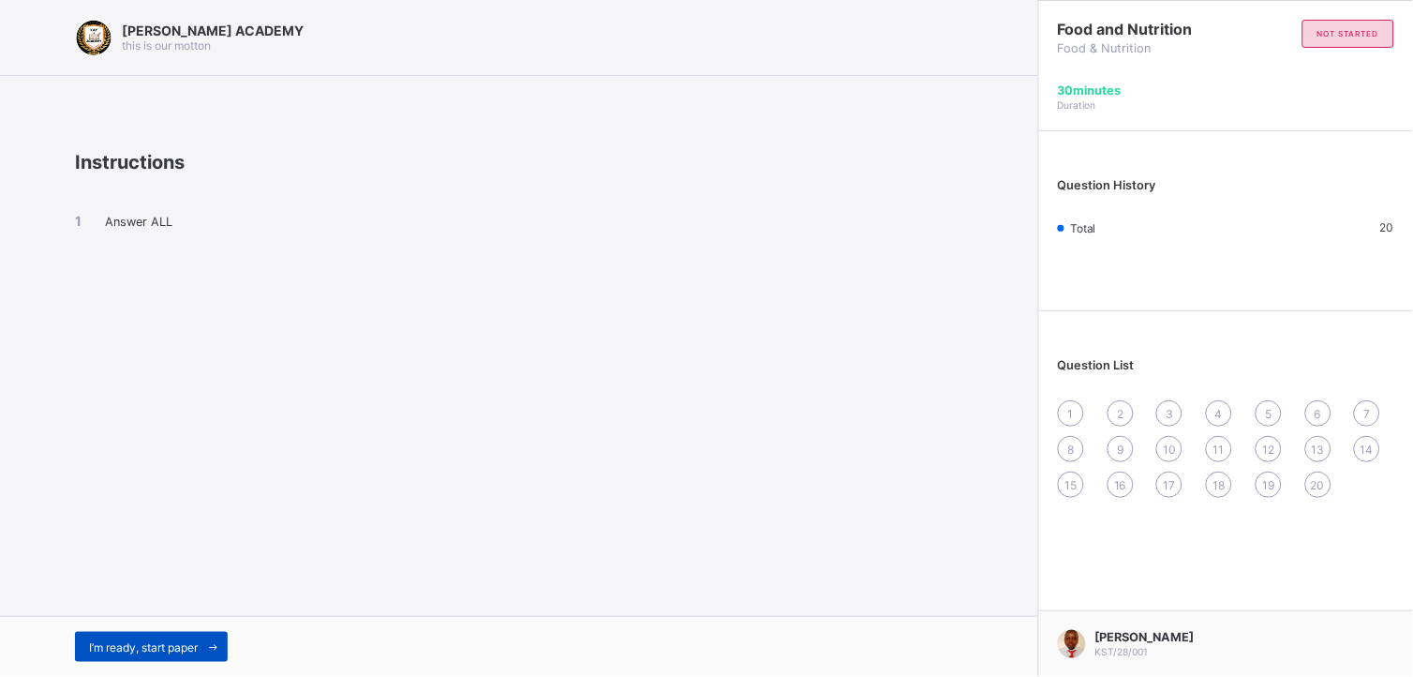
click at [156, 608] on div "I’m ready, start paper" at bounding box center [151, 647] width 153 height 30
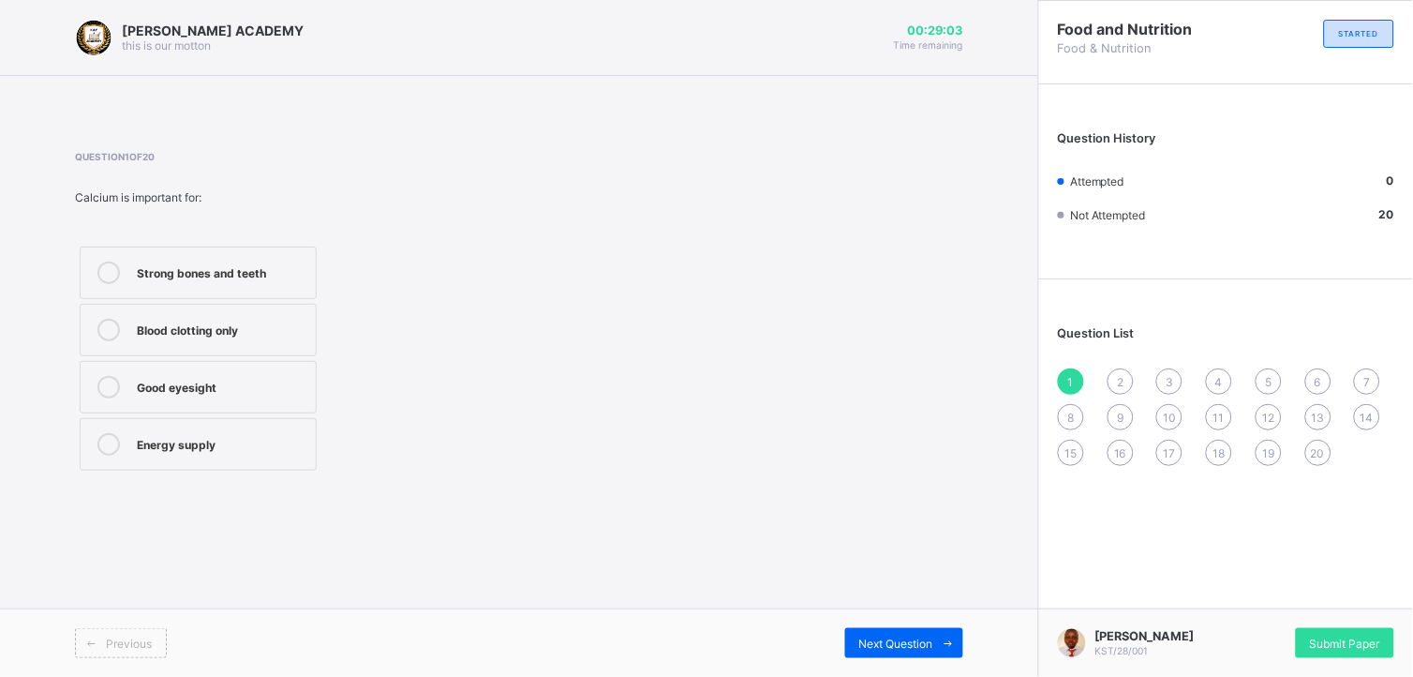
click at [99, 385] on icon at bounding box center [108, 387] width 22 height 22
click at [885, 608] on span "Next Question" at bounding box center [896, 643] width 74 height 14
click at [414, 231] on div "Question 2 of 20 Minerals are nutrients that help in: Providing sweet taste in …" at bounding box center [280, 318] width 410 height 335
click at [100, 265] on icon at bounding box center [108, 272] width 22 height 22
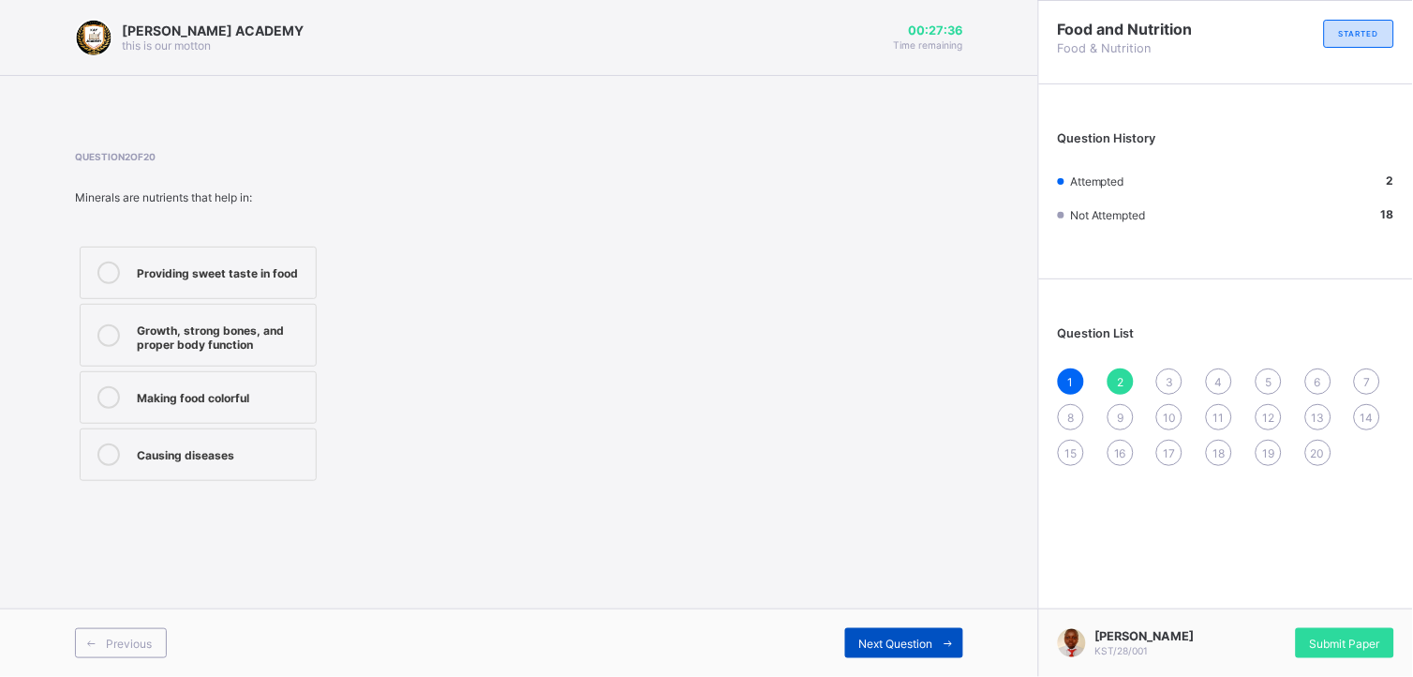
click at [876, 608] on span "Next Question" at bounding box center [896, 643] width 74 height 14
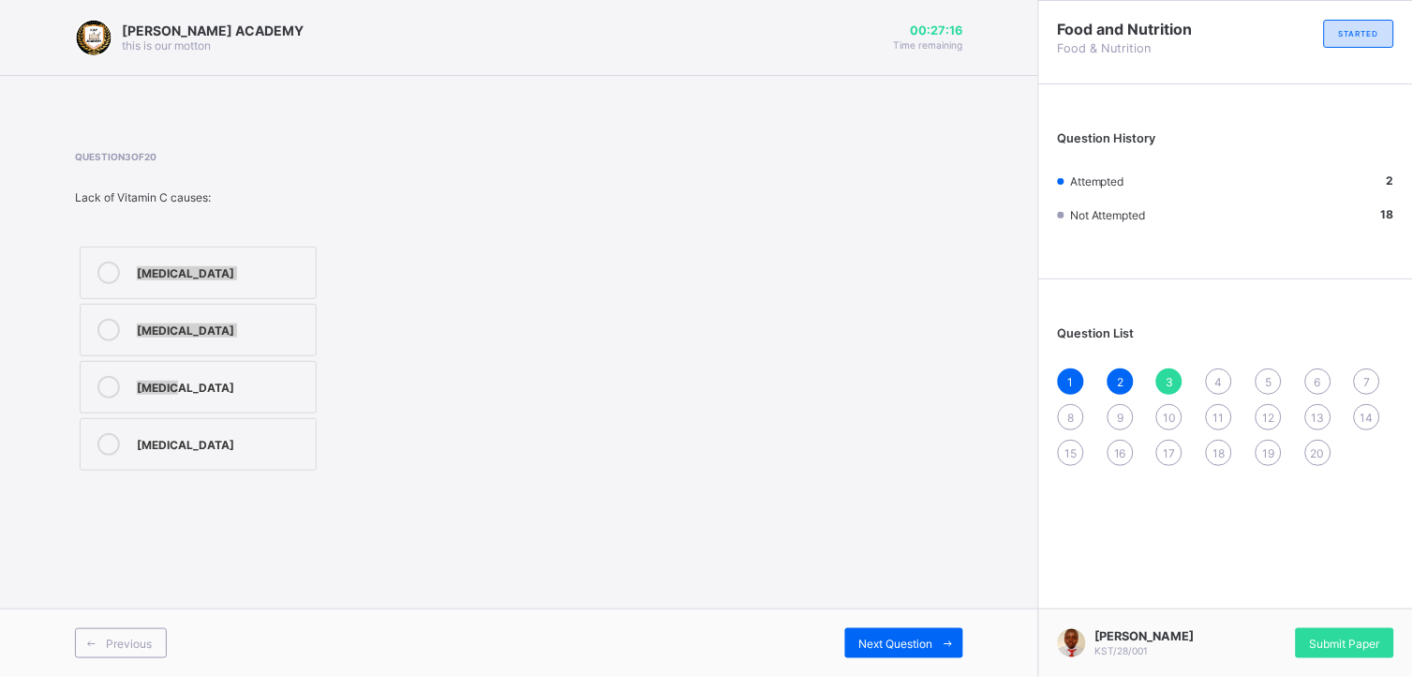
drag, startPoint x: 108, startPoint y: 265, endPoint x: 376, endPoint y: 424, distance: 311.8
click at [376, 424] on div "[MEDICAL_DATA] [MEDICAL_DATA] [MEDICAL_DATA] [MEDICAL_DATA]" at bounding box center [280, 358] width 410 height 233
click at [105, 275] on icon at bounding box center [108, 272] width 22 height 22
click at [885, 608] on span "Next Question" at bounding box center [896, 643] width 74 height 14
click at [104, 454] on icon at bounding box center [108, 454] width 22 height 22
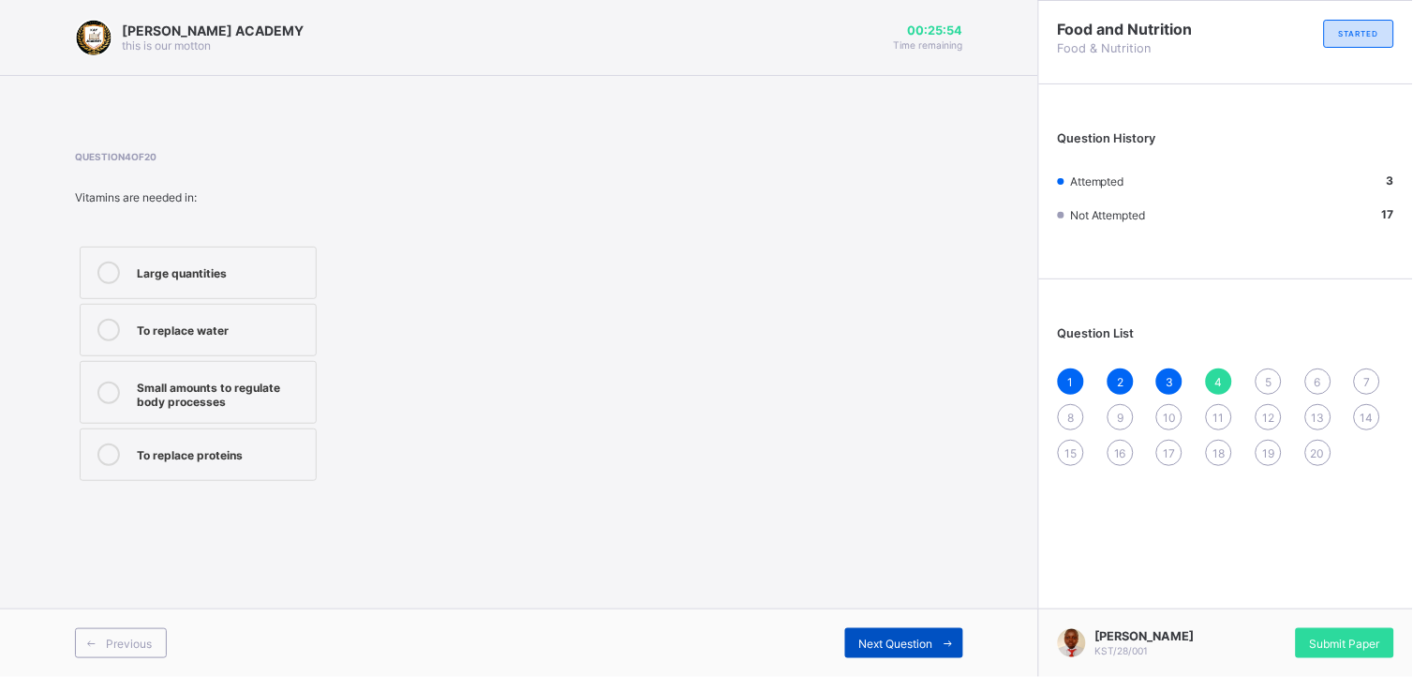
click at [903, 608] on span "Next Question" at bounding box center [896, 643] width 74 height 14
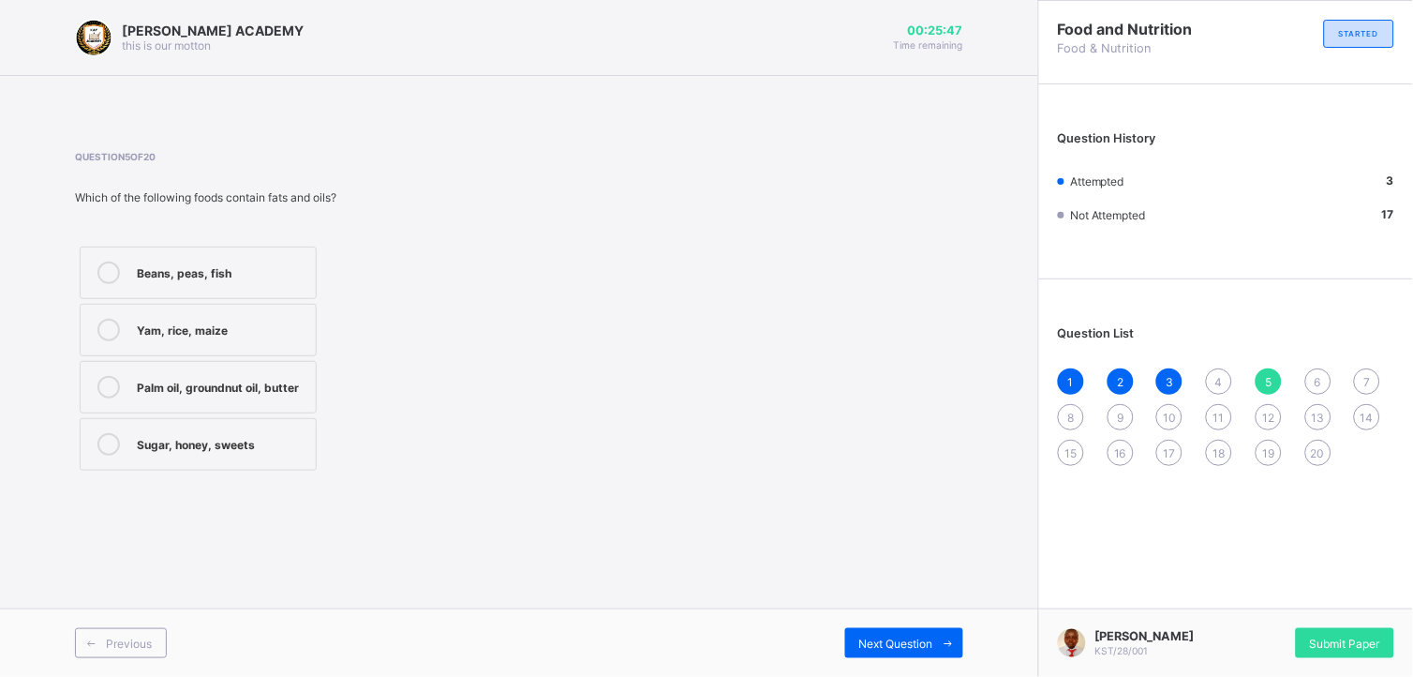
click at [1213, 376] on div "4" at bounding box center [1219, 381] width 26 height 26
click at [247, 455] on div "To replace proteins" at bounding box center [222, 452] width 170 height 19
click at [878, 608] on div "Previous Next Question" at bounding box center [519, 642] width 1038 height 68
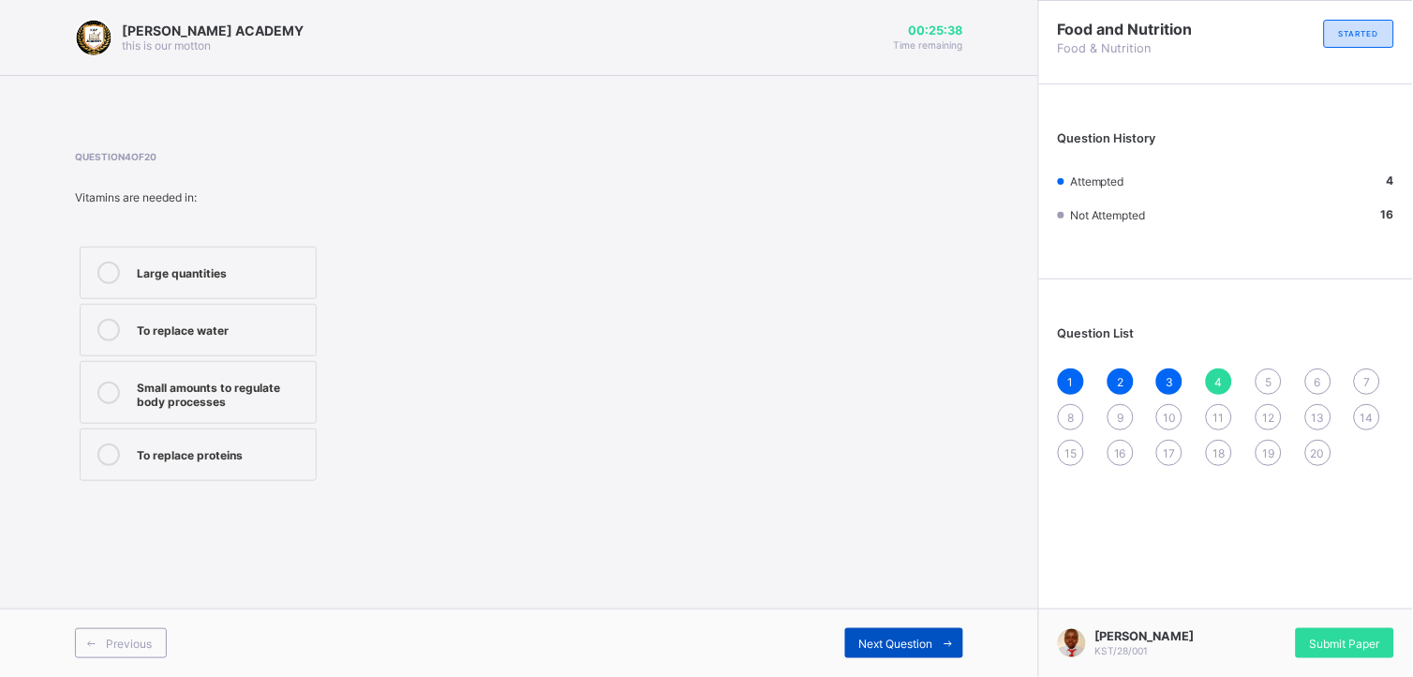
click at [879, 608] on div "Next Question" at bounding box center [904, 643] width 118 height 30
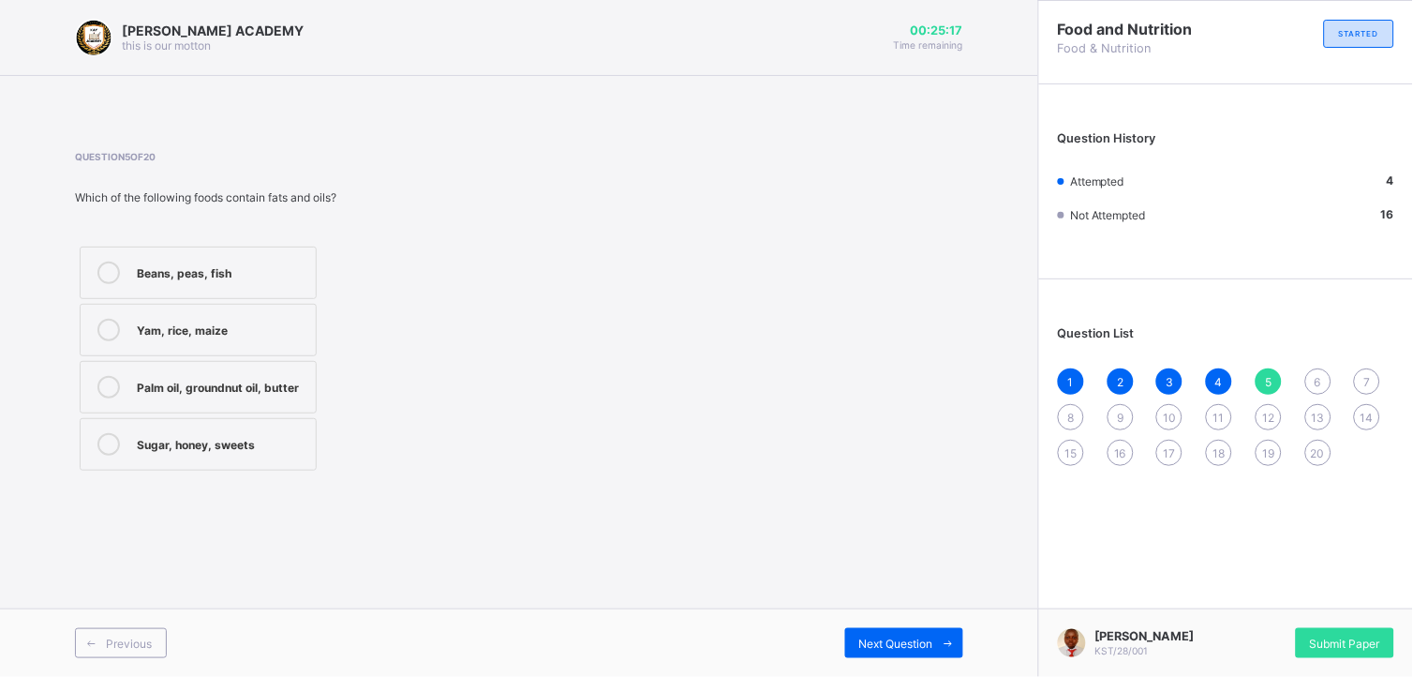
click at [103, 377] on icon at bounding box center [108, 387] width 22 height 22
click at [864, 608] on div "Next Question" at bounding box center [904, 643] width 118 height 30
click at [103, 328] on icon at bounding box center [108, 330] width 22 height 22
click at [872, 608] on span "Next Question" at bounding box center [896, 643] width 74 height 14
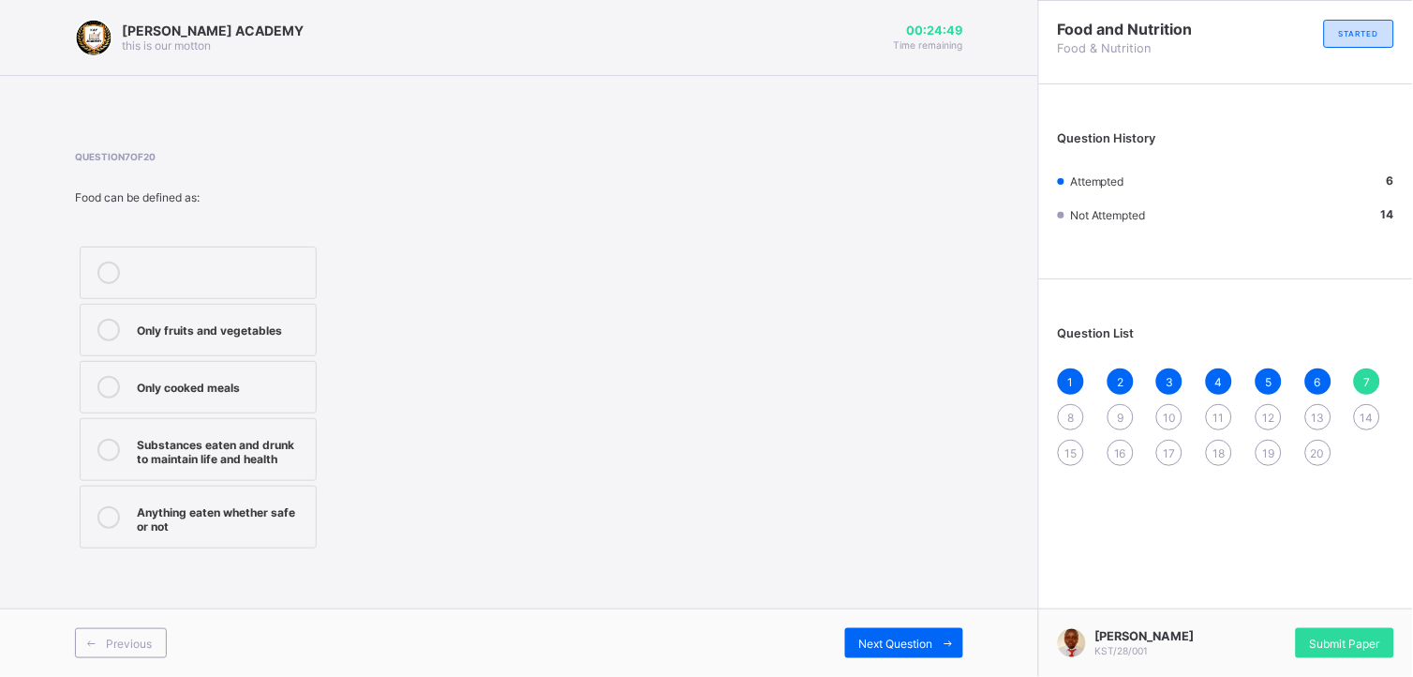
click at [111, 439] on icon at bounding box center [108, 450] width 22 height 22
click at [865, 608] on span "Next Question" at bounding box center [896, 643] width 74 height 14
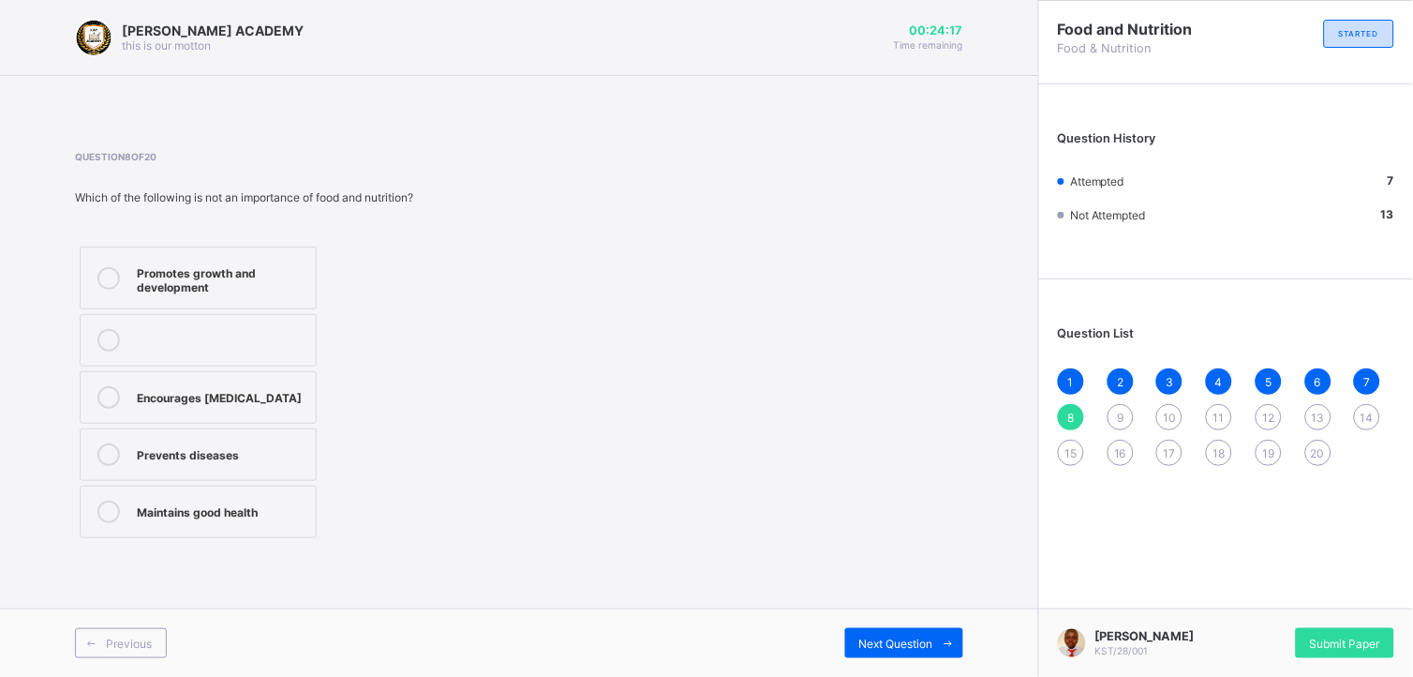
click at [100, 389] on icon at bounding box center [108, 397] width 22 height 22
click at [906, 608] on div "Next Question" at bounding box center [904, 643] width 118 height 30
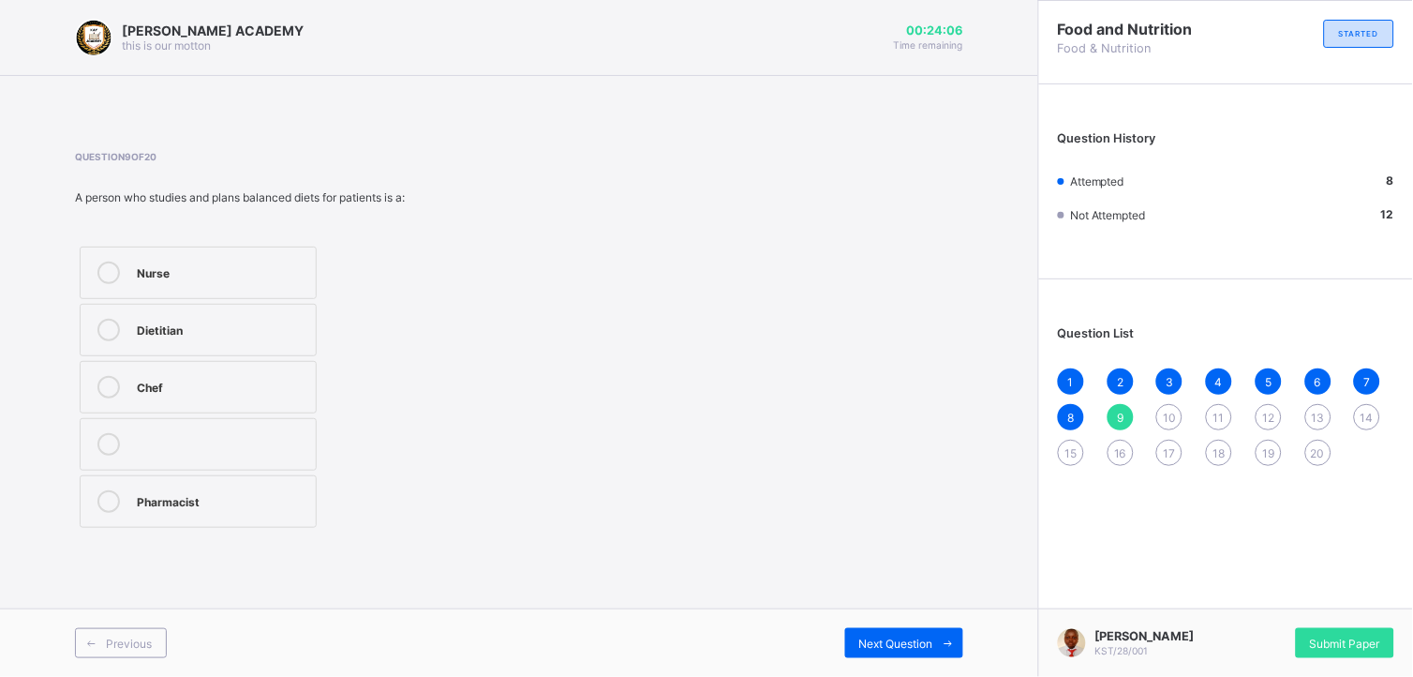
click at [1066, 408] on div "8" at bounding box center [1071, 417] width 26 height 26
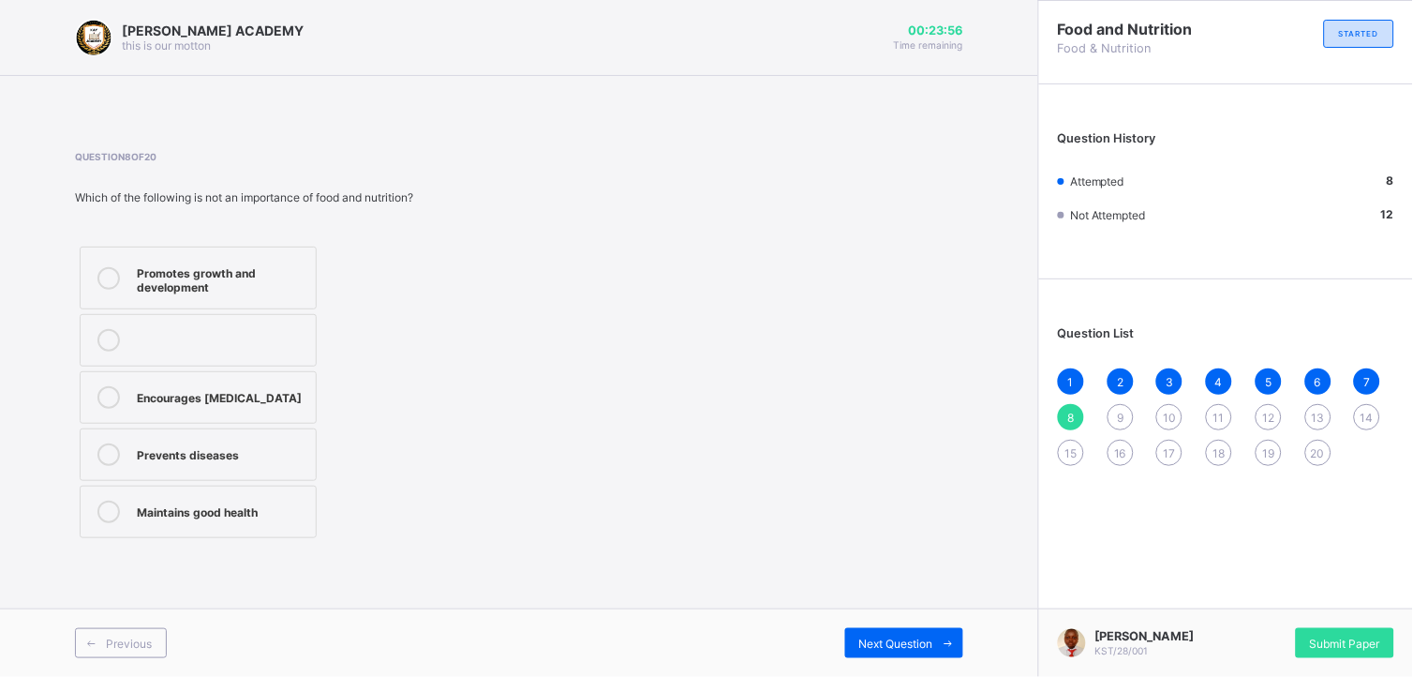
click at [545, 432] on div "Question 8 of 20 Which of the following is not an importance of food and nutrit…" at bounding box center [519, 347] width 888 height 392
click at [891, 608] on span "Next Question" at bounding box center [896, 643] width 74 height 14
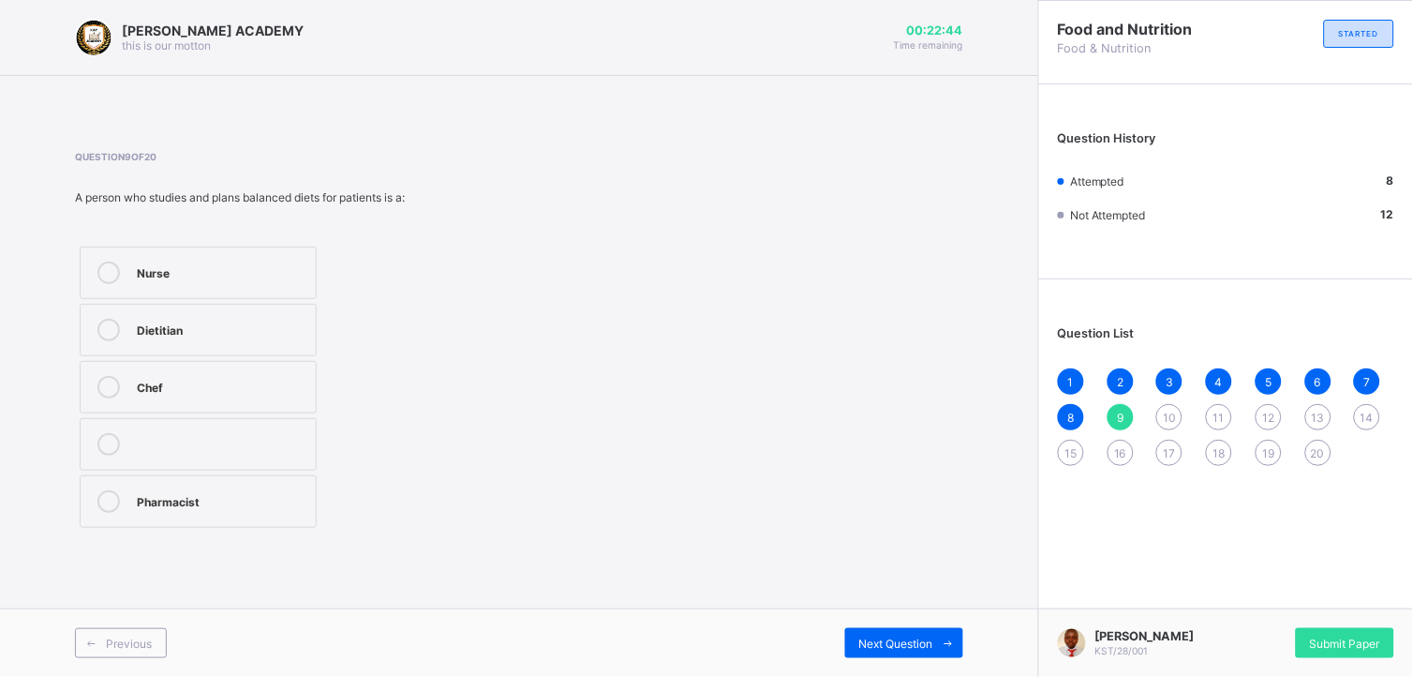
click at [84, 335] on label "Dietitian" at bounding box center [198, 330] width 237 height 52
click at [859, 608] on span "Next Question" at bounding box center [896, 643] width 74 height 14
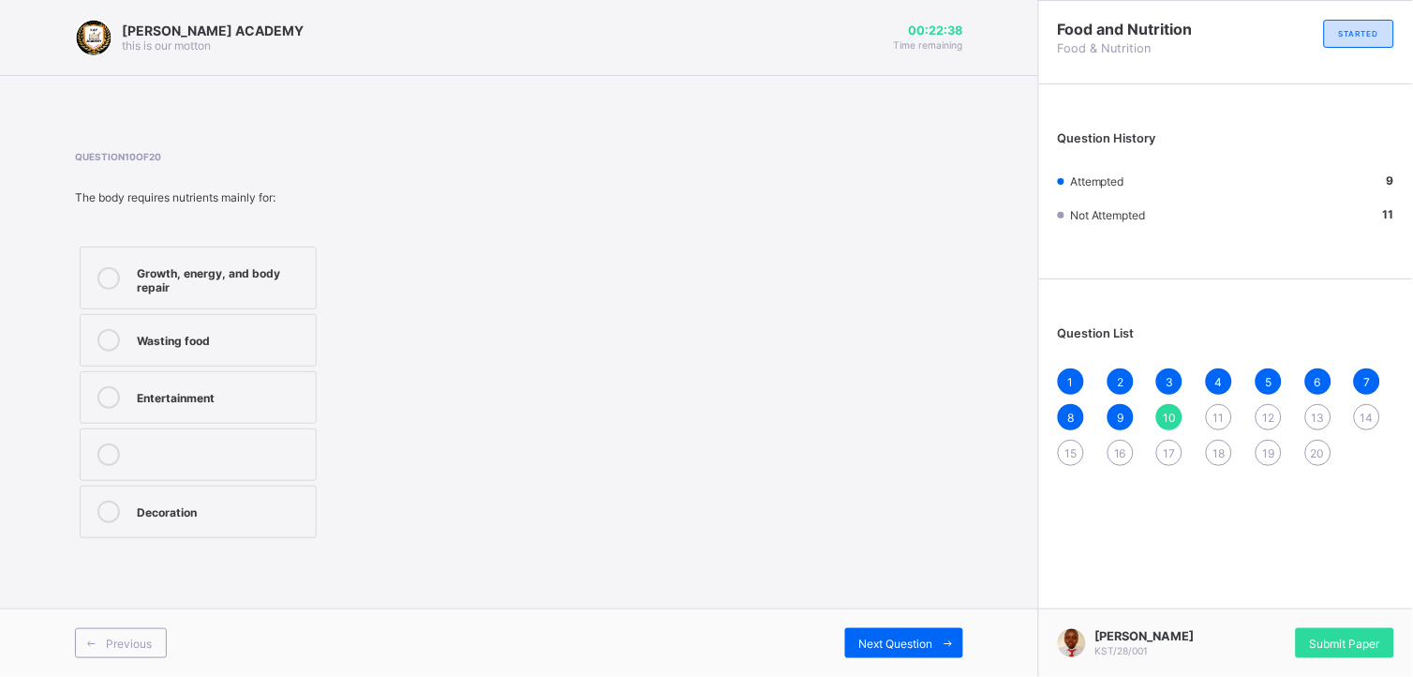
click at [1115, 418] on div "9" at bounding box center [1121, 417] width 26 height 26
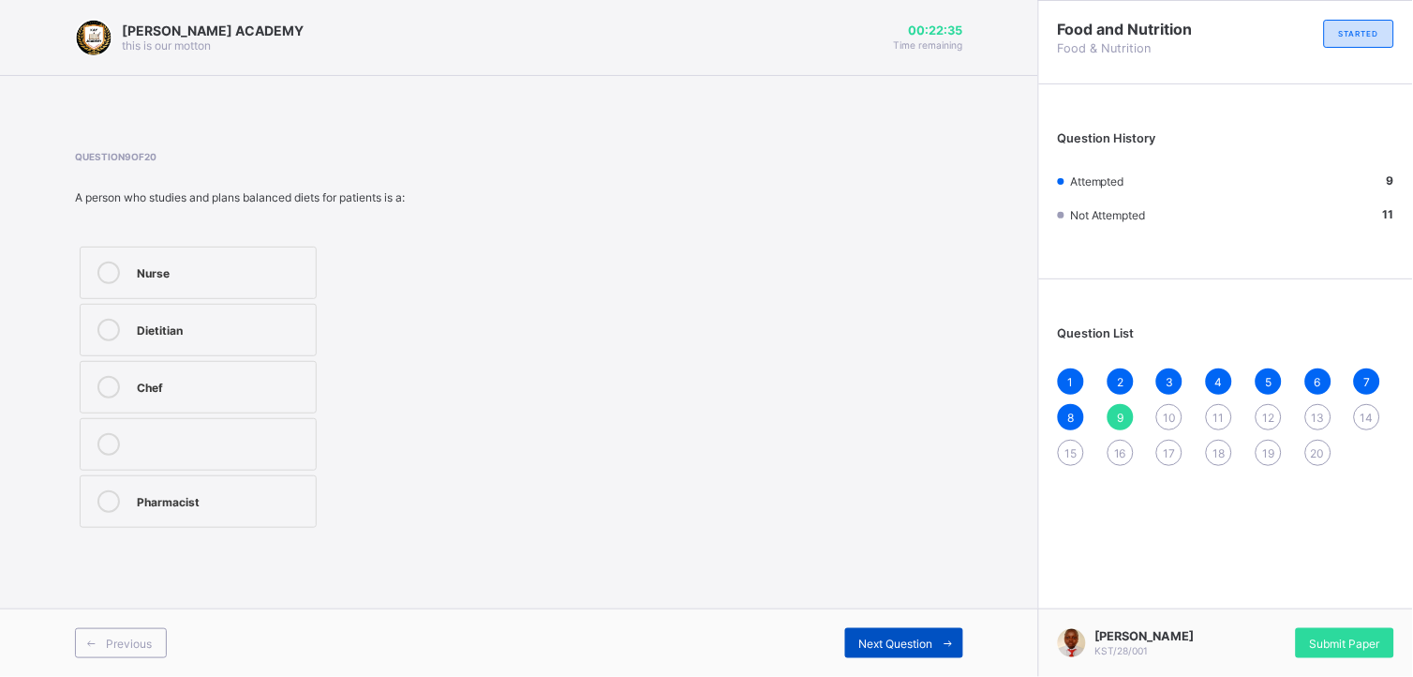
click at [909, 608] on div "Next Question" at bounding box center [904, 643] width 118 height 30
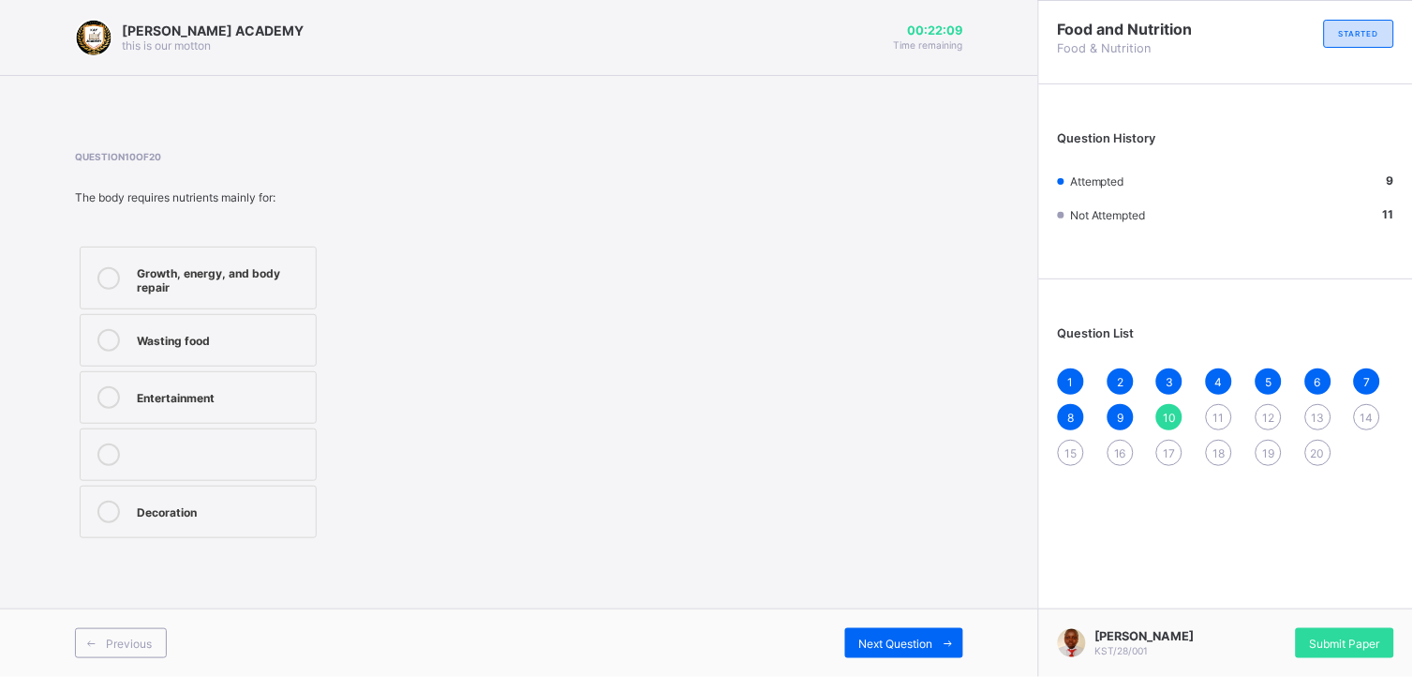
click at [103, 273] on icon at bounding box center [108, 278] width 22 height 22
click at [898, 608] on span "Next Question" at bounding box center [896, 643] width 74 height 14
click at [91, 389] on div at bounding box center [108, 387] width 37 height 22
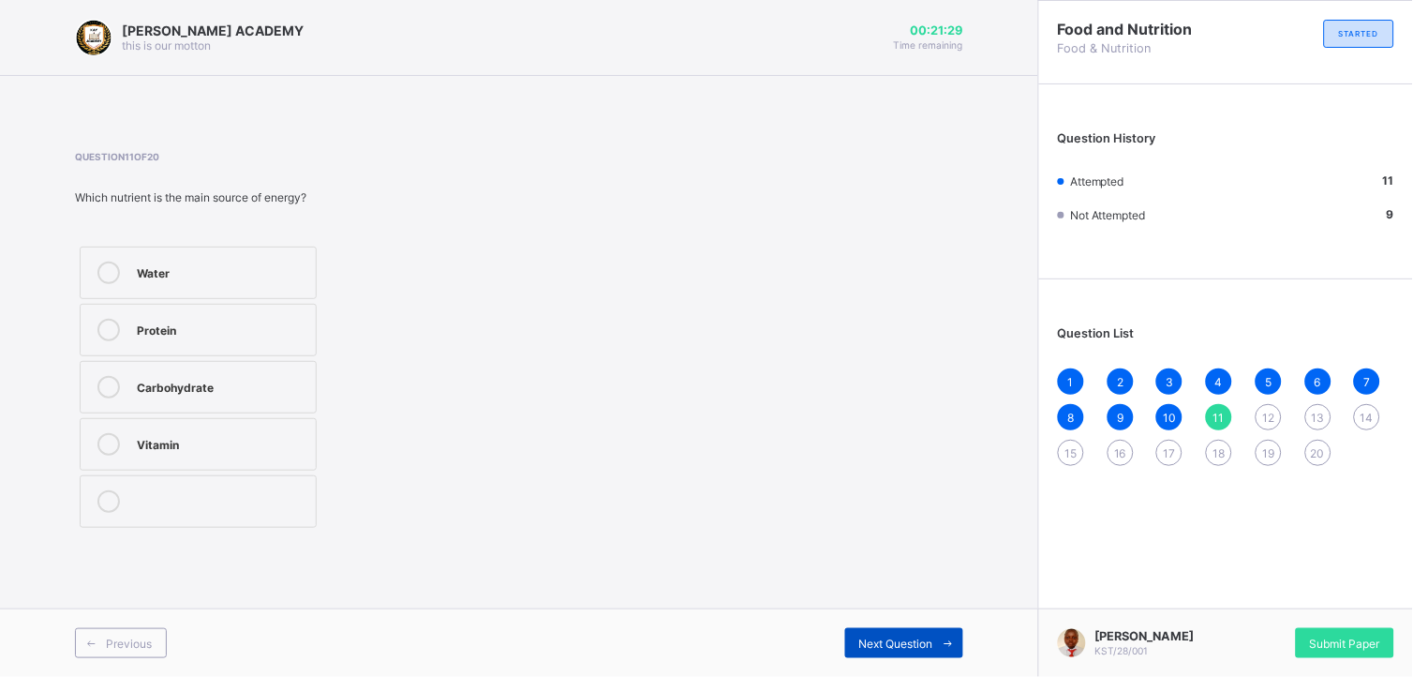
click at [911, 608] on span "Next Question" at bounding box center [896, 643] width 74 height 14
click at [109, 277] on icon at bounding box center [108, 272] width 22 height 22
click at [922, 608] on span "Next Question" at bounding box center [896, 643] width 74 height 14
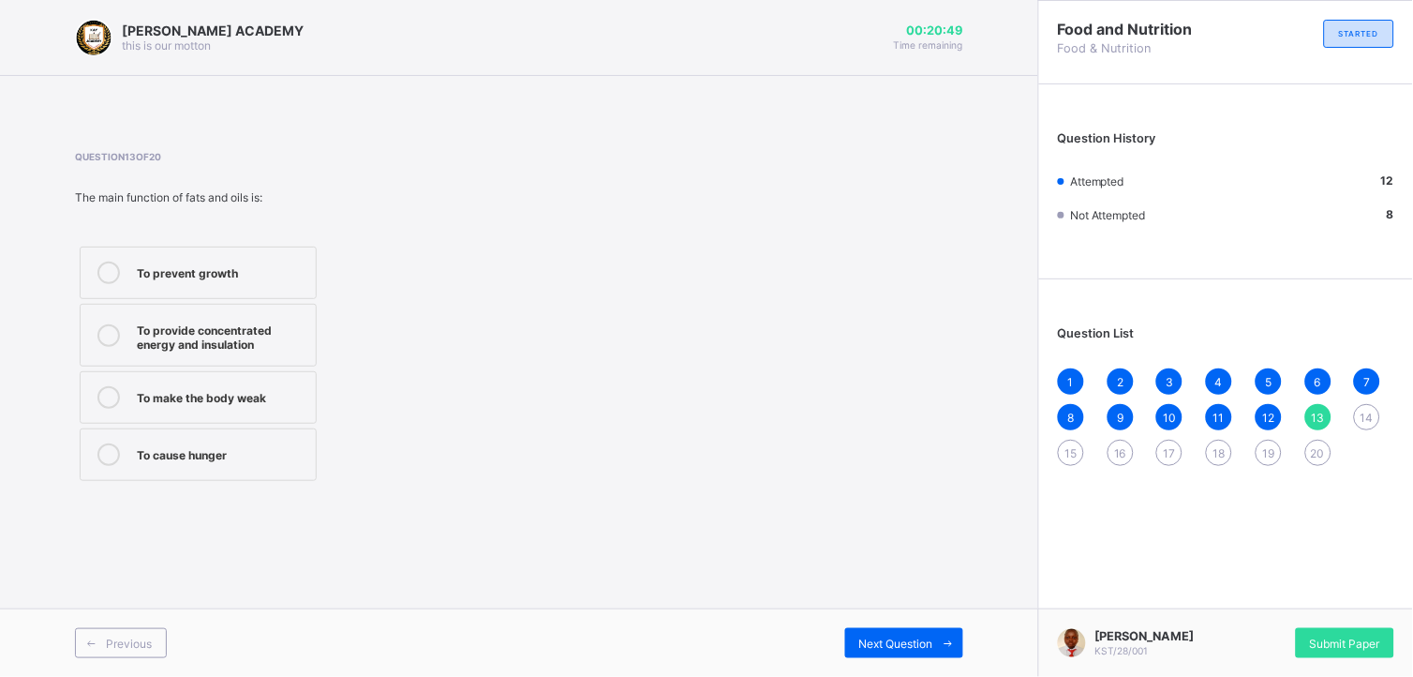
click at [114, 329] on icon at bounding box center [108, 335] width 22 height 22
click at [897, 608] on span "Next Question" at bounding box center [896, 643] width 74 height 14
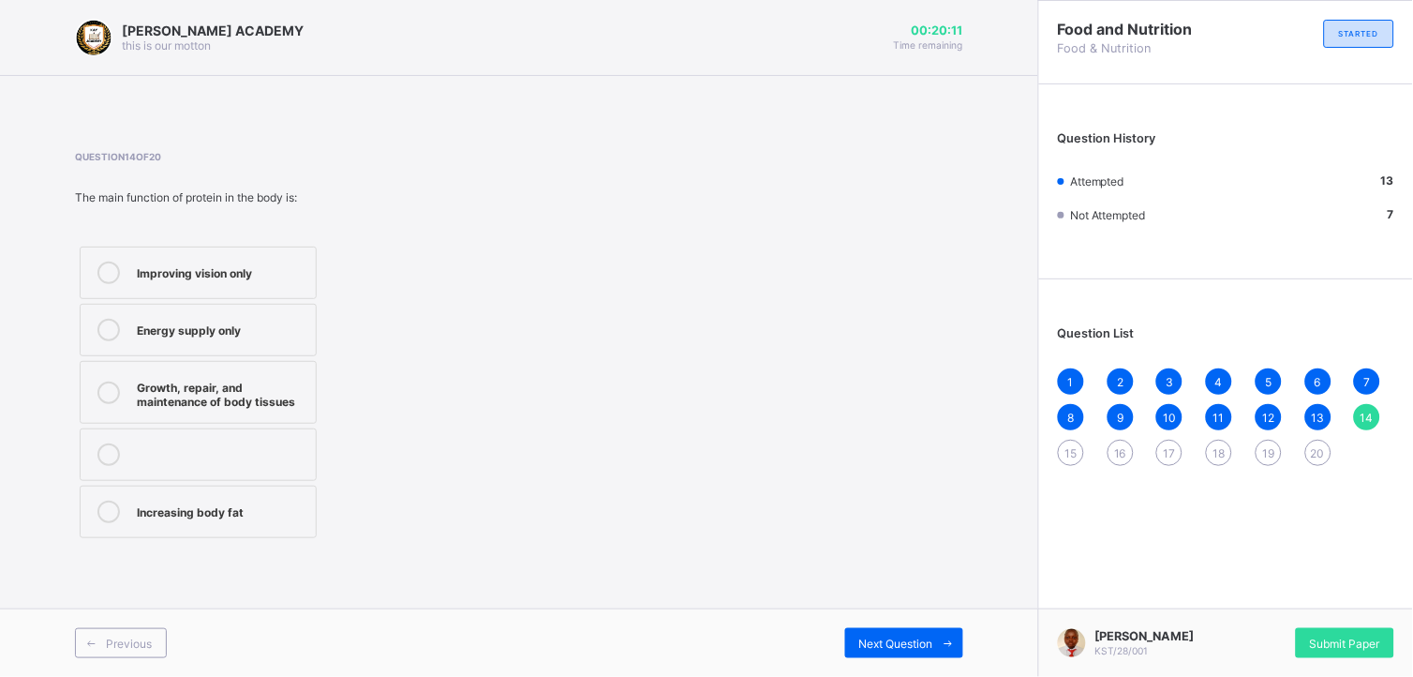
click at [103, 389] on icon at bounding box center [108, 392] width 22 height 22
click at [900, 608] on span "Next Question" at bounding box center [896, 643] width 74 height 14
click at [107, 492] on icon at bounding box center [108, 501] width 22 height 22
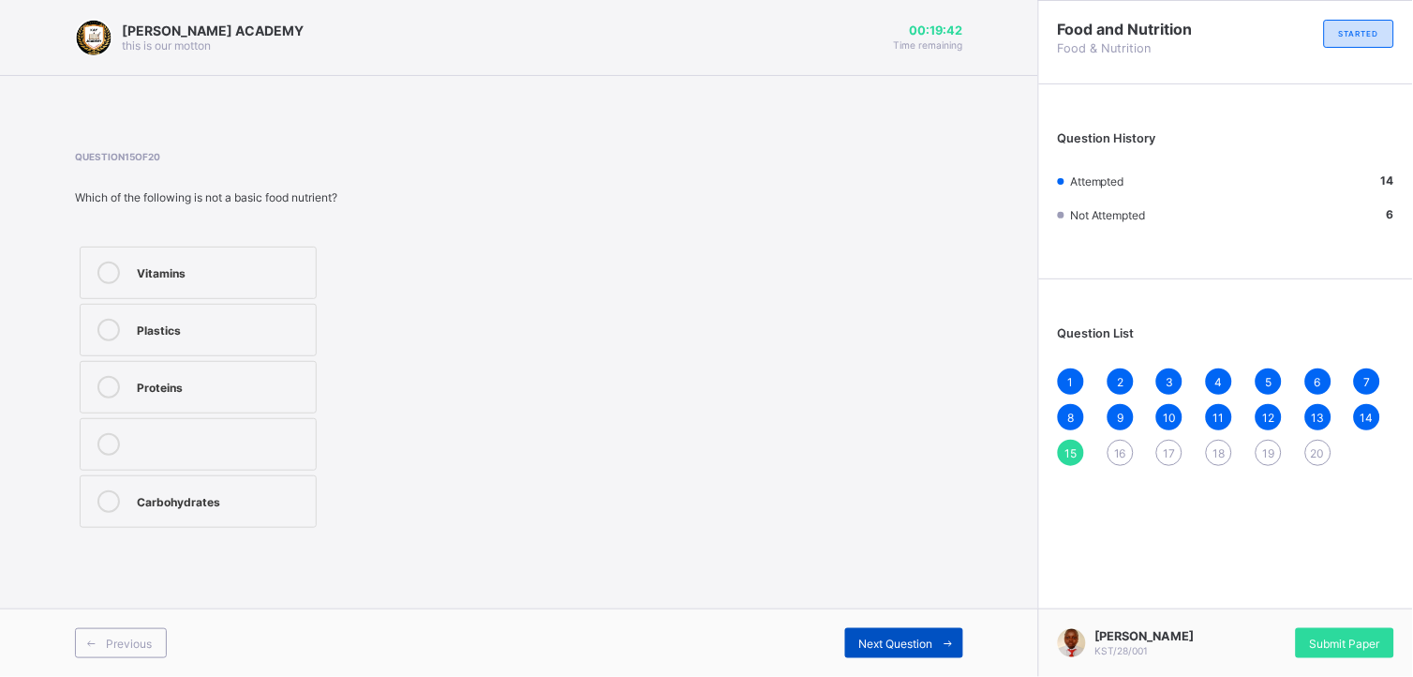
click at [864, 608] on span "Next Question" at bounding box center [896, 643] width 74 height 14
click at [104, 267] on icon at bounding box center [108, 272] width 22 height 22
click at [915, 608] on div "Next Question" at bounding box center [904, 643] width 118 height 30
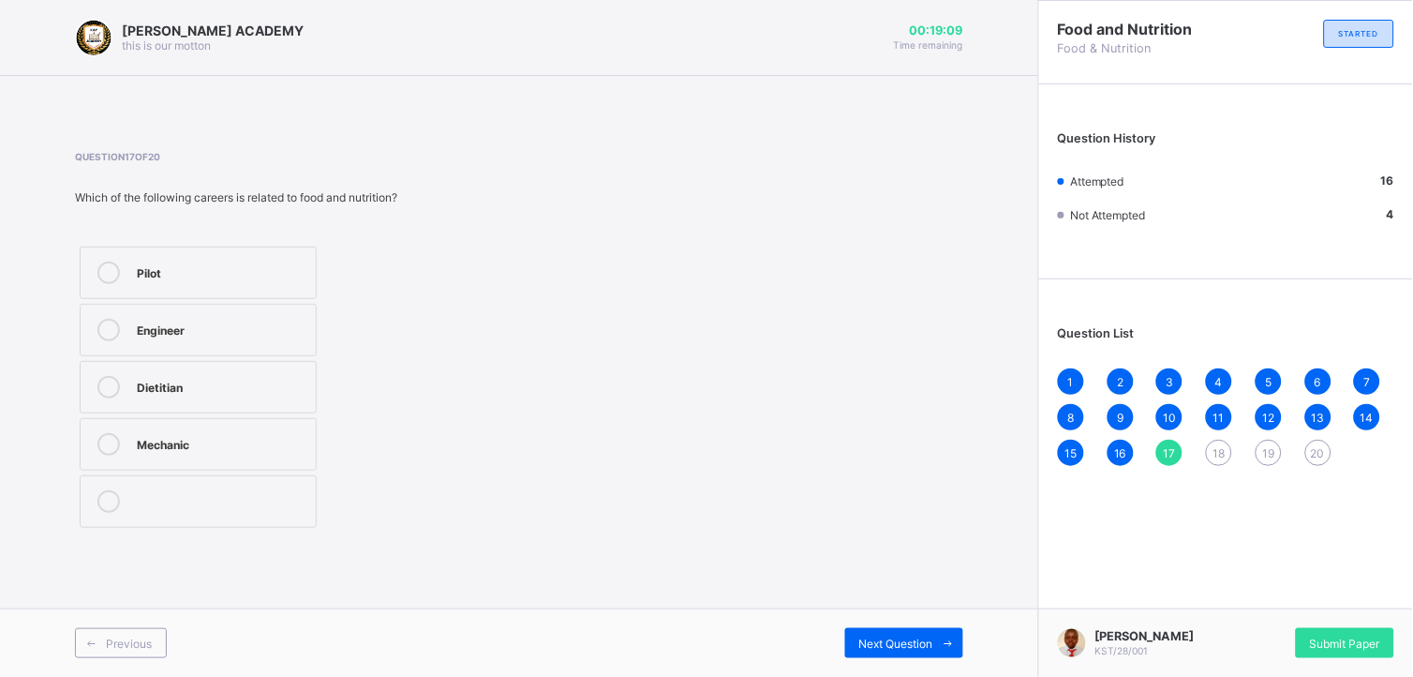
click at [106, 390] on icon at bounding box center [108, 387] width 22 height 22
click at [884, 608] on div "Next Question" at bounding box center [904, 643] width 118 height 30
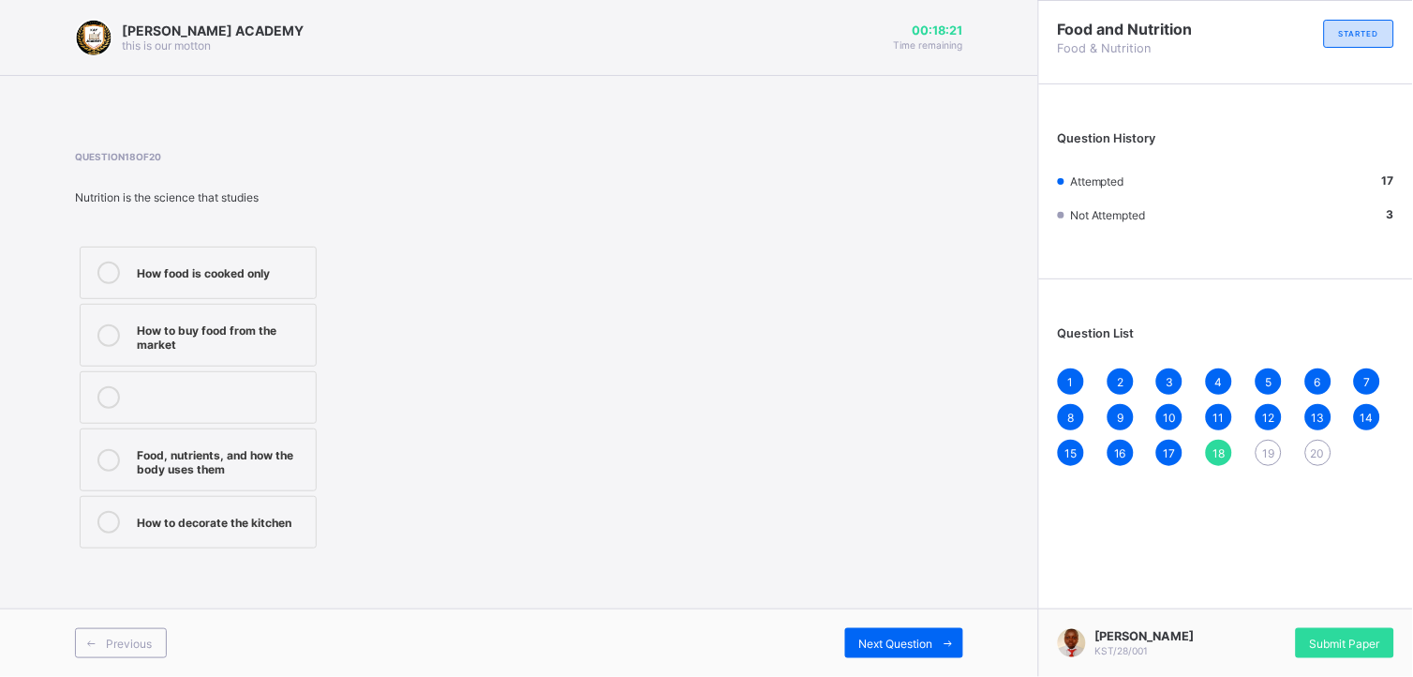
click at [134, 476] on label "Food, nutrients, and how the body uses them" at bounding box center [198, 459] width 237 height 63
click at [896, 608] on span "Next Question" at bounding box center [896, 643] width 74 height 14
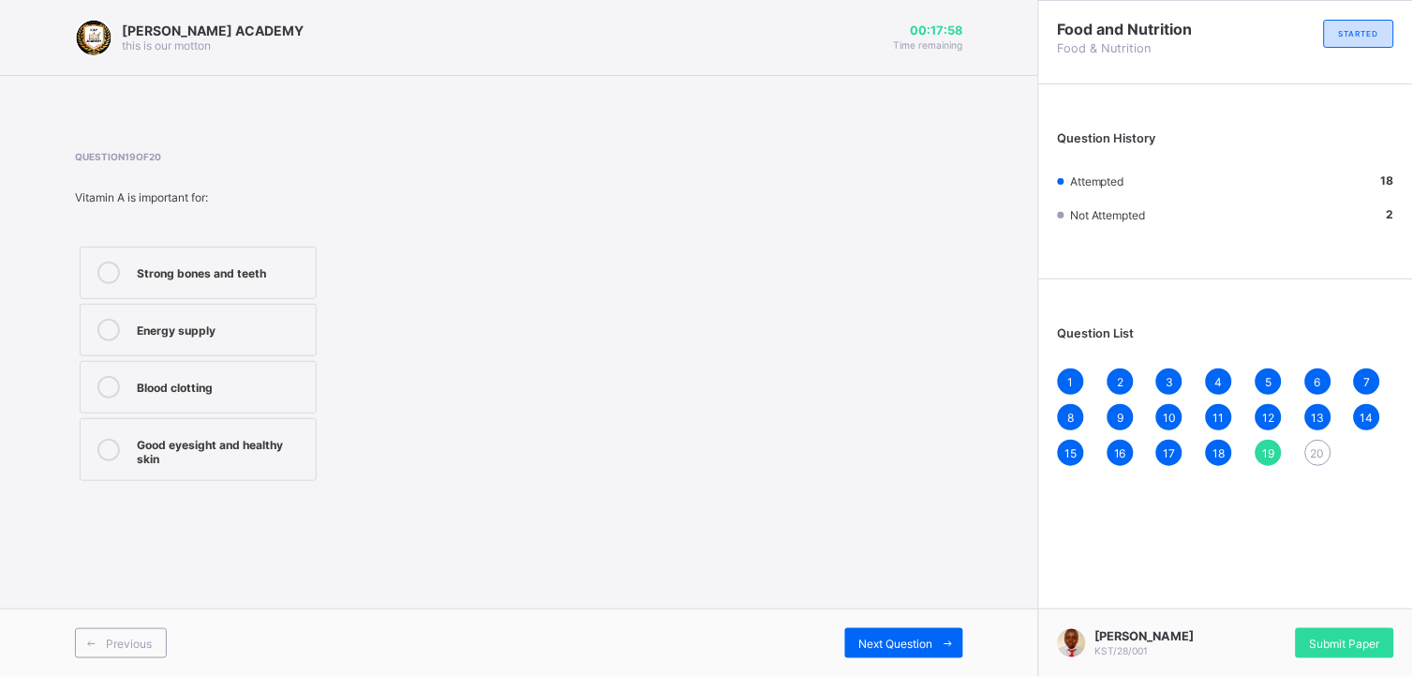
click at [111, 446] on icon at bounding box center [108, 450] width 22 height 22
click at [916, 608] on span "Next Question" at bounding box center [896, 643] width 74 height 14
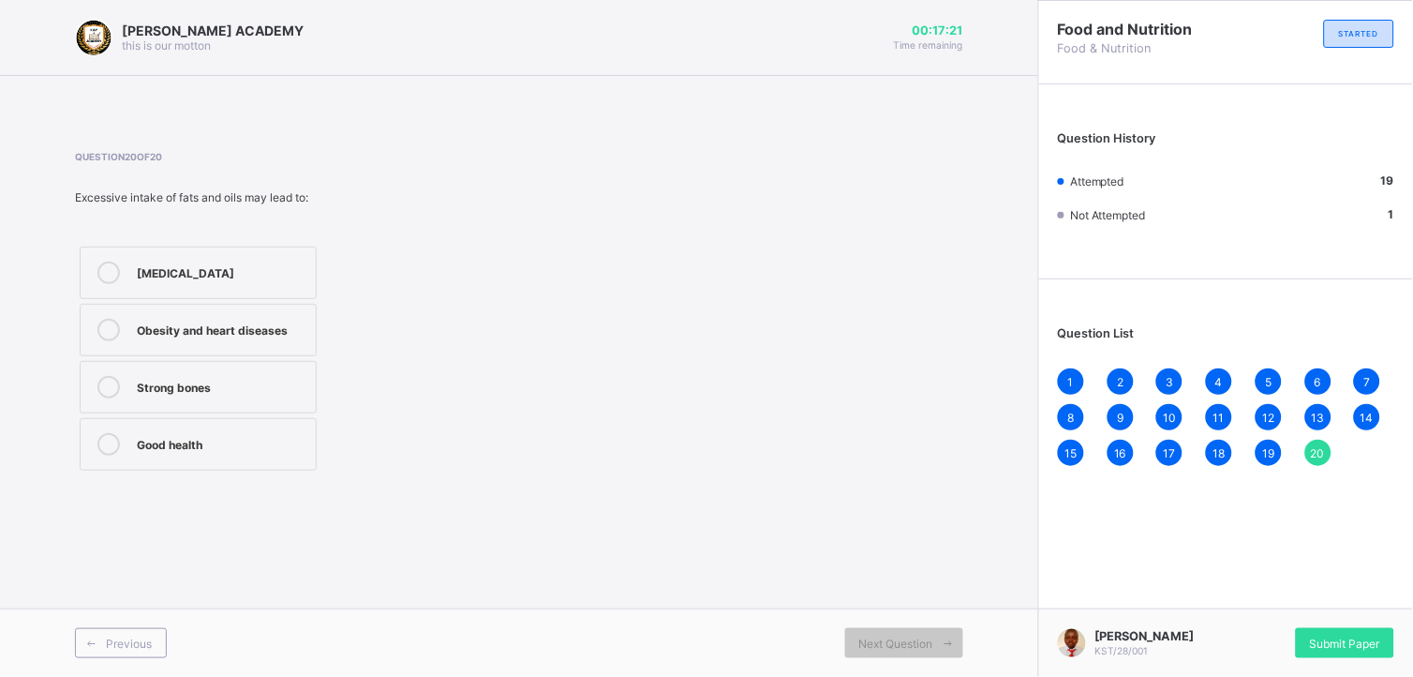
click at [96, 326] on div at bounding box center [108, 330] width 37 height 22
click at [1272, 608] on span "Submit Paper" at bounding box center [1345, 643] width 70 height 14
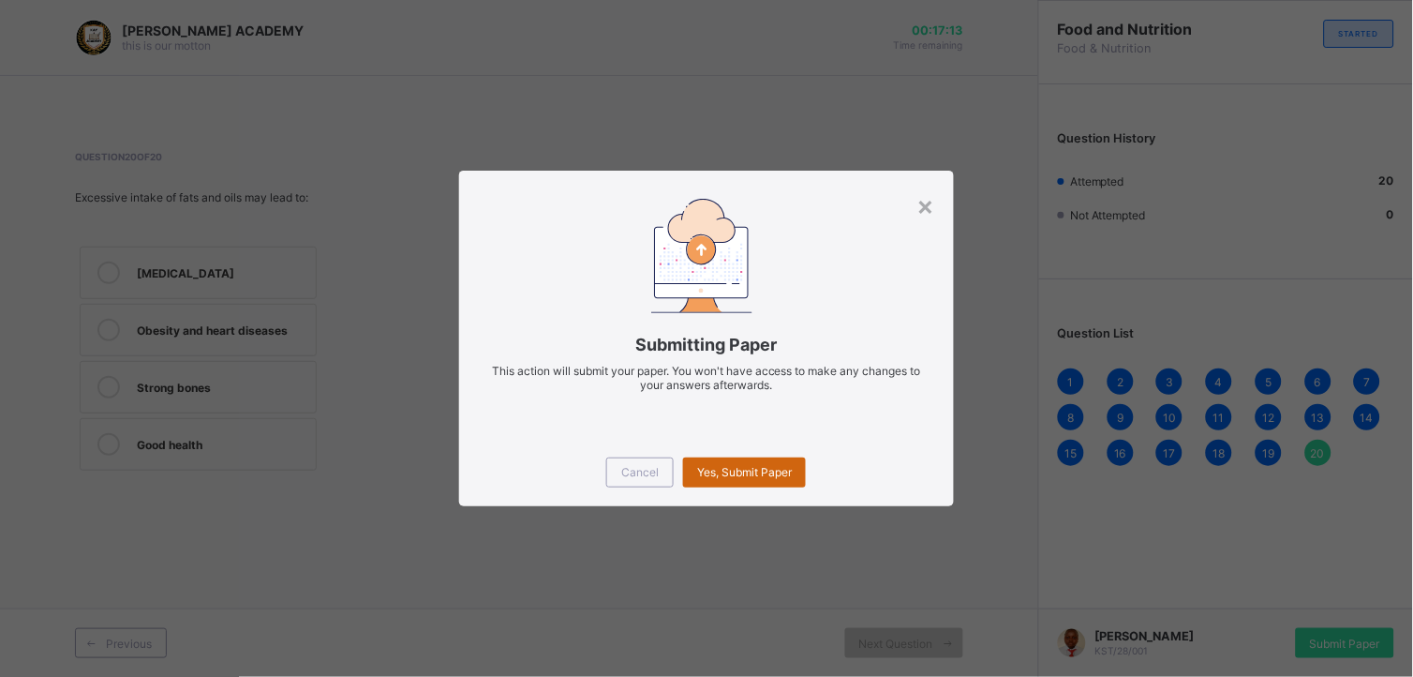
click at [781, 463] on div "Yes, Submit Paper" at bounding box center [744, 472] width 123 height 30
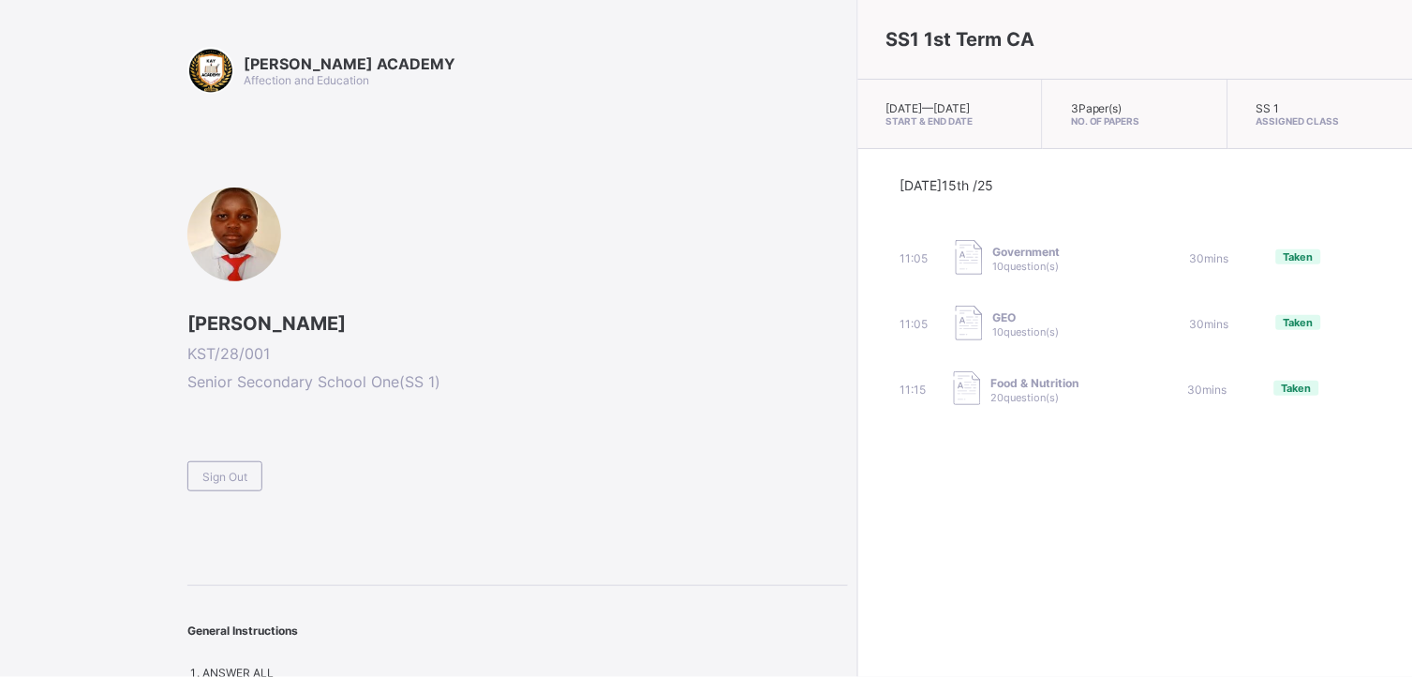
click at [1272, 262] on span "Taken" at bounding box center [1299, 256] width 30 height 13
click at [1272, 263] on span "Taken" at bounding box center [1299, 256] width 30 height 13
click at [1272, 260] on div "Taken" at bounding box center [1298, 256] width 45 height 15
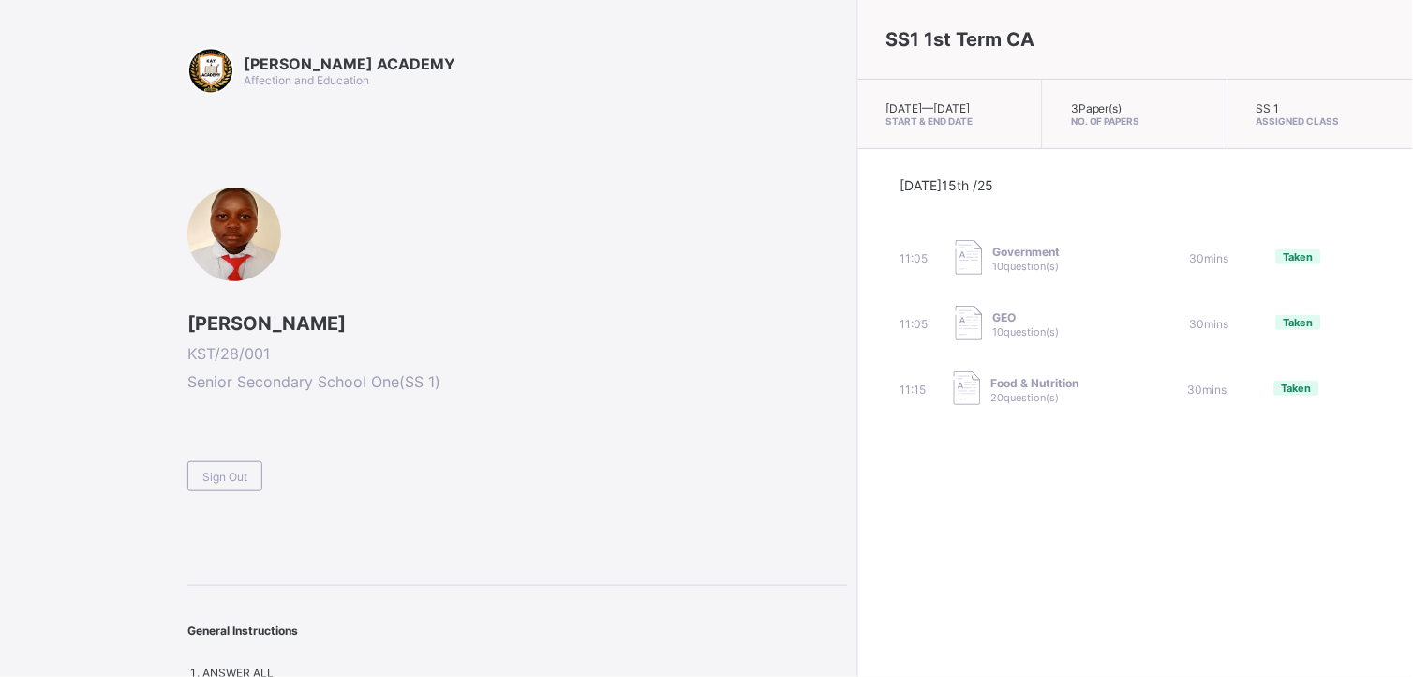
click at [1272, 260] on div "Taken" at bounding box center [1298, 256] width 45 height 15
drag, startPoint x: 1145, startPoint y: 260, endPoint x: 1154, endPoint y: 276, distance: 18.5
click at [1272, 264] on div "Taken" at bounding box center [1298, 256] width 45 height 15
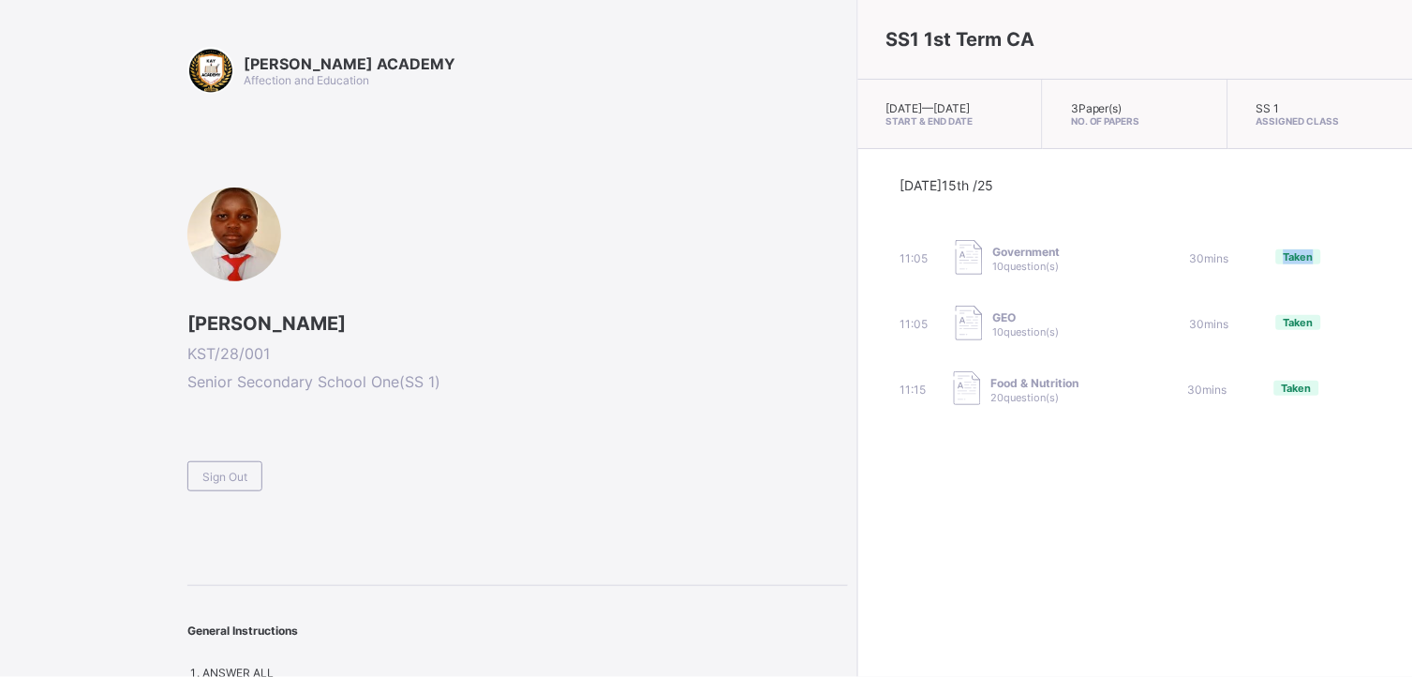
click at [1272, 264] on div "Taken" at bounding box center [1298, 256] width 45 height 15
drag, startPoint x: 1154, startPoint y: 276, endPoint x: 1141, endPoint y: 254, distance: 26.0
click at [1141, 254] on div "11:05 Government 10 question(s) 30 mins Taken" at bounding box center [1135, 258] width 471 height 37
click at [222, 473] on span "Sign Out" at bounding box center [224, 476] width 45 height 14
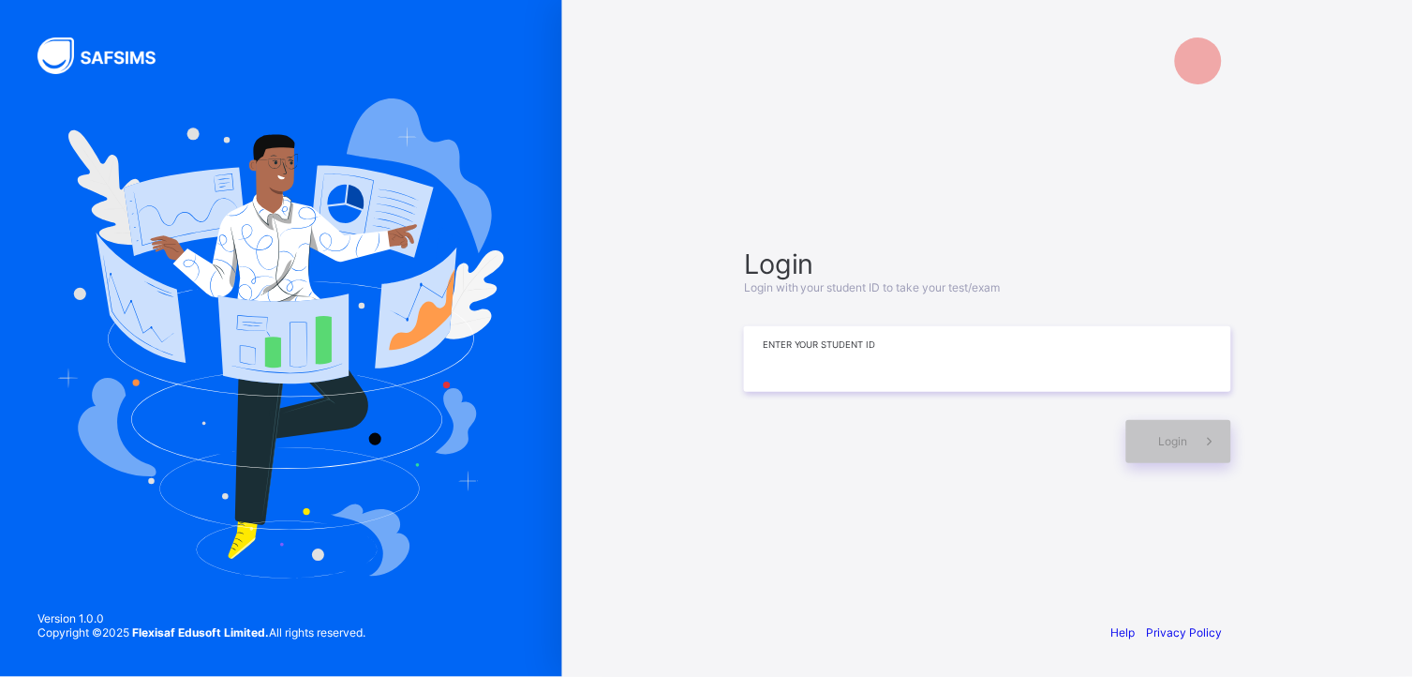
click at [754, 344] on input at bounding box center [987, 359] width 487 height 66
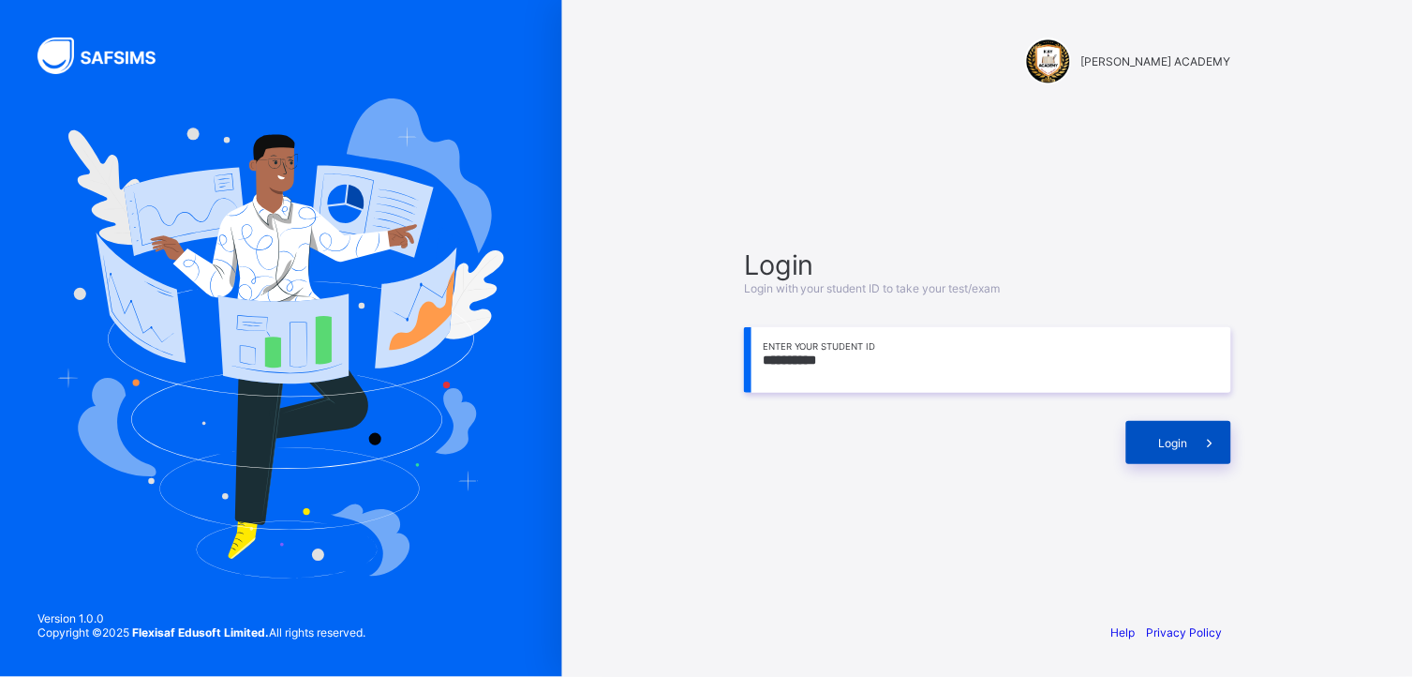
type input "**********"
click at [1175, 441] on span "Login" at bounding box center [1173, 443] width 29 height 14
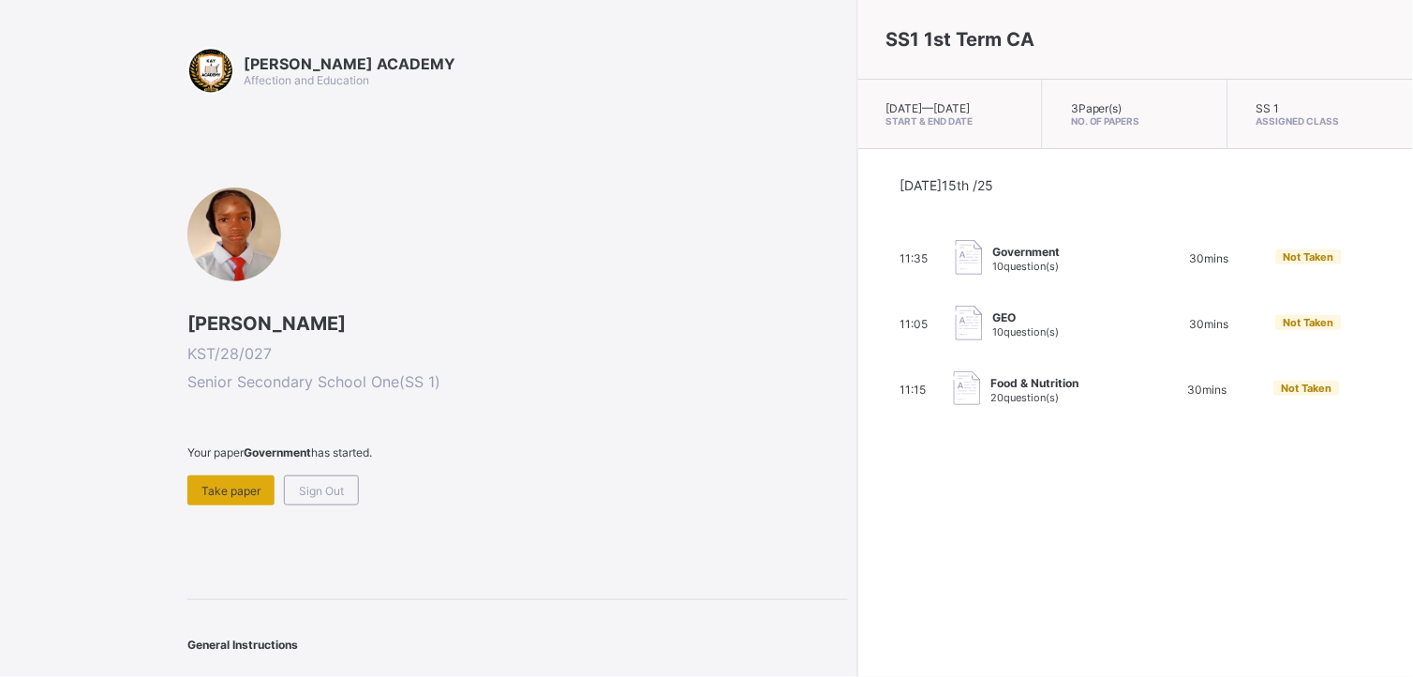
click at [230, 488] on span "Take paper" at bounding box center [230, 491] width 59 height 14
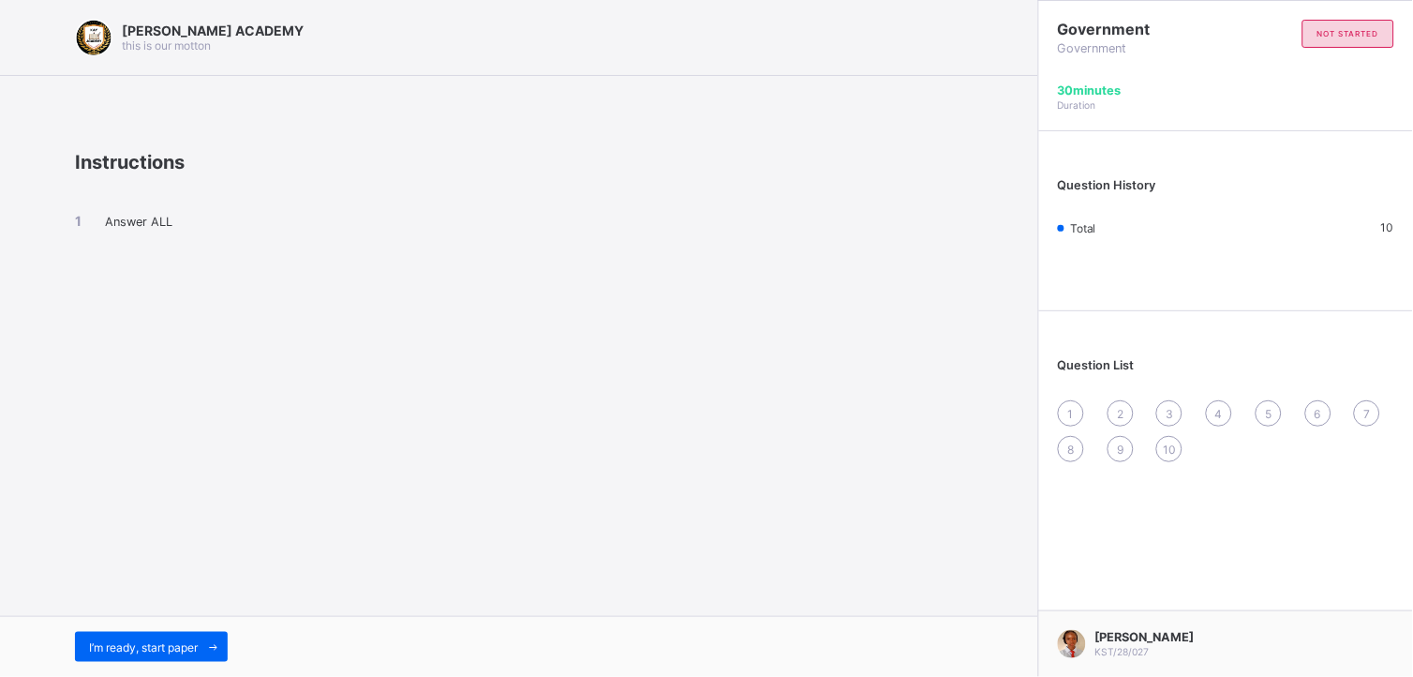
drag, startPoint x: 230, startPoint y: 488, endPoint x: 201, endPoint y: 558, distance: 74.8
click at [201, 558] on div "[PERSON_NAME] ACADEMY this is our [PERSON_NAME] Instructions Answer ALL I’m rea…" at bounding box center [519, 338] width 1038 height 677
click at [160, 608] on span "I’m ready, start paper" at bounding box center [143, 647] width 109 height 14
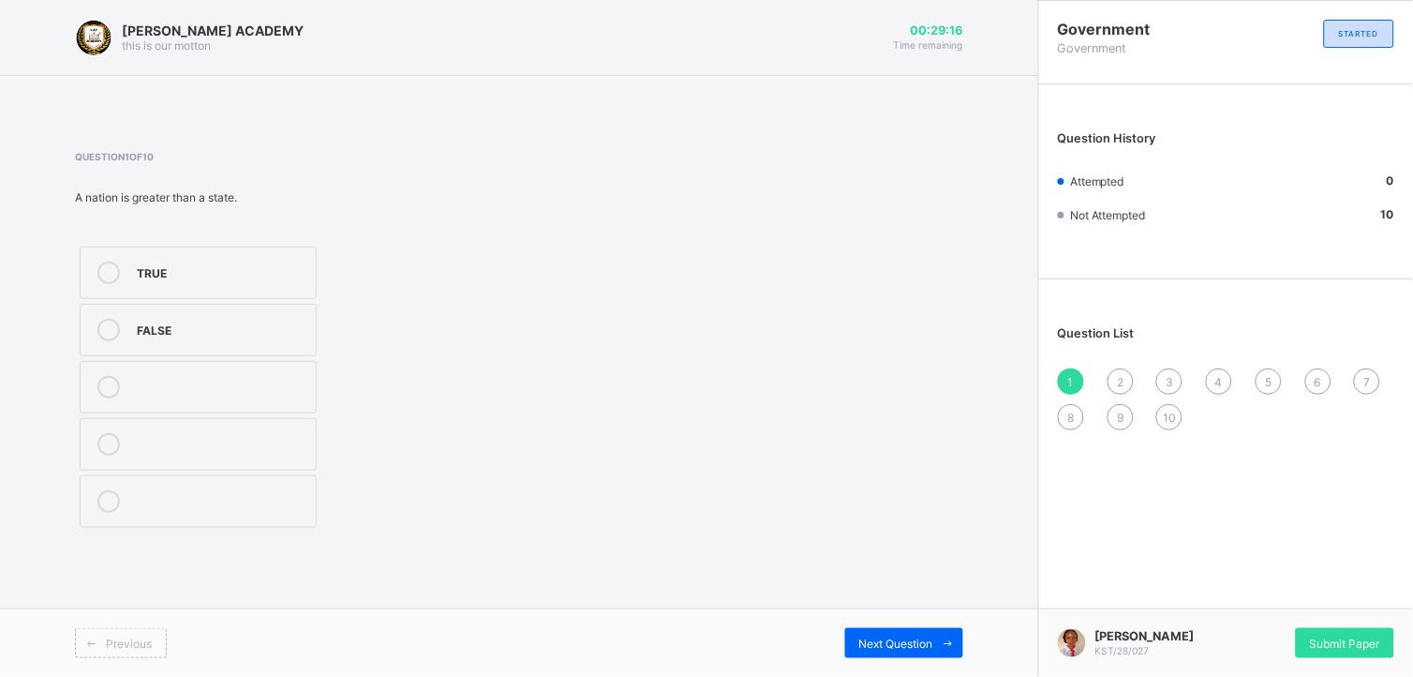
click at [285, 331] on div "FALSE" at bounding box center [222, 328] width 170 height 19
click at [1111, 375] on div "2" at bounding box center [1121, 381] width 26 height 26
click at [278, 379] on div "revenue" at bounding box center [222, 385] width 170 height 19
click at [1167, 368] on div "3" at bounding box center [1169, 381] width 26 height 26
click at [278, 329] on div "sharing of cash" at bounding box center [222, 328] width 170 height 19
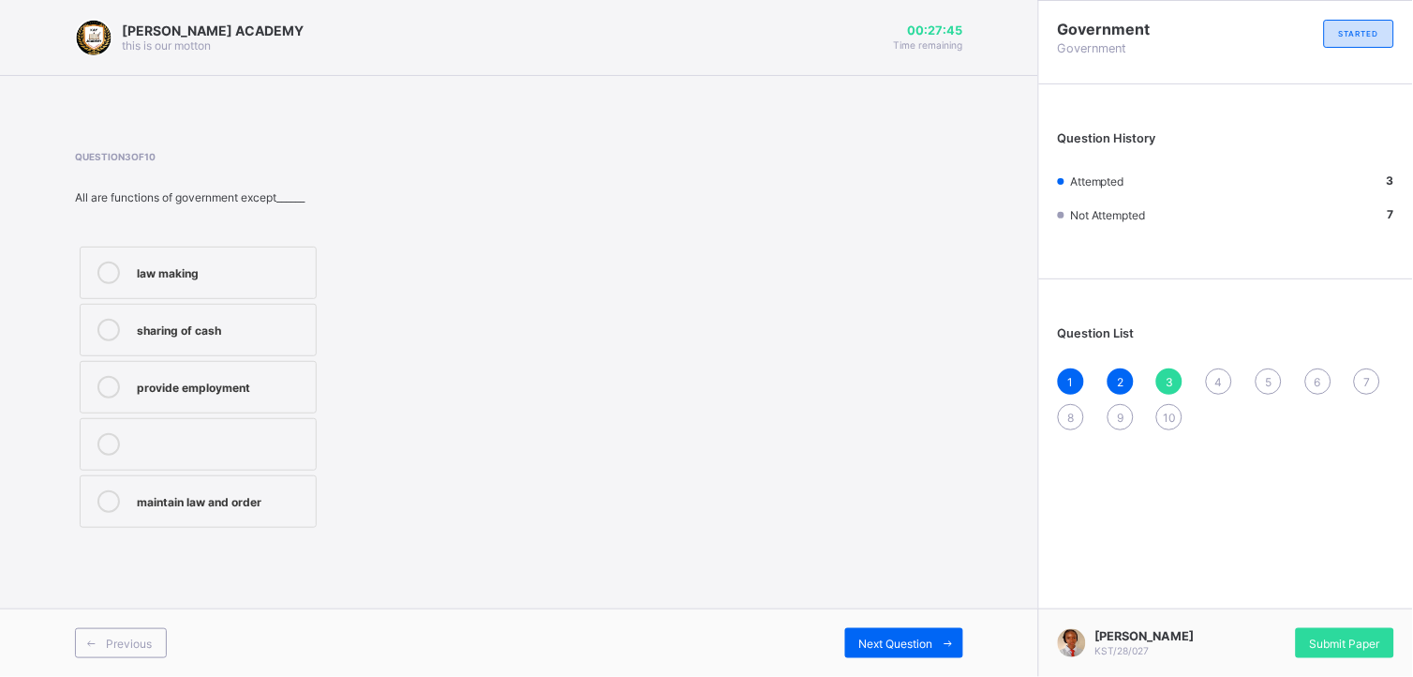
click at [1221, 381] on span "4" at bounding box center [1218, 382] width 7 height 14
click at [307, 338] on div "power" at bounding box center [227, 330] width 180 height 22
click at [1267, 376] on span "5" at bounding box center [1268, 382] width 7 height 14
click at [1211, 379] on div "4" at bounding box center [1219, 381] width 26 height 26
click at [236, 328] on div "power" at bounding box center [227, 328] width 180 height 19
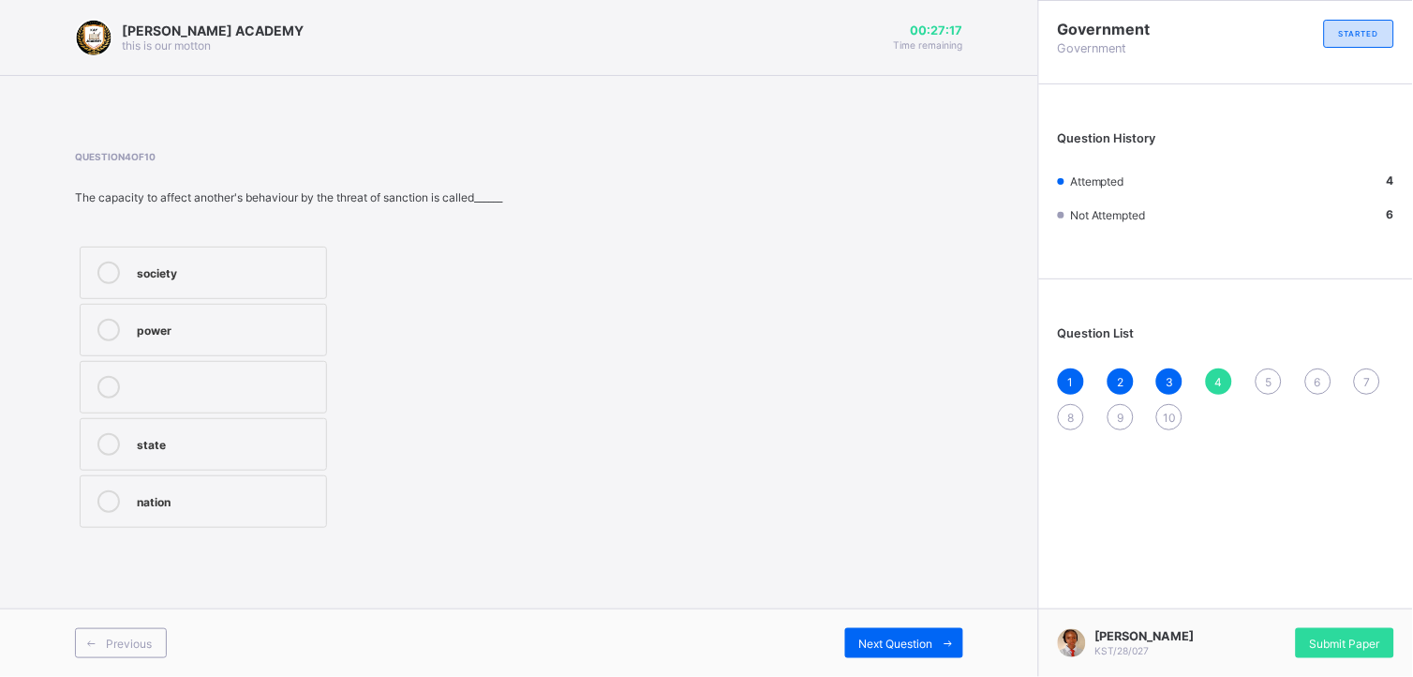
click at [1263, 368] on div "5" at bounding box center [1269, 381] width 26 height 26
click at [300, 260] on label "dialogue" at bounding box center [198, 272] width 237 height 52
click at [1272, 368] on div "6" at bounding box center [1318, 381] width 26 height 26
click at [255, 335] on div "permanence" at bounding box center [222, 328] width 170 height 19
click at [1272, 384] on span "7" at bounding box center [1367, 382] width 7 height 14
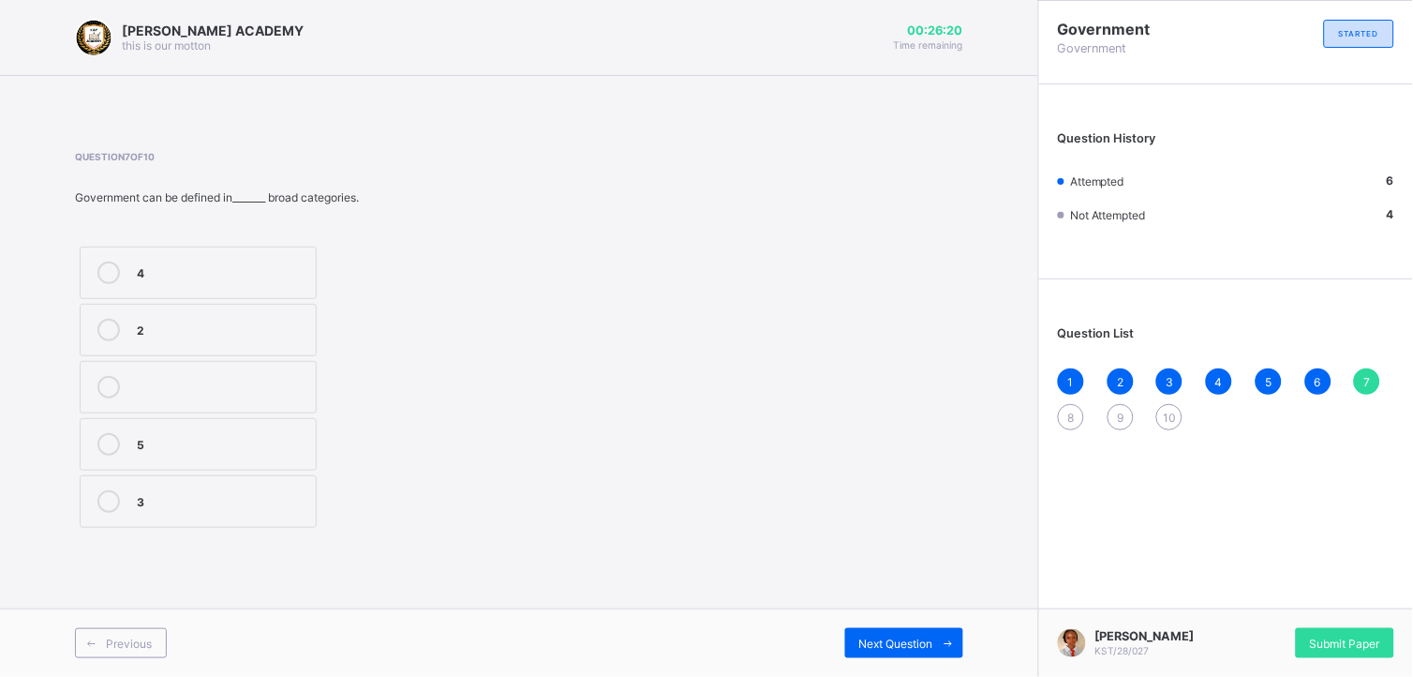
click at [634, 493] on div "Question 7 of 10 Government can be defined in_______ broad categories. 4 2 5 3" at bounding box center [519, 341] width 888 height 381
drag, startPoint x: 634, startPoint y: 493, endPoint x: 507, endPoint y: 384, distance: 167.5
click at [507, 384] on div "Question 7 of 10 Government can be defined in_______ broad categories. 4 2 5 3" at bounding box center [519, 341] width 888 height 381
click at [207, 523] on label "3" at bounding box center [198, 501] width 237 height 52
click at [1069, 419] on span "8" at bounding box center [1071, 417] width 7 height 14
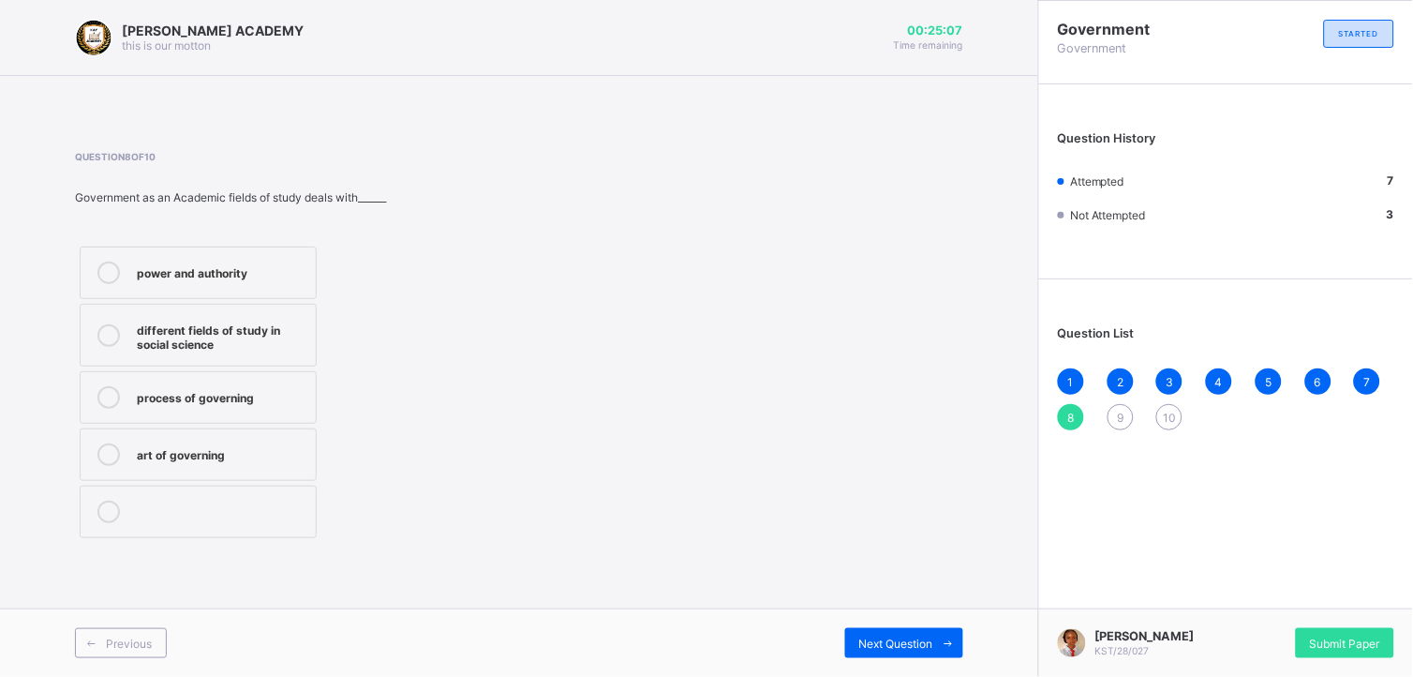
click at [247, 332] on div "different fields of study in social science" at bounding box center [222, 335] width 170 height 33
click at [1120, 415] on span "9" at bounding box center [1120, 417] width 7 height 14
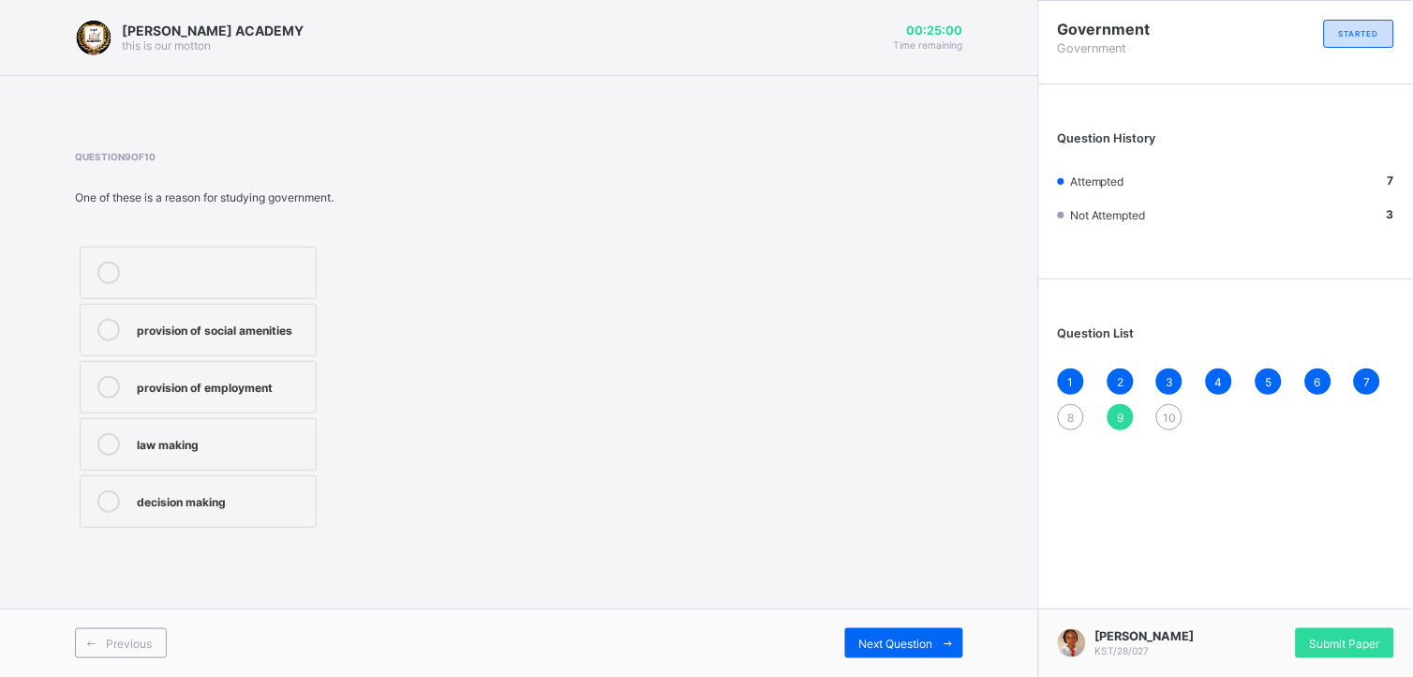
click at [1075, 410] on div "8" at bounding box center [1071, 417] width 26 height 26
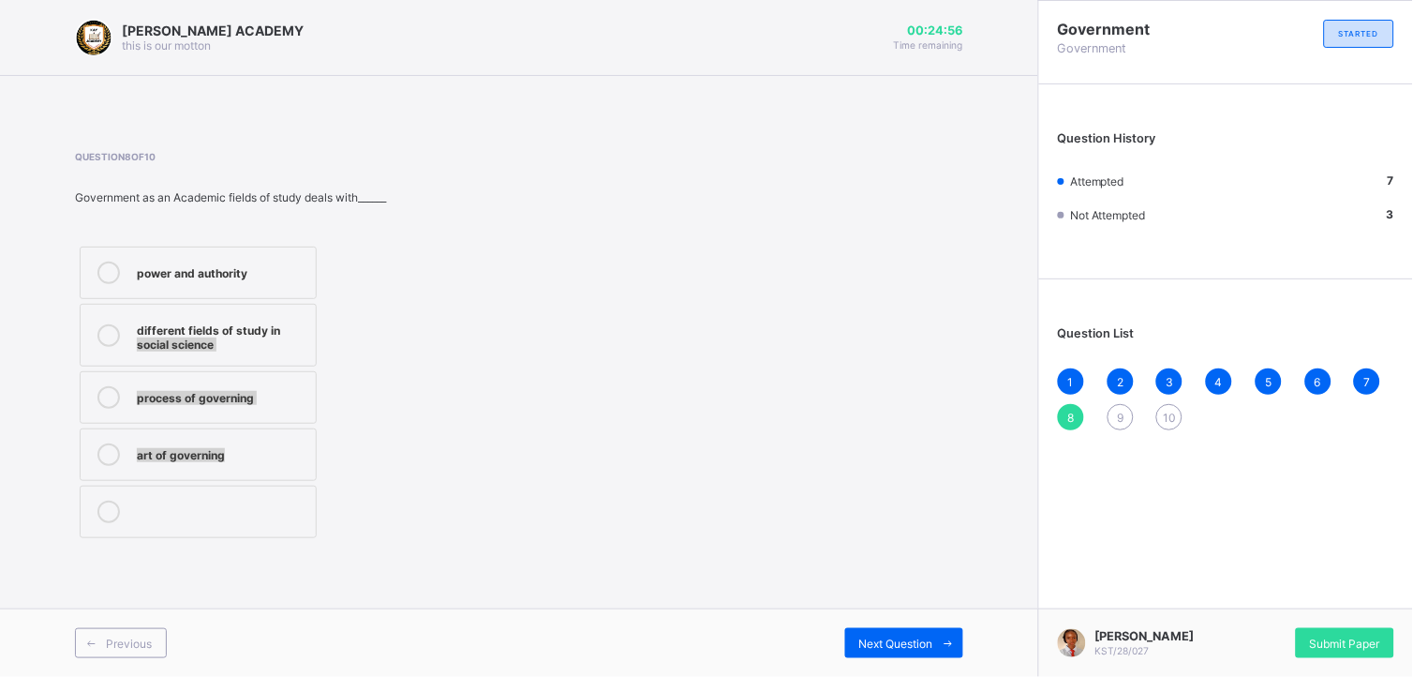
drag, startPoint x: 494, startPoint y: 332, endPoint x: 606, endPoint y: 440, distance: 156.4
click at [606, 440] on div "Question 8 of 10 Government as an Academic fields of study deals with______ pow…" at bounding box center [519, 347] width 888 height 392
click at [284, 333] on div "different fields of study in social science" at bounding box center [222, 335] width 170 height 33
click at [1130, 414] on div "9" at bounding box center [1121, 417] width 26 height 26
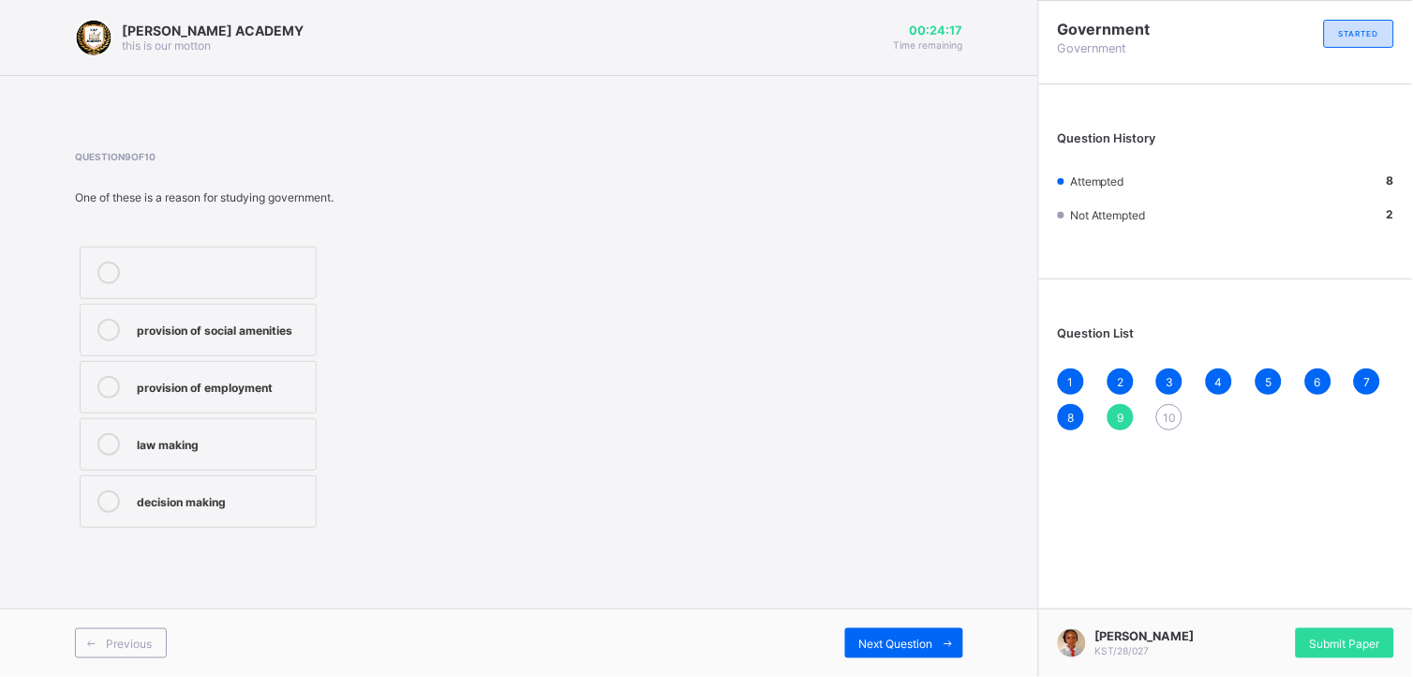
click at [259, 324] on div "provision of social amenities" at bounding box center [222, 328] width 170 height 19
click at [1172, 404] on div "10" at bounding box center [1169, 417] width 26 height 26
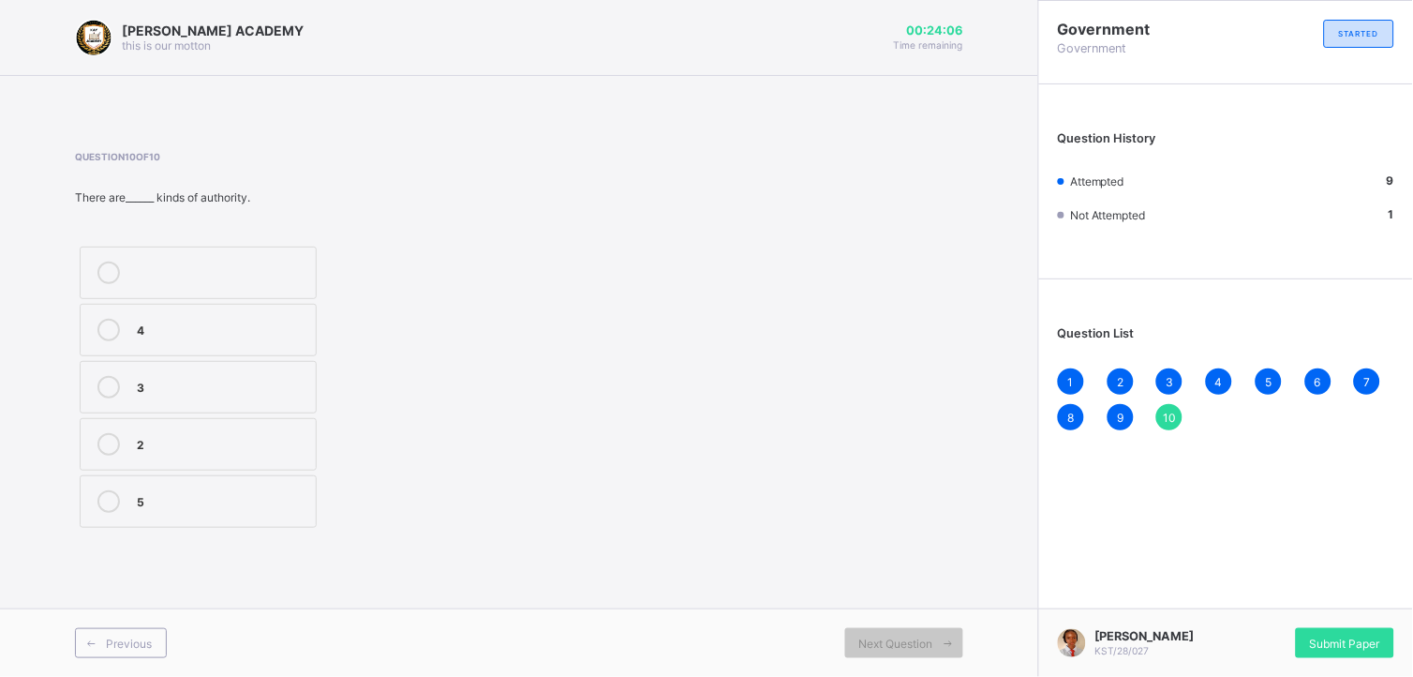
click at [142, 389] on div "3" at bounding box center [222, 385] width 170 height 19
click at [1272, 608] on span "Submit Paper" at bounding box center [1345, 643] width 70 height 14
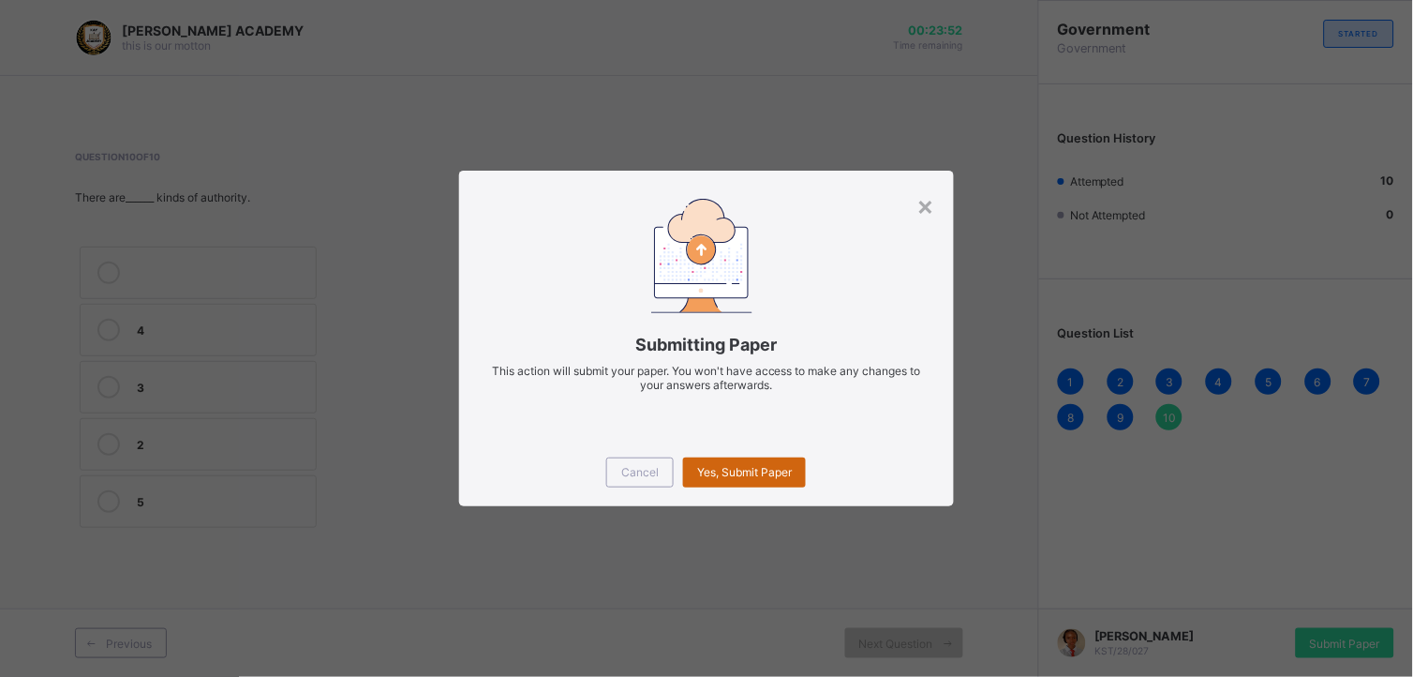
click at [704, 465] on span "Yes, Submit Paper" at bounding box center [744, 472] width 95 height 14
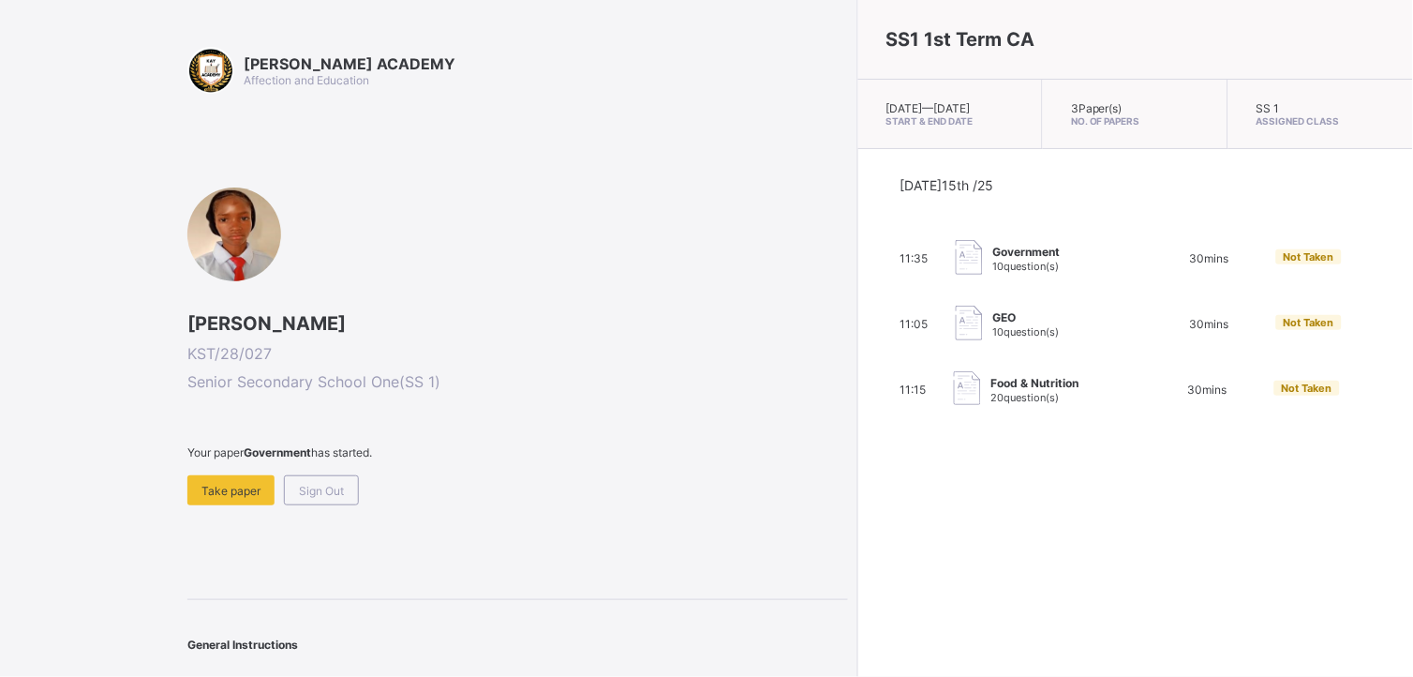
click at [857, 490] on div "SS1 1st Term CA [DATE] — [DATE] Start & End Date 3 Paper(s) No. of Papers SS 1 …" at bounding box center [1135, 338] width 556 height 677
click at [221, 487] on span "Take paper" at bounding box center [230, 491] width 59 height 14
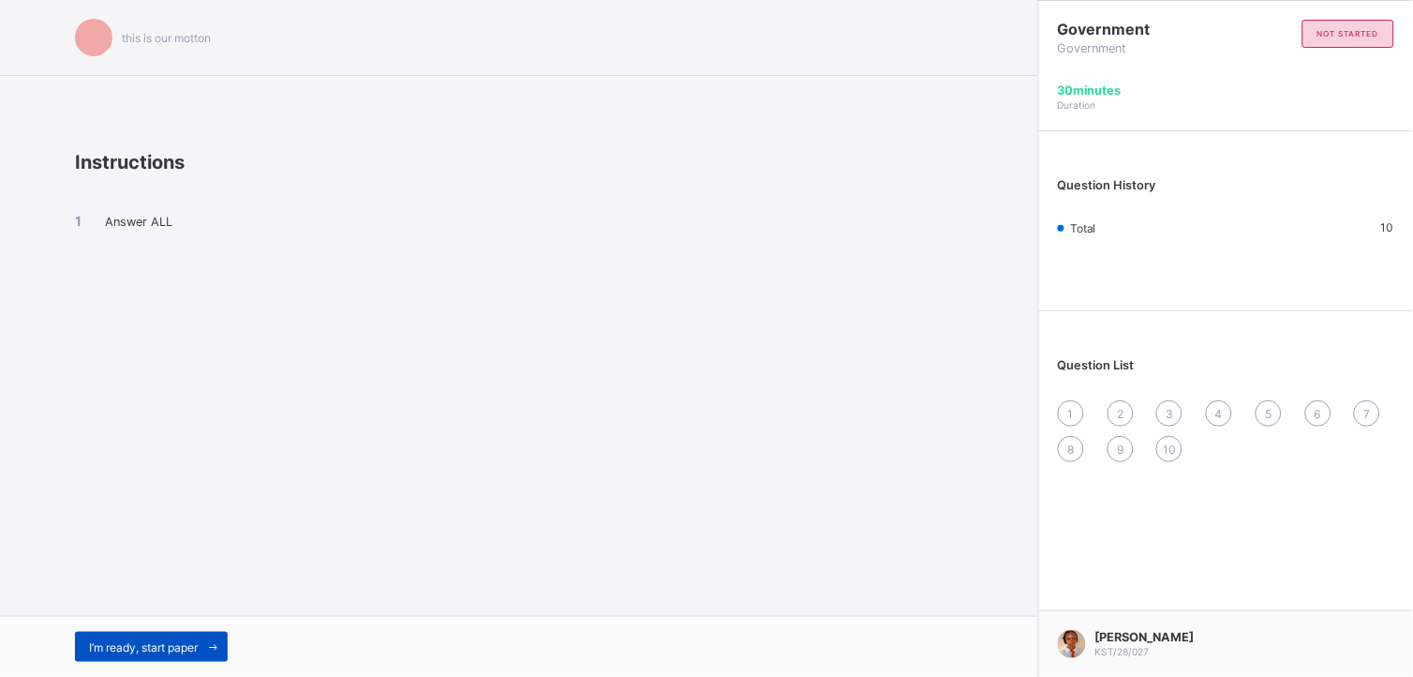
click at [147, 608] on span "I’m ready, start paper" at bounding box center [143, 647] width 109 height 14
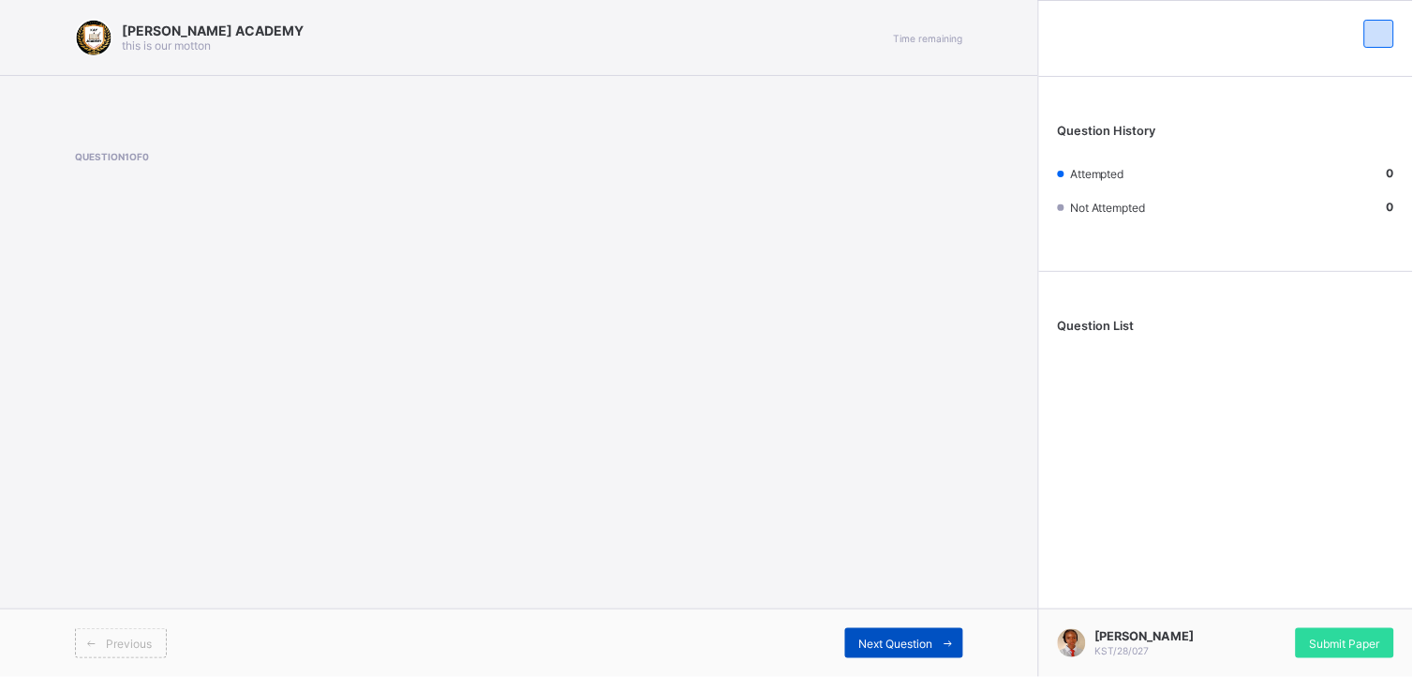
click at [915, 608] on div "Next Question" at bounding box center [904, 643] width 118 height 30
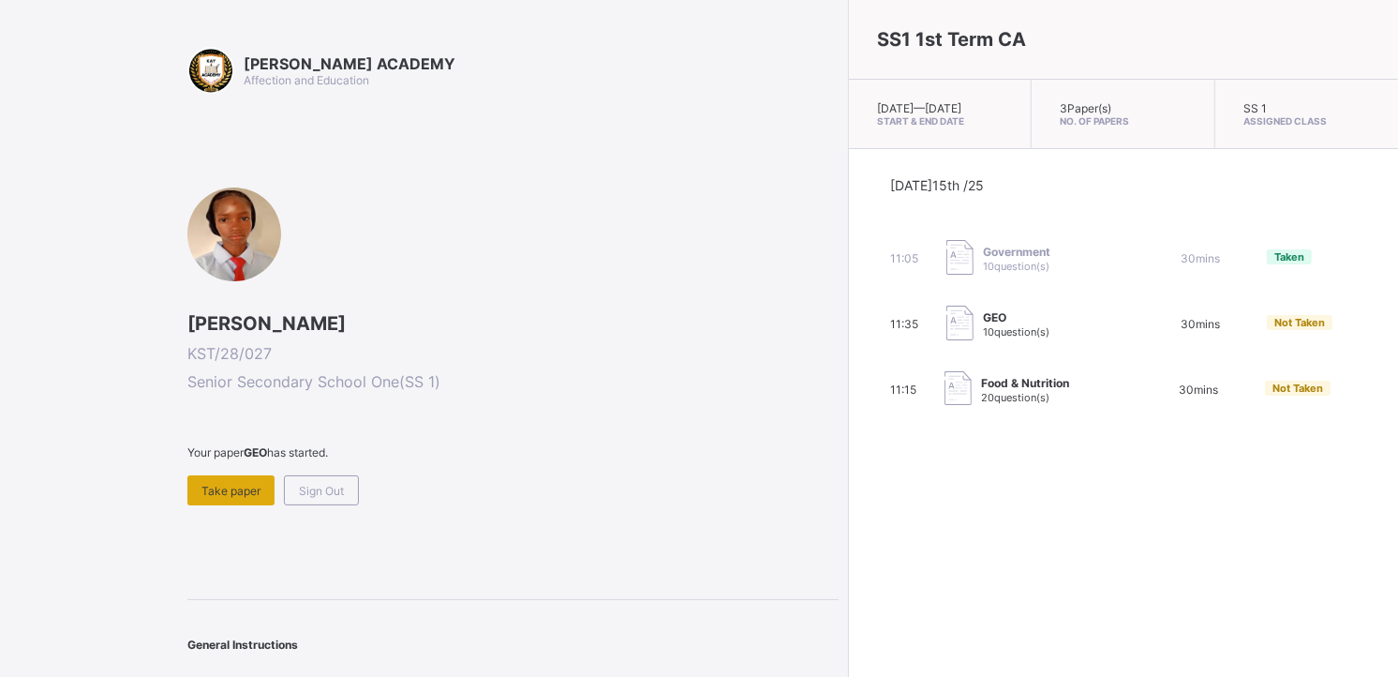
click at [214, 490] on span "Take paper" at bounding box center [230, 491] width 59 height 14
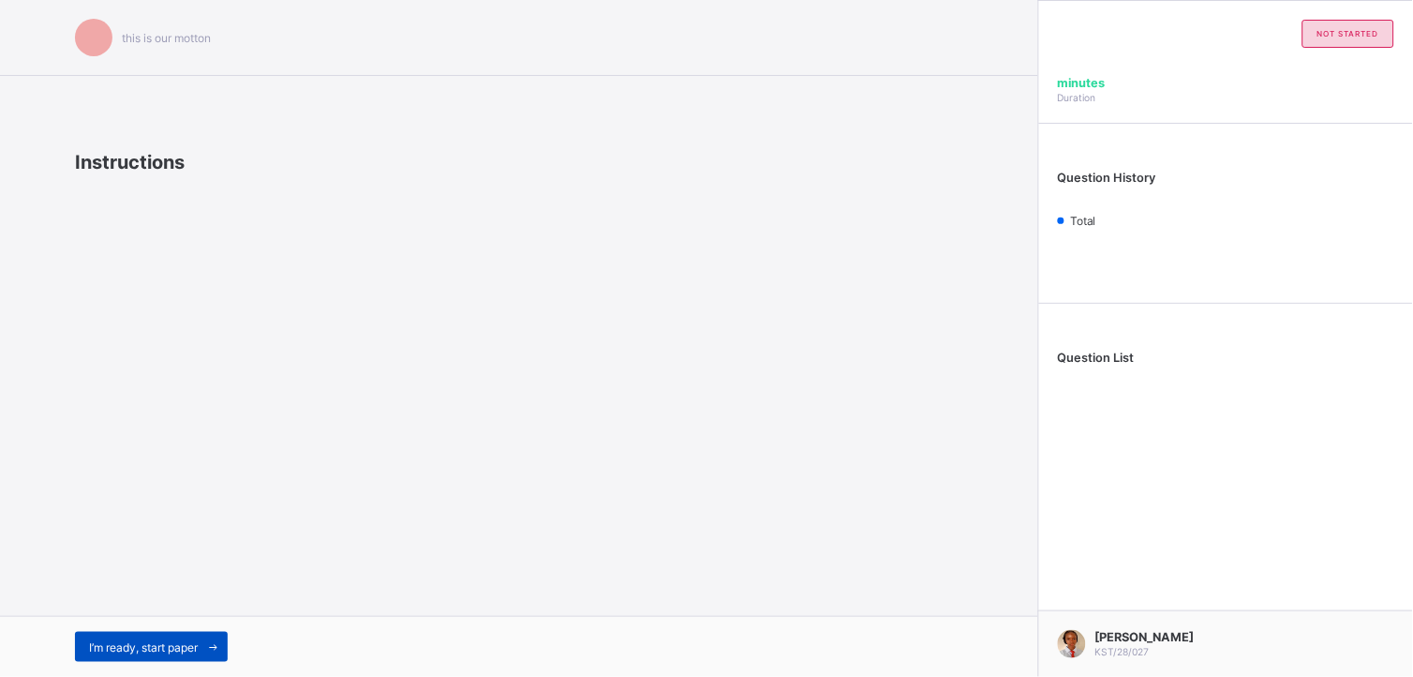
click at [152, 608] on div "I’m ready, start paper" at bounding box center [151, 647] width 153 height 30
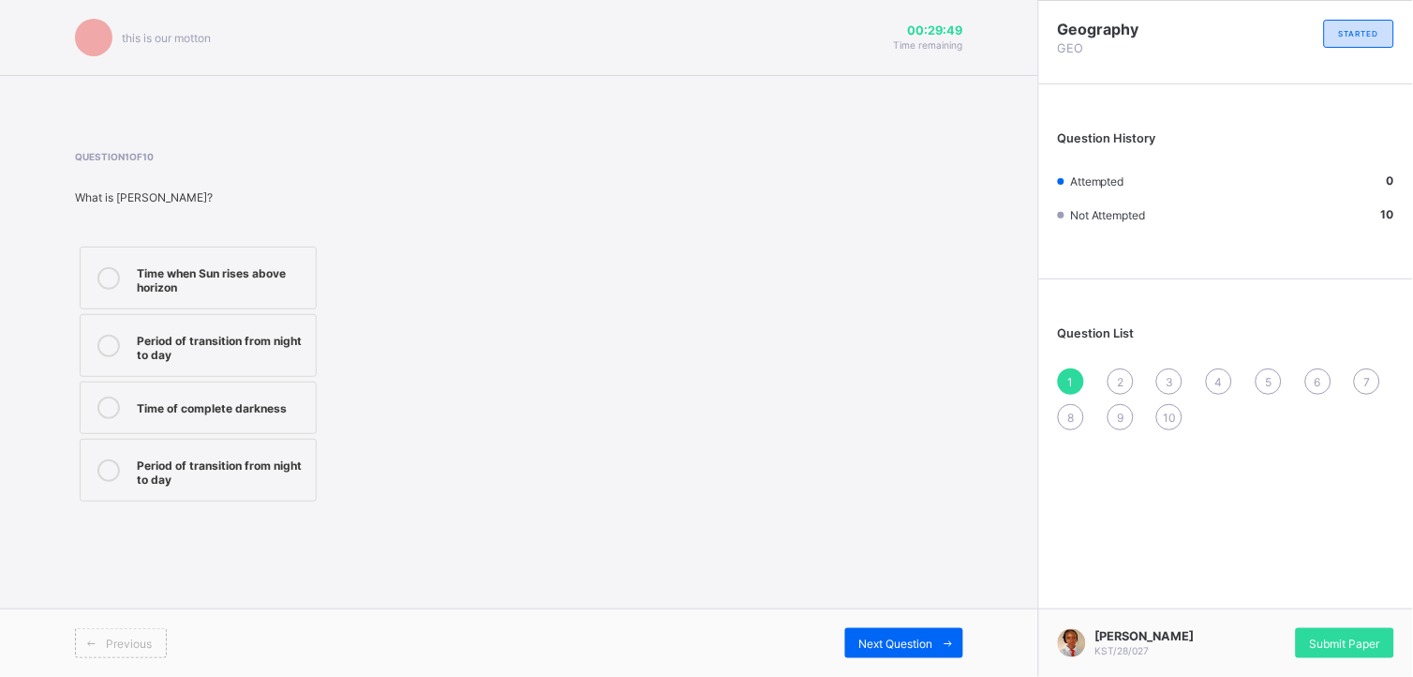
click at [175, 276] on div "Time when Sun rises above horizon" at bounding box center [222, 277] width 170 height 33
click at [1272, 608] on div "Submit Paper" at bounding box center [1345, 643] width 98 height 30
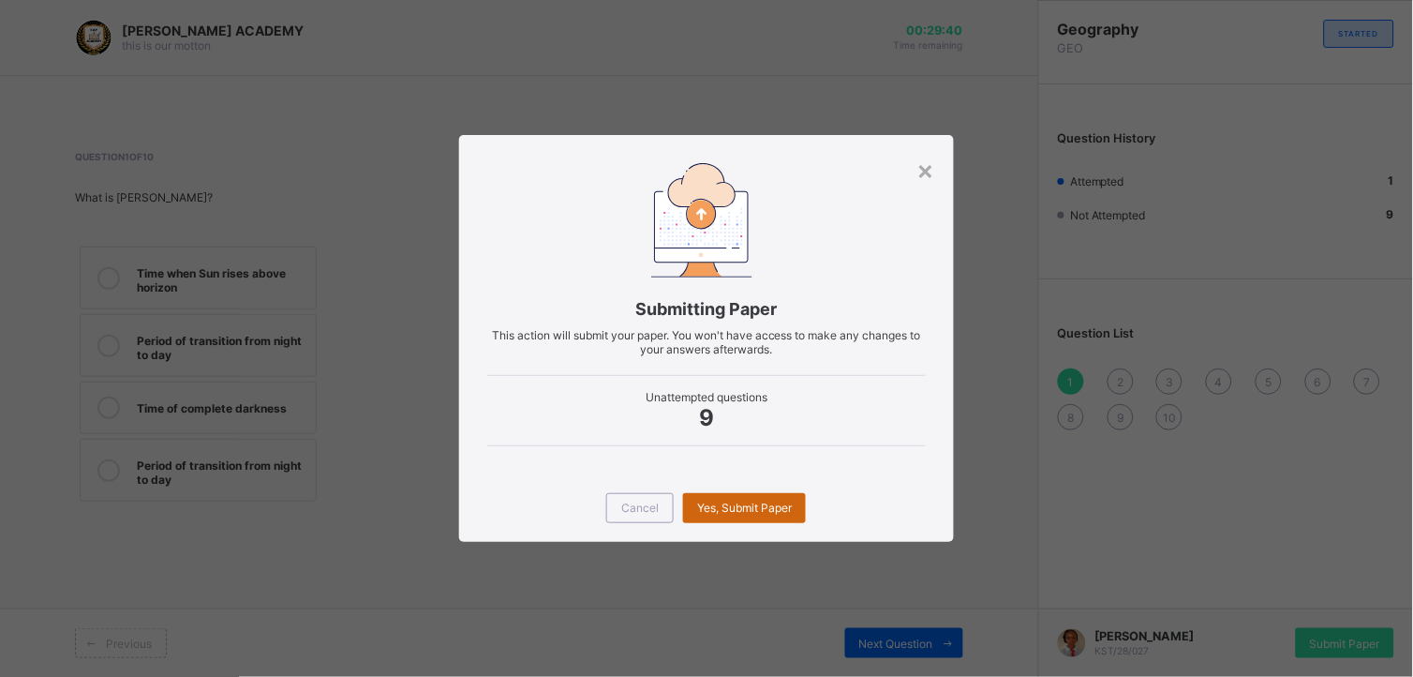
click at [761, 494] on div "Yes, Submit Paper" at bounding box center [744, 508] width 123 height 30
click at [761, 500] on div "Yes, Submit Paper" at bounding box center [744, 508] width 123 height 30
click at [761, 500] on span "Yes, Submit Paper" at bounding box center [744, 507] width 95 height 14
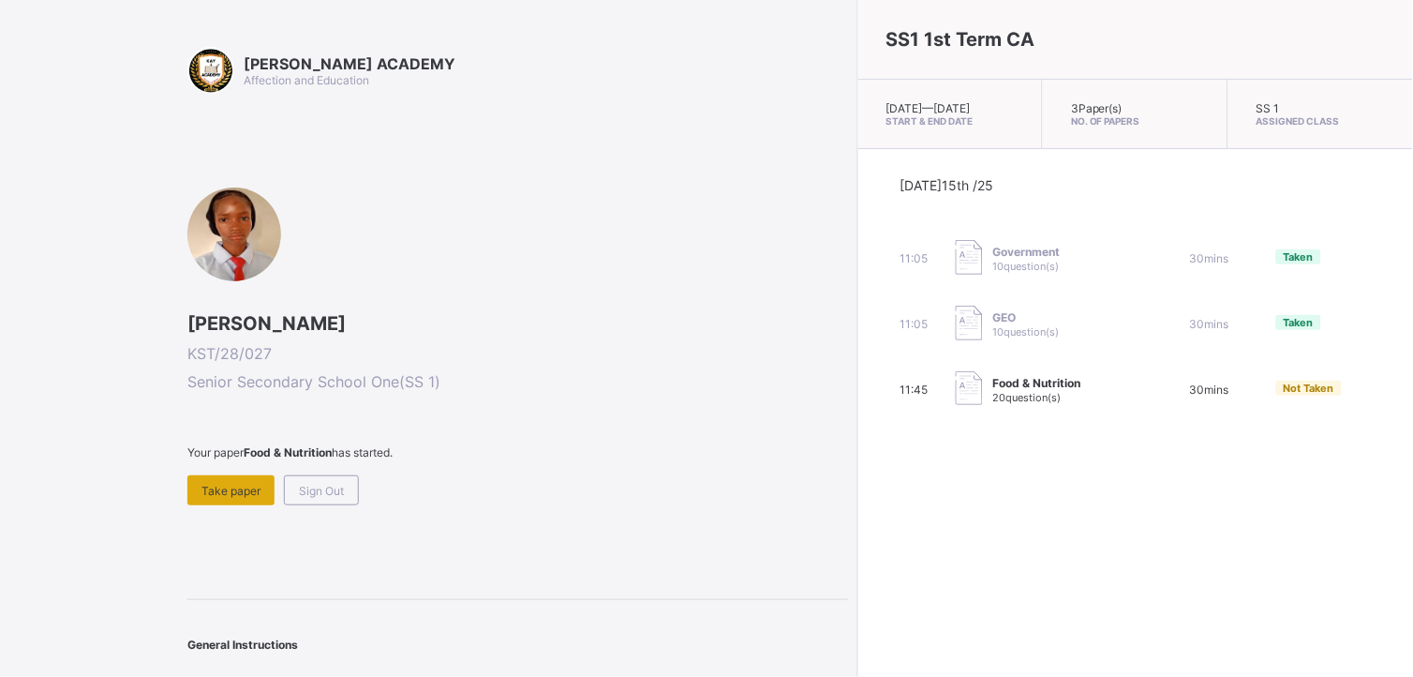
click at [209, 484] on span "Take paper" at bounding box center [230, 491] width 59 height 14
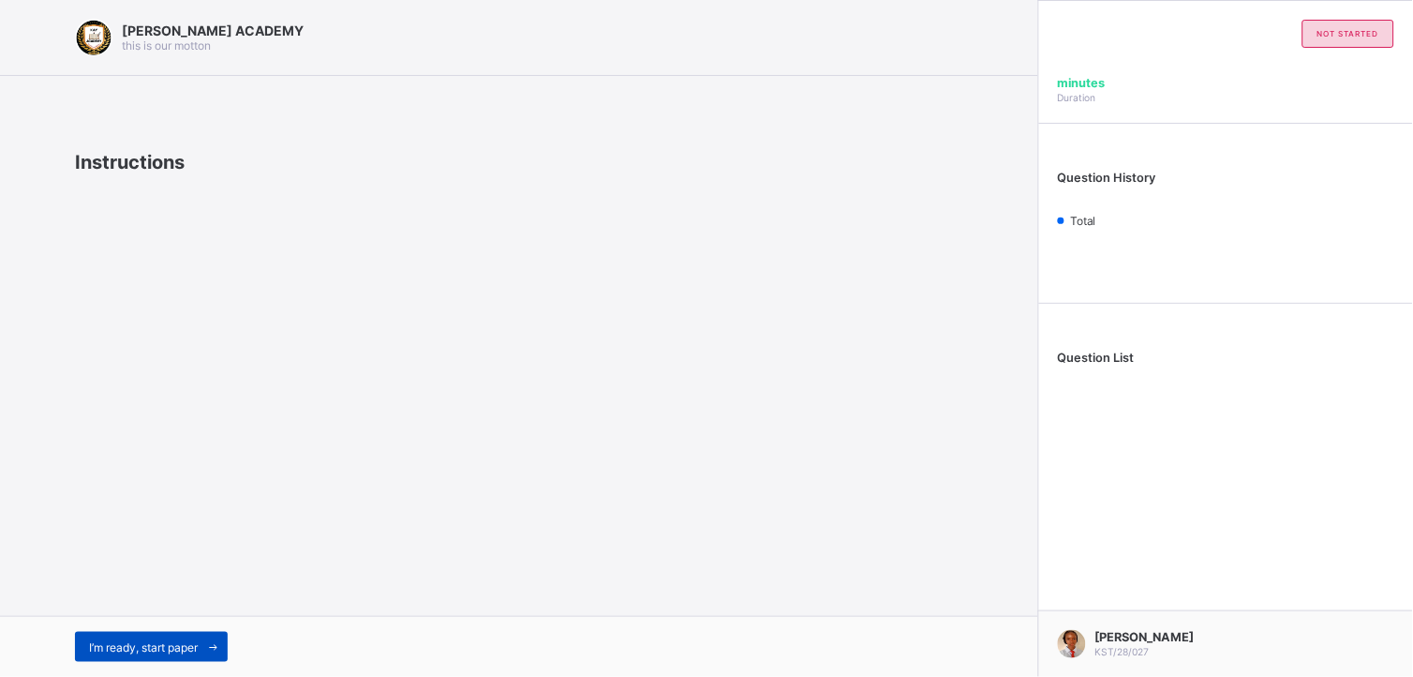
click at [139, 608] on span "I’m ready, start paper" at bounding box center [143, 647] width 109 height 14
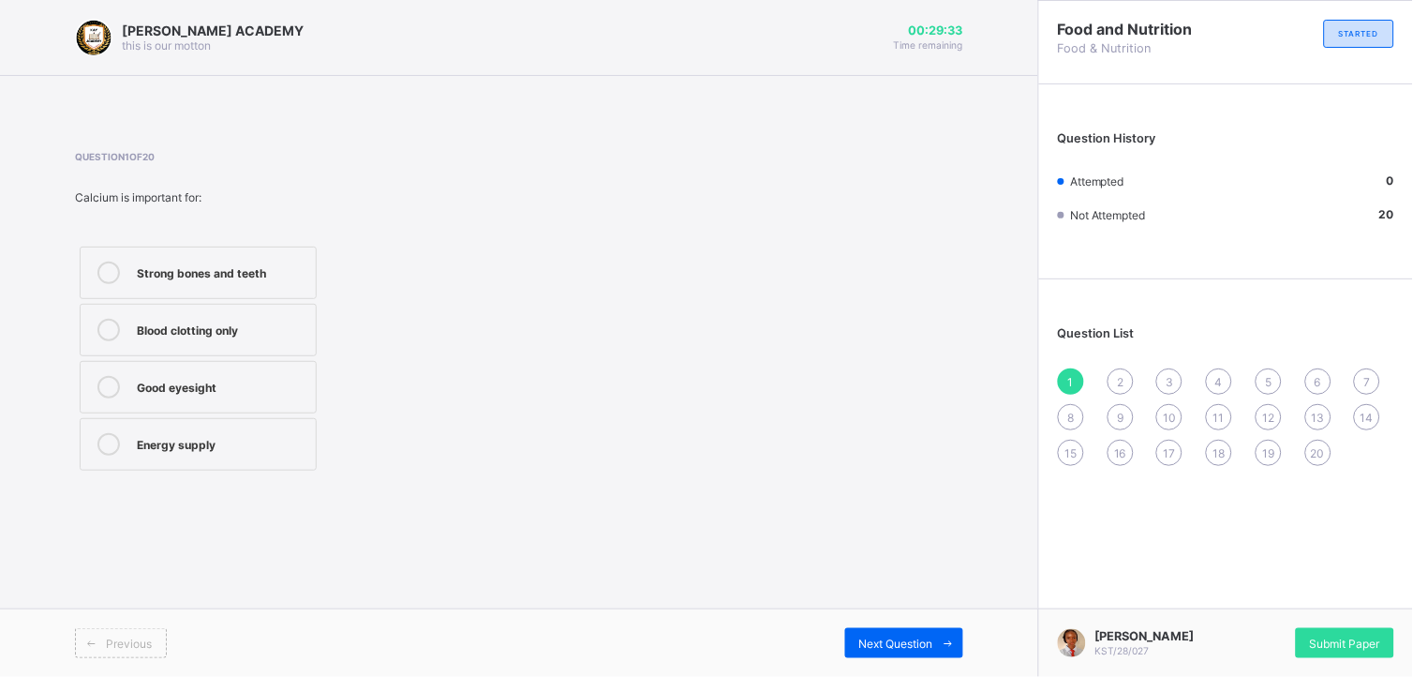
click at [250, 260] on label "Strong bones and teeth" at bounding box center [198, 272] width 237 height 52
click at [926, 608] on span "Next Question" at bounding box center [896, 643] width 74 height 14
click at [1066, 377] on div "1" at bounding box center [1071, 381] width 26 height 26
click at [1115, 381] on div "2" at bounding box center [1121, 381] width 26 height 26
click at [231, 310] on label "Growth, strong bones, and proper body function" at bounding box center [198, 335] width 237 height 63
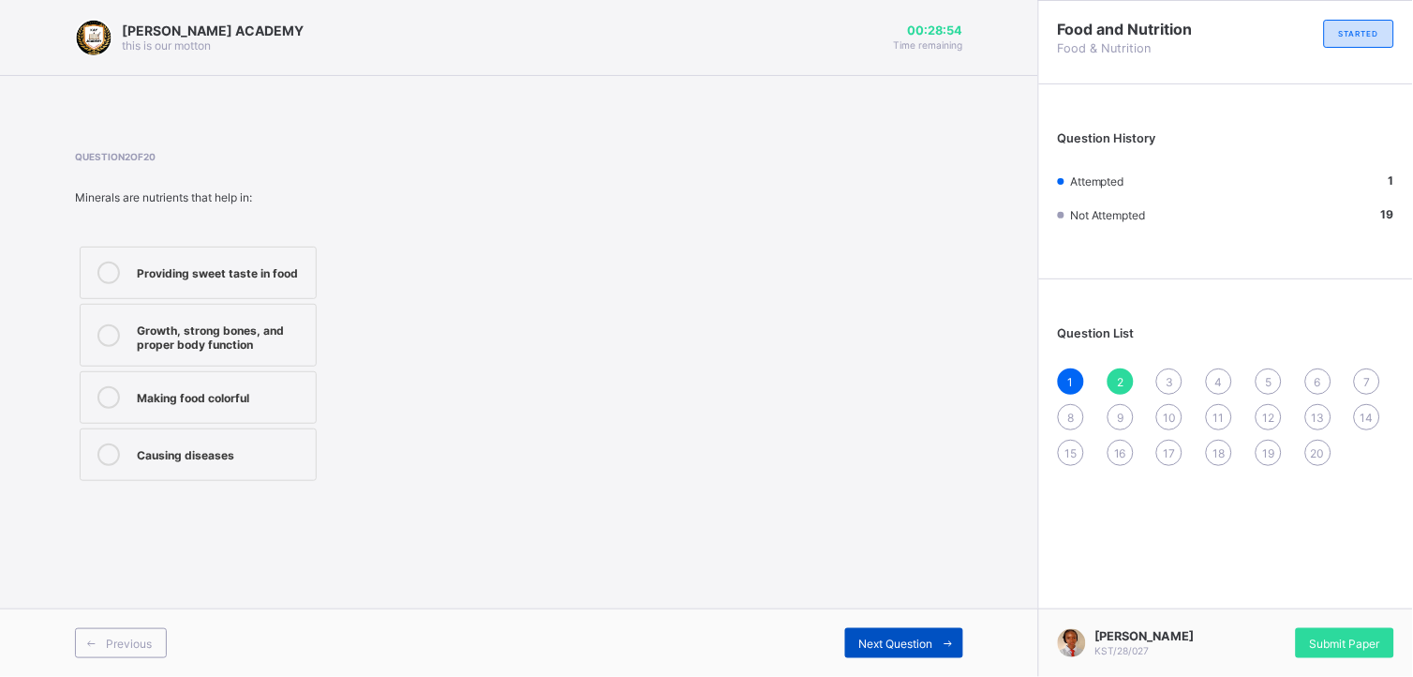
click at [910, 608] on span "Next Question" at bounding box center [896, 643] width 74 height 14
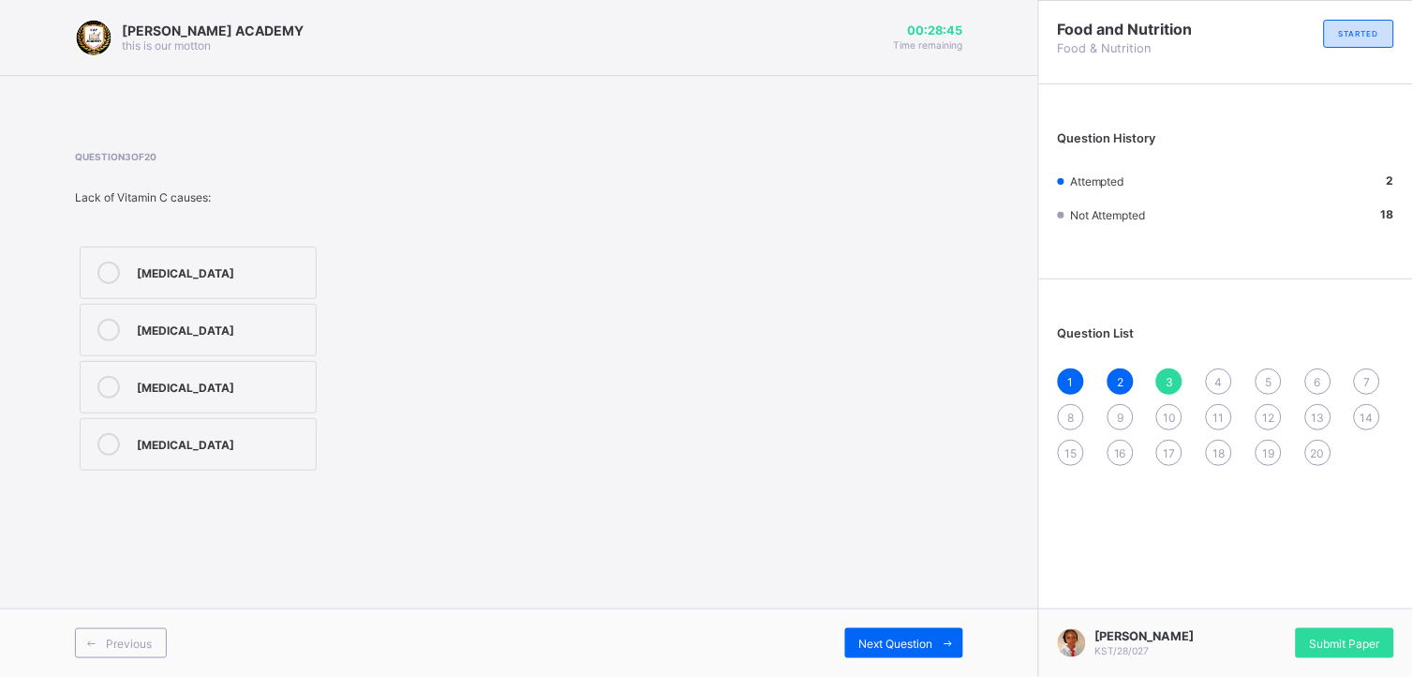
click at [1101, 371] on div "1 2 3 4 5 6 7 8 9 10 11 12 13 14 15 16 17 18 19 20" at bounding box center [1226, 416] width 336 height 97
click at [247, 333] on div "[MEDICAL_DATA]" at bounding box center [222, 328] width 170 height 19
click at [894, 608] on span "Next Question" at bounding box center [896, 643] width 74 height 14
click at [584, 432] on div "Question 4 of 20 Vitamins are needed in: Large quantities To replace water Smal…" at bounding box center [519, 318] width 888 height 335
click at [263, 394] on div "Small amounts to regulate body processes" at bounding box center [222, 392] width 170 height 33
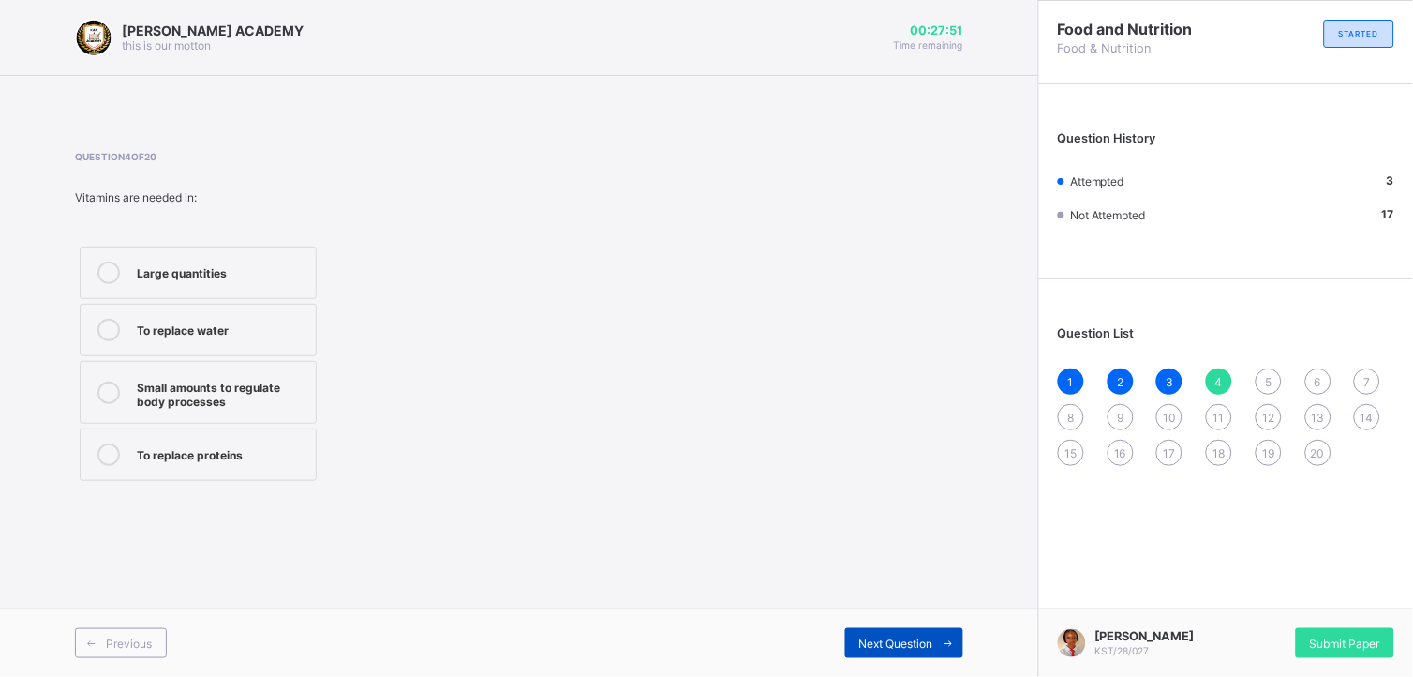
click at [896, 608] on div "Next Question" at bounding box center [904, 643] width 118 height 30
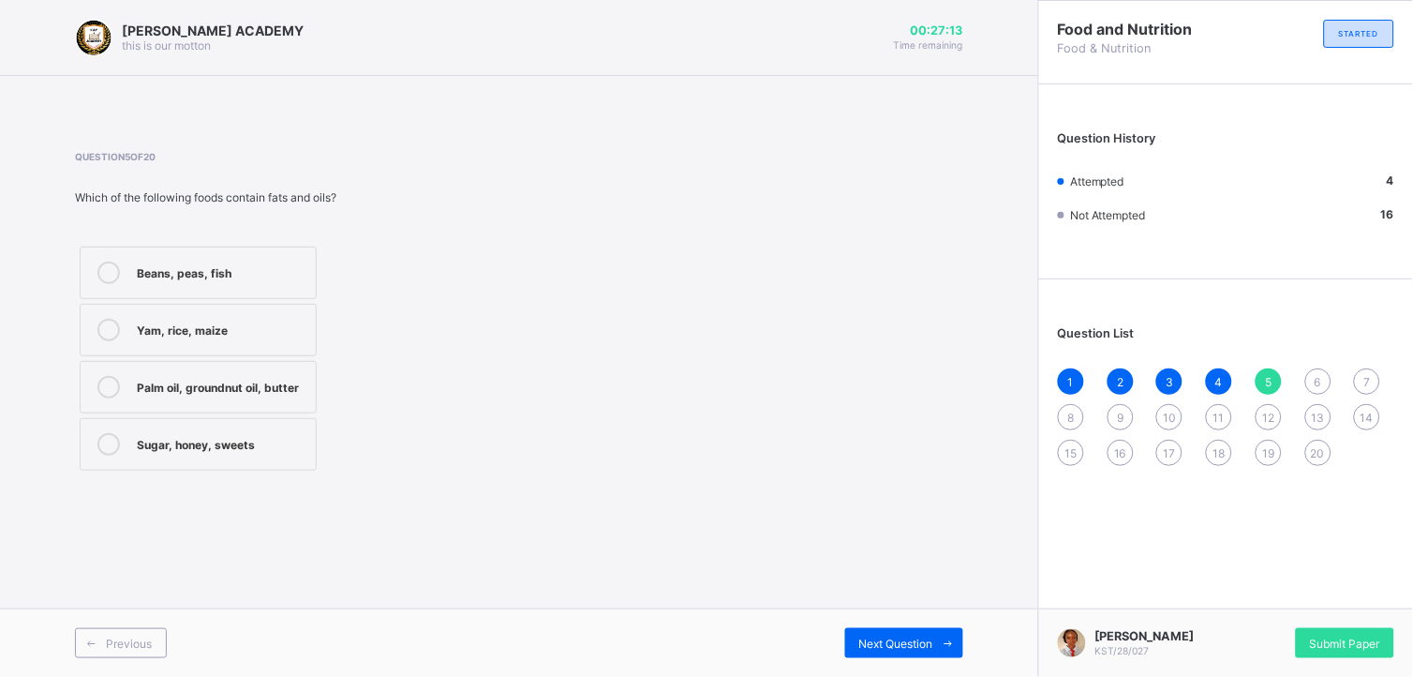
click at [234, 384] on div "Palm oil, groundnut oil, butter" at bounding box center [222, 385] width 170 height 19
click at [923, 608] on div "Previous Next Question" at bounding box center [519, 642] width 1038 height 68
click at [916, 608] on span "Next Question" at bounding box center [896, 643] width 74 height 14
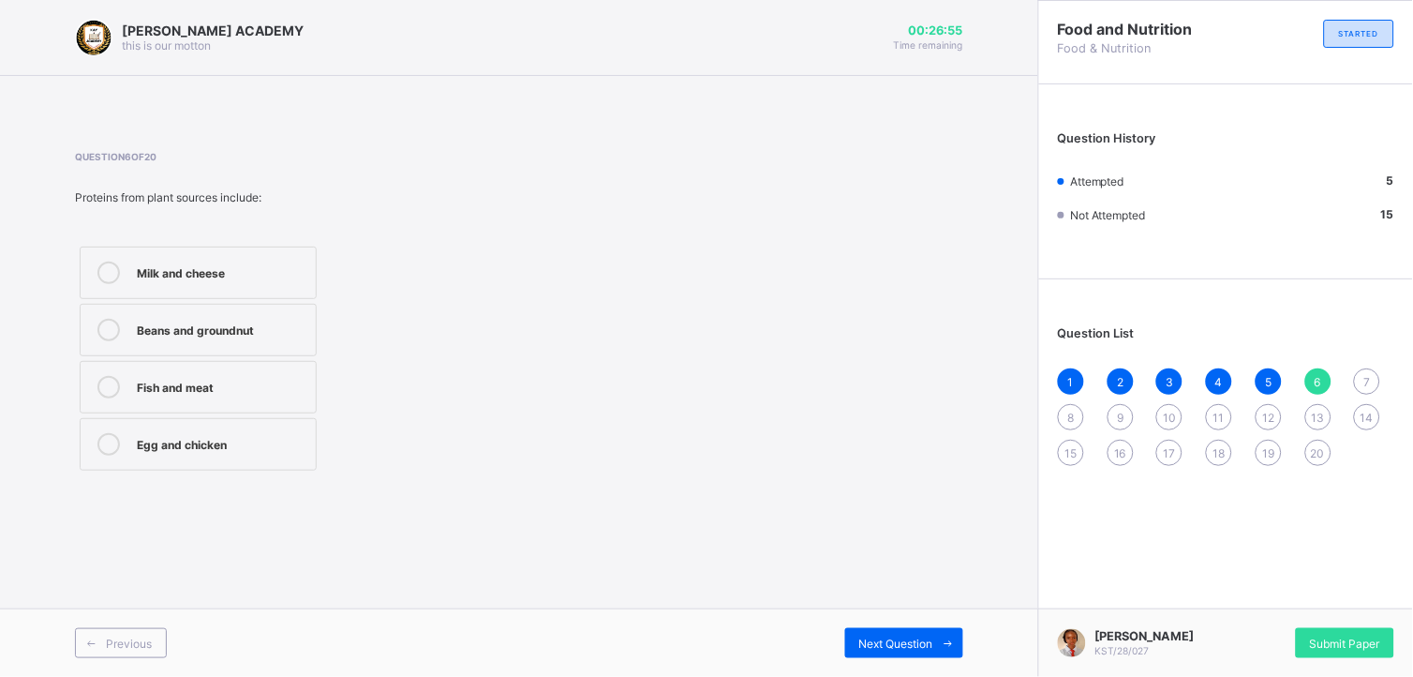
click at [246, 304] on label "Beans and groundnut" at bounding box center [198, 330] width 237 height 52
click at [885, 608] on span "Next Question" at bounding box center [896, 643] width 74 height 14
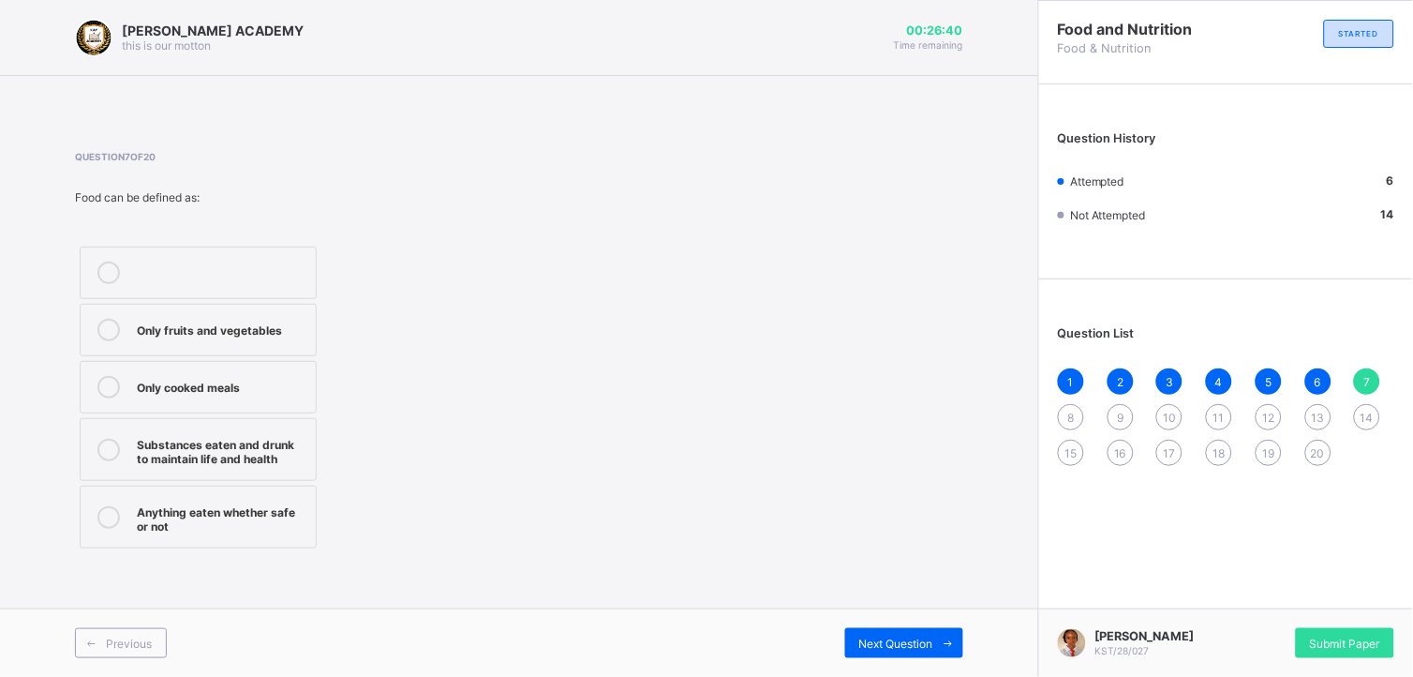
click at [248, 455] on div "Substances eaten and drunk to maintain life and health" at bounding box center [222, 449] width 170 height 33
click at [885, 608] on div "Next Question" at bounding box center [904, 643] width 118 height 30
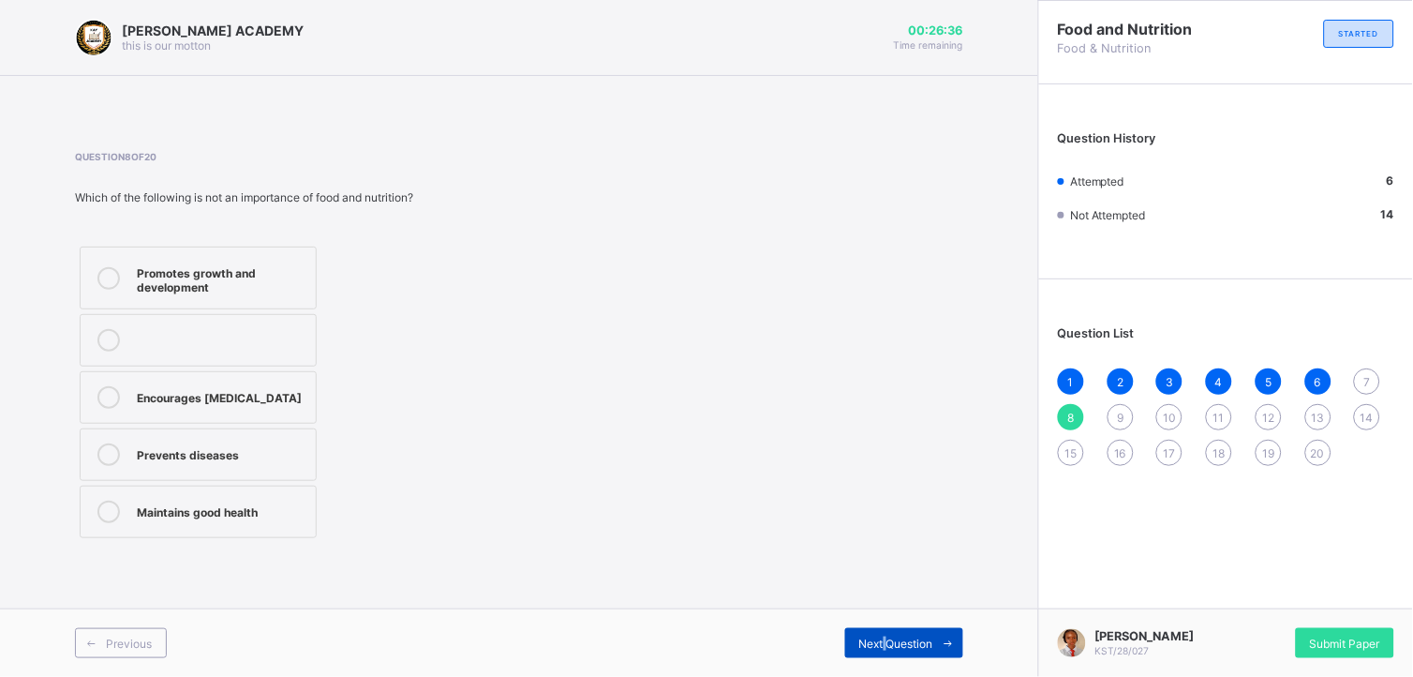
click at [885, 608] on div "Next Question" at bounding box center [904, 643] width 118 height 30
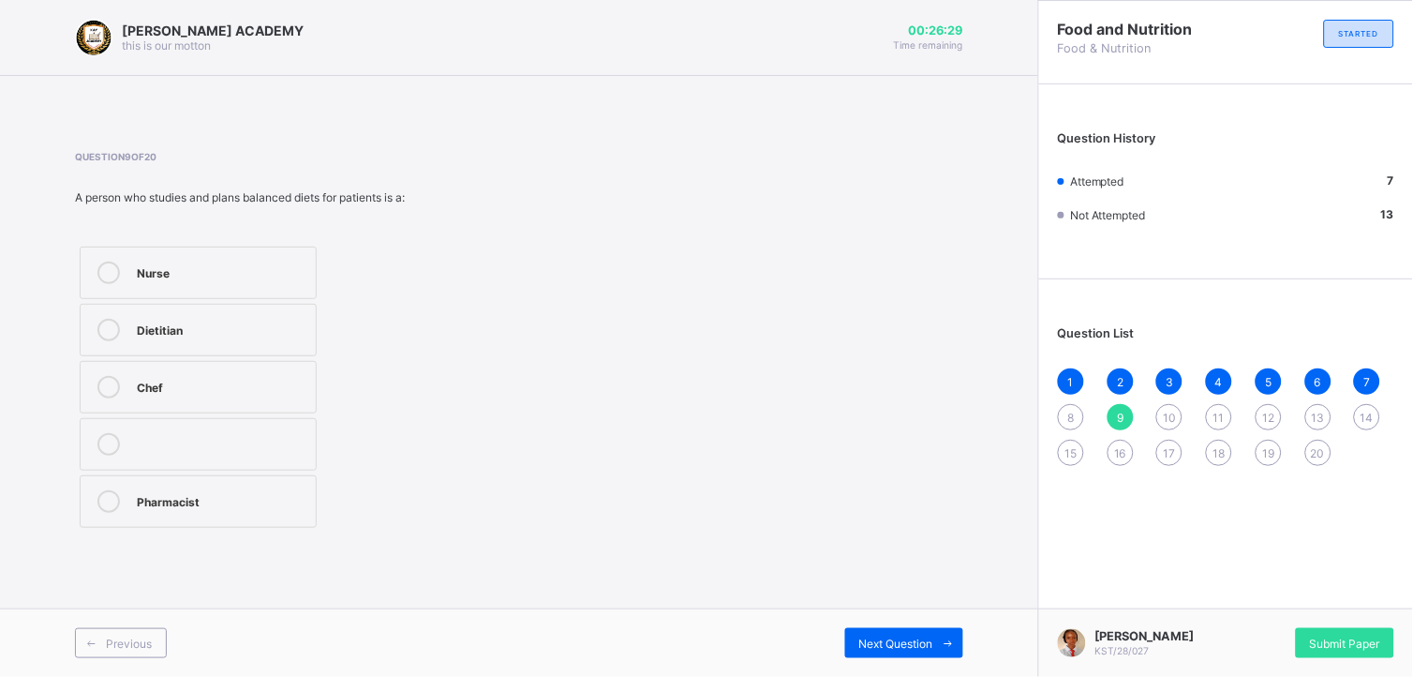
click at [1068, 410] on span "8" at bounding box center [1071, 417] width 7 height 14
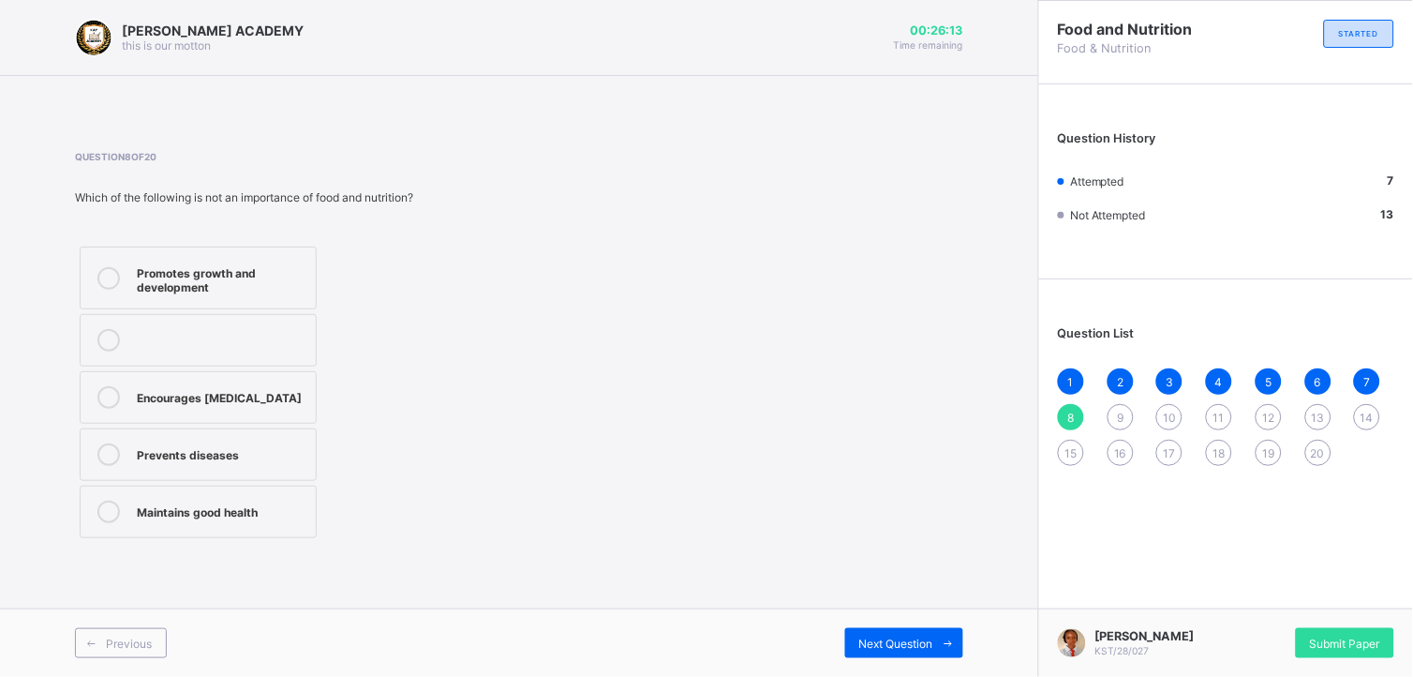
click at [268, 260] on label "Promotes growth and development" at bounding box center [198, 277] width 237 height 63
click at [865, 608] on span "Next Question" at bounding box center [896, 643] width 74 height 14
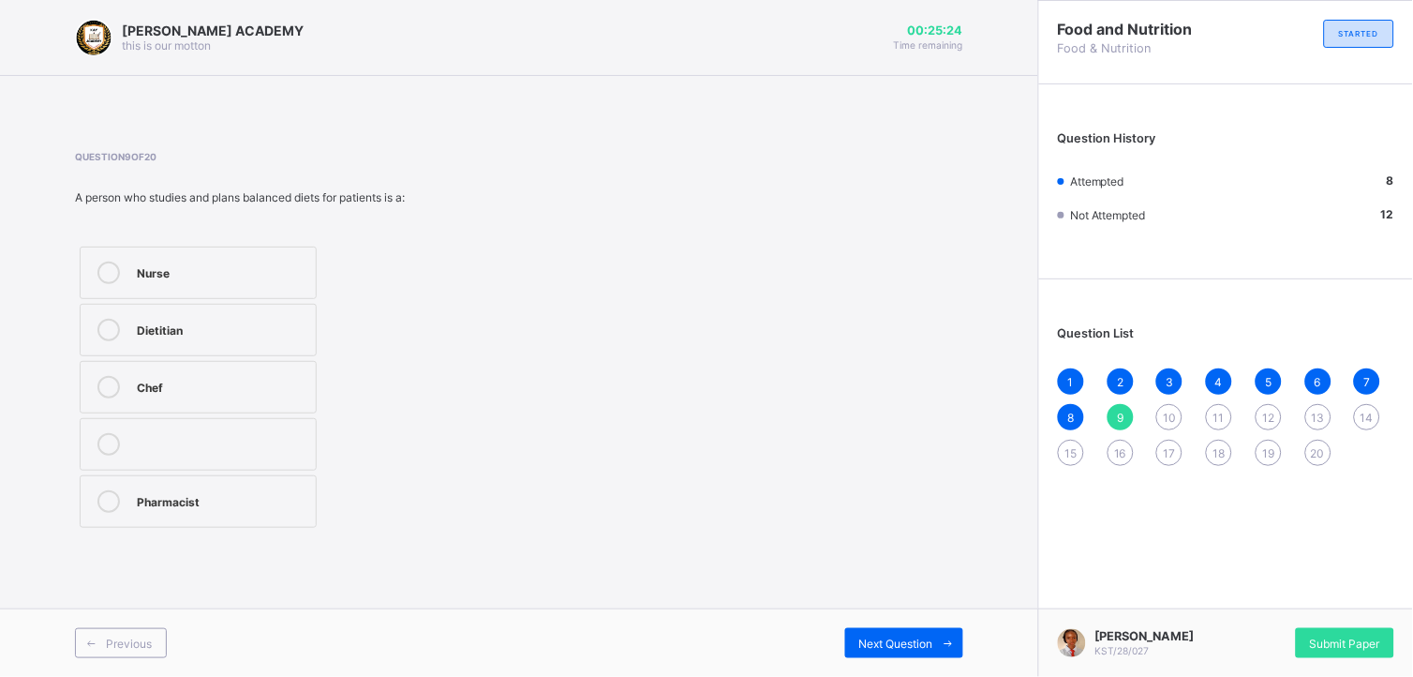
click at [270, 376] on div "Chef" at bounding box center [222, 385] width 170 height 19
click at [888, 608] on span "Next Question" at bounding box center [896, 643] width 74 height 14
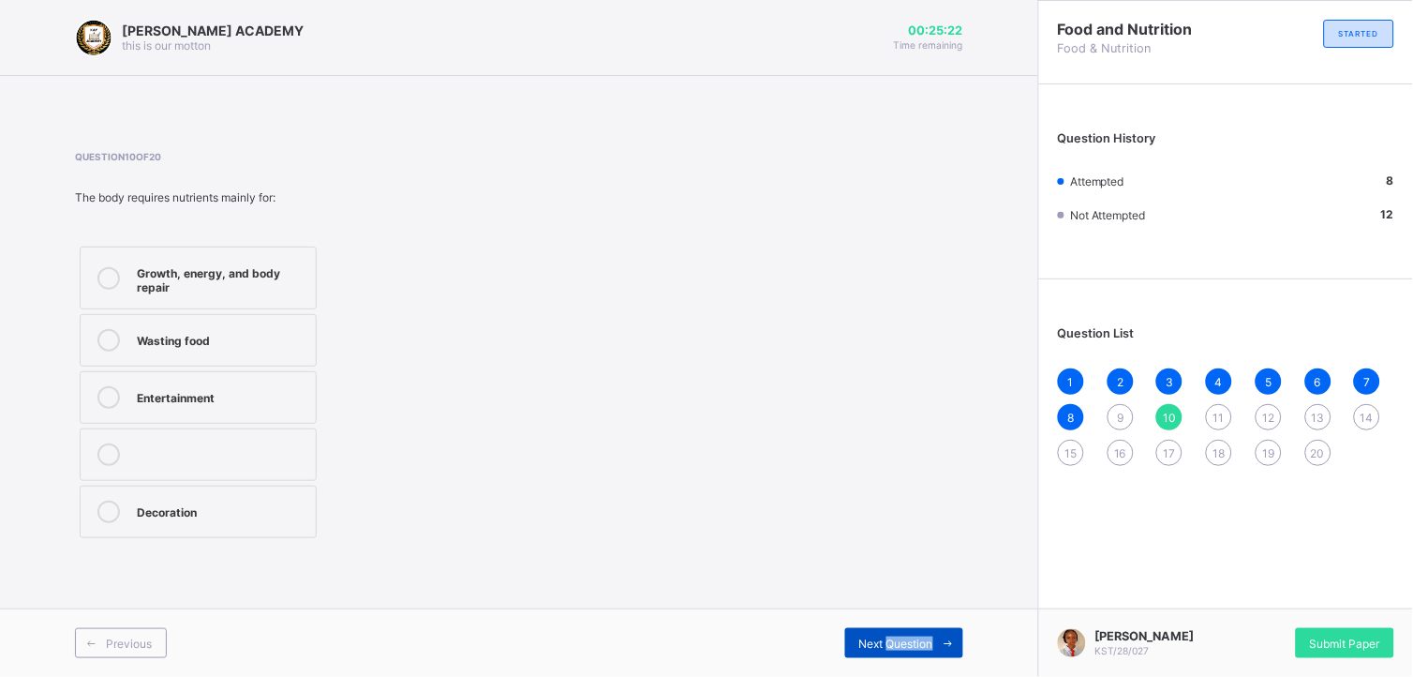
click at [888, 608] on span "Next Question" at bounding box center [896, 643] width 74 height 14
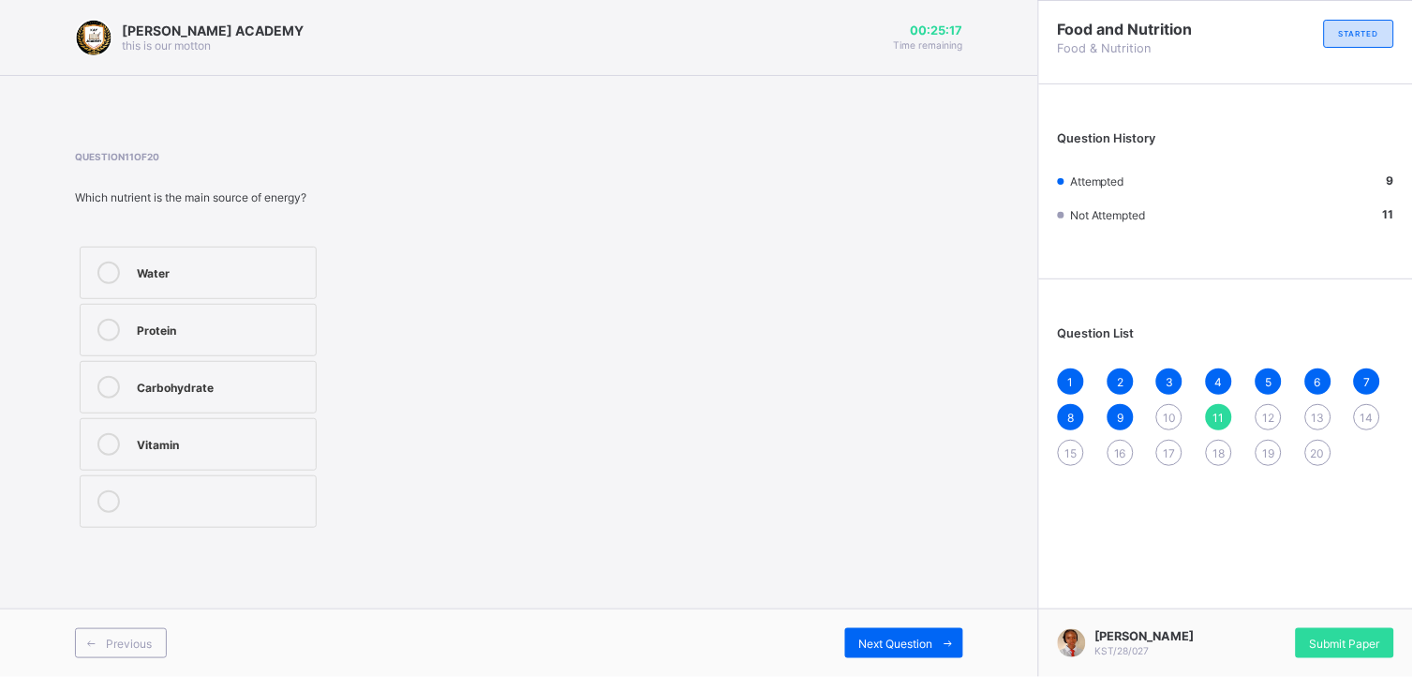
click at [1163, 425] on div "10" at bounding box center [1169, 417] width 26 height 26
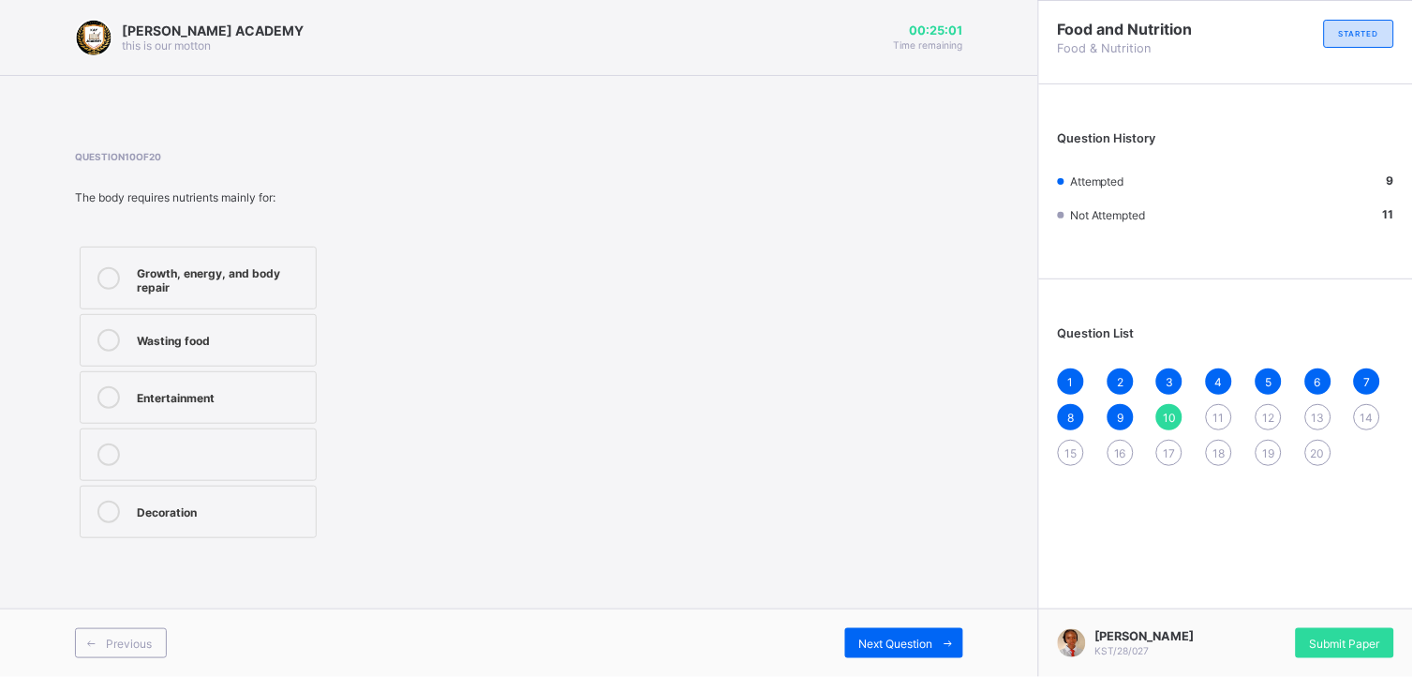
click at [269, 254] on label "Growth, energy, and body repair" at bounding box center [198, 277] width 237 height 63
click at [930, 608] on div "Next Question" at bounding box center [904, 643] width 118 height 30
click at [283, 372] on label "Carbohydrate" at bounding box center [198, 387] width 237 height 52
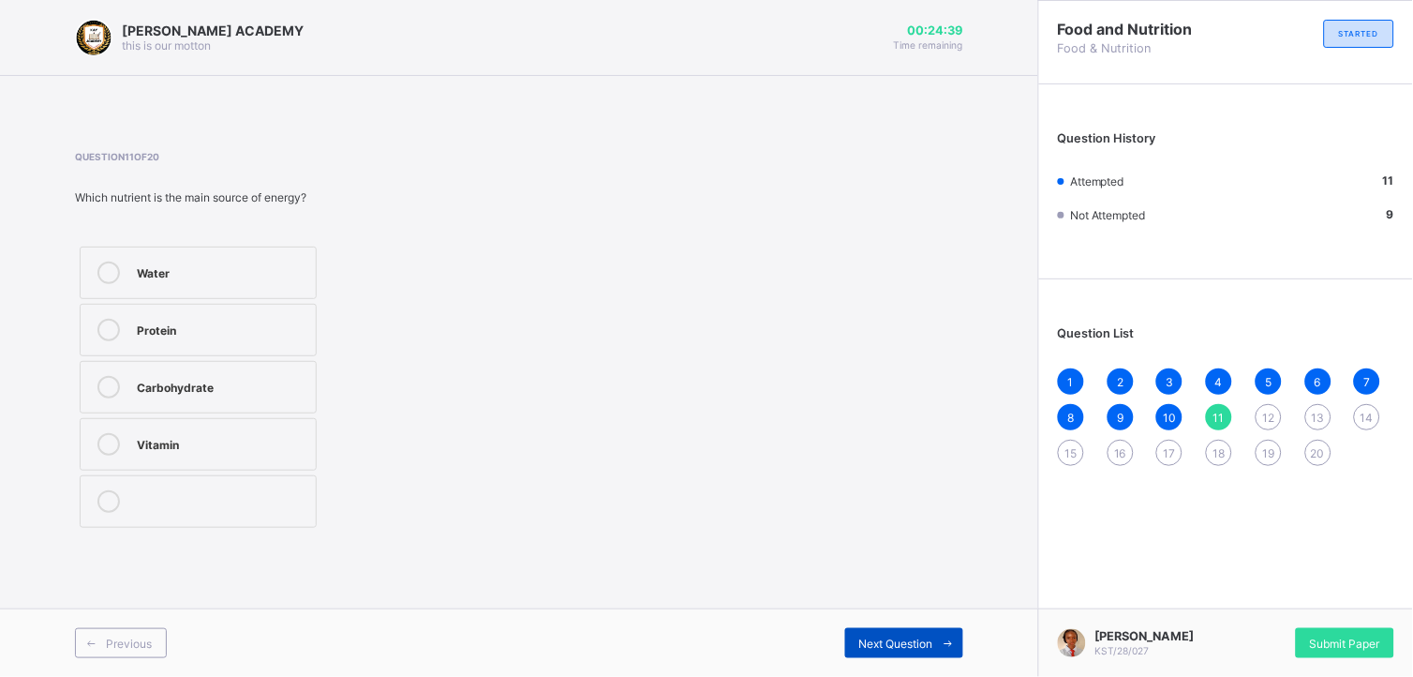
click at [921, 608] on span "Next Question" at bounding box center [896, 643] width 74 height 14
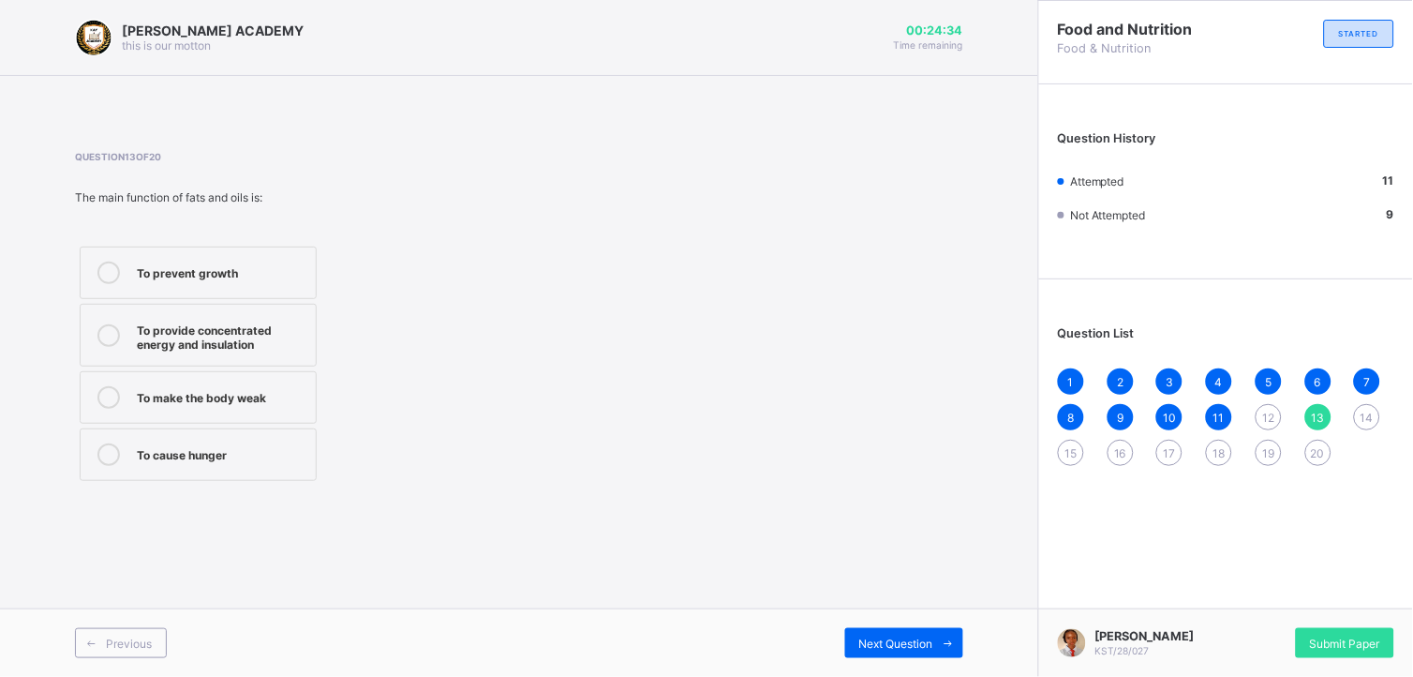
click at [1265, 414] on span "12" at bounding box center [1268, 417] width 12 height 14
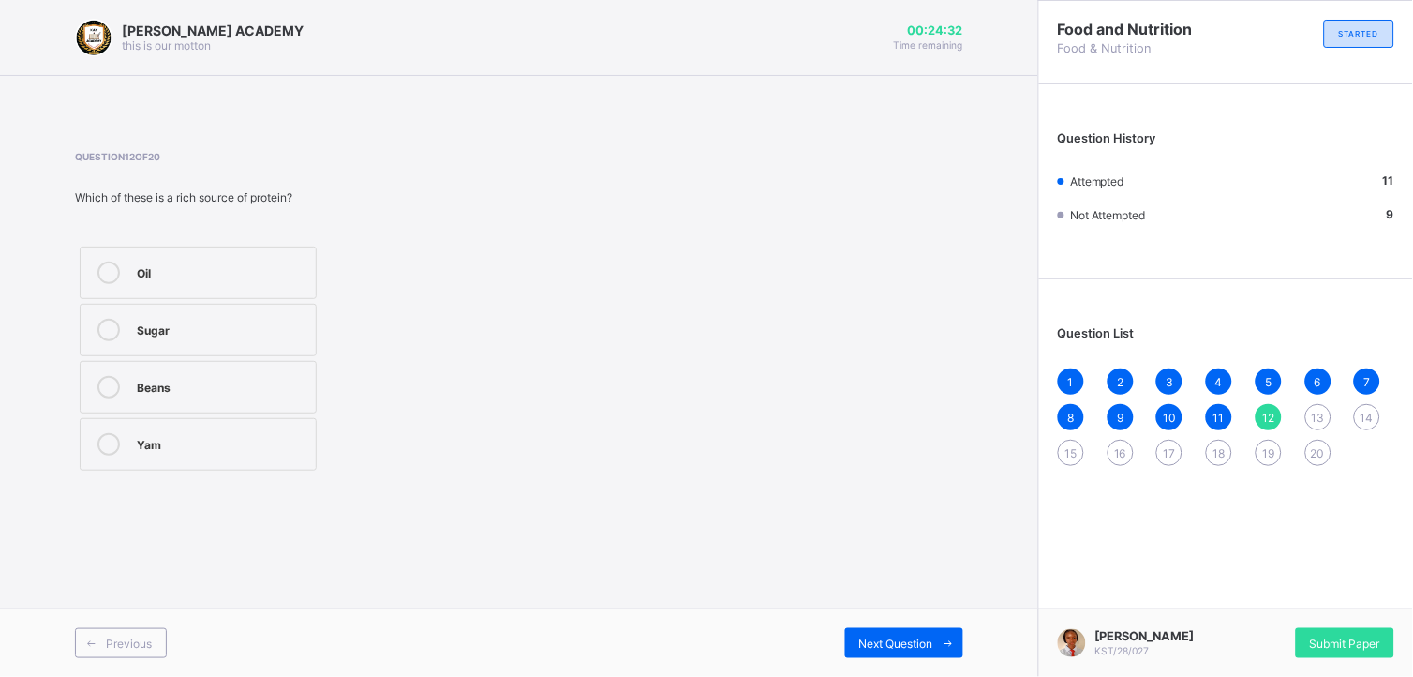
click at [840, 418] on div "Question 12 of 20 Which of these is a rich source of protein? Oil Sugar Beans Y…" at bounding box center [519, 313] width 888 height 324
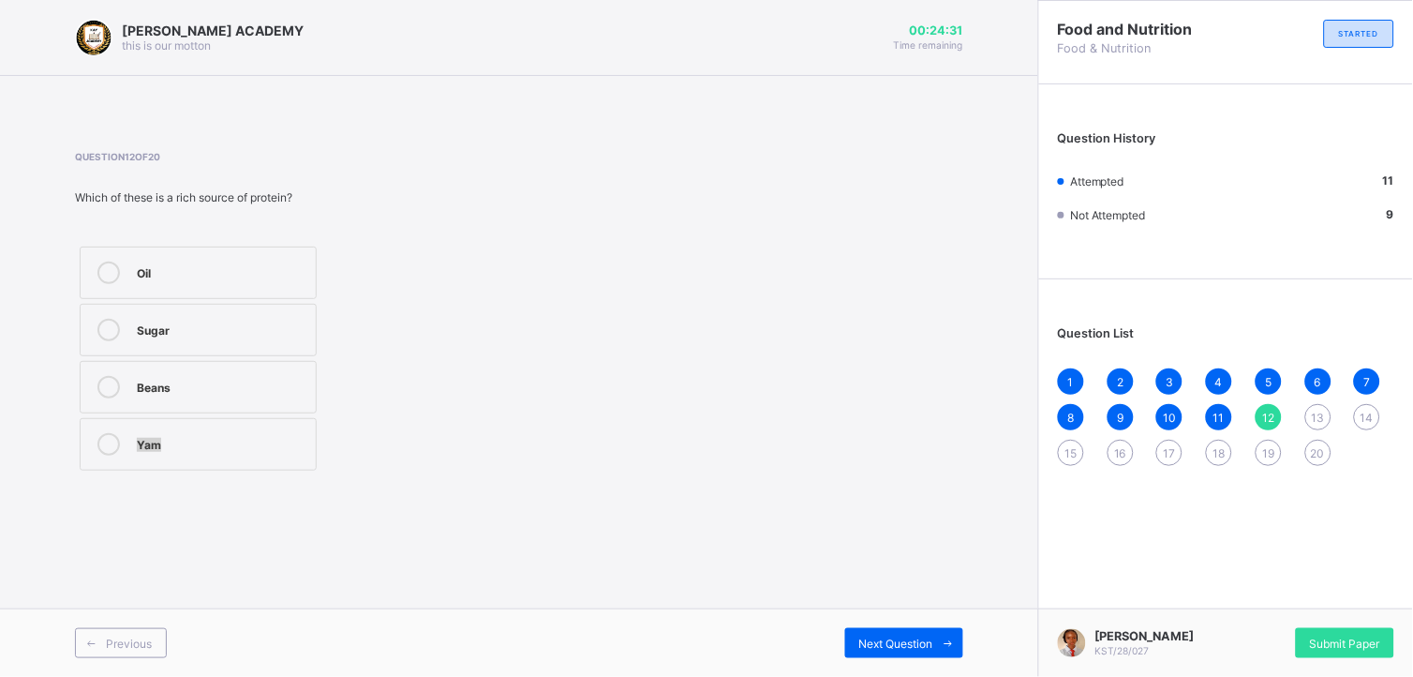
click at [840, 418] on div "Question 12 of 20 Which of these is a rich source of protein? Oil Sugar Beans Y…" at bounding box center [519, 313] width 888 height 324
click at [278, 392] on div "Beans" at bounding box center [222, 385] width 170 height 19
click at [942, 608] on span at bounding box center [948, 643] width 30 height 30
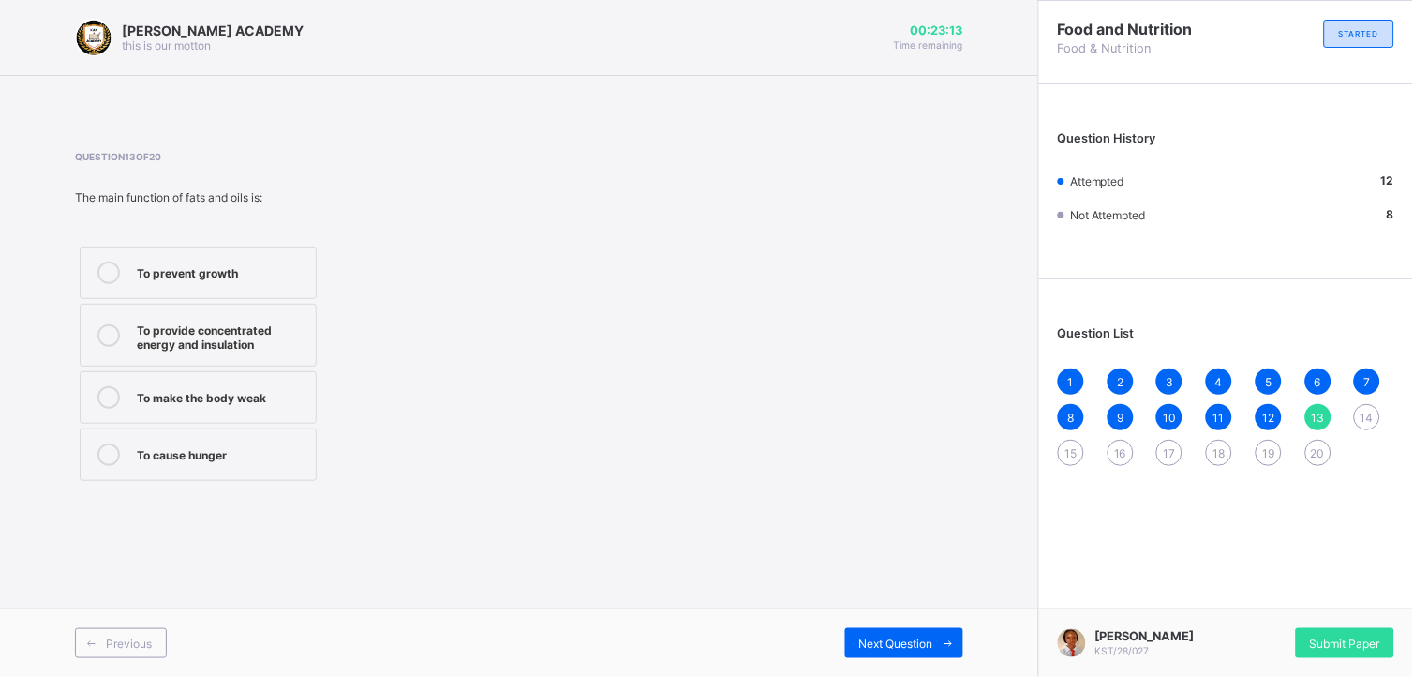
click at [270, 314] on label "To provide concentrated energy and insulation" at bounding box center [198, 335] width 237 height 63
click at [939, 608] on div "Previous Next Question" at bounding box center [519, 642] width 1038 height 68
click at [931, 608] on span "Next Question" at bounding box center [896, 643] width 74 height 14
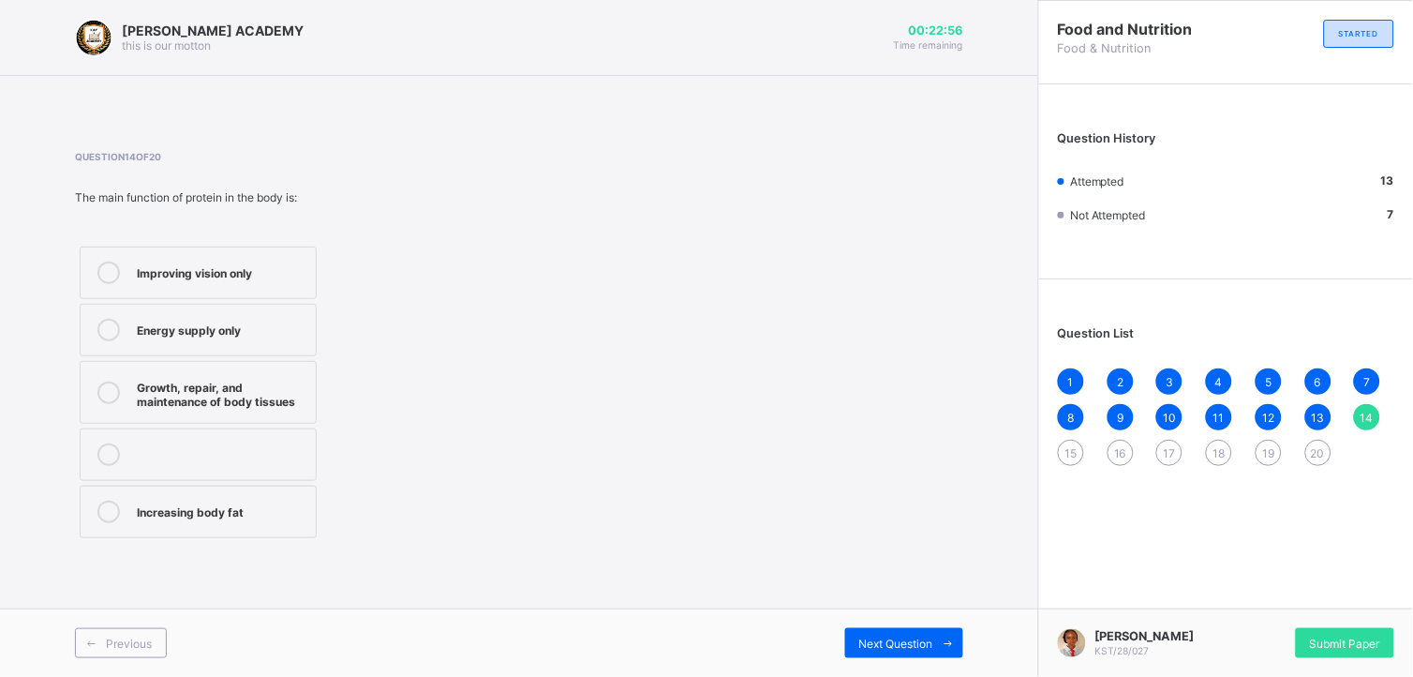
click at [241, 397] on div "Growth, repair, and maintenance of body tissues" at bounding box center [222, 392] width 170 height 33
click at [884, 608] on span "Next Question" at bounding box center [896, 643] width 74 height 14
click at [214, 322] on div "Plastics" at bounding box center [222, 328] width 170 height 19
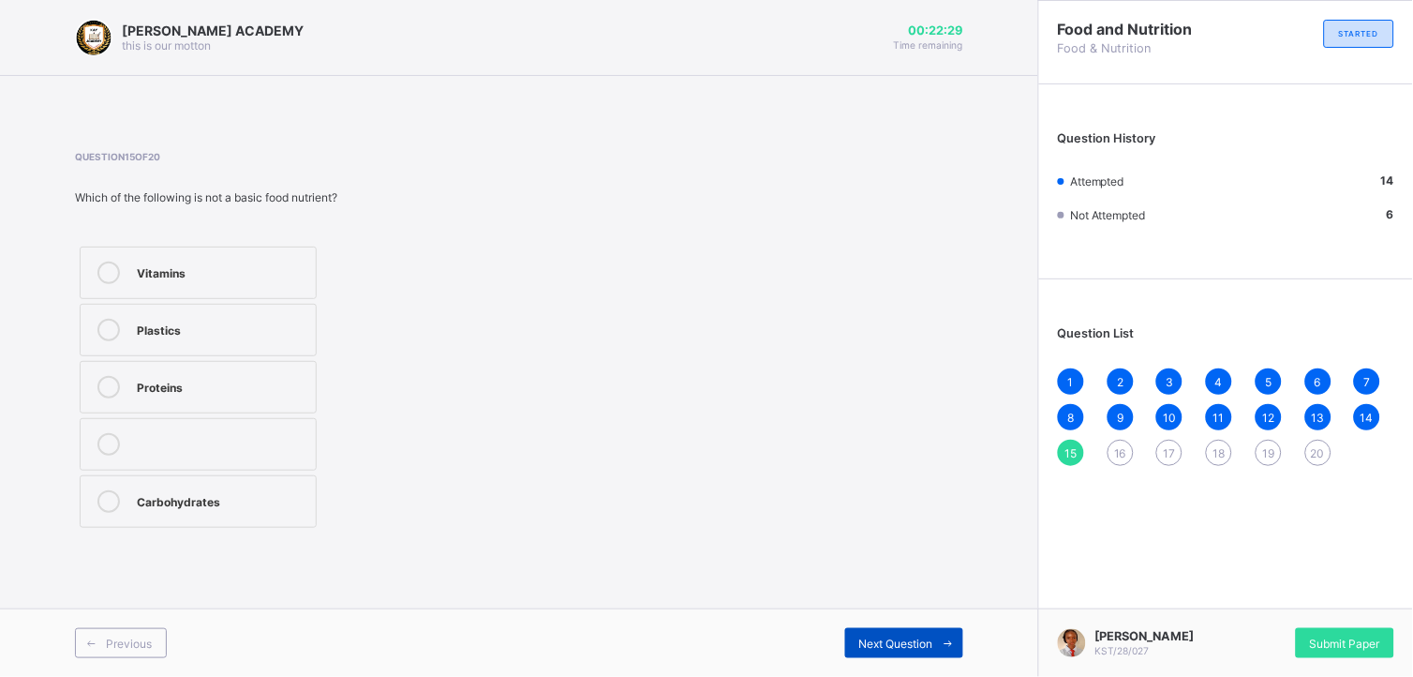
click at [876, 608] on span "Next Question" at bounding box center [896, 643] width 74 height 14
click at [269, 385] on div "Banking" at bounding box center [222, 385] width 170 height 19
click at [932, 608] on span "Next Question" at bounding box center [896, 643] width 74 height 14
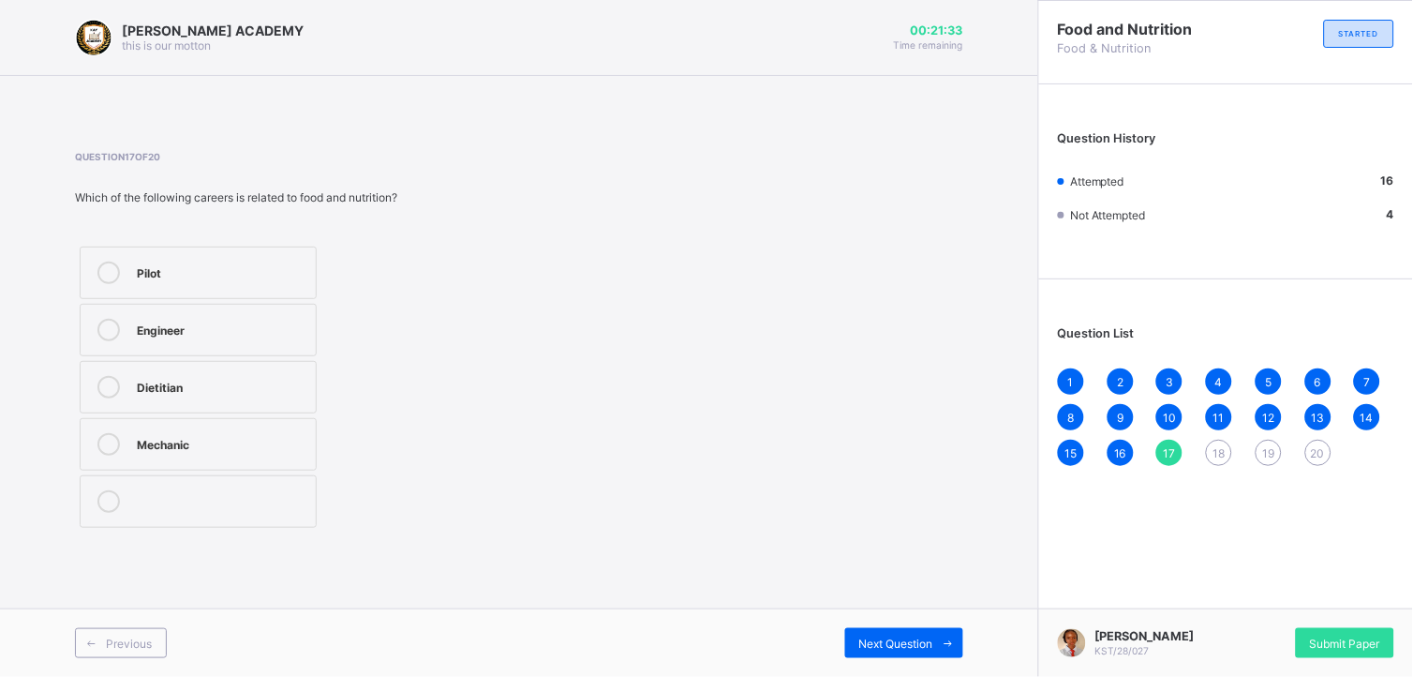
click at [270, 329] on div "Engineer" at bounding box center [222, 328] width 170 height 19
click at [851, 608] on div "Previous Next Question" at bounding box center [519, 642] width 1038 height 68
click at [892, 608] on div "Next Question" at bounding box center [904, 643] width 118 height 30
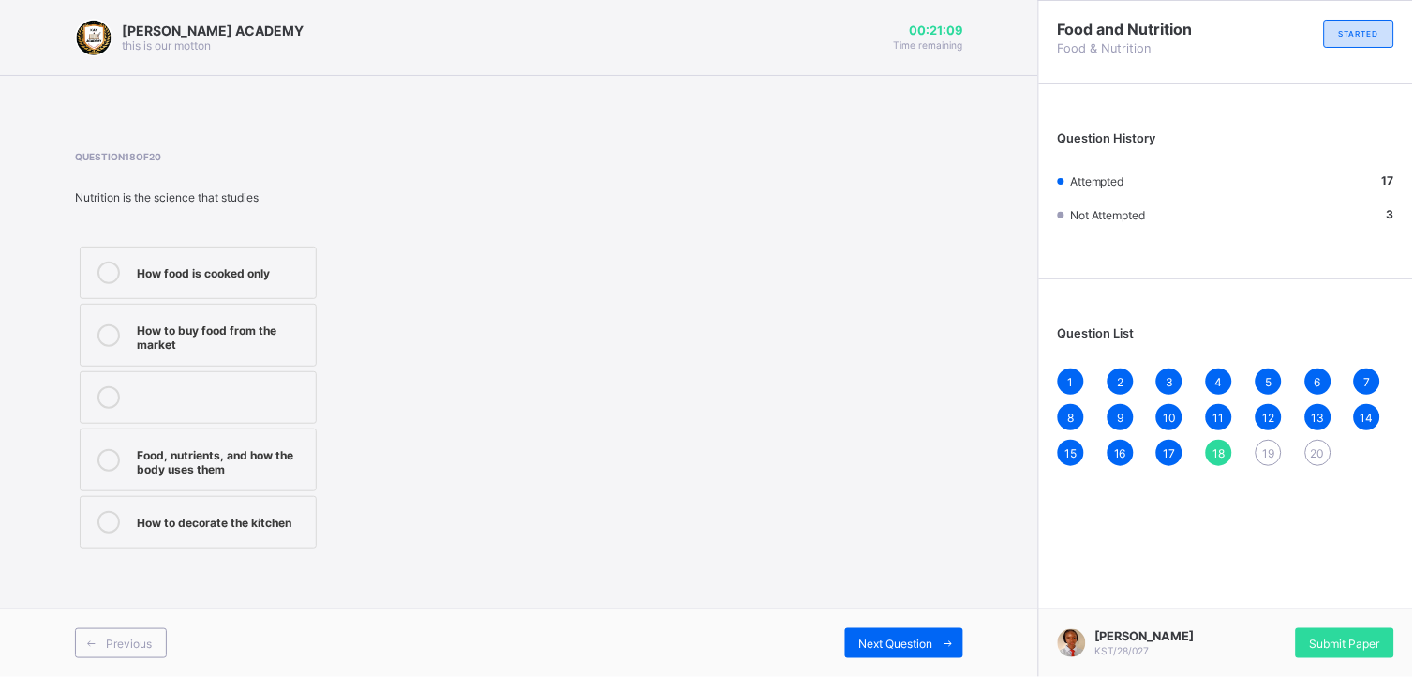
click at [259, 457] on div "Food, nutrients, and how the body uses them" at bounding box center [222, 459] width 170 height 33
click at [922, 608] on span "Next Question" at bounding box center [896, 643] width 74 height 14
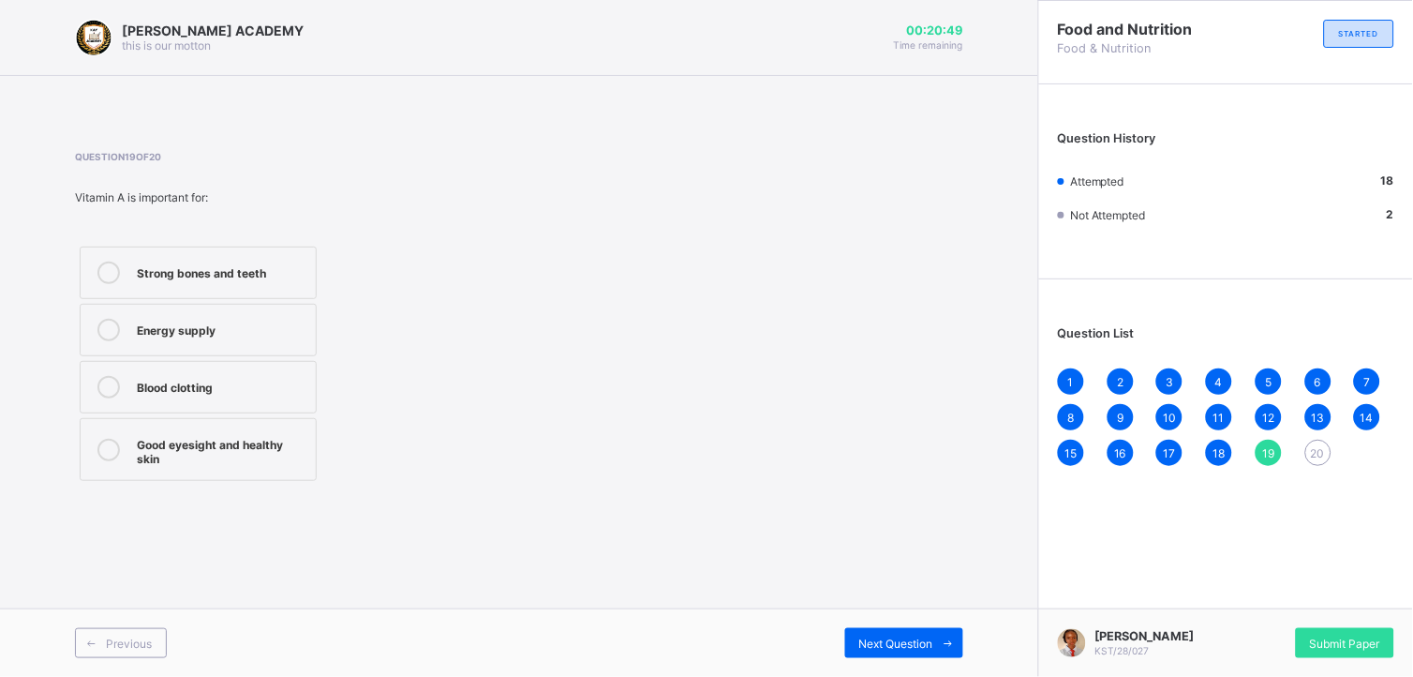
click at [1219, 461] on div "18" at bounding box center [1219, 452] width 26 height 26
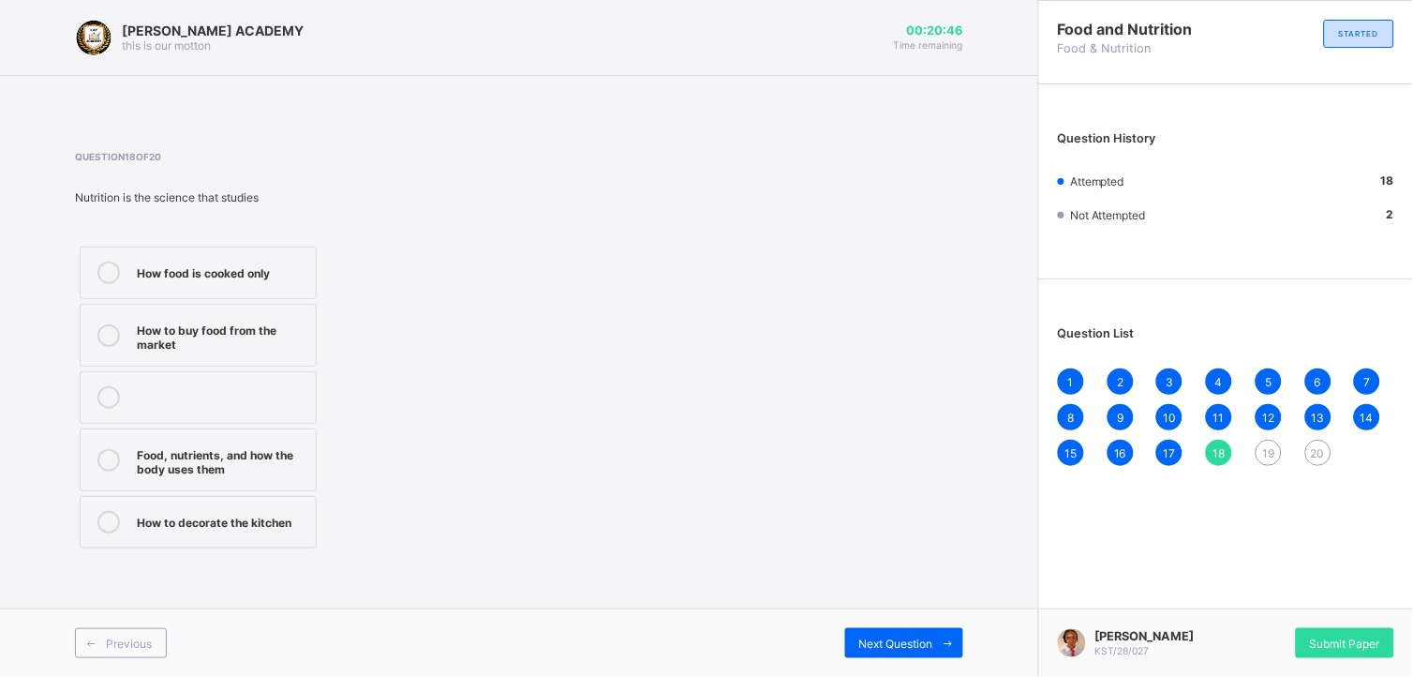
click at [1261, 453] on div "19" at bounding box center [1269, 452] width 26 height 26
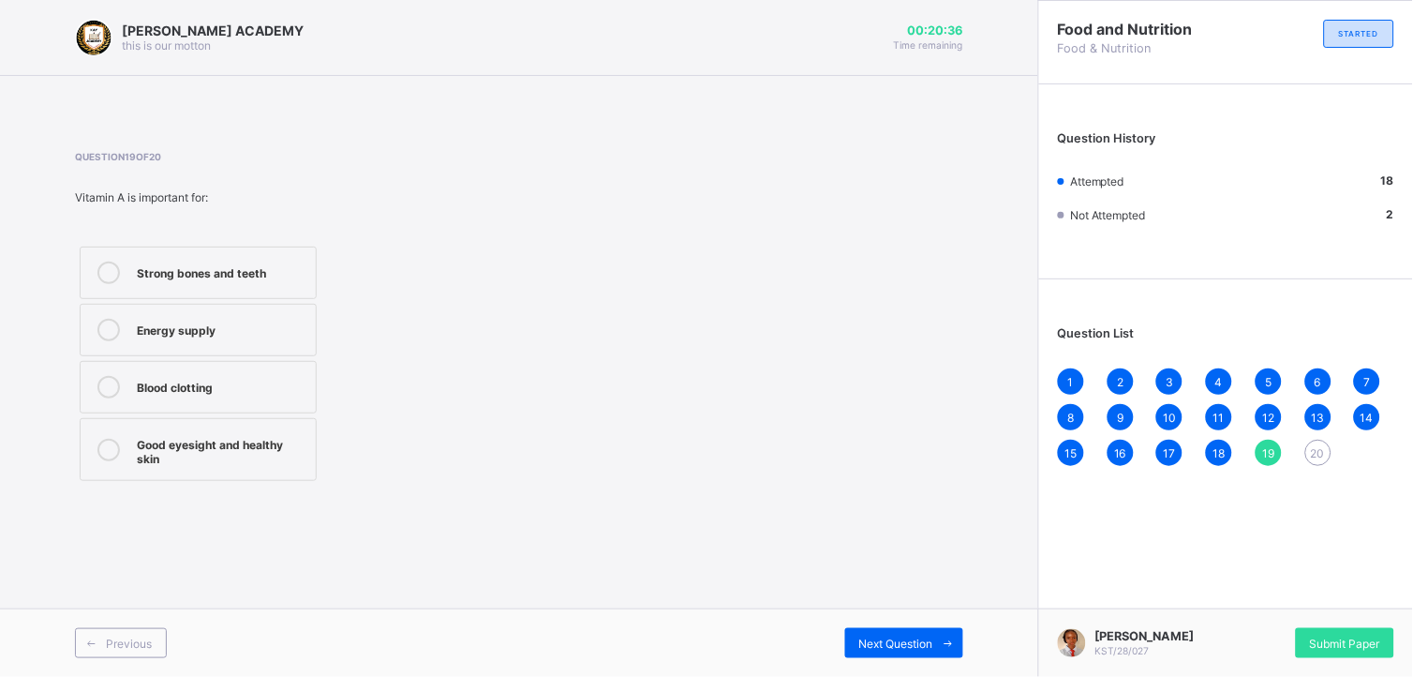
click at [178, 433] on div "Good eyesight and healthy skin" at bounding box center [222, 449] width 170 height 33
click at [920, 608] on span "Next Question" at bounding box center [896, 643] width 74 height 14
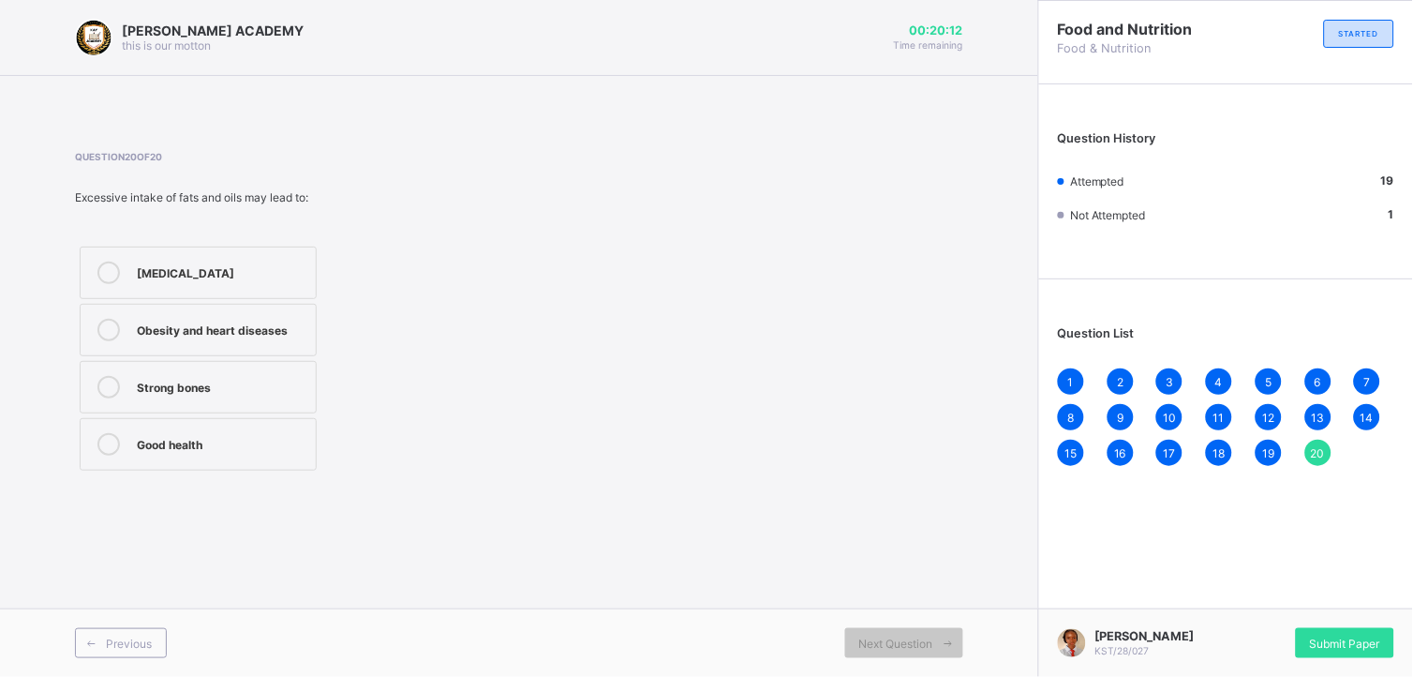
click at [275, 322] on div "Obesity and heart diseases" at bounding box center [222, 328] width 170 height 19
click at [894, 608] on div "Next Question" at bounding box center [904, 643] width 118 height 30
click at [1272, 608] on span "Submit Paper" at bounding box center [1345, 643] width 70 height 14
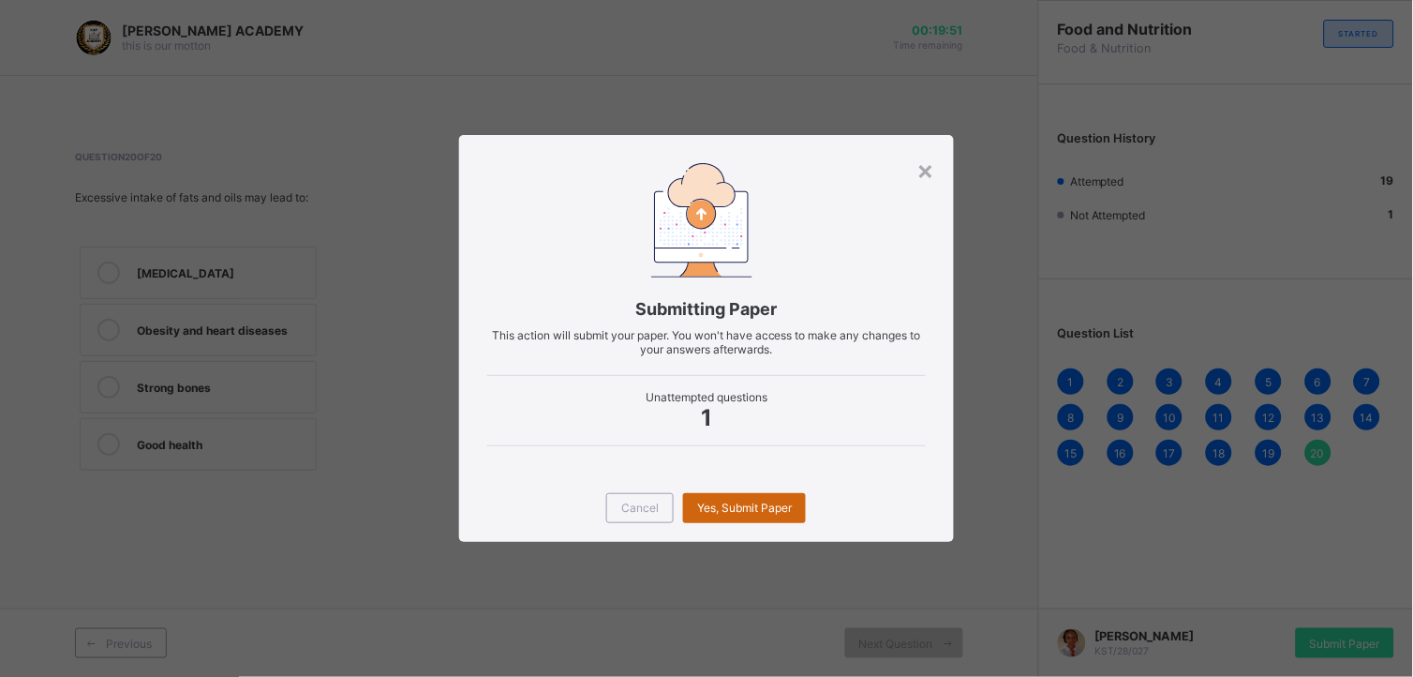
click at [759, 498] on div "Yes, Submit Paper" at bounding box center [744, 508] width 123 height 30
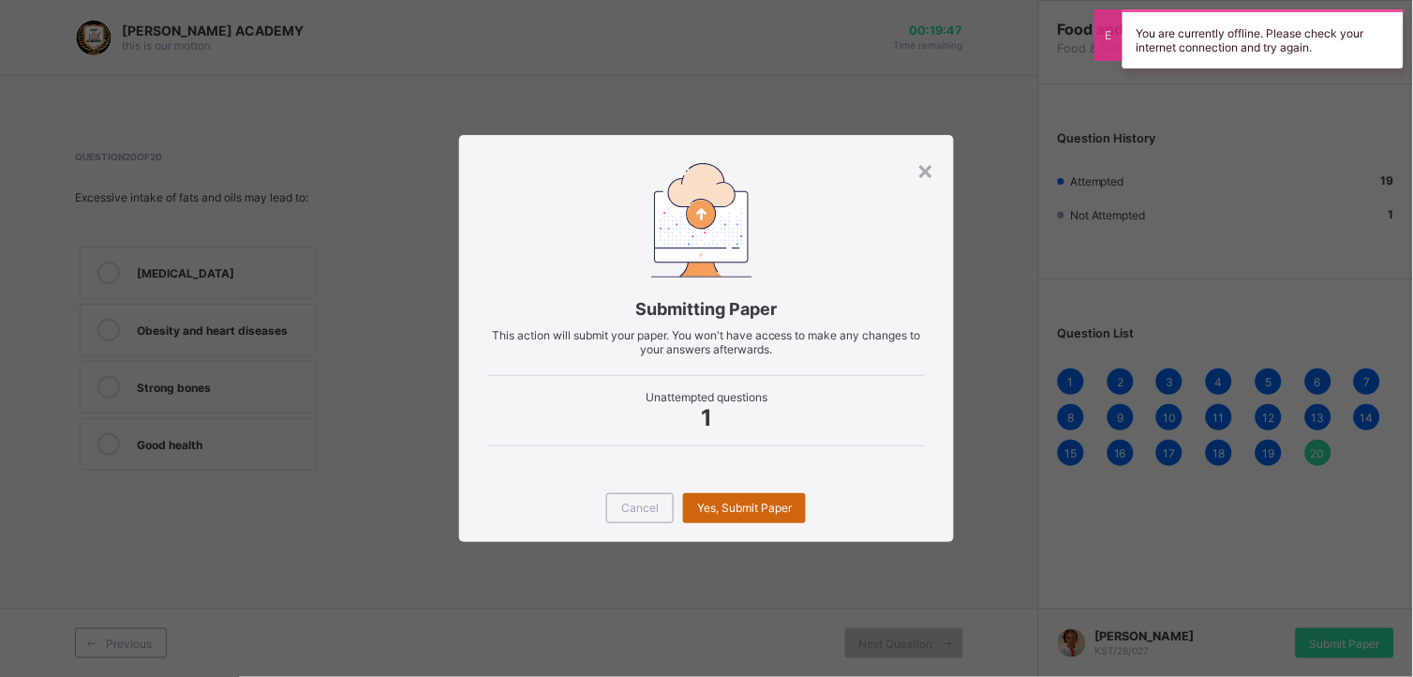
click at [737, 513] on span "Yes, Submit Paper" at bounding box center [744, 507] width 95 height 14
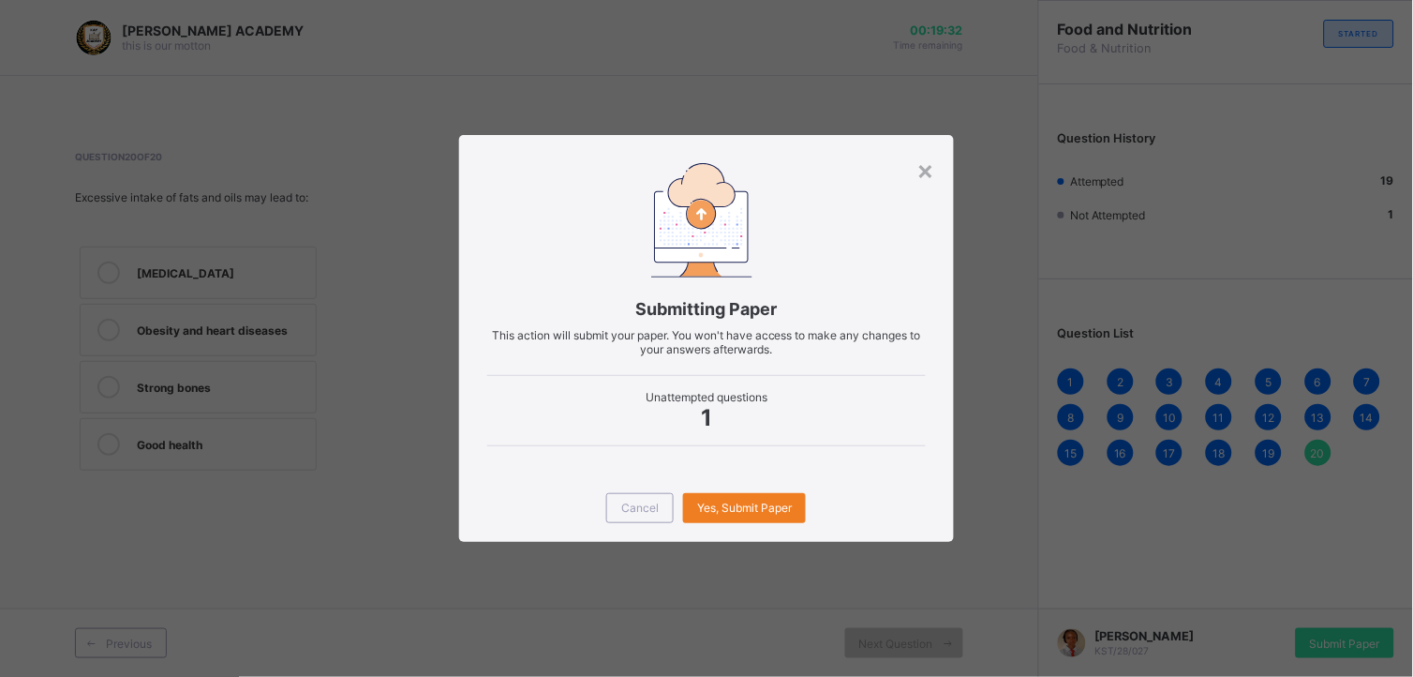
click at [907, 166] on div "Submitting Paper This action will submit your paper. You won't have access to m…" at bounding box center [706, 304] width 495 height 338
click at [921, 169] on div "×" at bounding box center [926, 170] width 18 height 32
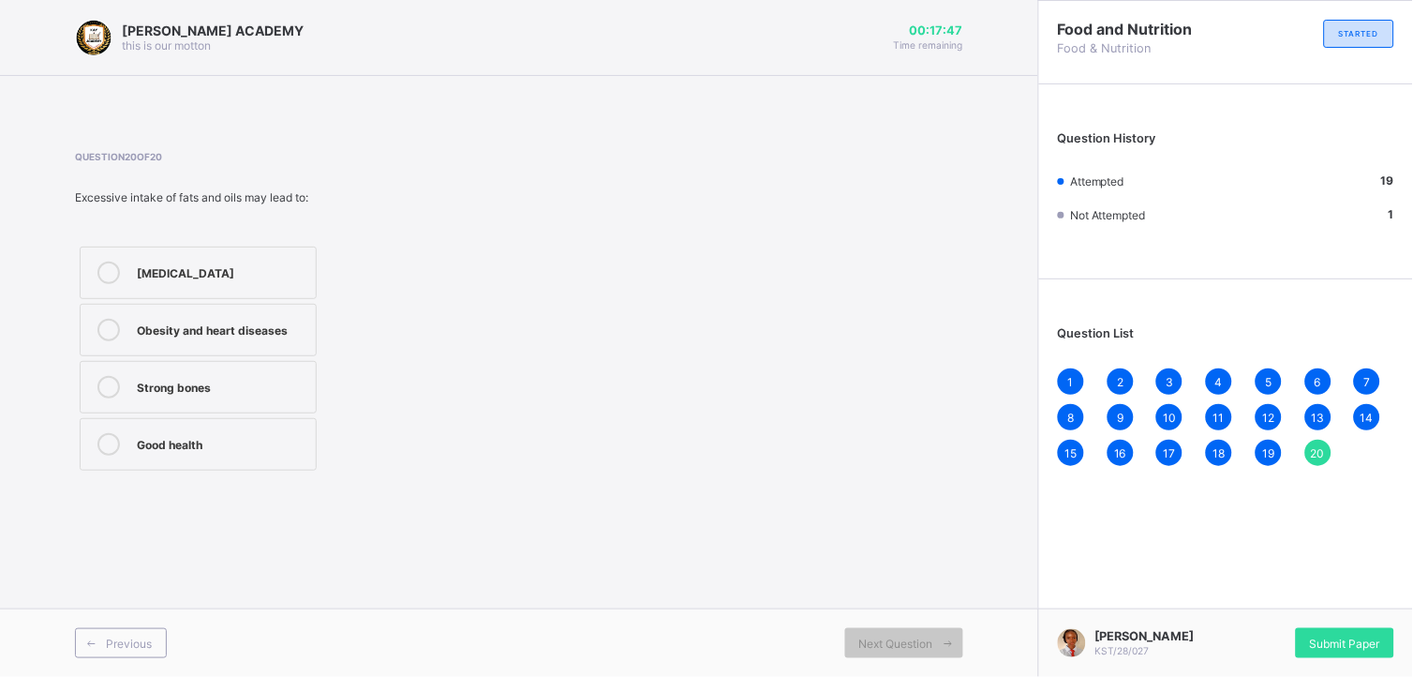
click at [1101, 409] on div "1 2 3 4 5 6 7 8 9 10 11 12 13 14 15 16 17 18 19 20" at bounding box center [1226, 416] width 336 height 97
drag, startPoint x: 1101, startPoint y: 409, endPoint x: 1121, endPoint y: 409, distance: 19.7
click at [1121, 410] on span "9" at bounding box center [1120, 417] width 7 height 14
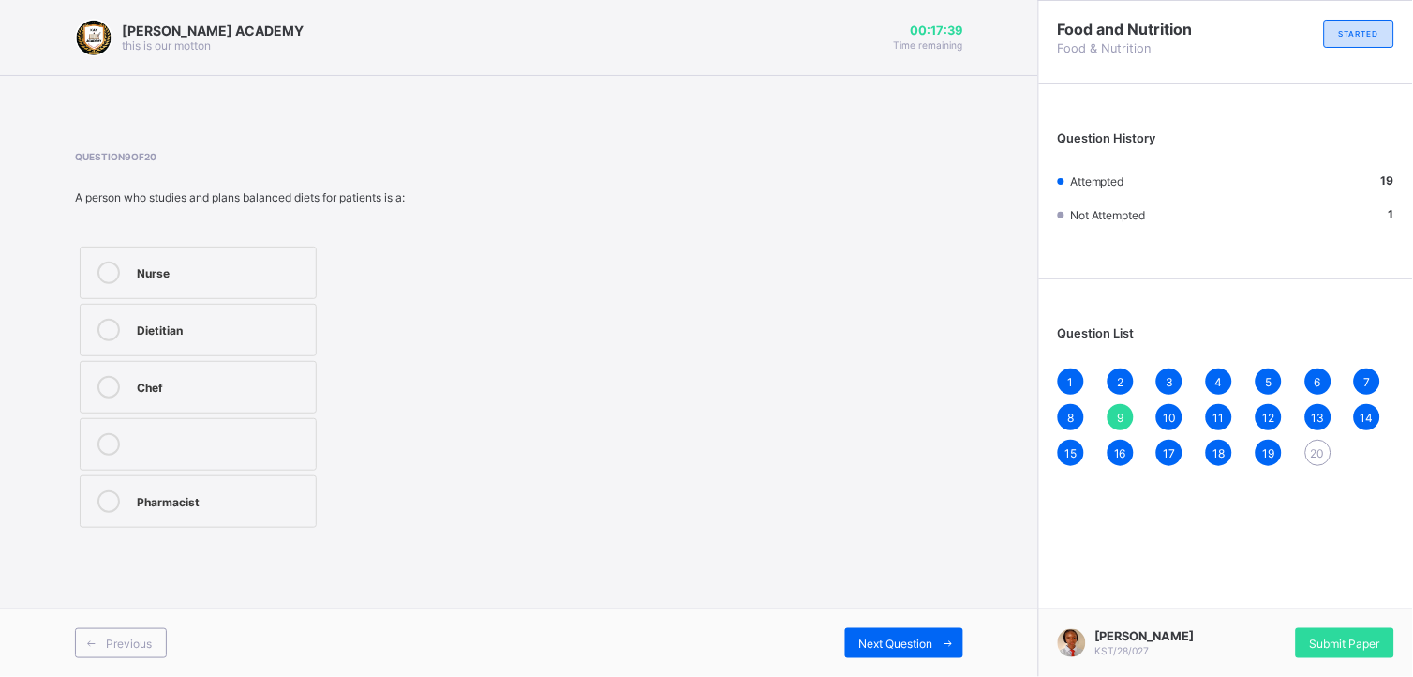
click at [1272, 453] on span "20" at bounding box center [1318, 453] width 14 height 14
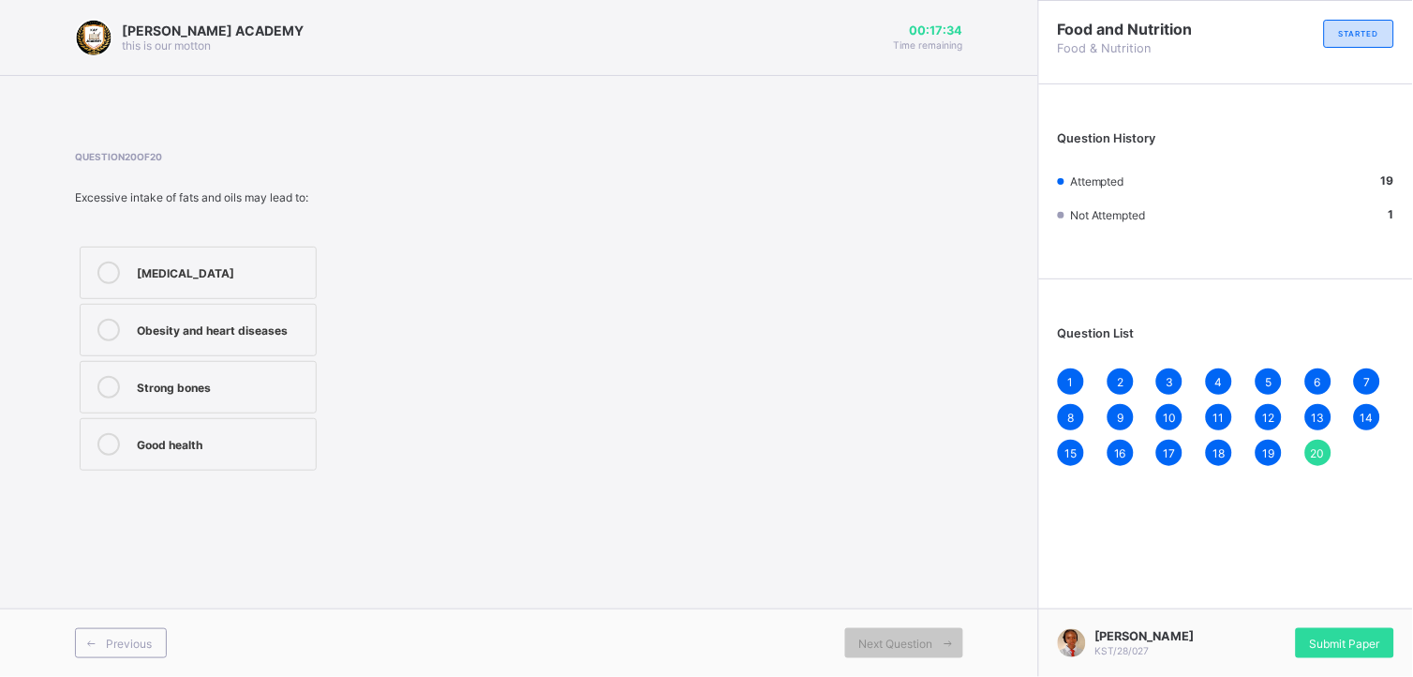
click at [288, 313] on label "Obesity and heart diseases" at bounding box center [198, 330] width 237 height 52
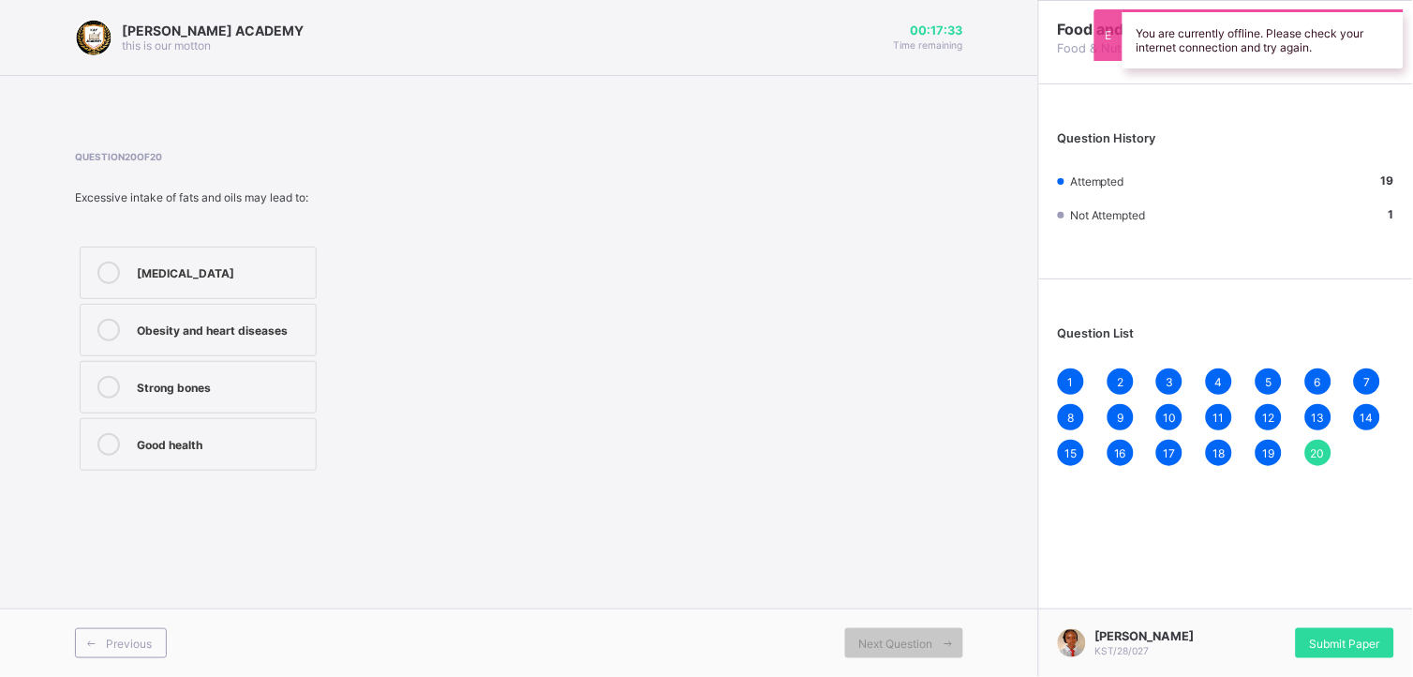
click at [288, 313] on label "Obesity and heart diseases" at bounding box center [198, 330] width 237 height 52
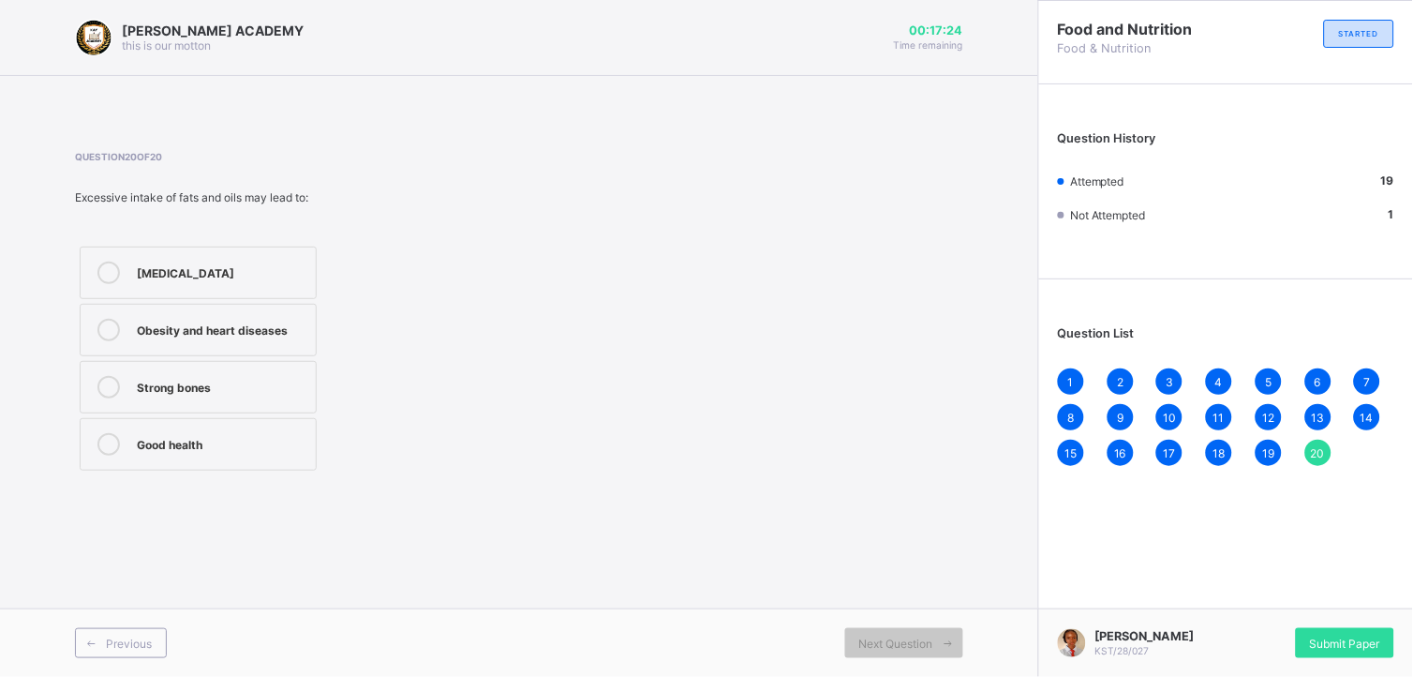
click at [226, 333] on div "Obesity and heart diseases" at bounding box center [222, 328] width 170 height 19
click at [1173, 369] on div "3" at bounding box center [1169, 381] width 26 height 26
click at [1272, 443] on div "20" at bounding box center [1318, 452] width 26 height 26
click at [300, 321] on div "Obesity and heart diseases" at bounding box center [222, 328] width 170 height 19
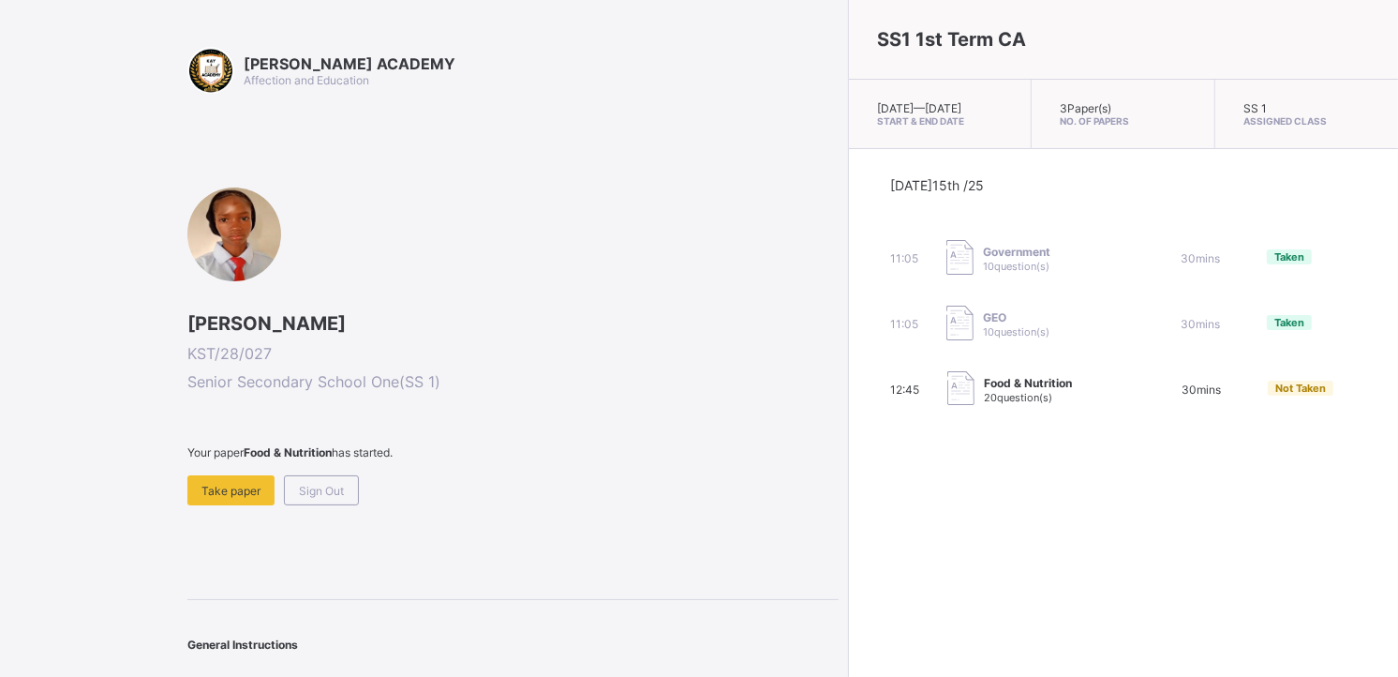
click at [238, 484] on span "Take paper" at bounding box center [230, 491] width 59 height 14
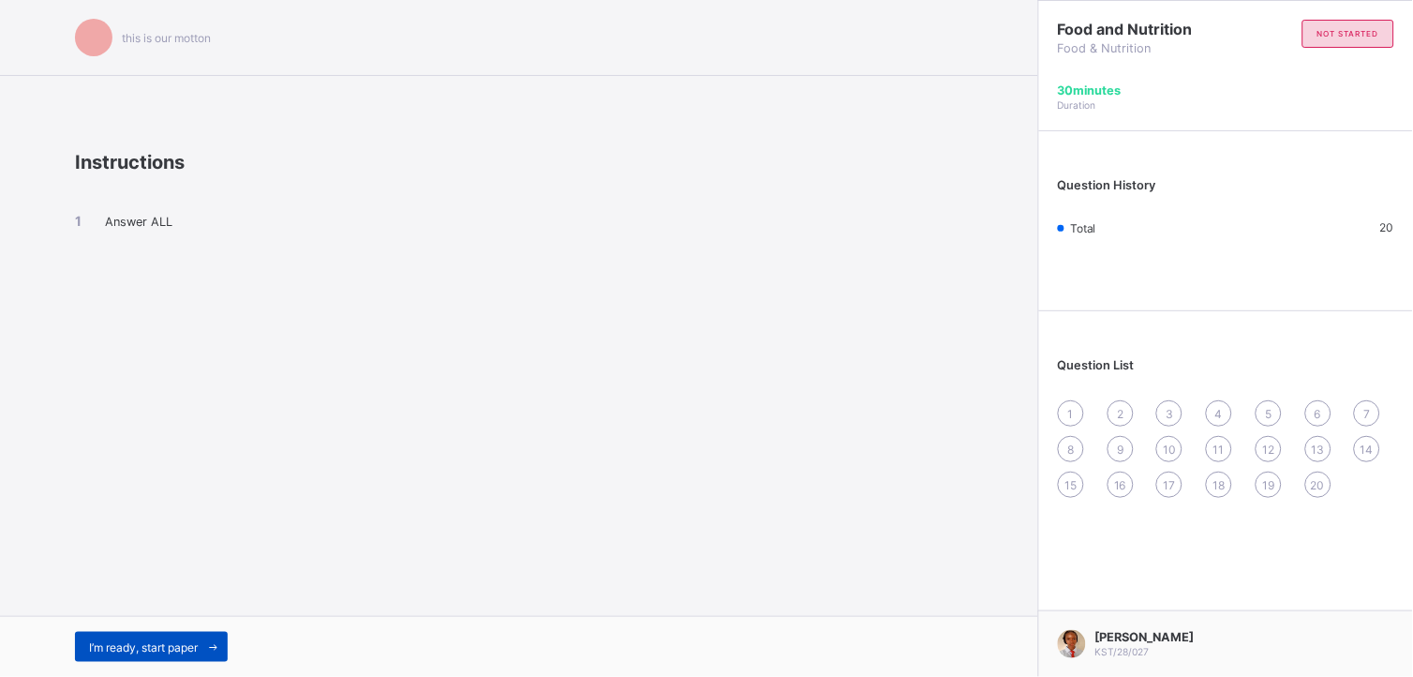
click at [192, 643] on span "I’m ready, start paper" at bounding box center [143, 647] width 109 height 14
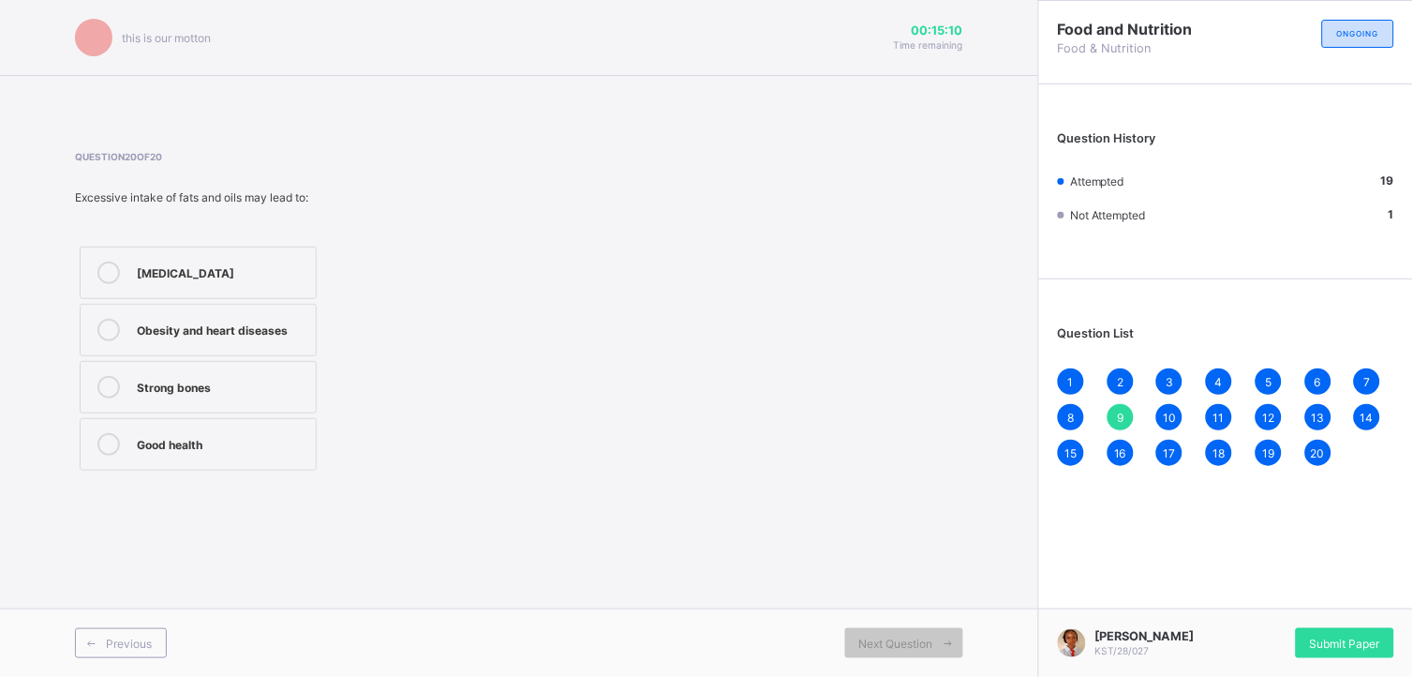
click at [285, 340] on div "Obesity and heart diseases" at bounding box center [222, 330] width 170 height 22
click at [1123, 422] on span "9" at bounding box center [1120, 417] width 7 height 14
click at [1113, 417] on div "9" at bounding box center [1121, 417] width 26 height 26
click at [914, 623] on div "Previous Next Question" at bounding box center [519, 642] width 1038 height 68
click at [916, 637] on span "Next Question" at bounding box center [896, 643] width 74 height 14
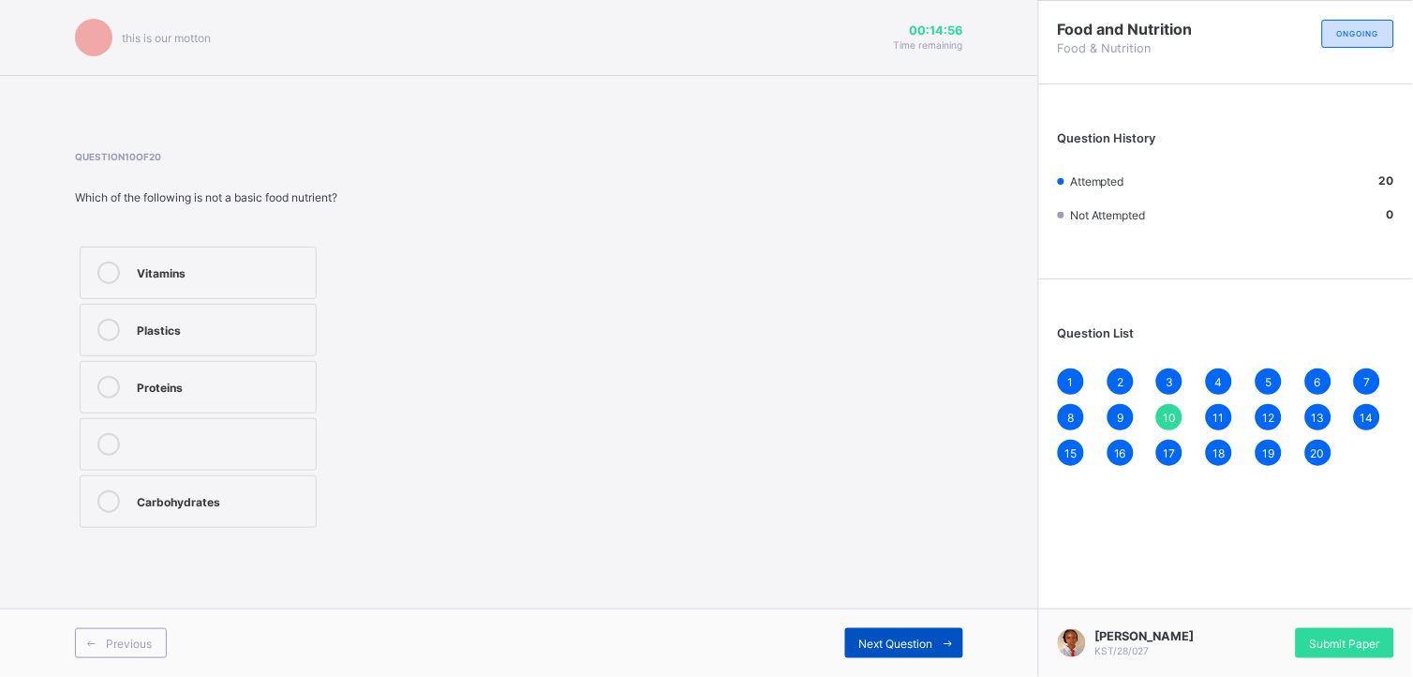
click at [916, 637] on span "Next Question" at bounding box center [896, 643] width 74 height 14
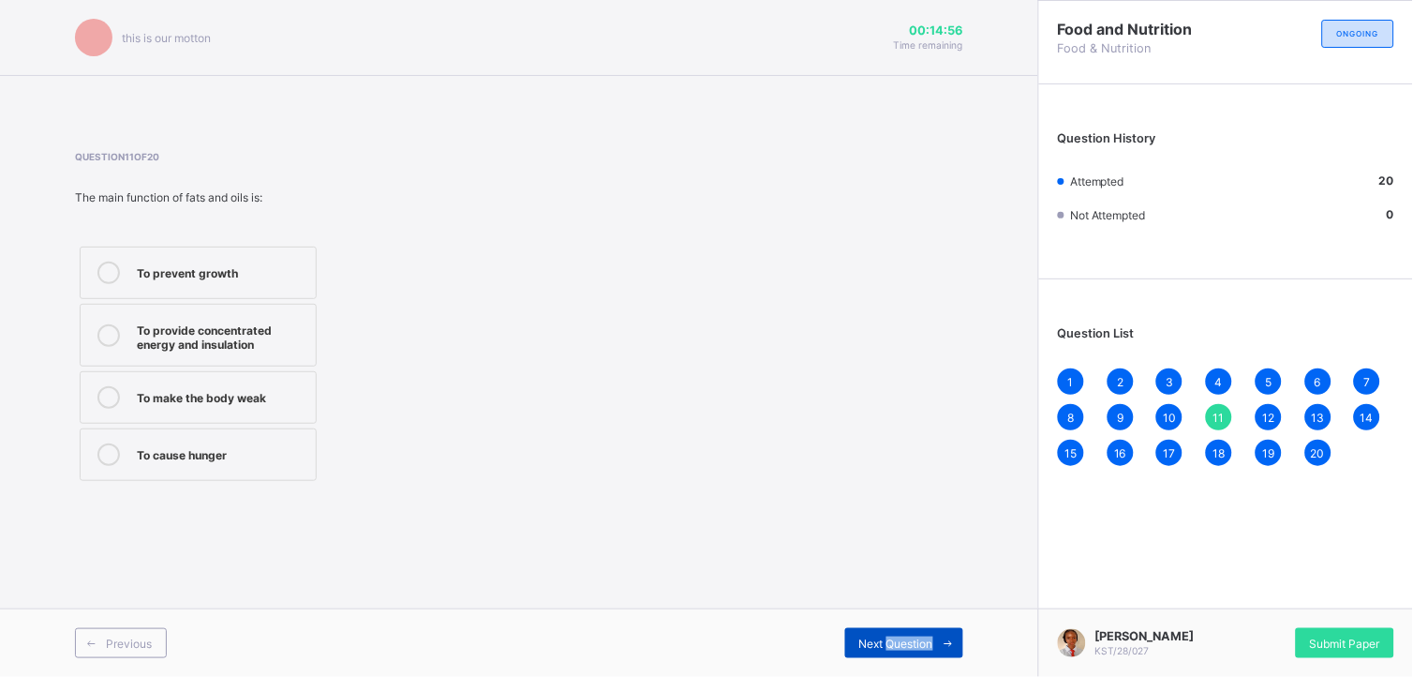
click at [916, 637] on span "Next Question" at bounding box center [896, 643] width 74 height 14
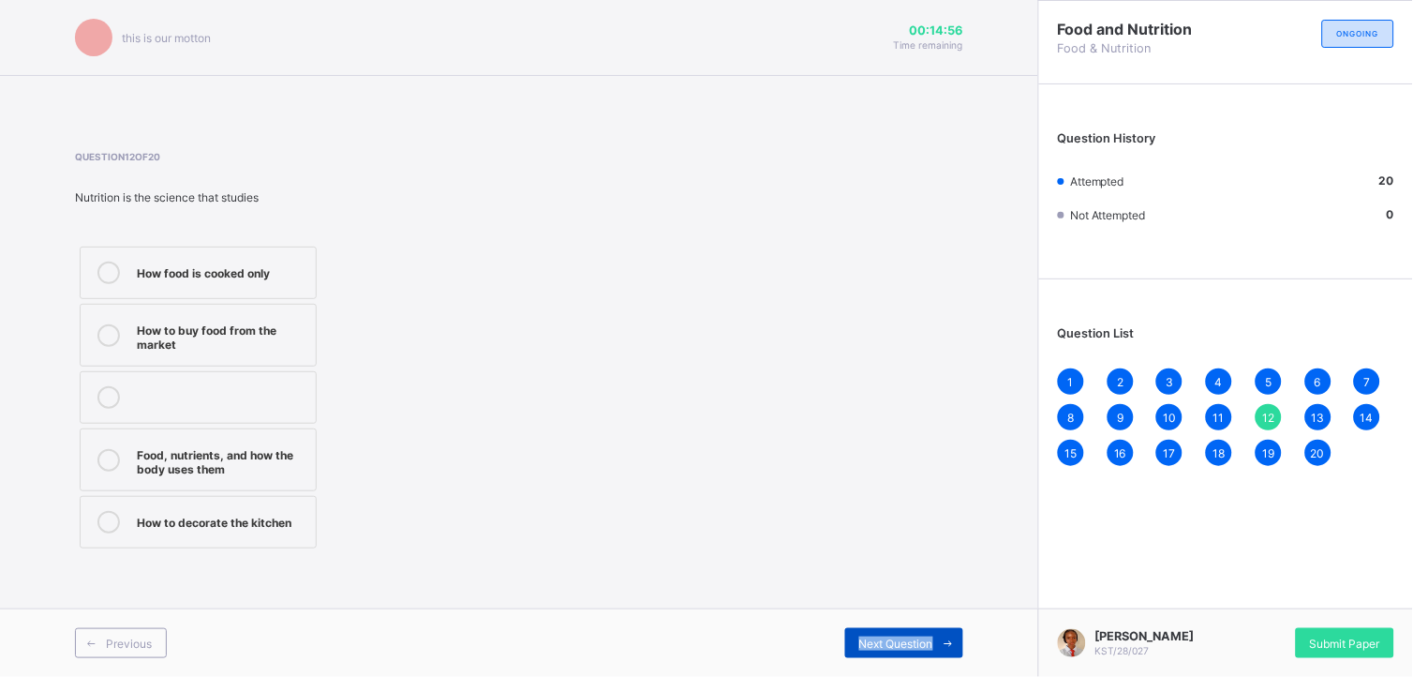
click at [916, 637] on span "Next Question" at bounding box center [896, 643] width 74 height 14
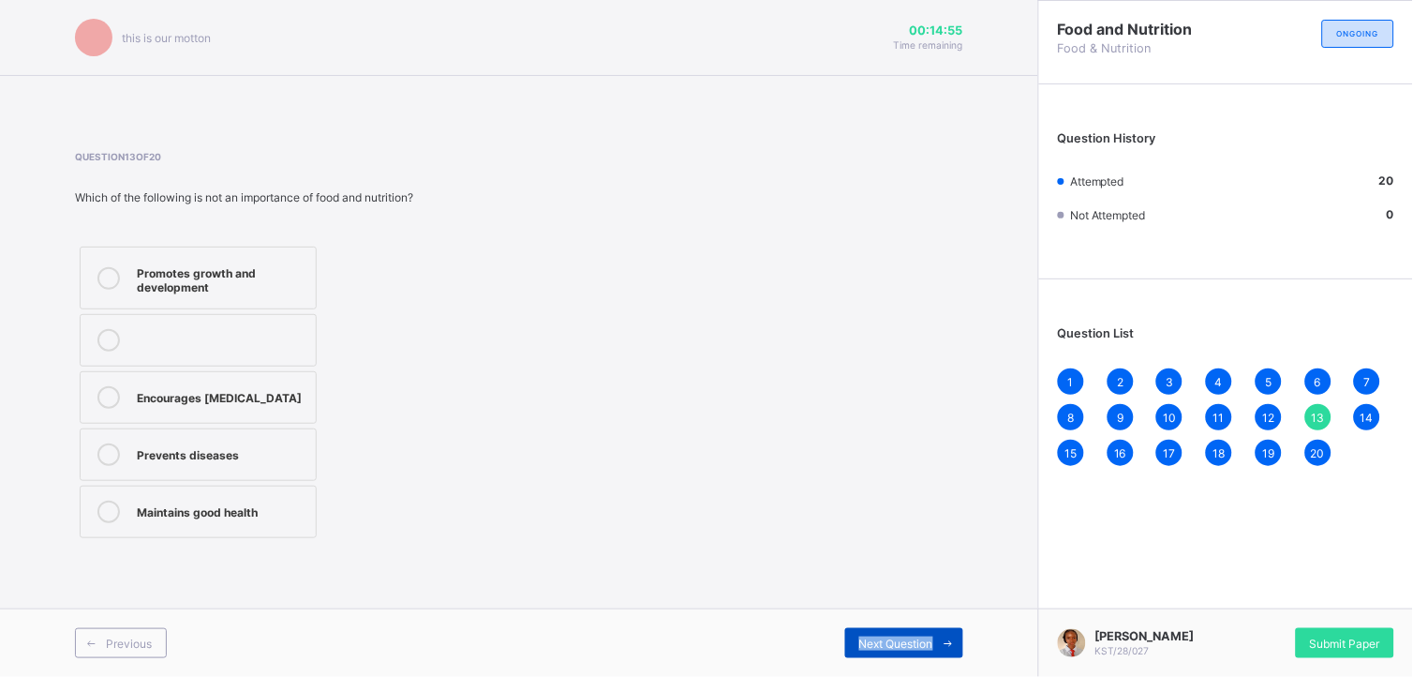
click at [916, 637] on span "Next Question" at bounding box center [896, 643] width 74 height 14
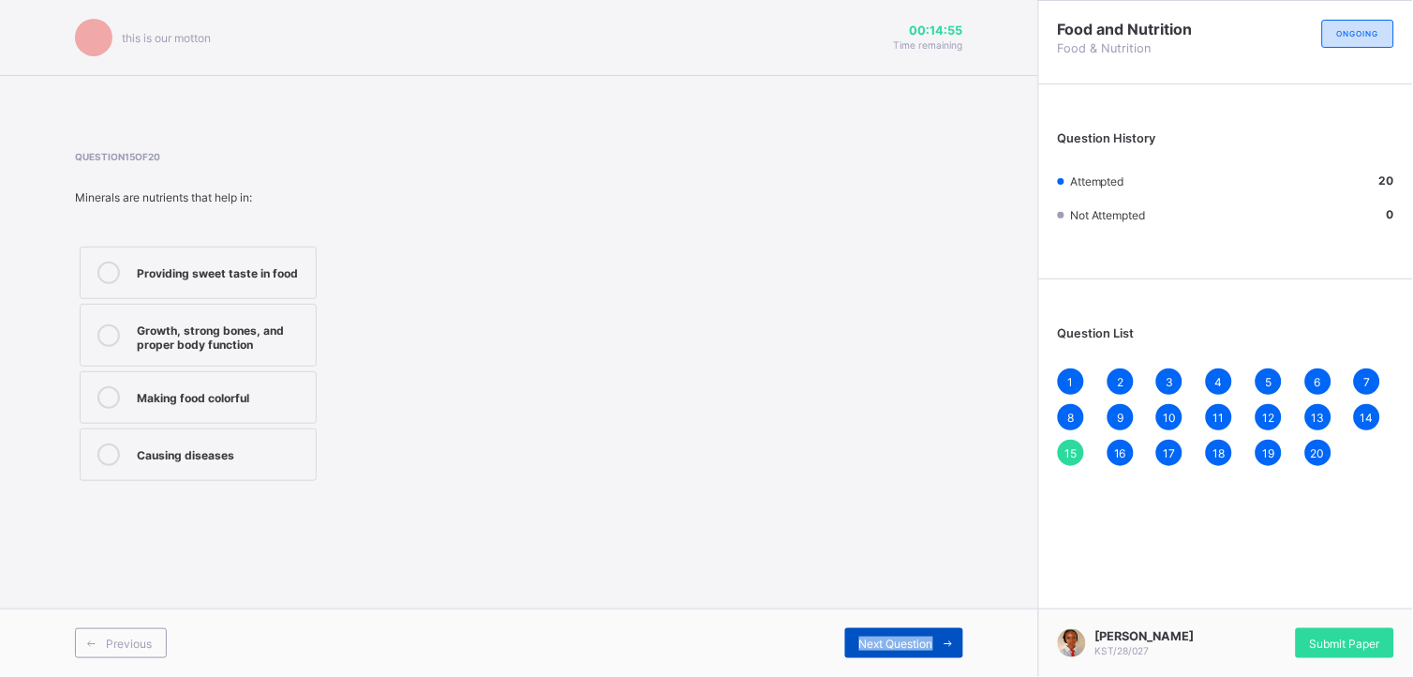
click at [916, 637] on span "Next Question" at bounding box center [896, 643] width 74 height 14
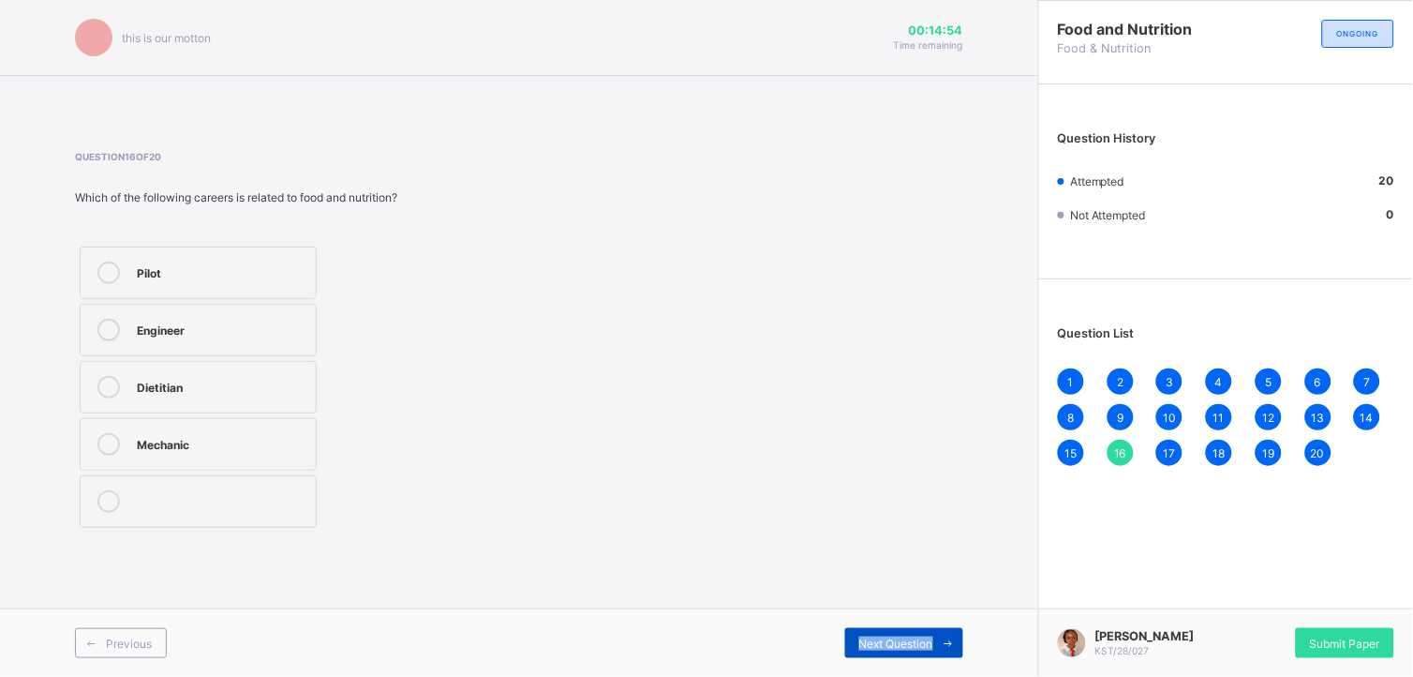
click at [916, 637] on span "Next Question" at bounding box center [896, 643] width 74 height 14
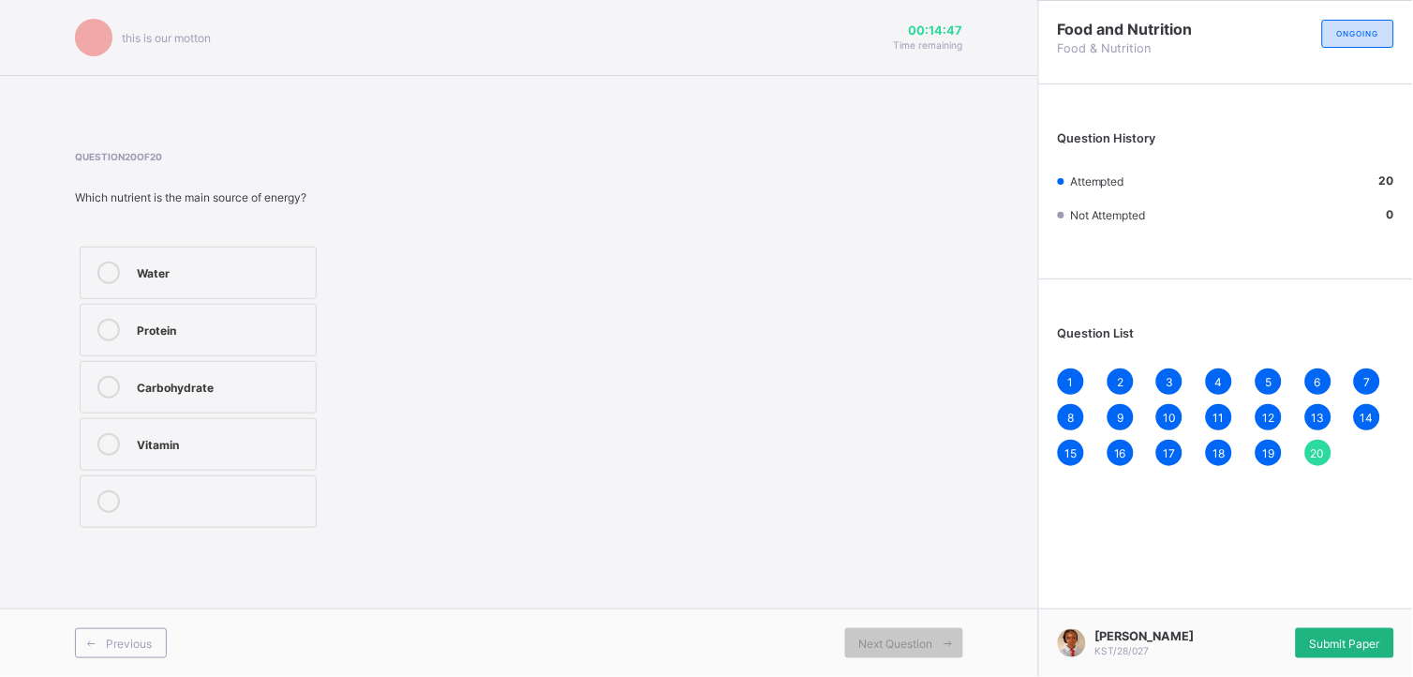
click at [1332, 643] on span "Submit Paper" at bounding box center [1345, 643] width 70 height 14
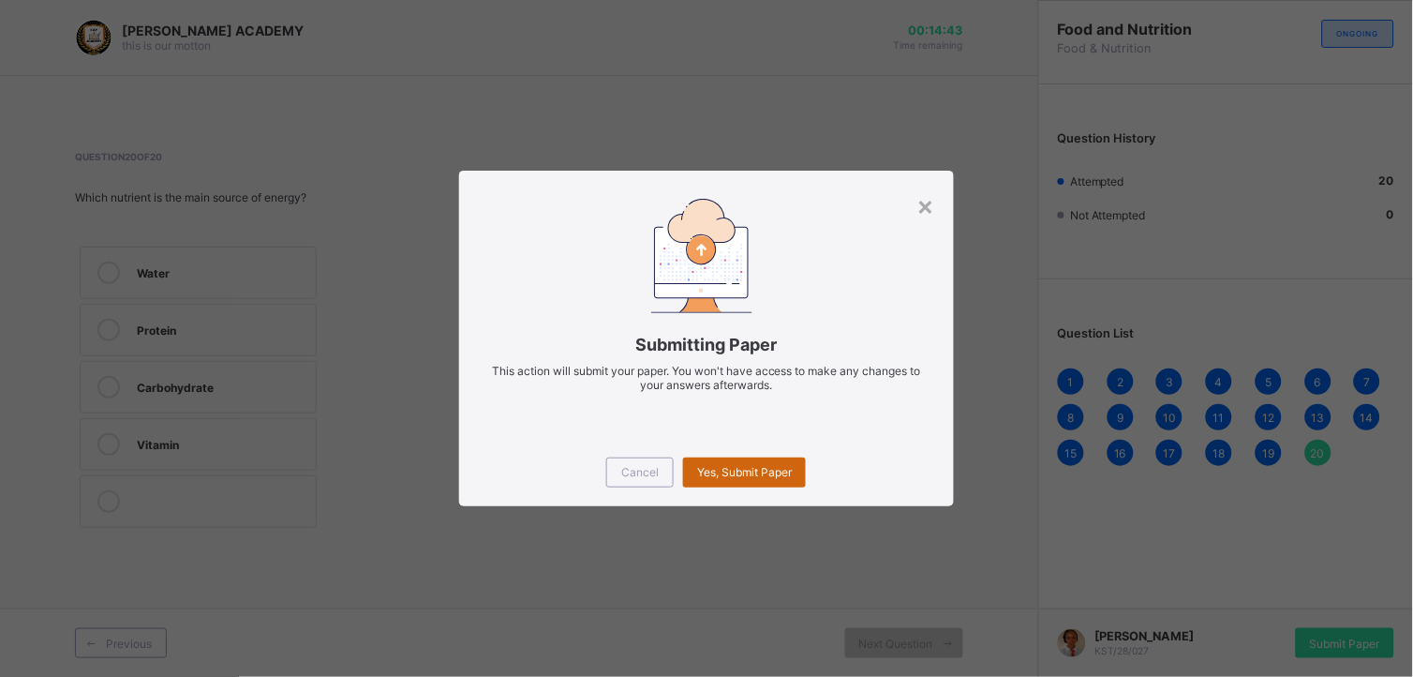
click at [746, 472] on span "Yes, Submit Paper" at bounding box center [744, 472] width 95 height 14
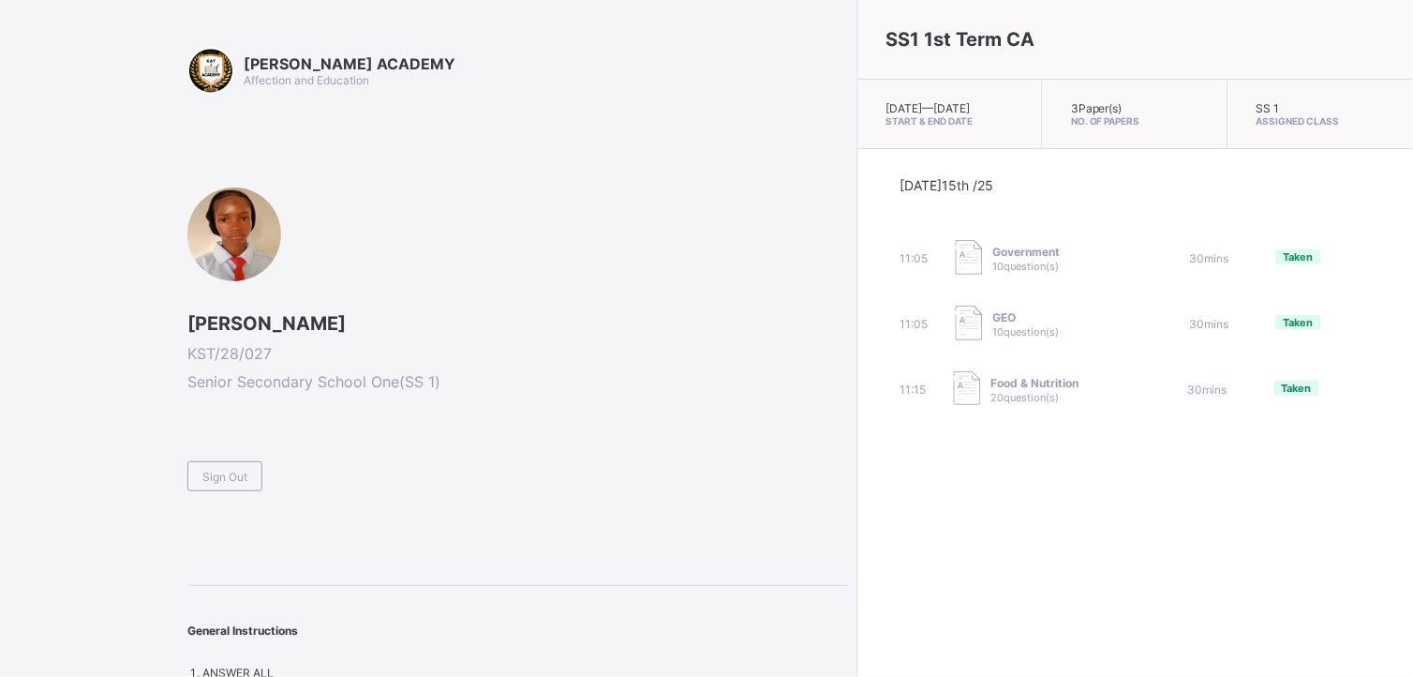
click at [208, 246] on div at bounding box center [234, 234] width 94 height 94
click at [370, 338] on span at bounding box center [517, 339] width 661 height 9
click at [244, 476] on span "Sign Out" at bounding box center [224, 476] width 45 height 14
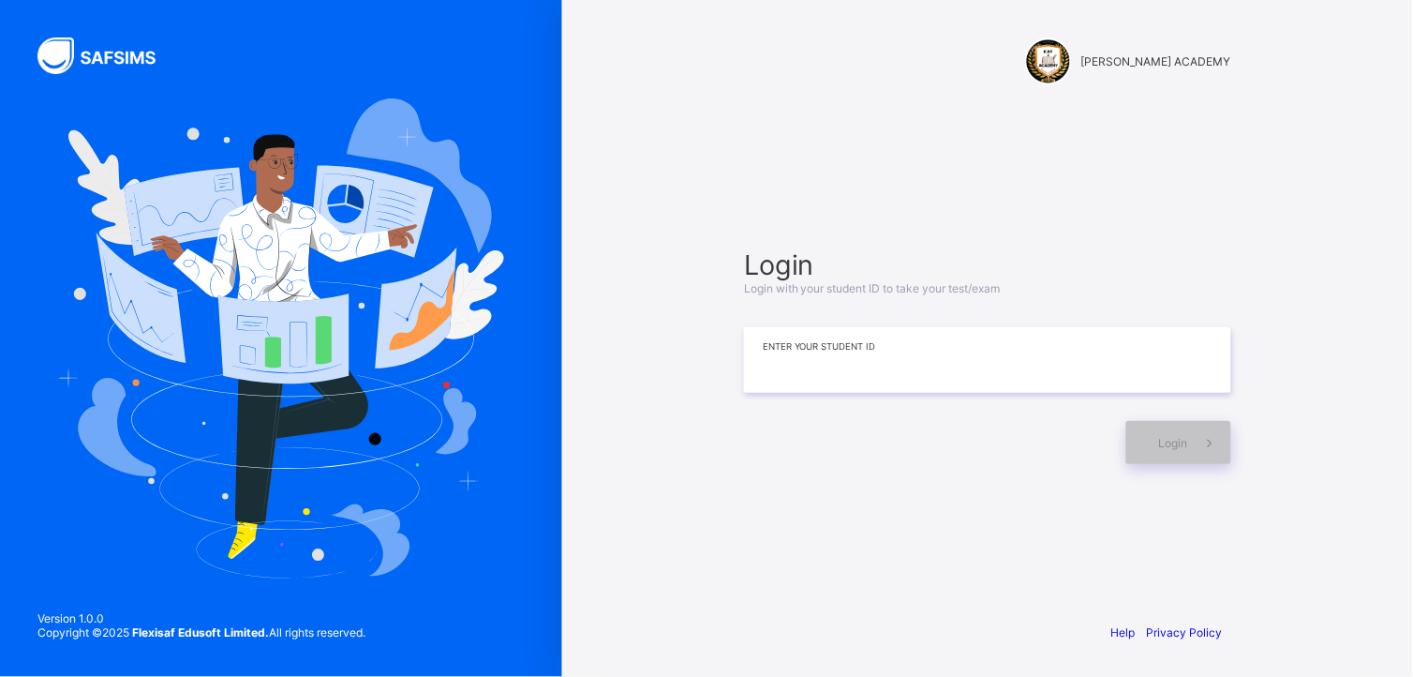
click at [770, 371] on input at bounding box center [987, 360] width 487 height 66
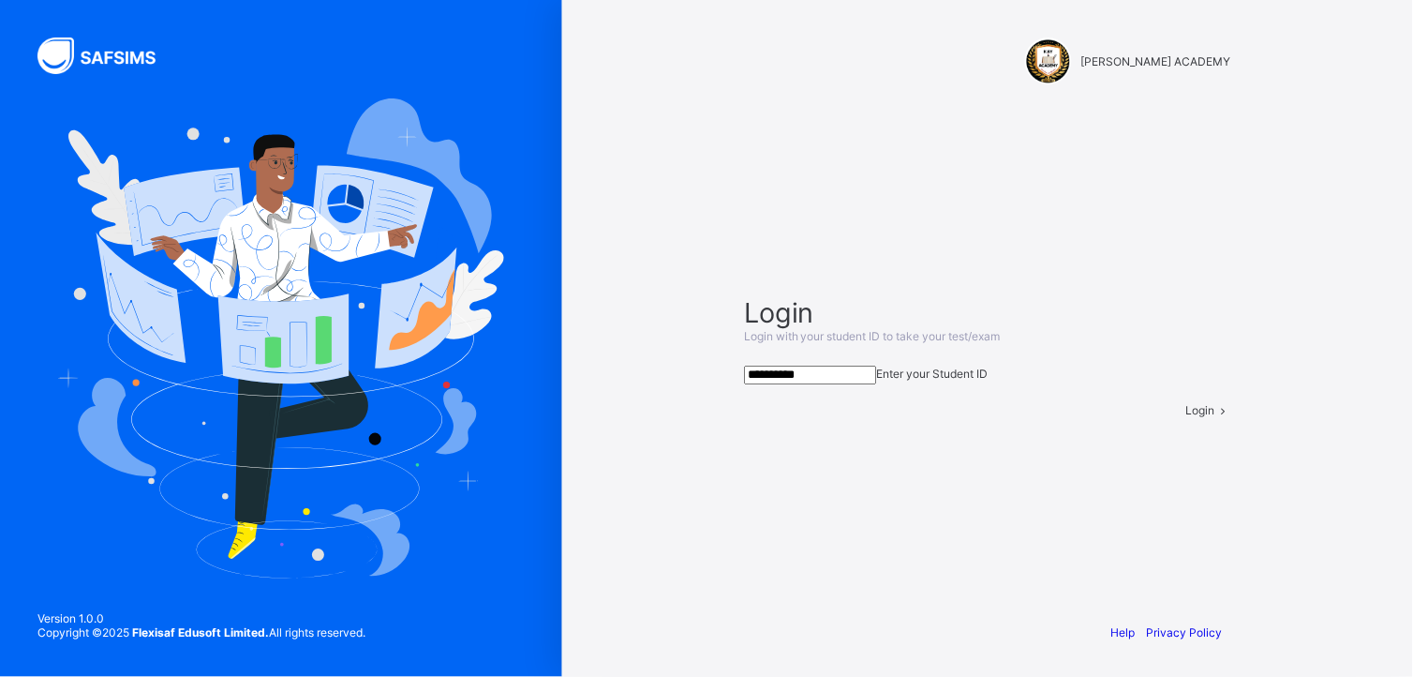
type input "**********"
click at [1186, 417] on span "Login" at bounding box center [1200, 410] width 29 height 14
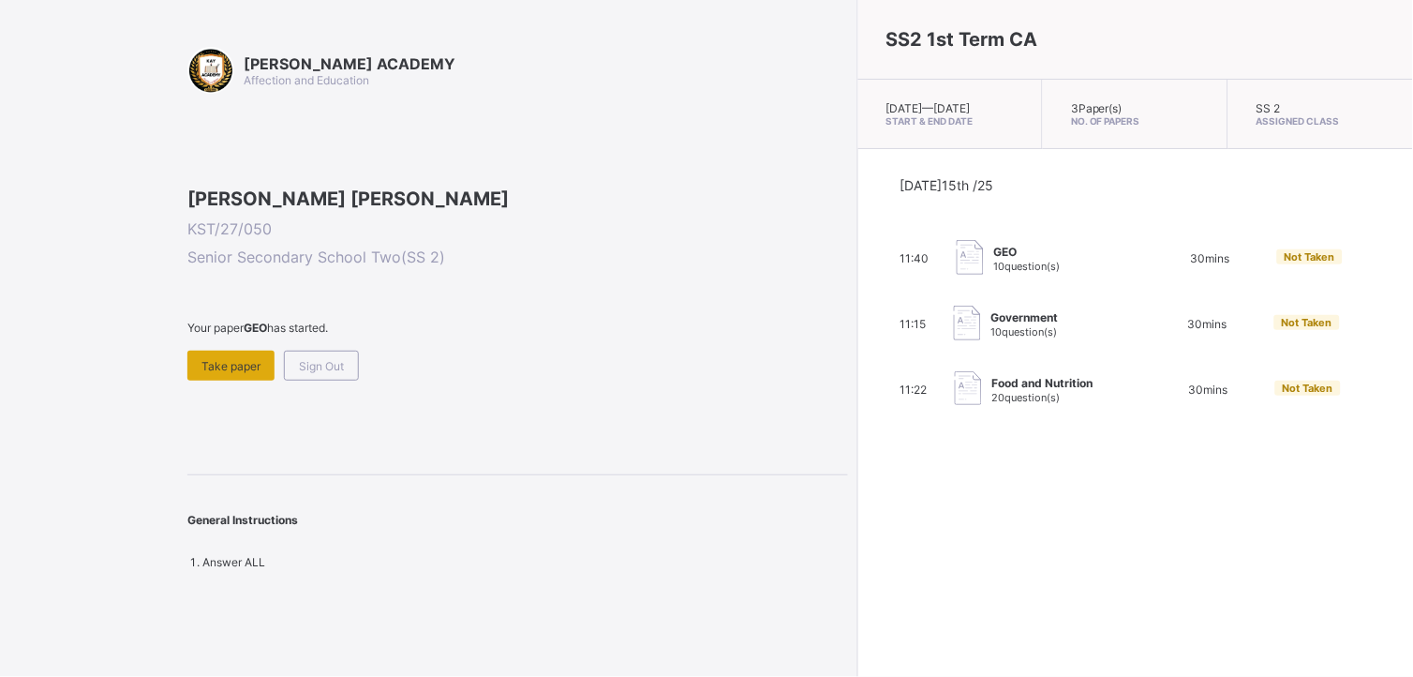
click at [239, 373] on span "Take paper" at bounding box center [230, 366] width 59 height 14
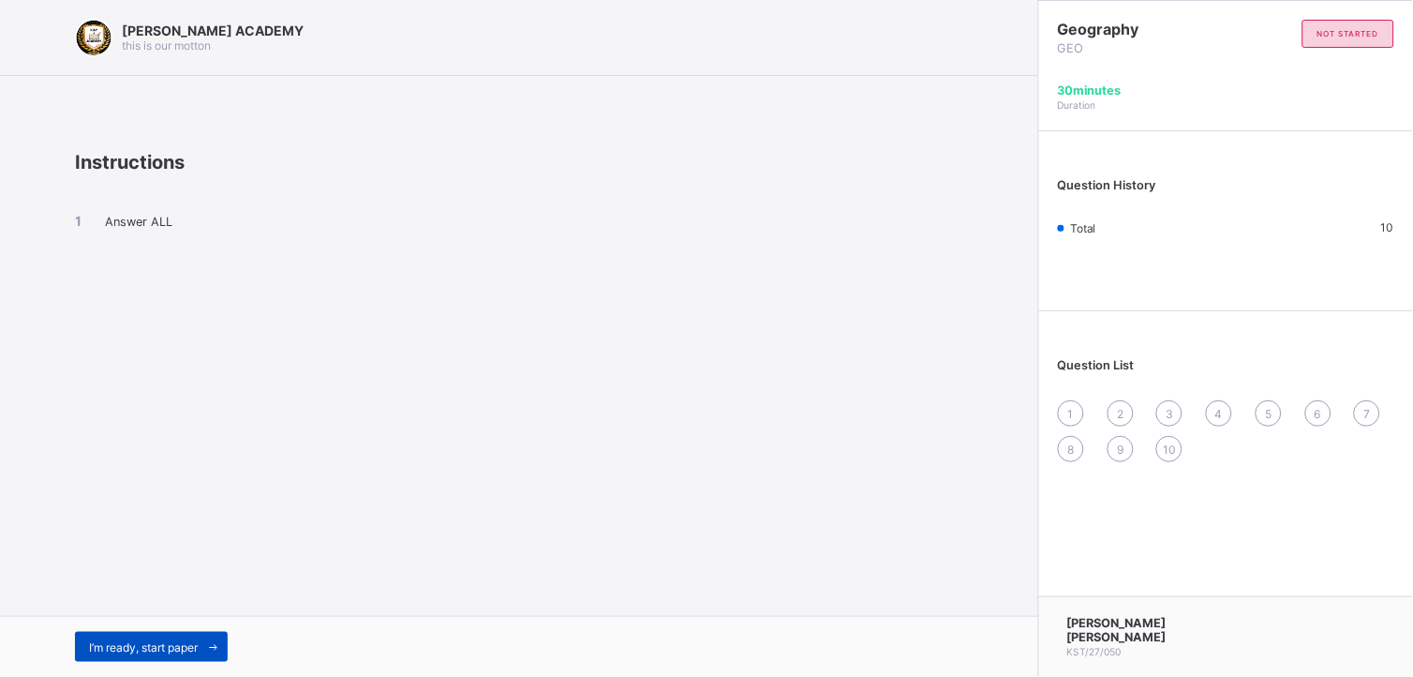
click at [201, 643] on span at bounding box center [213, 647] width 30 height 30
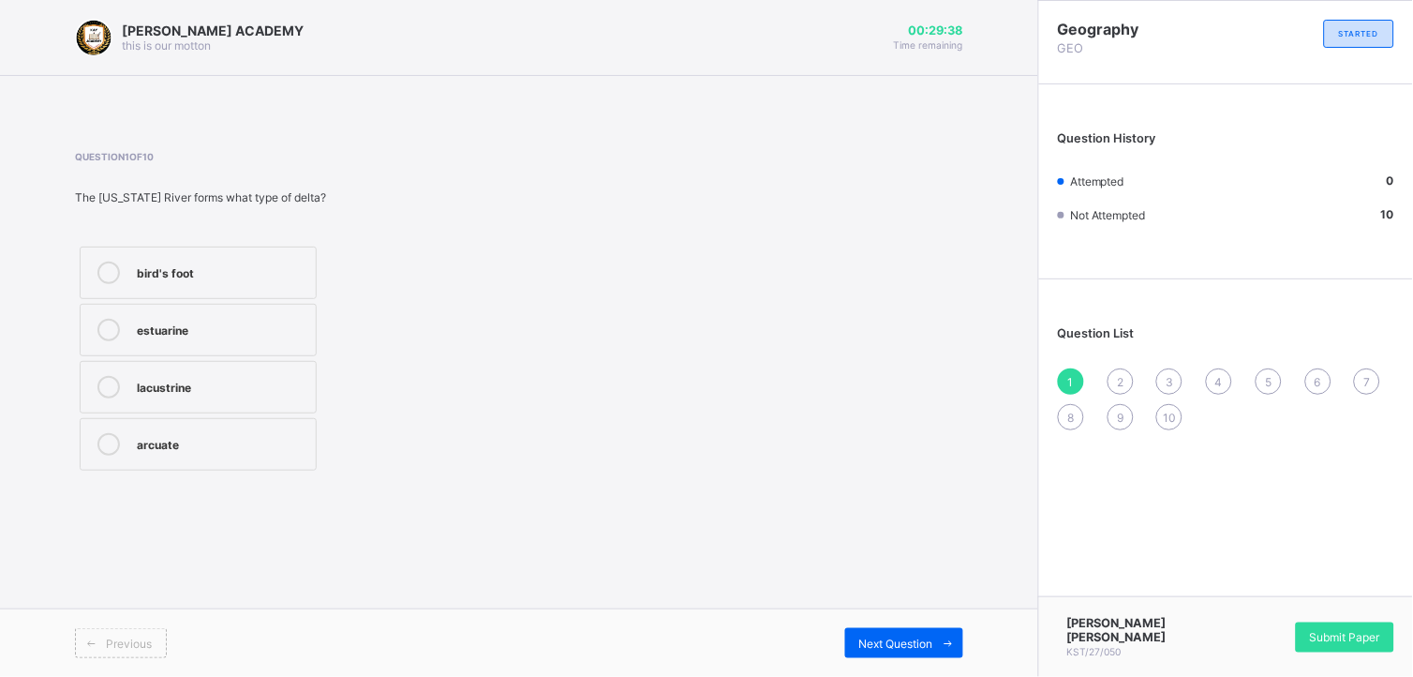
click at [105, 276] on icon at bounding box center [108, 272] width 22 height 22
click at [914, 634] on div "Next Question" at bounding box center [904, 643] width 118 height 30
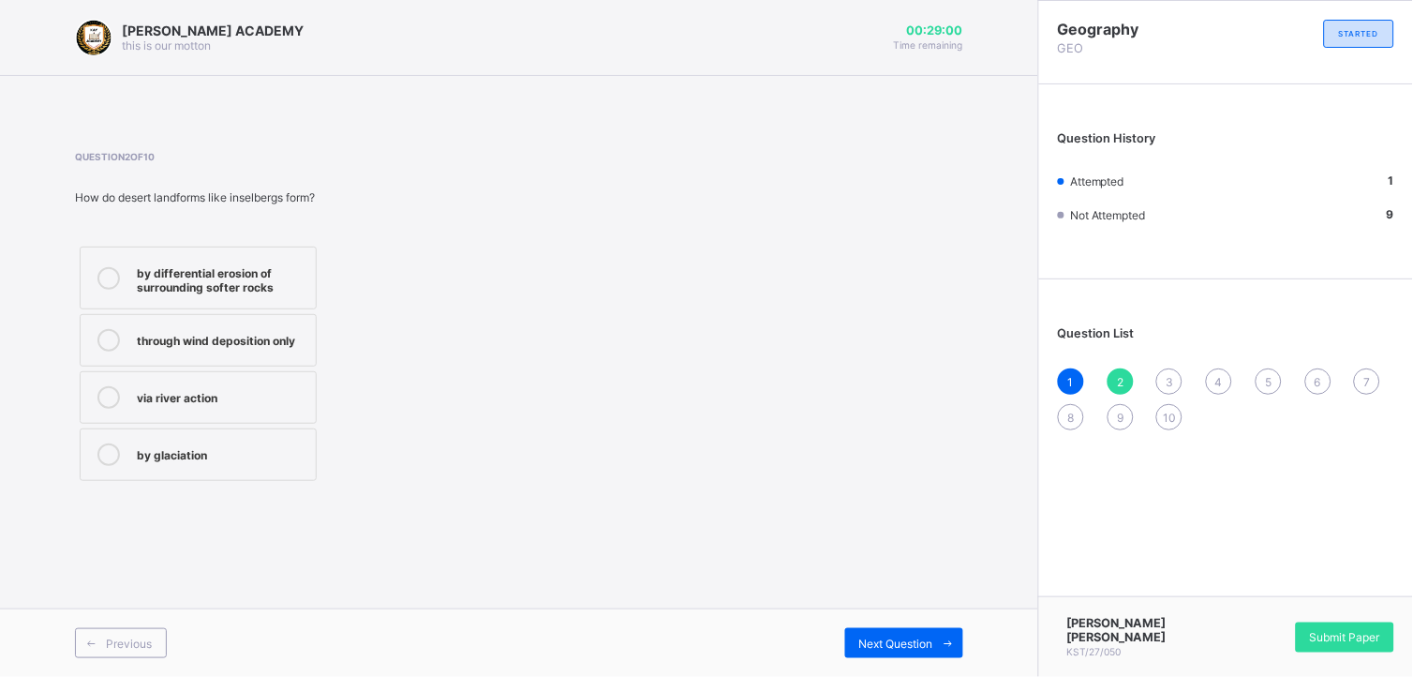
click at [106, 277] on icon at bounding box center [108, 278] width 22 height 22
click at [942, 641] on icon at bounding box center [949, 643] width 14 height 12
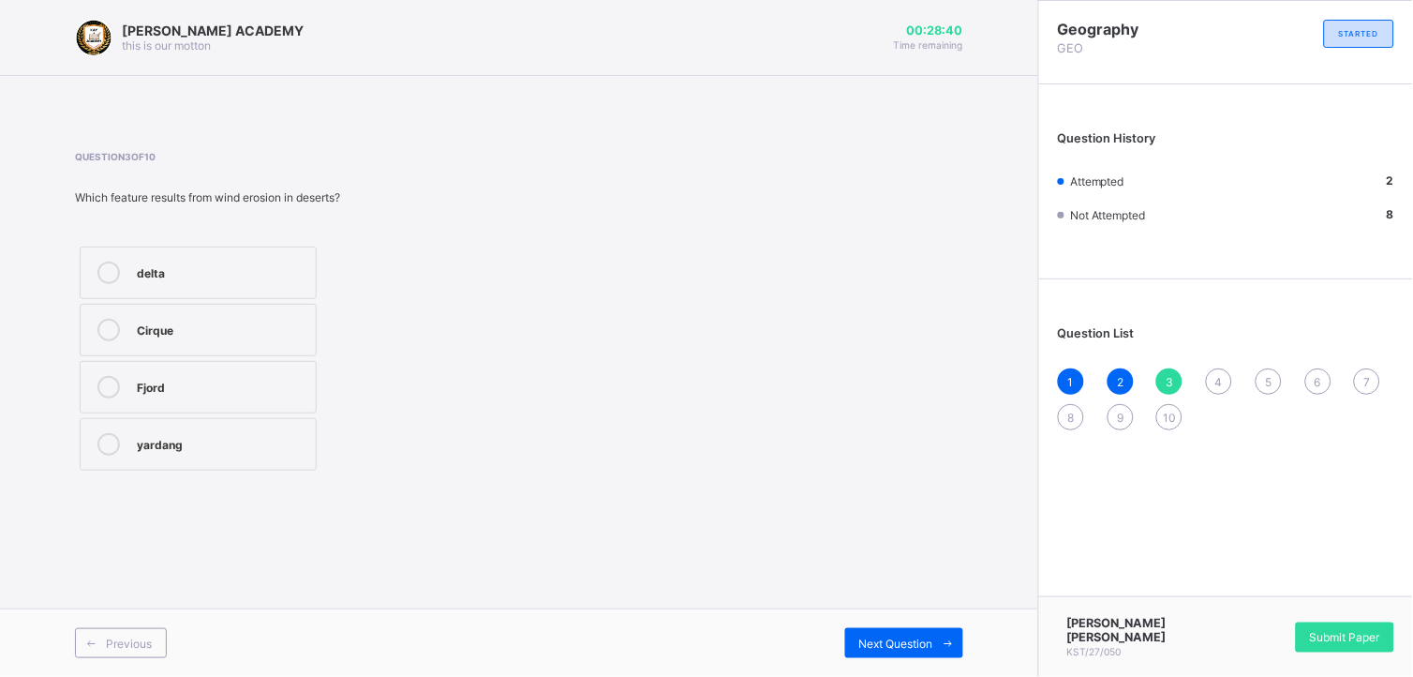
click at [97, 270] on icon at bounding box center [108, 272] width 22 height 22
click at [951, 642] on icon at bounding box center [949, 643] width 14 height 12
click at [110, 331] on icon at bounding box center [108, 330] width 22 height 22
click at [947, 645] on icon at bounding box center [949, 643] width 14 height 12
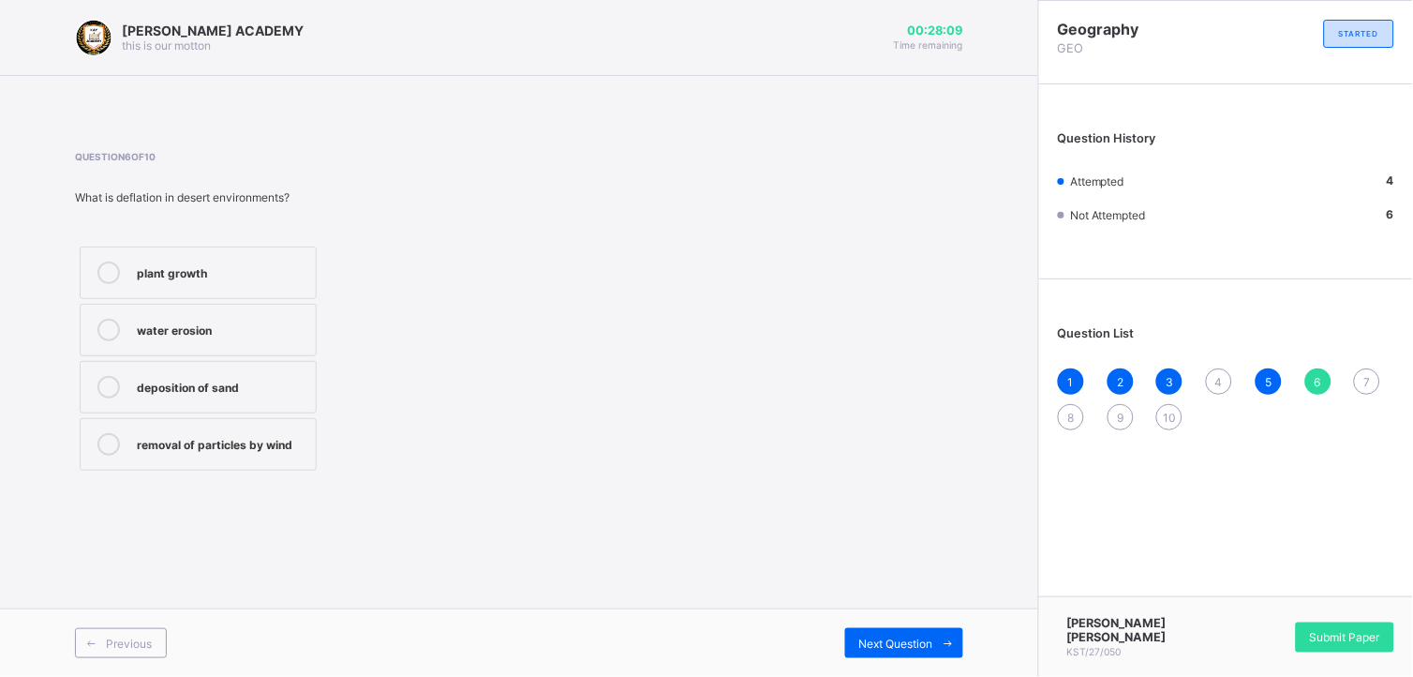
click at [1219, 379] on span "4" at bounding box center [1218, 382] width 7 height 14
click at [105, 444] on icon at bounding box center [108, 444] width 22 height 22
click at [924, 648] on span "Next Question" at bounding box center [896, 643] width 74 height 14
click at [1274, 381] on div "5" at bounding box center [1269, 381] width 26 height 26
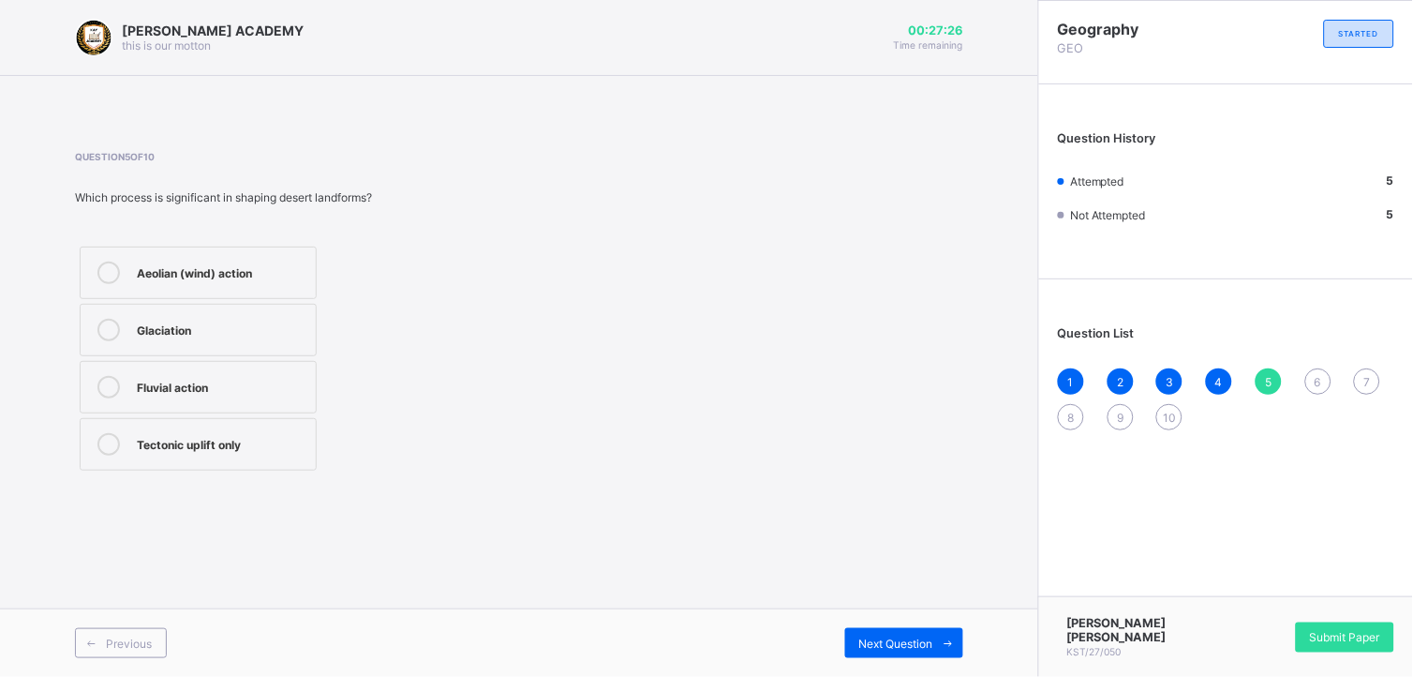
click at [1274, 381] on div "5" at bounding box center [1269, 381] width 26 height 26
click at [932, 639] on span "Next Question" at bounding box center [896, 643] width 74 height 14
click at [104, 443] on icon at bounding box center [108, 444] width 22 height 22
click at [910, 641] on span "Next Question" at bounding box center [896, 643] width 74 height 14
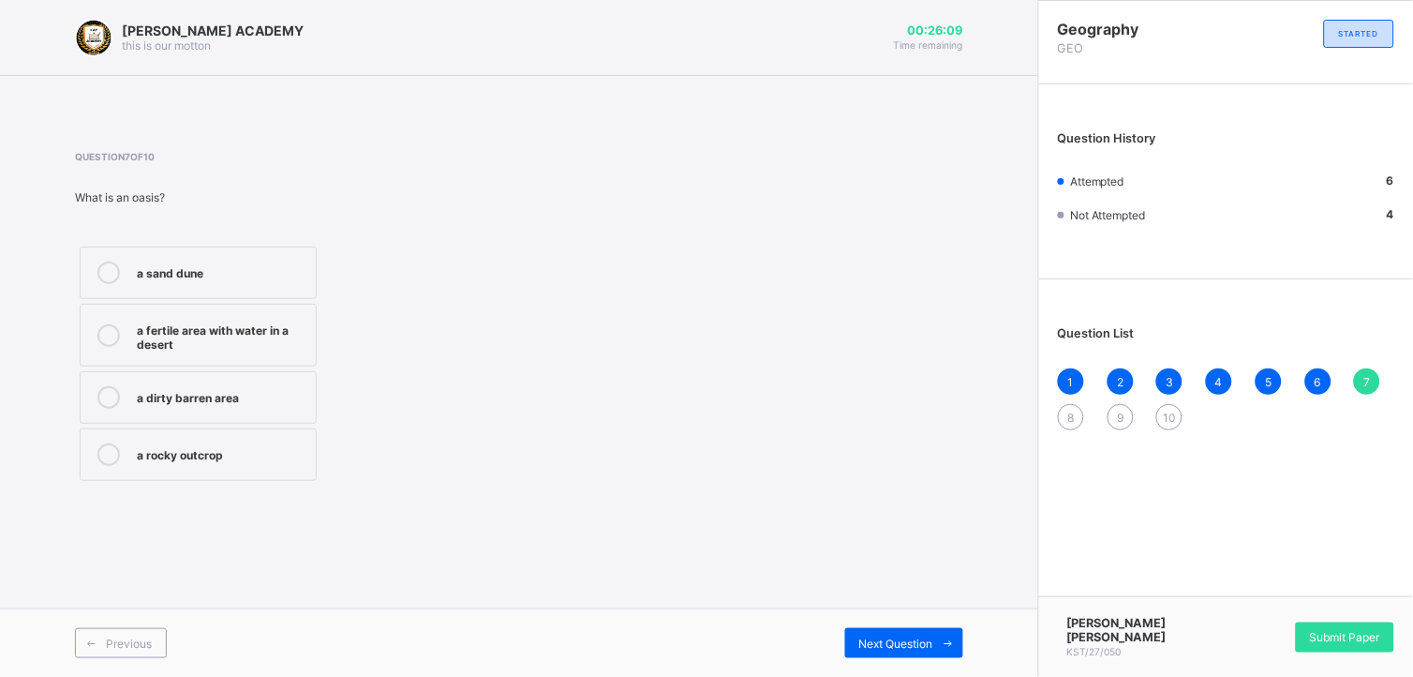
click at [107, 335] on icon at bounding box center [108, 335] width 22 height 22
click at [915, 643] on span "Next Question" at bounding box center [896, 643] width 74 height 14
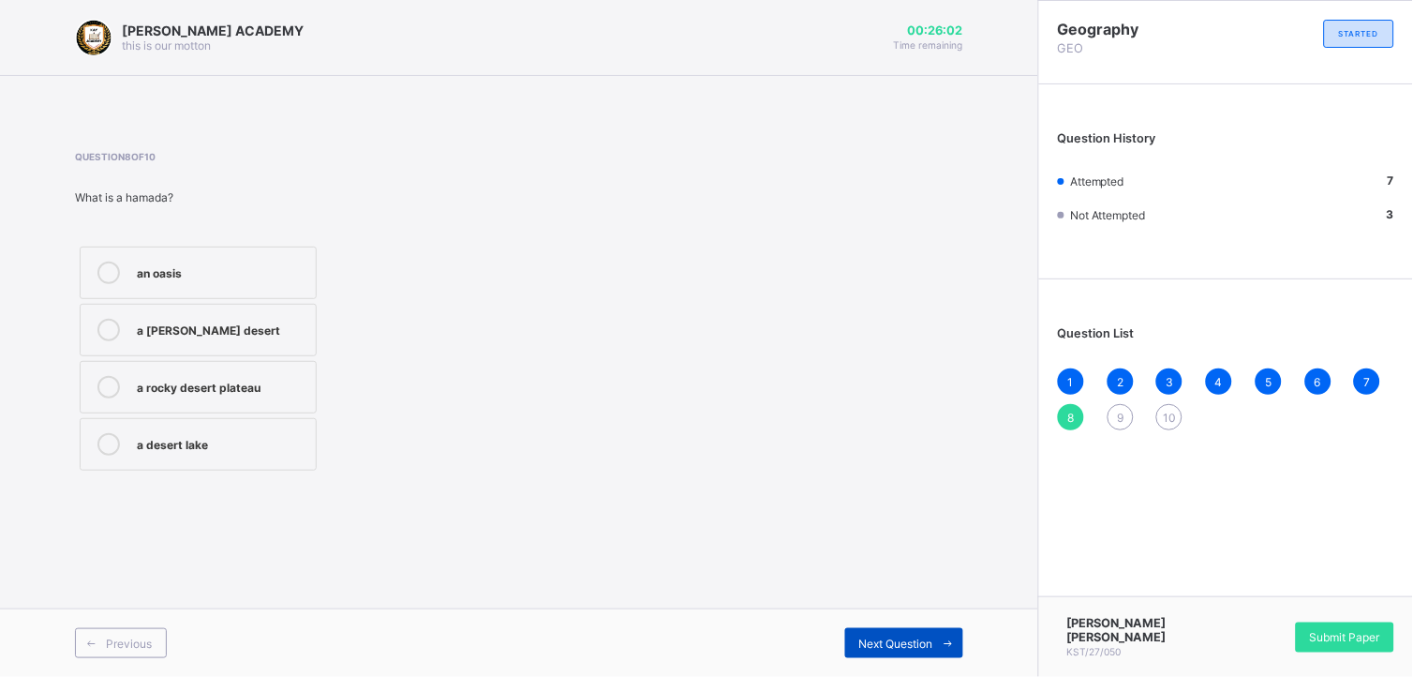
click at [946, 642] on icon at bounding box center [949, 643] width 14 height 12
click at [1070, 418] on span "8" at bounding box center [1071, 417] width 7 height 14
click at [1119, 417] on span "9" at bounding box center [1120, 417] width 7 height 14
click at [1226, 379] on div "4" at bounding box center [1219, 381] width 26 height 26
click at [1164, 382] on div "3" at bounding box center [1169, 381] width 26 height 26
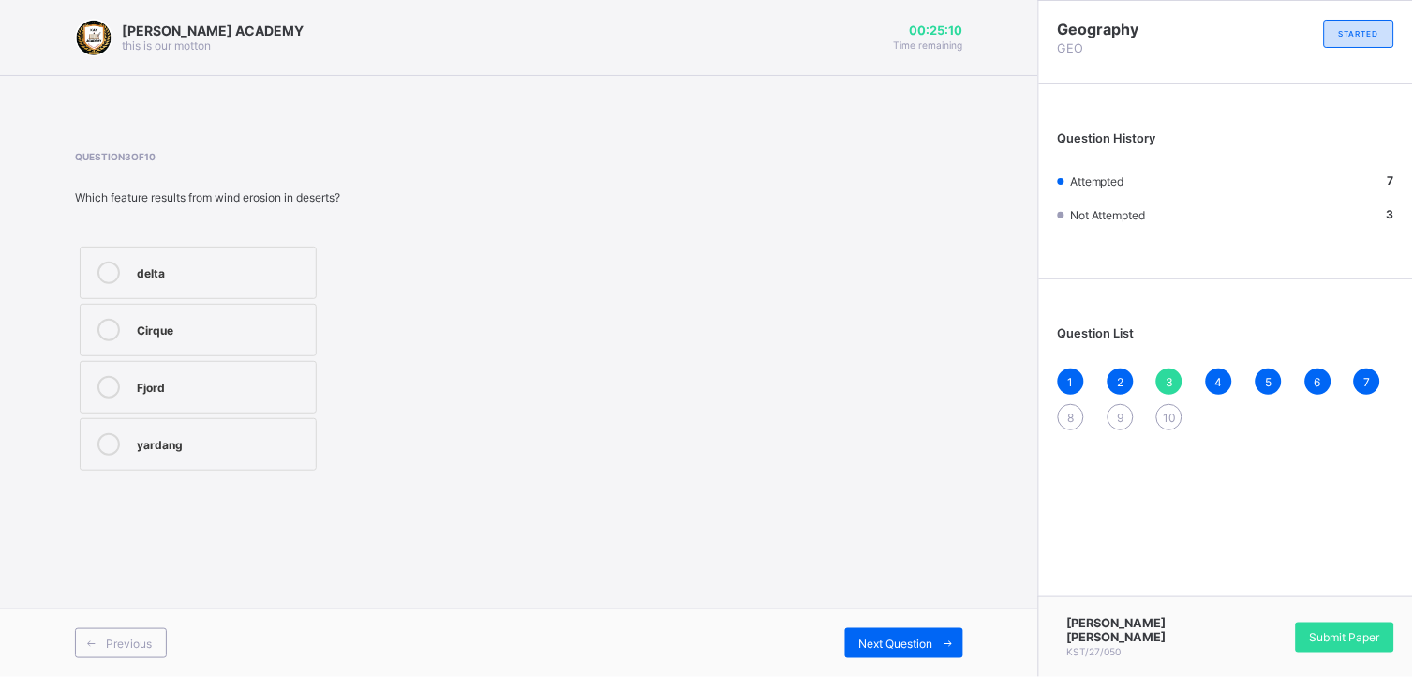
click at [1274, 378] on div "5" at bounding box center [1269, 381] width 26 height 26
click at [1081, 422] on div "8" at bounding box center [1071, 417] width 26 height 26
click at [106, 332] on icon at bounding box center [108, 330] width 22 height 22
drag, startPoint x: 106, startPoint y: 332, endPoint x: 406, endPoint y: 397, distance: 306.9
click at [406, 397] on div "an oasis a sandy desert a rocky desert plateau a desert lake" at bounding box center [280, 358] width 410 height 233
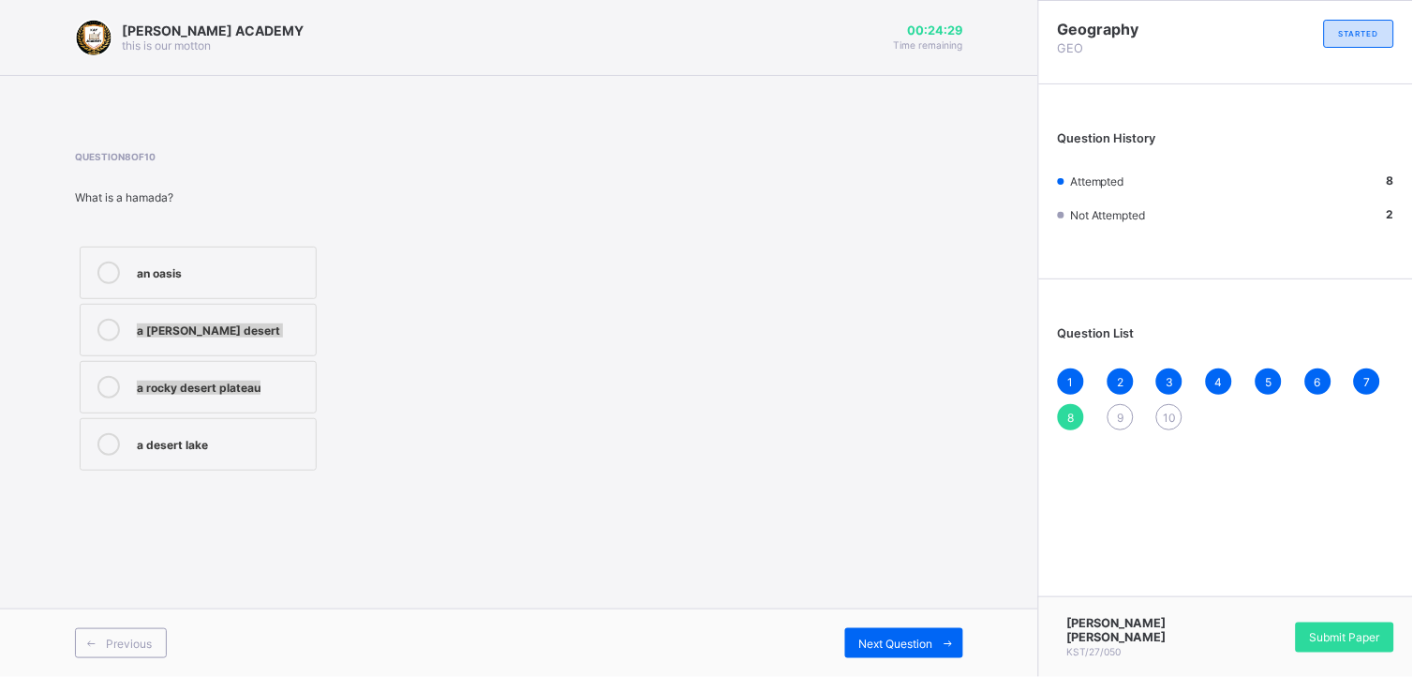
click at [108, 330] on icon at bounding box center [108, 330] width 22 height 22
click at [948, 639] on icon at bounding box center [949, 643] width 14 height 12
click at [105, 268] on icon at bounding box center [108, 272] width 22 height 22
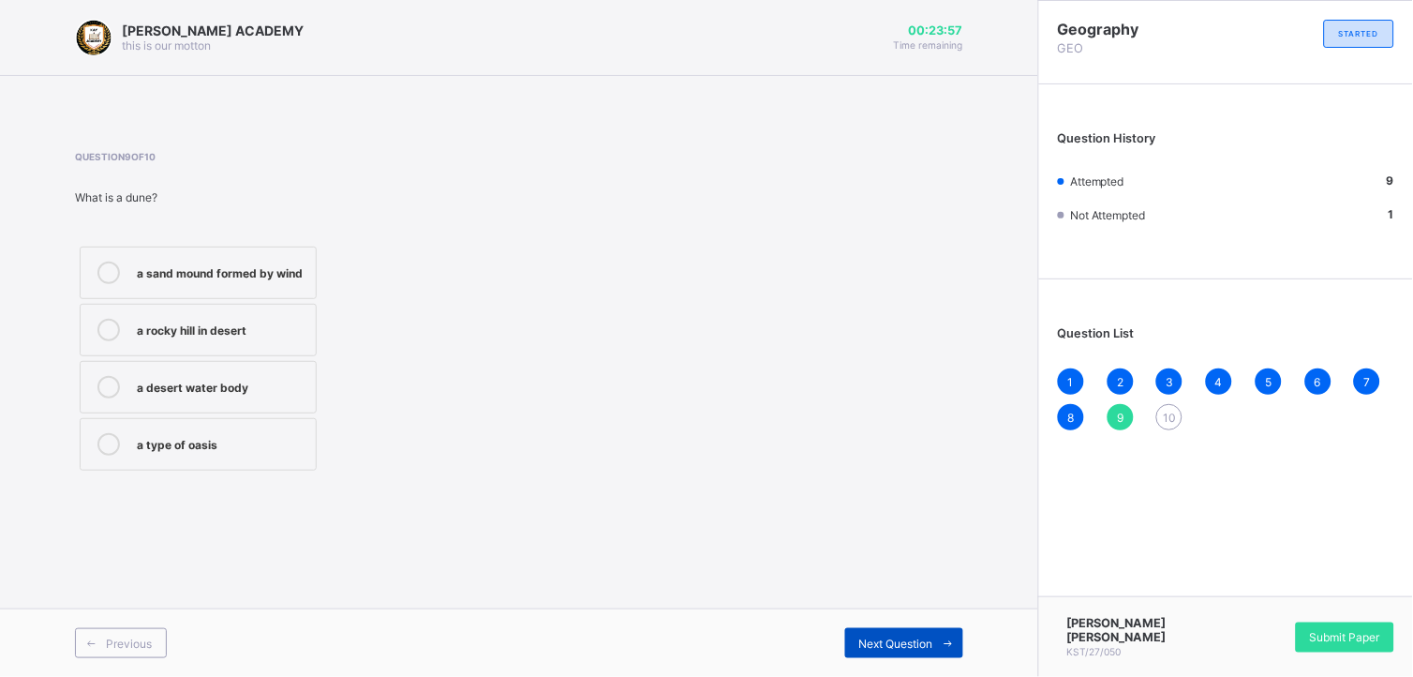
click at [952, 642] on icon at bounding box center [949, 643] width 14 height 12
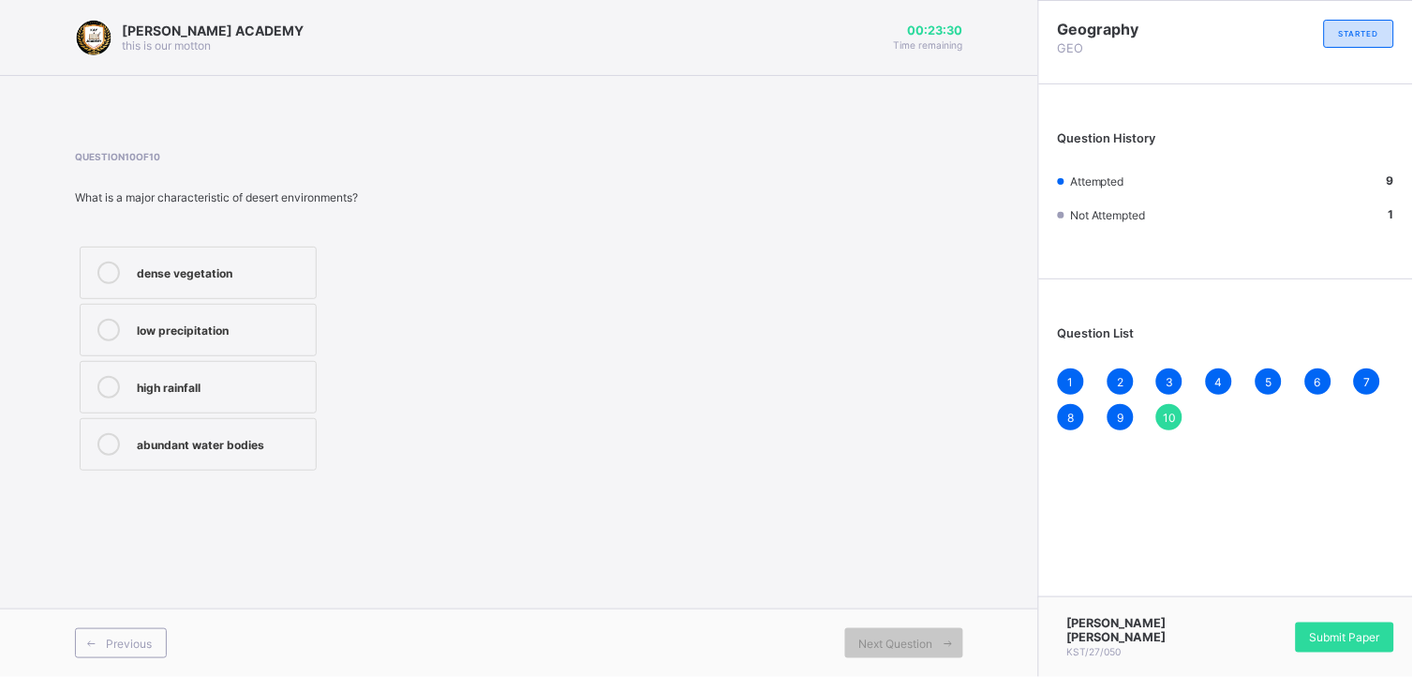
click at [111, 444] on icon at bounding box center [108, 444] width 22 height 22
click at [950, 642] on icon at bounding box center [949, 643] width 14 height 12
click at [1171, 417] on span "10" at bounding box center [1169, 417] width 13 height 14
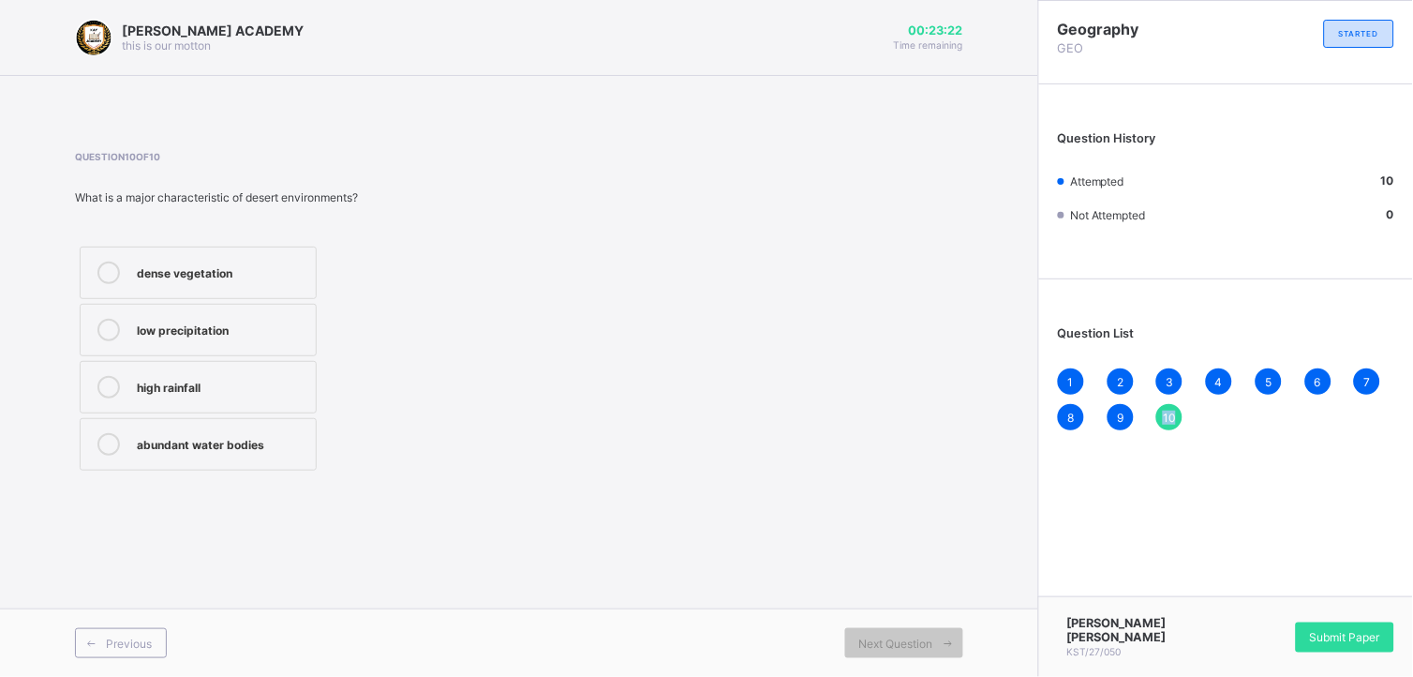
click at [1171, 417] on span "10" at bounding box center [1169, 417] width 13 height 14
click at [847, 405] on div "Question 10 of 10 What is a major characteristic of desert environments? dense …" at bounding box center [519, 313] width 888 height 324
click at [1118, 417] on span "9" at bounding box center [1120, 417] width 7 height 14
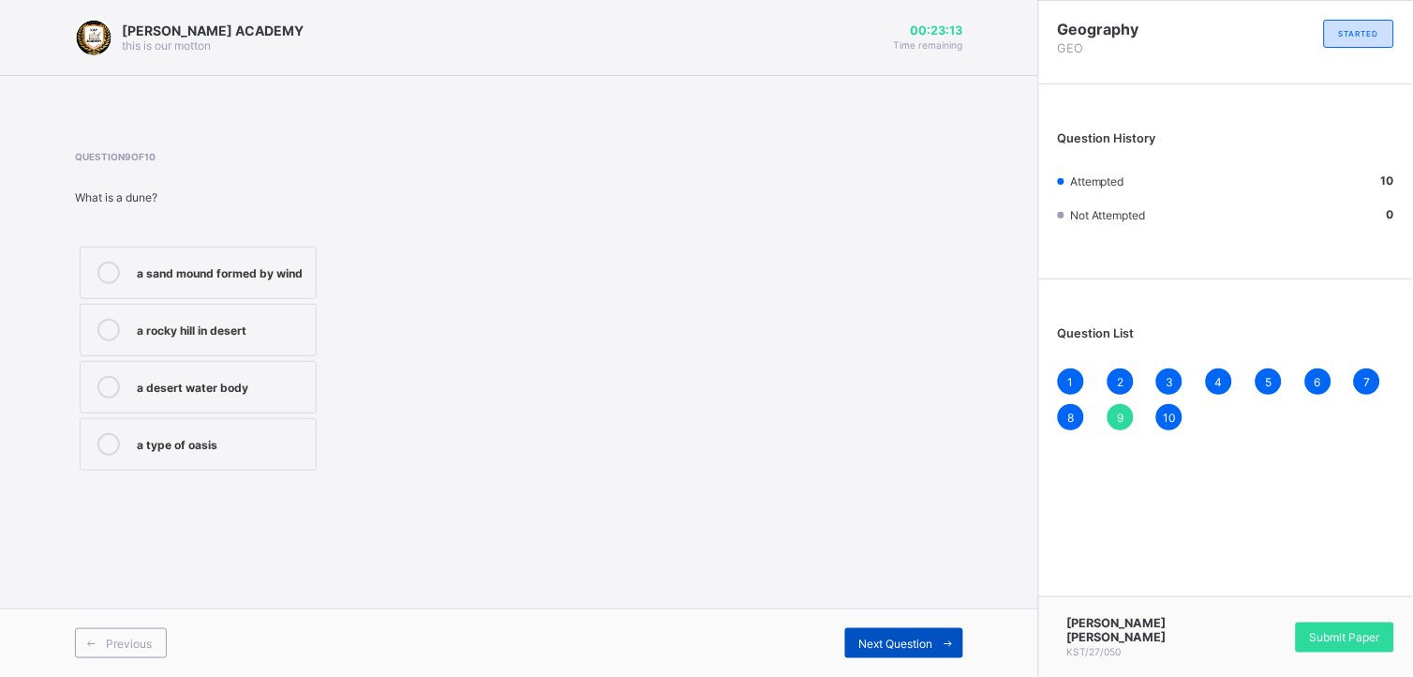
click at [952, 641] on icon at bounding box center [949, 643] width 14 height 12
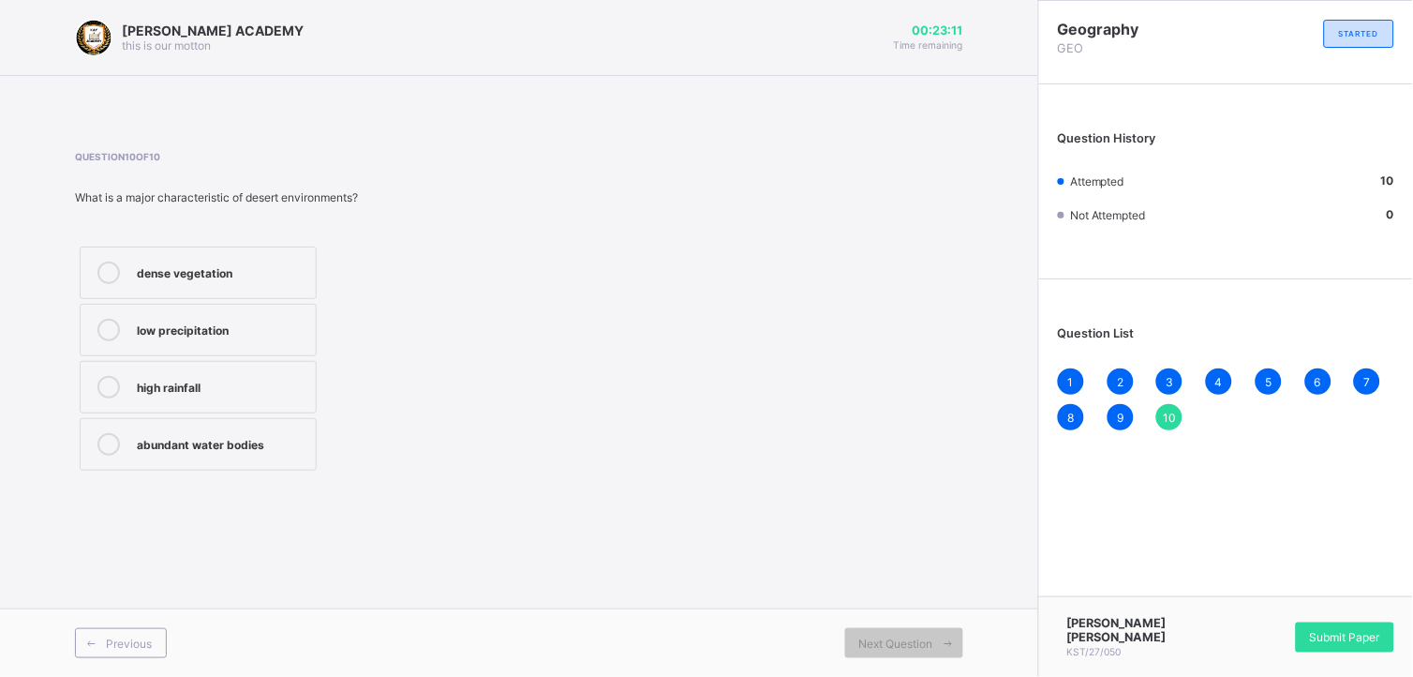
click at [863, 452] on div "Question 10 of 10 What is a major characteristic of desert environments? dense …" at bounding box center [519, 313] width 888 height 324
drag, startPoint x: 863, startPoint y: 452, endPoint x: 871, endPoint y: 499, distance: 48.5
click at [871, 499] on div "Question 10 of 10 What is a major characteristic of desert environments? dense …" at bounding box center [519, 313] width 888 height 380
click at [1074, 378] on span "1" at bounding box center [1071, 382] width 6 height 14
click at [1125, 379] on div "2" at bounding box center [1121, 381] width 26 height 26
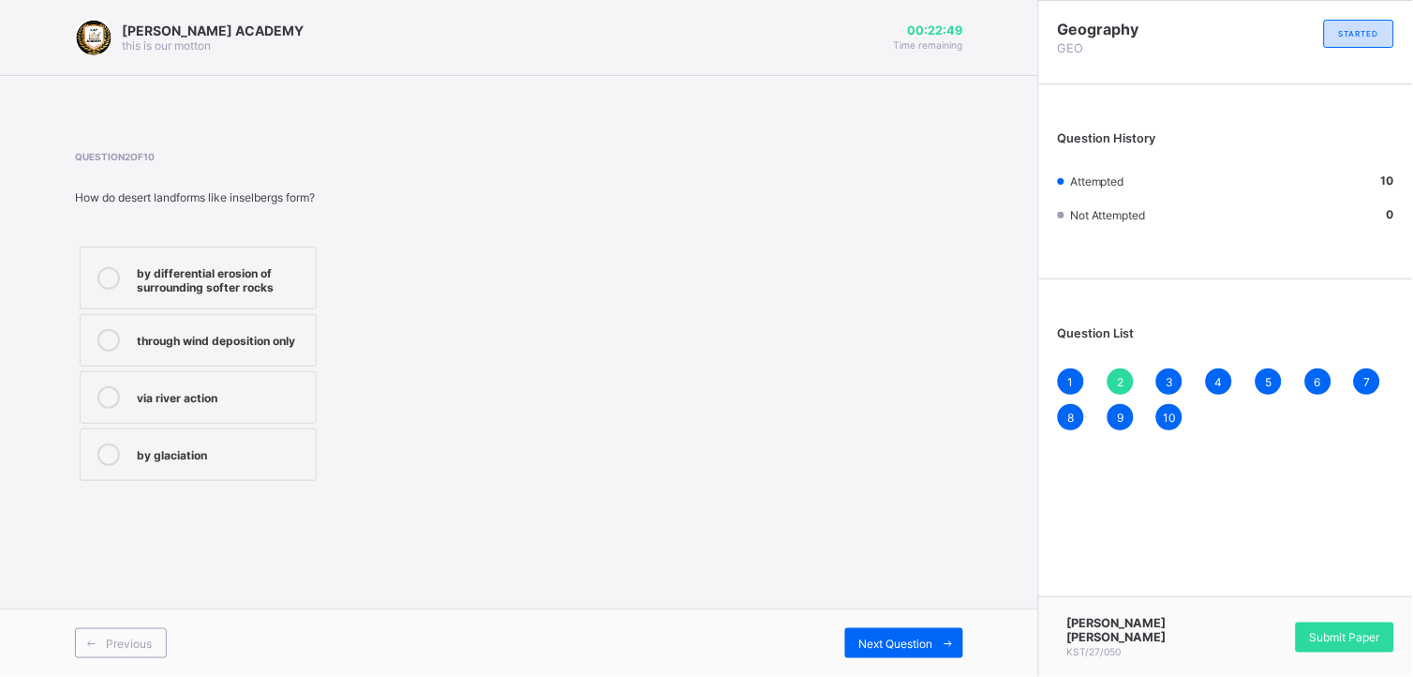
click at [1175, 379] on div "3" at bounding box center [1169, 381] width 26 height 26
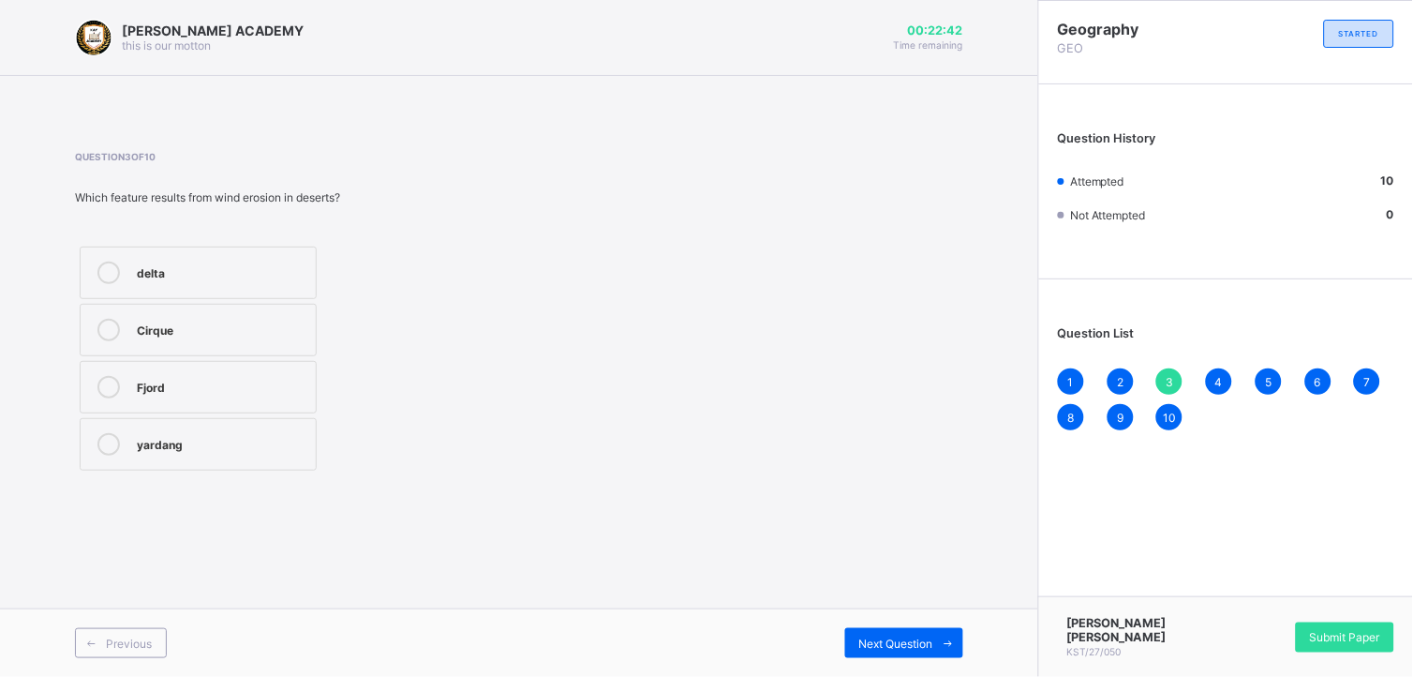
click at [1220, 382] on span "4" at bounding box center [1218, 382] width 7 height 14
click at [1272, 382] on div "5" at bounding box center [1269, 381] width 26 height 26
click at [111, 274] on icon at bounding box center [108, 272] width 22 height 22
click at [952, 639] on icon at bounding box center [949, 643] width 14 height 12
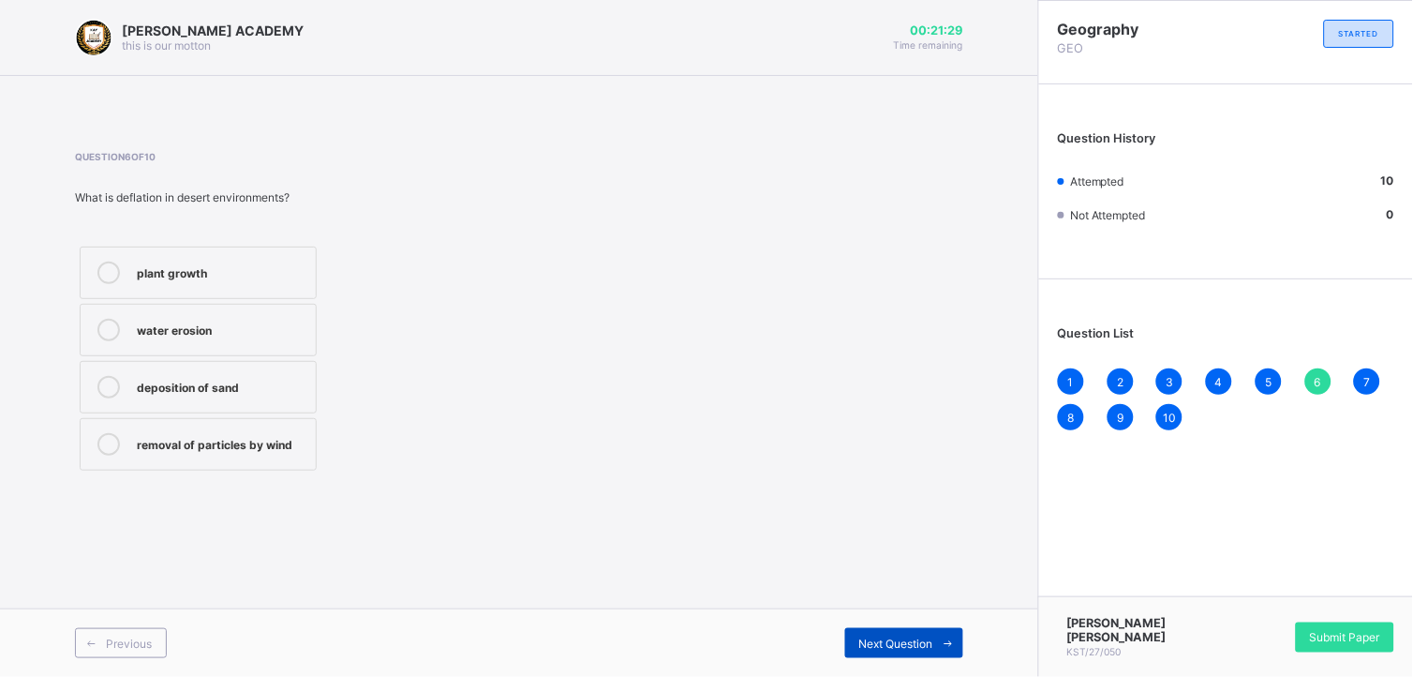
click at [949, 641] on icon at bounding box center [949, 643] width 14 height 12
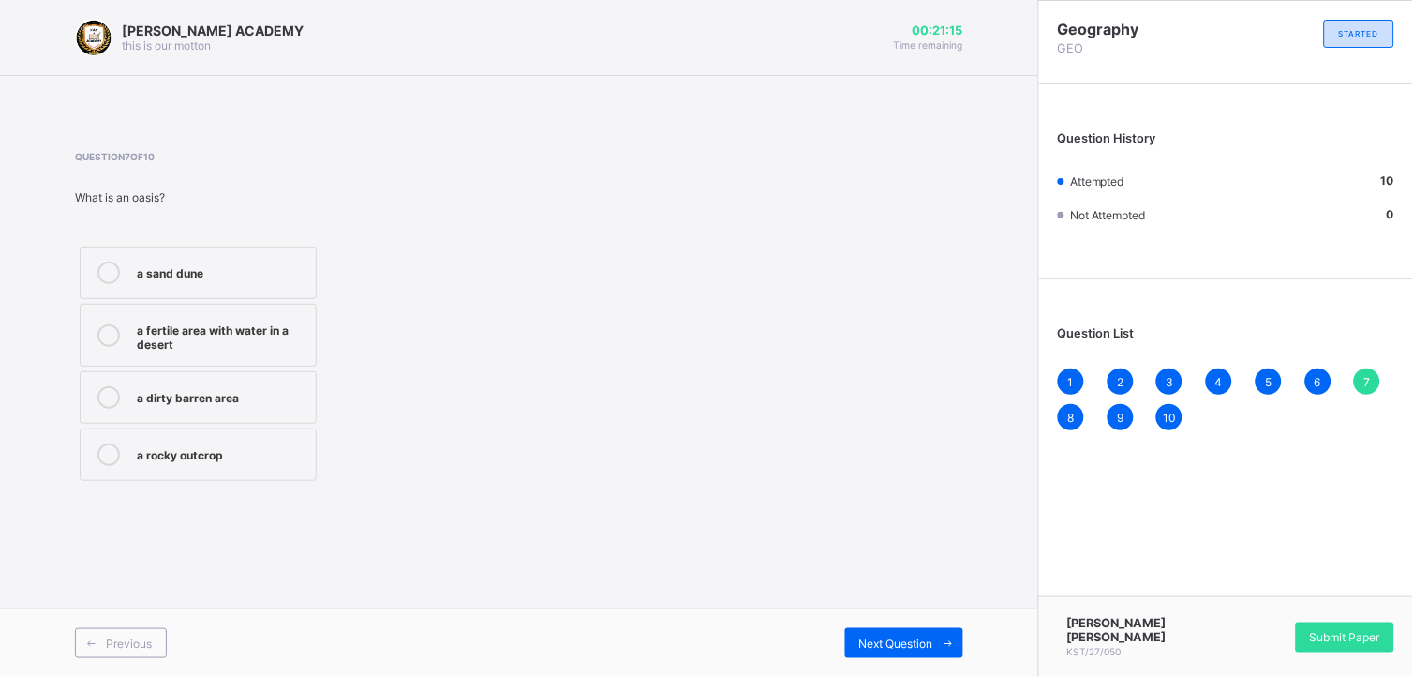
click at [106, 274] on icon at bounding box center [108, 272] width 22 height 22
click at [957, 644] on span at bounding box center [948, 643] width 30 height 30
click at [111, 389] on icon at bounding box center [108, 387] width 22 height 22
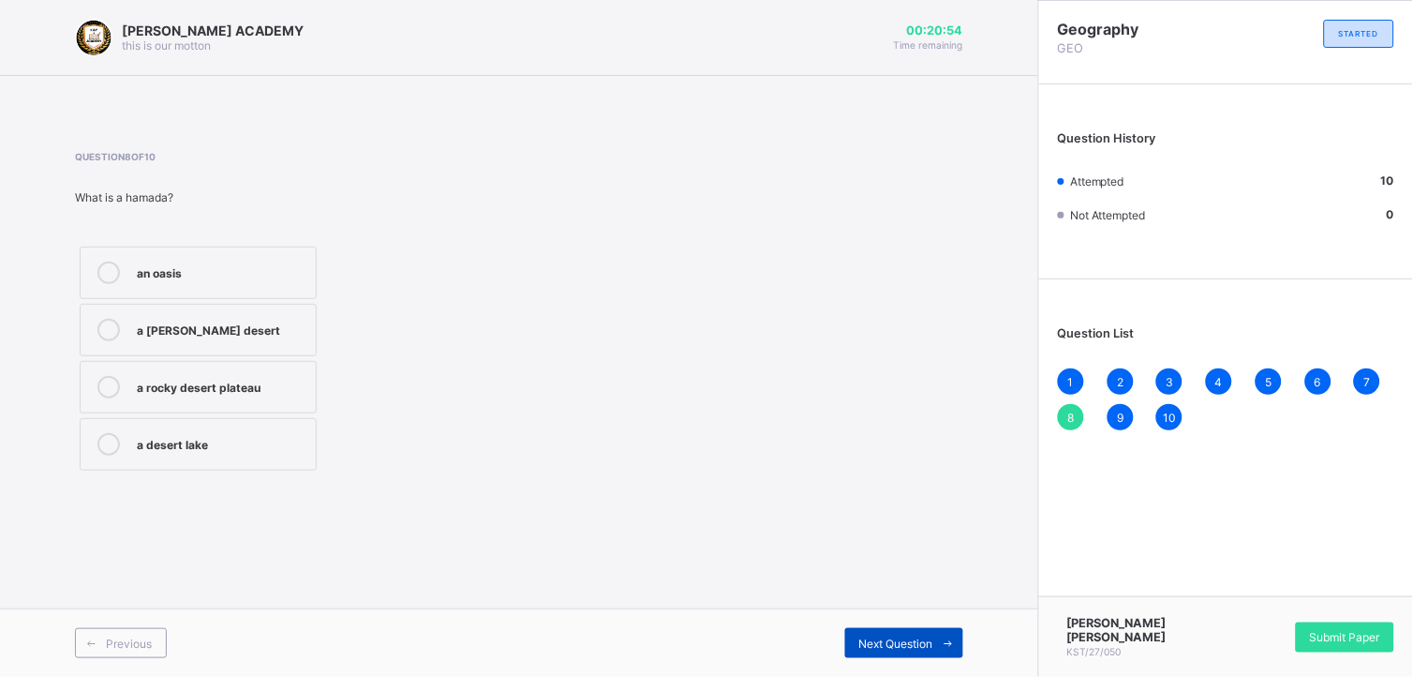
click at [949, 643] on icon at bounding box center [949, 643] width 14 height 12
click at [108, 328] on icon at bounding box center [108, 330] width 22 height 22
click at [1078, 414] on div "8" at bounding box center [1071, 417] width 26 height 26
click at [942, 647] on icon at bounding box center [949, 643] width 14 height 12
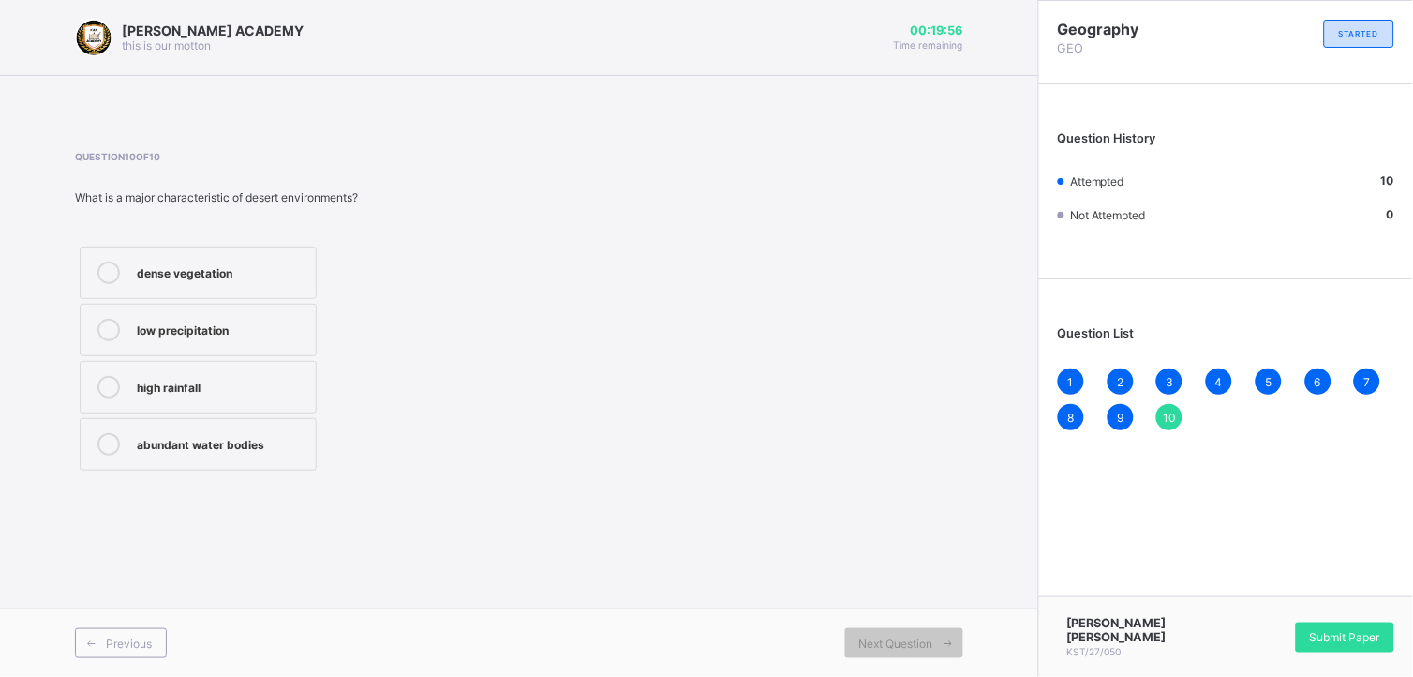
click at [99, 330] on icon at bounding box center [108, 330] width 22 height 22
click at [1321, 640] on span "Submit Paper" at bounding box center [1345, 637] width 70 height 14
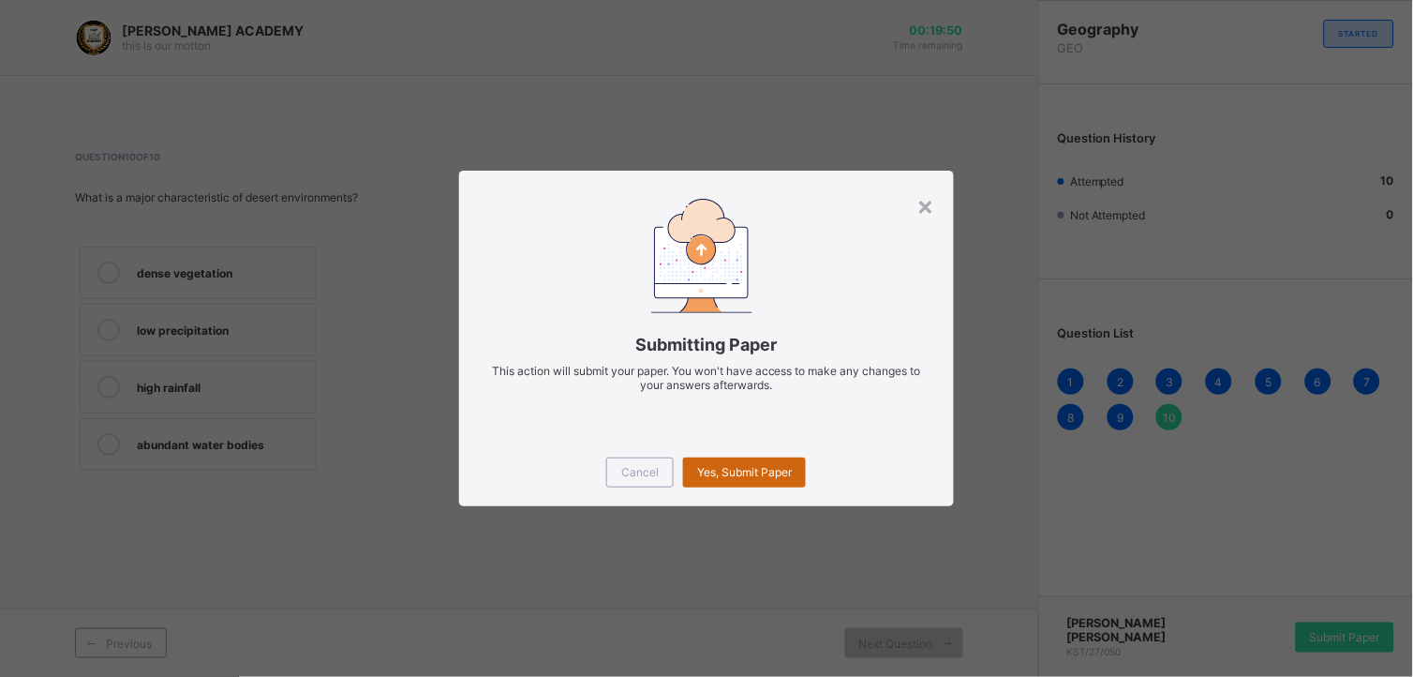
click at [781, 469] on span "Yes, Submit Paper" at bounding box center [744, 472] width 95 height 14
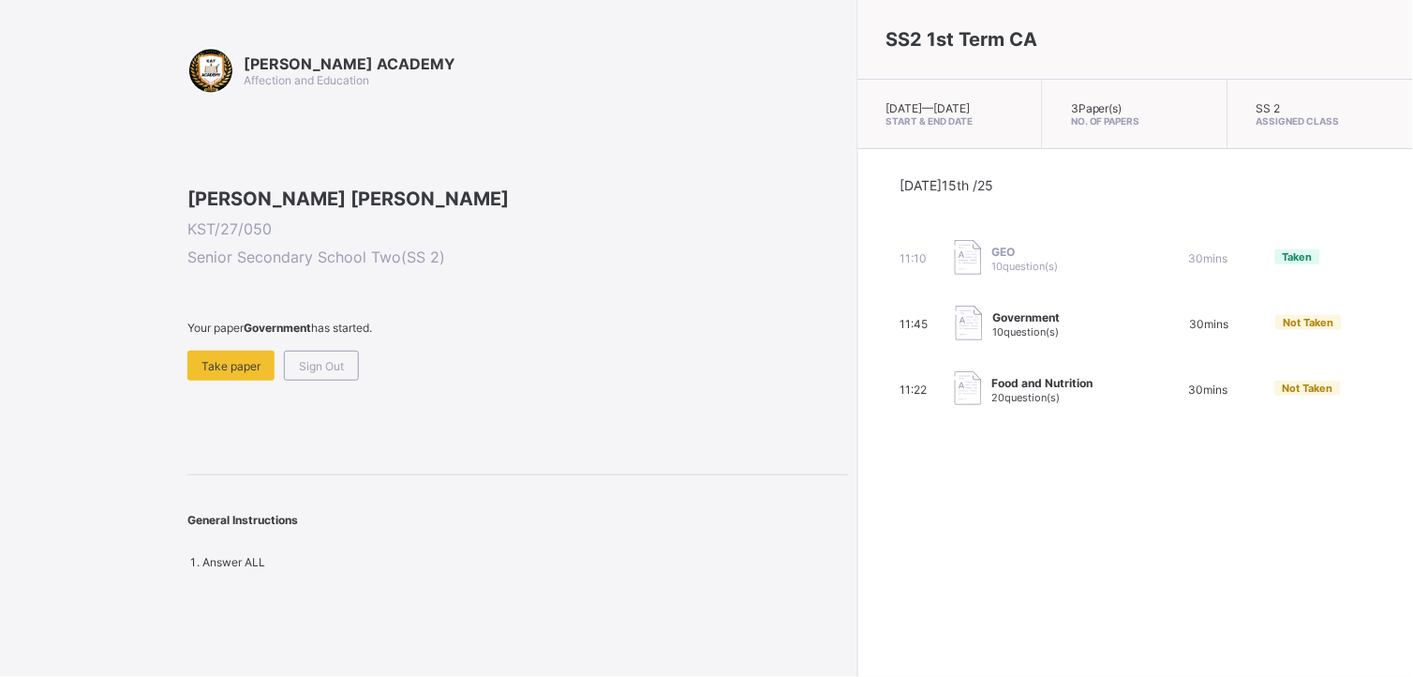
click at [323, 350] on span at bounding box center [517, 343] width 661 height 16
click at [323, 380] on div "Sign Out" at bounding box center [321, 365] width 75 height 30
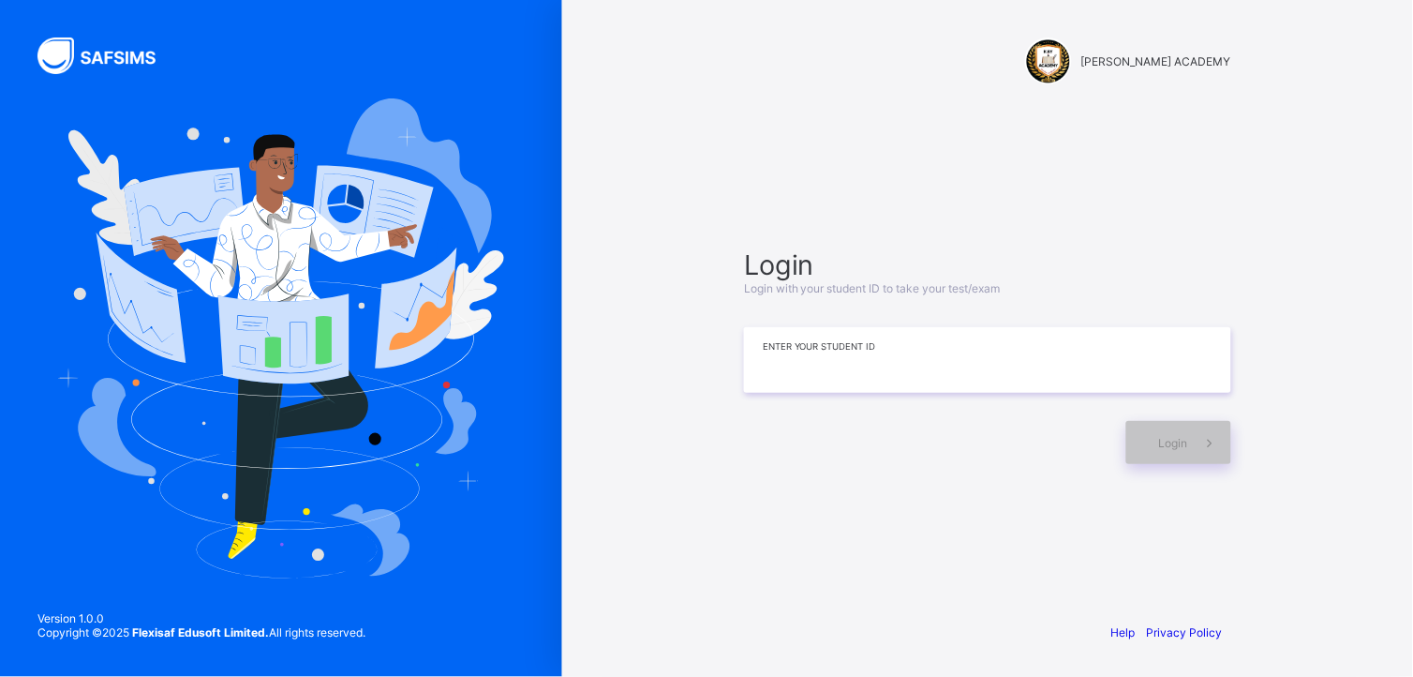
click at [766, 376] on input at bounding box center [987, 360] width 487 height 66
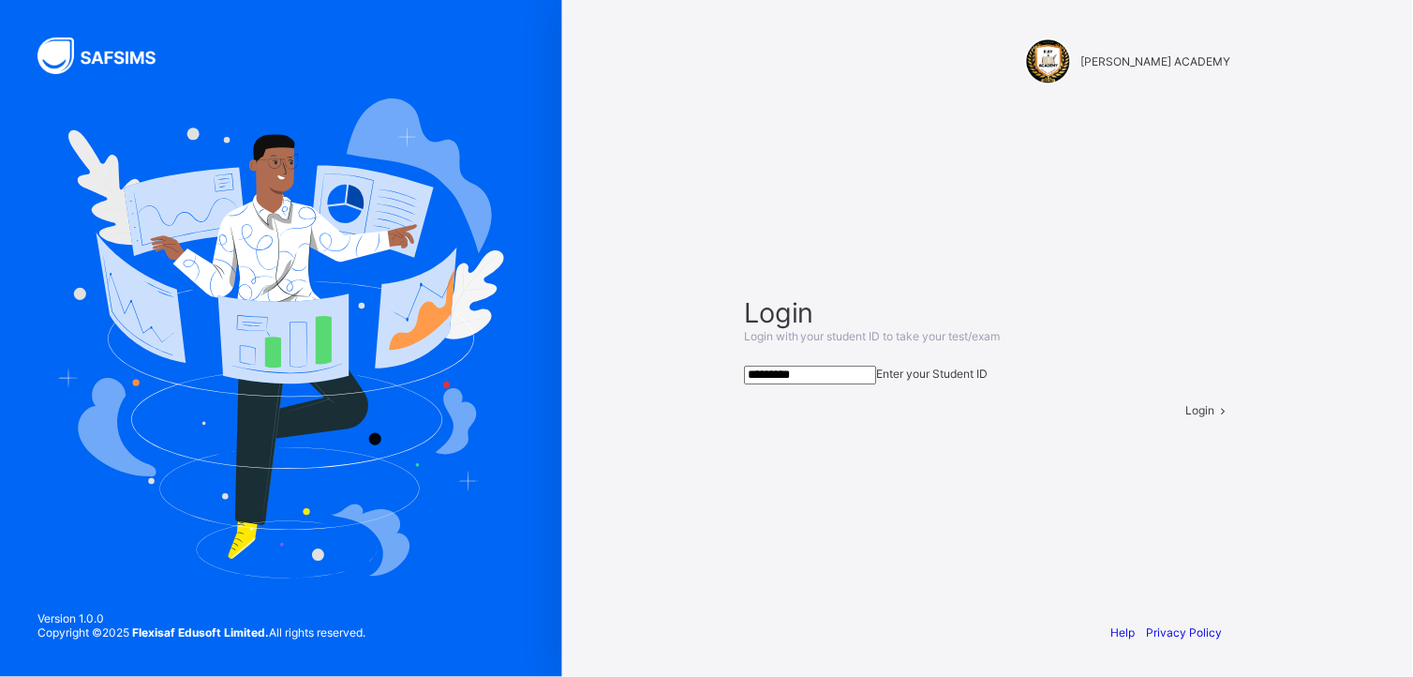
type input "*********"
click at [1215, 417] on span at bounding box center [1223, 410] width 16 height 14
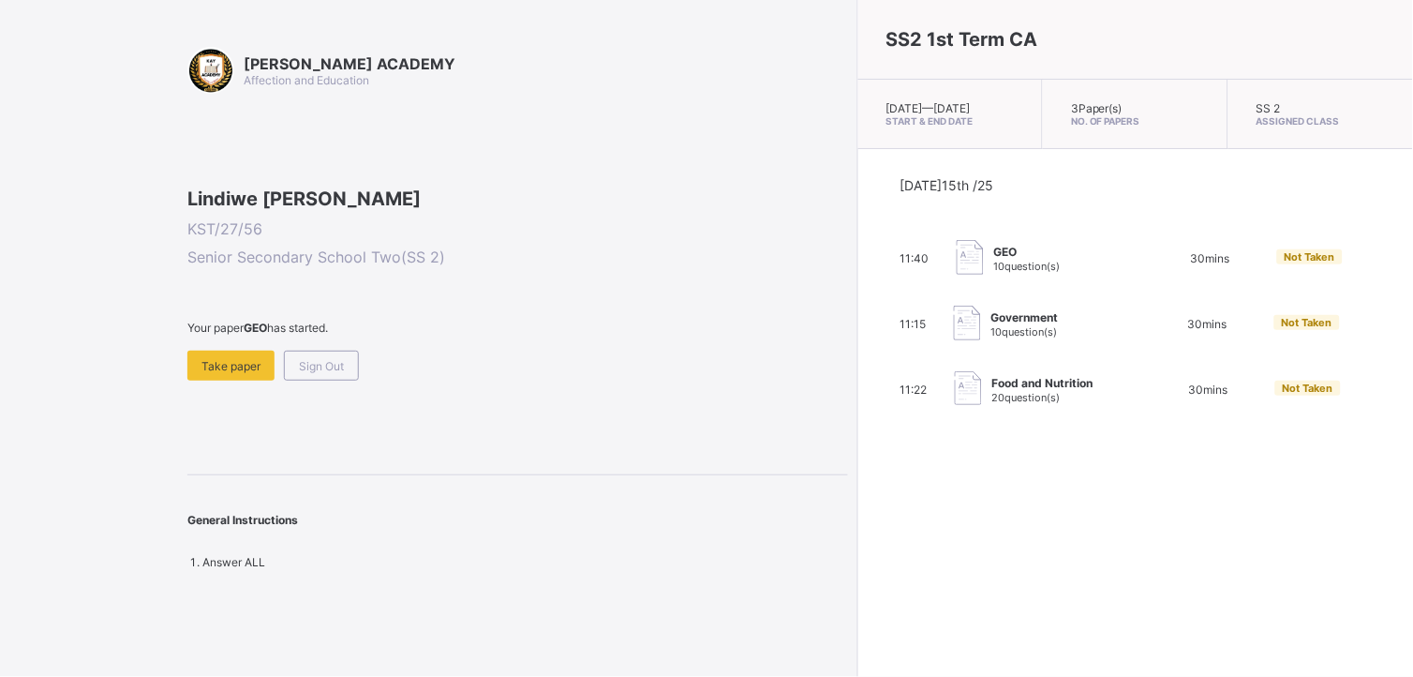
click at [213, 350] on span at bounding box center [517, 343] width 661 height 16
click at [214, 380] on div "Take paper" at bounding box center [230, 365] width 87 height 30
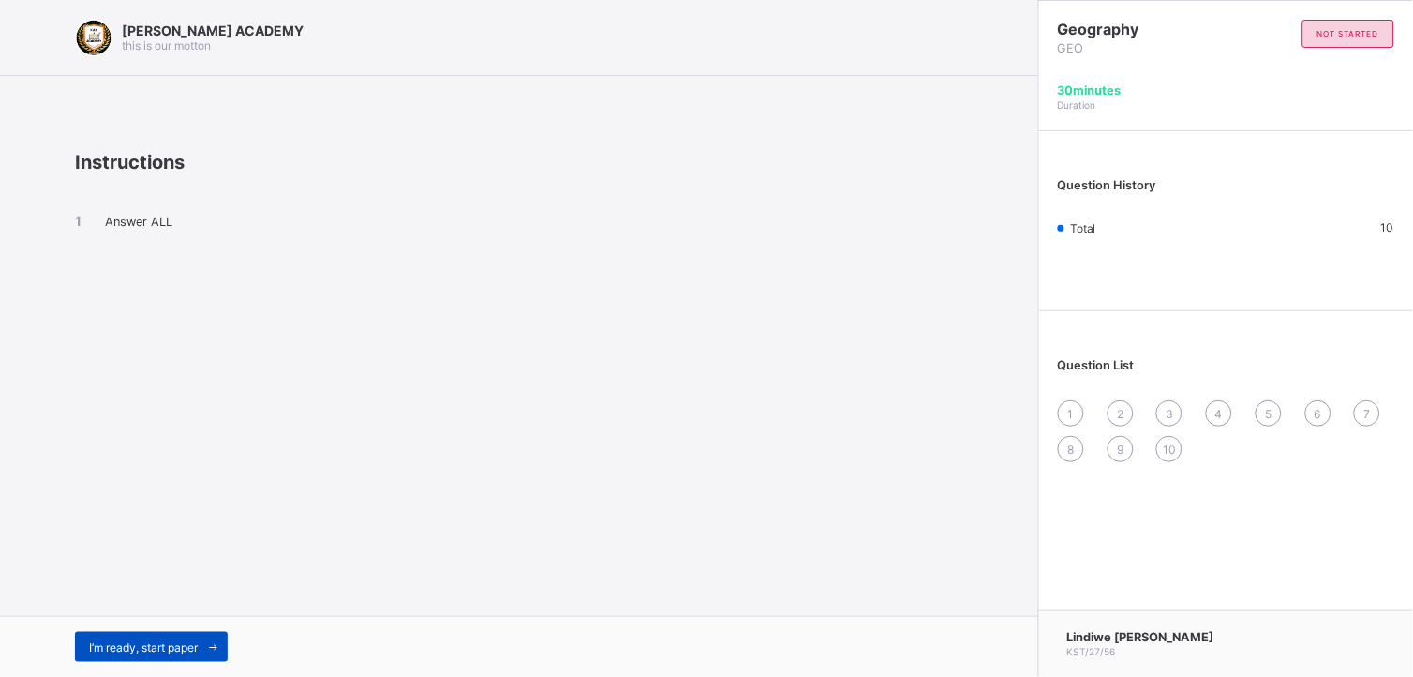
click at [150, 643] on span "I’m ready, start paper" at bounding box center [143, 647] width 109 height 14
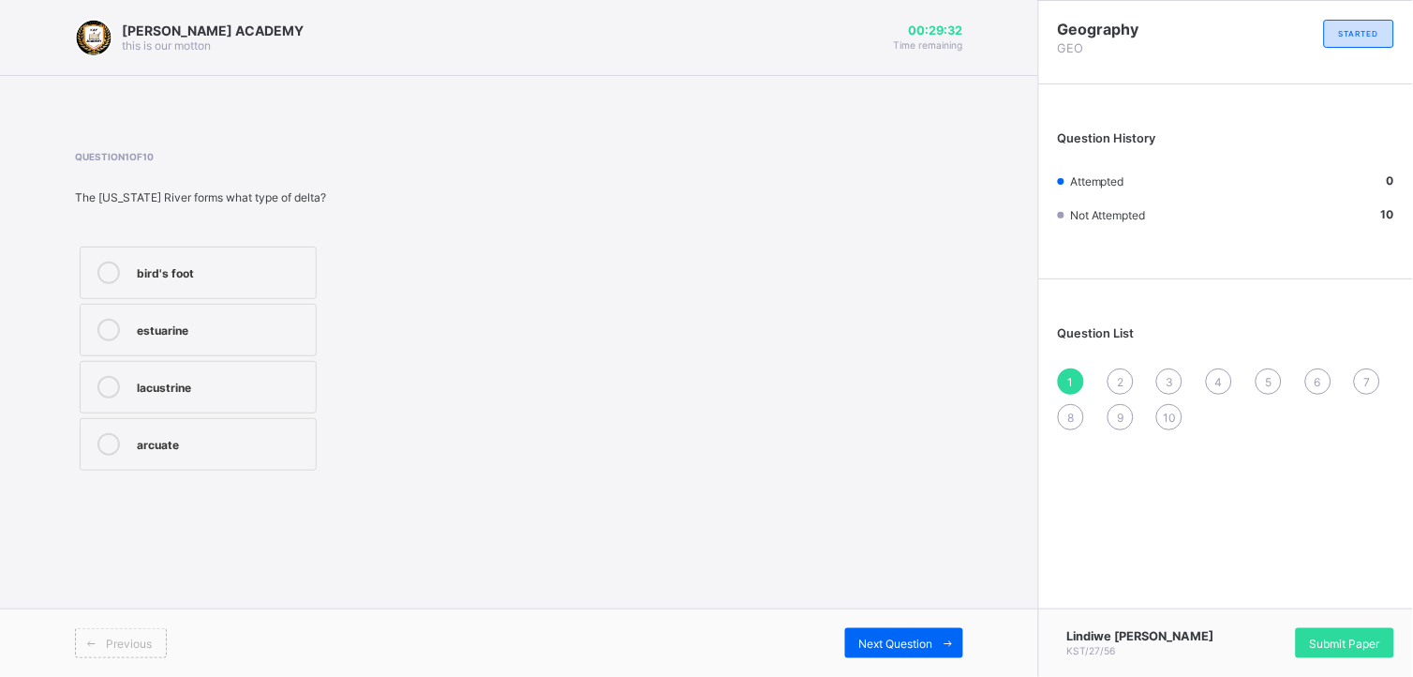
click at [171, 433] on div "arcuate" at bounding box center [222, 442] width 170 height 19
click at [897, 648] on span "Next Question" at bounding box center [896, 643] width 74 height 14
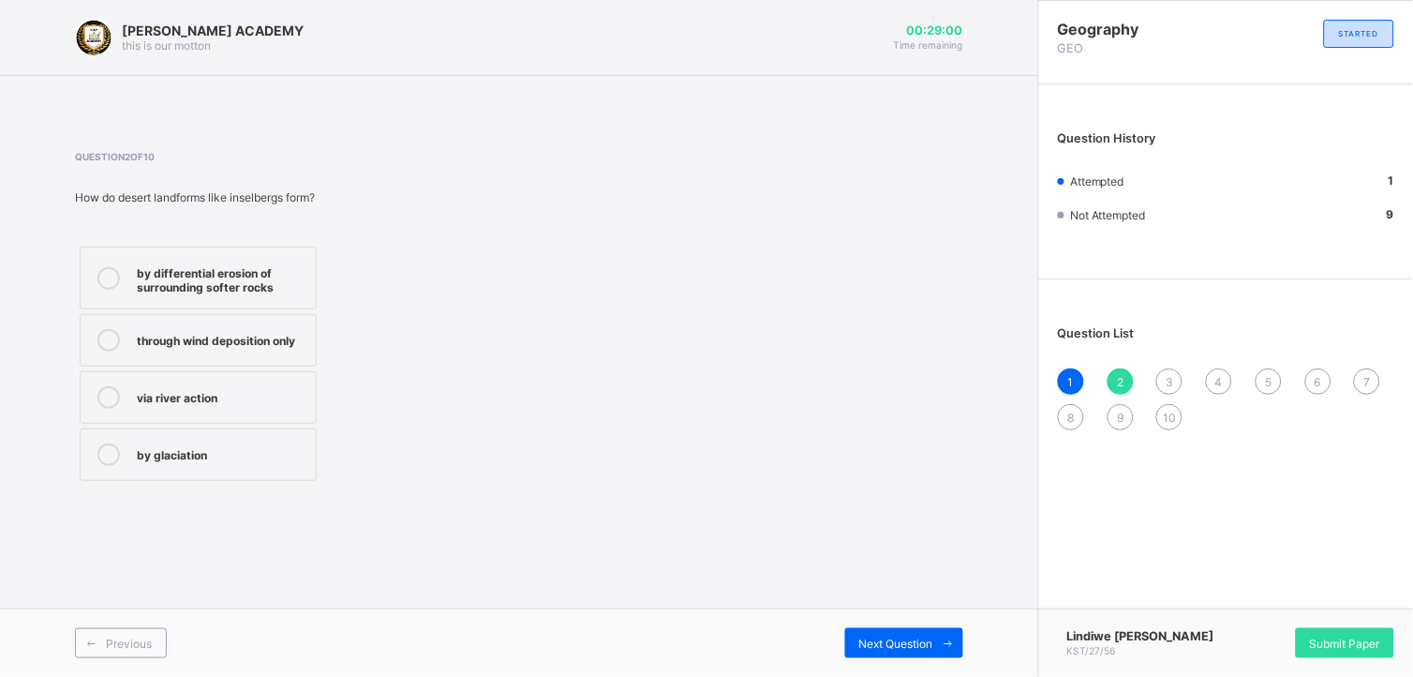
click at [172, 259] on label "by differential erosion of surrounding softer rocks" at bounding box center [198, 277] width 237 height 63
click at [891, 645] on span "Next Question" at bounding box center [896, 643] width 74 height 14
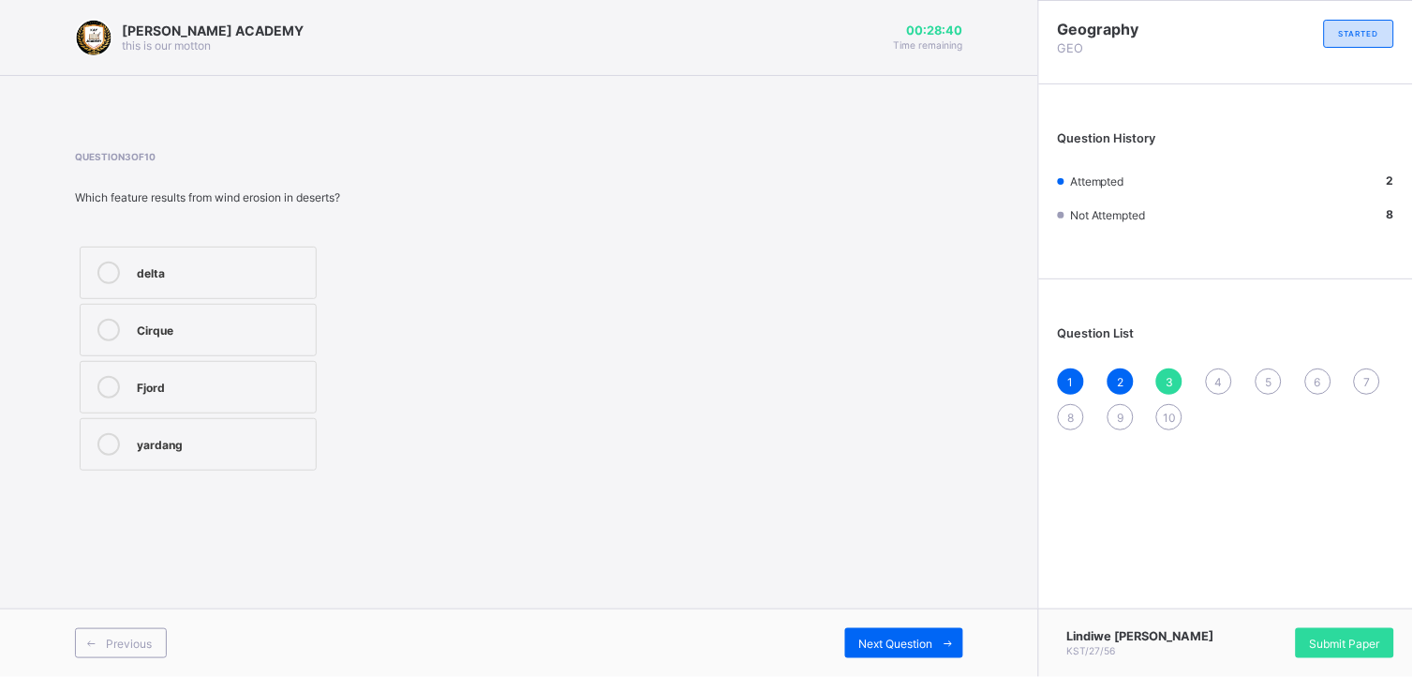
click at [176, 317] on label "Cirque" at bounding box center [198, 330] width 237 height 52
click at [884, 634] on div "Next Question" at bounding box center [904, 643] width 118 height 30
click at [1328, 648] on div "Submit Paper" at bounding box center [1345, 643] width 98 height 30
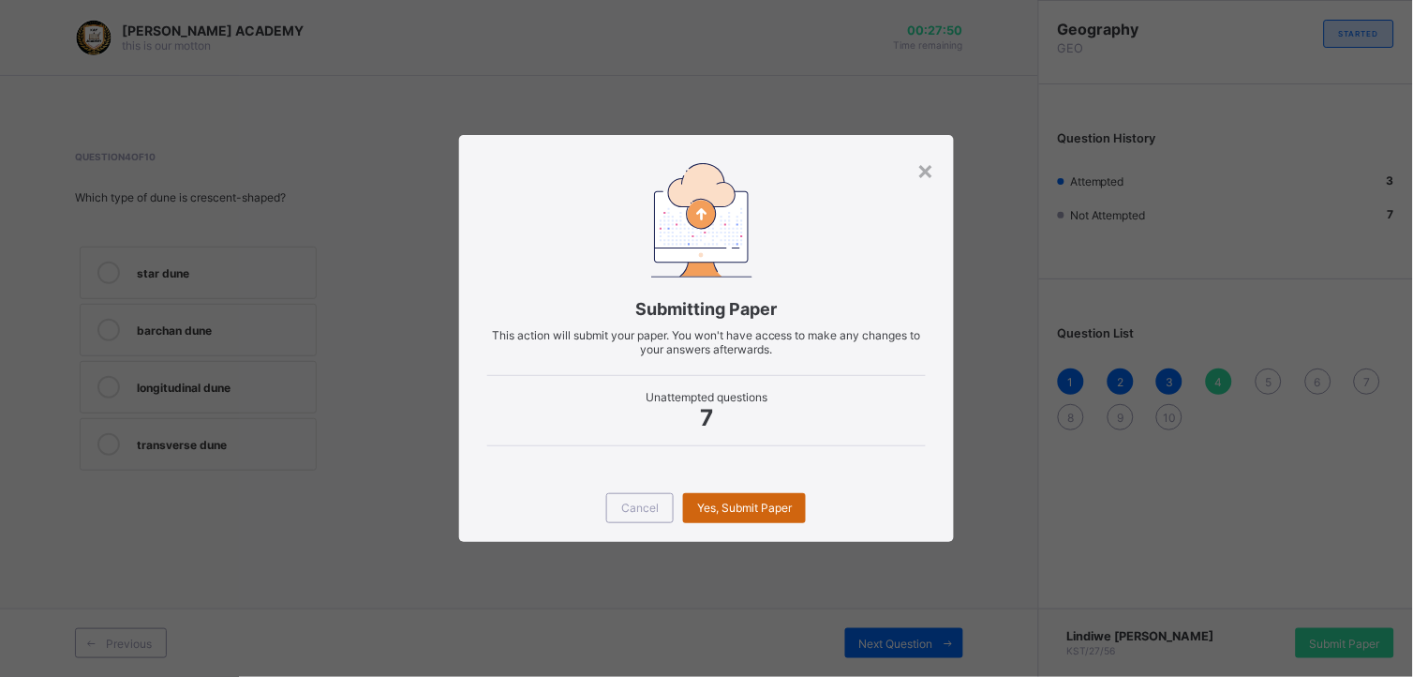
click at [797, 502] on div "Yes, Submit Paper" at bounding box center [744, 508] width 123 height 30
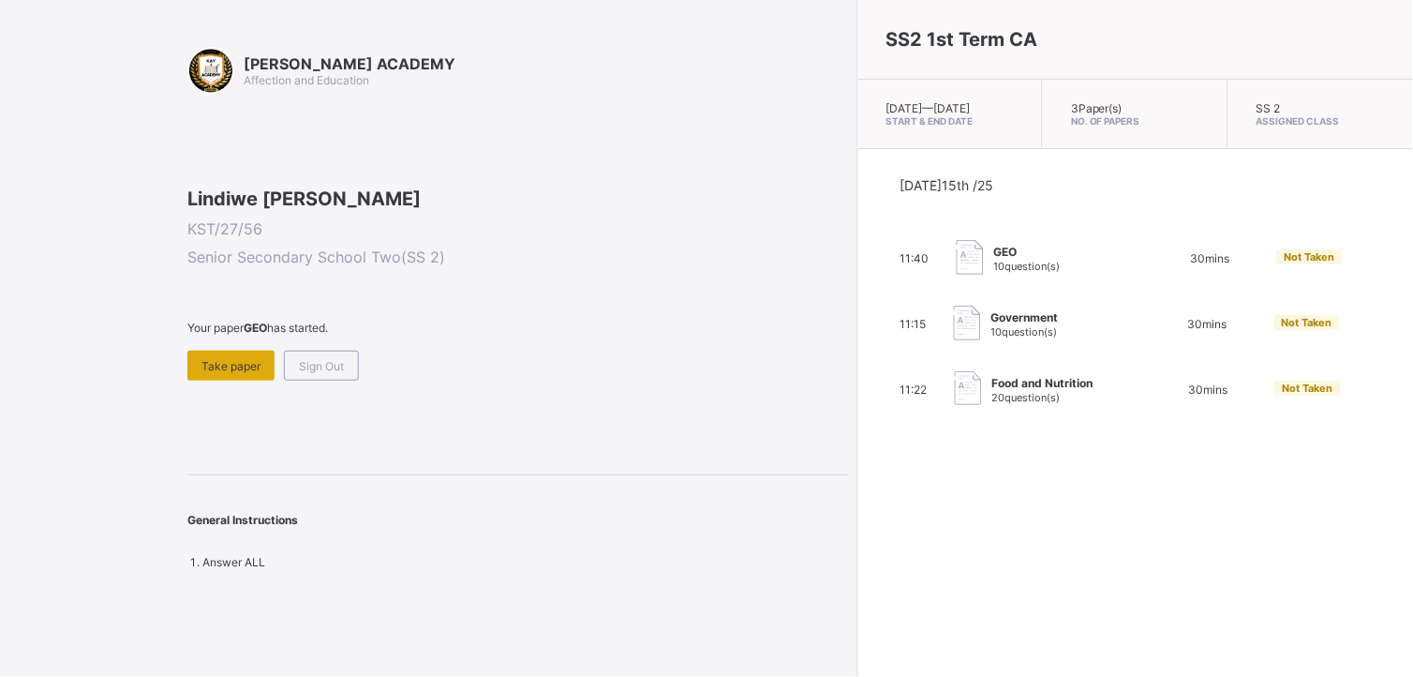
click at [239, 380] on div "Take paper" at bounding box center [230, 365] width 87 height 30
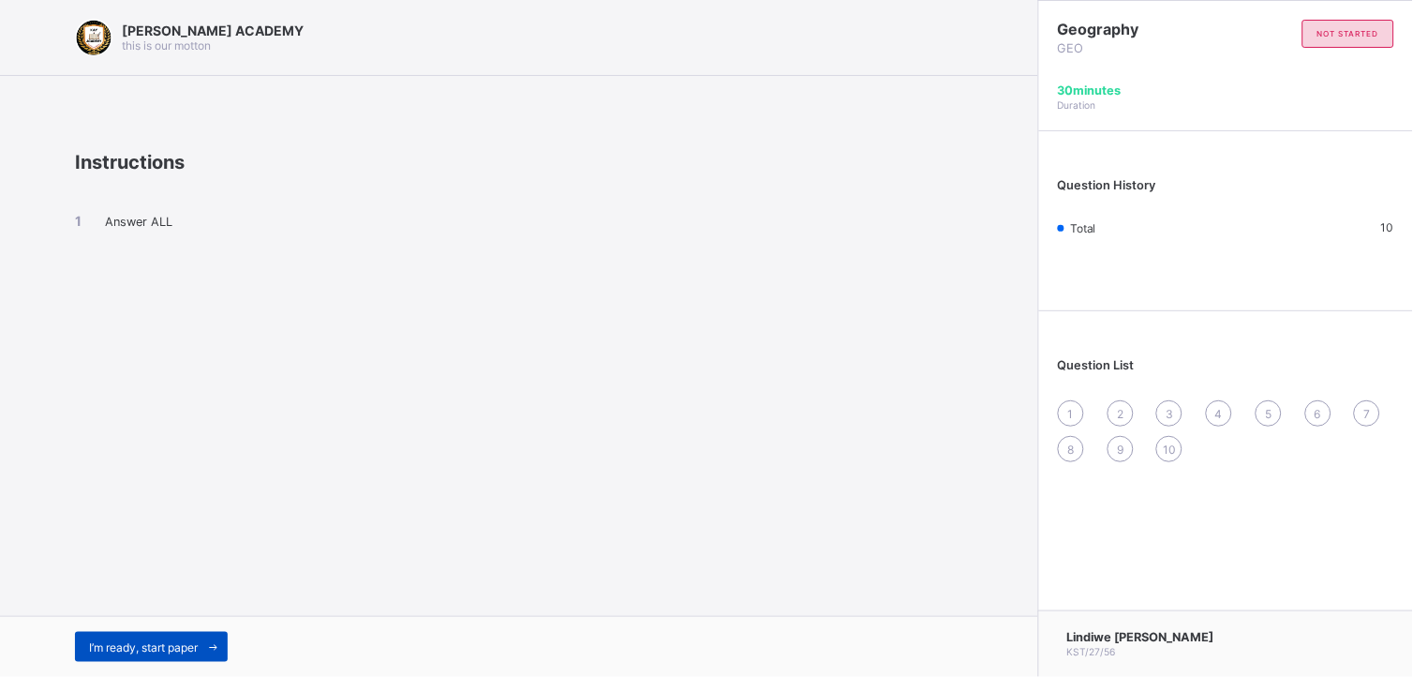
click at [202, 651] on span at bounding box center [213, 647] width 30 height 30
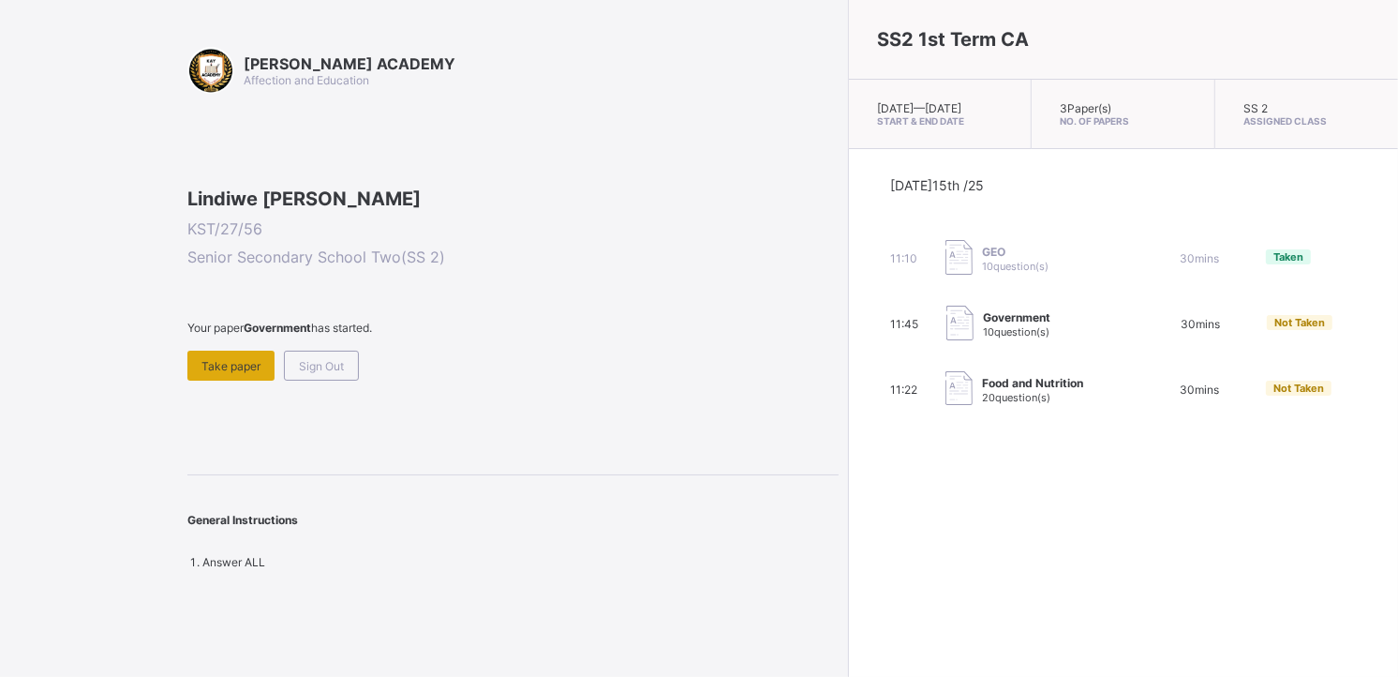
click at [231, 373] on span "Take paper" at bounding box center [230, 366] width 59 height 14
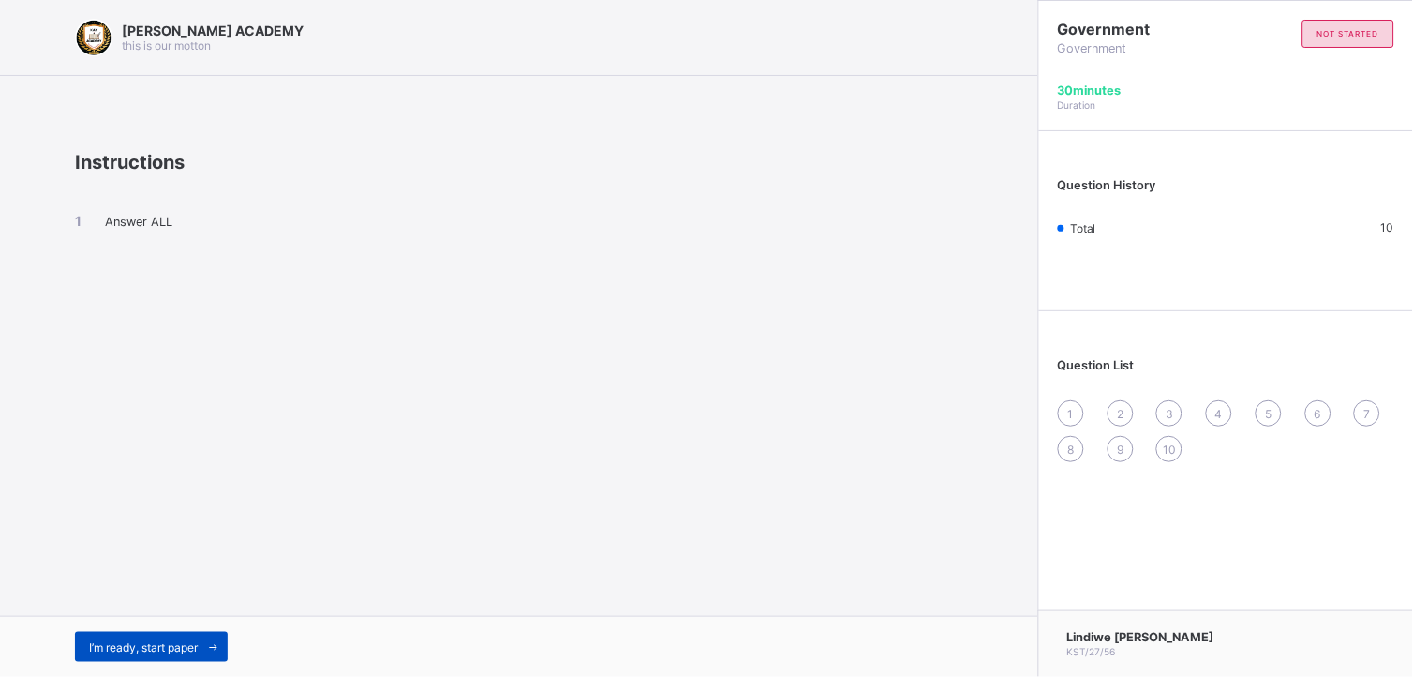
click at [110, 640] on span "I’m ready, start paper" at bounding box center [143, 647] width 109 height 14
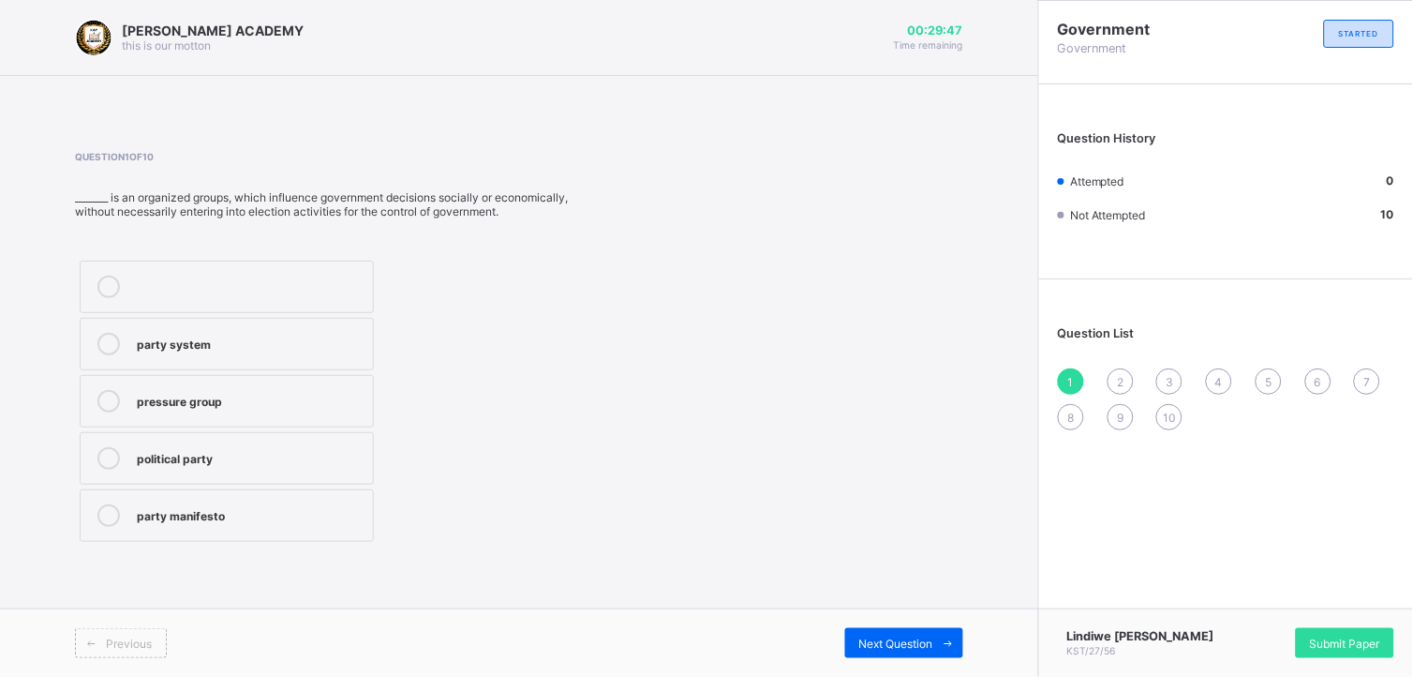
click at [216, 394] on div "pressure group" at bounding box center [250, 399] width 227 height 19
click at [896, 639] on span "Next Question" at bounding box center [896, 643] width 74 height 14
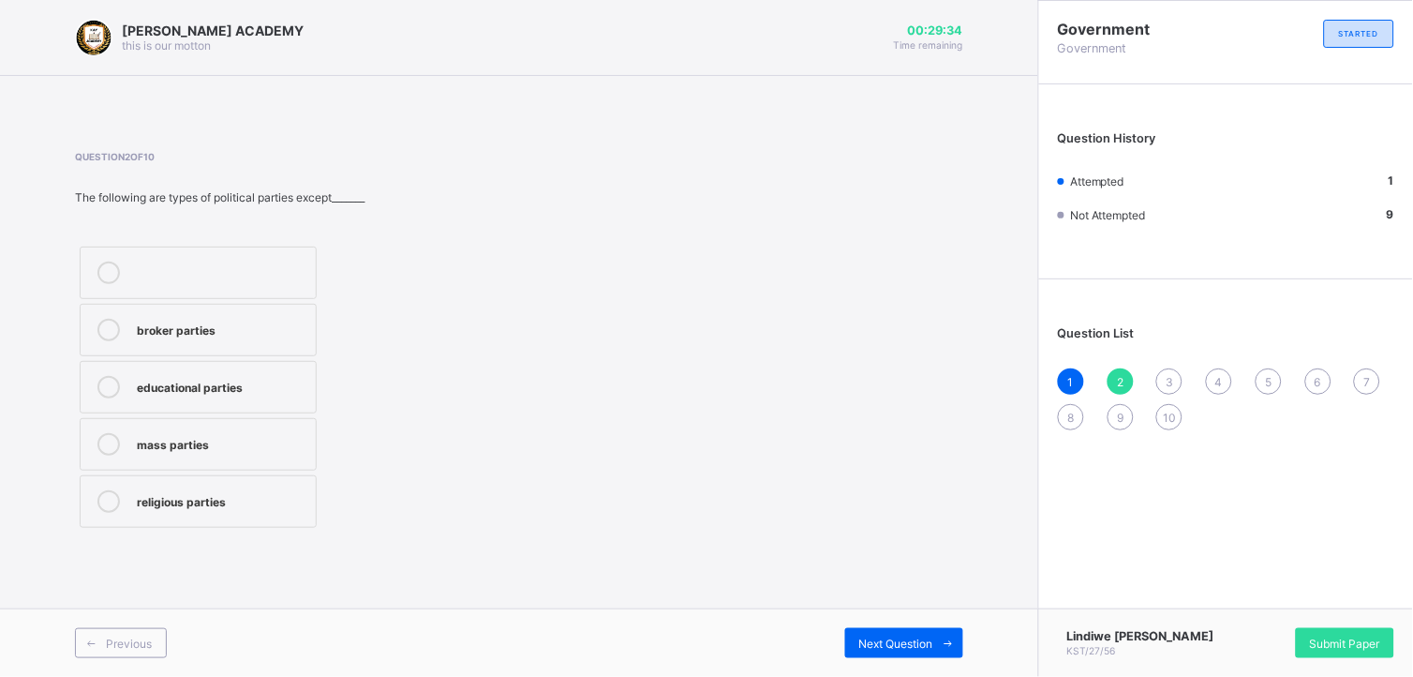
click at [214, 322] on div "broker parties" at bounding box center [222, 328] width 170 height 19
click at [890, 632] on div "Next Question" at bounding box center [904, 643] width 118 height 30
click at [185, 324] on div "Ibrahim Babangida" at bounding box center [222, 328] width 170 height 19
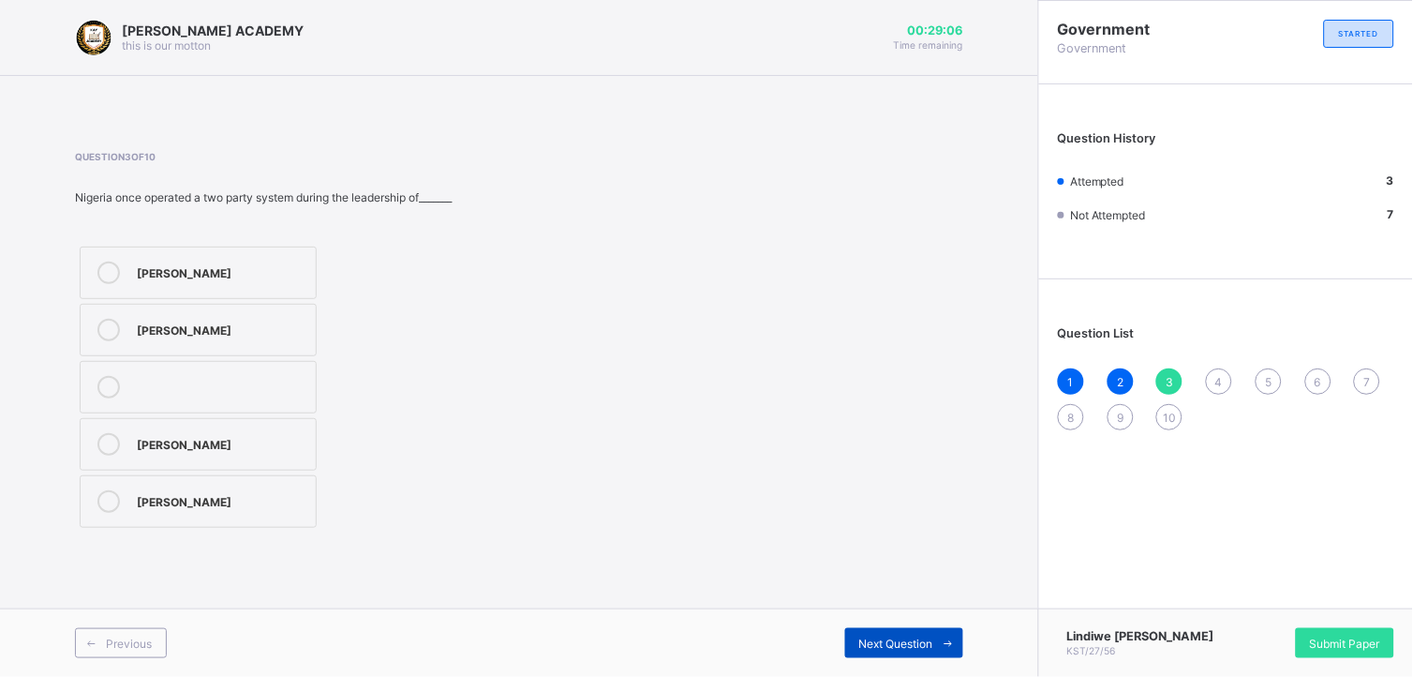
click at [900, 636] on span "Next Question" at bounding box center [896, 643] width 74 height 14
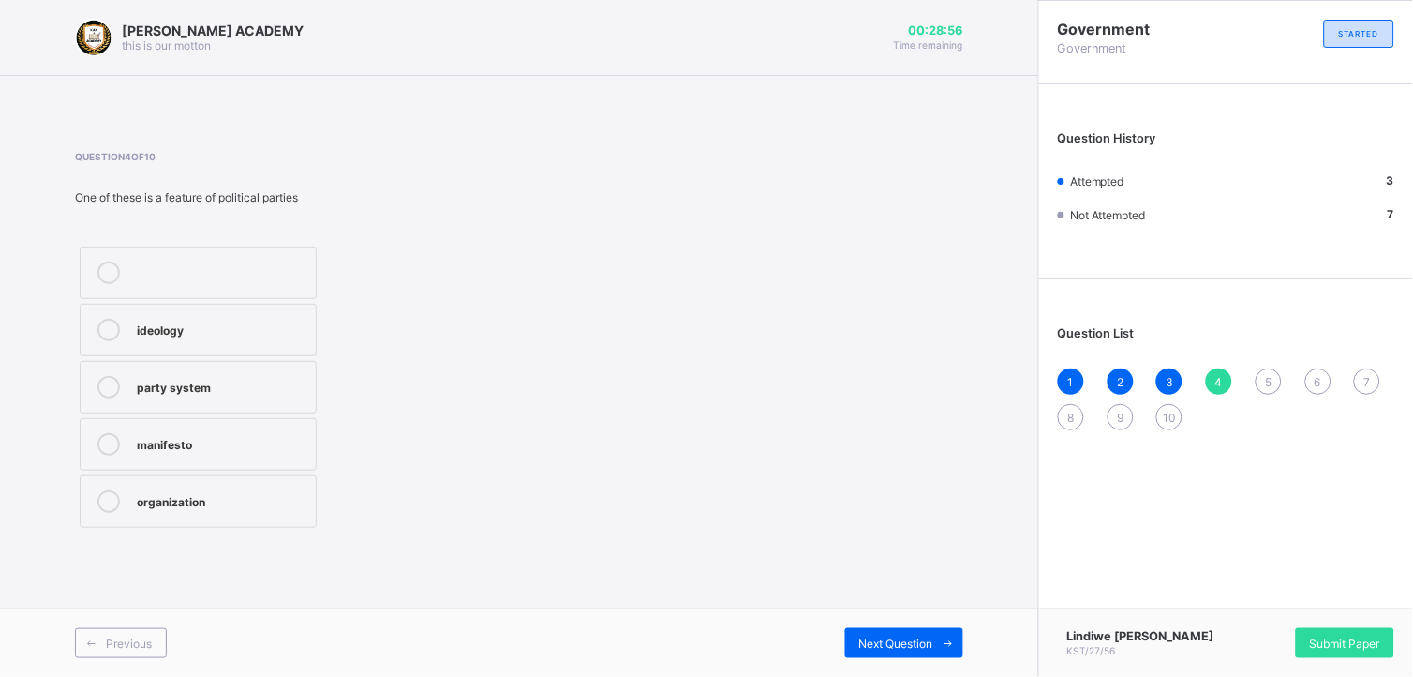
click at [234, 429] on label "manifesto" at bounding box center [198, 444] width 237 height 52
click at [877, 632] on div "Next Question" at bounding box center [904, 643] width 118 height 30
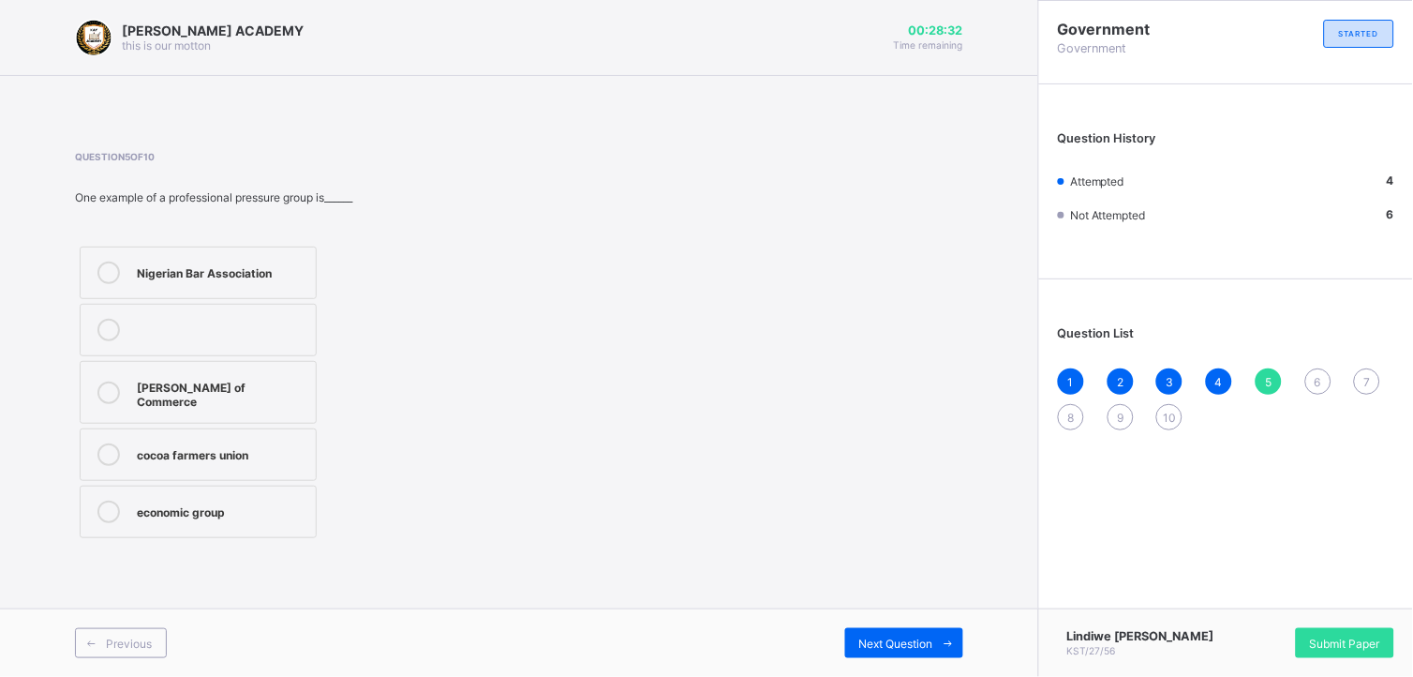
click at [228, 250] on label "Nigerian Bar Association" at bounding box center [198, 272] width 237 height 52
click at [866, 632] on div "Next Question" at bounding box center [904, 643] width 118 height 30
click at [176, 338] on div "no private control of the mass media" at bounding box center [222, 335] width 170 height 33
click at [190, 247] on label "dictatorship" at bounding box center [198, 272] width 237 height 52
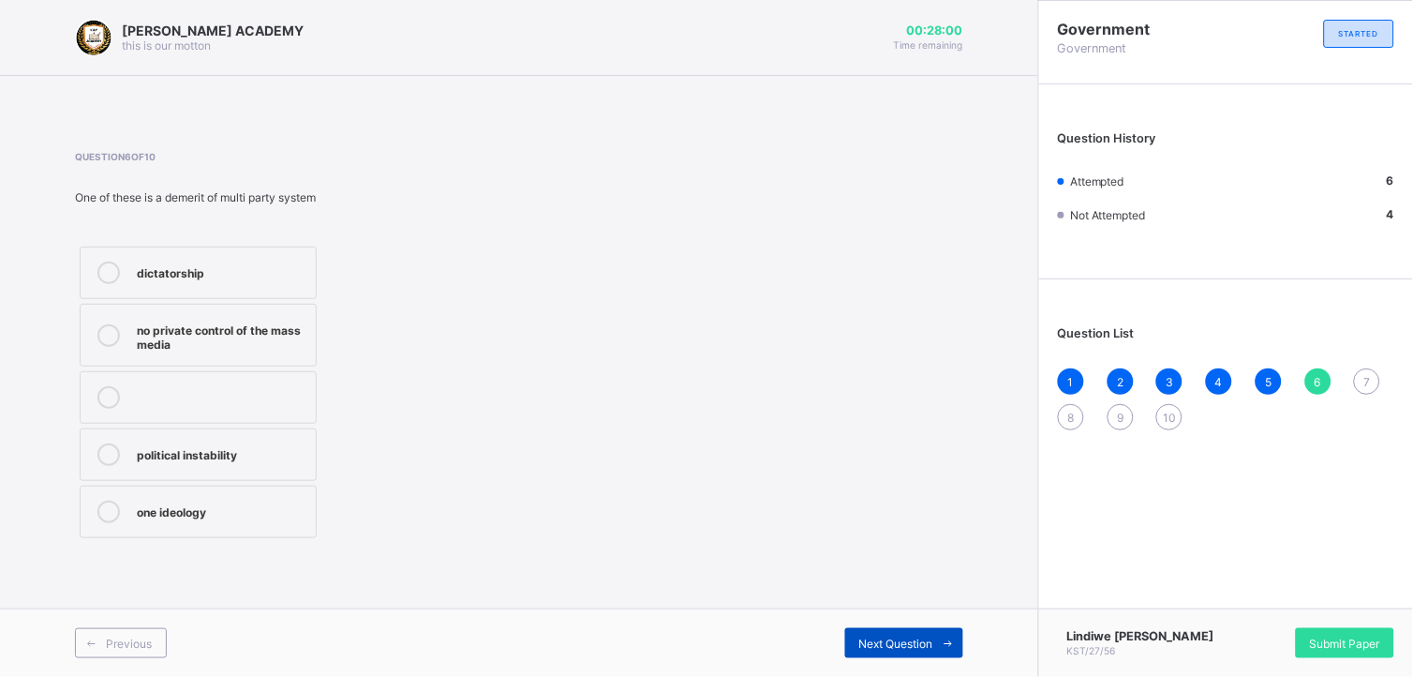
click at [915, 633] on div "Next Question" at bounding box center [904, 643] width 118 height 30
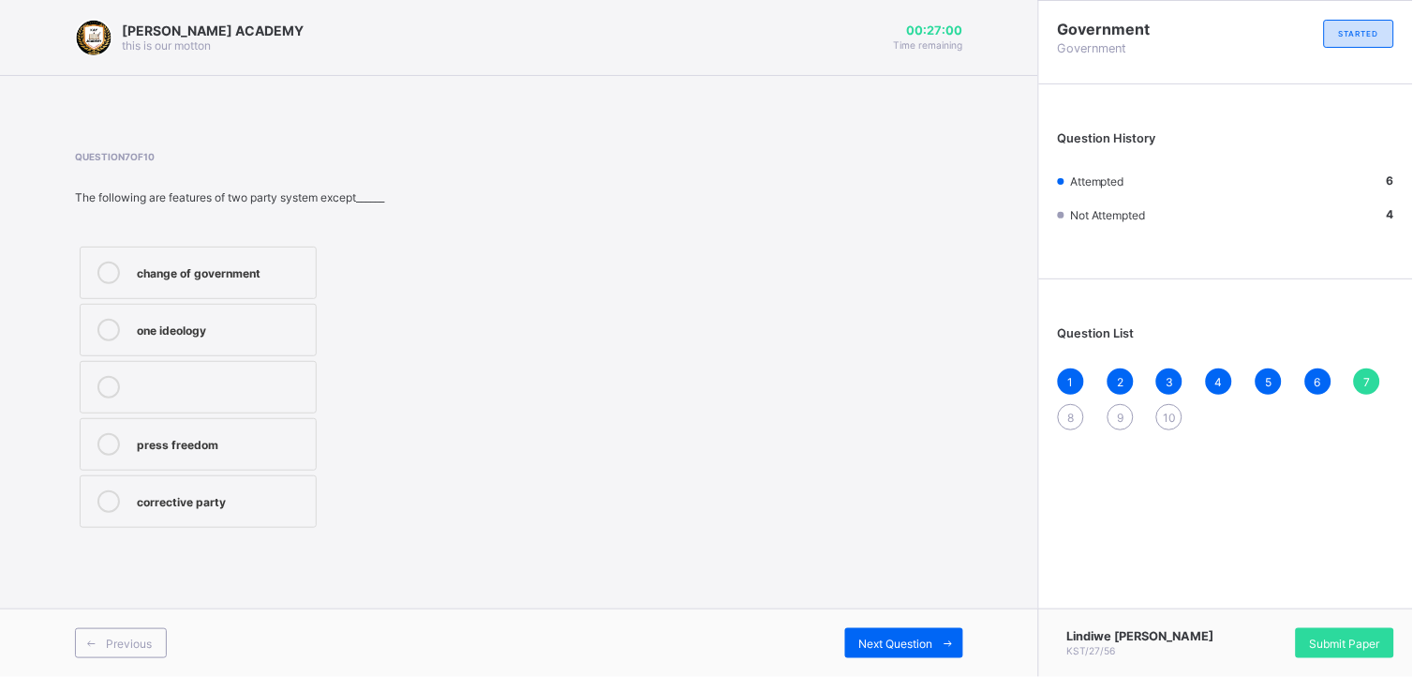
click at [167, 497] on div "corrective party" at bounding box center [222, 499] width 170 height 19
click at [903, 625] on div "Previous Next Question" at bounding box center [519, 642] width 1038 height 68
click at [874, 629] on div "Next Question" at bounding box center [904, 643] width 118 height 30
click at [137, 320] on div "imposition" at bounding box center [222, 328] width 170 height 19
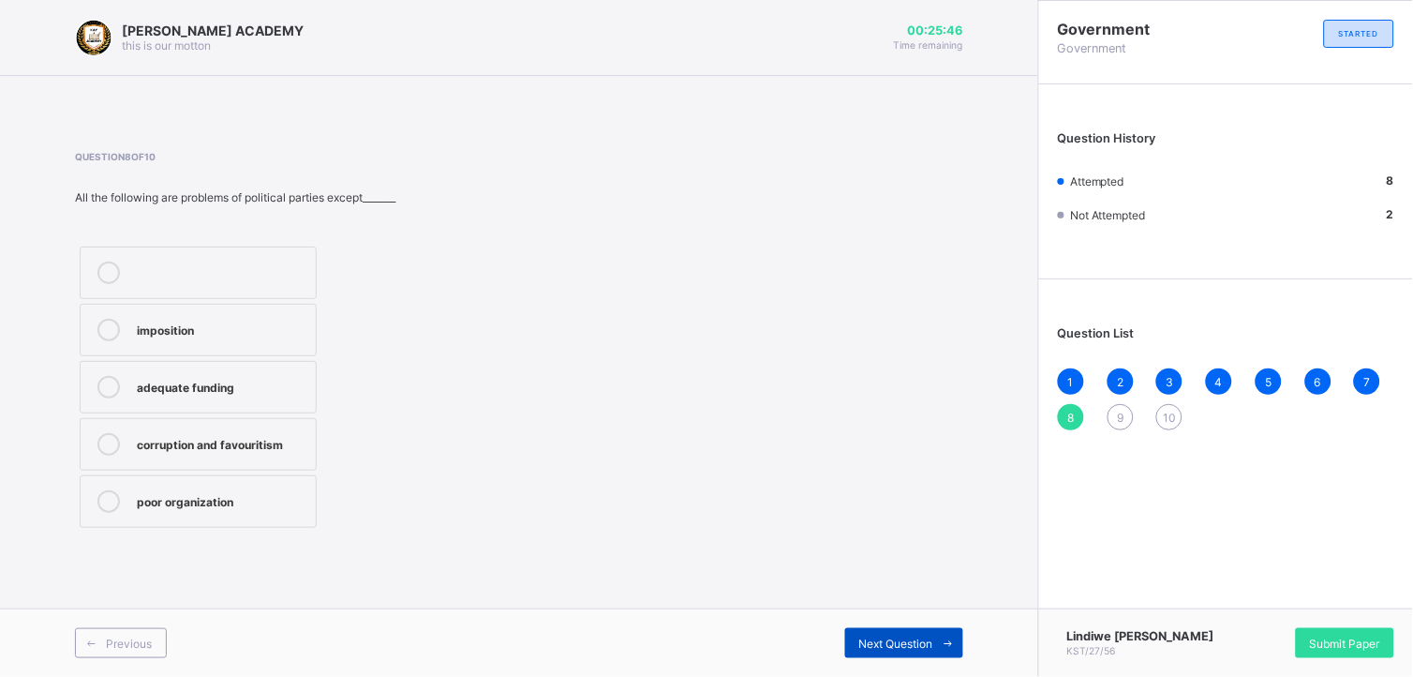
click at [907, 628] on div "Next Question" at bounding box center [904, 643] width 118 height 30
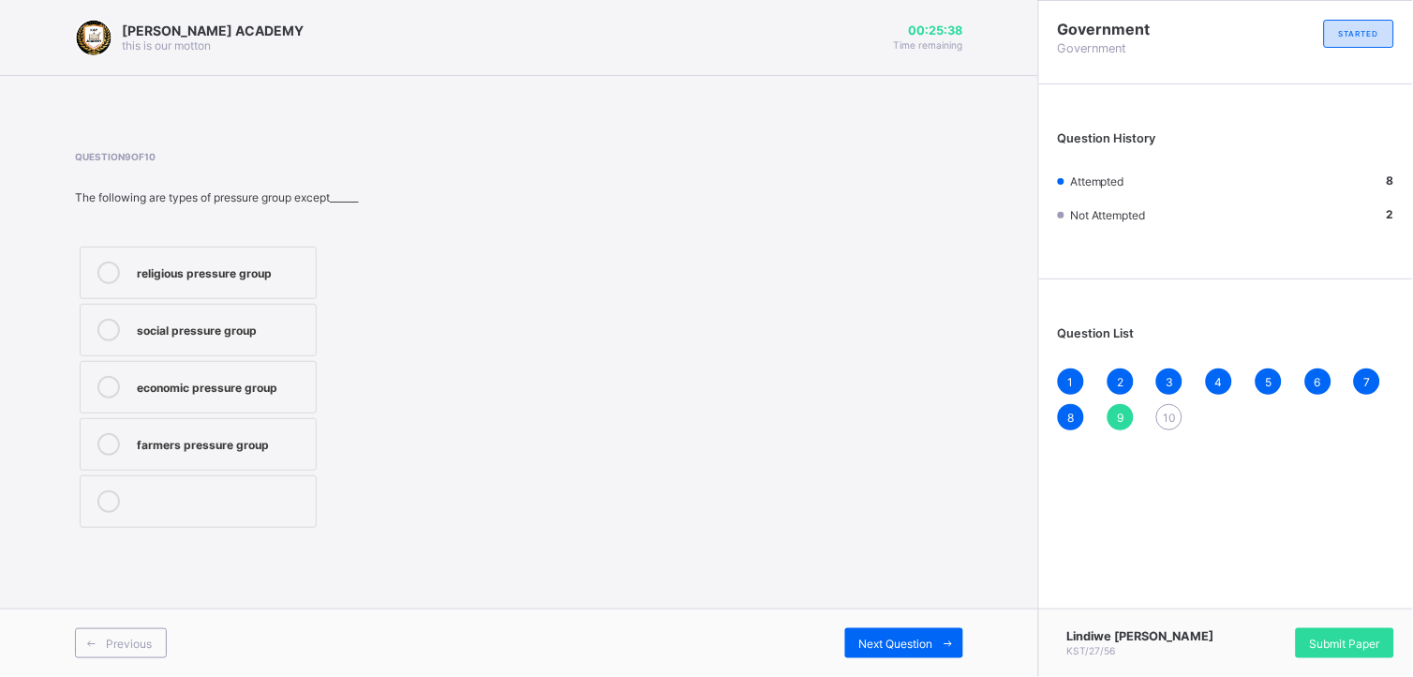
click at [165, 445] on div "farmers pressure group" at bounding box center [222, 442] width 170 height 19
click at [914, 632] on div "Next Question" at bounding box center [904, 643] width 118 height 30
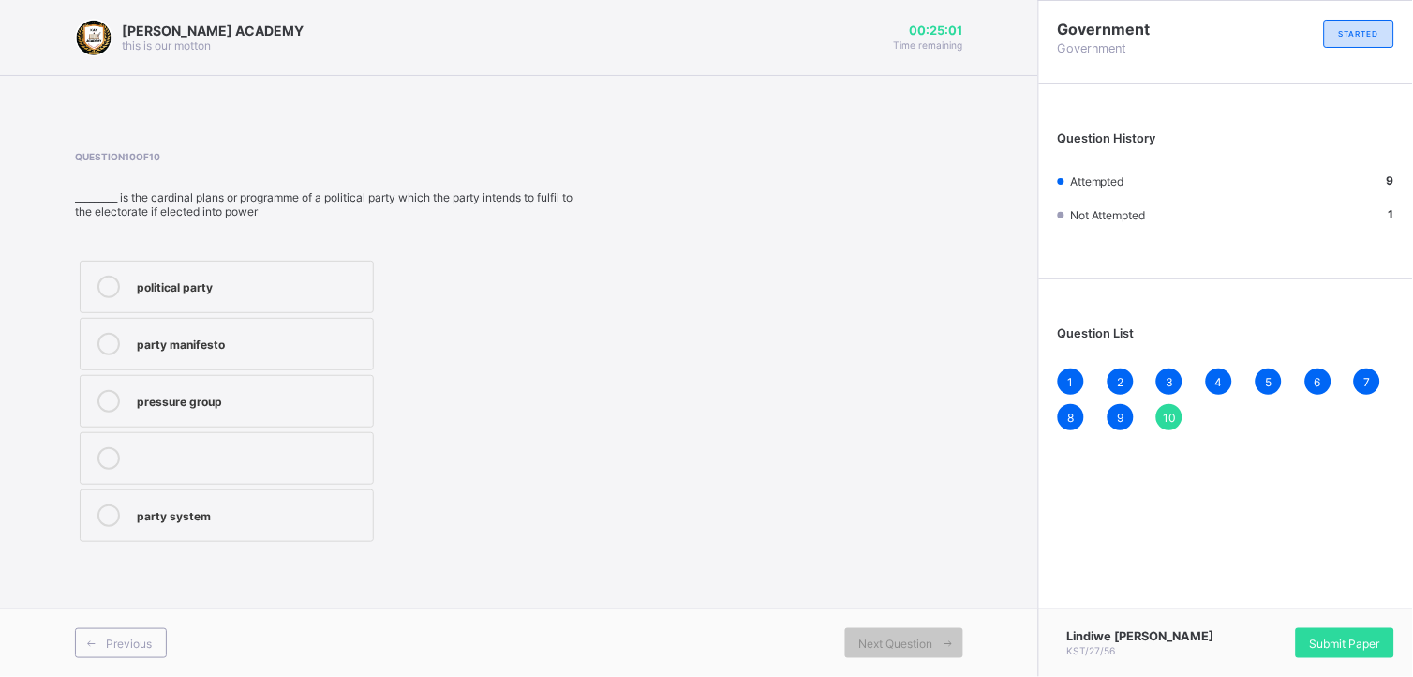
click at [169, 333] on div "party manifesto" at bounding box center [250, 342] width 227 height 19
click at [1343, 628] on div "Submit Paper" at bounding box center [1345, 643] width 98 height 30
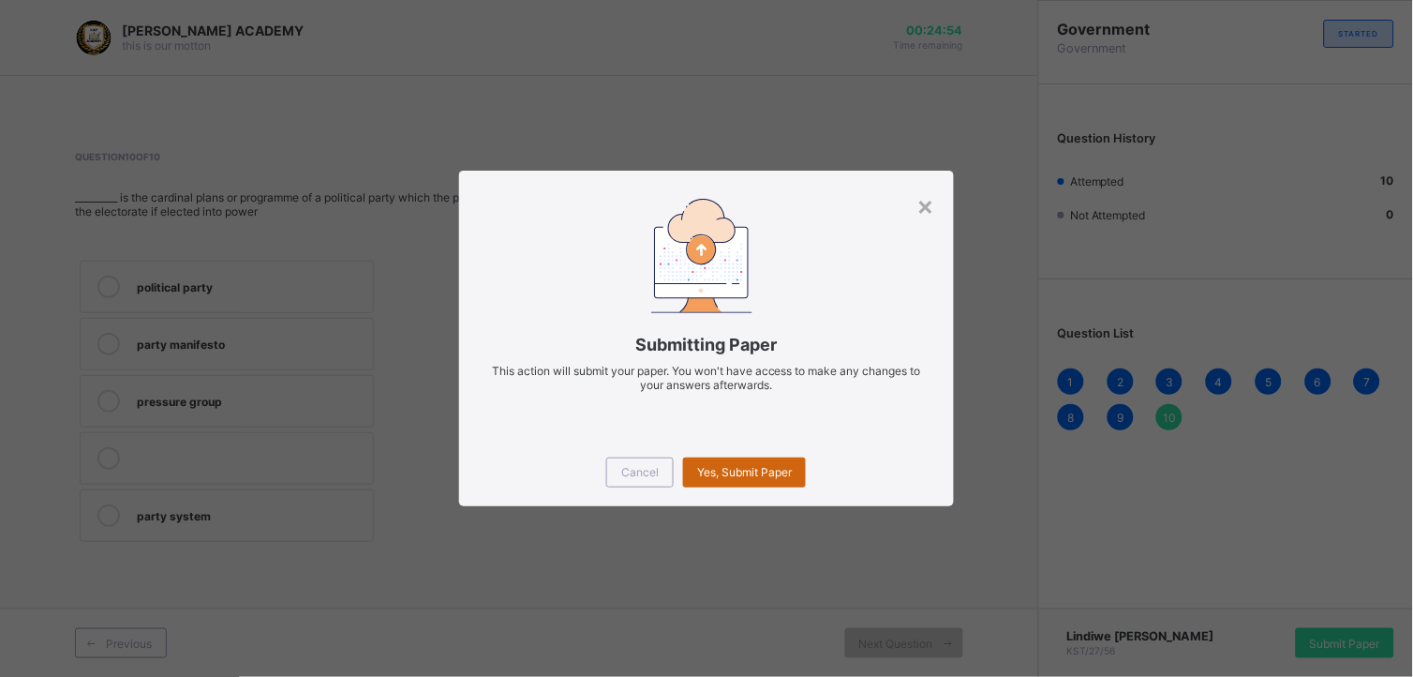
click at [725, 459] on div "Yes, Submit Paper" at bounding box center [744, 472] width 123 height 30
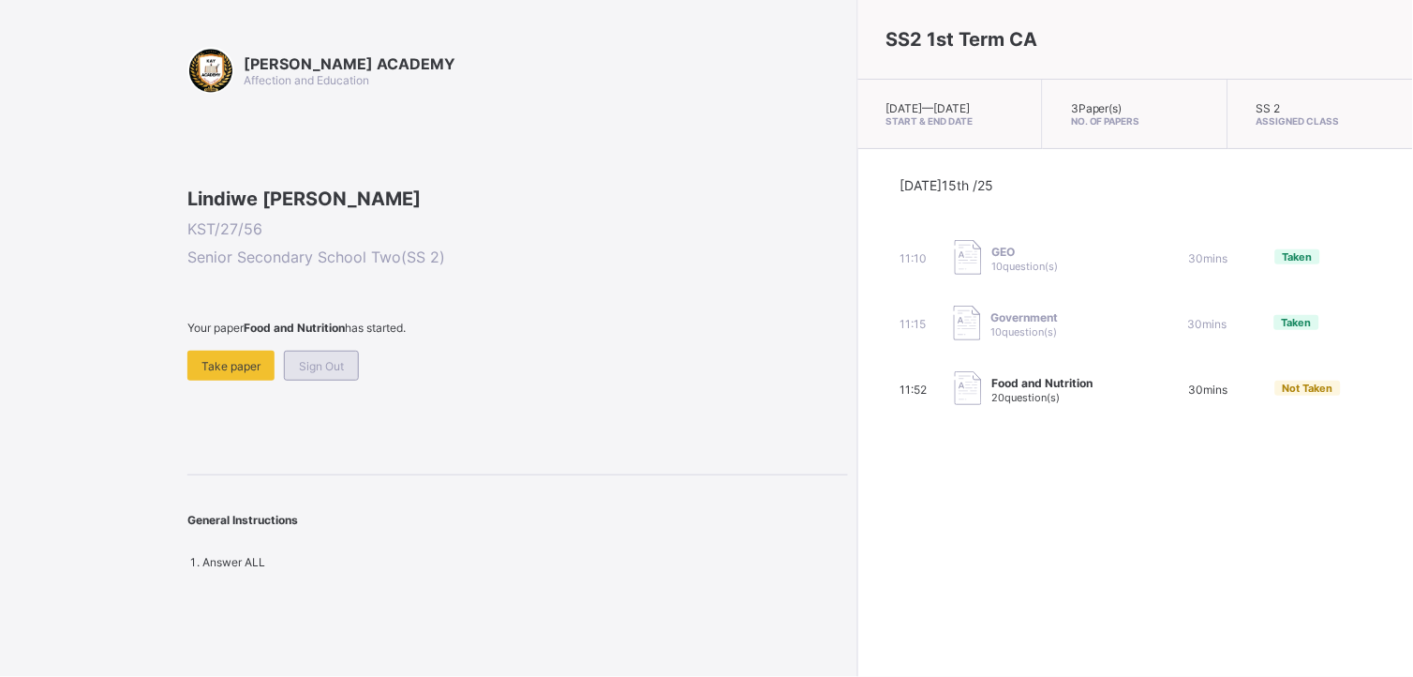
click at [321, 380] on div "Sign Out" at bounding box center [321, 365] width 75 height 30
